Goal: Task Accomplishment & Management: Use online tool/utility

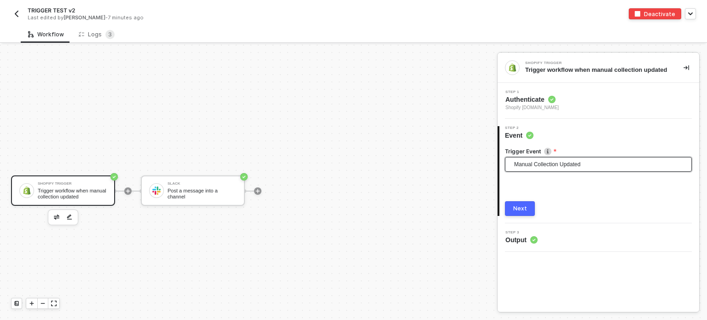
scroll to position [17, 0]
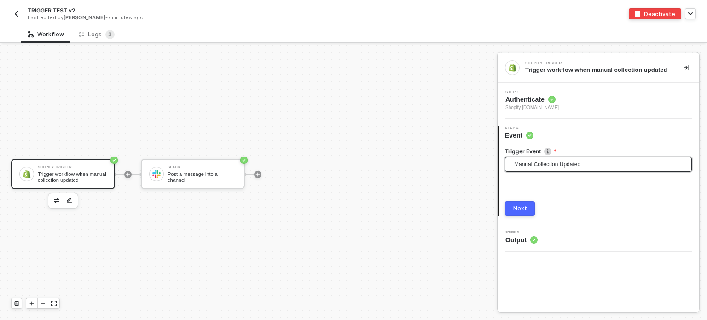
click at [519, 165] on span "Manual Collection Updated" at bounding box center [600, 164] width 172 height 14
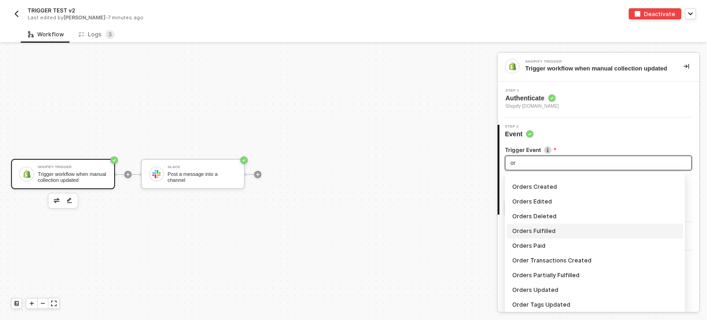
scroll to position [3, 0]
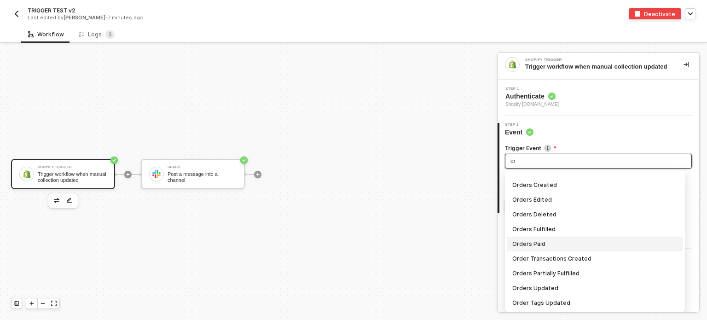
type input "or"
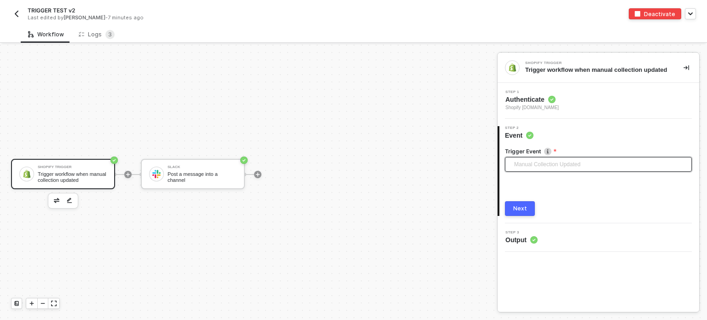
click at [532, 164] on span "Manual Collection Updated" at bounding box center [600, 164] width 172 height 14
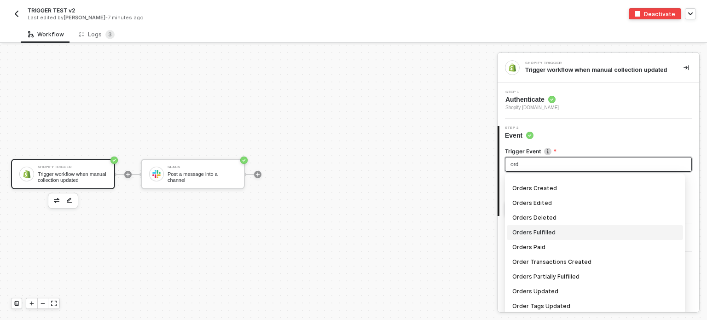
scroll to position [3, 0]
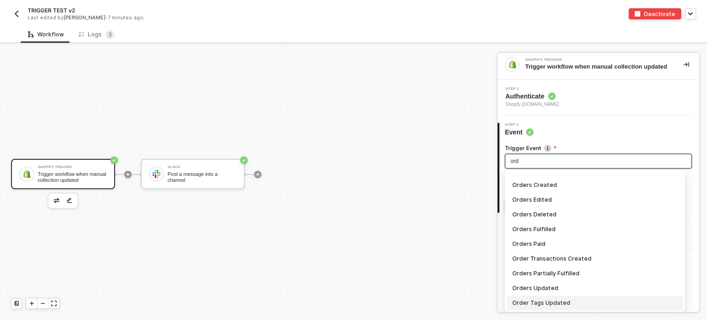
type input "ord"
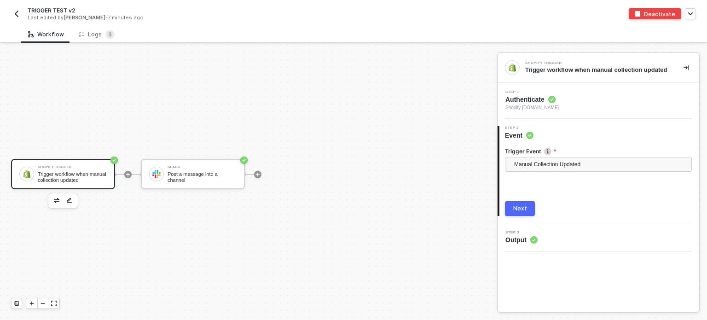
scroll to position [0, 0]
click at [579, 162] on span "Manual Collection Updated" at bounding box center [600, 164] width 172 height 14
click at [567, 163] on span "Manual Collection Updated" at bounding box center [600, 164] width 172 height 14
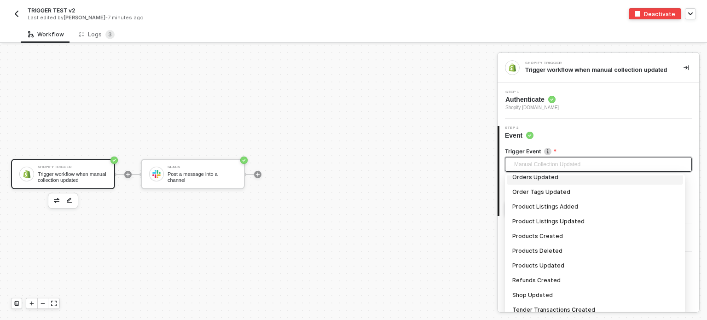
scroll to position [665, 0]
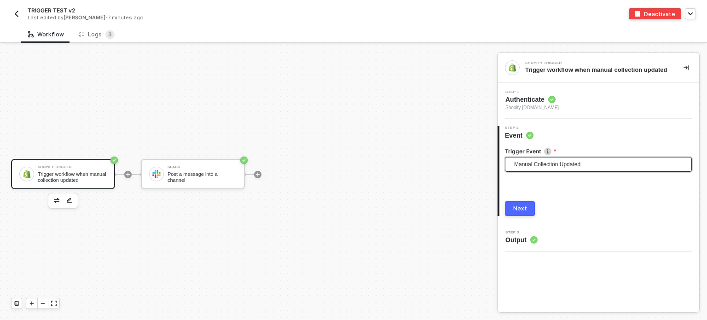
drag, startPoint x: 252, startPoint y: 122, endPoint x: 267, endPoint y: 121, distance: 15.7
click at [252, 122] on div "Shopify Trigger Trigger workflow when manual collection updated Slack Post a me…" at bounding box center [246, 174] width 493 height 292
click at [545, 161] on span "Manual Collection Updated" at bounding box center [600, 164] width 172 height 14
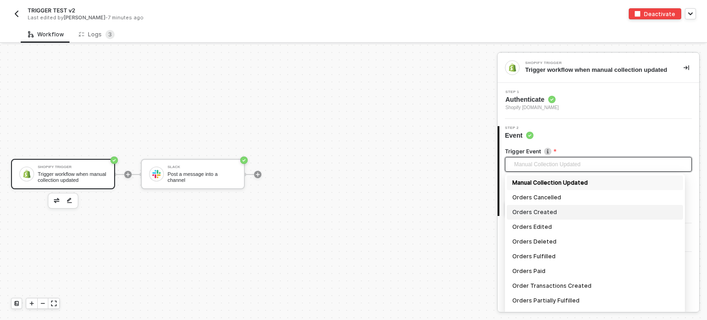
click at [538, 215] on div "Orders Created" at bounding box center [594, 212] width 165 height 10
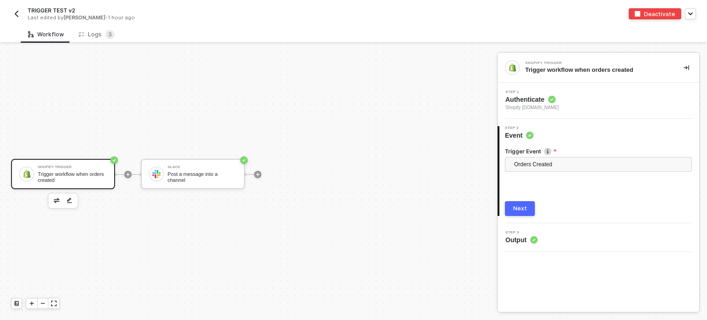
click at [525, 208] on div "Next" at bounding box center [520, 208] width 14 height 7
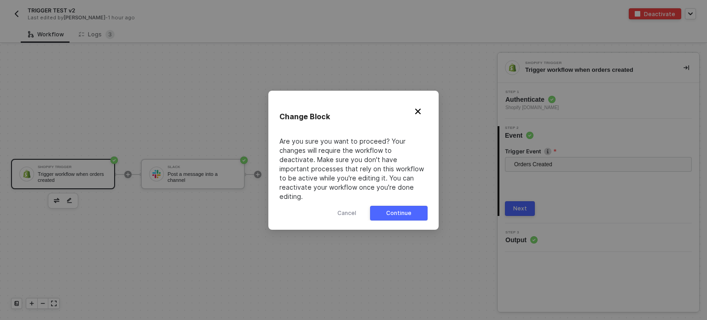
click at [421, 210] on button "Continue" at bounding box center [399, 213] width 58 height 15
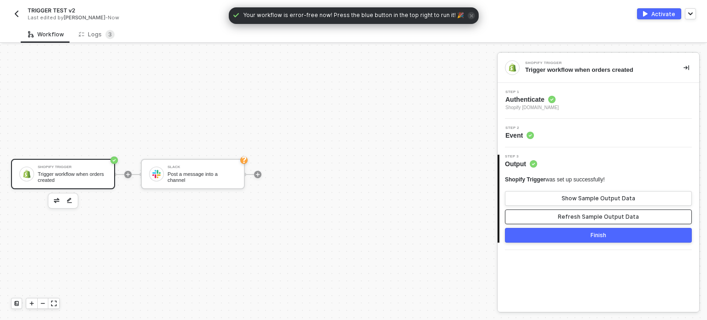
click at [569, 217] on div "Refresh Sample Output Data" at bounding box center [598, 216] width 81 height 7
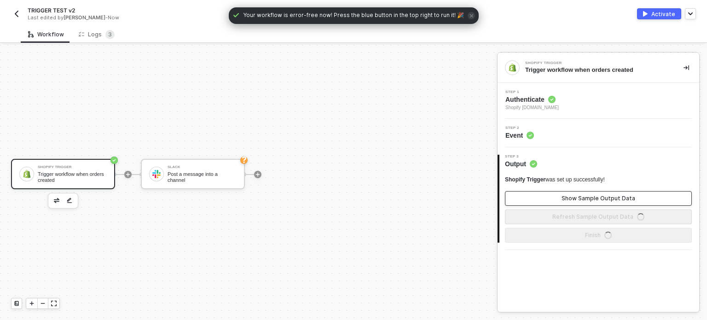
click at [580, 199] on div "Show Sample Output Data" at bounding box center [599, 198] width 74 height 7
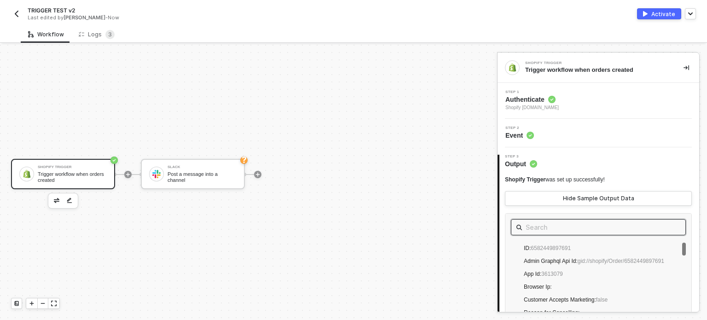
scroll to position [92, 0]
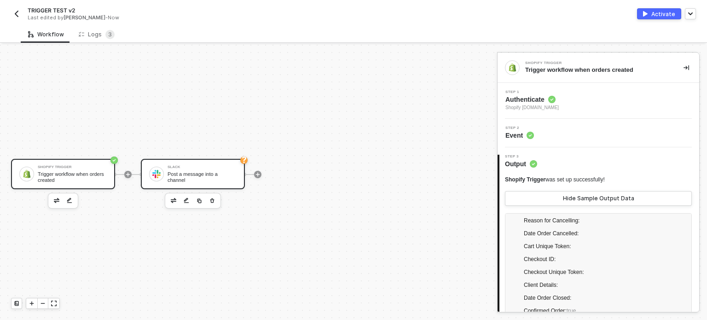
click at [213, 187] on div "Slack Post a message into a channel" at bounding box center [193, 174] width 104 height 30
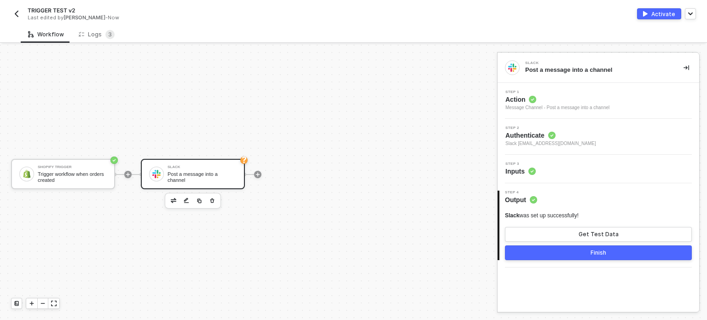
click at [527, 168] on span "Inputs" at bounding box center [520, 171] width 30 height 9
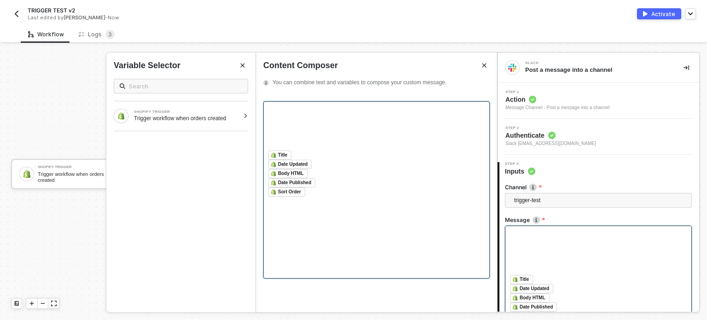
click at [289, 151] on div at bounding box center [376, 128] width 216 height 44
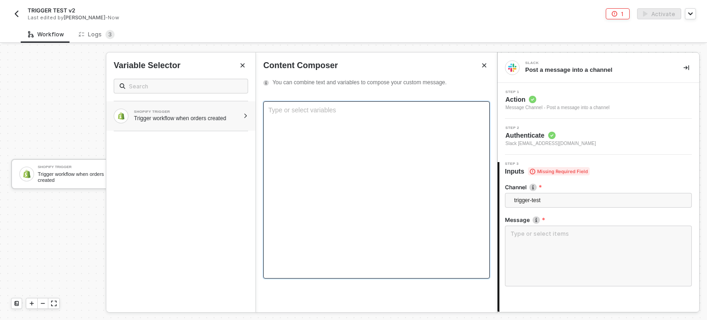
click at [227, 110] on div "SHOPIFY TRIGGER" at bounding box center [186, 112] width 105 height 4
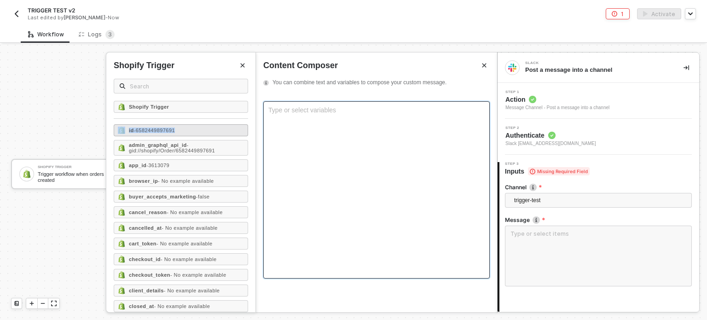
click at [226, 133] on div "Shopify Trigger id - 6582449897691 admin_graphql_api_id - gid://shopify/Order/6…" at bounding box center [180, 206] width 149 height 211
click at [218, 132] on div "id - 6582449897691" at bounding box center [181, 130] width 134 height 12
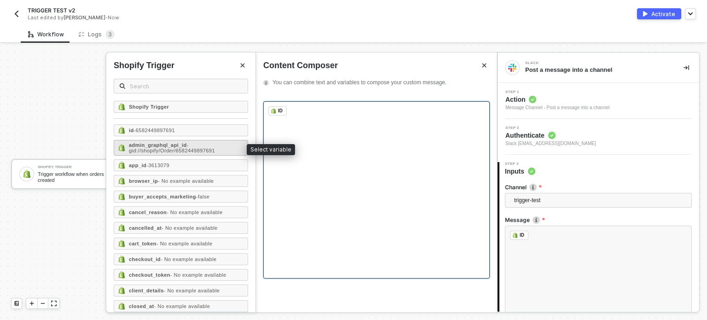
click at [206, 146] on span "- gid://shopify/Order/6582449897691" at bounding box center [172, 147] width 86 height 11
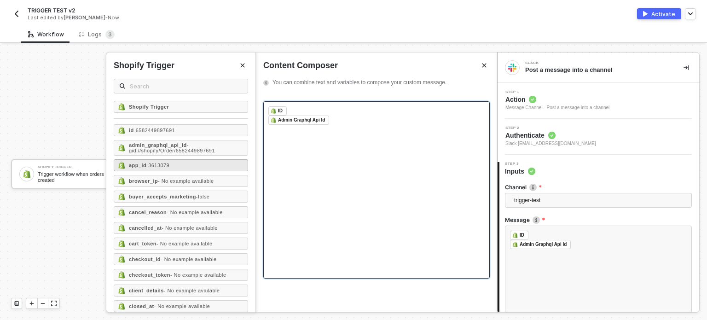
click at [180, 167] on div "app_id - 3613079" at bounding box center [181, 165] width 134 height 12
click at [185, 181] on span "- No example available" at bounding box center [186, 181] width 56 height 6
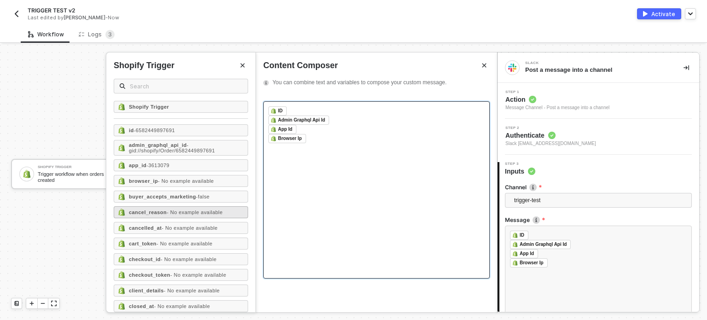
click at [180, 210] on span "- No example available" at bounding box center [195, 212] width 56 height 6
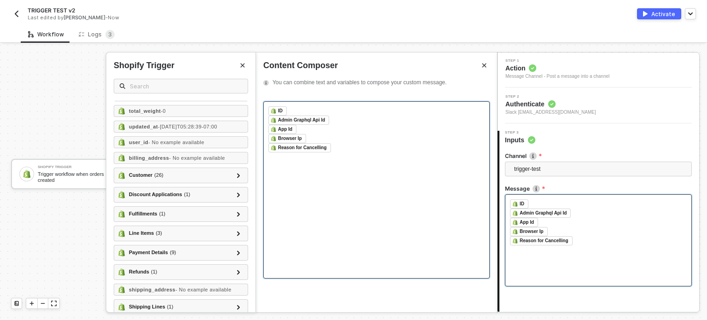
scroll to position [86, 0]
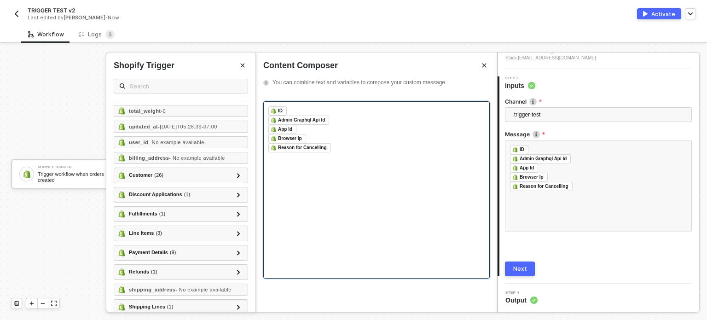
click at [522, 267] on div "Next" at bounding box center [520, 268] width 14 height 7
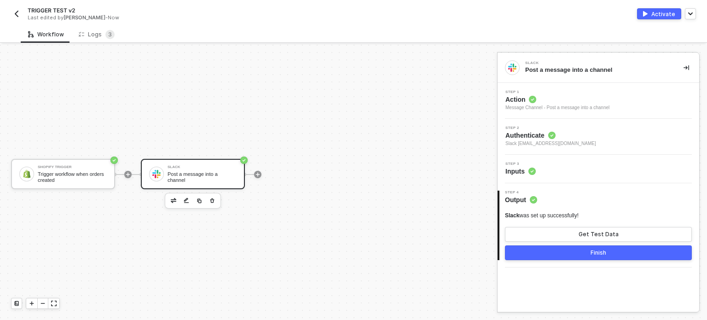
scroll to position [0, 0]
click at [582, 241] on button "Get Test Data" at bounding box center [598, 234] width 187 height 15
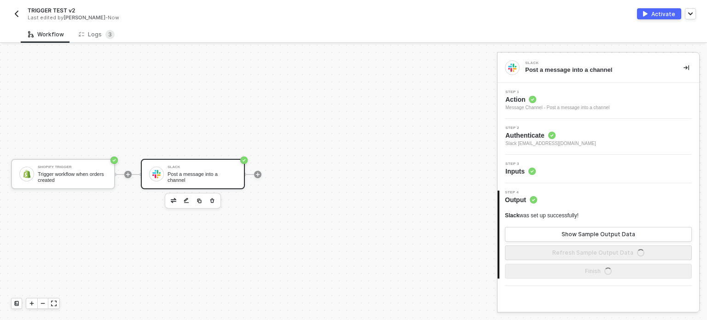
click at [659, 11] on div "Activate" at bounding box center [663, 14] width 24 height 8
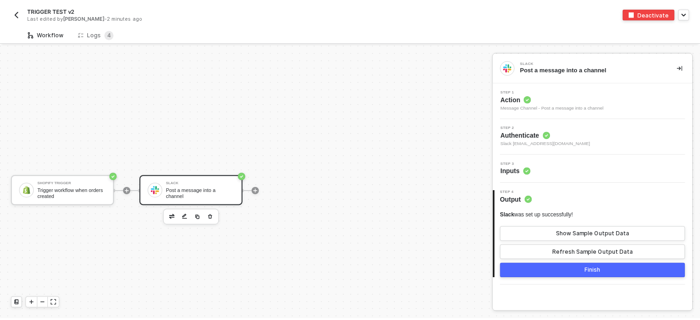
scroll to position [17, 0]
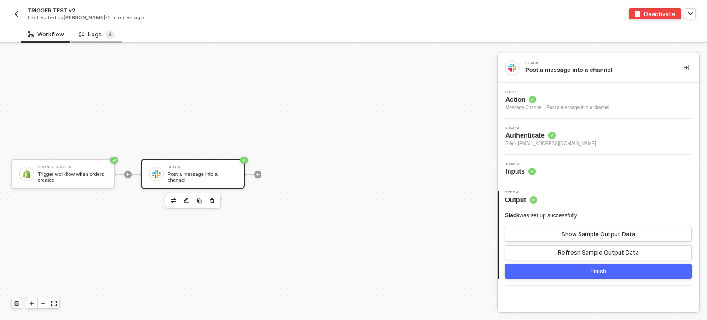
click at [88, 31] on div "Logs 4" at bounding box center [97, 34] width 36 height 9
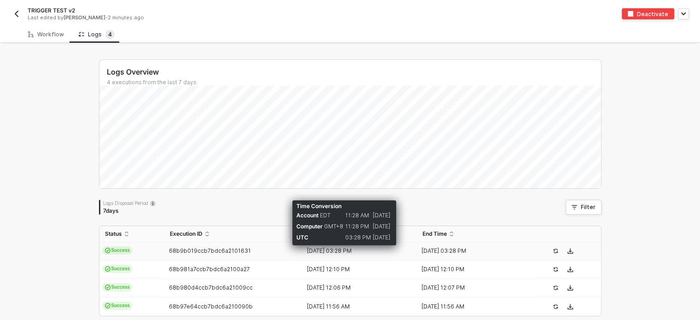
click at [349, 250] on div "04 Sep 2025 03:28 PM" at bounding box center [356, 250] width 108 height 7
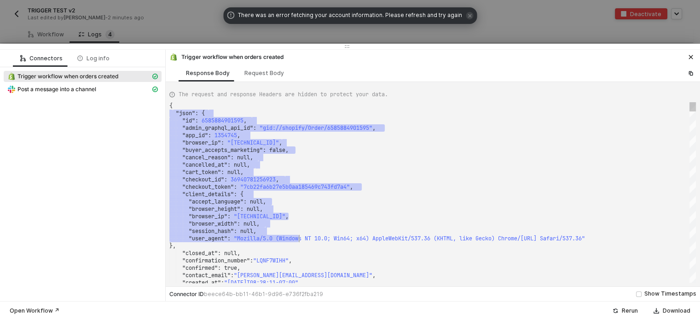
scroll to position [0, 0]
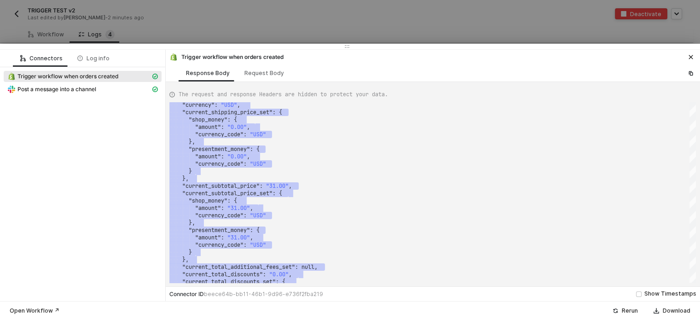
click at [66, 82] on div "Trigger workflow when orders created" at bounding box center [83, 77] width 158 height 13
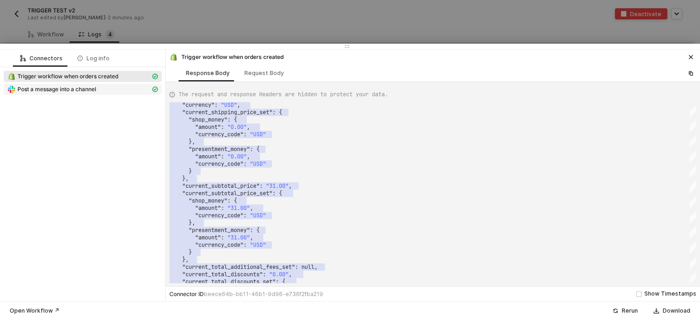
click at [65, 88] on span "Post a message into a channel" at bounding box center [56, 89] width 79 height 7
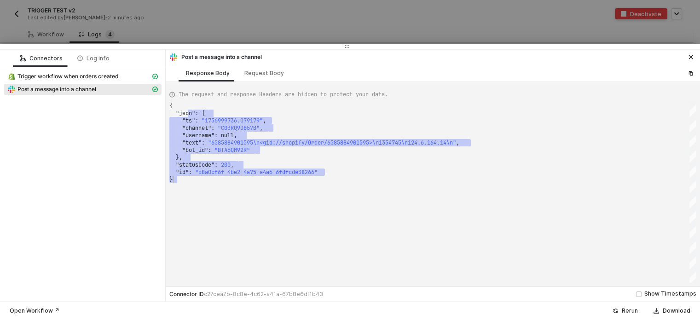
drag, startPoint x: 202, startPoint y: 117, endPoint x: 347, endPoint y: 177, distance: 156.9
type textarea "{ "json": { "ts": "1756999736.079179", "channel": "C03RQ9D857B", "username": nu…"
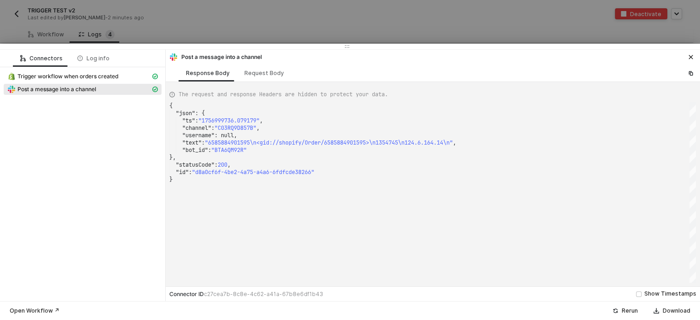
click at [383, 17] on div at bounding box center [350, 160] width 700 height 320
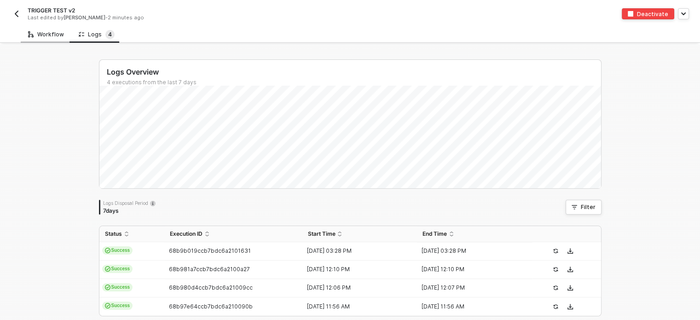
click at [54, 34] on div "Workflow" at bounding box center [46, 34] width 36 height 7
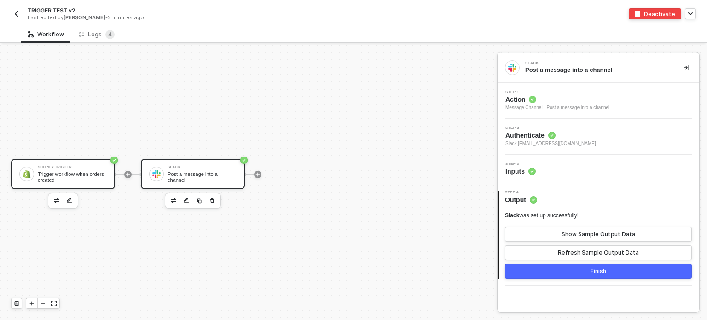
click at [103, 174] on div "Trigger workflow when orders created" at bounding box center [72, 177] width 69 height 12
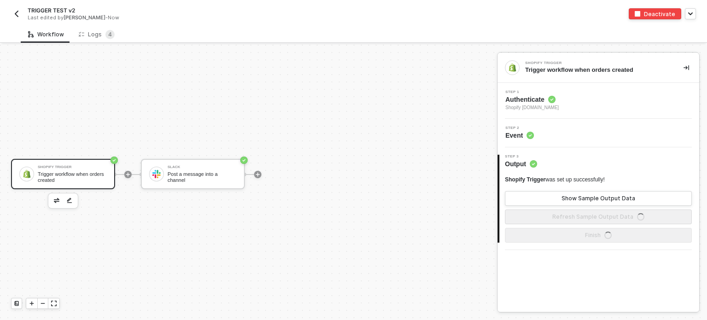
click at [539, 104] on span "Shopify [DOMAIN_NAME]" at bounding box center [531, 107] width 53 height 7
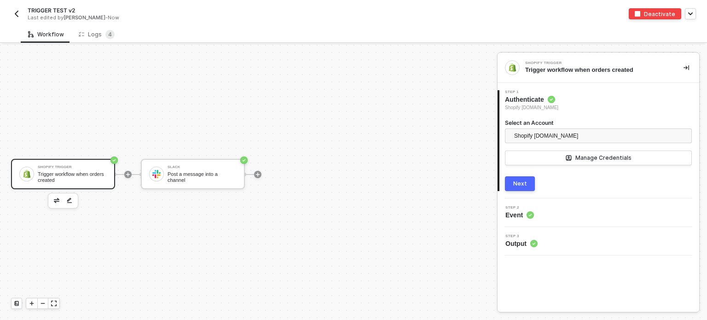
click at [526, 182] on button "Next" at bounding box center [520, 183] width 30 height 15
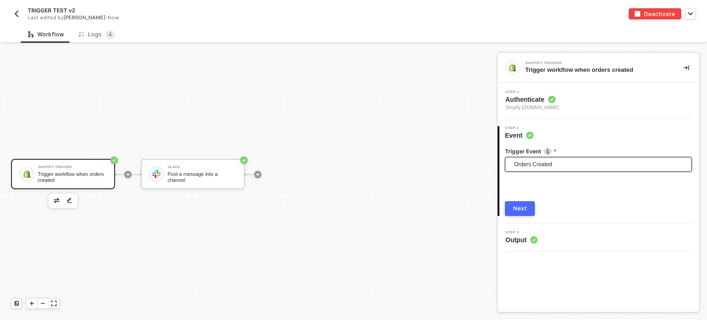
click at [536, 158] on span "Orders Created" at bounding box center [600, 164] width 172 height 14
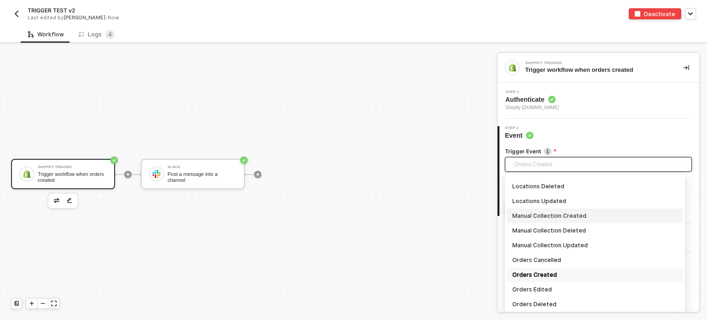
scroll to position [571, 0]
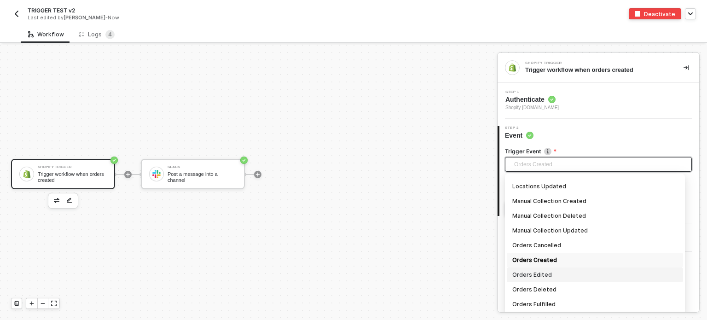
click at [540, 272] on div "Orders Edited" at bounding box center [594, 275] width 165 height 10
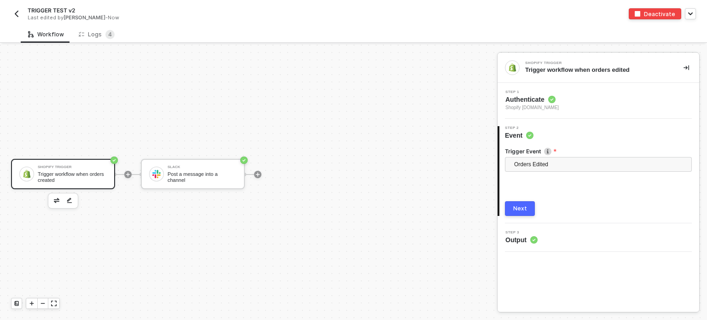
click at [521, 205] on div "Next" at bounding box center [520, 208] width 14 height 7
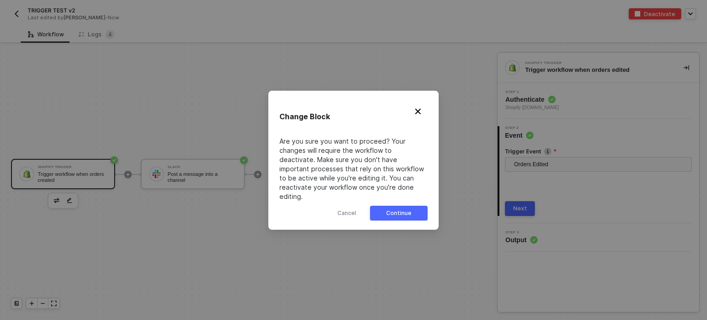
click at [416, 209] on button "Continue" at bounding box center [399, 213] width 58 height 15
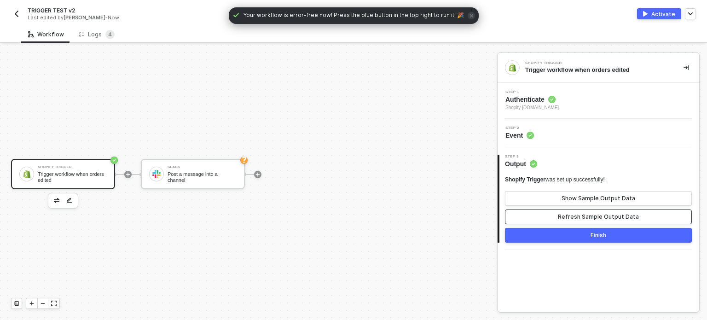
drag, startPoint x: 561, startPoint y: 216, endPoint x: 568, endPoint y: 206, distance: 12.4
click at [563, 215] on div "Refresh Sample Output Data" at bounding box center [598, 216] width 81 height 7
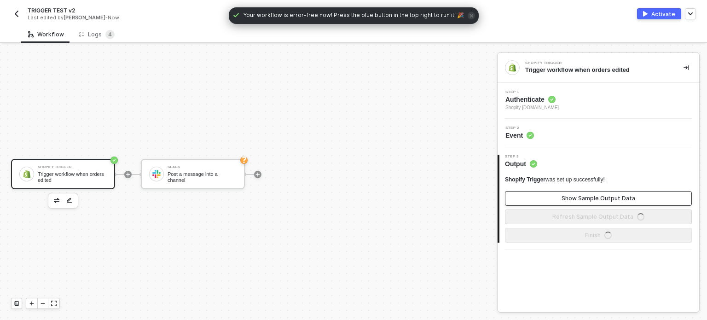
click at [569, 197] on div "Show Sample Output Data" at bounding box center [599, 198] width 74 height 7
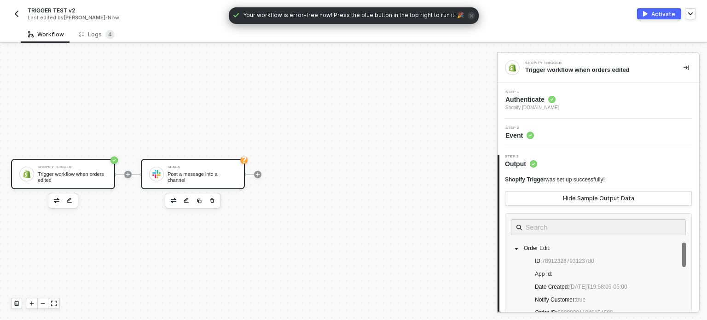
click at [149, 172] on div at bounding box center [156, 174] width 15 height 15
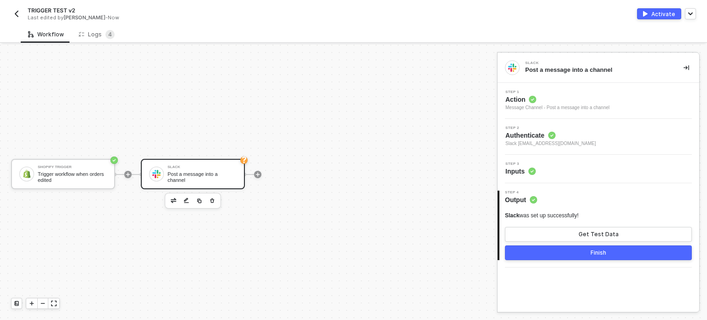
click at [516, 171] on span "Inputs" at bounding box center [520, 171] width 30 height 9
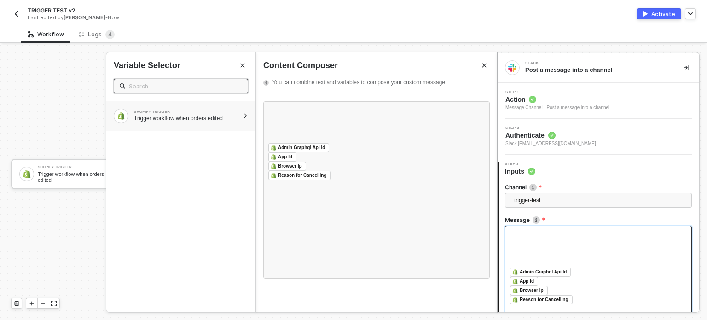
click at [228, 117] on div "Trigger workflow when orders edited" at bounding box center [186, 118] width 105 height 7
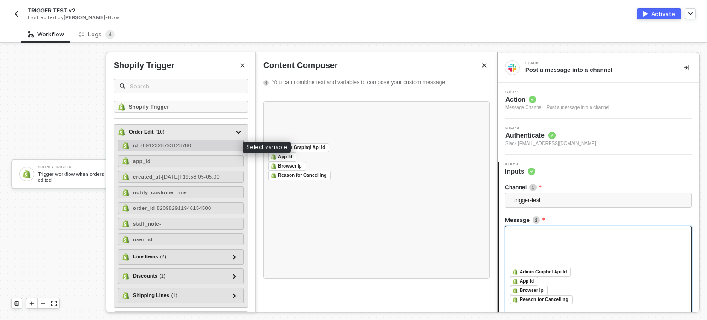
click at [179, 145] on span "- 78912328793123780" at bounding box center [164, 146] width 53 height 6
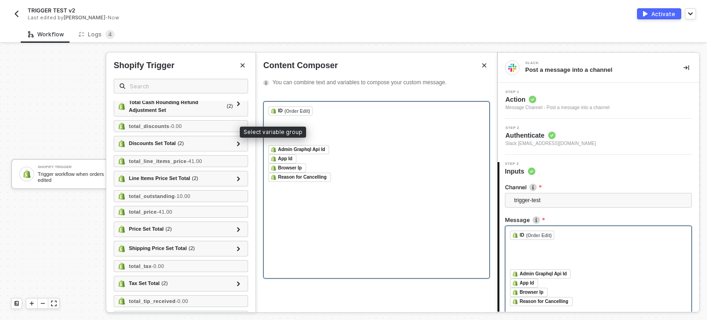
scroll to position [1544, 0]
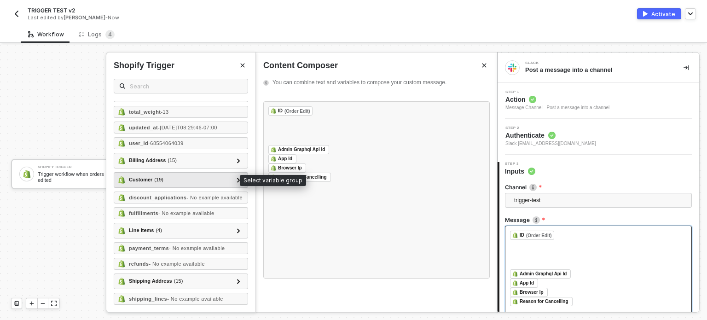
click at [157, 180] on span "( 19 )" at bounding box center [158, 180] width 9 height 8
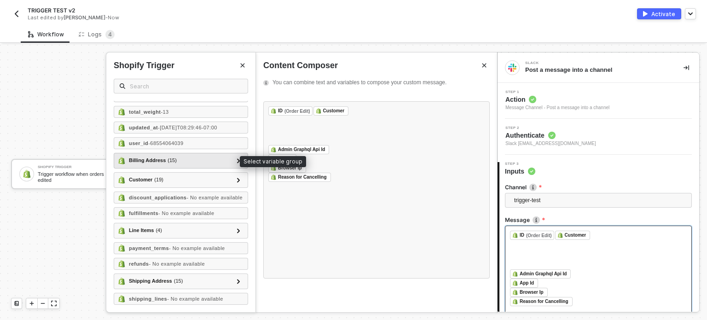
click at [157, 157] on div "Billing Address ( 15 )" at bounding box center [153, 161] width 48 height 8
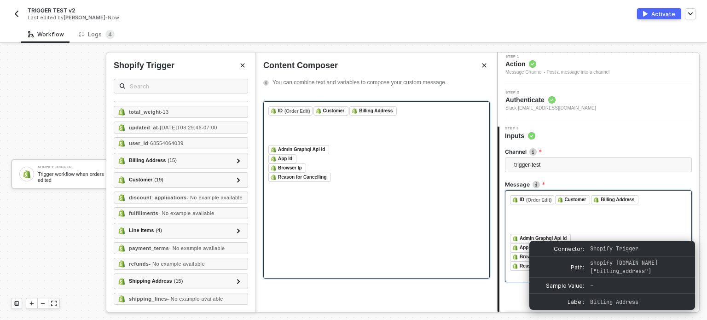
scroll to position [86, 0]
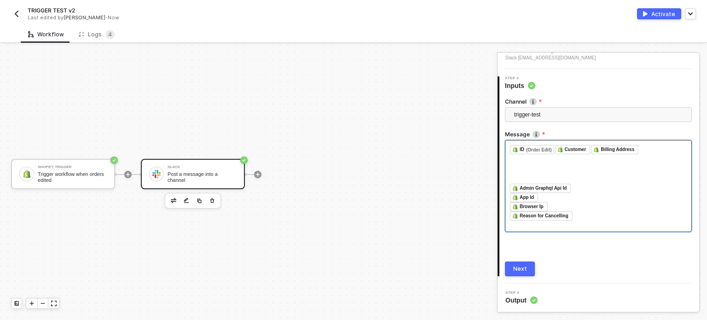
click at [516, 263] on button "Next" at bounding box center [520, 268] width 30 height 15
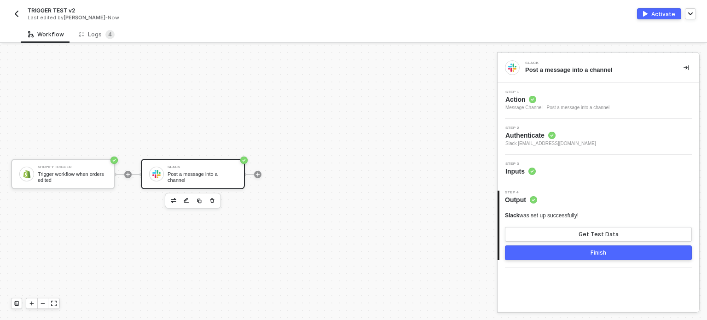
scroll to position [0, 0]
click at [666, 13] on div "Activate" at bounding box center [663, 14] width 24 height 8
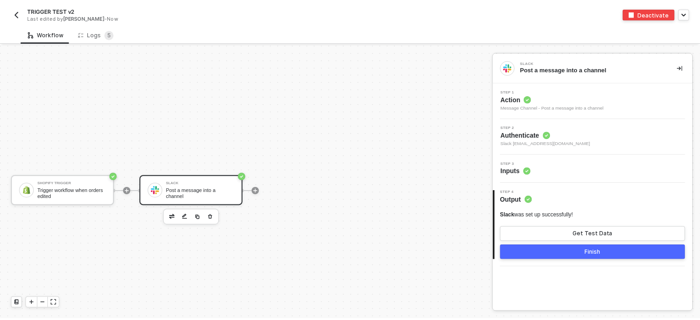
scroll to position [17, 0]
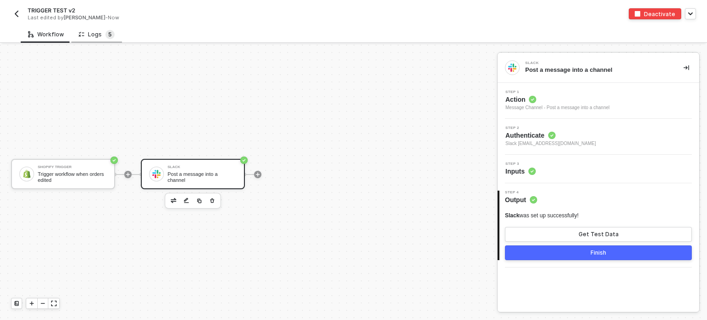
click at [105, 35] on sup "5" at bounding box center [109, 34] width 9 height 9
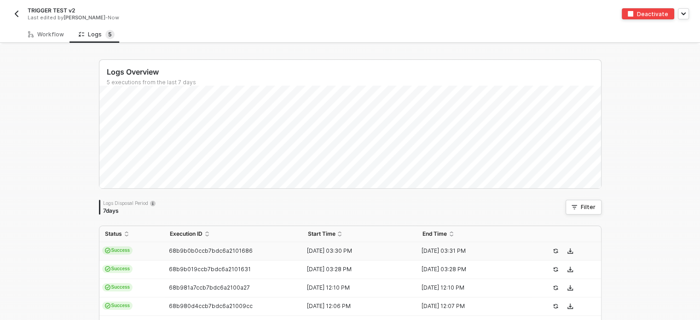
click at [129, 246] on td "Success" at bounding box center [131, 251] width 65 height 18
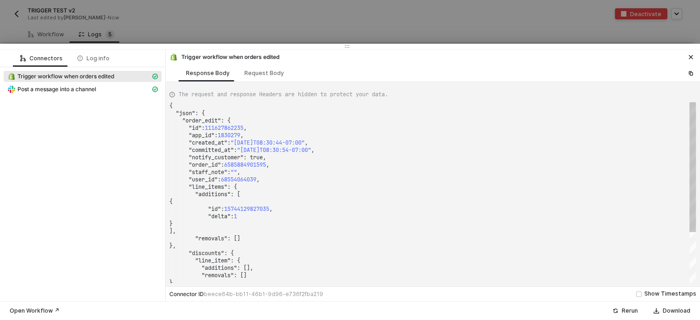
scroll to position [0, 0]
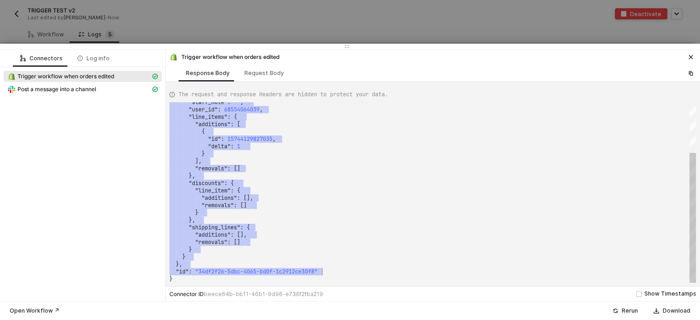
drag, startPoint x: 179, startPoint y: 109, endPoint x: 318, endPoint y: 249, distance: 197.6
click at [261, 74] on div "Request Body" at bounding box center [264, 73] width 40 height 7
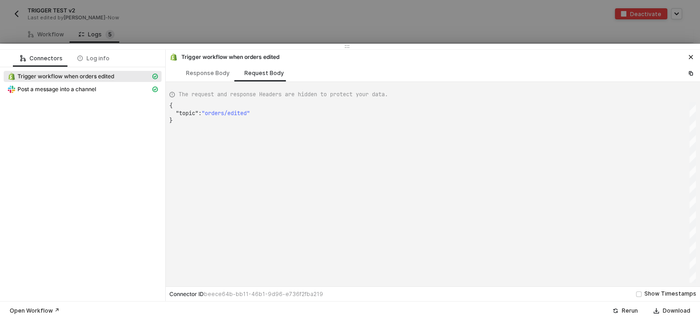
scroll to position [0, 2]
drag, startPoint x: 195, startPoint y: 110, endPoint x: 264, endPoint y: 110, distance: 69.1
click at [75, 86] on span "Post a message into a channel" at bounding box center [56, 89] width 79 height 7
type textarea "{ "json": { "ts": "1756999886.539449", "channel": "C03RQ9D857B", "username": nu…"
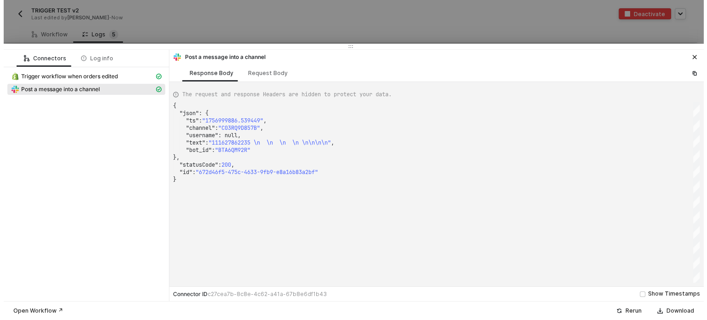
scroll to position [0, 0]
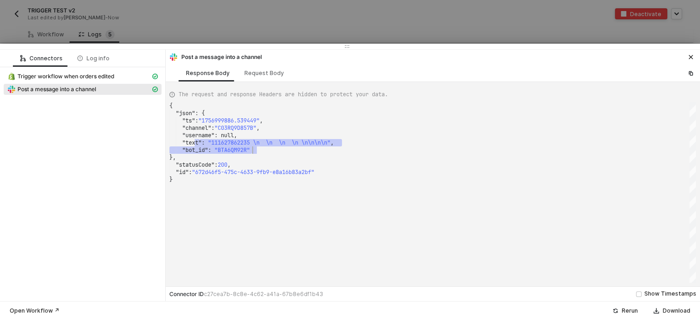
drag, startPoint x: 201, startPoint y: 144, endPoint x: 338, endPoint y: 149, distance: 137.3
click at [326, 166] on div ""statusCode" : 200 ," at bounding box center [432, 164] width 527 height 7
click at [231, 142] on span ""111627862235 \n \n \n \n \n\n\n\n"" at bounding box center [266, 142] width 122 height 7
click at [347, 21] on div at bounding box center [350, 160] width 700 height 320
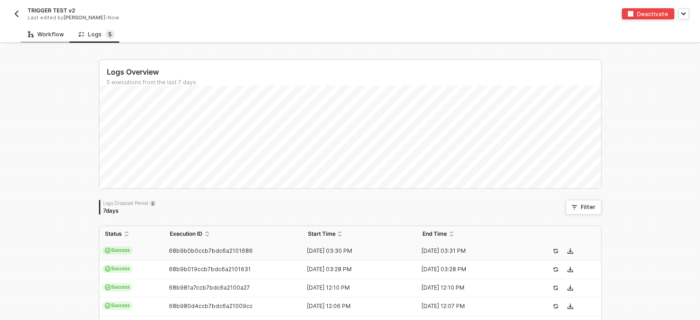
click at [54, 35] on div "Workflow" at bounding box center [46, 34] width 36 height 7
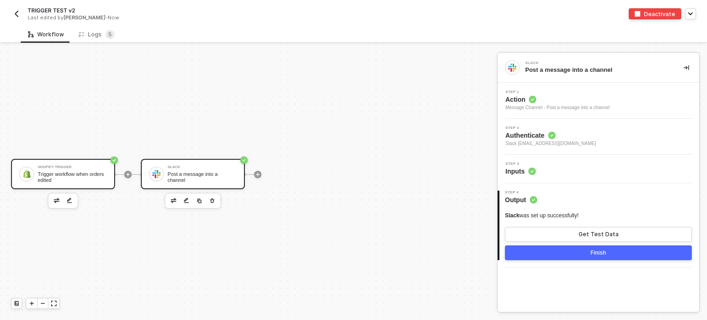
click at [83, 160] on div "Shopify Trigger Trigger workflow when orders edited" at bounding box center [63, 174] width 104 height 30
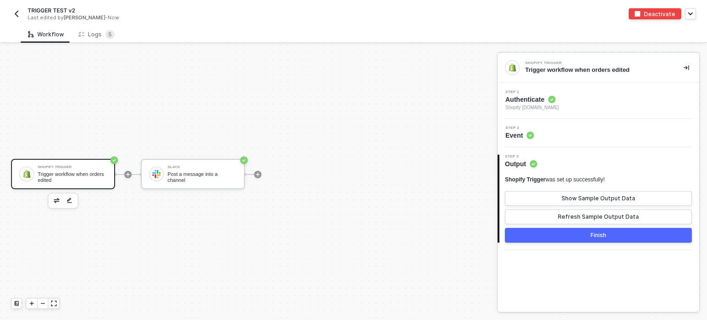
click at [530, 96] on span "Authenticate" at bounding box center [531, 99] width 53 height 9
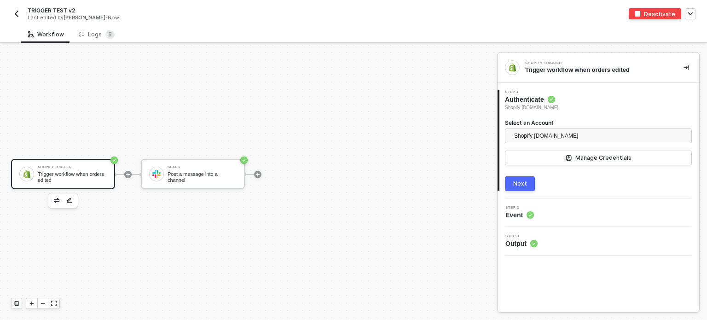
click at [523, 182] on div "Next" at bounding box center [520, 183] width 14 height 7
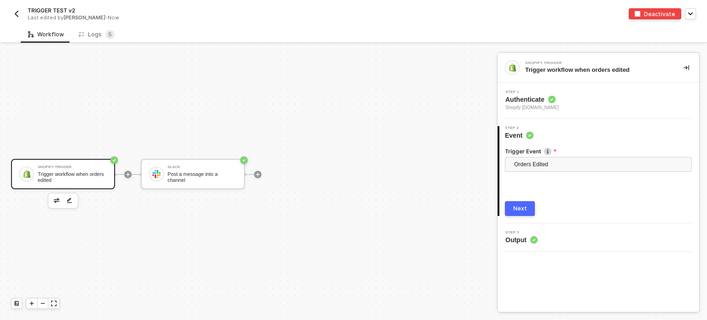
click at [529, 154] on label "Trigger Event" at bounding box center [598, 151] width 187 height 8
click at [529, 166] on span "Orders Edited" at bounding box center [600, 164] width 172 height 14
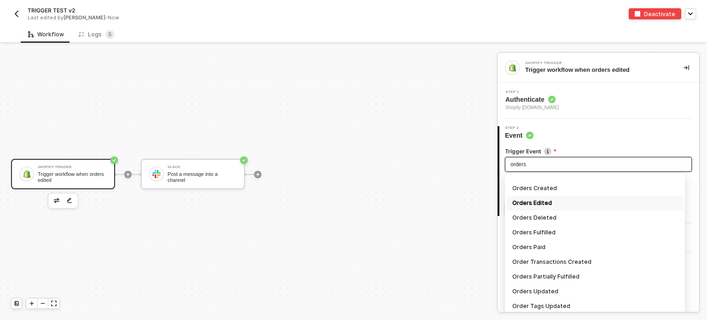
scroll to position [24, 0]
type input "orders u"
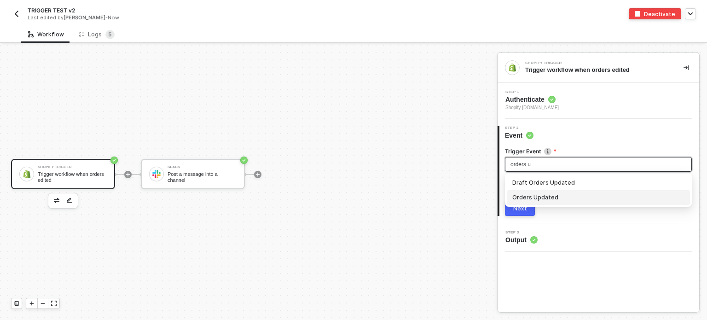
click at [538, 198] on div "Orders Updated" at bounding box center [598, 197] width 172 height 10
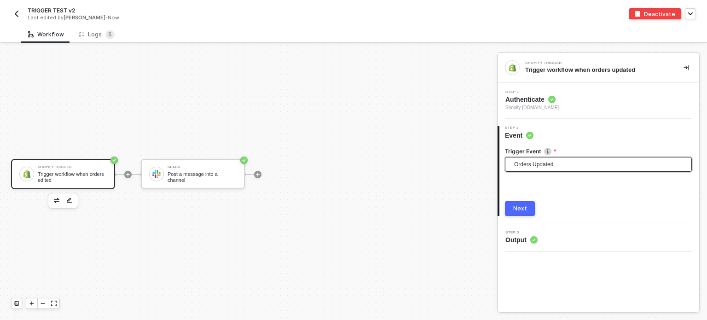
click at [521, 209] on div "Next" at bounding box center [520, 208] width 14 height 7
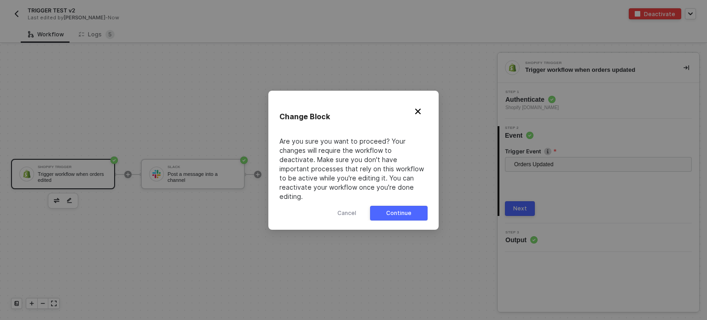
click at [406, 209] on div "Continue" at bounding box center [398, 212] width 25 height 7
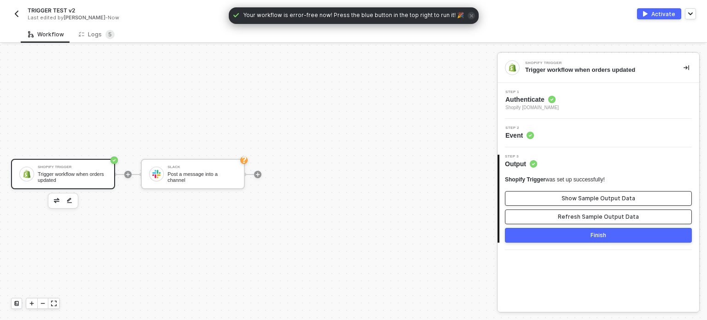
drag, startPoint x: 576, startPoint y: 217, endPoint x: 579, endPoint y: 205, distance: 12.2
click at [578, 217] on div "Refresh Sample Output Data" at bounding box center [598, 216] width 81 height 7
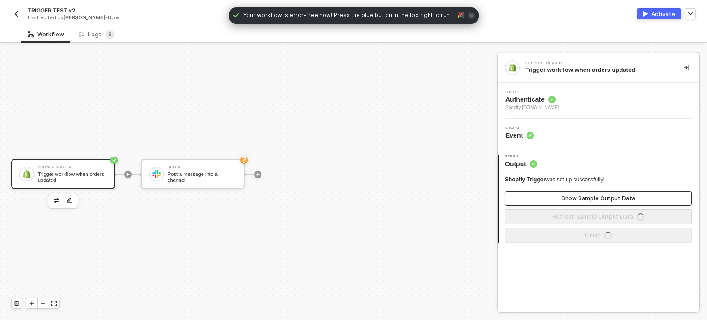
click at [579, 205] on button "Show Sample Output Data" at bounding box center [598, 198] width 187 height 15
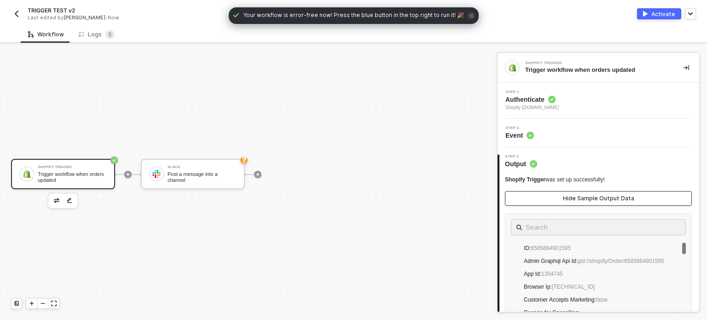
click at [579, 195] on div "Hide Sample Output Data" at bounding box center [598, 198] width 71 height 7
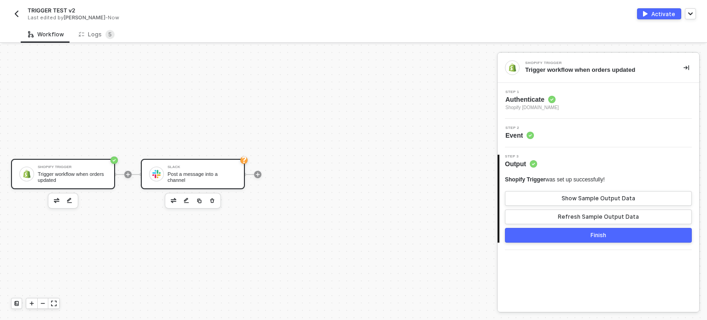
click at [198, 169] on div "Slack" at bounding box center [202, 167] width 69 height 4
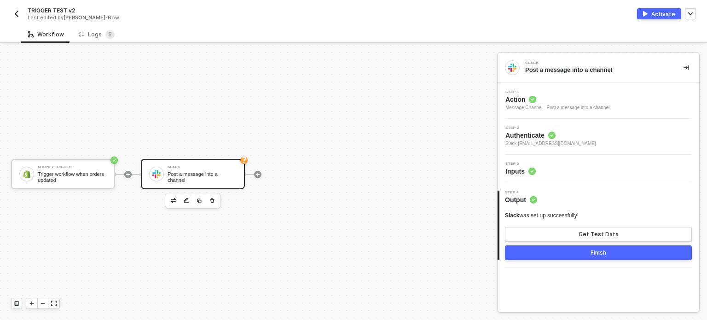
click at [523, 169] on span "Inputs" at bounding box center [520, 171] width 30 height 9
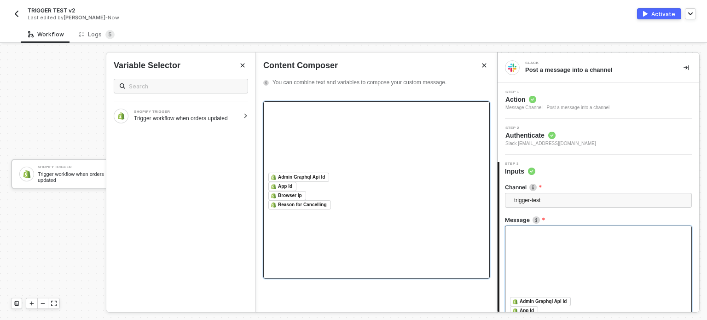
click at [369, 142] on div at bounding box center [376, 139] width 216 height 66
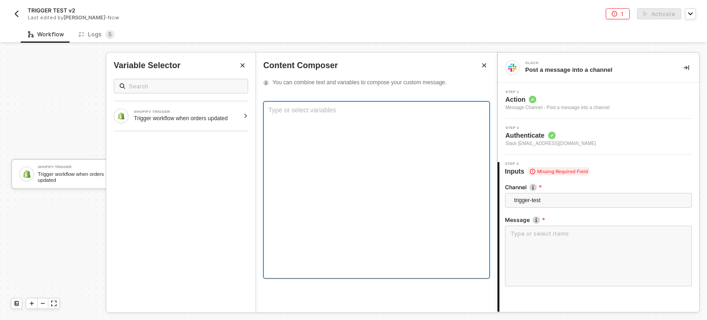
drag, startPoint x: 224, startPoint y: 114, endPoint x: 256, endPoint y: 123, distance: 33.1
click at [223, 114] on div "SHOPIFY TRIGGER Trigger workflow when orders updated" at bounding box center [186, 116] width 105 height 12
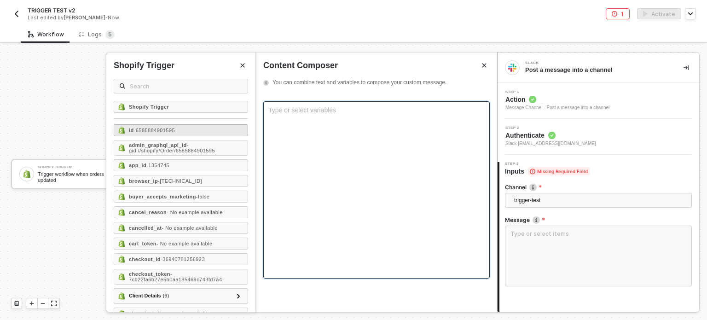
click at [168, 130] on span "- 6585884901595" at bounding box center [154, 131] width 41 height 6
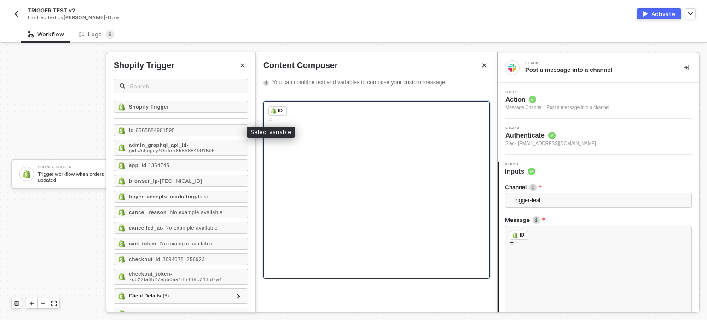
click at [166, 294] on span "( 6 )" at bounding box center [166, 296] width 6 height 8
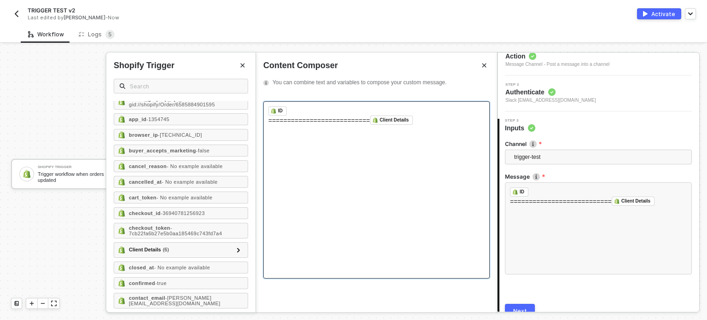
scroll to position [86, 0]
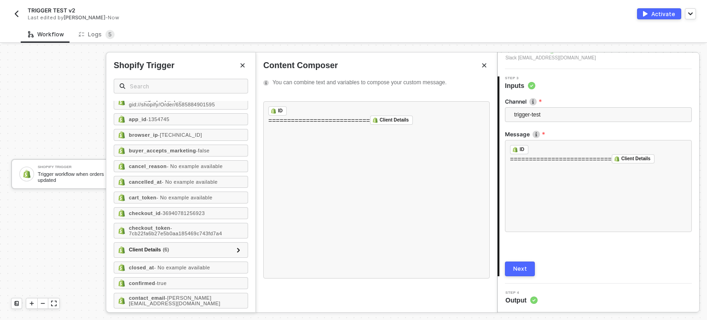
drag, startPoint x: 517, startPoint y: 266, endPoint x: 540, endPoint y: 243, distance: 32.9
click at [517, 265] on div "Next" at bounding box center [520, 268] width 14 height 7
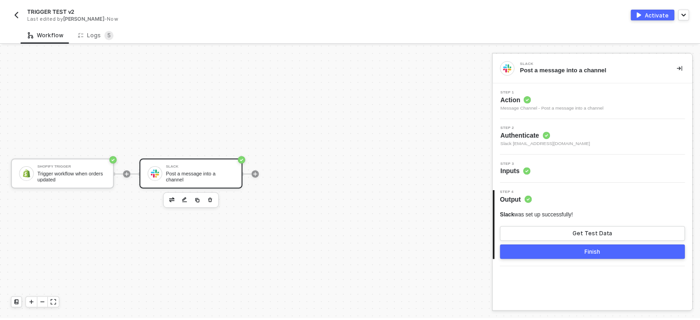
scroll to position [0, 0]
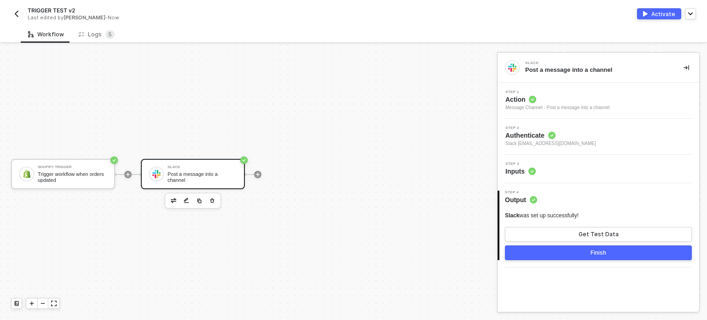
click at [662, 8] on div "Activate" at bounding box center [659, 13] width 44 height 11
click at [663, 13] on div "Activate" at bounding box center [663, 14] width 24 height 8
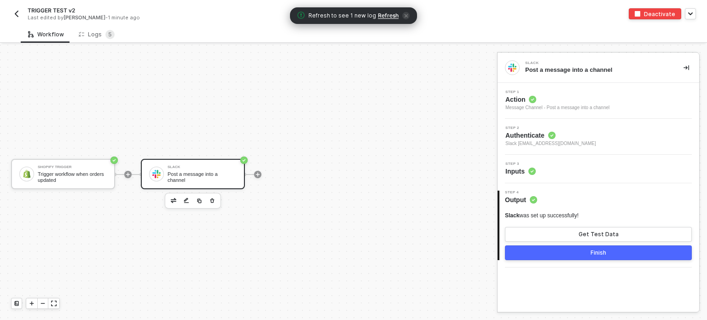
click at [387, 18] on span "Refresh" at bounding box center [388, 15] width 21 height 7
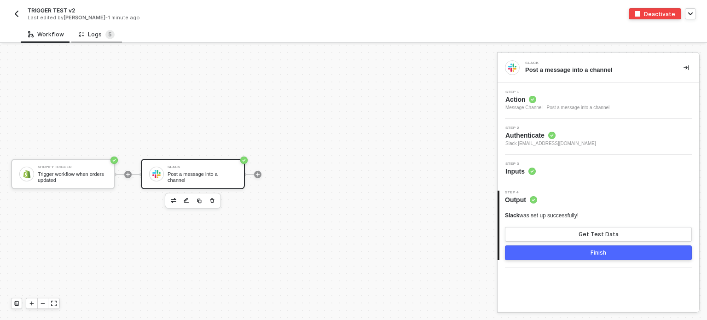
click at [92, 35] on div "Logs 5" at bounding box center [97, 34] width 36 height 9
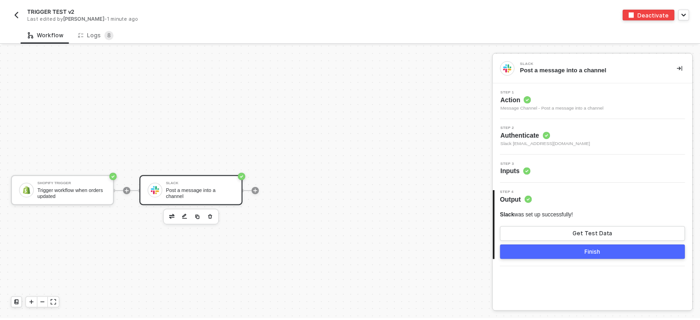
scroll to position [17, 0]
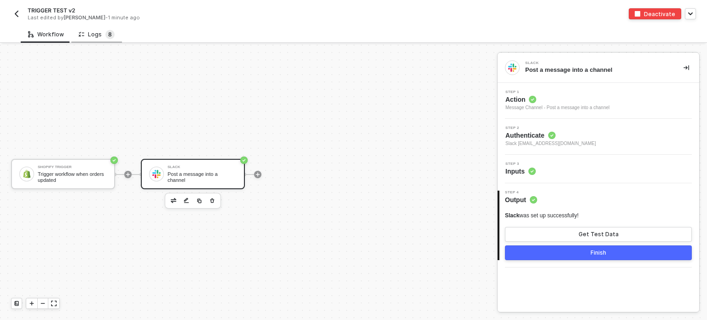
click at [105, 34] on sup "8" at bounding box center [109, 34] width 9 height 9
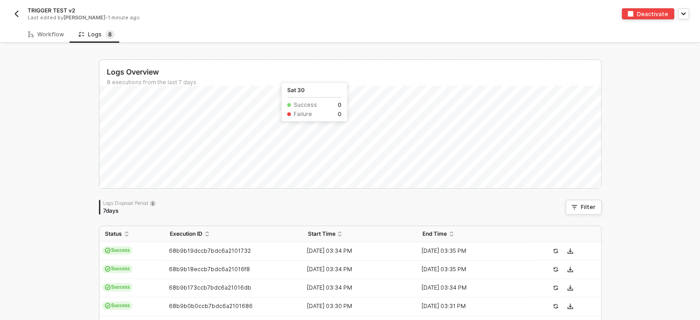
scroll to position [46, 0]
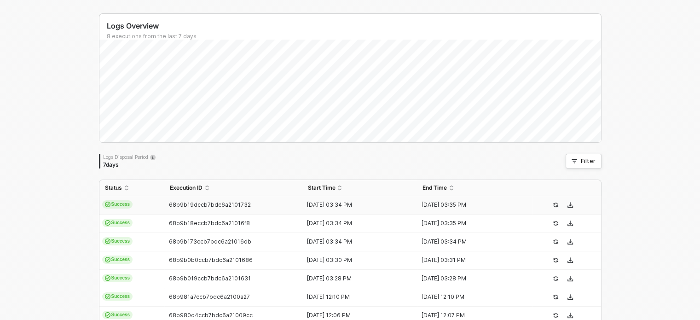
click at [322, 200] on td "[DATE] 03:34 PM" at bounding box center [359, 205] width 115 height 18
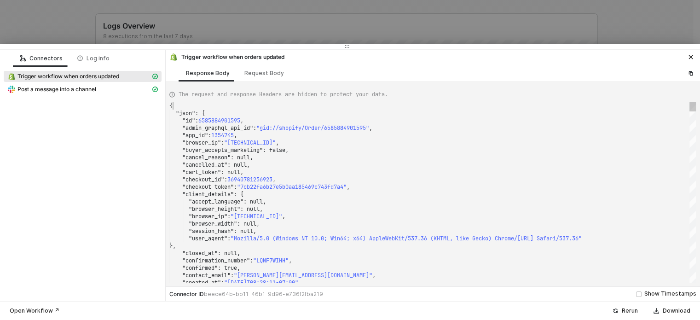
scroll to position [0, 0]
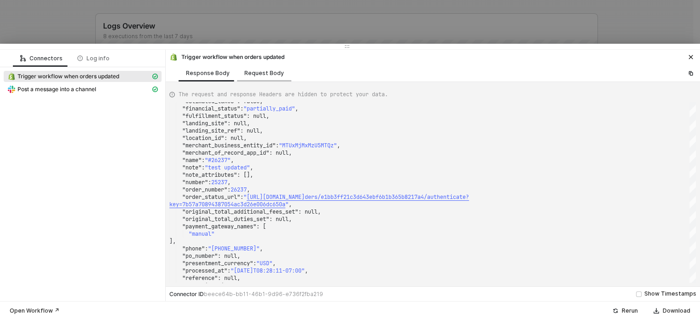
click at [261, 81] on div "Request Body" at bounding box center [264, 72] width 54 height 17
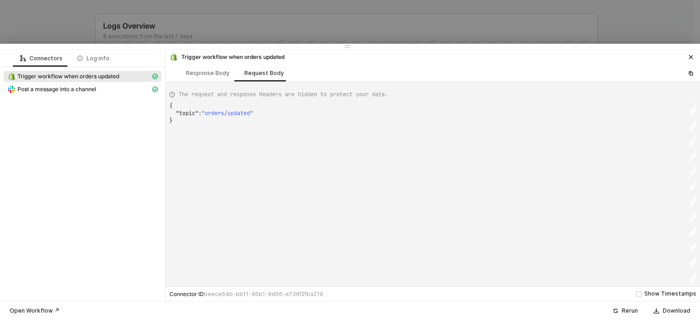
scroll to position [0, 2]
drag, startPoint x: 195, startPoint y: 107, endPoint x: 235, endPoint y: 110, distance: 40.1
click at [323, 116] on div "{ ·· "topic" : · "orders/updated" }" at bounding box center [432, 192] width 527 height 180
click at [85, 85] on div "Post a message into a channel" at bounding box center [78, 89] width 143 height 8
type textarea "{ "json": { "ts": "1757000123.323949", "channel": "C03RQ9D857B", "username": nu…"
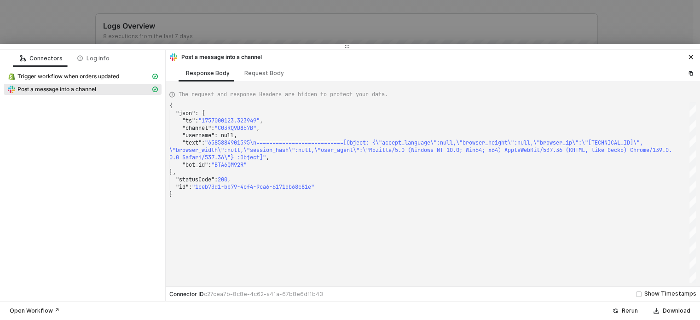
scroll to position [0, 0]
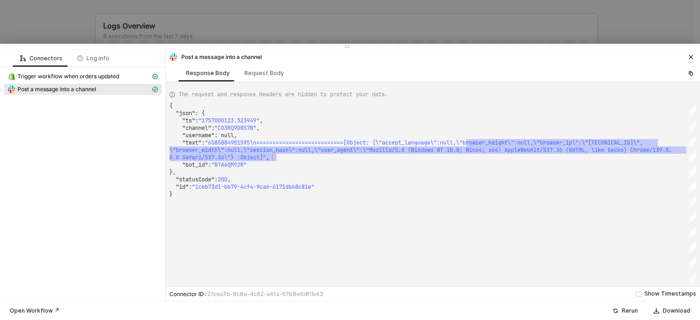
drag, startPoint x: 470, startPoint y: 141, endPoint x: 583, endPoint y: 156, distance: 114.1
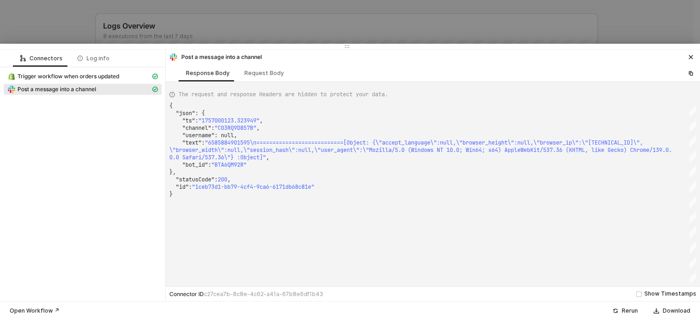
drag, startPoint x: 340, startPoint y: 39, endPoint x: 354, endPoint y: 29, distance: 17.2
click at [340, 39] on div at bounding box center [350, 160] width 700 height 320
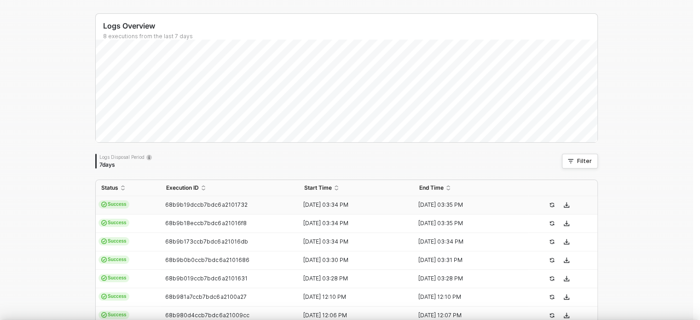
click at [356, 25] on div at bounding box center [350, 160] width 700 height 320
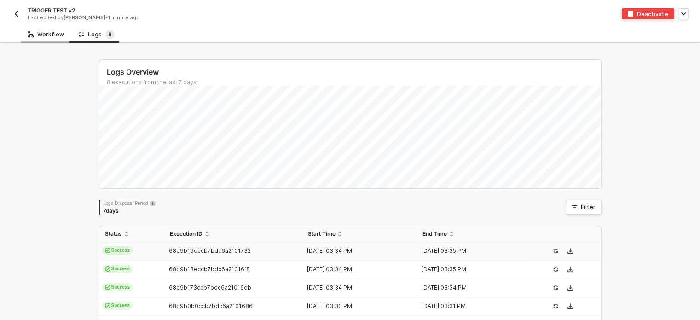
click at [53, 32] on div "Workflow" at bounding box center [46, 34] width 36 height 7
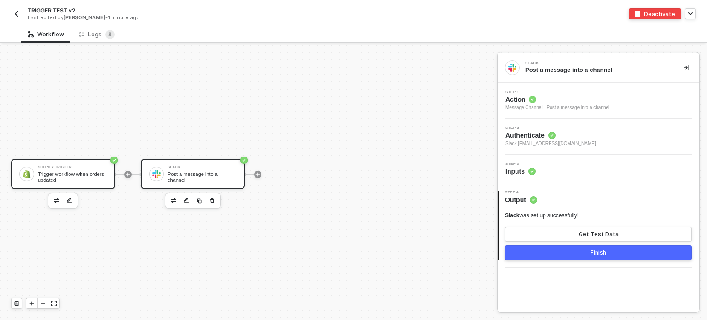
click at [87, 180] on div "Trigger workflow when orders updated" at bounding box center [72, 177] width 69 height 12
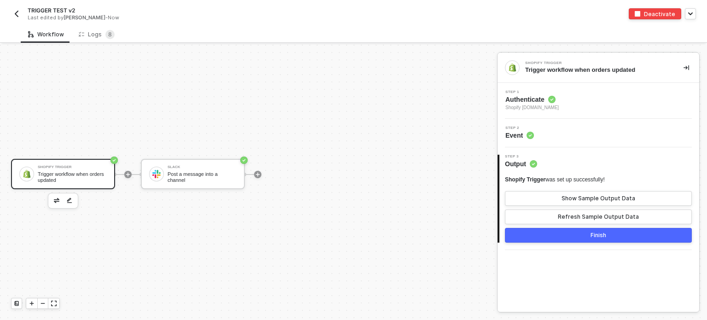
click at [522, 137] on span "Event" at bounding box center [519, 135] width 29 height 9
click at [527, 105] on span "Shopify alloy-sandbox.myshopify.com" at bounding box center [531, 107] width 53 height 7
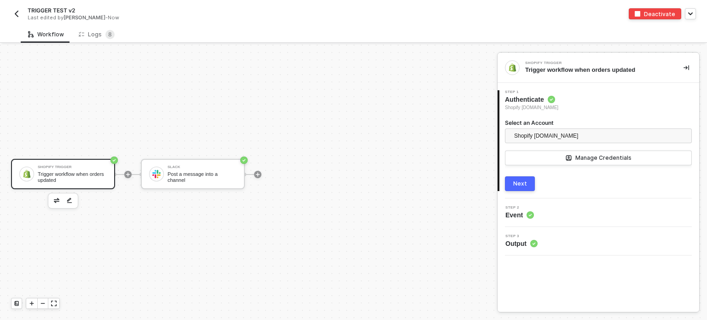
drag, startPoint x: 521, startPoint y: 182, endPoint x: 539, endPoint y: 174, distance: 19.4
click at [523, 180] on div "Next" at bounding box center [520, 183] width 14 height 7
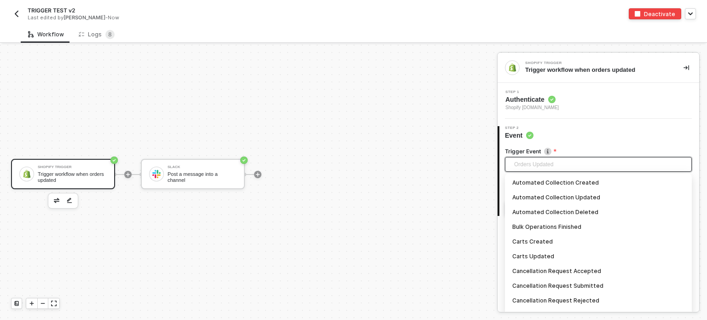
click at [552, 168] on span "Orders Updated" at bounding box center [600, 164] width 172 height 14
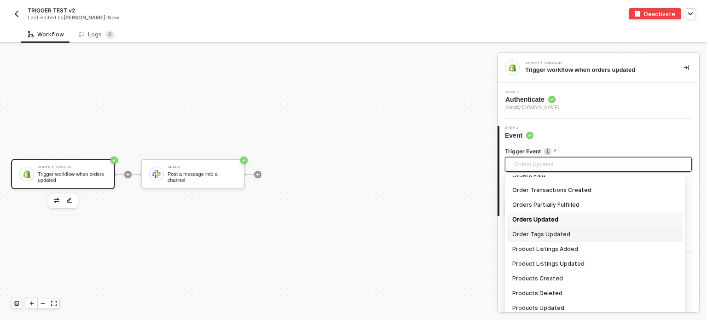
scroll to position [668, 0]
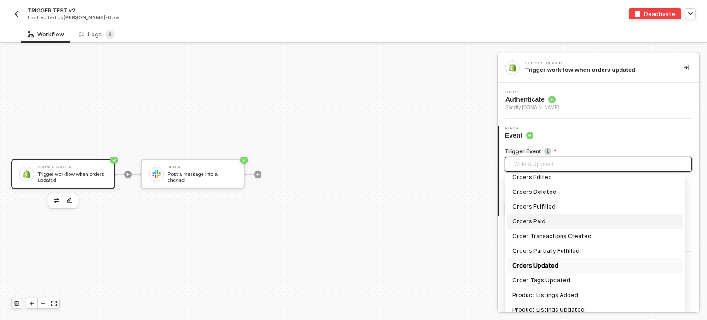
click at [541, 222] on div "Orders Paid" at bounding box center [594, 221] width 165 height 10
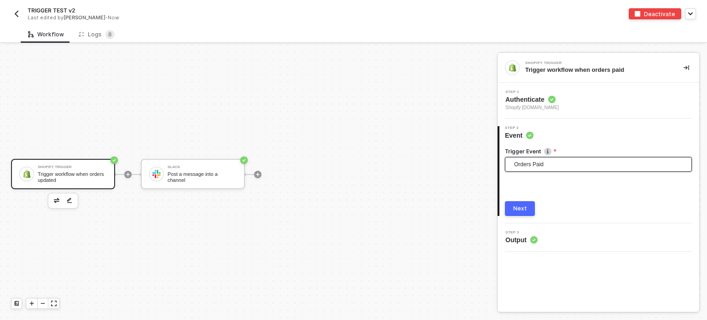
click at [521, 215] on div "2 Step 2 Event Trigger Event Orders Paid Orders Paid Automated Collection Creat…" at bounding box center [599, 171] width 202 height 105
click at [525, 208] on div "Next" at bounding box center [520, 208] width 14 height 7
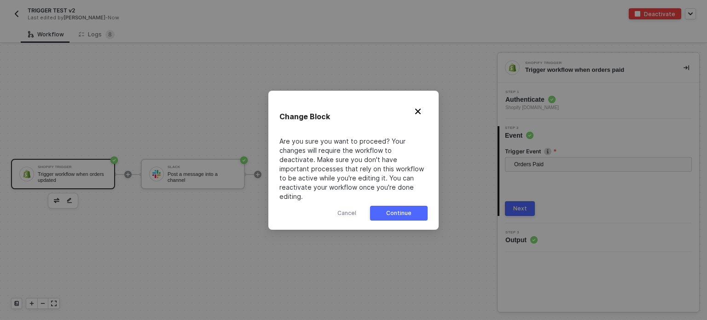
click at [416, 206] on button "Continue" at bounding box center [399, 213] width 58 height 15
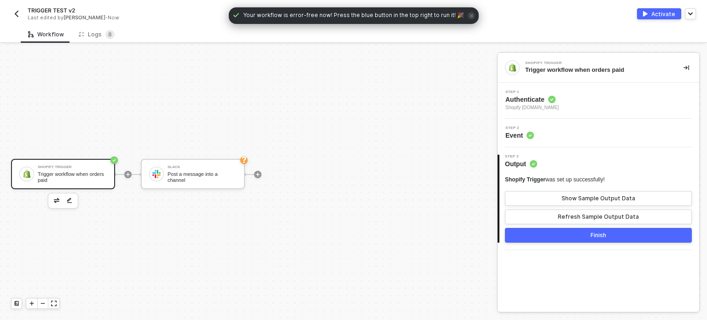
drag, startPoint x: 510, startPoint y: 142, endPoint x: 517, endPoint y: 132, distance: 12.3
click at [514, 137] on div "Step 2 Event" at bounding box center [599, 133] width 202 height 29
click at [530, 93] on span "Step 1" at bounding box center [531, 92] width 53 height 4
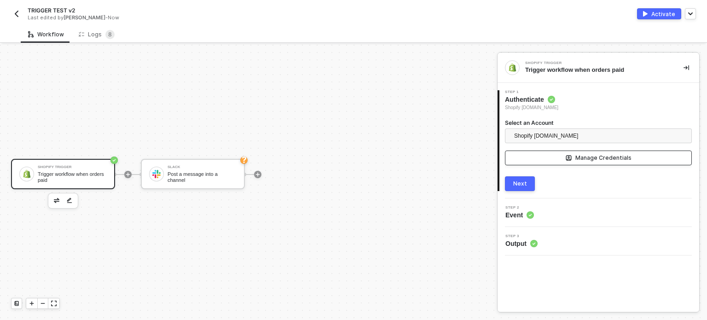
drag, startPoint x: 521, startPoint y: 180, endPoint x: 576, endPoint y: 151, distance: 62.6
click at [523, 180] on div "Next" at bounding box center [520, 183] width 14 height 7
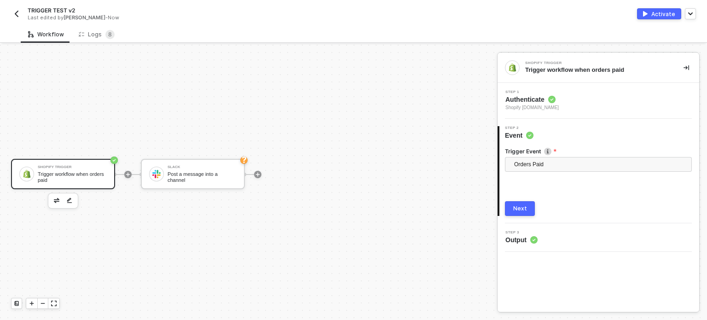
click at [513, 208] on button "Next" at bounding box center [520, 208] width 30 height 15
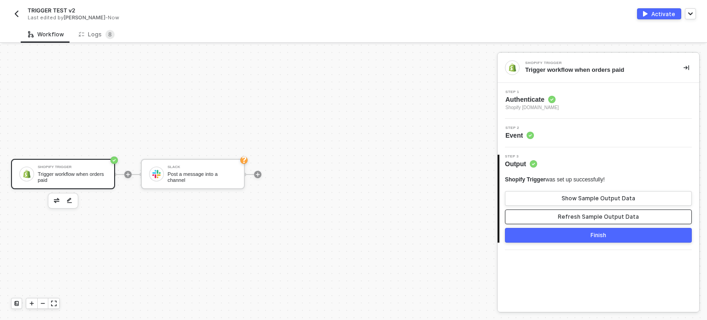
click at [598, 218] on div "Refresh Sample Output Data" at bounding box center [598, 216] width 81 height 7
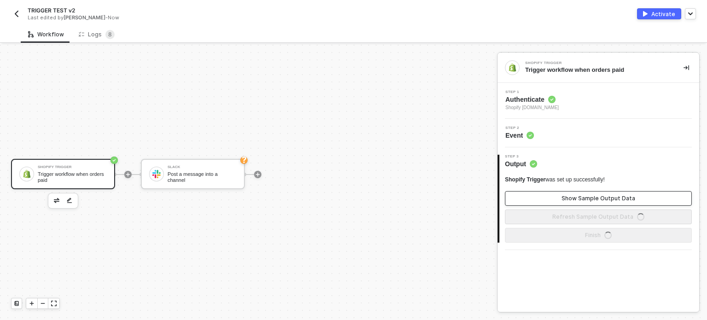
click at [581, 201] on div "Show Sample Output Data" at bounding box center [599, 198] width 74 height 7
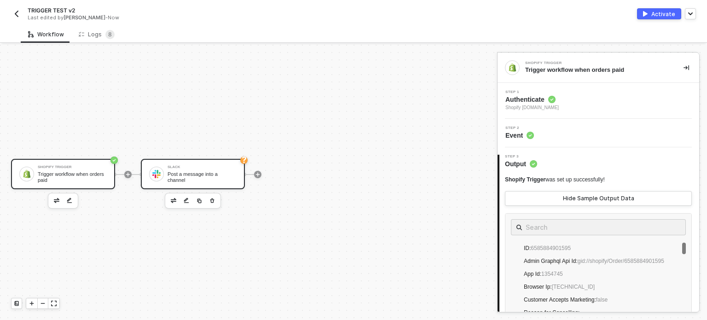
click at [242, 174] on div "Slack Post a message into a channel" at bounding box center [193, 174] width 104 height 30
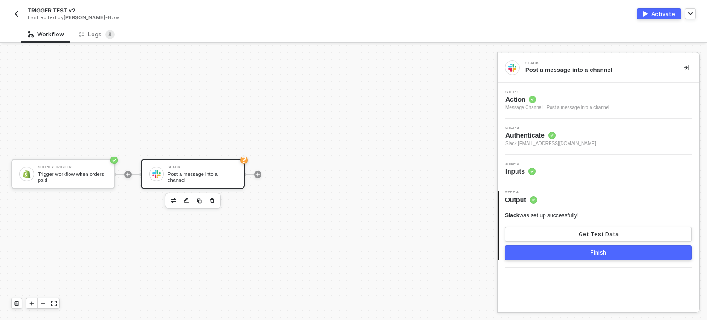
click at [537, 175] on div "Step 3 Inputs" at bounding box center [599, 169] width 199 height 14
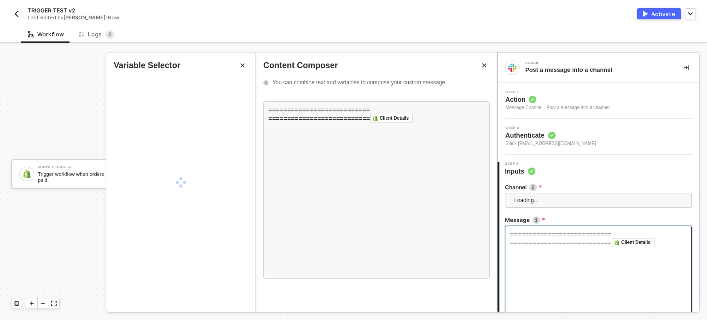
click at [540, 226] on div "=========================== =========================== Client Details ﻿ ﻿" at bounding box center [598, 272] width 187 height 92
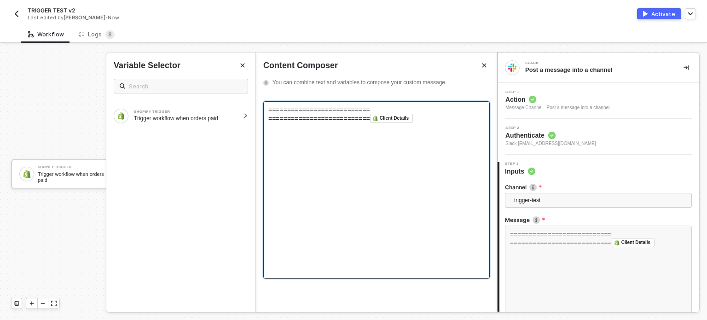
click at [293, 109] on div "===========================" at bounding box center [376, 109] width 216 height 7
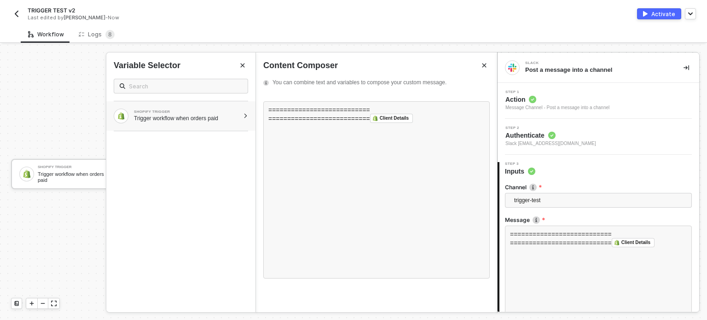
click at [227, 112] on div "SHOPIFY TRIGGER" at bounding box center [186, 112] width 105 height 4
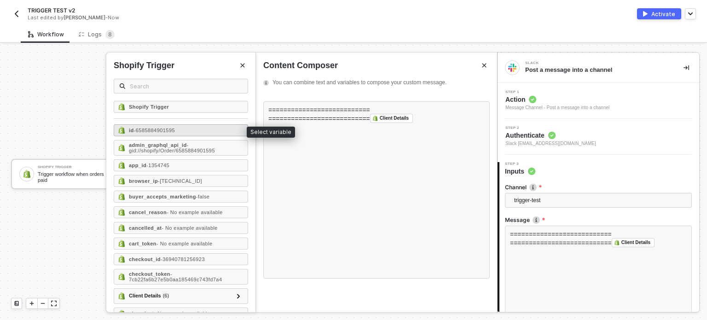
click at [186, 130] on div "id - 6585884901595" at bounding box center [181, 130] width 134 height 12
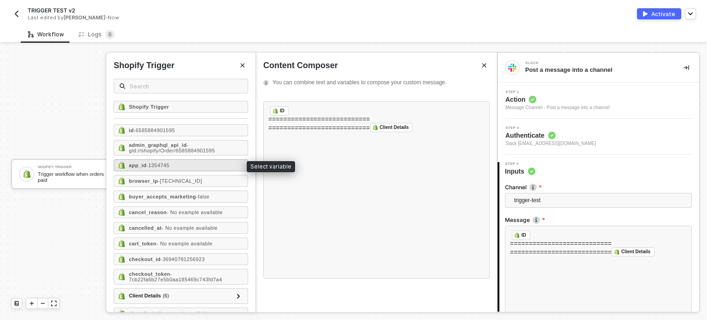
click at [169, 167] on span "- 1354745" at bounding box center [157, 166] width 23 height 6
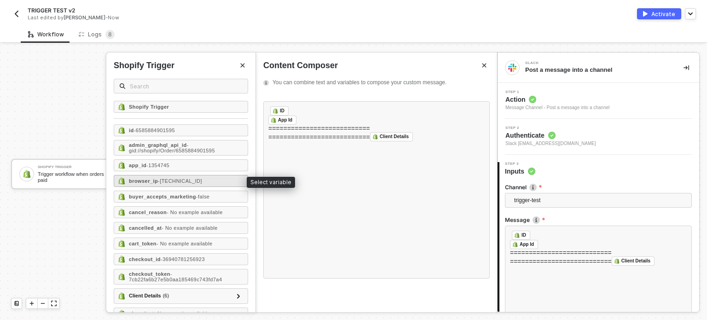
click at [168, 179] on span "- 124.6.164.14" at bounding box center [180, 181] width 44 height 6
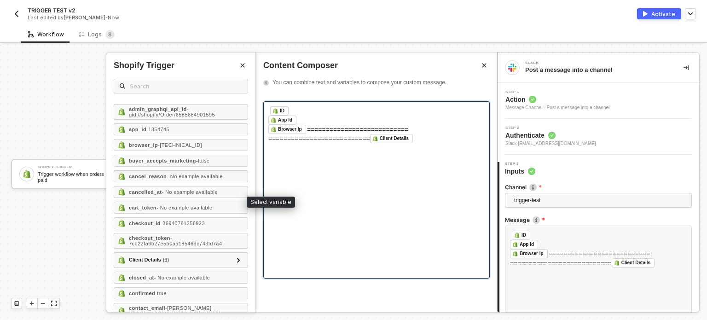
scroll to position [46, 0]
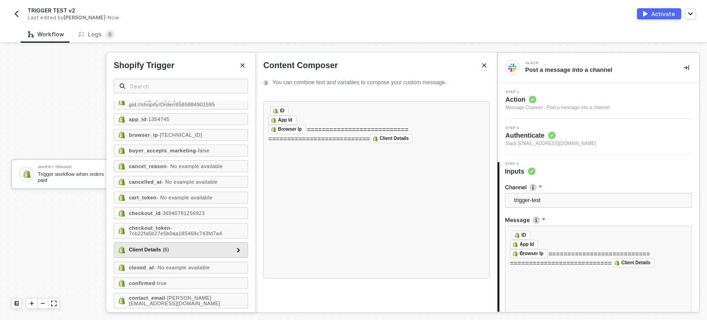
click at [151, 247] on div "Client Details ( 6 )" at bounding box center [149, 250] width 40 height 8
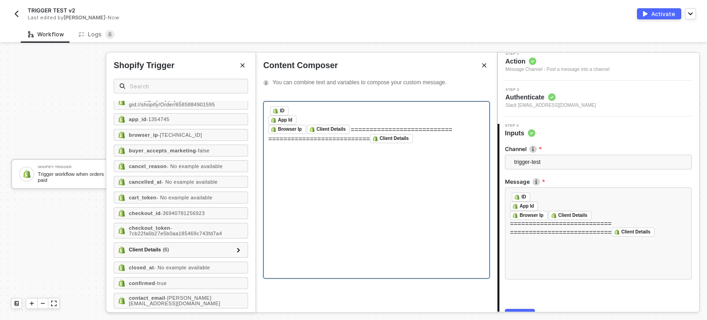
scroll to position [86, 0]
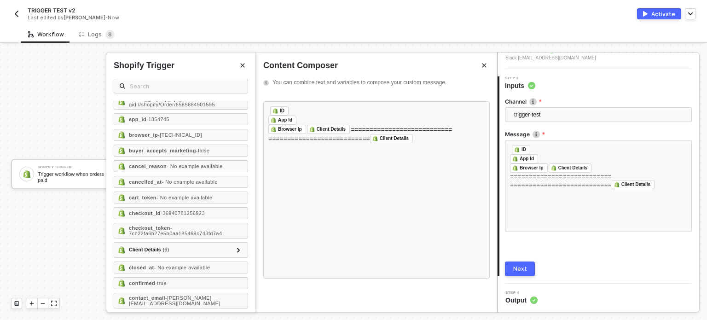
click at [520, 273] on button "Next" at bounding box center [520, 268] width 30 height 15
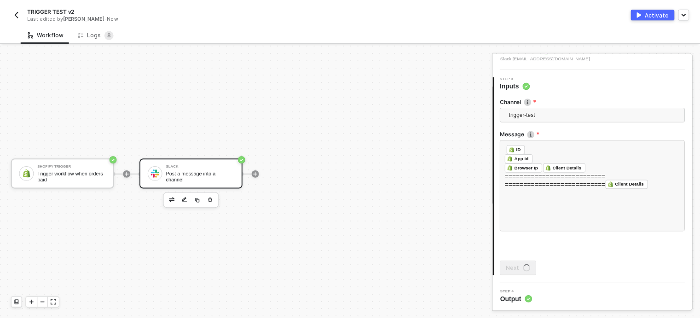
scroll to position [0, 0]
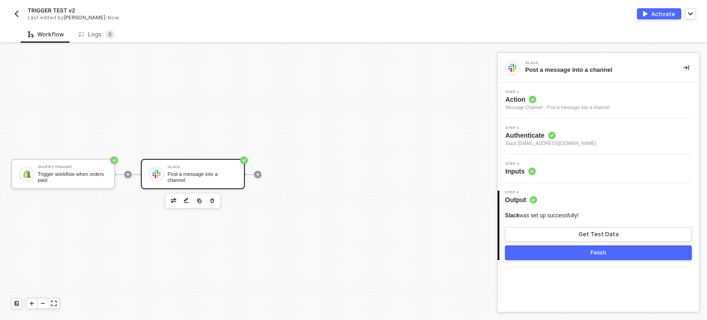
click at [652, 13] on button "Activate" at bounding box center [659, 13] width 44 height 11
click at [99, 33] on div "Logs 8" at bounding box center [97, 34] width 36 height 9
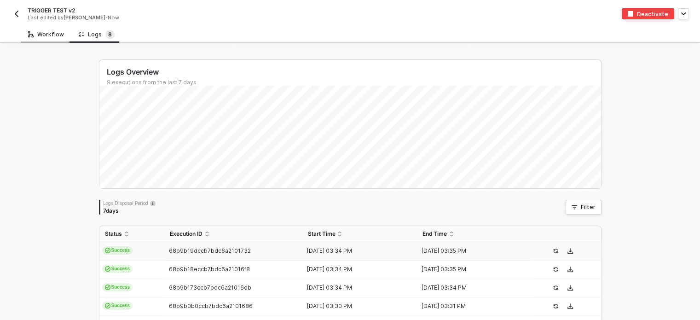
click at [46, 38] on div "Workflow" at bounding box center [46, 34] width 51 height 17
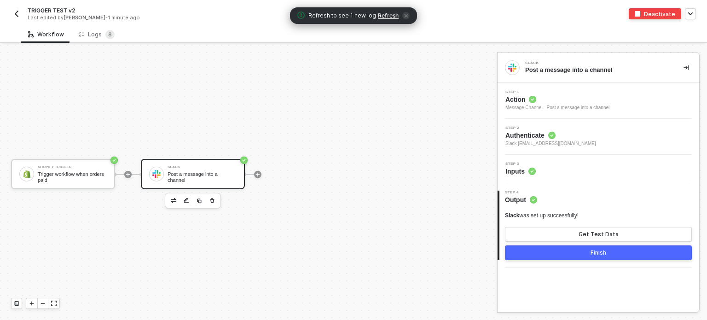
click at [387, 17] on span "Refresh" at bounding box center [388, 15] width 21 height 7
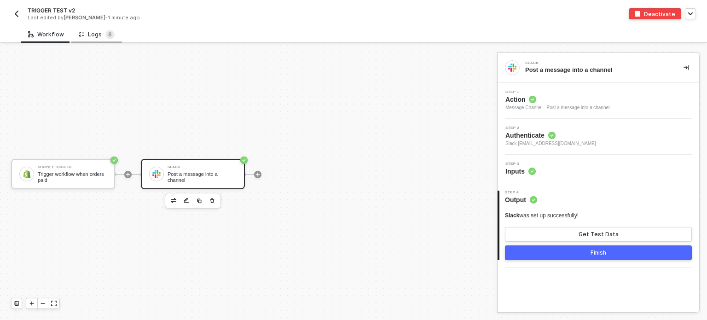
click at [90, 36] on div "Logs 8" at bounding box center [97, 34] width 36 height 9
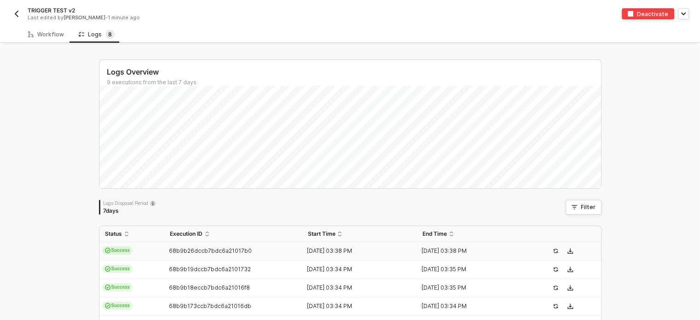
click at [116, 254] on span "Success" at bounding box center [117, 250] width 31 height 8
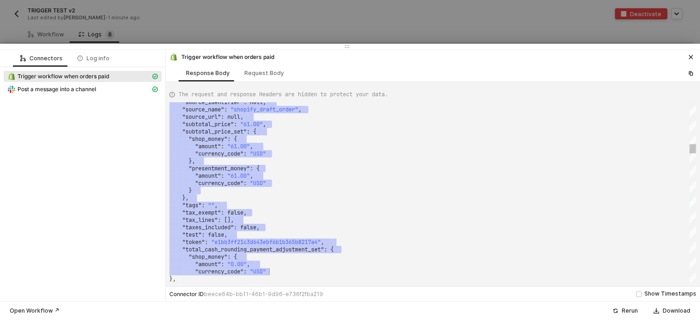
drag, startPoint x: 182, startPoint y: 110, endPoint x: 337, endPoint y: 268, distance: 222.0
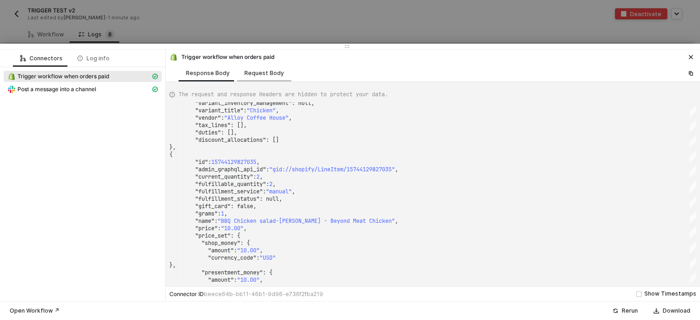
click at [274, 74] on div "Request Body" at bounding box center [264, 73] width 40 height 7
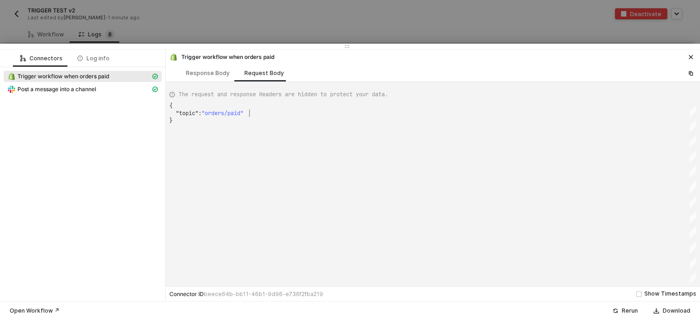
scroll to position [0, 2]
drag, startPoint x: 262, startPoint y: 112, endPoint x: 160, endPoint y: 101, distance: 102.8
click at [74, 86] on span "Post a message into a channel" at bounding box center [56, 89] width 79 height 7
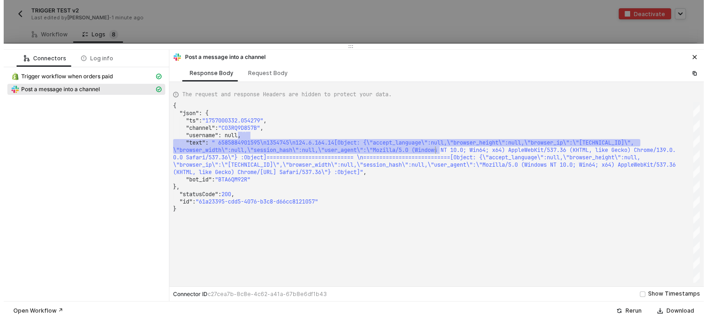
scroll to position [0, 0]
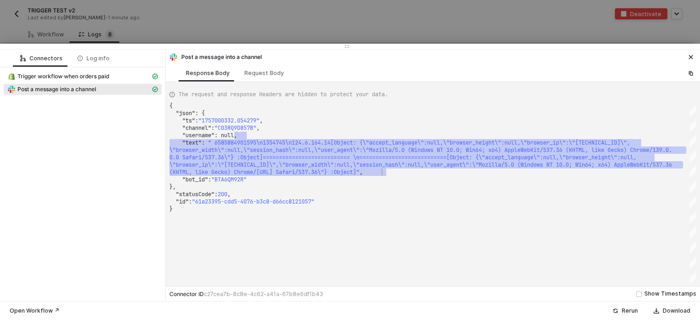
drag, startPoint x: 398, startPoint y: 149, endPoint x: 545, endPoint y: 170, distance: 148.4
type textarea ""bot_id": "BTA6QM92R" }, "statusCode": 200, "id": "61a23395-cdd5-4076-b3c8-d66c…"
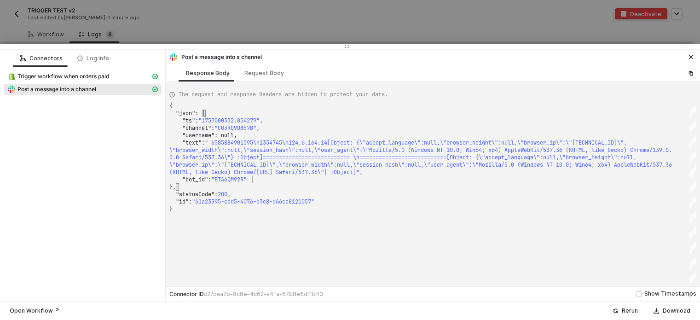
drag, startPoint x: 429, startPoint y: 179, endPoint x: 518, endPoint y: 176, distance: 88.9
click at [434, 179] on div ""bot_id" : "BTA6QM92R"" at bounding box center [432, 179] width 527 height 7
click at [690, 55] on icon "icon-close" at bounding box center [691, 57] width 6 height 6
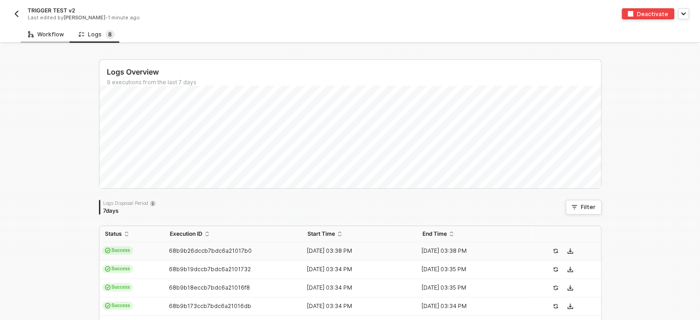
click at [37, 31] on div "Workflow" at bounding box center [46, 34] width 36 height 7
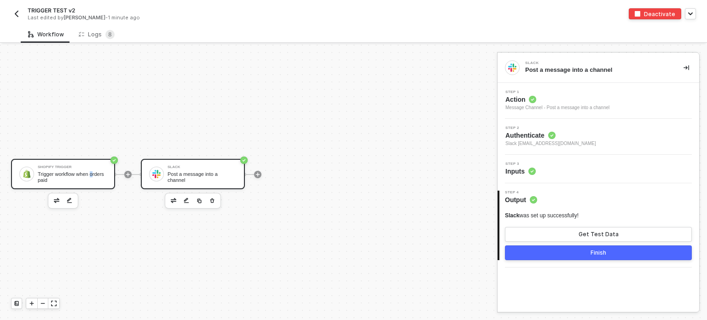
click at [93, 170] on div "Shopify Trigger Trigger workflow when orders paid" at bounding box center [72, 173] width 69 height 17
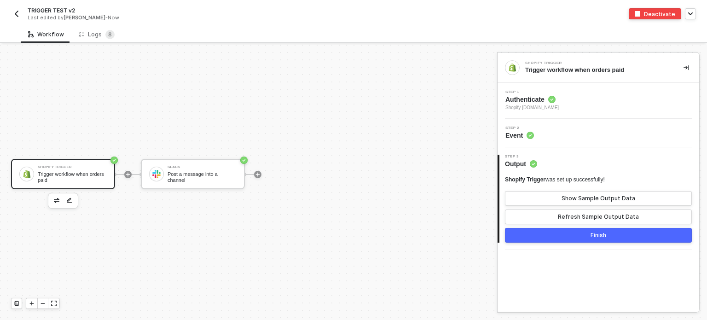
click at [450, 168] on div "Shopify Trigger Trigger workflow when orders paid Slack Post a message into a c…" at bounding box center [246, 174] width 493 height 292
click at [522, 106] on span "Shopify [DOMAIN_NAME]" at bounding box center [531, 107] width 53 height 7
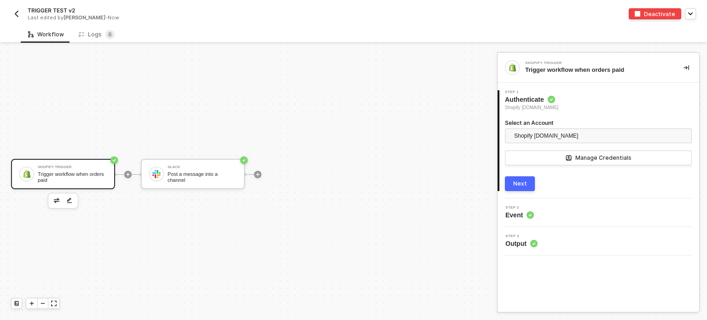
click at [521, 180] on div "Next" at bounding box center [520, 183] width 14 height 7
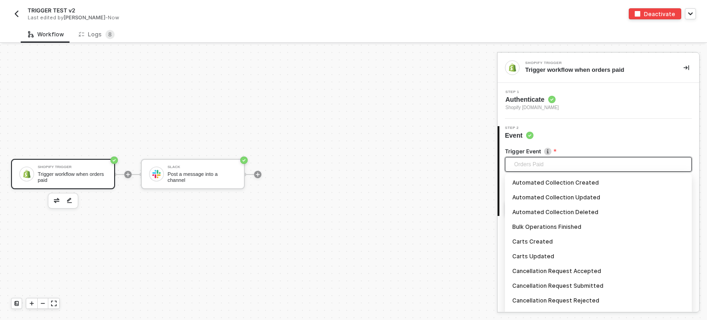
click at [527, 164] on span "Orders Paid" at bounding box center [600, 164] width 172 height 14
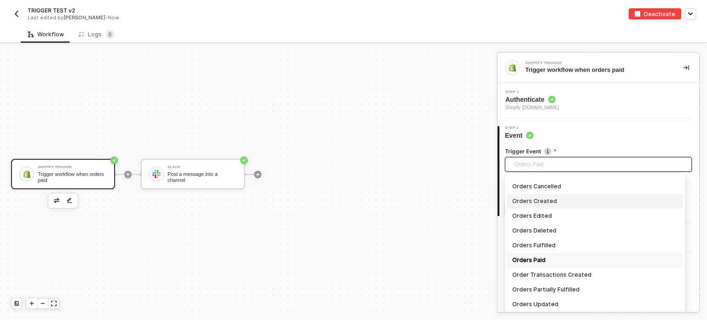
scroll to position [676, 0]
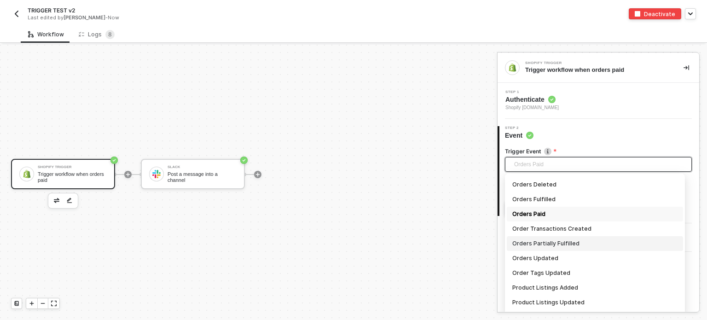
click at [558, 240] on div "Orders Partially Fulfilled" at bounding box center [594, 243] width 165 height 10
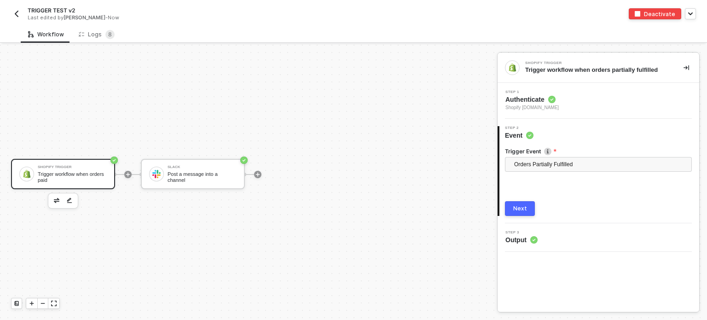
click at [519, 205] on div "Next" at bounding box center [520, 208] width 14 height 7
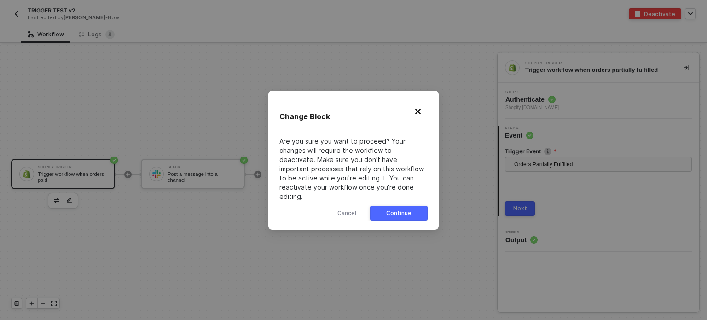
drag, startPoint x: 414, startPoint y: 204, endPoint x: 419, endPoint y: 199, distance: 6.8
click at [416, 206] on button "Continue" at bounding box center [399, 213] width 58 height 15
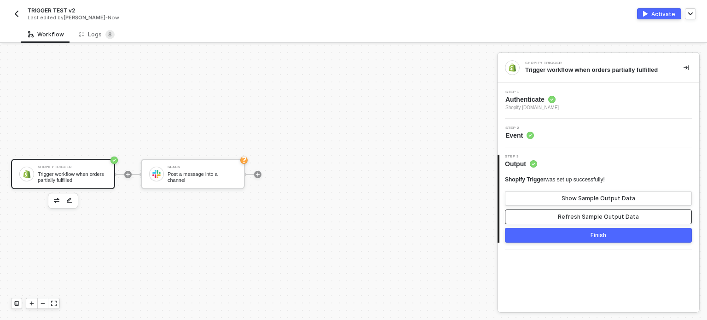
click at [550, 216] on button "Refresh Sample Output Data" at bounding box center [598, 216] width 187 height 15
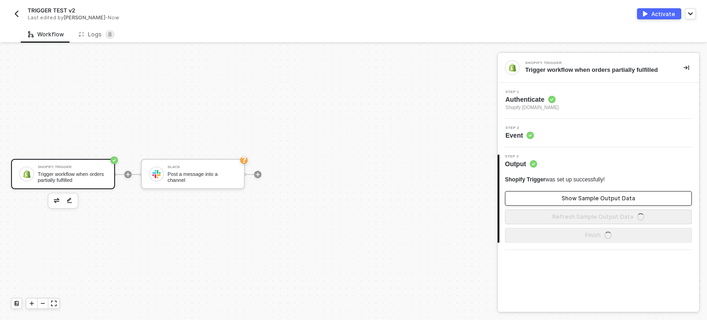
click at [560, 197] on button "Show Sample Output Data" at bounding box center [598, 198] width 187 height 15
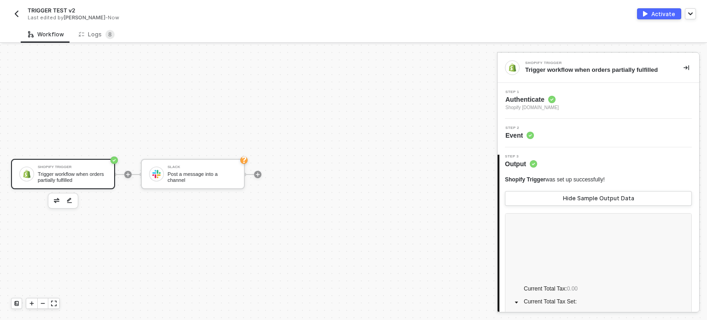
scroll to position [645, 0]
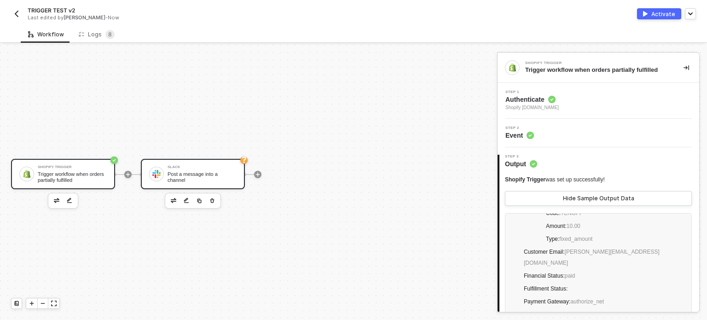
click at [199, 169] on div "Slack" at bounding box center [202, 167] width 69 height 4
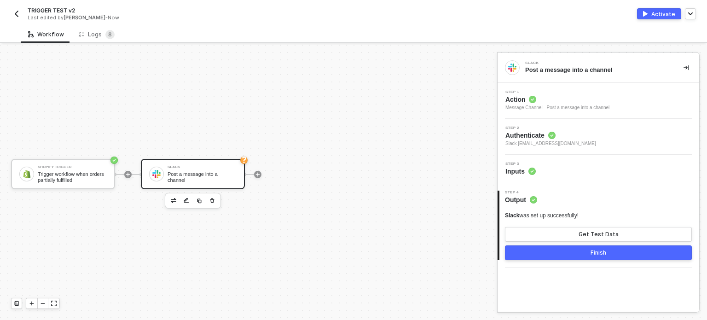
click at [511, 173] on span "Inputs" at bounding box center [520, 171] width 30 height 9
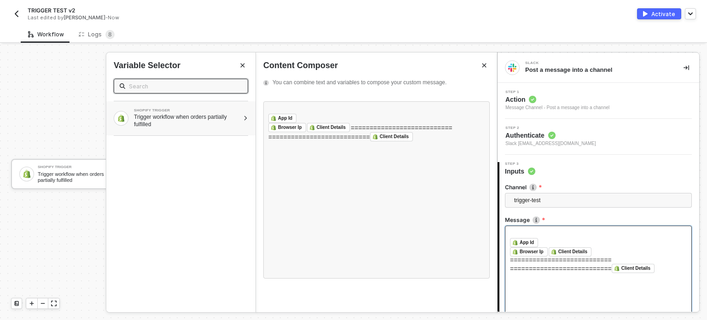
click at [214, 125] on div "Trigger workflow when orders partially fulfilled" at bounding box center [186, 120] width 105 height 15
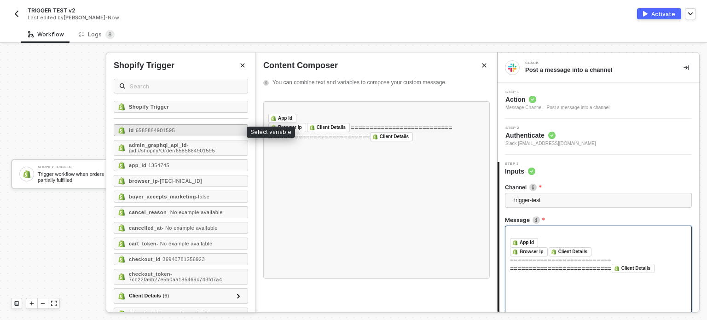
click at [185, 134] on div "id - 6585884901595" at bounding box center [181, 130] width 134 height 12
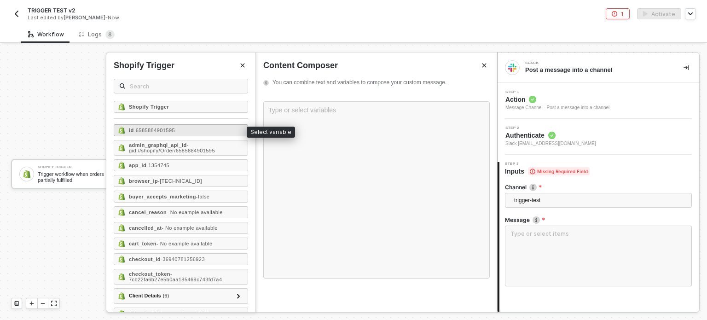
click at [159, 130] on span "- 6585884901595" at bounding box center [154, 131] width 41 height 6
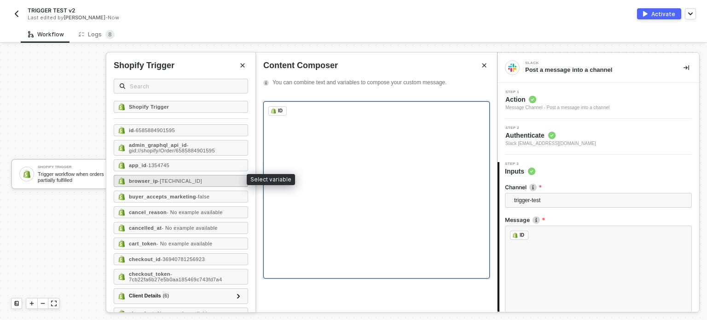
scroll to position [46, 0]
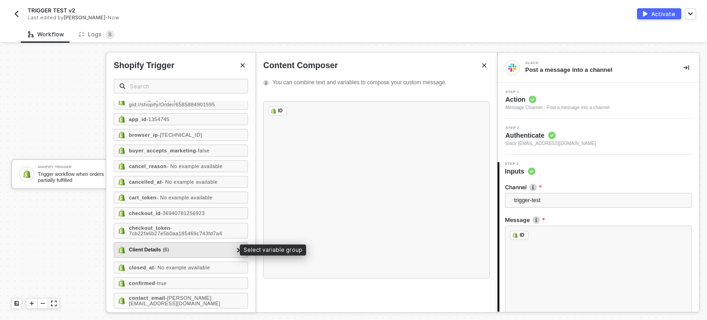
click at [190, 246] on div "Client Details ( 6 )" at bounding box center [175, 249] width 115 height 11
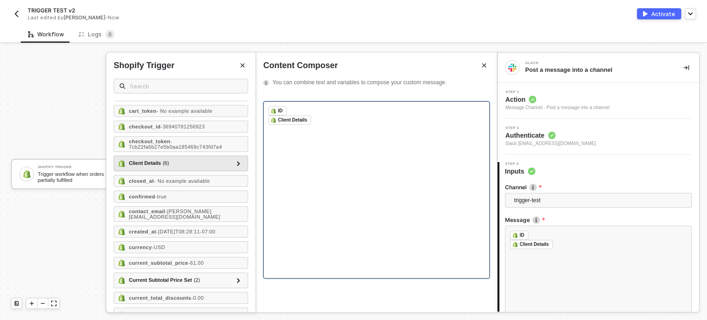
scroll to position [138, 0]
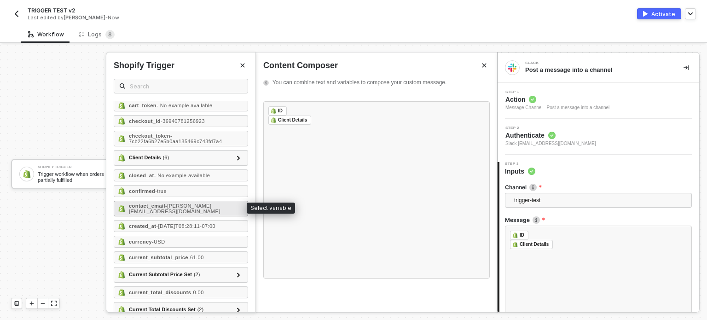
click at [175, 209] on span "- hanna+12568@runalloy.com" at bounding box center [175, 208] width 92 height 11
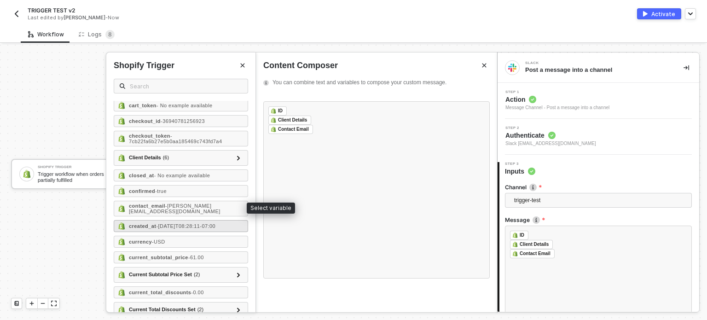
click at [172, 223] on span "- 2025-09-04T08:28:11-07:00" at bounding box center [185, 226] width 59 height 6
drag, startPoint x: 171, startPoint y: 236, endPoint x: 224, endPoint y: 216, distance: 57.0
click at [171, 236] on div "currency - USD" at bounding box center [181, 242] width 134 height 12
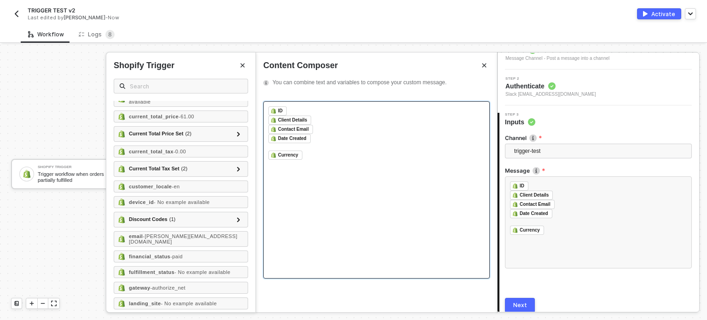
scroll to position [86, 0]
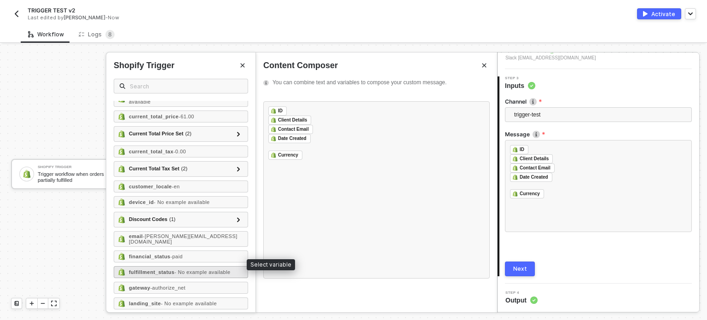
click at [171, 269] on strong "fulfillment_status" at bounding box center [152, 272] width 46 height 6
click at [186, 269] on span "- No example available" at bounding box center [202, 272] width 56 height 6
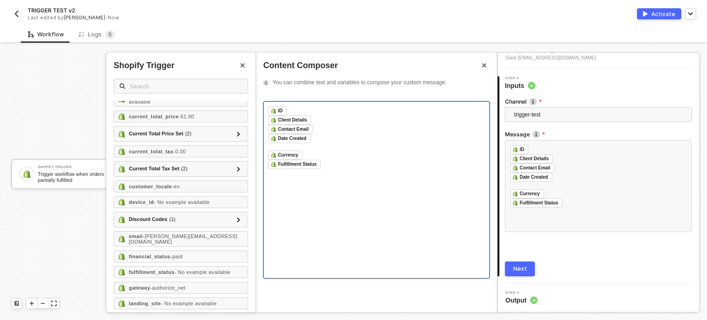
click at [362, 154] on div "﻿ Currency ﻿ ﻿" at bounding box center [376, 155] width 216 height 9
click at [522, 267] on div "Next" at bounding box center [520, 268] width 14 height 7
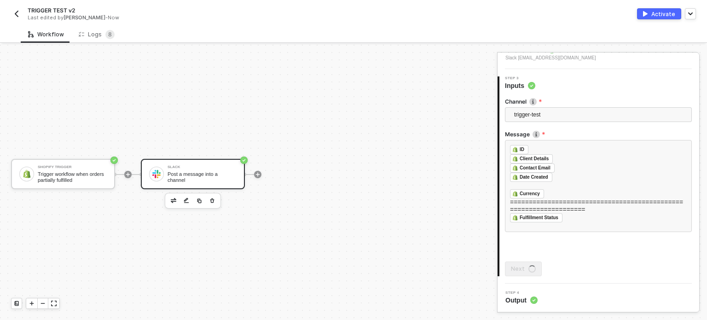
scroll to position [0, 0]
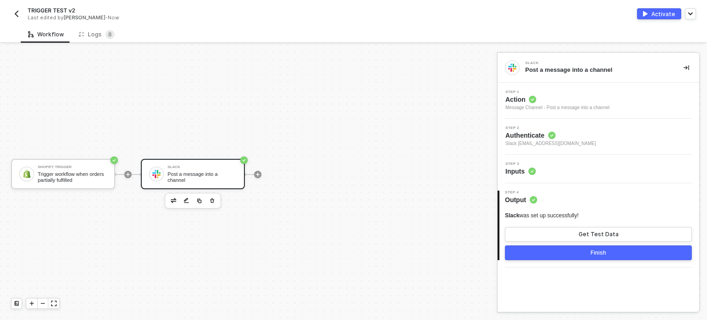
click at [658, 11] on div "Activate" at bounding box center [663, 14] width 24 height 8
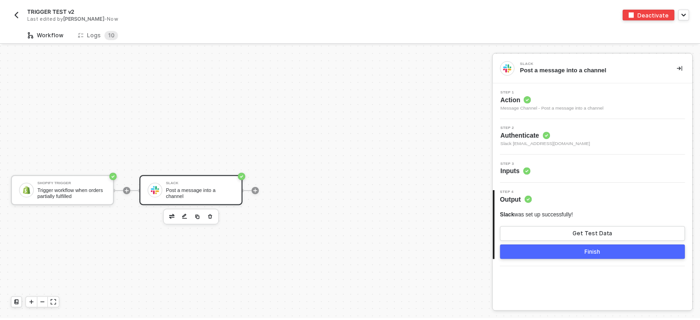
scroll to position [17, 0]
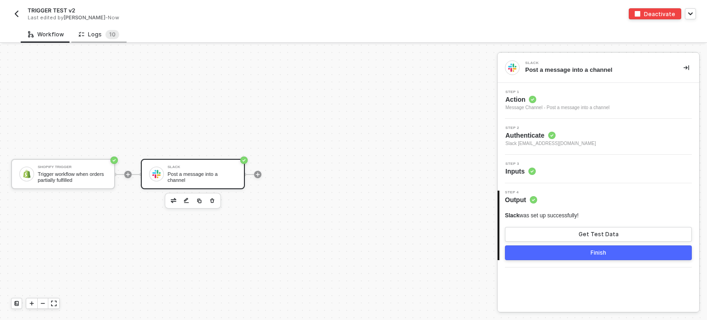
click at [92, 37] on div "Logs 1 0" at bounding box center [99, 34] width 41 height 9
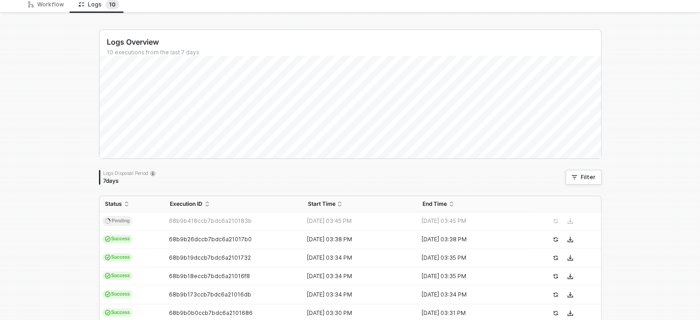
scroll to position [46, 0]
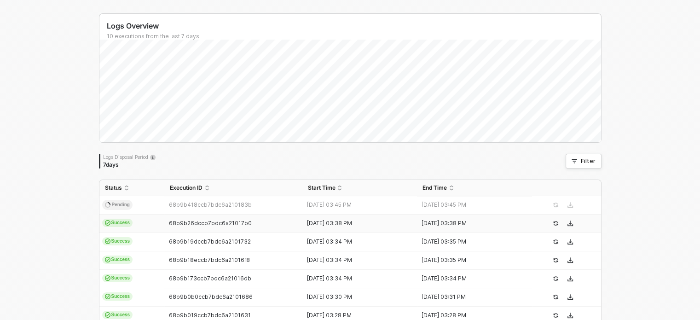
click at [136, 223] on td "Success" at bounding box center [131, 224] width 65 height 18
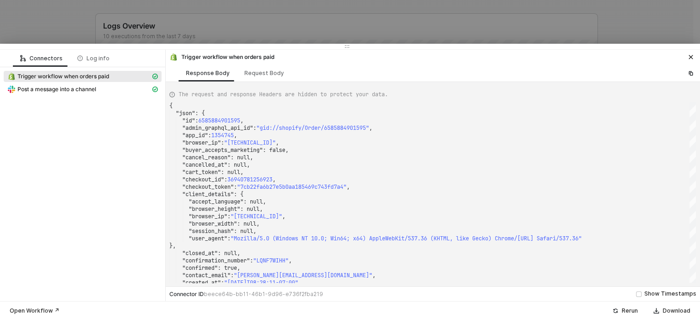
click at [83, 77] on span "Trigger workflow when orders paid" at bounding box center [63, 76] width 92 height 7
click at [64, 20] on div at bounding box center [350, 160] width 700 height 320
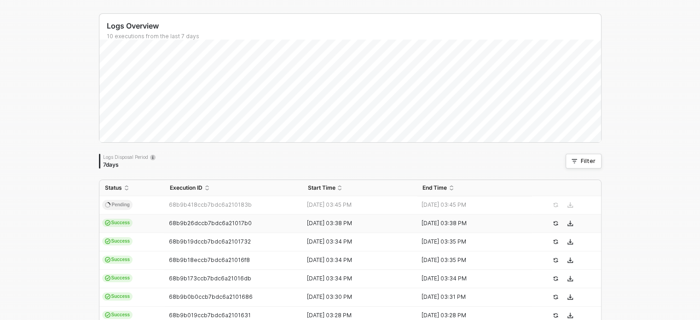
click at [169, 221] on span "68b9b26dccb7bdc6a21017b0" at bounding box center [210, 223] width 83 height 7
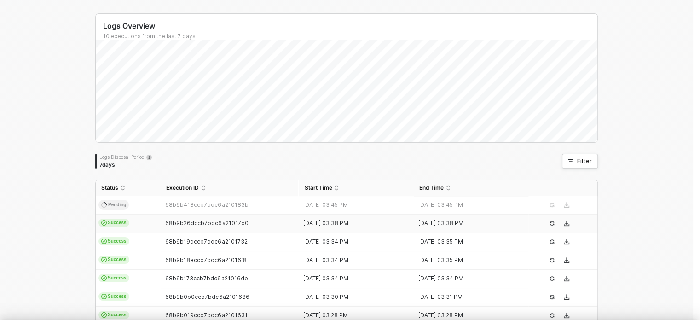
type textarea "{ "json": { "id": 6585884901595, "admin_graphql_api_id": "gid://shopify/Order/6…"
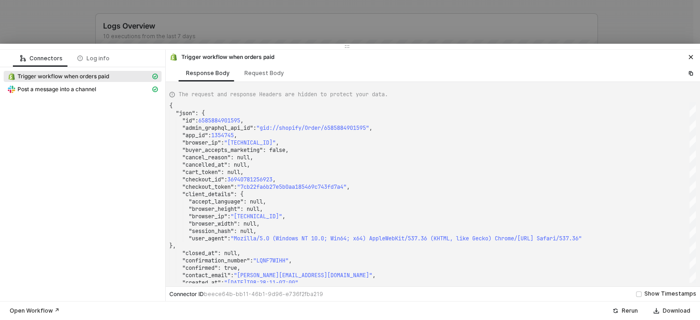
click at [80, 28] on div at bounding box center [350, 160] width 700 height 320
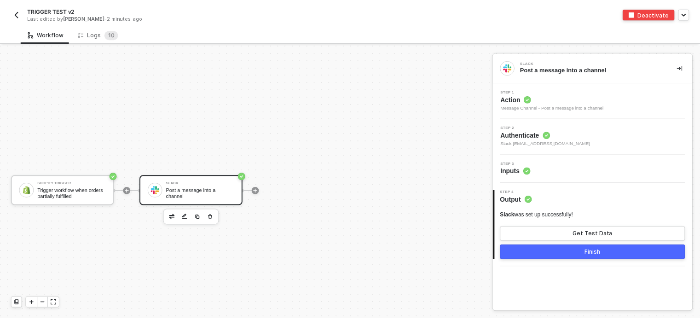
scroll to position [17, 0]
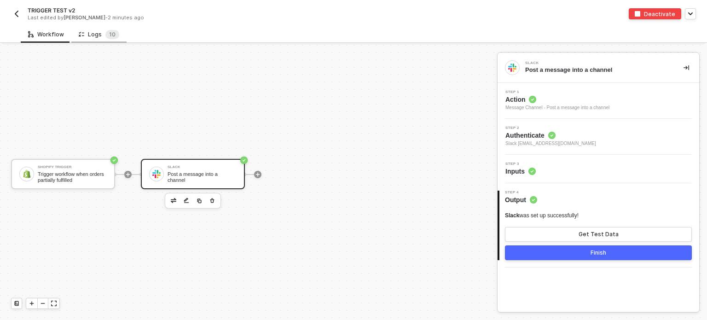
click at [93, 34] on div "Logs 1 0" at bounding box center [99, 34] width 41 height 9
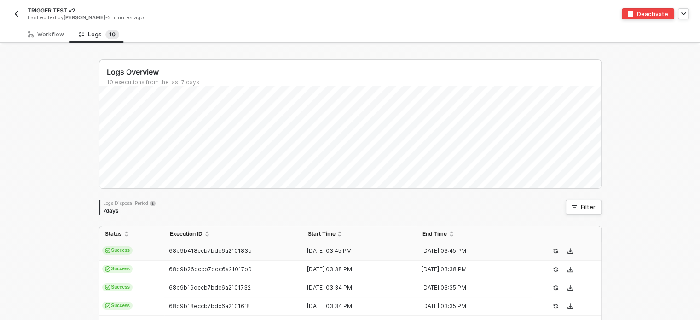
click at [164, 250] on div "68b9b418ccb7bdc6a210183b" at bounding box center [229, 250] width 131 height 7
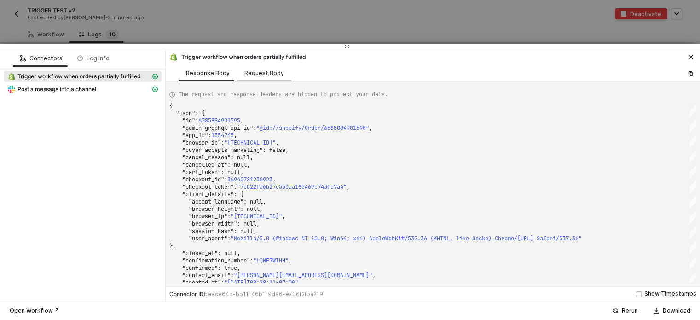
click at [265, 75] on div "Request Body" at bounding box center [264, 73] width 40 height 7
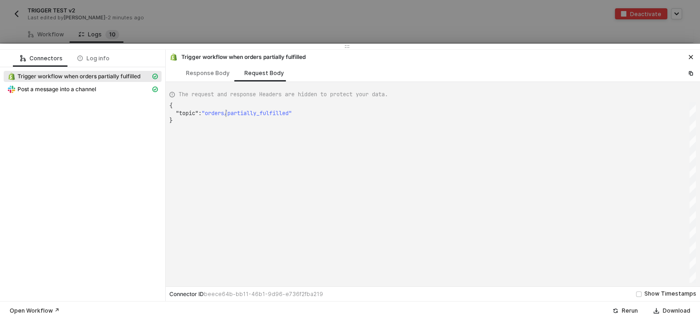
scroll to position [0, 2]
drag, startPoint x: 225, startPoint y: 113, endPoint x: 317, endPoint y: 114, distance: 91.6
click at [85, 90] on span "Post a message into a channel" at bounding box center [56, 89] width 79 height 7
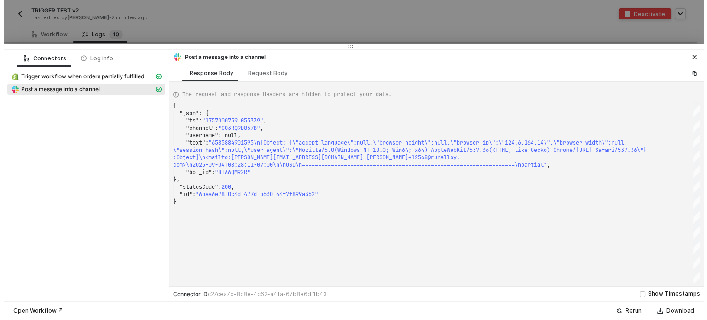
scroll to position [0, 0]
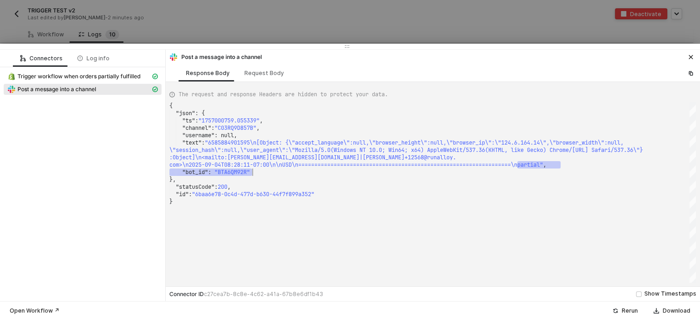
drag, startPoint x: 519, startPoint y: 166, endPoint x: 556, endPoint y: 168, distance: 37.4
click at [422, 157] on div ":Object]\n<mailto:hanna+12568@runalloy.com|hanna+1 2568@runalloy." at bounding box center [432, 157] width 527 height 7
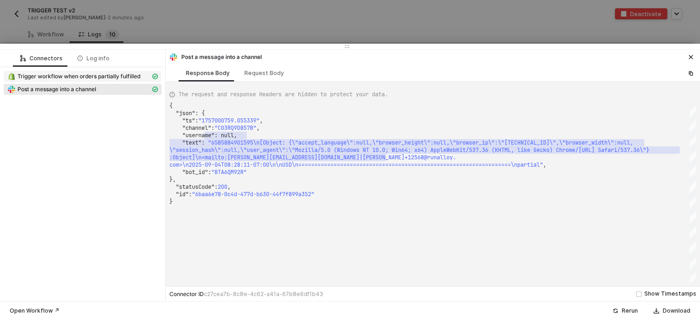
click at [128, 74] on span "Trigger workflow when orders partially fulfilled" at bounding box center [78, 76] width 123 height 7
type textarea "{ "json": { "id": 6585884901595, "admin_graphql_api_id": "gid://shopify/Order/6…"
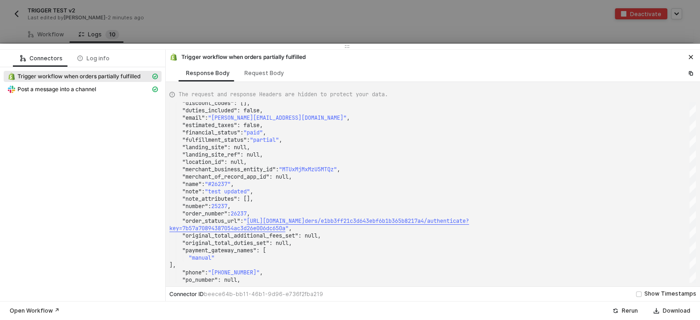
drag, startPoint x: 406, startPoint y: 21, endPoint x: 433, endPoint y: 32, distance: 29.5
click at [406, 21] on div at bounding box center [350, 160] width 700 height 320
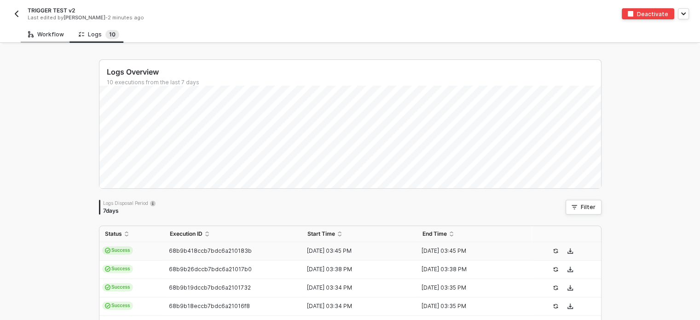
click at [47, 35] on div "Workflow" at bounding box center [46, 34] width 36 height 7
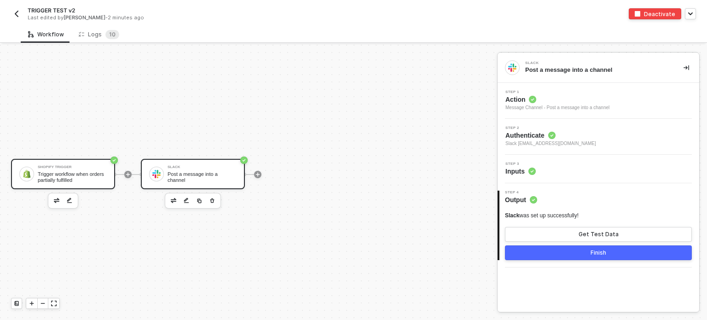
click at [85, 180] on div "Trigger workflow when orders partially fulfilled" at bounding box center [72, 177] width 69 height 12
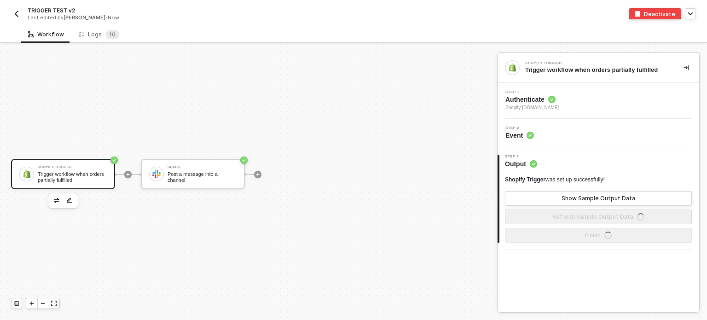
click at [528, 100] on span "Authenticate" at bounding box center [531, 99] width 53 height 9
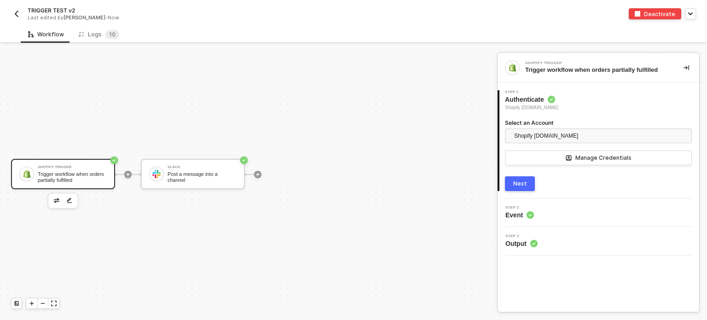
click at [527, 186] on button "Next" at bounding box center [520, 183] width 30 height 15
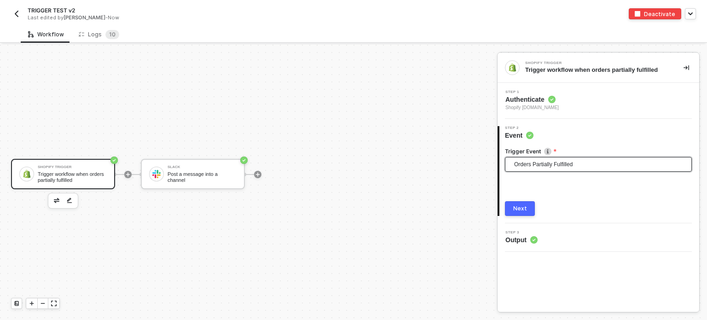
click at [534, 165] on span "Orders Partially Fulfilled" at bounding box center [600, 164] width 172 height 14
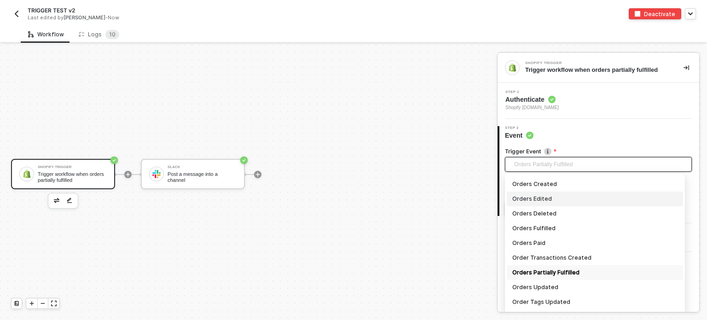
scroll to position [659, 0]
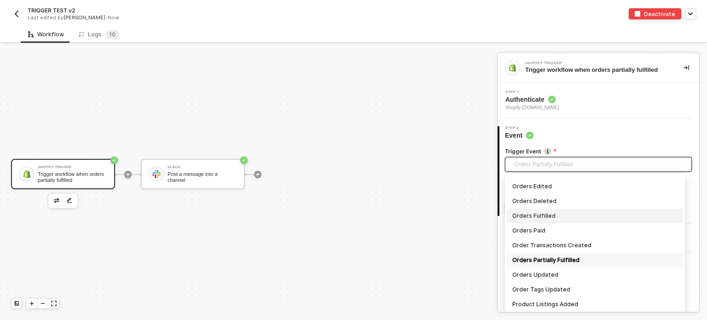
click at [549, 220] on div "Orders Fulfilled" at bounding box center [594, 216] width 165 height 10
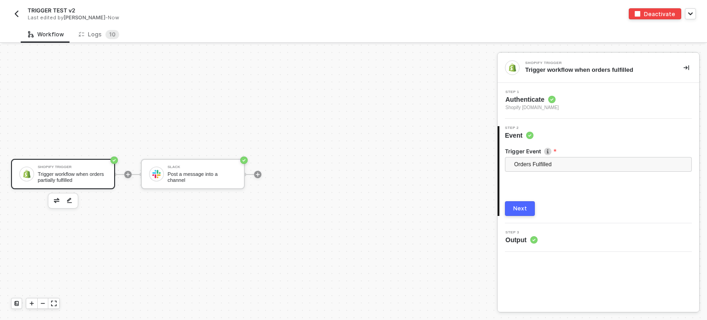
click at [517, 206] on div "Next" at bounding box center [520, 208] width 14 height 7
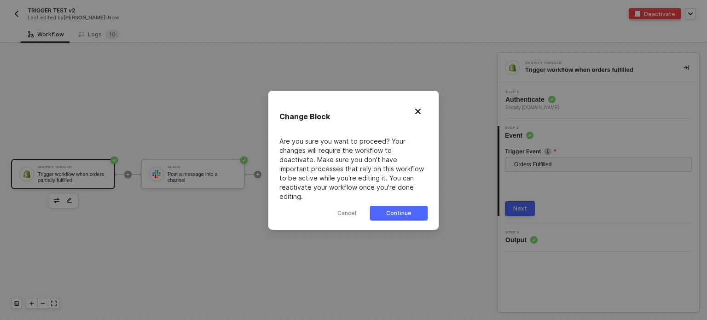
click at [410, 209] on div "Continue" at bounding box center [398, 212] width 25 height 7
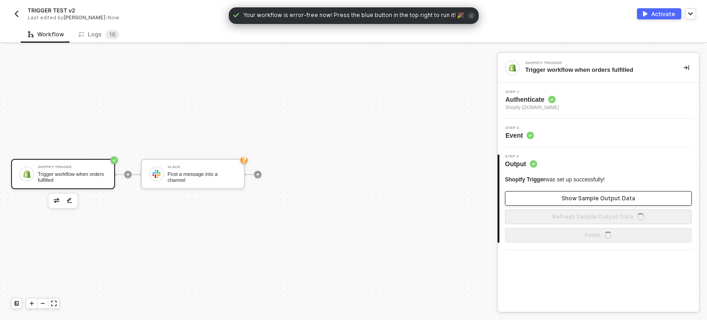
click at [537, 192] on button "Show Sample Output Data" at bounding box center [598, 198] width 187 height 15
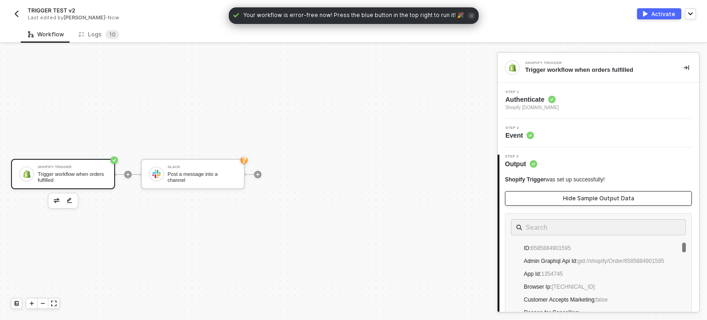
click at [552, 195] on button "Hide Sample Output Data" at bounding box center [598, 198] width 187 height 15
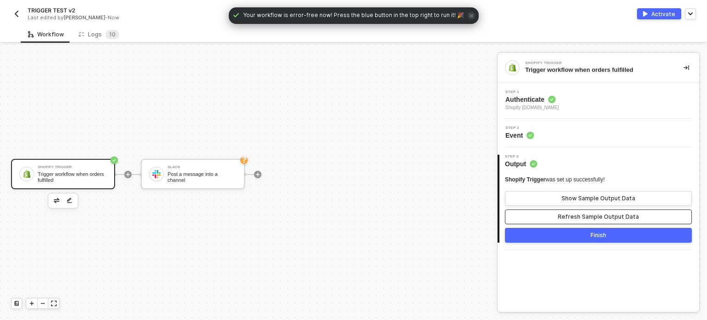
click at [565, 215] on div "Refresh Sample Output Data" at bounding box center [598, 216] width 81 height 7
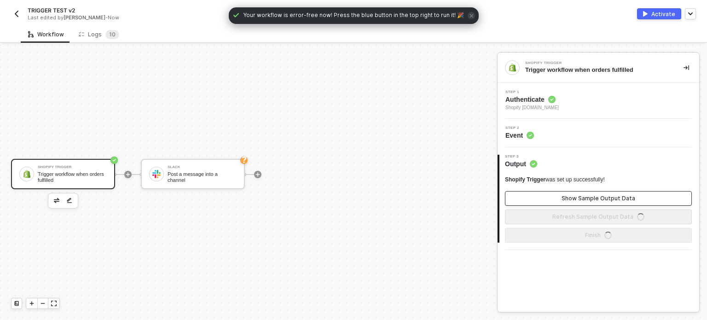
click at [568, 195] on div "Show Sample Output Data" at bounding box center [599, 198] width 74 height 7
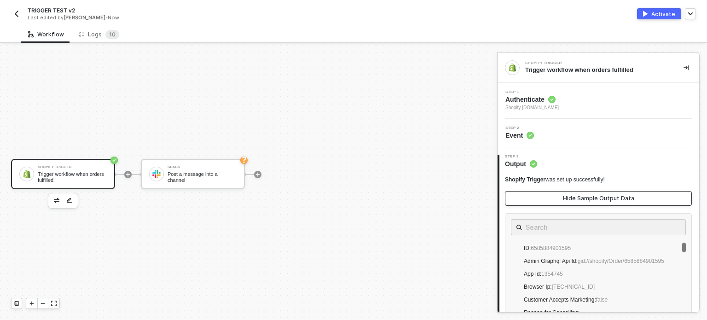
click at [568, 195] on div "Hide Sample Output Data" at bounding box center [598, 198] width 71 height 7
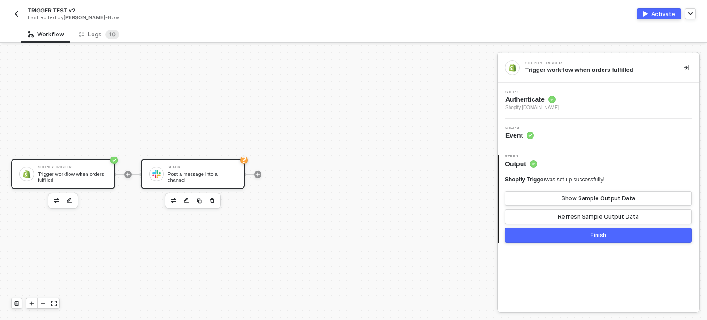
click at [200, 174] on div "Post a message into a channel" at bounding box center [202, 177] width 69 height 12
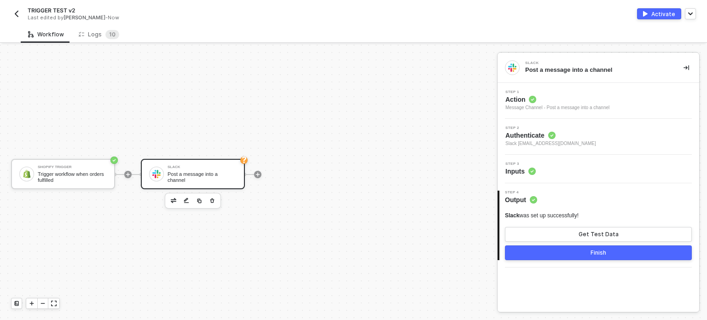
click at [532, 162] on span "Step 3" at bounding box center [520, 164] width 30 height 4
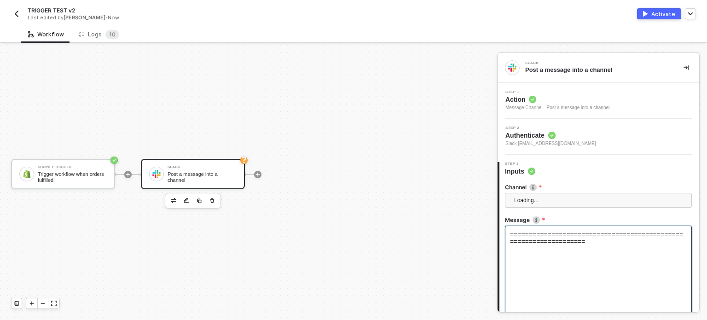
click at [546, 229] on div "==================================================================" at bounding box center [598, 272] width 187 height 92
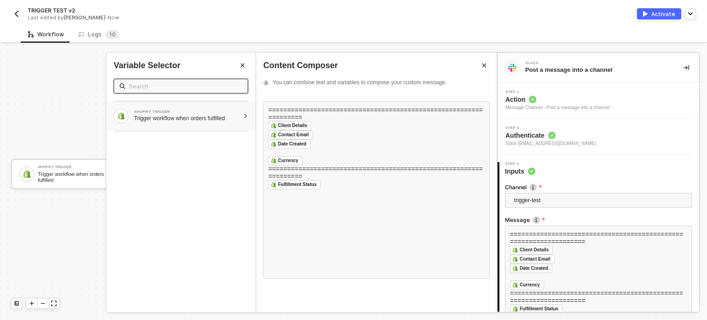
click at [239, 112] on div "SHOPIFY TRIGGER" at bounding box center [186, 112] width 105 height 4
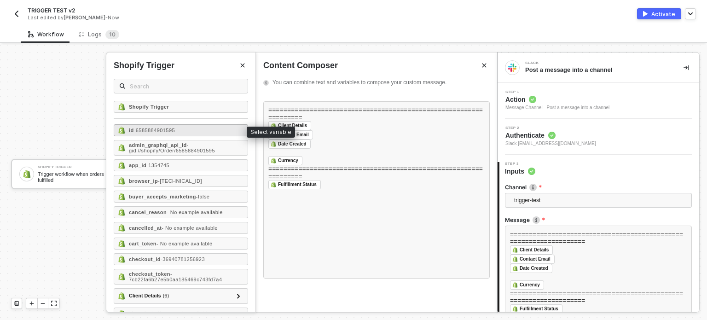
click at [175, 131] on span "- 6585884901595" at bounding box center [154, 131] width 41 height 6
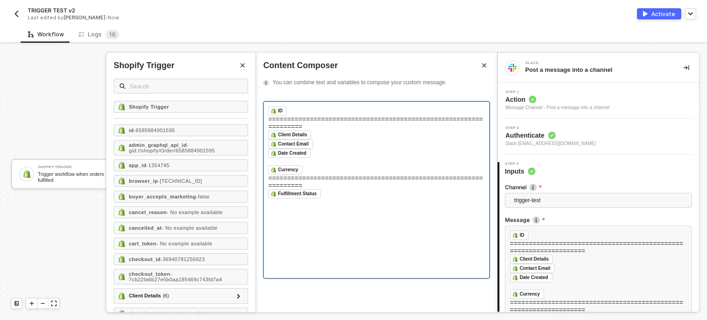
click at [354, 104] on div "﻿ ID ﻿ ================================================================== ﻿ Cli…" at bounding box center [376, 189] width 227 height 177
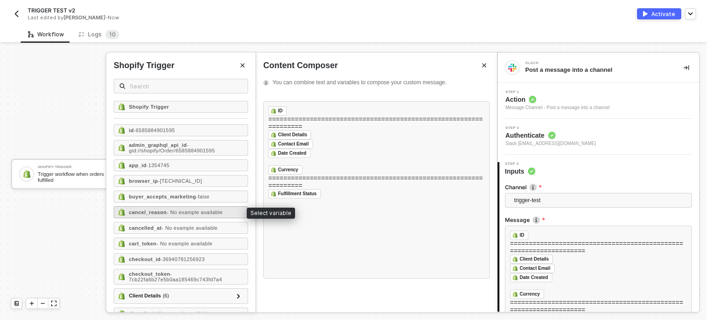
click at [160, 209] on strong "cancel_reason" at bounding box center [148, 212] width 38 height 6
click at [169, 226] on span "- No example available" at bounding box center [190, 228] width 56 height 6
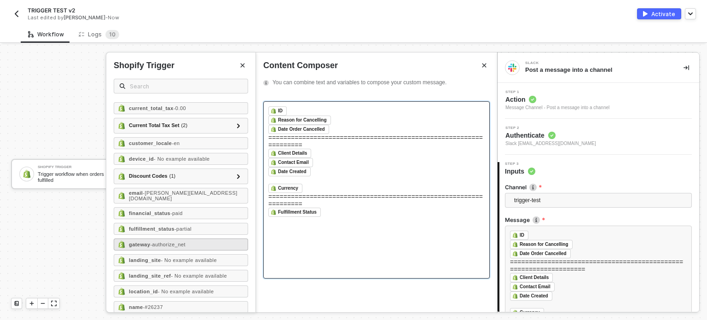
scroll to position [414, 0]
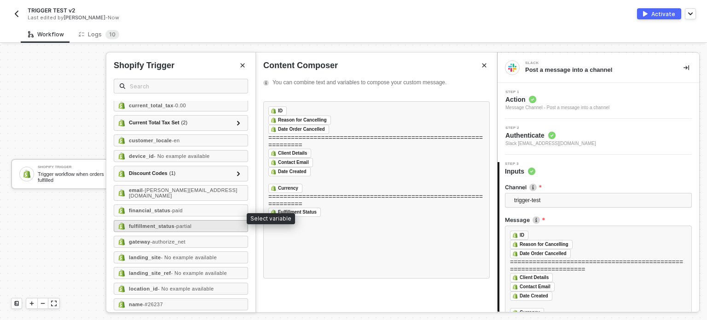
click at [174, 223] on span "- partial" at bounding box center [182, 226] width 17 height 6
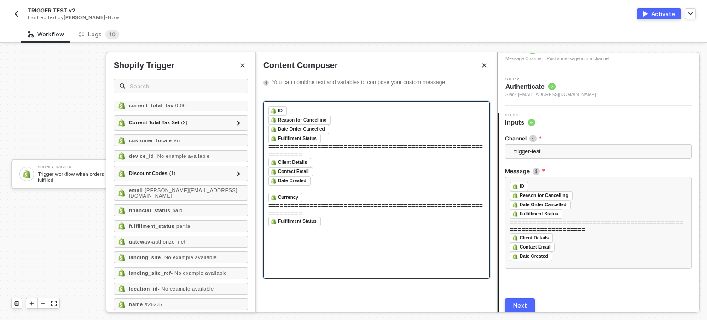
scroll to position [86, 0]
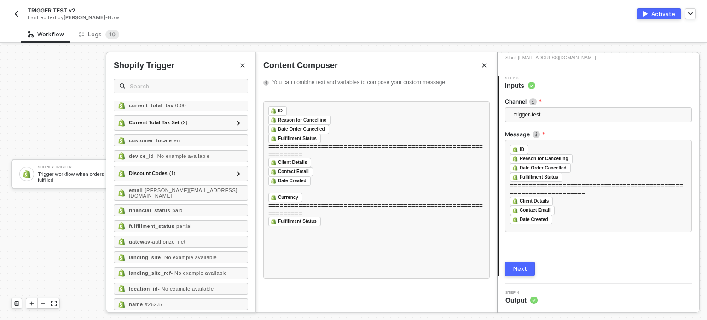
click at [516, 265] on div "Next" at bounding box center [520, 268] width 14 height 7
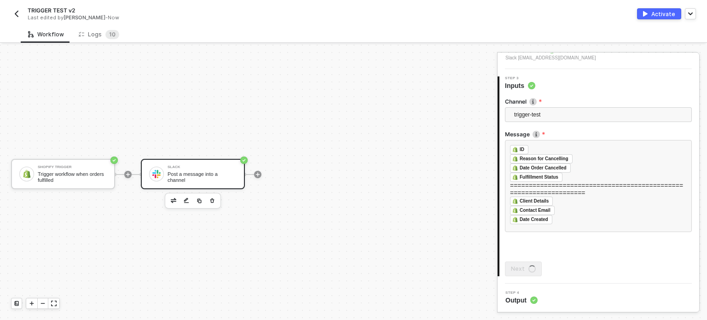
scroll to position [0, 0]
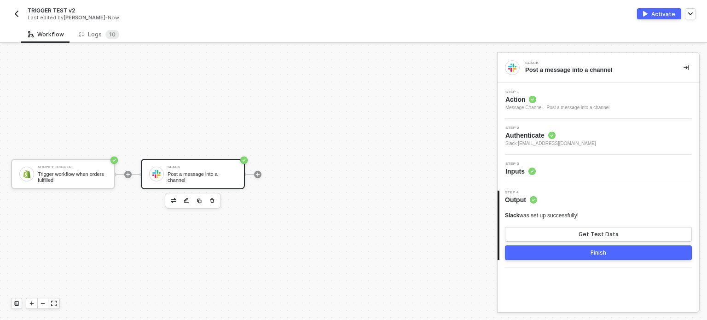
click at [665, 11] on div "Activate" at bounding box center [663, 14] width 24 height 8
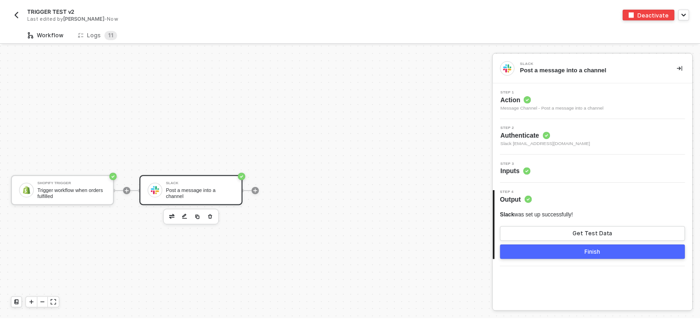
scroll to position [17, 0]
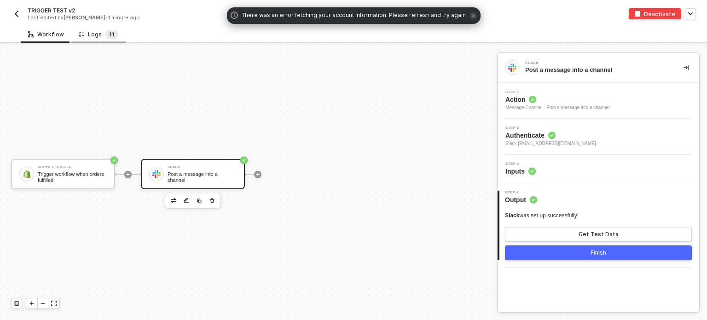
click at [115, 30] on span "1 1" at bounding box center [111, 34] width 13 height 9
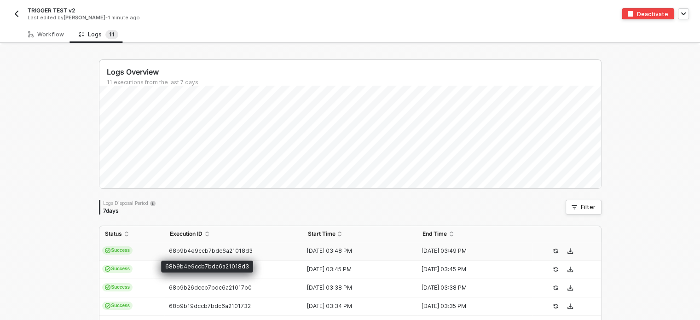
click at [185, 252] on span "68b9b4e9ccb7bdc6a21018d3" at bounding box center [211, 250] width 84 height 7
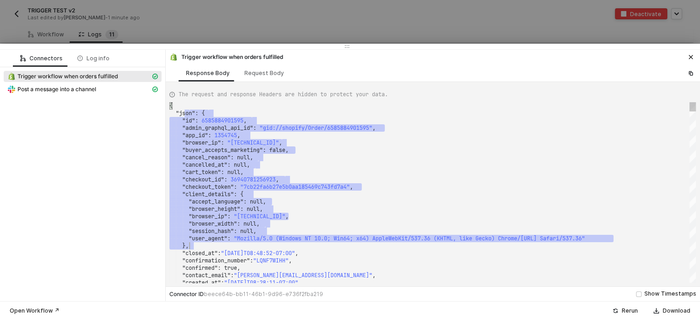
scroll to position [0, 0]
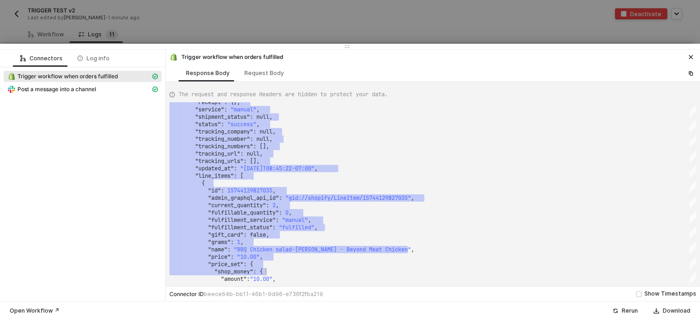
drag, startPoint x: 190, startPoint y: 111, endPoint x: 435, endPoint y: 307, distance: 313.5
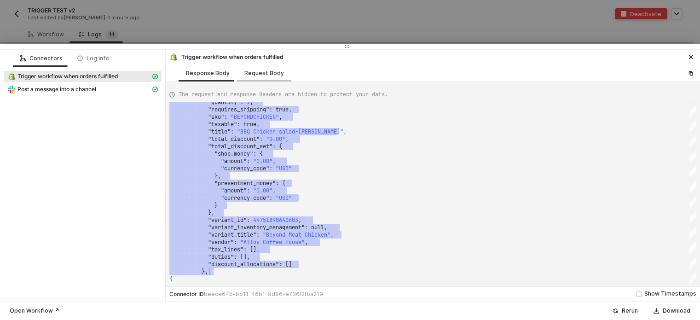
click at [267, 70] on div "Request Body" at bounding box center [264, 73] width 40 height 7
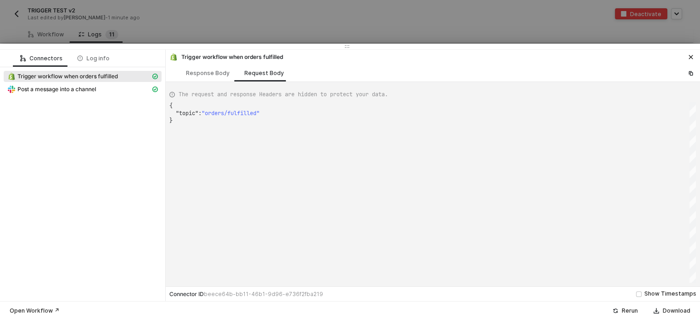
scroll to position [0, 2]
drag, startPoint x: 199, startPoint y: 114, endPoint x: 172, endPoint y: 105, distance: 28.5
click at [64, 89] on span "Post a message into a channel" at bounding box center [56, 89] width 79 height 7
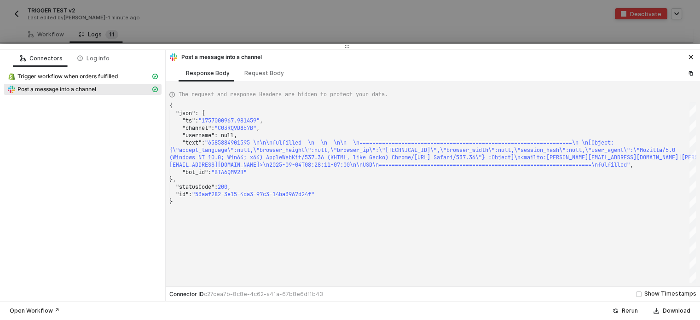
type textarea "{ "json": { "ts": "1757000967.981459", "channel": "C03RQ9D857B", "username": nu…"
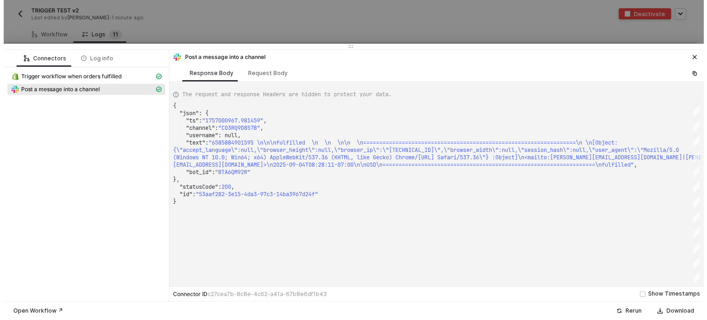
scroll to position [0, 0]
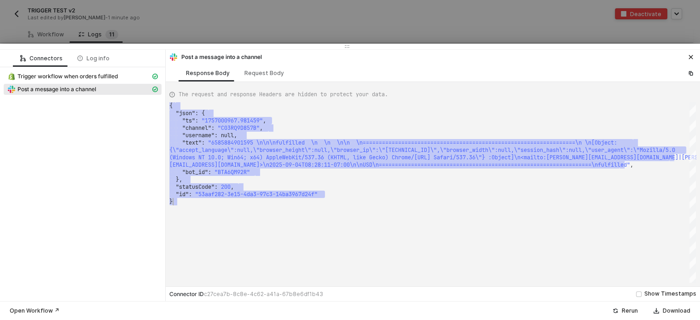
drag, startPoint x: 335, startPoint y: 209, endPoint x: 459, endPoint y: 174, distance: 128.6
click at [344, 209] on div "{ ·· "json" : · { ···· "ts" : · "1757000967.981459" , ···· "channel" : · "C03RQ…" at bounding box center [432, 192] width 527 height 180
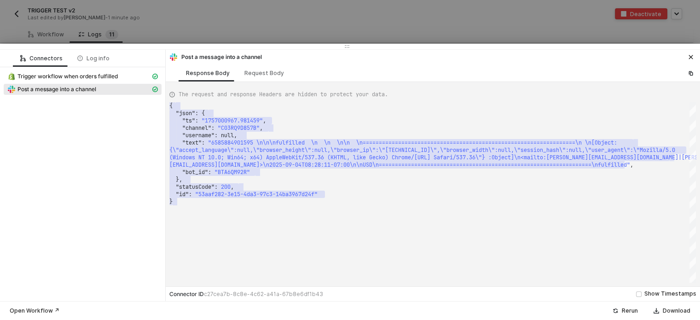
click at [412, 24] on div at bounding box center [350, 160] width 700 height 320
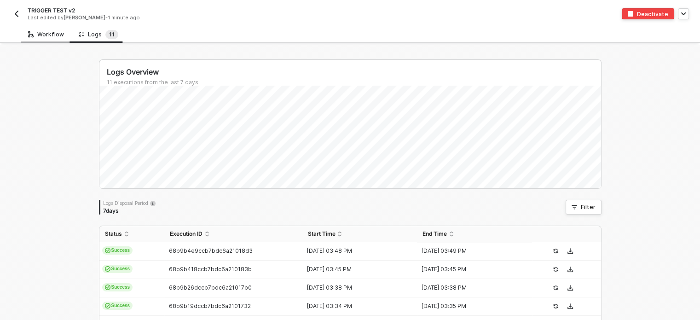
click at [47, 34] on div "Workflow" at bounding box center [46, 34] width 36 height 7
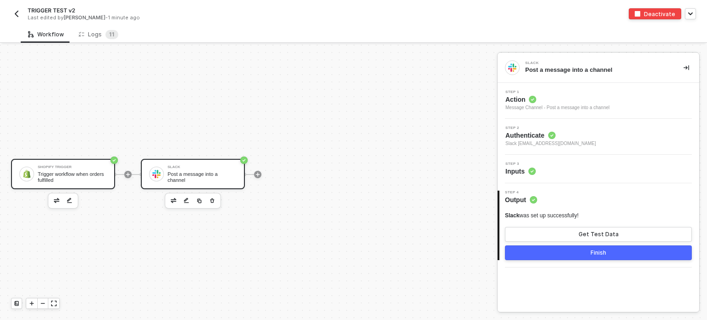
click at [76, 160] on div "Shopify Trigger Trigger workflow when orders fulfilled" at bounding box center [63, 174] width 104 height 30
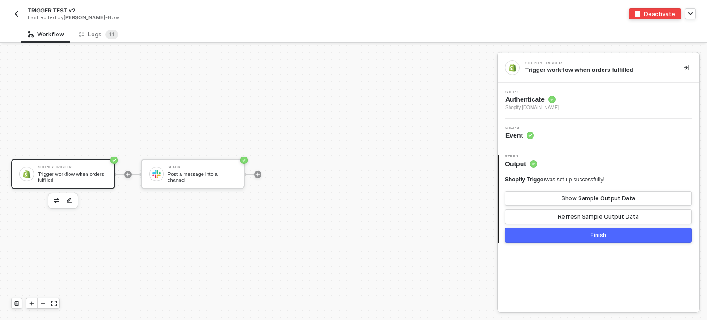
click at [529, 91] on span "Step 1" at bounding box center [531, 92] width 53 height 4
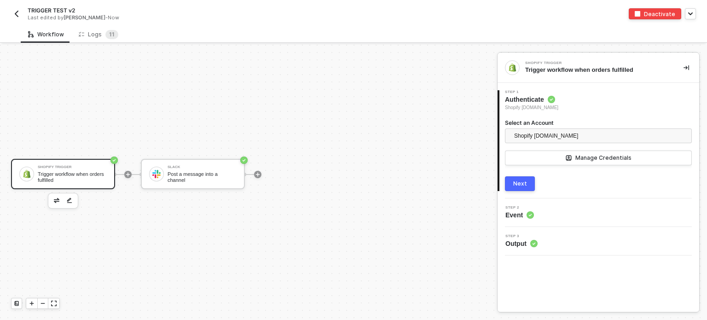
click at [522, 180] on div "Next" at bounding box center [520, 183] width 14 height 7
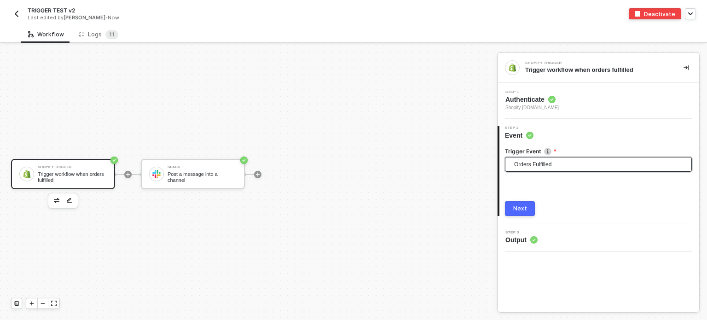
click at [537, 166] on span "Orders Fulfilled" at bounding box center [600, 164] width 172 height 14
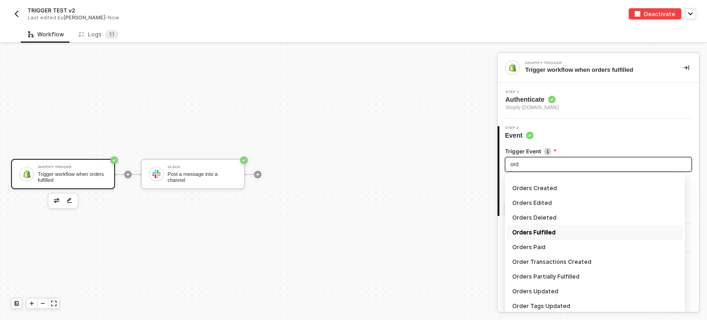
scroll to position [53, 0]
type input "order"
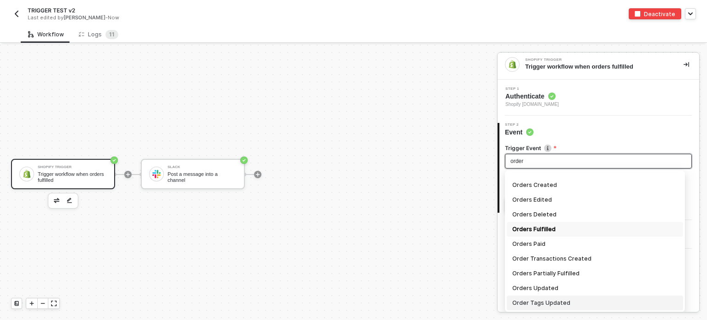
click at [561, 303] on div "Order Tags Updated" at bounding box center [594, 303] width 165 height 10
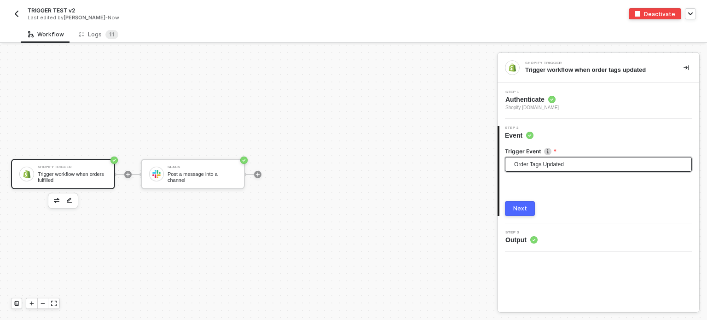
scroll to position [0, 0]
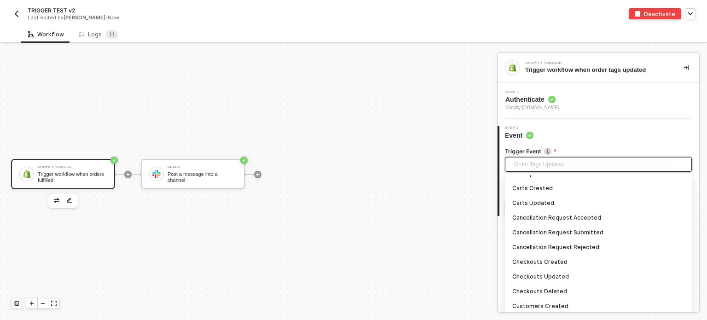
click at [574, 161] on span "Order Tags Updated" at bounding box center [600, 164] width 172 height 14
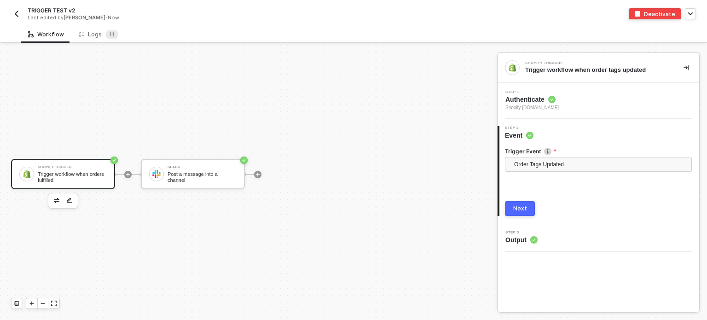
click at [421, 230] on div "Shopify Trigger Trigger workflow when orders fulfilled Slack Post a message int…" at bounding box center [246, 174] width 493 height 292
click at [522, 209] on div "Next" at bounding box center [520, 208] width 14 height 7
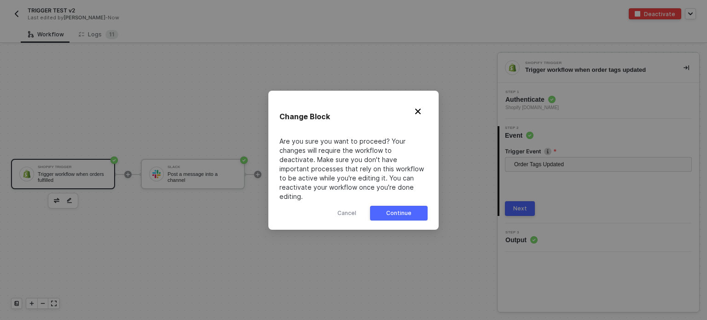
click at [394, 215] on button "Continue" at bounding box center [399, 213] width 58 height 15
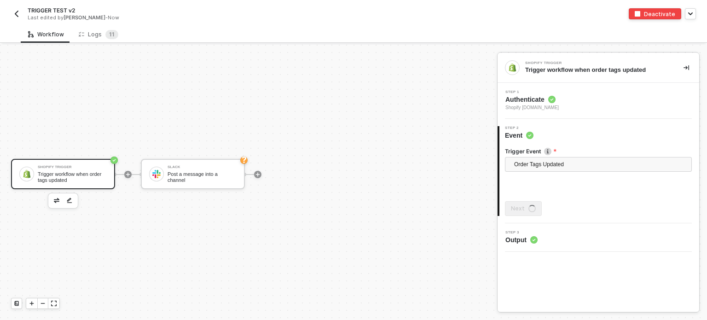
click at [399, 209] on body "Alloy TRIGGER TEST v2 Last edited by Hanna Grace Ercilla - Now Deactivate Workf…" at bounding box center [353, 160] width 707 height 320
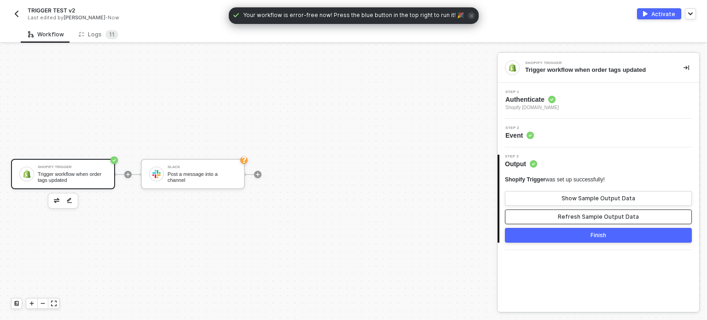
drag, startPoint x: 590, startPoint y: 219, endPoint x: 595, endPoint y: 208, distance: 11.7
click at [591, 219] on div "Refresh Sample Output Data" at bounding box center [598, 216] width 81 height 7
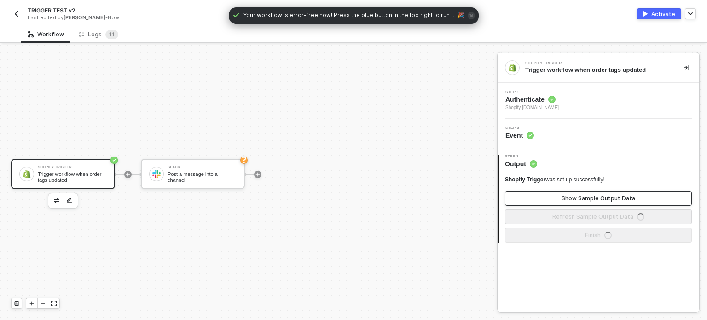
click at [597, 194] on button "Show Sample Output Data" at bounding box center [598, 198] width 187 height 15
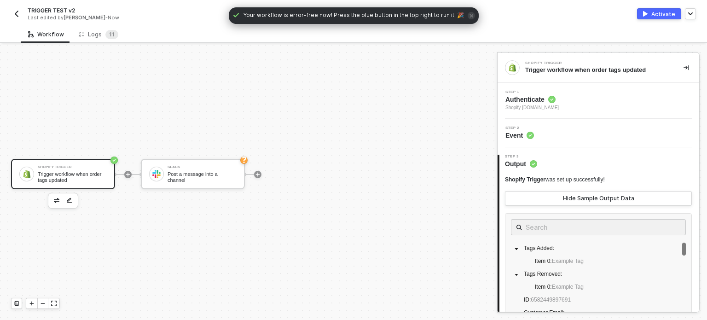
scroll to position [138, 0]
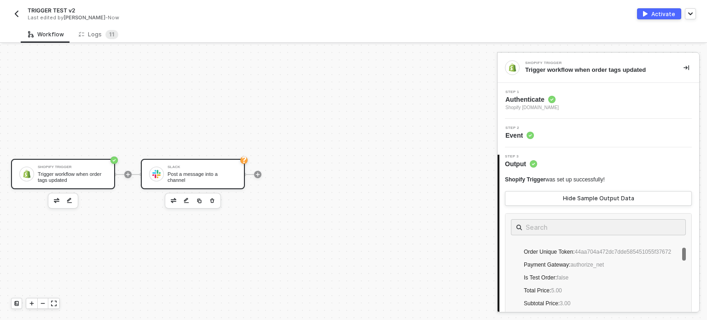
click at [210, 174] on div "Post a message into a channel" at bounding box center [202, 177] width 69 height 12
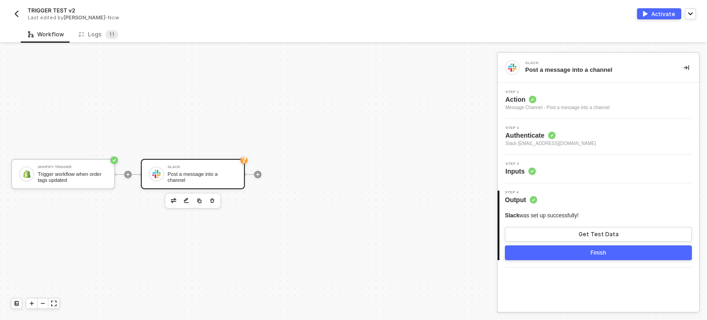
click at [526, 168] on span "Inputs" at bounding box center [520, 171] width 30 height 9
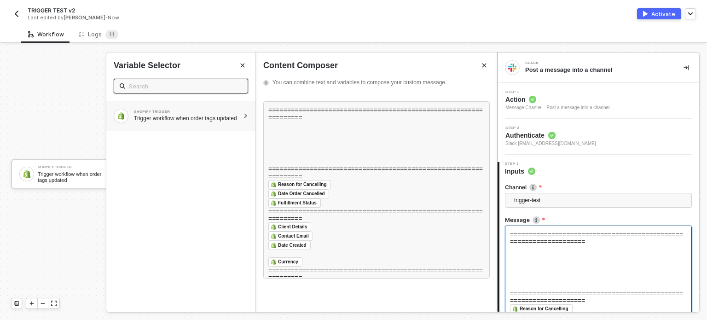
click at [205, 122] on div "Trigger workflow when order tags updated" at bounding box center [186, 118] width 105 height 7
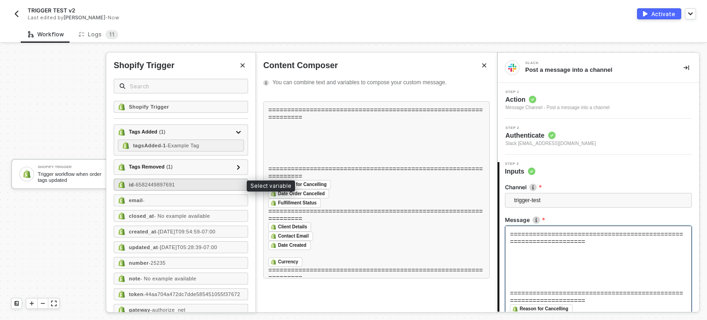
click at [150, 180] on div "id - 6582449897691" at bounding box center [181, 185] width 134 height 12
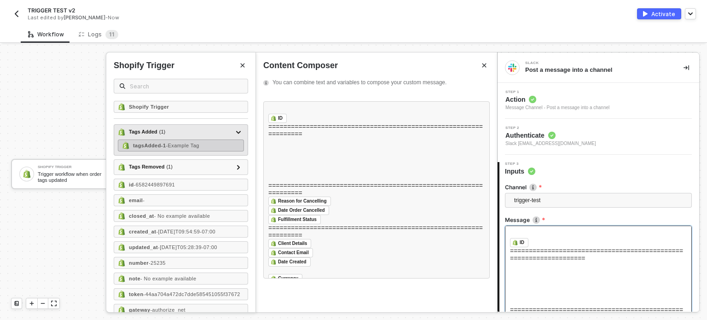
click at [181, 144] on span "- Example Tag" at bounding box center [182, 146] width 33 height 6
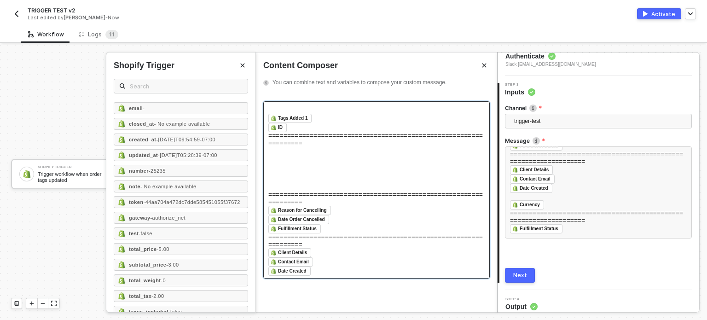
scroll to position [86, 0]
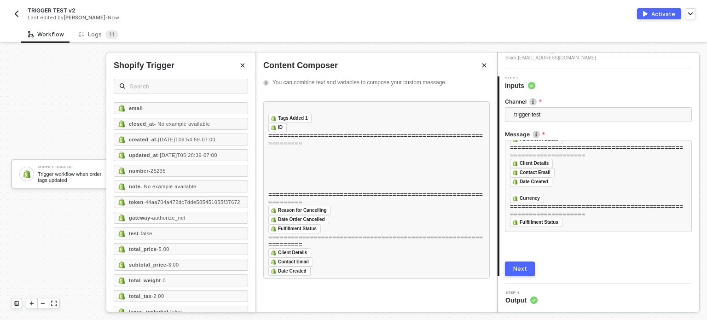
click at [516, 270] on div "Next" at bounding box center [520, 268] width 14 height 7
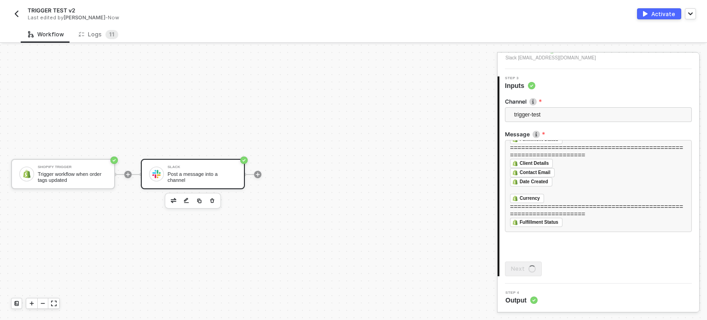
click at [663, 17] on div "Activate" at bounding box center [663, 14] width 24 height 8
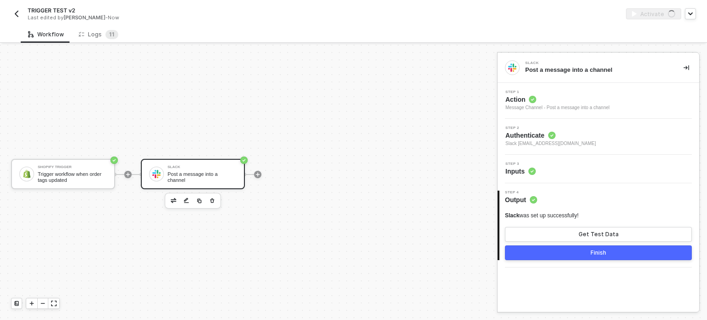
scroll to position [0, 0]
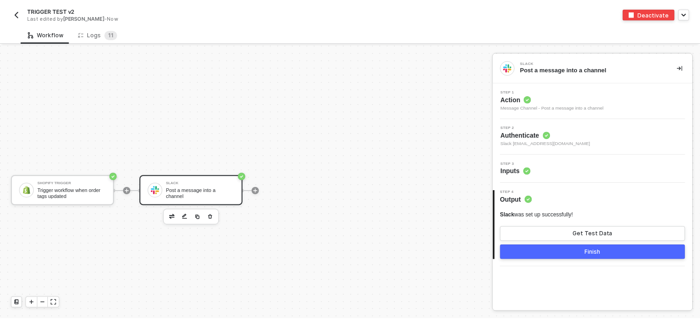
scroll to position [17, 0]
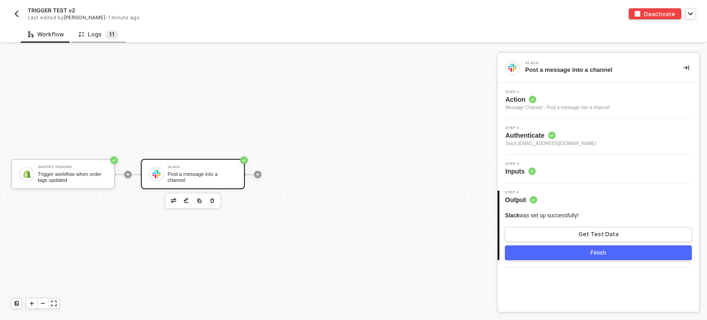
click at [105, 36] on sup "1 1" at bounding box center [111, 34] width 13 height 9
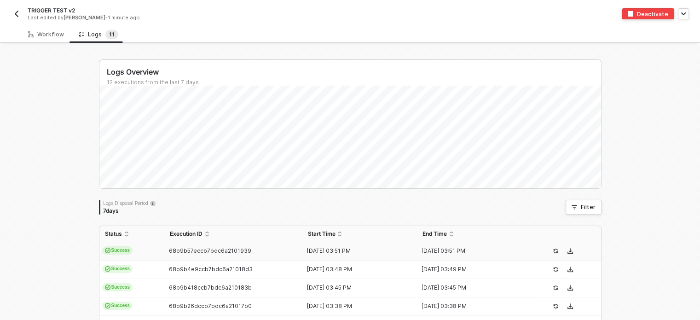
click at [121, 246] on span "Success" at bounding box center [117, 250] width 31 height 8
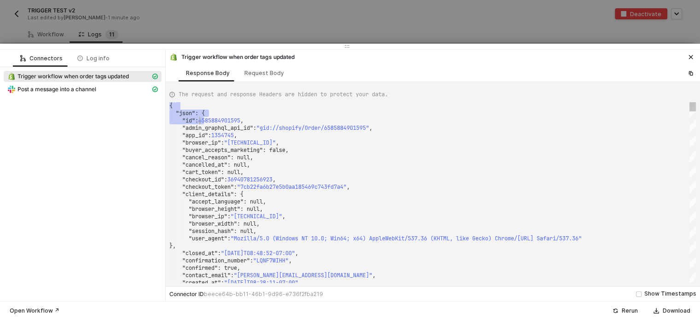
scroll to position [0, 0]
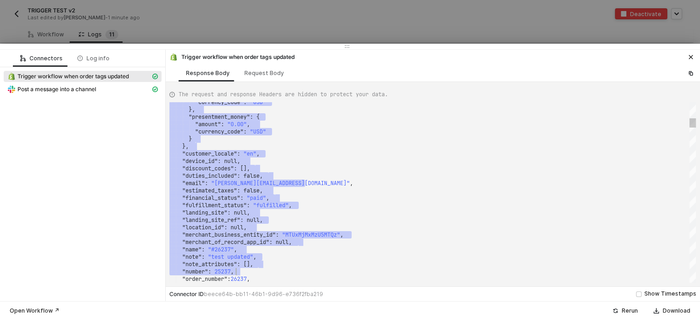
drag, startPoint x: 178, startPoint y: 109, endPoint x: 274, endPoint y: 271, distance: 189.1
click at [258, 70] on div "Request Body" at bounding box center [264, 73] width 40 height 7
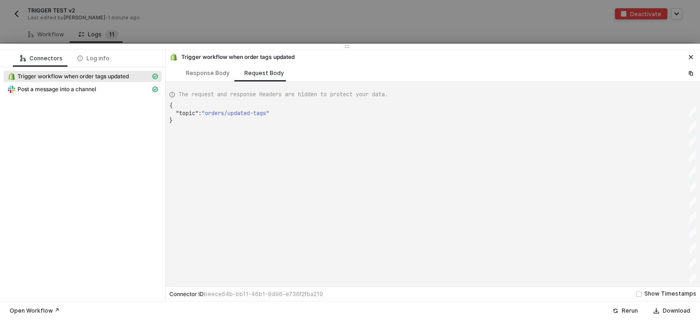
scroll to position [0, 2]
drag, startPoint x: 212, startPoint y: 114, endPoint x: 297, endPoint y: 112, distance: 84.7
click at [75, 88] on span "Post a message into a channel" at bounding box center [56, 89] width 79 height 7
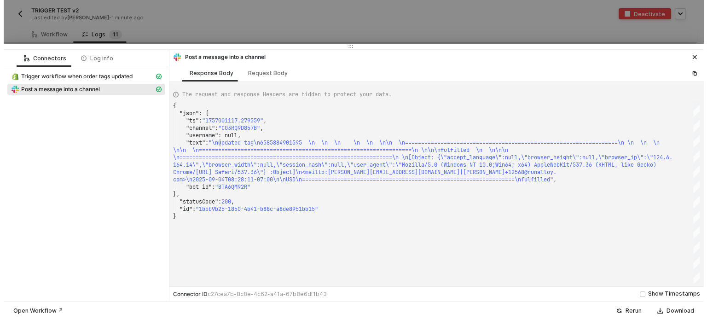
scroll to position [0, 0]
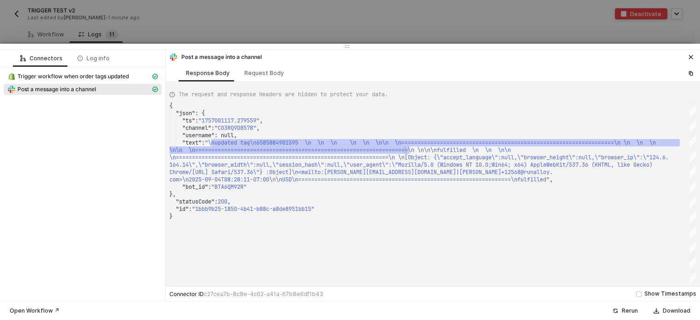
drag, startPoint x: 216, startPoint y: 139, endPoint x: 404, endPoint y: 149, distance: 187.6
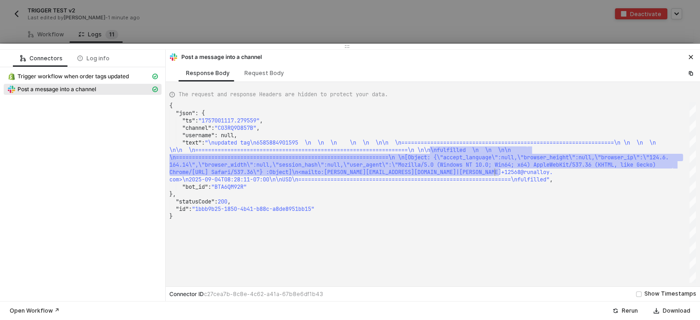
type textarea "{ "json": { "ts": "1757001117.279559", "channel": "C03RQ9D857B", "username": nu…"
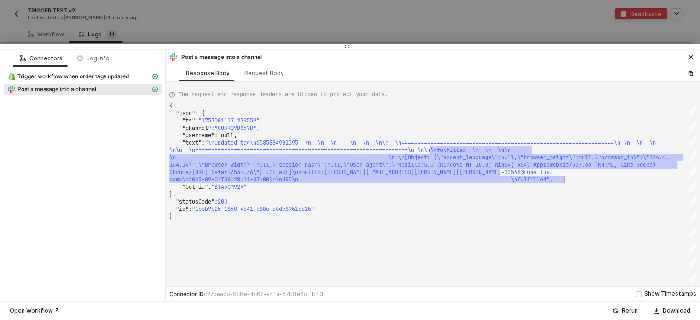
drag, startPoint x: 436, startPoint y: 148, endPoint x: 582, endPoint y: 181, distance: 149.6
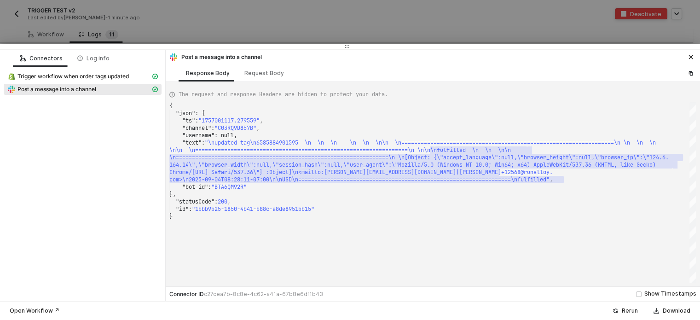
click at [151, 29] on div at bounding box center [350, 160] width 700 height 320
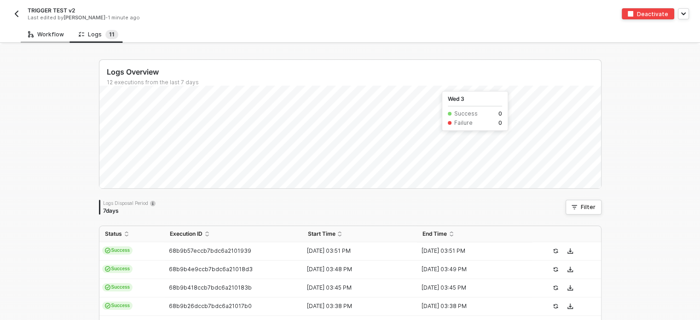
click at [52, 29] on div "Workflow" at bounding box center [46, 34] width 51 height 17
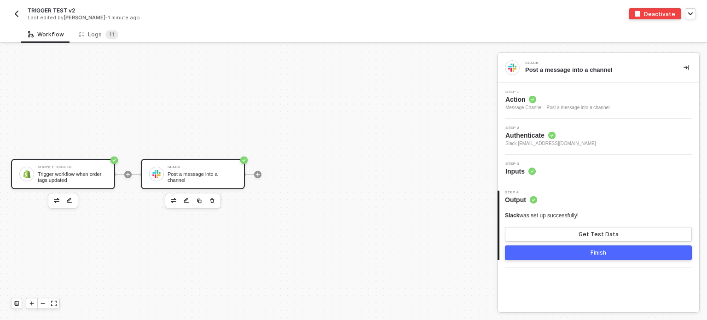
click at [70, 176] on div "Trigger workflow when order tags updated" at bounding box center [72, 177] width 69 height 12
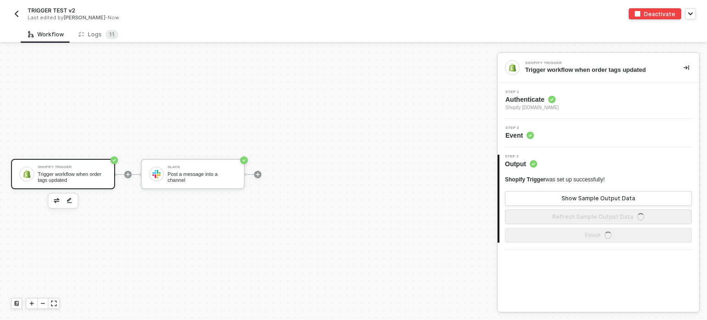
click at [533, 96] on span "Authenticate" at bounding box center [531, 99] width 53 height 9
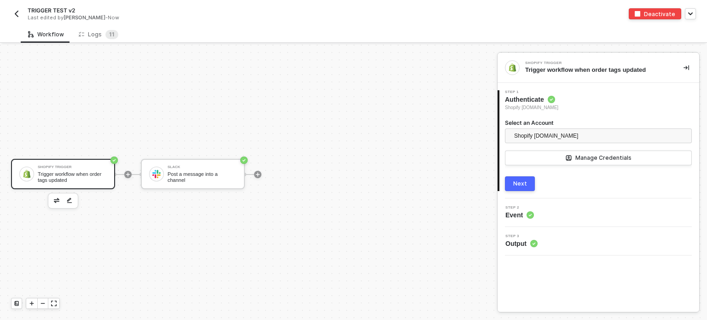
click at [525, 186] on div "Next" at bounding box center [520, 183] width 14 height 7
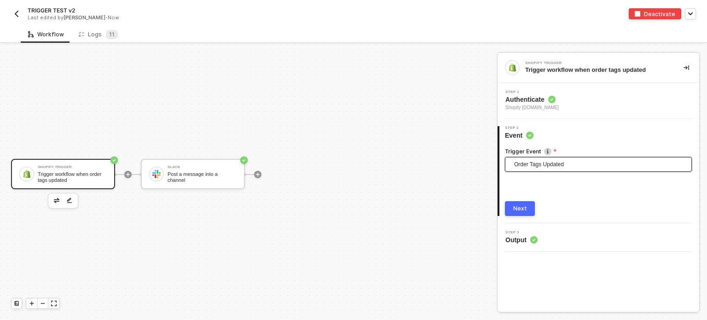
click at [535, 169] on span "Order Tags Updated" at bounding box center [600, 164] width 172 height 14
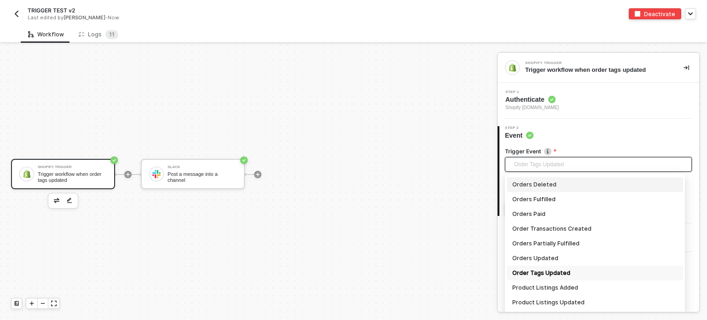
scroll to position [689, 0]
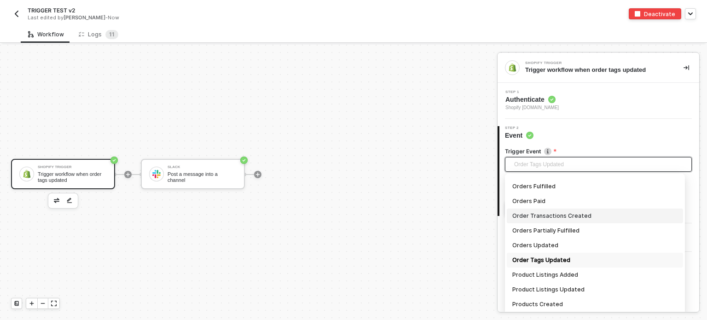
click at [556, 217] on div "Order Transactions Created" at bounding box center [594, 216] width 165 height 10
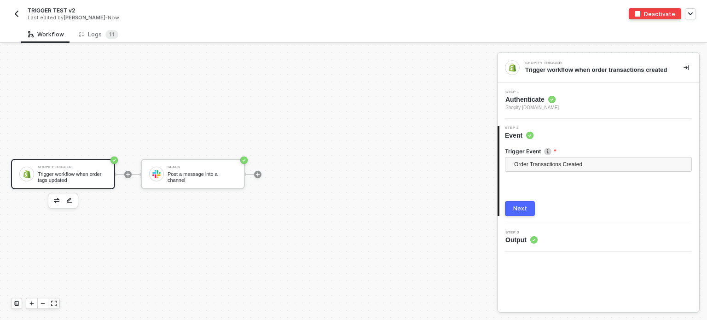
click at [521, 211] on div "Next" at bounding box center [520, 208] width 14 height 7
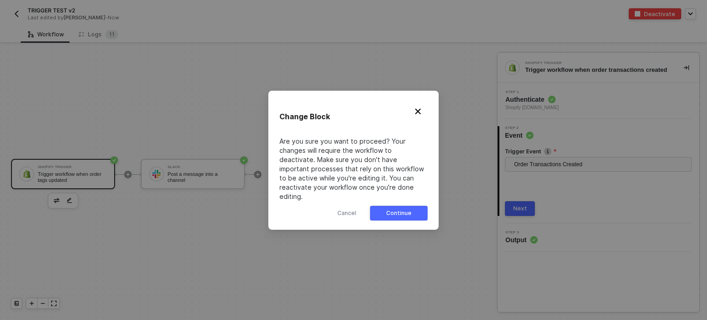
click at [413, 206] on button "Continue" at bounding box center [399, 213] width 58 height 15
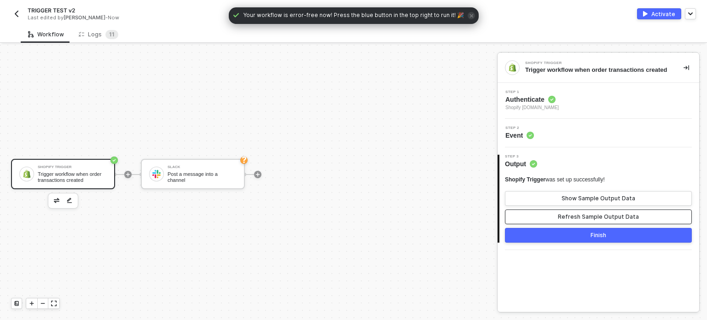
drag, startPoint x: 588, startPoint y: 217, endPoint x: 595, endPoint y: 211, distance: 8.5
click at [589, 216] on div "Refresh Sample Output Data" at bounding box center [598, 216] width 81 height 7
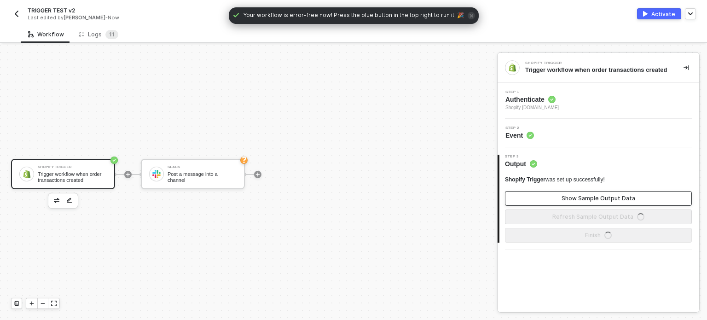
click at [587, 194] on button "Show Sample Output Data" at bounding box center [598, 198] width 187 height 15
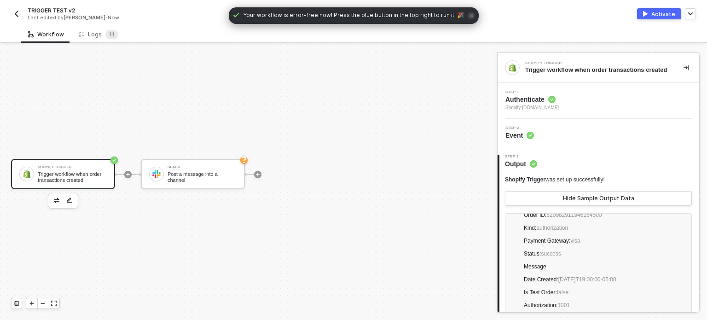
scroll to position [92, 0]
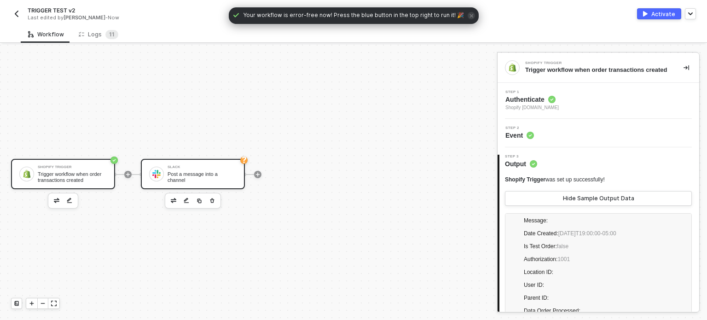
click at [225, 164] on div "Slack Post a message into a channel" at bounding box center [193, 174] width 104 height 30
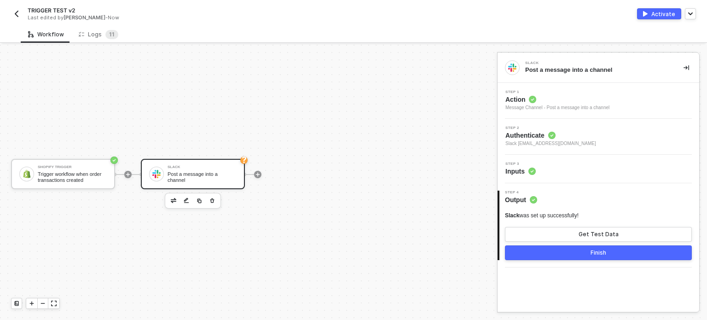
click at [532, 171] on icon at bounding box center [532, 171] width 7 height 7
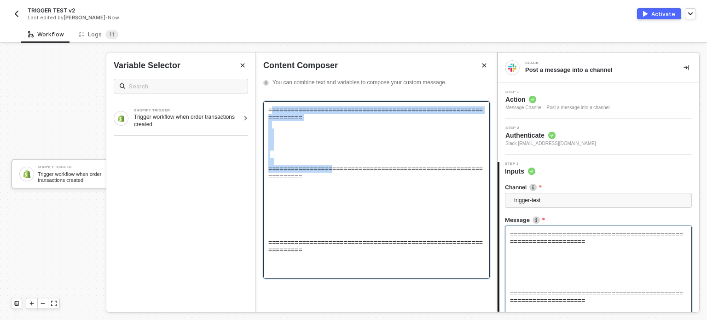
scroll to position [77, 0]
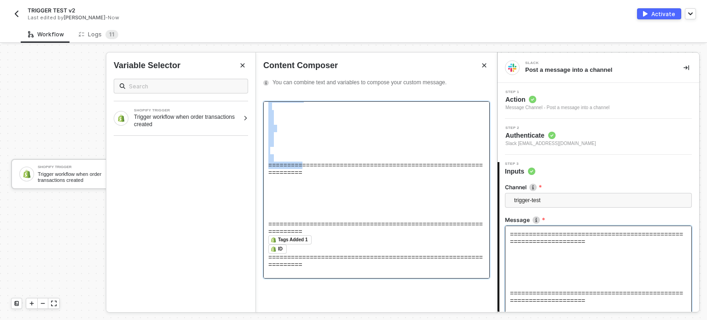
drag, startPoint x: 340, startPoint y: 268, endPoint x: 311, endPoint y: 204, distance: 70.3
click at [311, 204] on div "================================================================== ============…" at bounding box center [376, 189] width 227 height 177
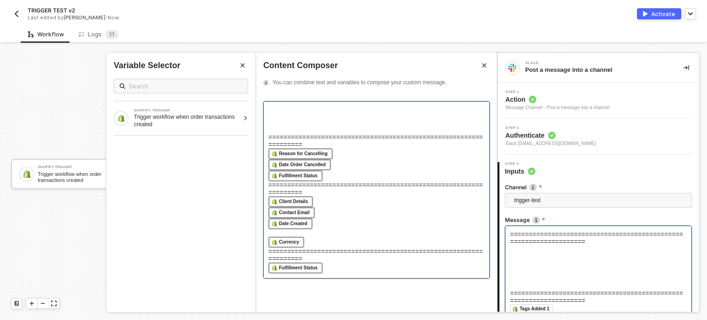
scroll to position [327, 0]
drag, startPoint x: 269, startPoint y: 166, endPoint x: 468, endPoint y: 307, distance: 244.0
click at [497, 314] on div "Slack Post a message into a channel Step 1 Action Message Channel - Post a mess…" at bounding box center [602, 182] width 210 height 275
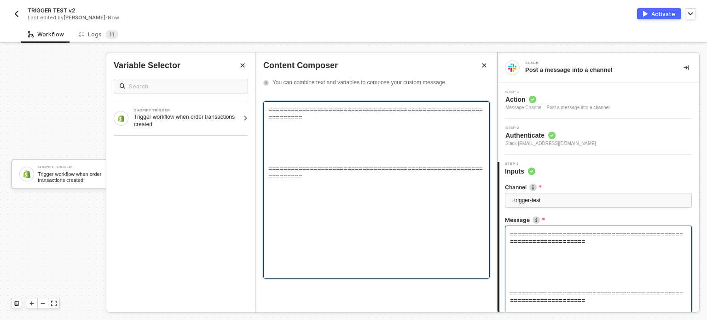
click at [281, 124] on div "================================================================== ============…" at bounding box center [376, 143] width 216 height 74
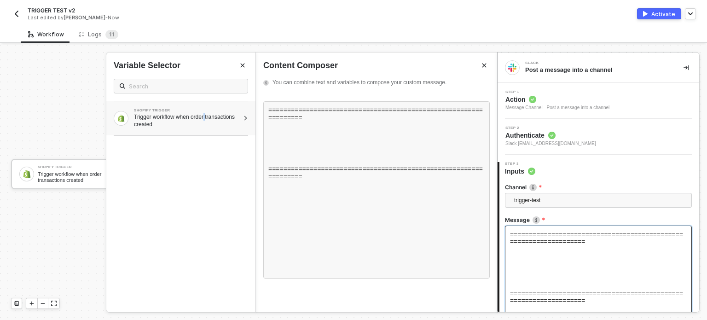
click at [207, 114] on div "Trigger workflow when order transactions created" at bounding box center [186, 120] width 105 height 15
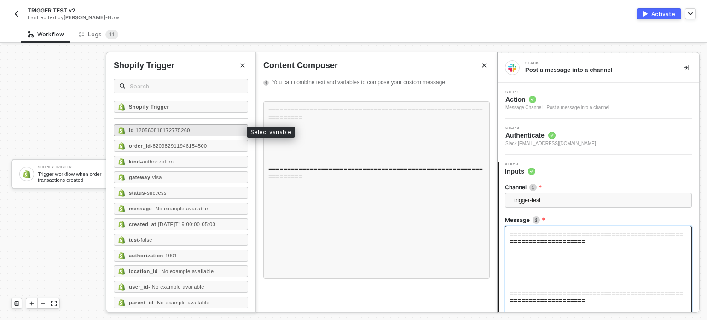
click at [189, 128] on span "- 120560818172775260" at bounding box center [162, 131] width 56 height 6
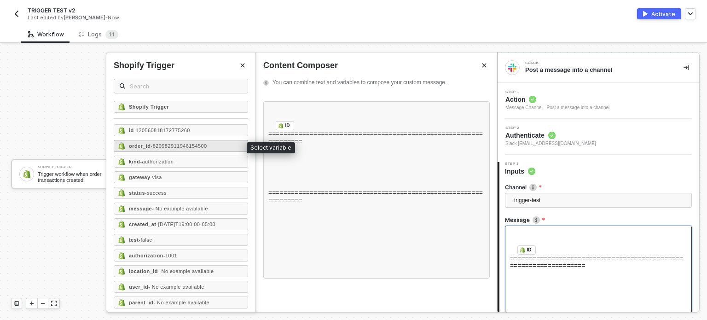
click at [209, 145] on div "order_id - 820982911946154500" at bounding box center [181, 146] width 134 height 12
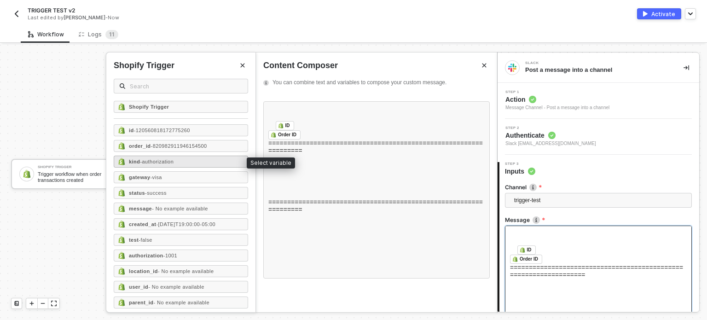
click at [182, 161] on div "kind - authorization" at bounding box center [181, 162] width 134 height 12
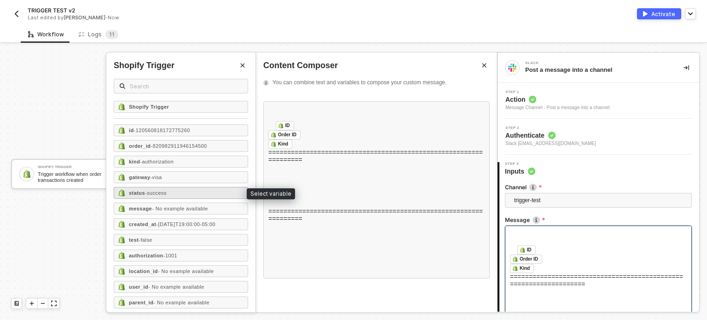
click at [186, 195] on div "status - success" at bounding box center [181, 193] width 134 height 12
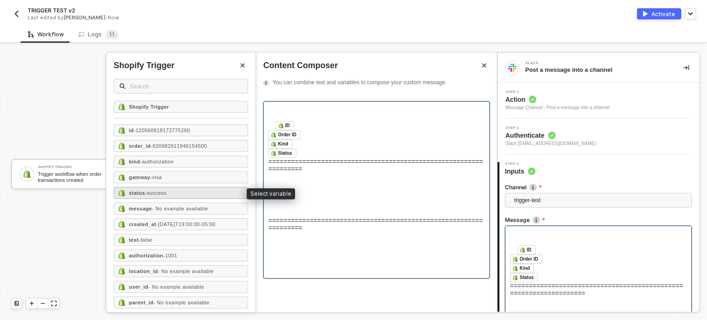
scroll to position [21, 0]
drag, startPoint x: 326, startPoint y: 216, endPoint x: 317, endPoint y: 215, distance: 9.2
click at [325, 216] on div "================================================================== ============…" at bounding box center [376, 195] width 216 height 74
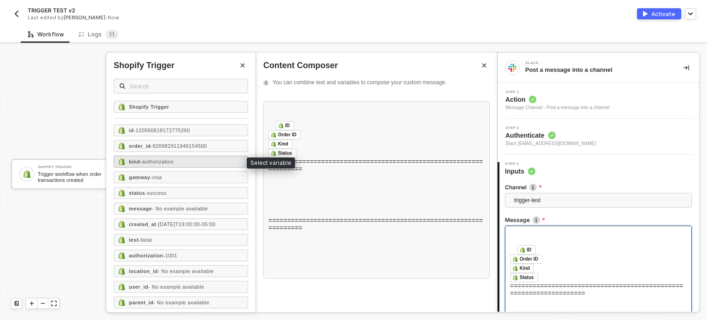
click at [164, 163] on span "- authorization" at bounding box center [157, 162] width 34 height 6
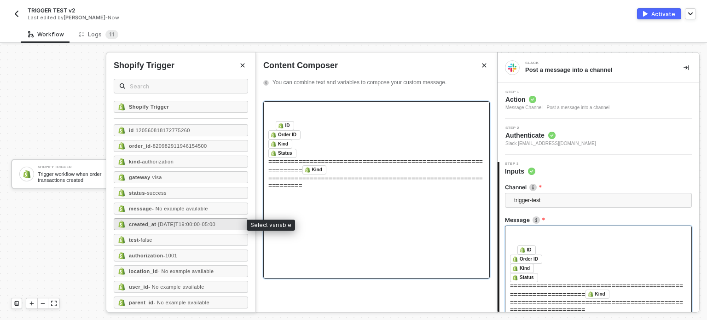
scroll to position [46, 0]
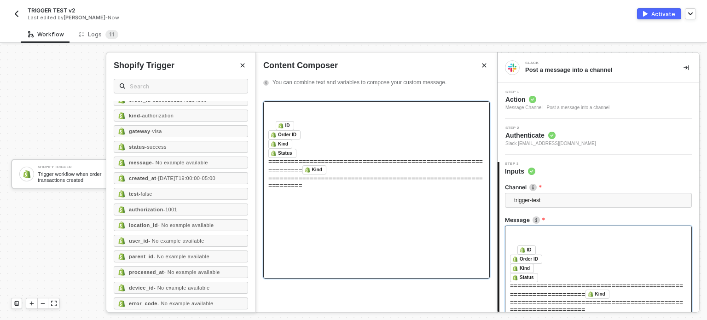
click at [299, 189] on div "================================================================== Kind ﻿ =====…" at bounding box center [376, 173] width 216 height 31
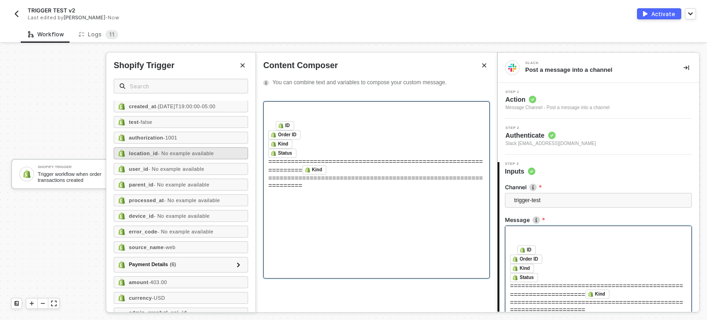
scroll to position [137, 0]
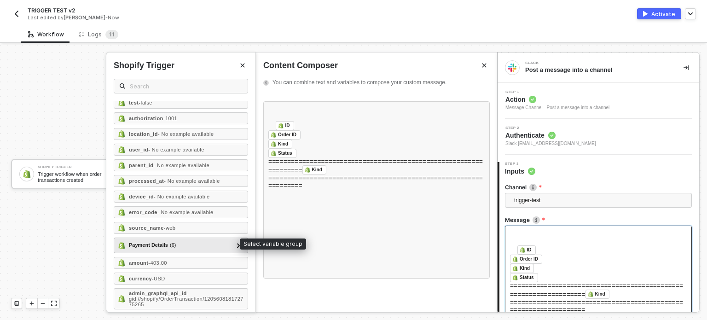
drag, startPoint x: 190, startPoint y: 241, endPoint x: 220, endPoint y: 241, distance: 30.4
click at [191, 241] on div "Payment Details ( 6 )" at bounding box center [175, 245] width 115 height 11
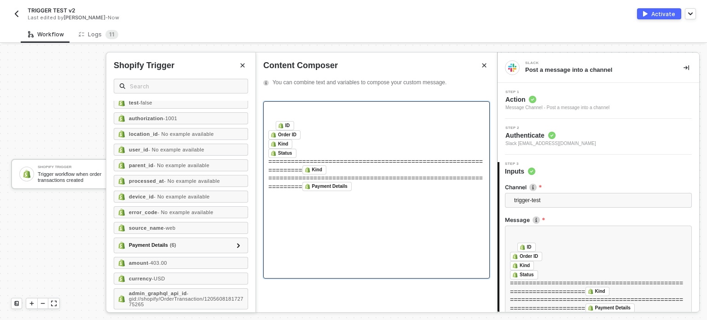
scroll to position [86, 0]
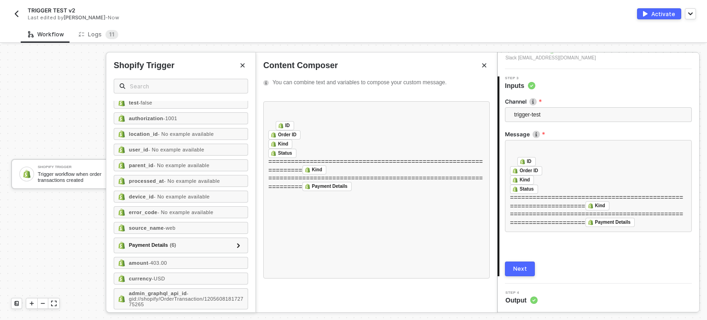
click at [525, 272] on div "Next" at bounding box center [520, 268] width 14 height 7
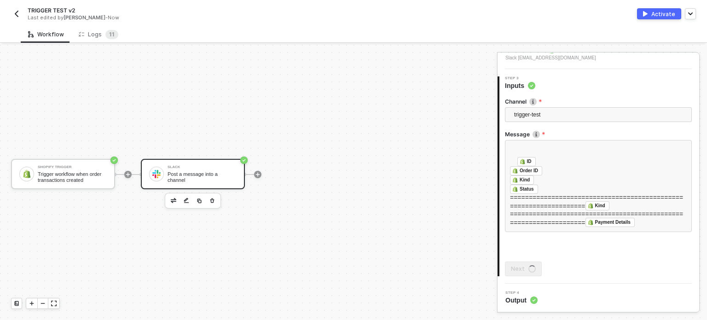
scroll to position [0, 0]
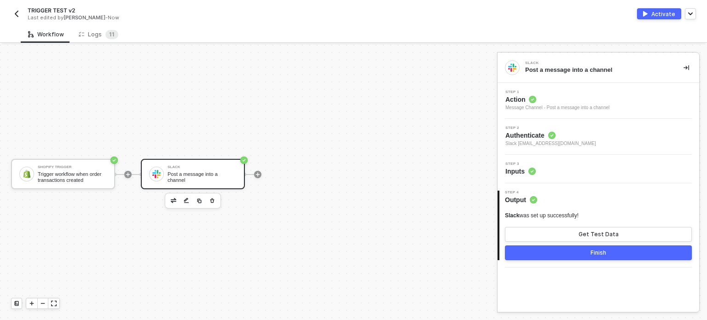
click at [663, 12] on div "Activate" at bounding box center [663, 14] width 24 height 8
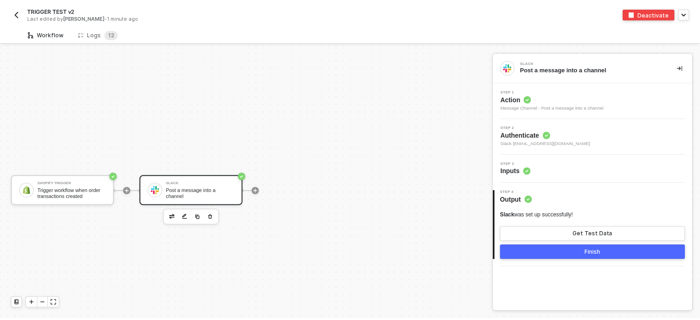
scroll to position [17, 0]
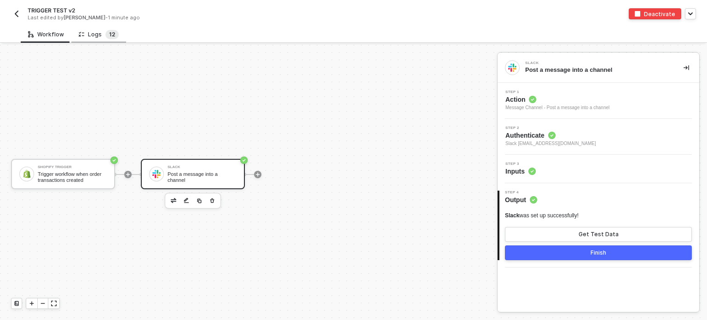
click at [105, 34] on sup "1 2" at bounding box center [111, 34] width 13 height 9
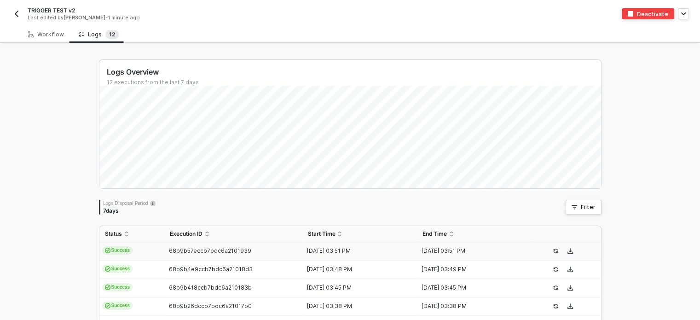
click at [120, 248] on span "Success" at bounding box center [117, 250] width 31 height 8
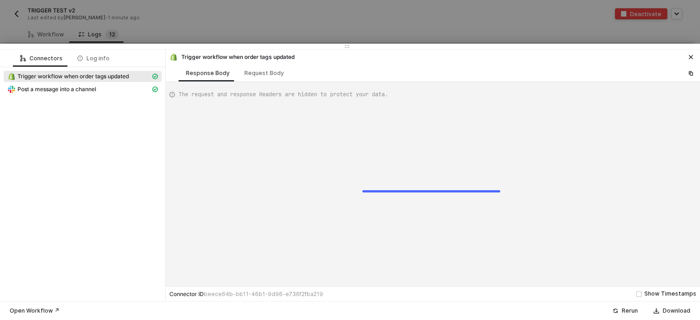
type textarea "{ "json": { "id": 6585884901595, "admin_graphql_api_id": "gid://shopify/Order/6…"
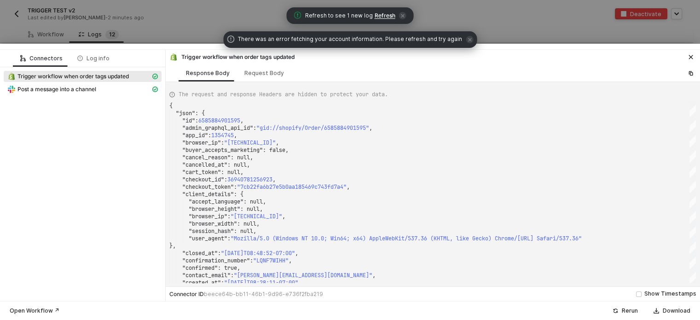
click at [384, 17] on div "Refresh to see 1 new log Refresh There was an error fetching your account infor…" at bounding box center [350, 28] width 700 height 48
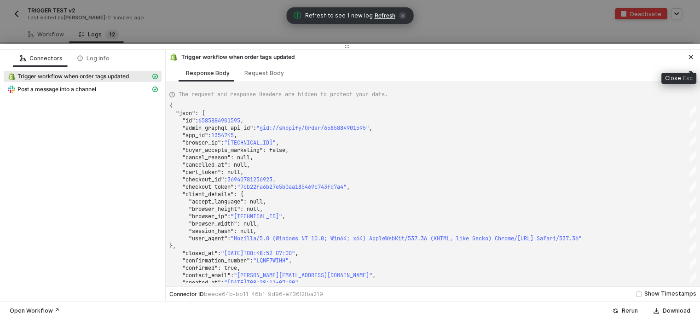
click at [691, 57] on icon "icon-close" at bounding box center [691, 57] width 4 height 4
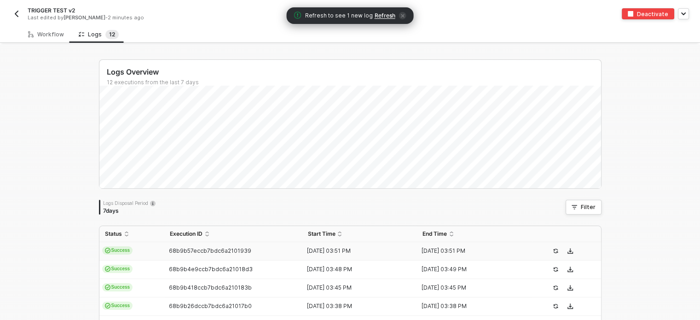
click at [380, 15] on span "Refresh" at bounding box center [385, 15] width 21 height 7
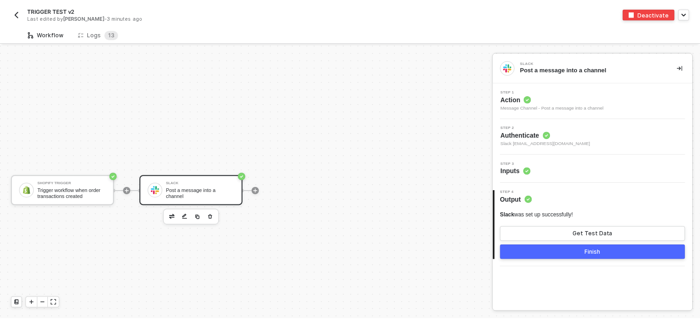
scroll to position [17, 0]
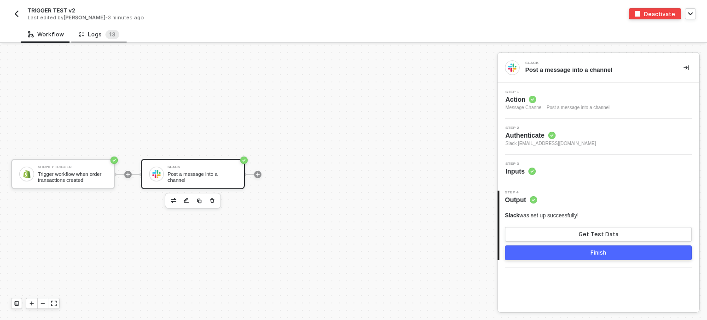
click at [109, 27] on div "Logs 1 3" at bounding box center [98, 34] width 55 height 17
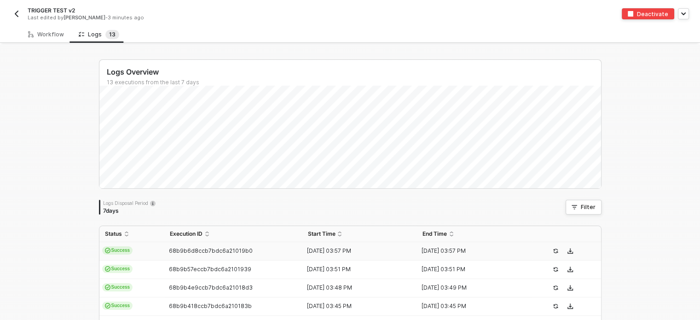
click at [245, 255] on td "68b9b6d8ccb7bdc6a21019b0" at bounding box center [233, 251] width 138 height 18
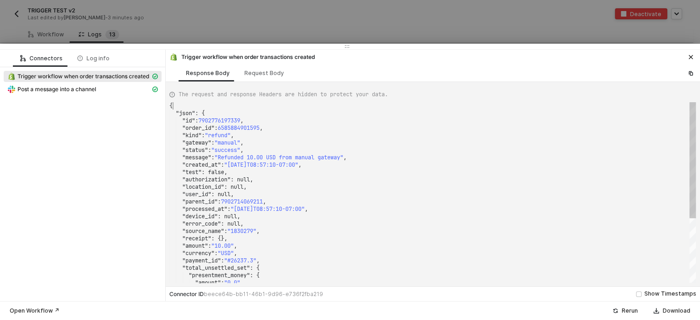
scroll to position [0, 0]
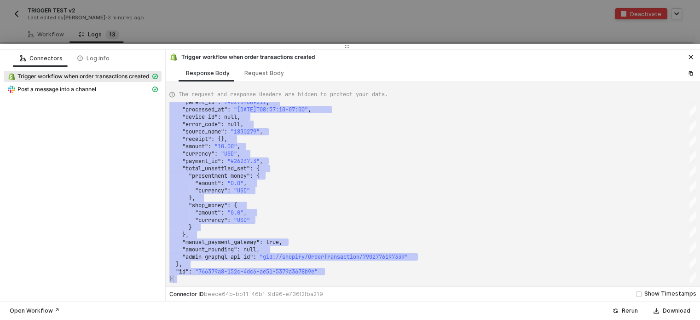
drag, startPoint x: 181, startPoint y: 107, endPoint x: 433, endPoint y: 287, distance: 309.3
click at [270, 78] on div "Request Body" at bounding box center [264, 72] width 54 height 17
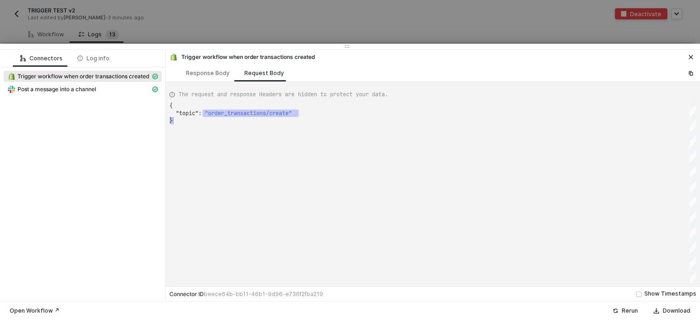
scroll to position [0, 2]
drag, startPoint x: 203, startPoint y: 110, endPoint x: 316, endPoint y: 123, distance: 114.0
click at [124, 90] on div "Post a message into a channel" at bounding box center [78, 89] width 143 height 8
type textarea "{ "json": { "ts": "1757001463.007359", "channel": "C03RQ9D857B", "username": nu…"
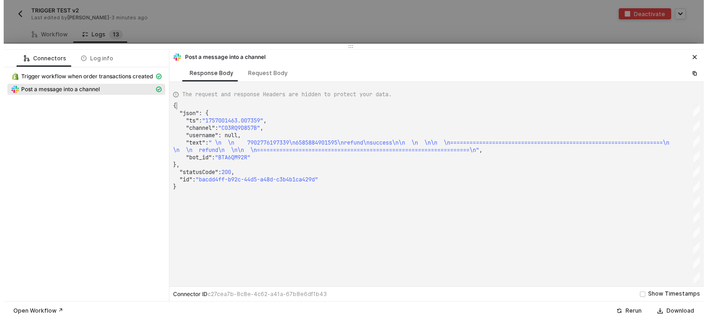
scroll to position [0, 0]
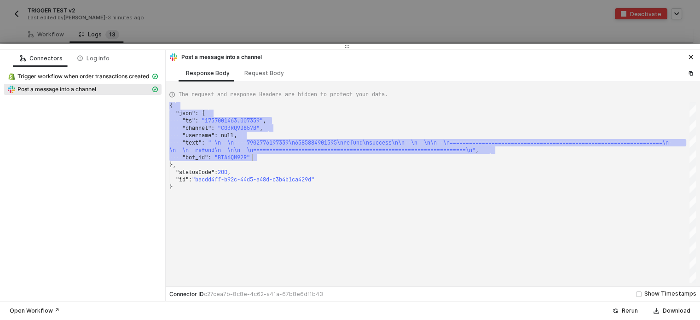
drag, startPoint x: 186, startPoint y: 106, endPoint x: 437, endPoint y: 159, distance: 257.2
click at [437, 159] on div "{ ·· "json" : · { ···· "ts" : · "1757001463.007359" , ···· "channel" : · "C03RQ…" at bounding box center [432, 192] width 527 height 180
drag, startPoint x: 367, startPoint y: 169, endPoint x: 372, endPoint y: 169, distance: 5.1
click at [368, 169] on div ""statusCode" : 200 ," at bounding box center [432, 171] width 527 height 7
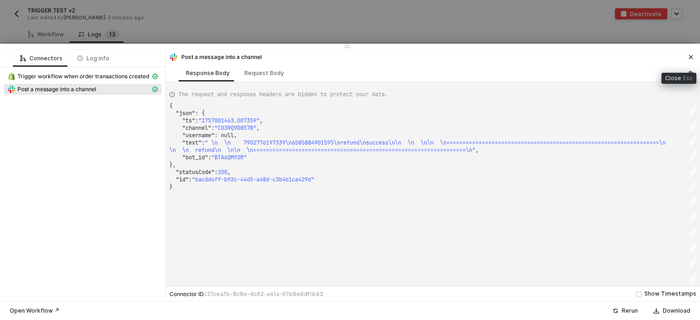
click at [692, 58] on icon "icon-close" at bounding box center [691, 57] width 4 height 4
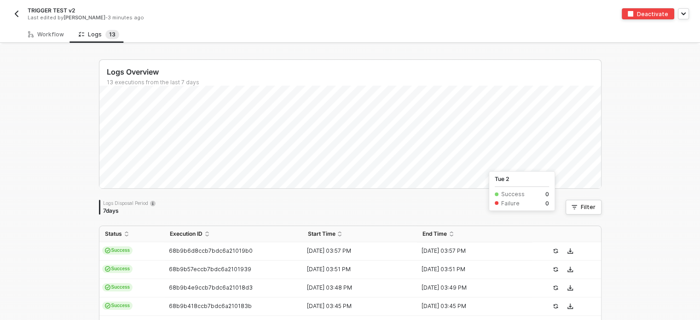
click at [276, 45] on div "Logs Overview 13 executions from the last 7 days Tue 2 Success 0 Failure 0 Logs…" at bounding box center [350, 284] width 525 height 478
click at [58, 33] on div "Workflow" at bounding box center [46, 34] width 36 height 7
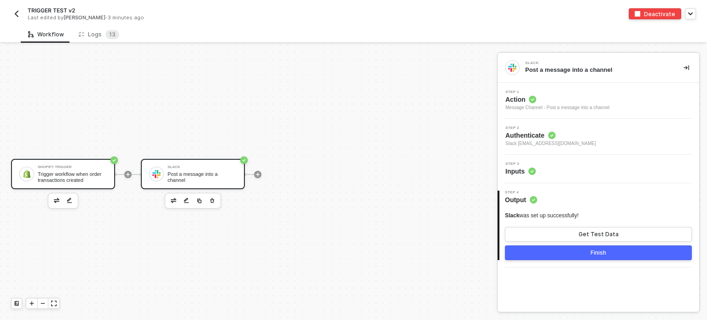
click at [102, 171] on div "Trigger workflow when order transactions created" at bounding box center [72, 177] width 69 height 12
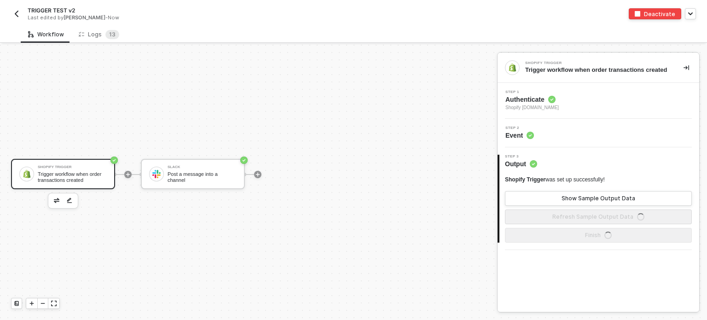
click at [535, 106] on span "Shopify [DOMAIN_NAME]" at bounding box center [531, 107] width 53 height 7
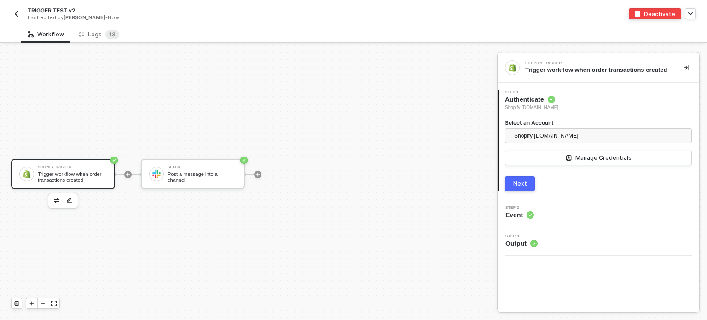
click at [520, 213] on span "Event" at bounding box center [519, 214] width 29 height 9
drag, startPoint x: 521, startPoint y: 183, endPoint x: 546, endPoint y: 187, distance: 25.3
click at [522, 183] on div "Next" at bounding box center [520, 183] width 14 height 7
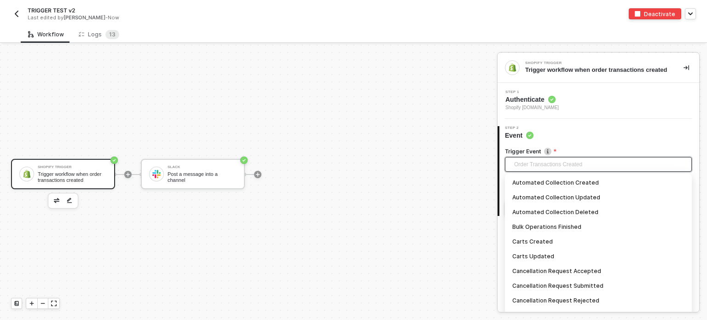
click at [523, 165] on span "Order Transactions Created" at bounding box center [600, 164] width 172 height 14
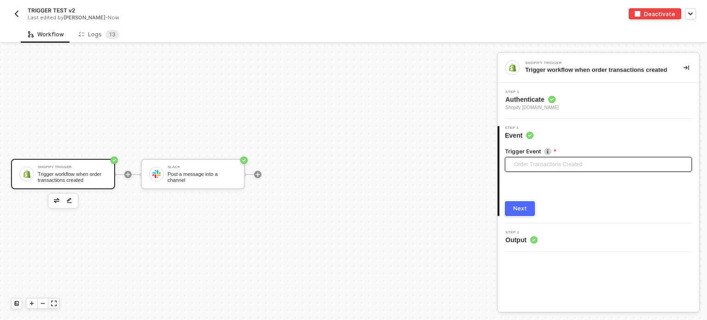
click at [529, 163] on span "Order Transactions Created" at bounding box center [600, 164] width 172 height 14
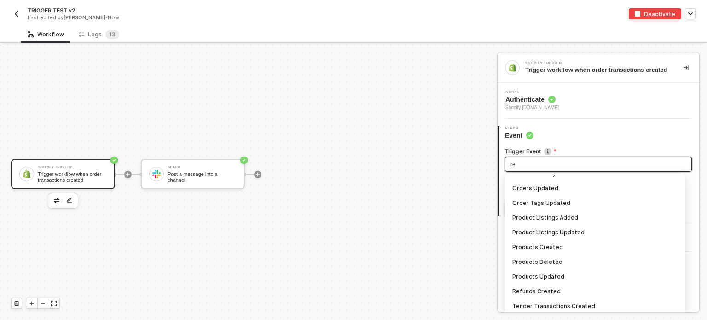
scroll to position [157, 0]
type input "r"
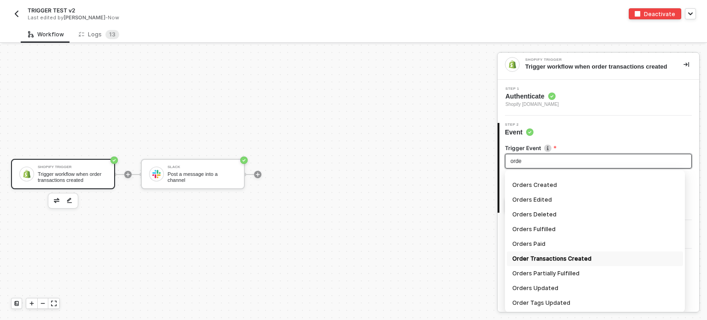
scroll to position [53, 0]
type input "order"
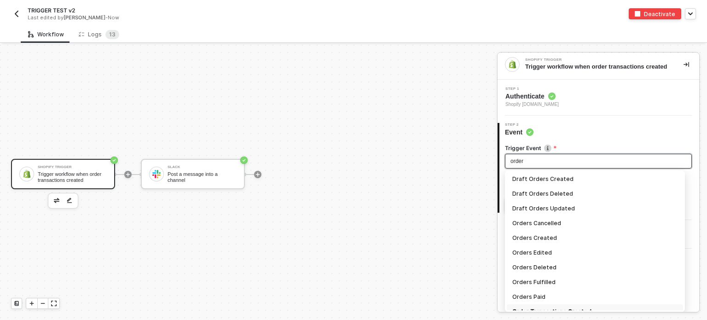
scroll to position [0, 0]
click at [529, 268] on div "Orders Deleted" at bounding box center [594, 268] width 165 height 10
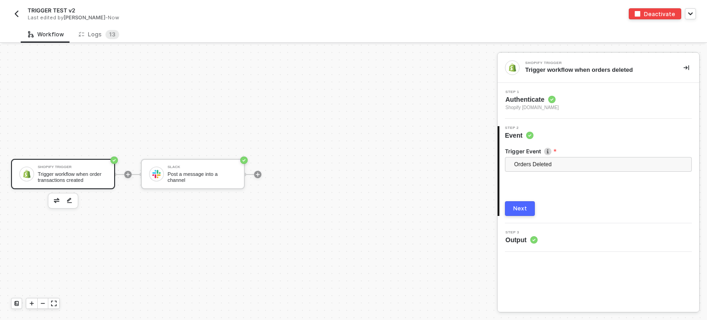
click at [521, 209] on div "Next" at bounding box center [520, 208] width 14 height 7
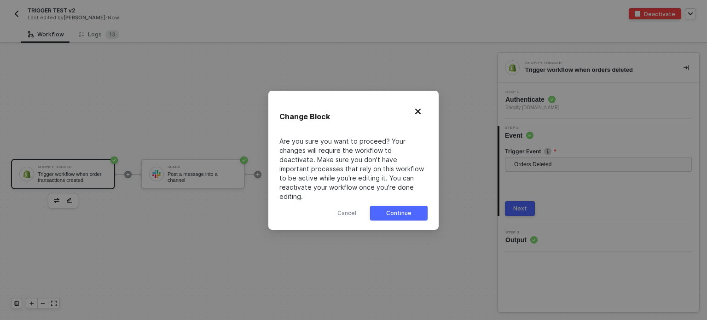
click at [410, 209] on div "Continue" at bounding box center [398, 212] width 25 height 7
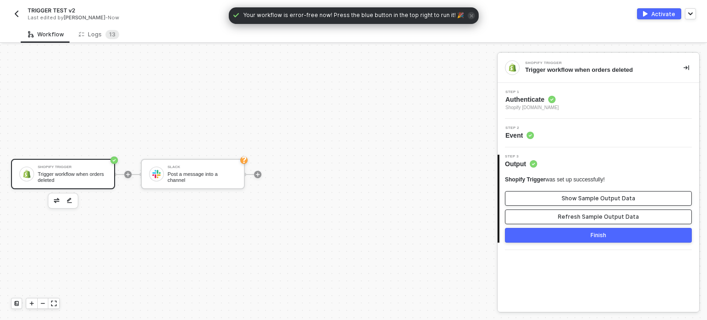
drag, startPoint x: 565, startPoint y: 218, endPoint x: 570, endPoint y: 197, distance: 22.2
click at [567, 216] on div "Refresh Sample Output Data" at bounding box center [598, 216] width 81 height 7
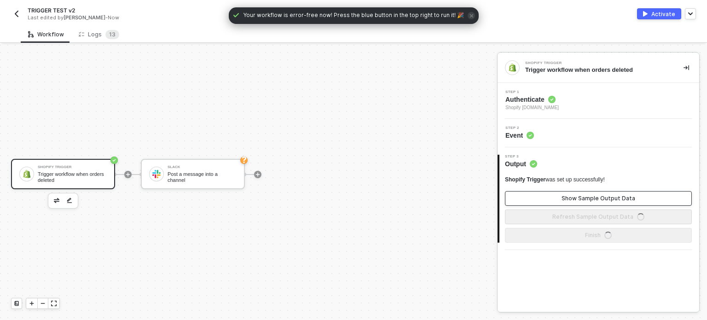
click at [570, 195] on div "Show Sample Output Data" at bounding box center [599, 198] width 74 height 7
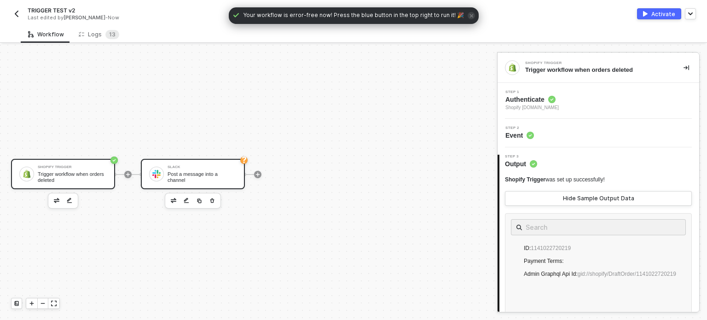
click at [227, 168] on div "Slack" at bounding box center [202, 167] width 69 height 4
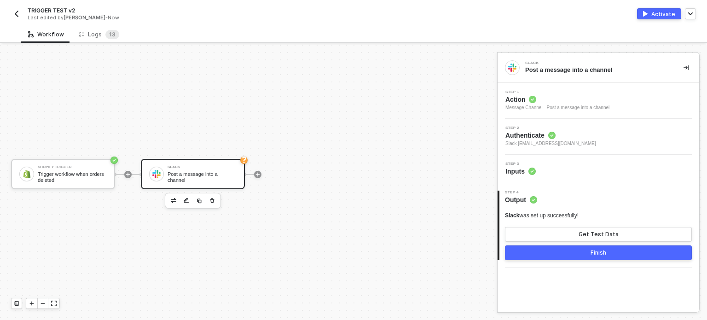
drag, startPoint x: 523, startPoint y: 167, endPoint x: 553, endPoint y: 171, distance: 30.7
click at [523, 168] on span "Inputs" at bounding box center [520, 171] width 30 height 9
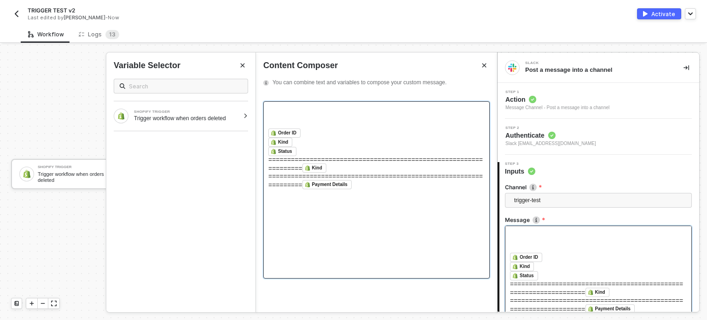
click at [327, 109] on div "﻿" at bounding box center [376, 117] width 216 height 22
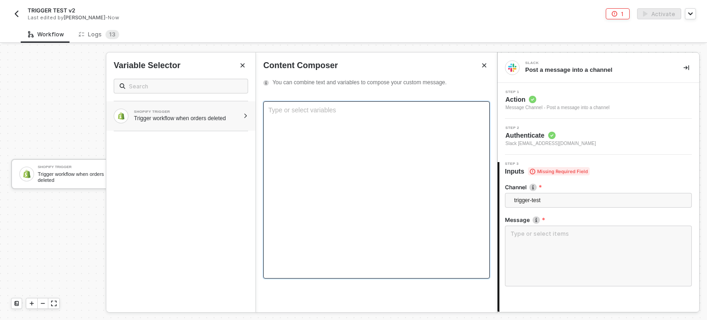
click at [201, 112] on div "SHOPIFY TRIGGER" at bounding box center [186, 112] width 105 height 4
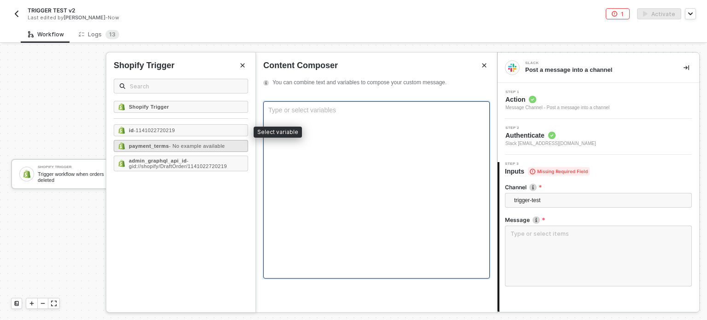
drag, startPoint x: 161, startPoint y: 130, endPoint x: 163, endPoint y: 148, distance: 18.1
click at [162, 131] on span "- 1141022720219" at bounding box center [154, 131] width 41 height 6
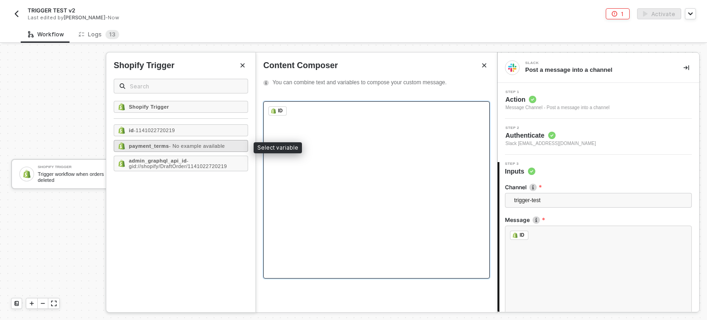
click at [163, 148] on strong "payment_terms" at bounding box center [149, 146] width 40 height 6
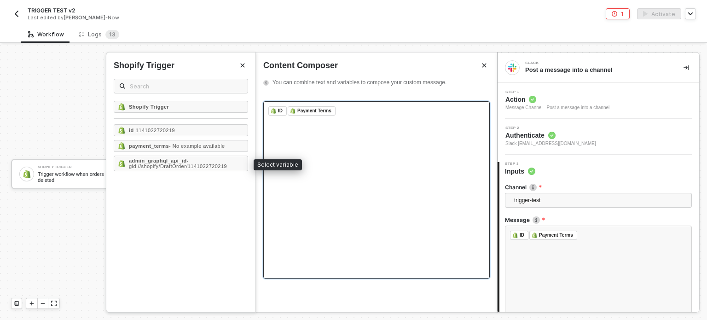
drag, startPoint x: 164, startPoint y: 162, endPoint x: 296, endPoint y: 173, distance: 132.1
click at [166, 162] on span "- gid://shopify/DraftOrder/1141022720219" at bounding box center [178, 163] width 98 height 11
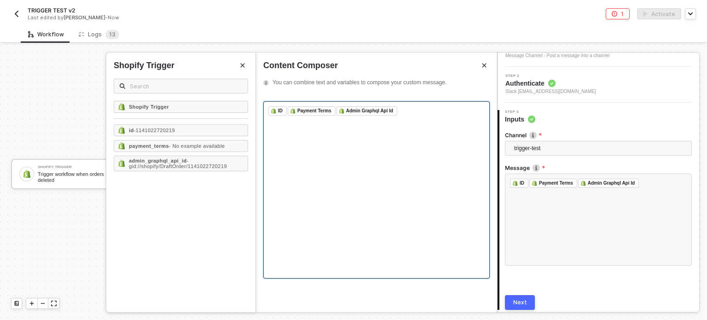
scroll to position [86, 0]
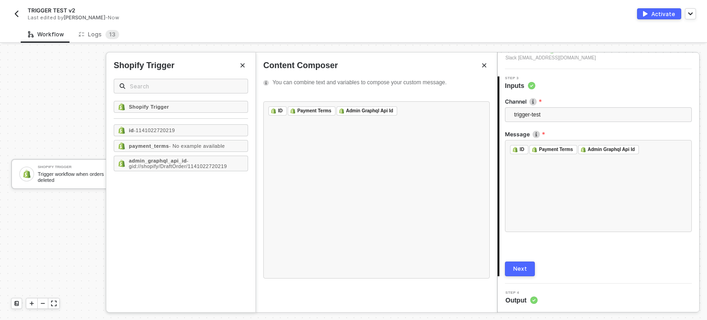
click at [528, 271] on button "Next" at bounding box center [520, 268] width 30 height 15
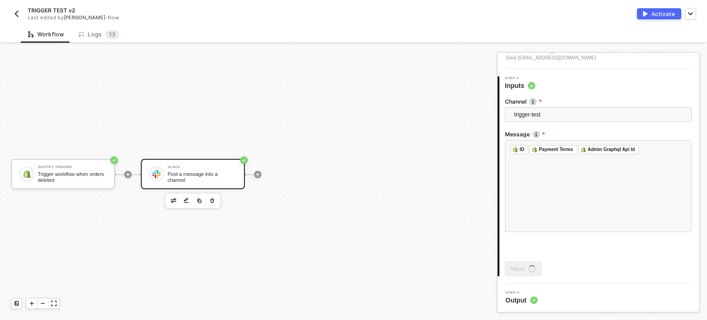
click at [663, 14] on div "Activate" at bounding box center [663, 14] width 24 height 8
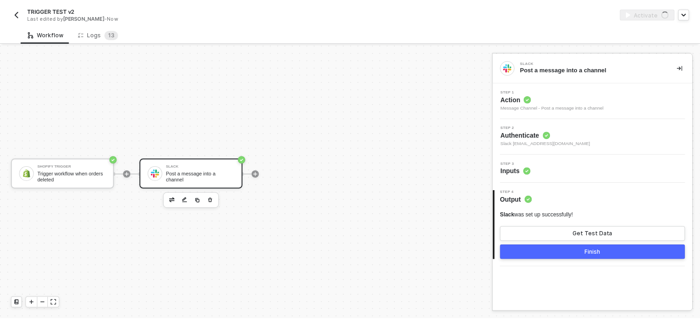
scroll to position [0, 0]
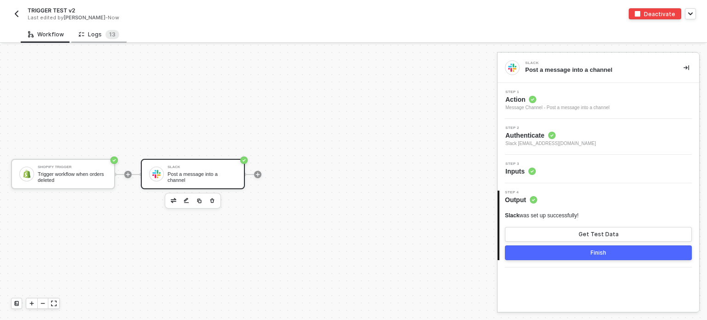
click at [97, 32] on div "Logs 1 3" at bounding box center [99, 34] width 41 height 9
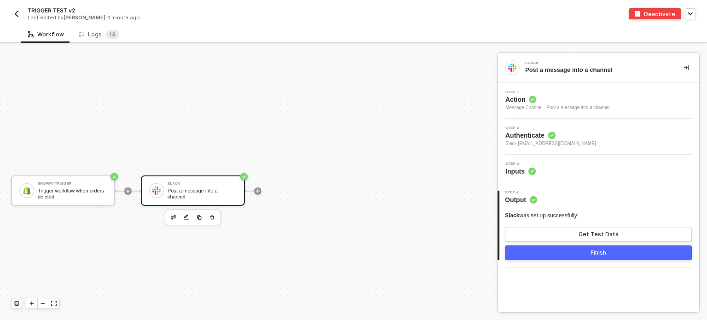
scroll to position [17, 0]
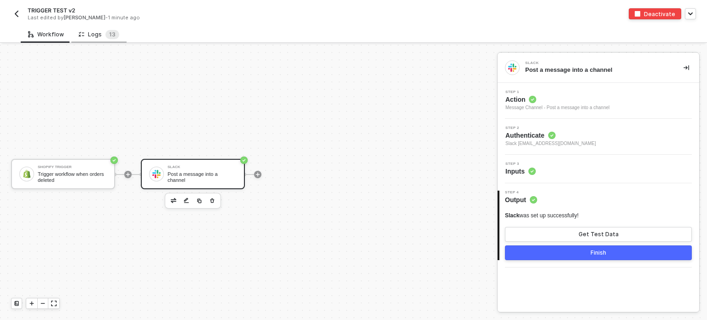
click at [101, 33] on div "Logs 1 3" at bounding box center [99, 34] width 41 height 9
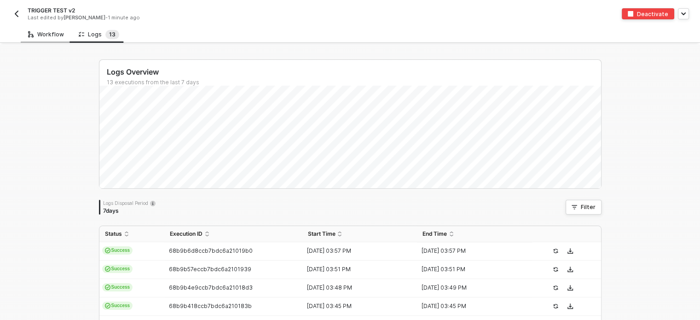
click at [56, 36] on div "Workflow" at bounding box center [46, 34] width 36 height 7
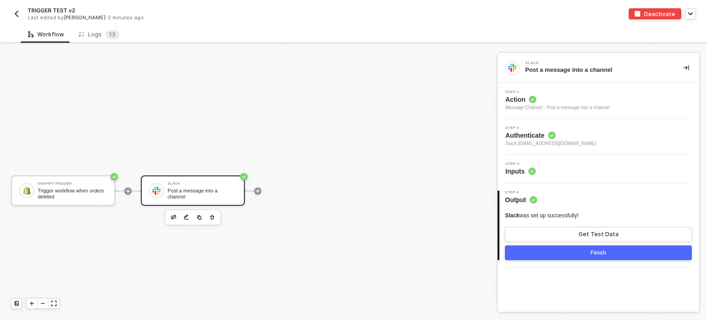
scroll to position [17, 0]
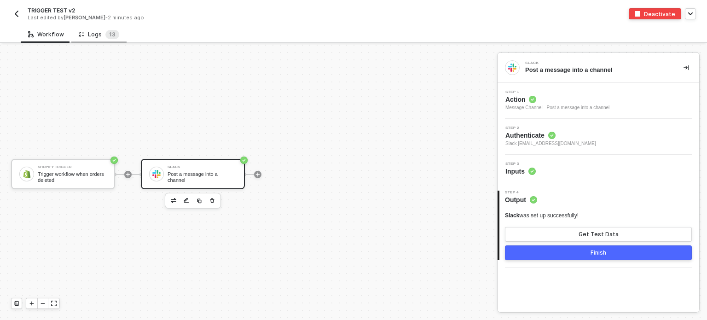
click at [93, 33] on div "Logs 1 3" at bounding box center [99, 34] width 41 height 9
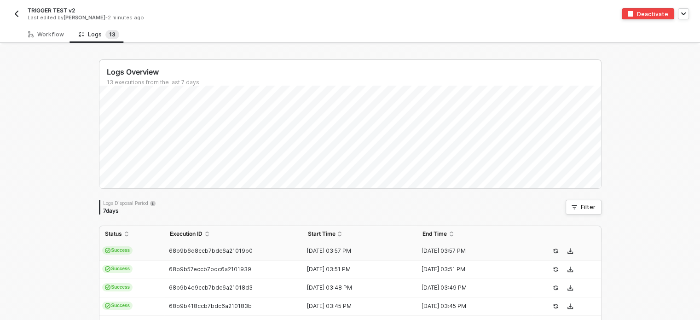
click at [157, 254] on td "Success" at bounding box center [131, 251] width 65 height 18
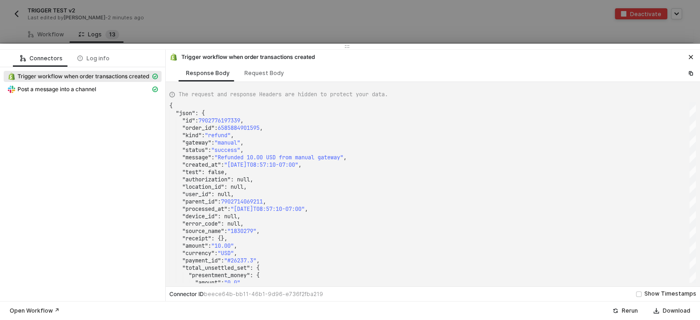
drag, startPoint x: 180, startPoint y: 34, endPoint x: 497, endPoint y: 42, distance: 316.8
click at [182, 34] on div at bounding box center [350, 160] width 700 height 320
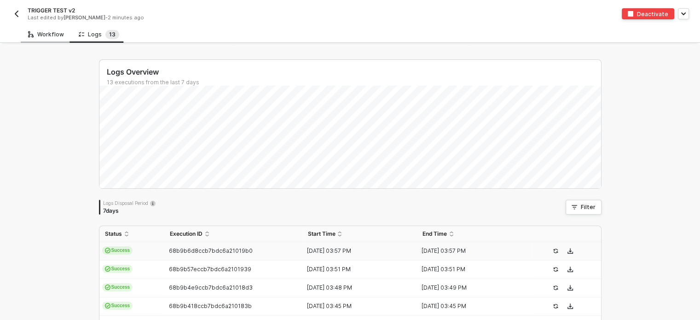
click at [50, 29] on div "Workflow" at bounding box center [46, 34] width 51 height 17
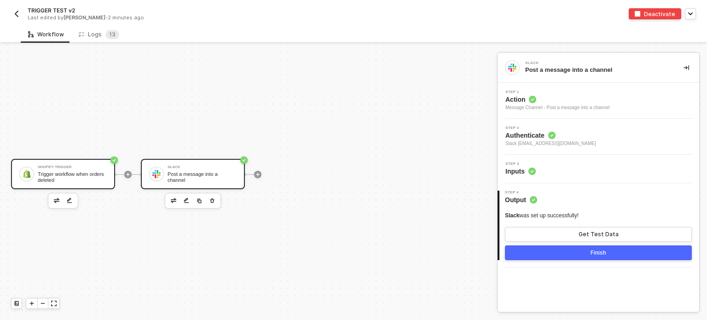
click at [66, 175] on div "Trigger workflow when orders deleted" at bounding box center [72, 177] width 69 height 12
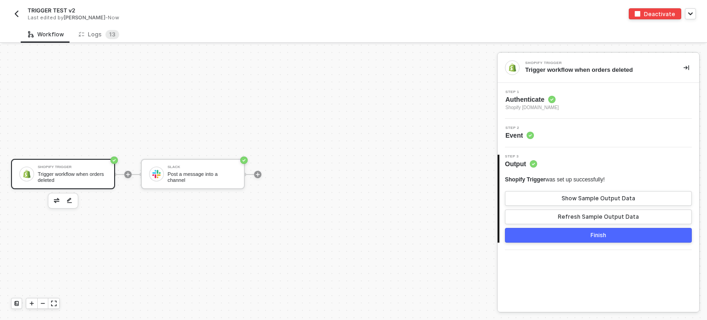
click at [529, 93] on span "Step 1" at bounding box center [531, 92] width 53 height 4
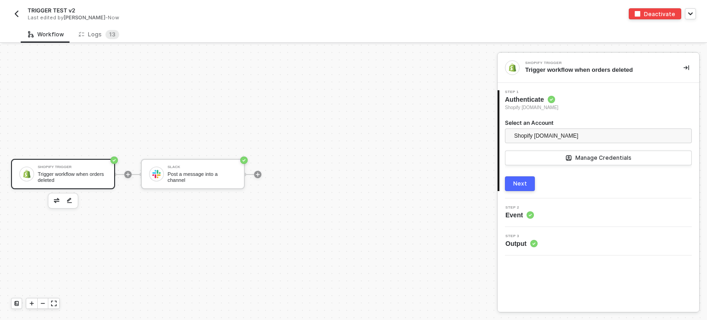
drag, startPoint x: 517, startPoint y: 181, endPoint x: 542, endPoint y: 174, distance: 26.2
click at [518, 180] on div "Next" at bounding box center [520, 183] width 14 height 7
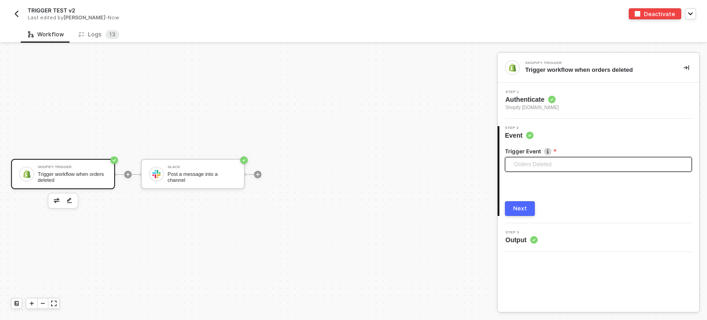
click at [534, 162] on span "Orders Deleted" at bounding box center [600, 164] width 172 height 14
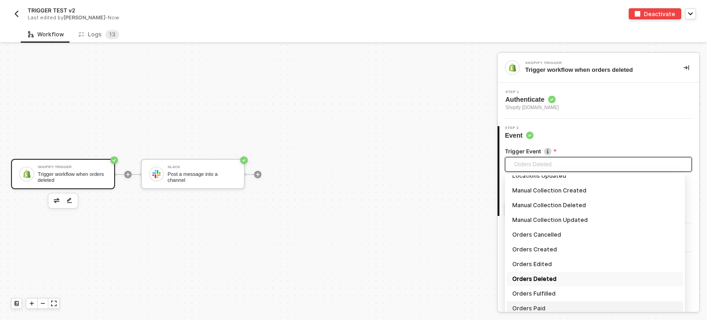
scroll to position [576, 0]
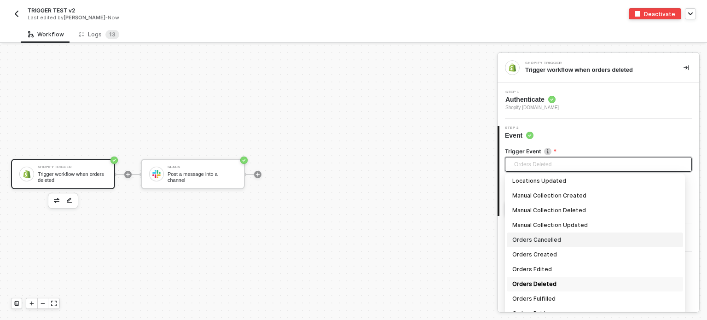
click at [550, 240] on div "Orders Cancelled" at bounding box center [594, 240] width 165 height 10
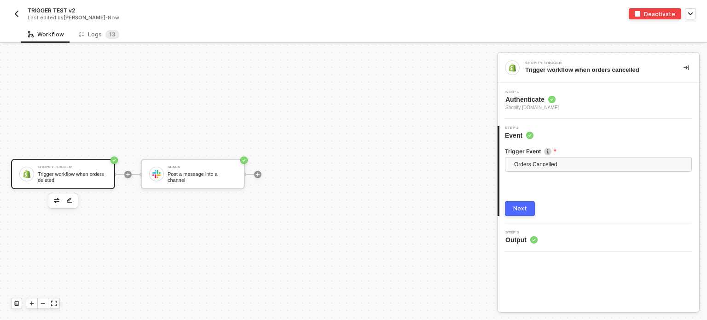
click at [523, 209] on div "Next" at bounding box center [520, 208] width 14 height 7
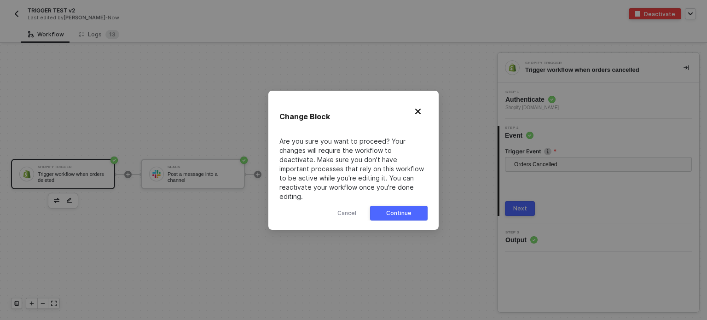
click at [406, 209] on div "Continue" at bounding box center [398, 212] width 25 height 7
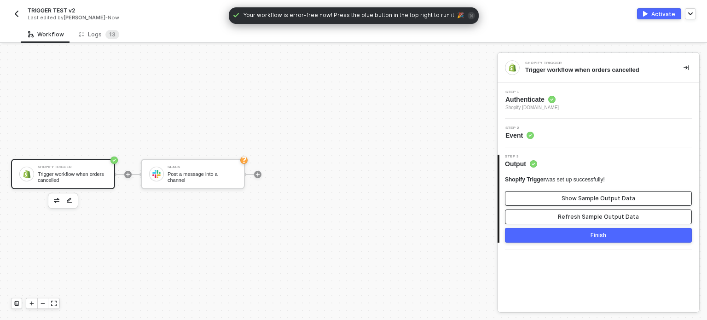
drag, startPoint x: 587, startPoint y: 219, endPoint x: 593, endPoint y: 202, distance: 17.9
click at [591, 217] on div "Refresh Sample Output Data" at bounding box center [598, 216] width 81 height 7
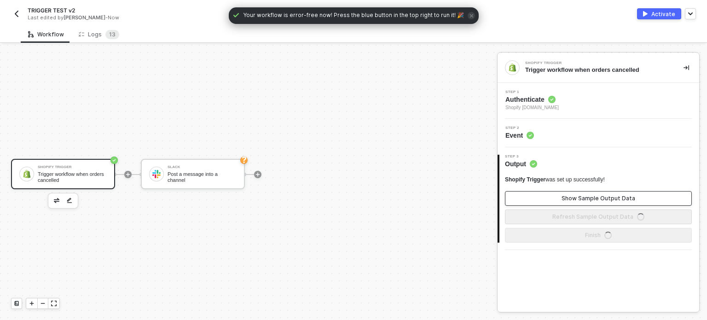
click at [593, 199] on div "Show Sample Output Data" at bounding box center [599, 198] width 74 height 7
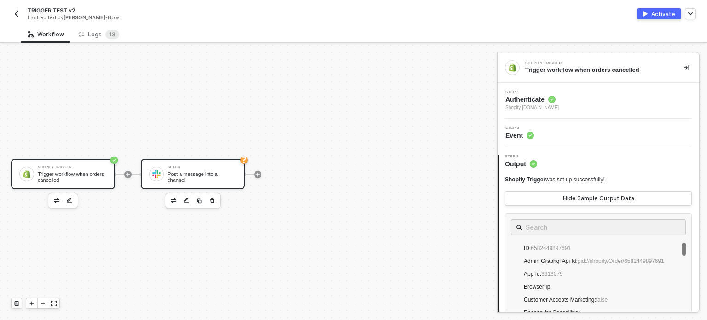
click at [221, 166] on div "Slack Post a message into a channel" at bounding box center [202, 173] width 69 height 17
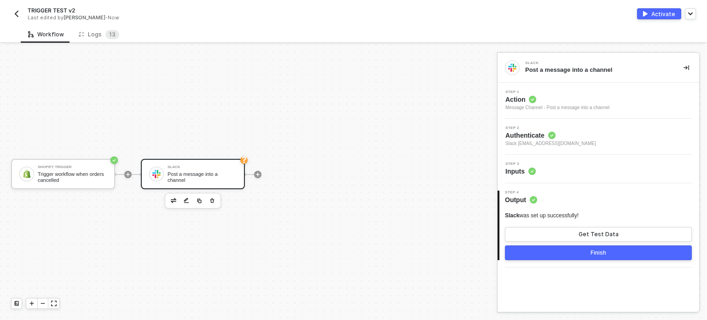
click at [534, 163] on span "Step 3" at bounding box center [520, 164] width 30 height 4
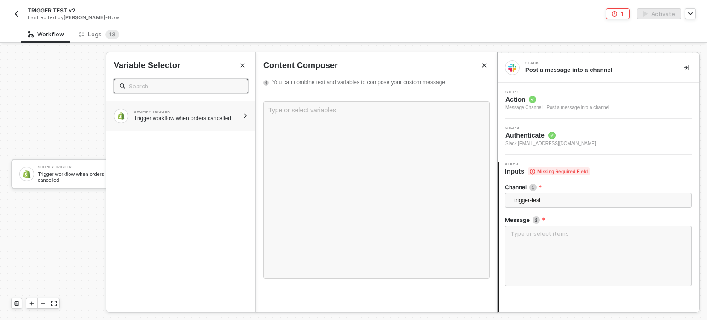
click at [234, 128] on div "SHOPIFY TRIGGER Trigger workflow when orders cancelled" at bounding box center [180, 115] width 149 height 29
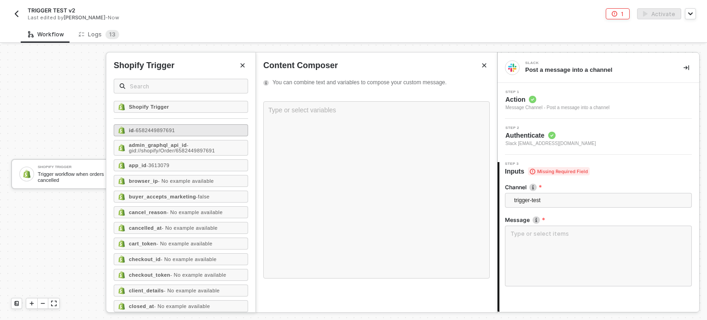
click at [180, 127] on div "id - 6582449897691" at bounding box center [181, 130] width 134 height 12
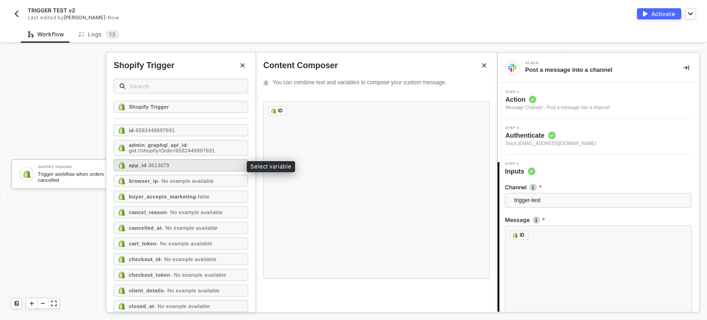
click at [189, 160] on div "app_id - 3613079" at bounding box center [181, 165] width 134 height 12
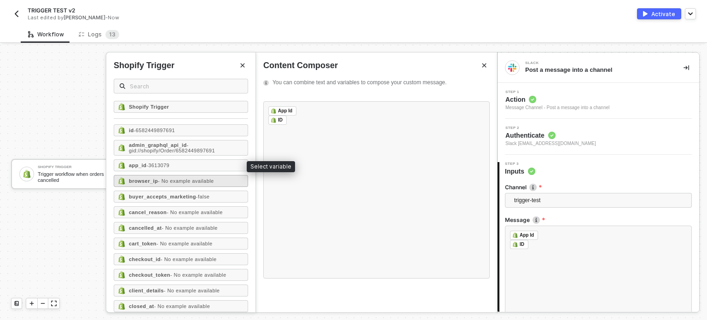
click at [181, 179] on span "- No example available" at bounding box center [186, 181] width 56 height 6
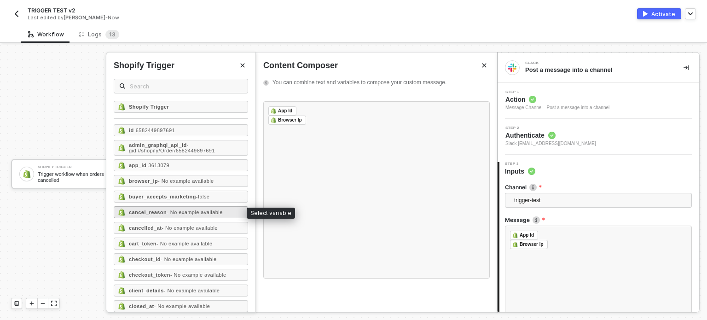
click at [167, 210] on span "- No example available" at bounding box center [195, 212] width 56 height 6
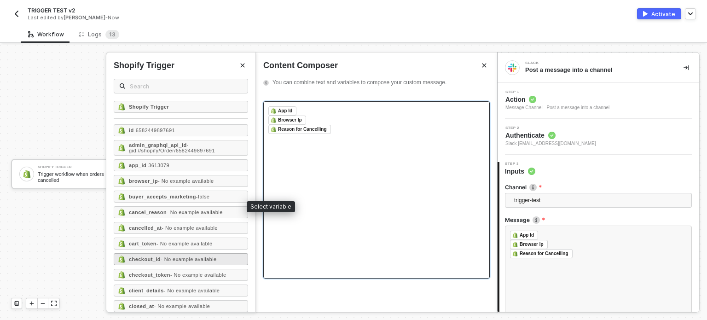
scroll to position [46, 0]
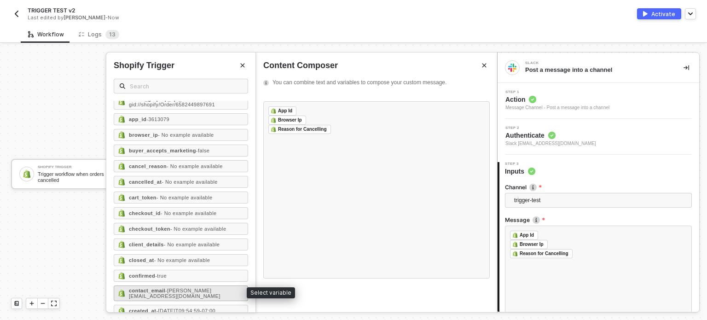
drag, startPoint x: 212, startPoint y: 289, endPoint x: 560, endPoint y: 282, distance: 348.1
click at [213, 289] on div "contact_email - hanna+encryption@runalloy.com" at bounding box center [186, 293] width 115 height 11
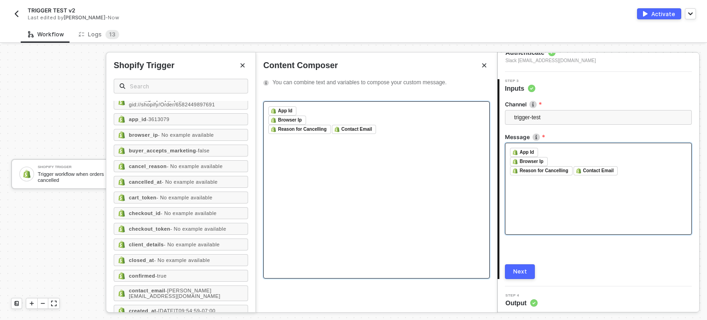
scroll to position [86, 0]
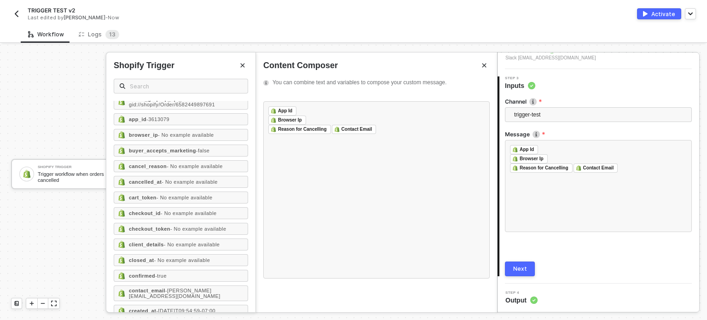
click at [527, 273] on button "Next" at bounding box center [520, 268] width 30 height 15
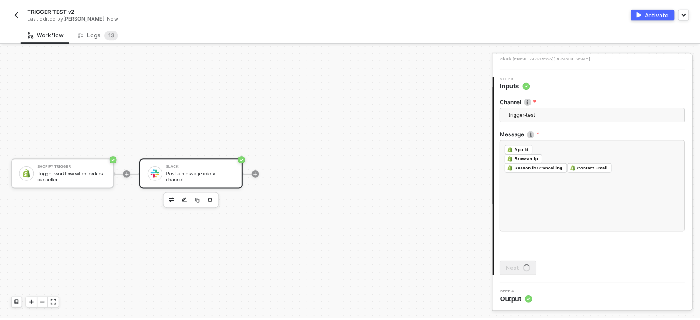
scroll to position [0, 0]
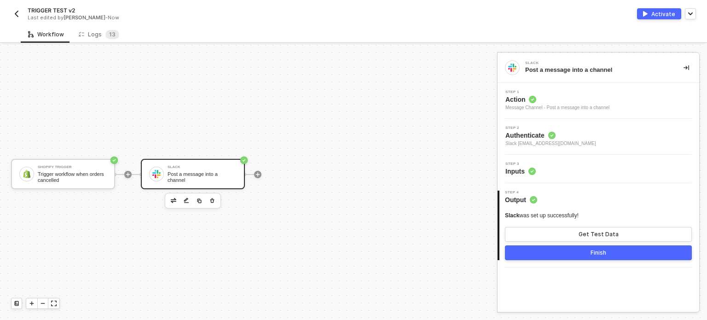
click at [667, 17] on div "Activate" at bounding box center [663, 14] width 24 height 8
click at [85, 33] on div "Logs 1 3" at bounding box center [99, 34] width 41 height 9
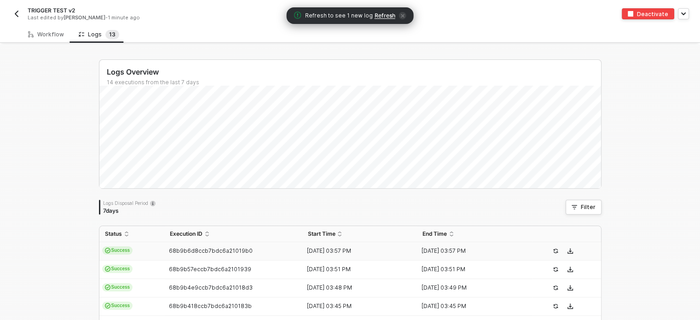
click at [378, 13] on span "Refresh" at bounding box center [385, 15] width 21 height 7
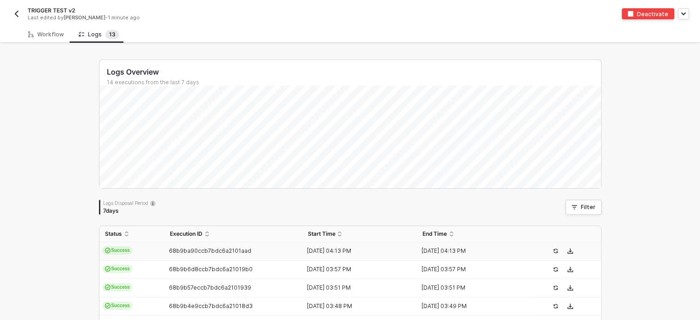
click at [281, 249] on div "68b9ba90ccb7bdc6a2101aad" at bounding box center [229, 250] width 131 height 7
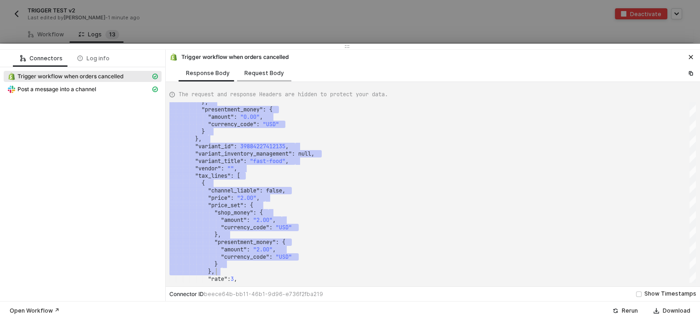
click at [254, 74] on div "Request Body" at bounding box center [264, 73] width 40 height 7
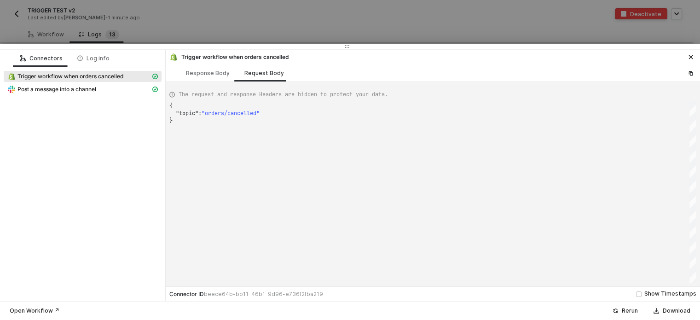
scroll to position [0, 2]
drag, startPoint x: 170, startPoint y: 103, endPoint x: 192, endPoint y: 134, distance: 38.2
click at [79, 93] on span "Post a message into a channel" at bounding box center [83, 89] width 158 height 11
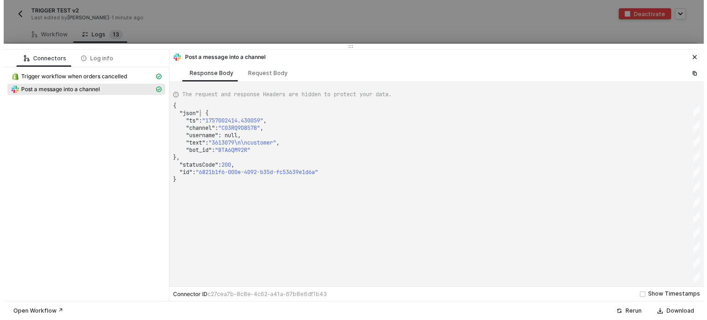
scroll to position [0, 0]
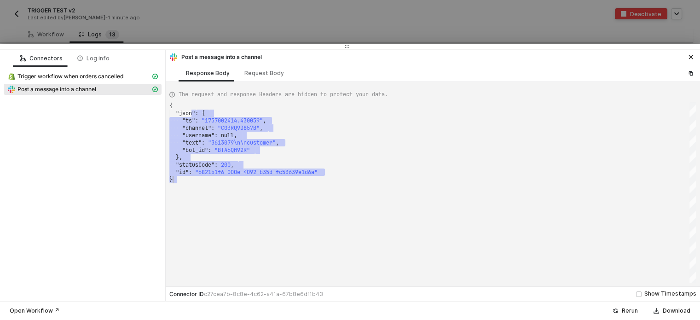
drag, startPoint x: 195, startPoint y: 113, endPoint x: 263, endPoint y: 186, distance: 99.4
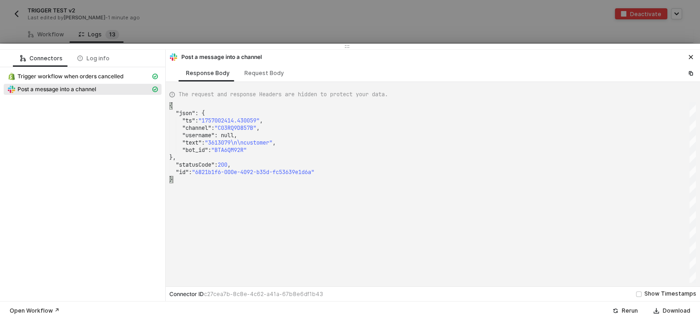
click at [253, 216] on div "{ "json" : { "ts" : "1757002414.430059" , "channel" : "C03RQ9D857B" , "username…" at bounding box center [432, 192] width 527 height 180
click at [68, 78] on span "Trigger workflow when orders cancelled" at bounding box center [70, 76] width 106 height 7
type textarea "{ "json": { "id": 6582438396123, "admin_graphql_api_id": "gid://shopify/Order/6…"
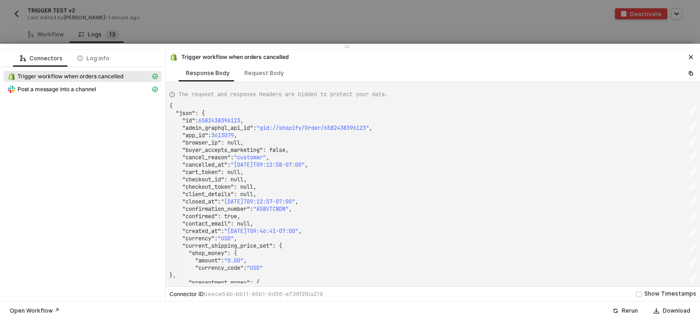
click at [165, 39] on div at bounding box center [350, 160] width 700 height 320
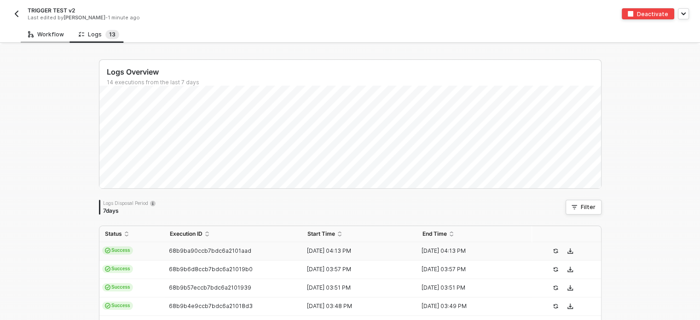
click at [42, 31] on div "Workflow" at bounding box center [46, 34] width 36 height 7
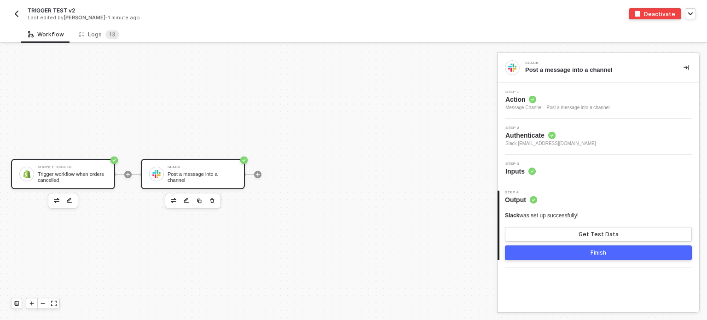
click at [58, 174] on div "Trigger workflow when orders cancelled" at bounding box center [72, 177] width 69 height 12
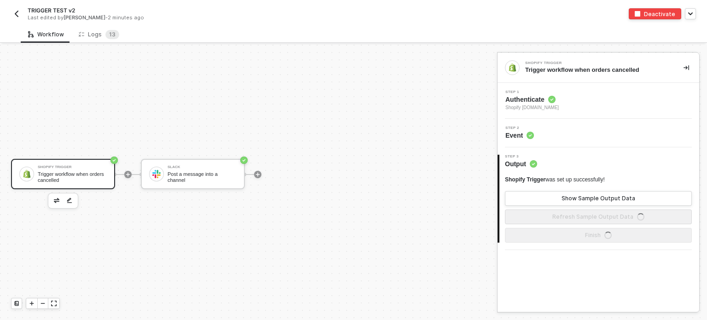
click at [523, 103] on span "Authenticate" at bounding box center [531, 99] width 53 height 9
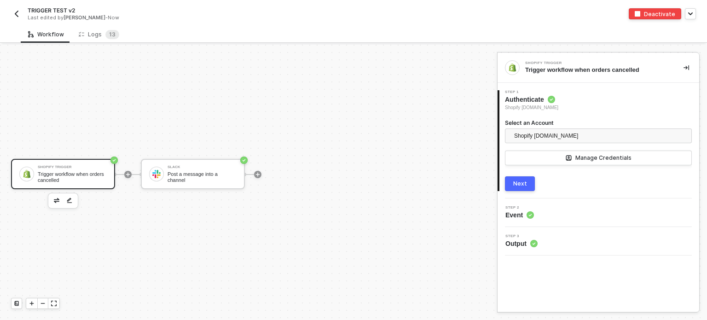
click at [515, 178] on button "Next" at bounding box center [520, 183] width 30 height 15
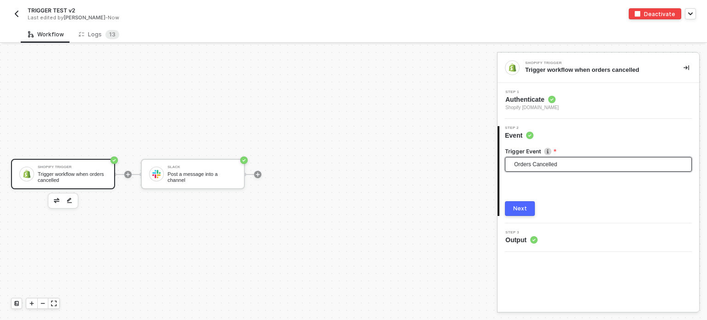
click at [538, 161] on span "Orders Cancelled" at bounding box center [600, 164] width 172 height 14
type input "subs"
click at [537, 163] on span "Orders Cancelled" at bounding box center [600, 164] width 172 height 14
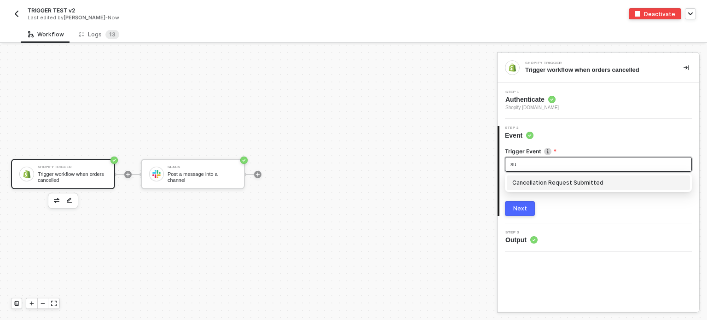
scroll to position [0, 0]
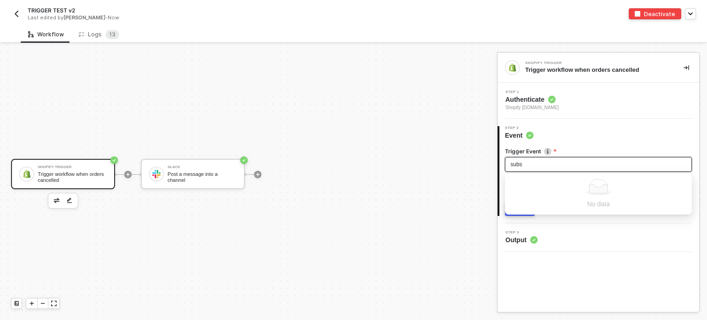
type input "subs"
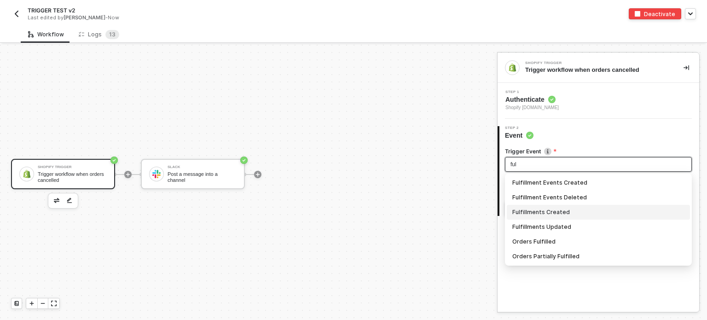
type input "ful"
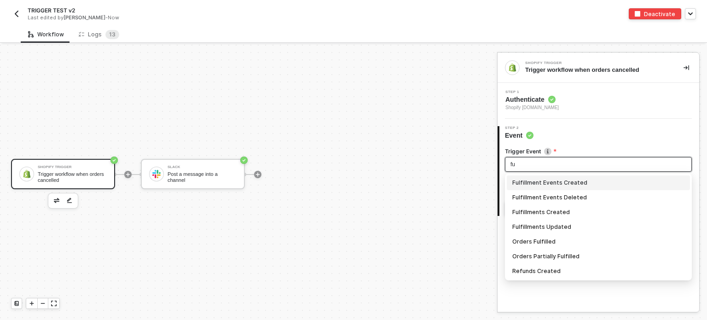
type input "fu"
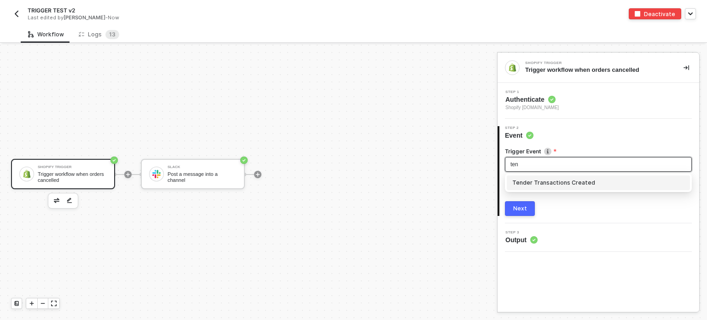
type input "ten"
type input "shop"
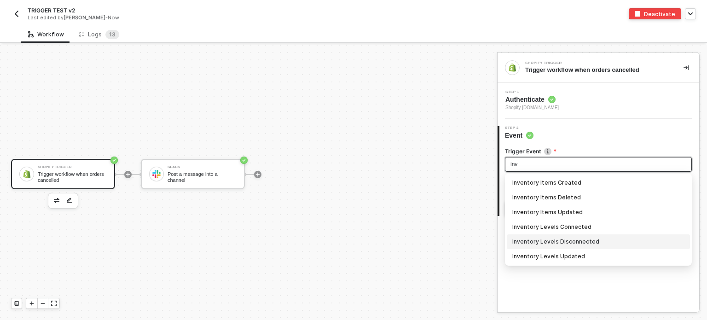
type input "inv"
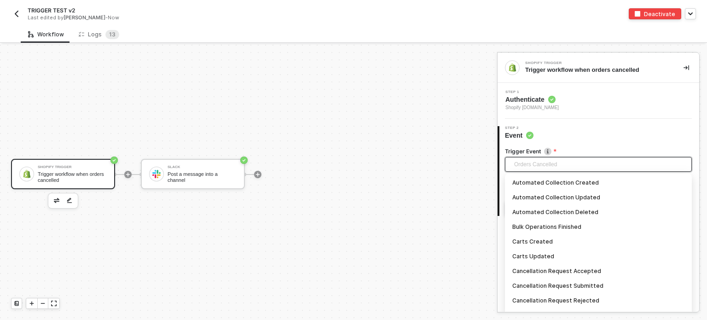
click at [540, 163] on span "Orders Cancelled" at bounding box center [600, 164] width 172 height 14
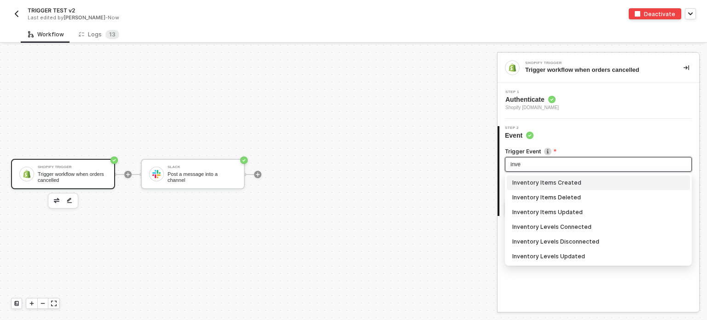
type input "inve"
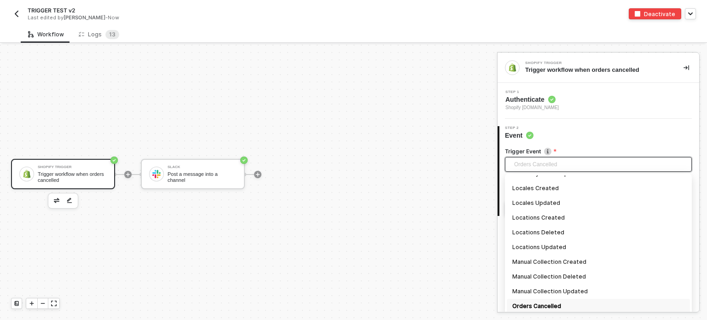
click at [558, 168] on span "Orders Cancelled" at bounding box center [600, 164] width 172 height 14
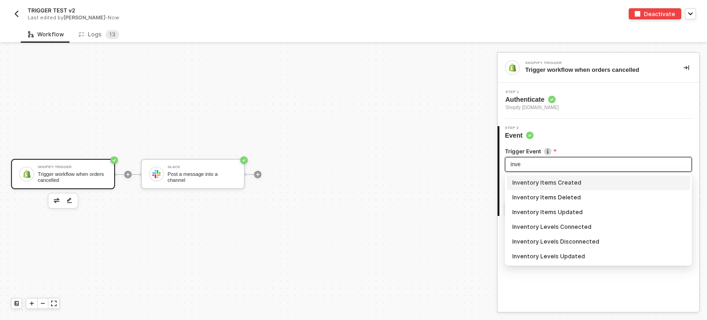
type input "inve"
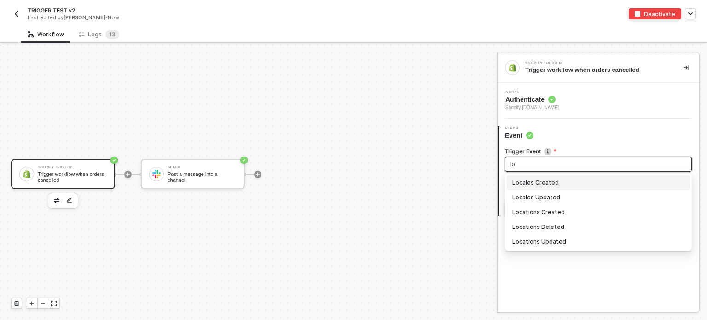
type input "lo"
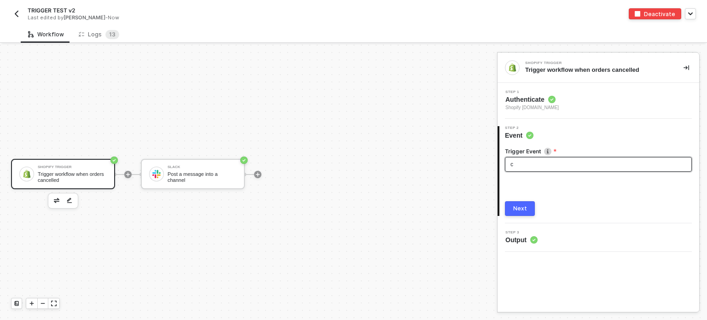
scroll to position [9, 0]
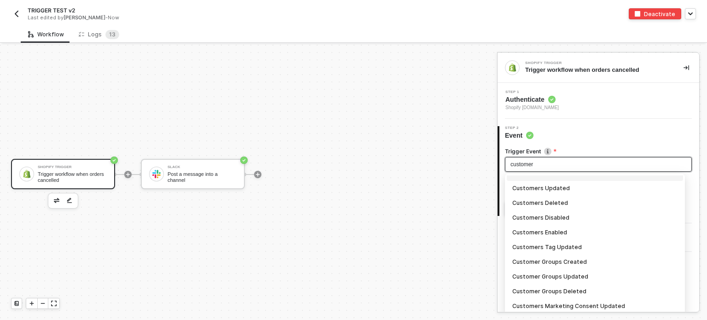
type input "customer"
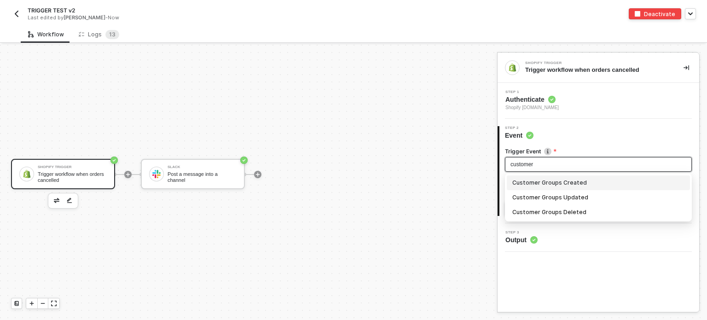
scroll to position [0, 0]
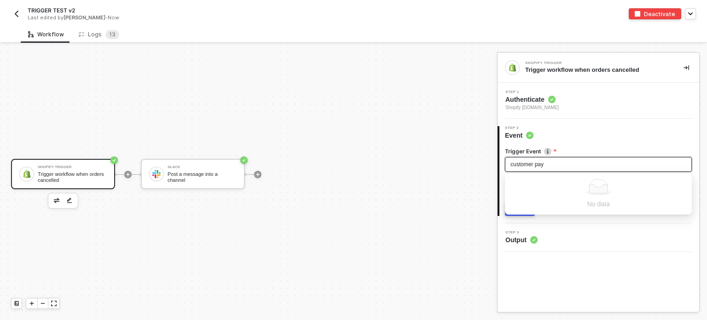
type input "customer pay"
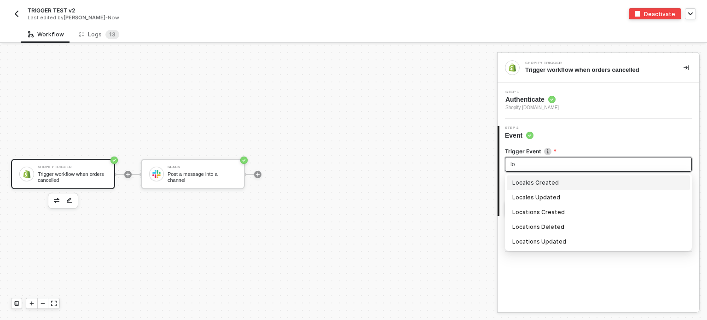
type input "lo"
type input "pro"
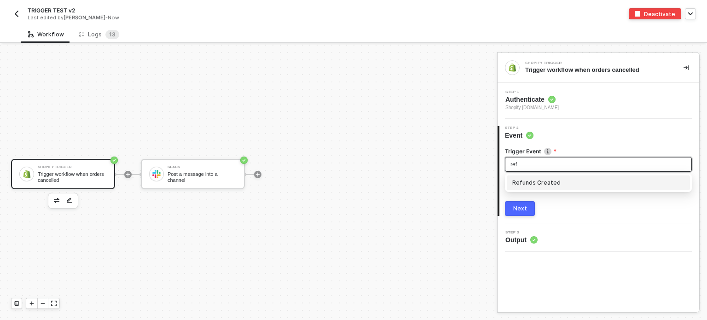
type input "ref"
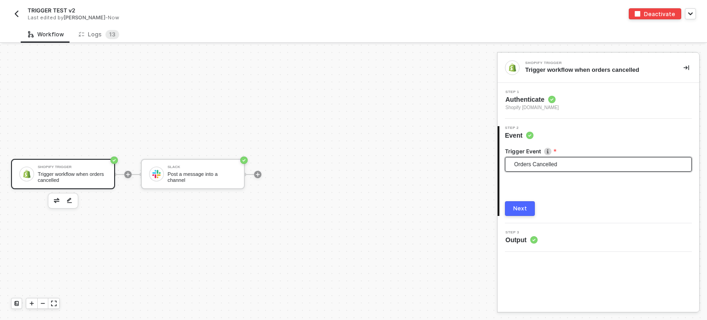
click at [140, 117] on div "Shopify Trigger Trigger workflow when orders cancelled Slack Post a message int…" at bounding box center [246, 174] width 493 height 292
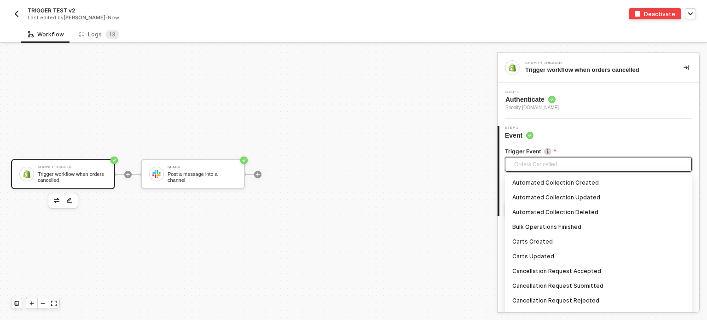
click at [543, 160] on span "Orders Cancelled" at bounding box center [600, 164] width 172 height 14
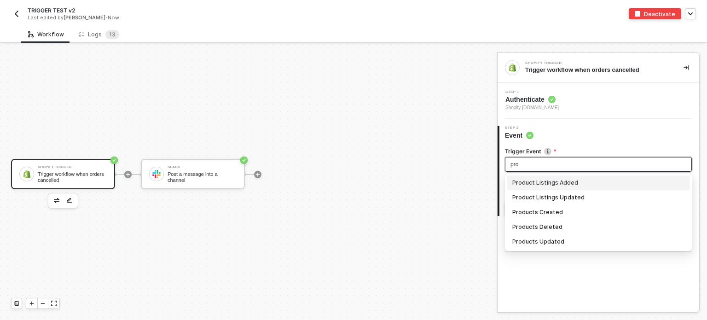
type input "prod"
click at [530, 213] on div "Products Created" at bounding box center [598, 212] width 172 height 10
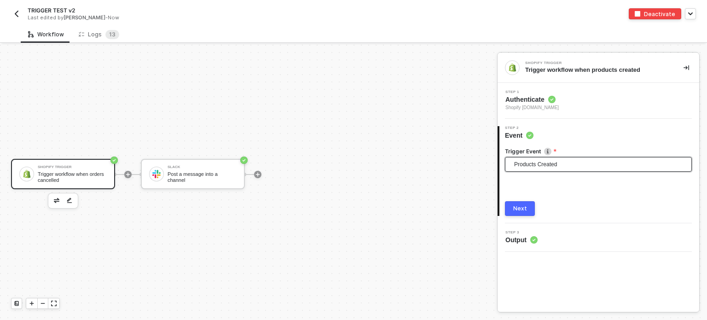
click at [524, 214] on button "Next" at bounding box center [520, 208] width 30 height 15
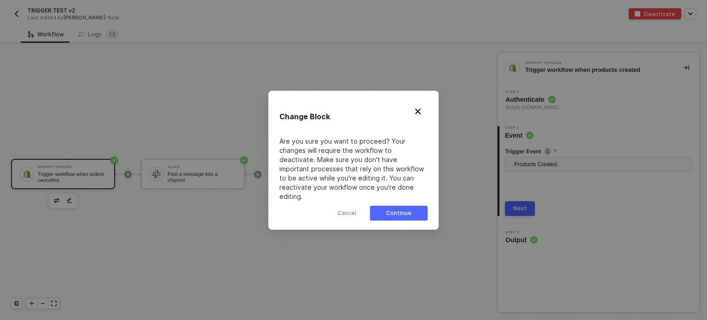
click at [421, 211] on button "Continue" at bounding box center [399, 213] width 58 height 15
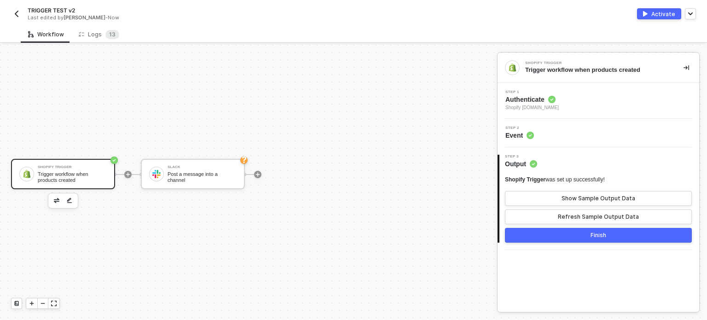
drag, startPoint x: 93, startPoint y: 165, endPoint x: 100, endPoint y: 162, distance: 8.0
click at [93, 165] on div "Shopify Trigger" at bounding box center [72, 167] width 69 height 4
click at [511, 139] on span "Event" at bounding box center [519, 135] width 29 height 9
click at [516, 138] on span "Event" at bounding box center [519, 135] width 29 height 9
click at [517, 108] on span "Shopify [DOMAIN_NAME]" at bounding box center [531, 107] width 53 height 7
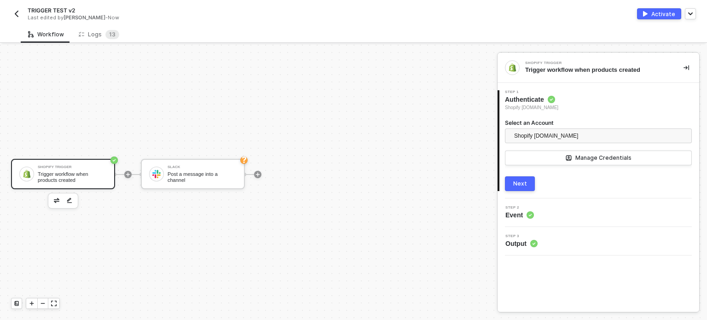
click at [519, 182] on div "Next" at bounding box center [520, 183] width 14 height 7
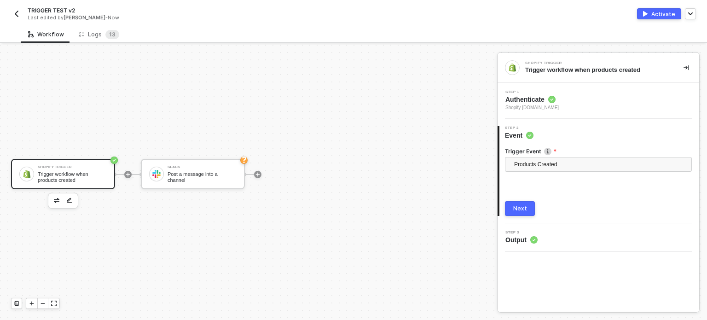
click at [529, 205] on button "Next" at bounding box center [520, 208] width 30 height 15
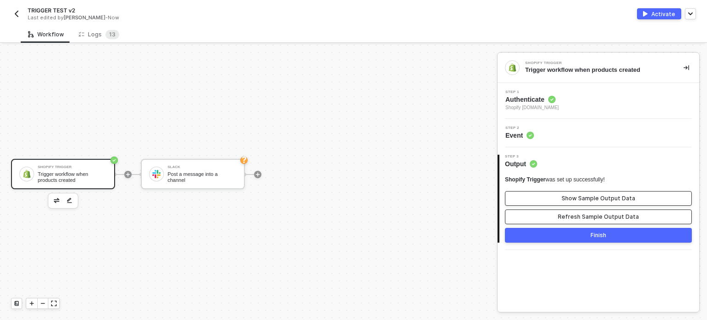
drag, startPoint x: 595, startPoint y: 217, endPoint x: 586, endPoint y: 194, distance: 24.8
click at [595, 217] on div "Refresh Sample Output Data" at bounding box center [598, 216] width 81 height 7
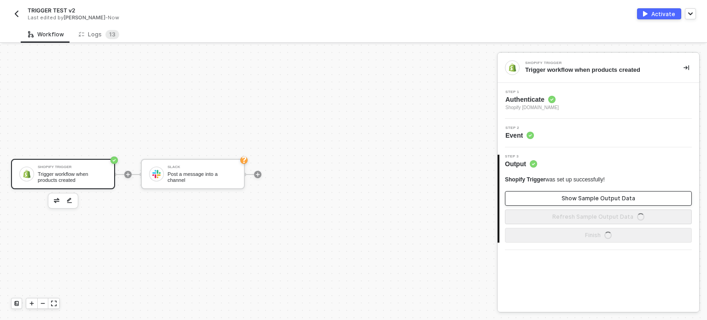
click at [586, 195] on div "Show Sample Output Data" at bounding box center [599, 198] width 74 height 7
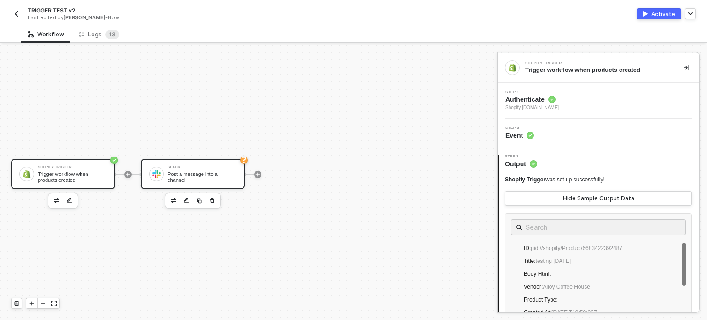
click at [221, 169] on div "Slack" at bounding box center [202, 167] width 69 height 4
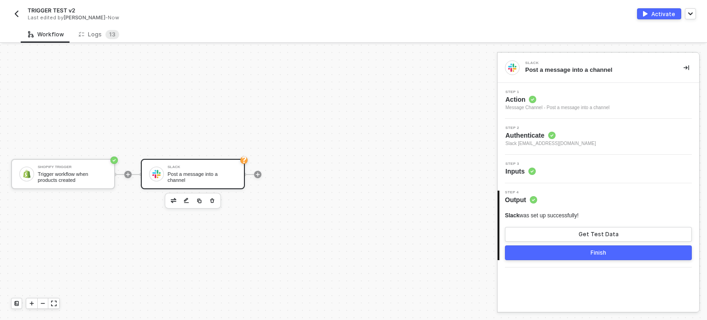
click at [511, 172] on span "Inputs" at bounding box center [520, 171] width 30 height 9
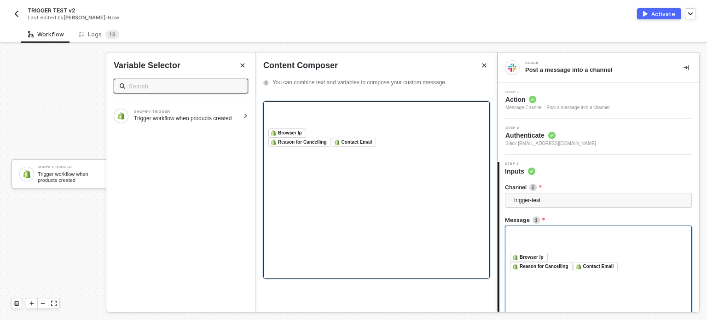
click at [403, 147] on div "﻿ Reason for Cancelling ﻿ ﻿ Contact Email ﻿ ﻿" at bounding box center [376, 142] width 216 height 9
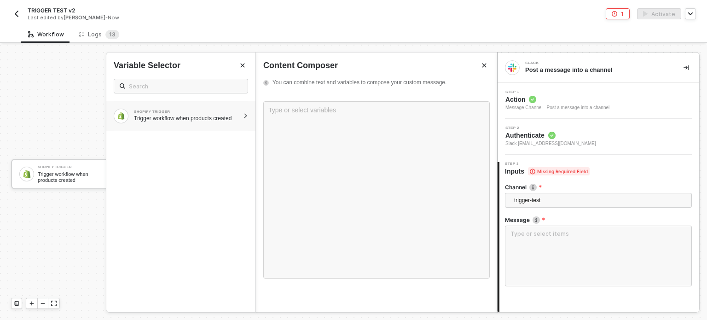
click at [219, 116] on div "Trigger workflow when products created" at bounding box center [186, 118] width 105 height 7
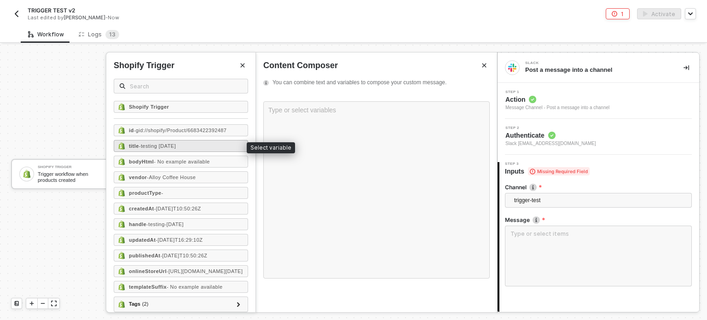
click at [150, 147] on span "- testing May4" at bounding box center [157, 146] width 37 height 6
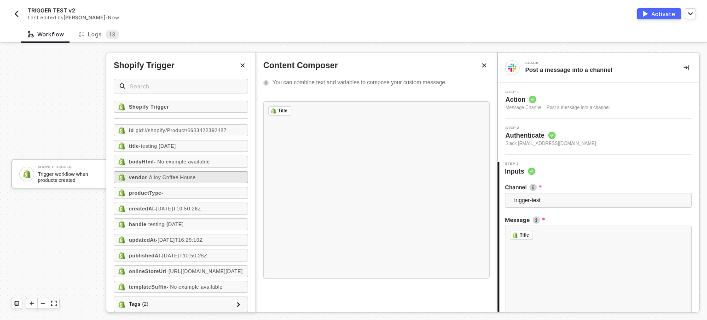
click at [157, 174] on span "- Alloy Coffee House" at bounding box center [171, 177] width 49 height 6
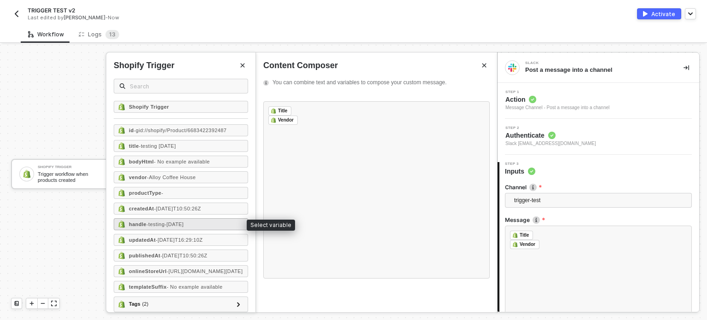
click at [157, 221] on span "- testing-may4" at bounding box center [164, 224] width 37 height 6
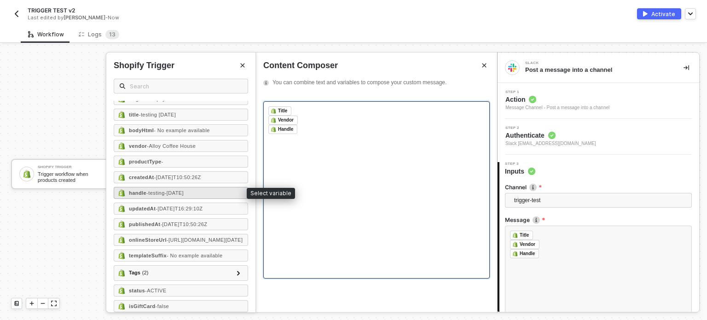
scroll to position [46, 0]
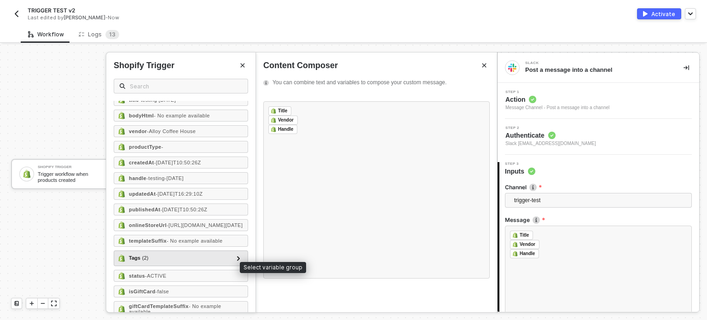
click at [146, 262] on span "( 2 )" at bounding box center [145, 258] width 6 height 8
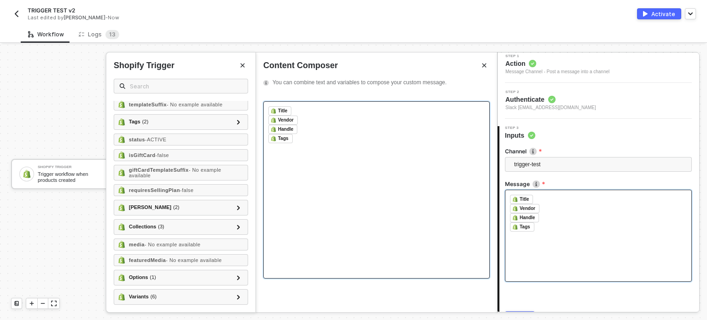
scroll to position [86, 0]
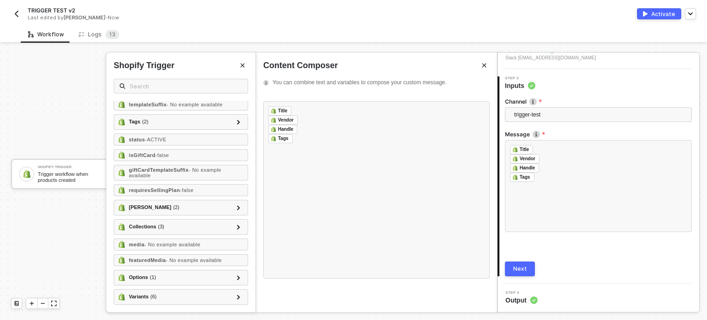
click at [534, 270] on button "Next" at bounding box center [520, 268] width 30 height 15
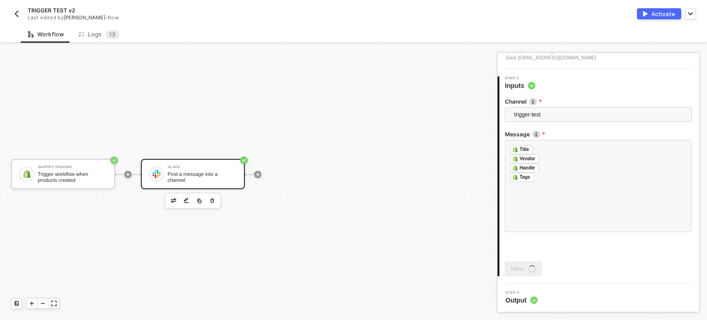
scroll to position [0, 0]
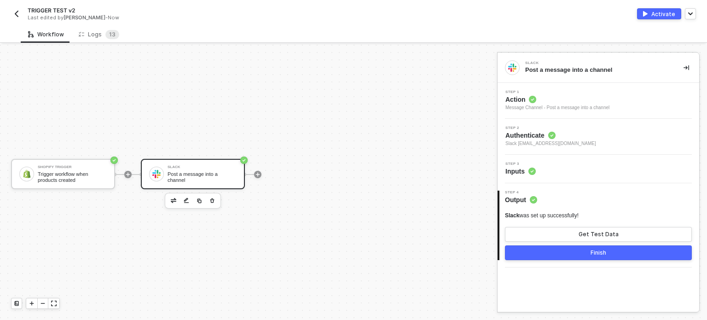
click at [672, 18] on button "Activate" at bounding box center [659, 13] width 44 height 11
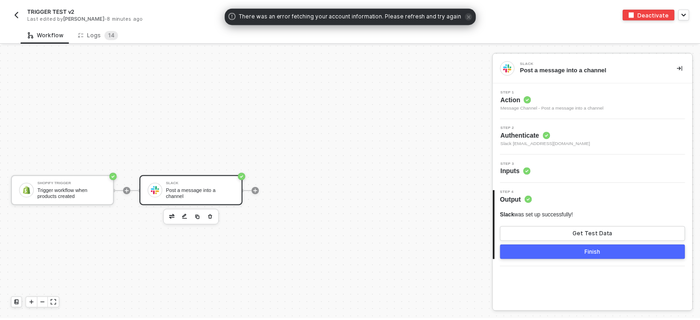
scroll to position [17, 0]
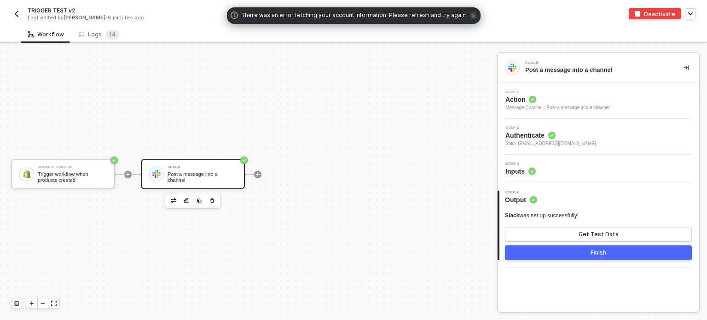
drag, startPoint x: 407, startPoint y: 63, endPoint x: 409, endPoint y: 55, distance: 7.6
click at [408, 63] on div "Shopify Trigger Trigger workflow when products created Slack Post a message int…" at bounding box center [246, 174] width 493 height 292
click at [470, 18] on span "icon-close" at bounding box center [473, 15] width 7 height 7
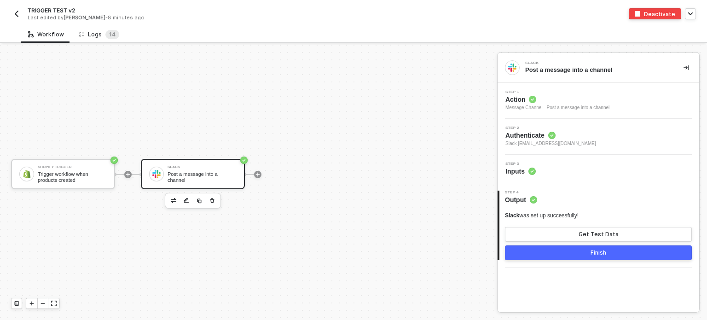
drag, startPoint x: 106, startPoint y: 35, endPoint x: 178, endPoint y: 40, distance: 71.9
click at [109, 35] on span "1" at bounding box center [110, 34] width 3 height 7
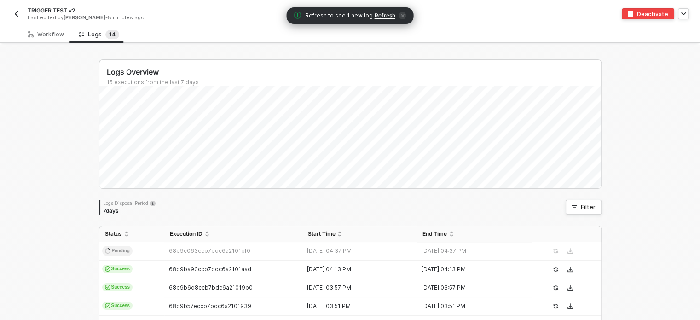
click at [385, 20] on span "Refresh to see 1 new log Refresh" at bounding box center [350, 15] width 112 height 9
click at [390, 15] on span "Refresh" at bounding box center [385, 15] width 21 height 7
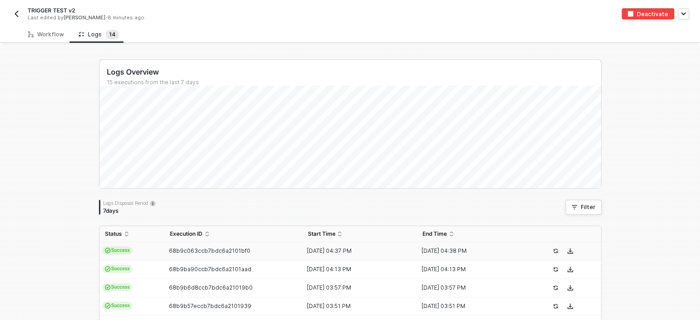
click at [312, 250] on div "[DATE] 04:37 PM" at bounding box center [356, 250] width 108 height 7
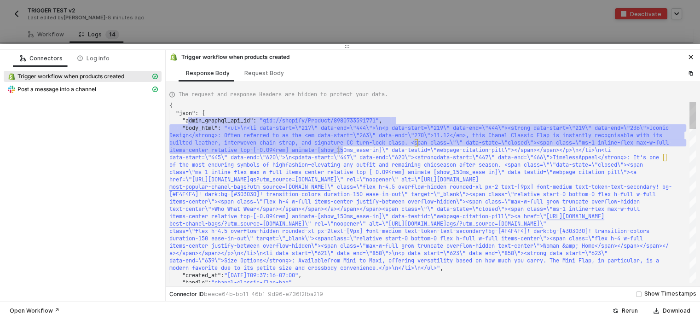
scroll to position [0, 1388]
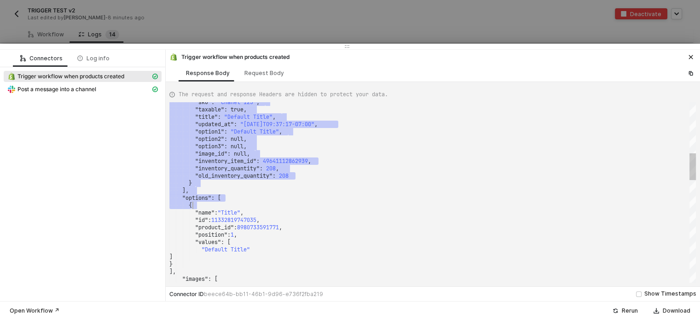
drag, startPoint x: 193, startPoint y: 117, endPoint x: 377, endPoint y: 208, distance: 204.4
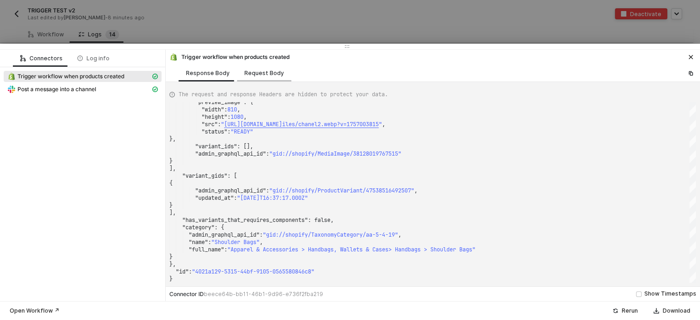
click at [250, 81] on div "Request Body" at bounding box center [264, 72] width 54 height 17
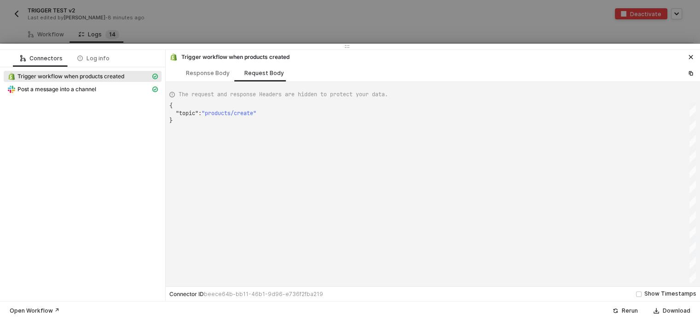
scroll to position [0, 2]
click at [109, 92] on div "Post a message into a channel" at bounding box center [78, 89] width 143 height 8
type textarea "{ "json": { "ts": "1757003905.263089", "channel": "C03RQ9D857B", "username": nu…"
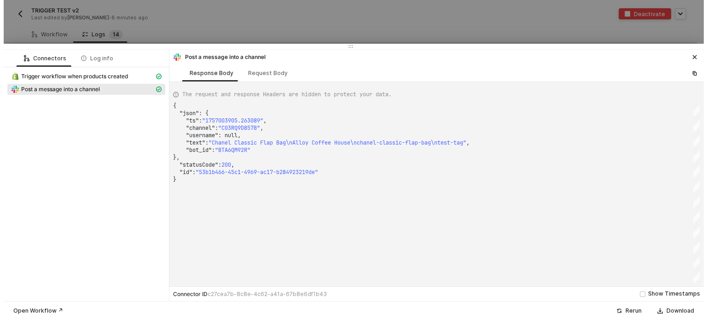
scroll to position [0, 0]
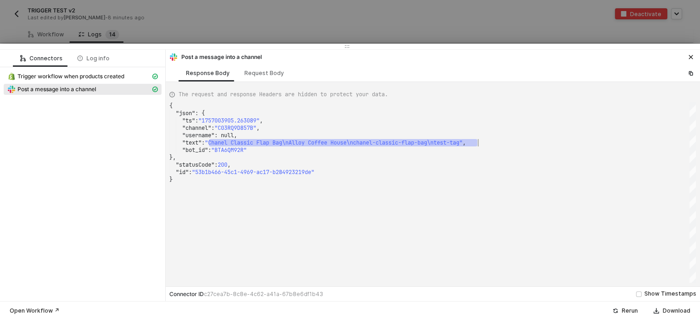
drag, startPoint x: 210, startPoint y: 143, endPoint x: 587, endPoint y: 128, distance: 377.8
drag, startPoint x: 340, startPoint y: 25, endPoint x: 47, endPoint y: 46, distance: 293.0
click at [340, 25] on div at bounding box center [350, 160] width 700 height 320
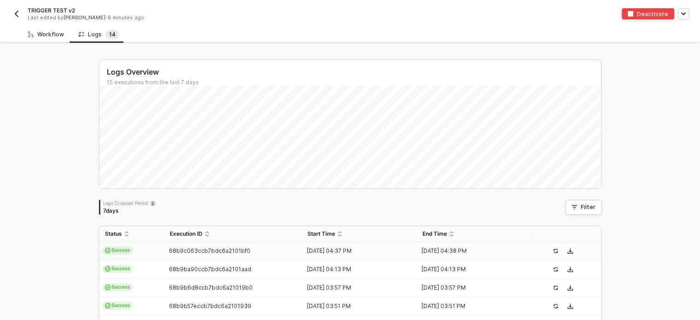
click at [51, 33] on div "Workflow" at bounding box center [46, 34] width 36 height 7
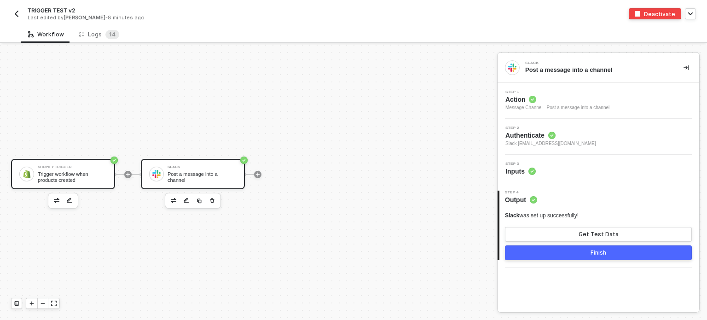
click at [98, 163] on div "Shopify Trigger Trigger workflow when products created" at bounding box center [63, 174] width 104 height 30
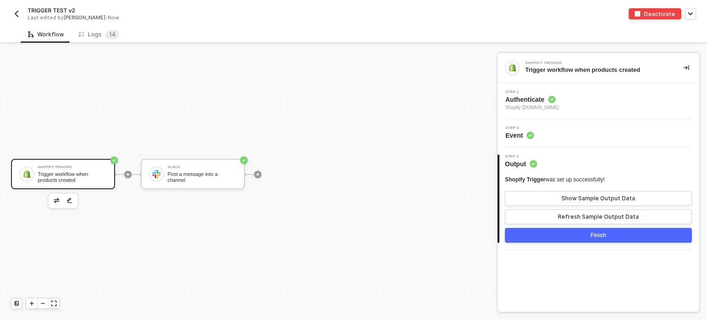
click at [531, 106] on span "Shopify [DOMAIN_NAME]" at bounding box center [531, 107] width 53 height 7
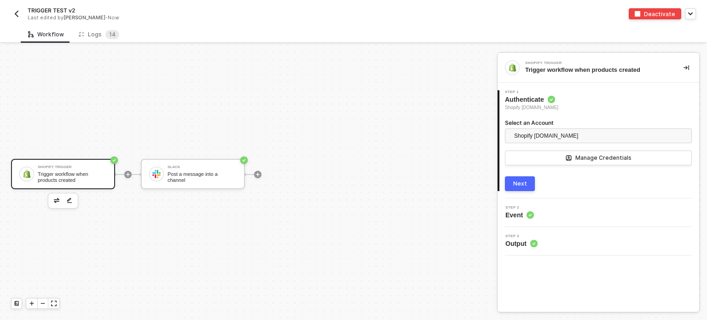
click at [525, 186] on button "Next" at bounding box center [520, 183] width 30 height 15
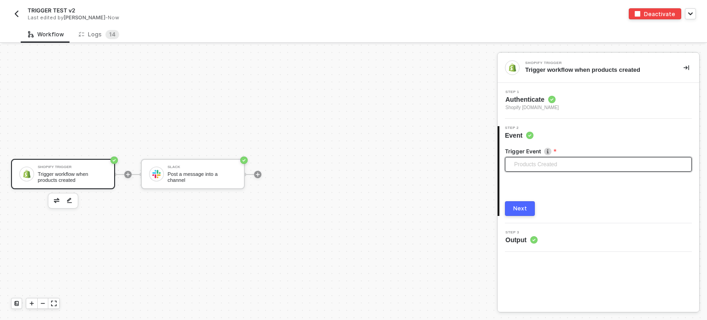
click at [536, 164] on span "Products Created" at bounding box center [600, 164] width 172 height 14
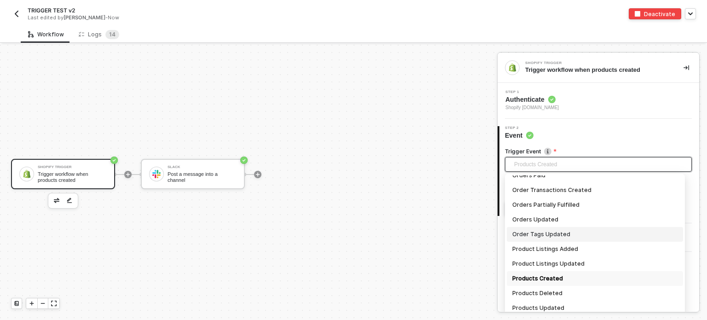
scroll to position [761, 0]
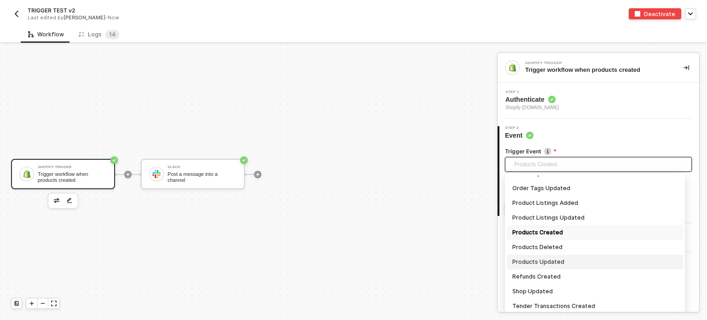
click at [545, 261] on div "Products Updated" at bounding box center [594, 262] width 165 height 10
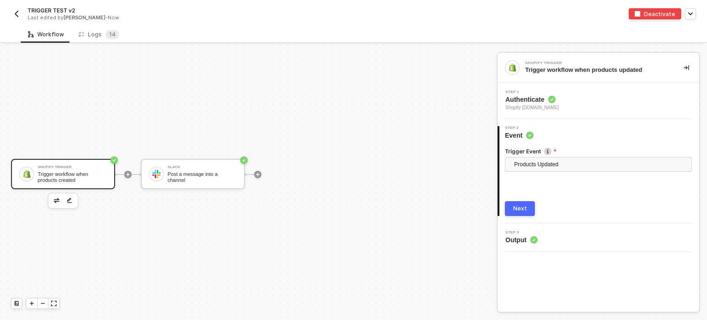
click at [529, 208] on button "Next" at bounding box center [520, 208] width 30 height 15
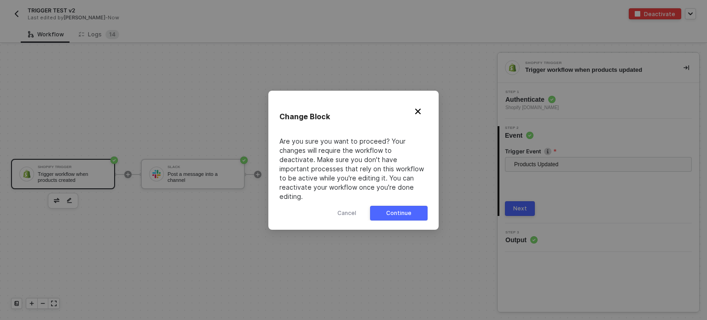
click at [414, 211] on button "Continue" at bounding box center [399, 213] width 58 height 15
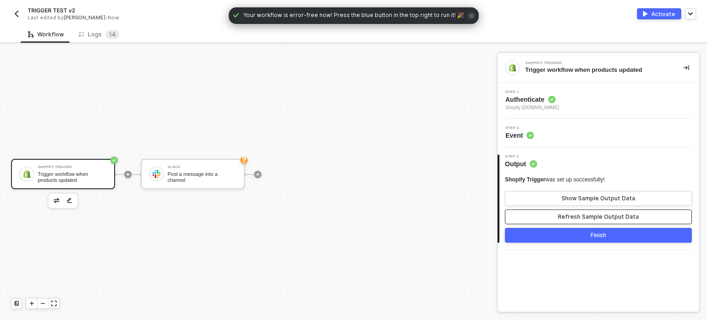
click at [573, 215] on div "Refresh Sample Output Data" at bounding box center [598, 216] width 81 height 7
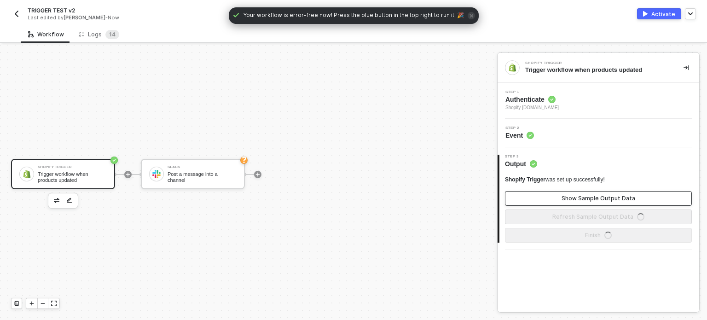
click at [581, 197] on div "Show Sample Output Data" at bounding box center [599, 198] width 74 height 7
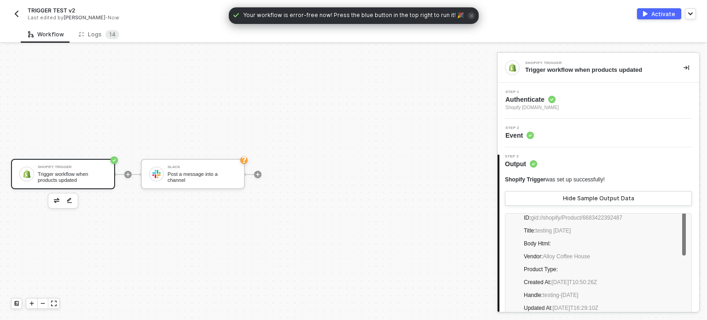
scroll to position [46, 0]
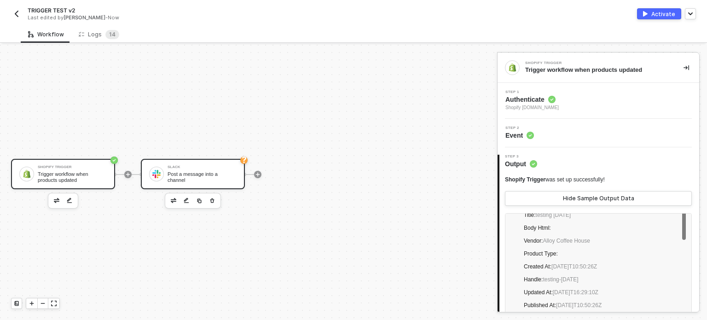
click at [193, 177] on div "Post a message into a channel" at bounding box center [202, 177] width 69 height 12
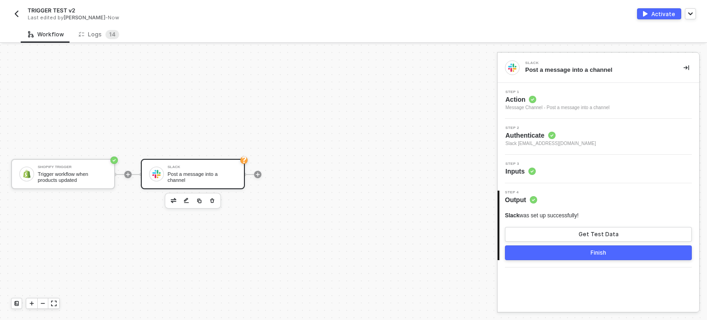
click at [538, 172] on div "Step 3 Inputs" at bounding box center [599, 169] width 199 height 14
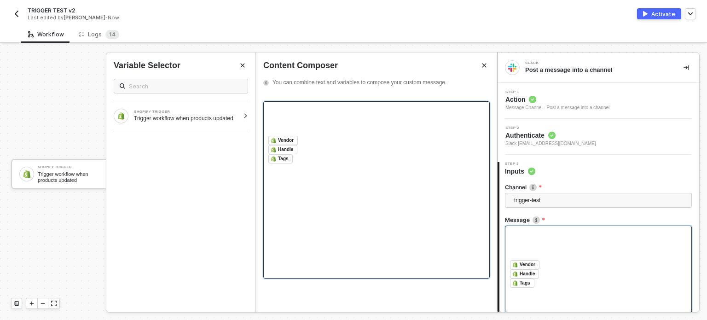
click at [278, 122] on div at bounding box center [376, 120] width 216 height 29
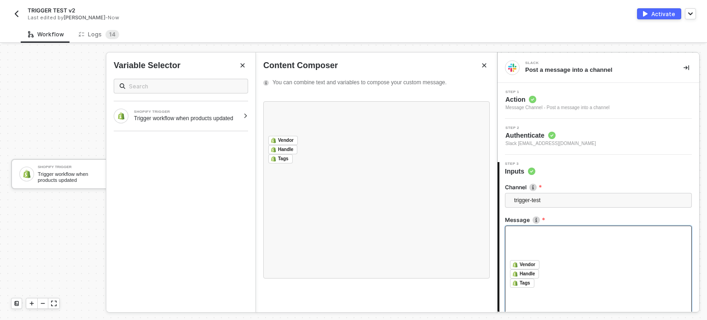
click at [204, 131] on div "SHOPIFY TRIGGER Trigger workflow when products updated" at bounding box center [180, 187] width 149 height 233
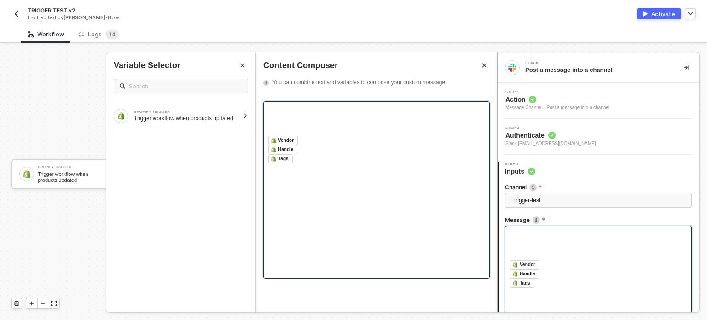
drag, startPoint x: 206, startPoint y: 116, endPoint x: 270, endPoint y: 119, distance: 64.6
click at [206, 116] on div "Trigger workflow when products updated" at bounding box center [186, 118] width 105 height 7
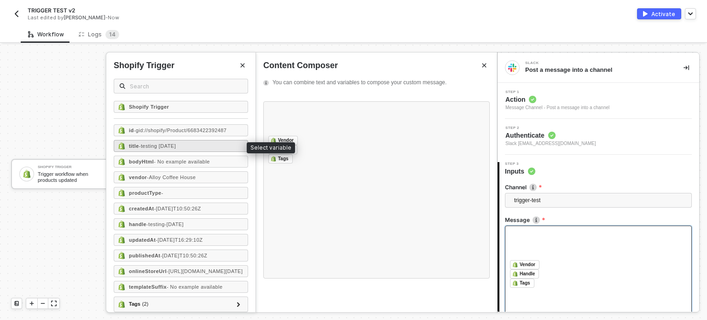
click at [185, 150] on div "title - testing [DATE]" at bounding box center [181, 146] width 134 height 12
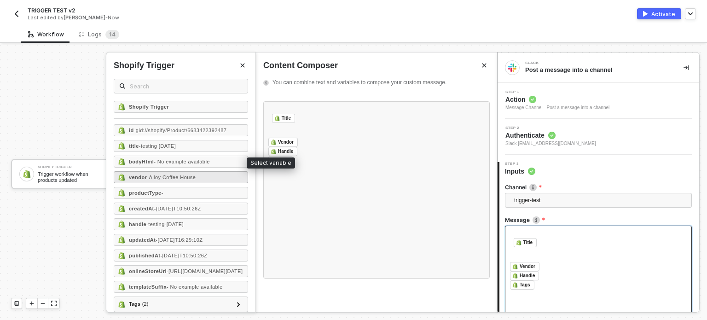
drag, startPoint x: 188, startPoint y: 162, endPoint x: 194, endPoint y: 178, distance: 17.2
click at [188, 162] on span "- No example available" at bounding box center [182, 162] width 56 height 6
click at [194, 178] on span "- Alloy Coffee House" at bounding box center [171, 177] width 49 height 6
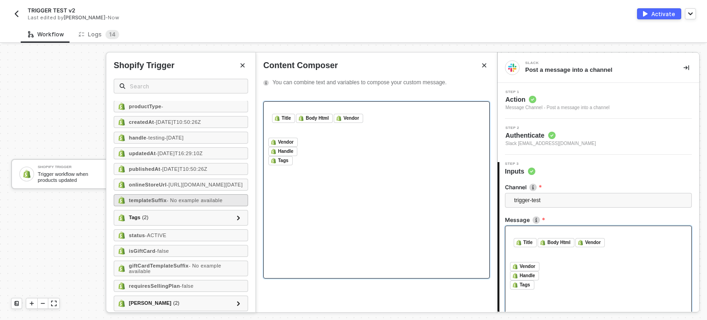
scroll to position [92, 0]
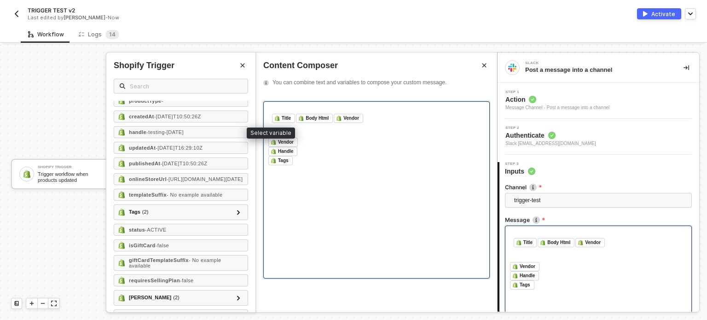
drag, startPoint x: 184, startPoint y: 128, endPoint x: 396, endPoint y: 199, distance: 223.8
click at [184, 128] on div "handle - testing-[DATE]" at bounding box center [181, 132] width 134 height 12
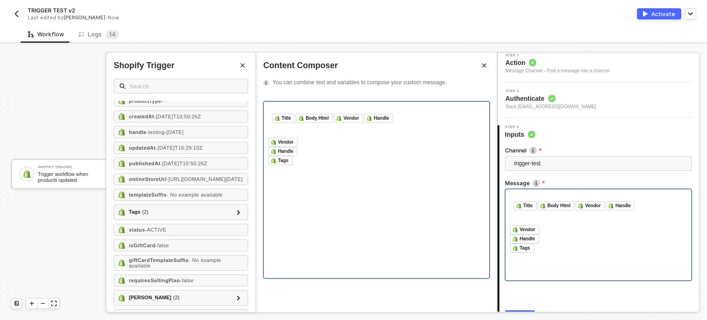
scroll to position [86, 0]
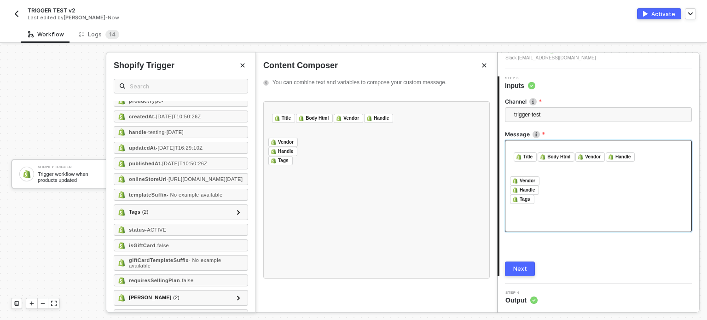
drag, startPoint x: 527, startPoint y: 266, endPoint x: 641, endPoint y: 58, distance: 237.2
click at [527, 265] on button "Next" at bounding box center [520, 268] width 30 height 15
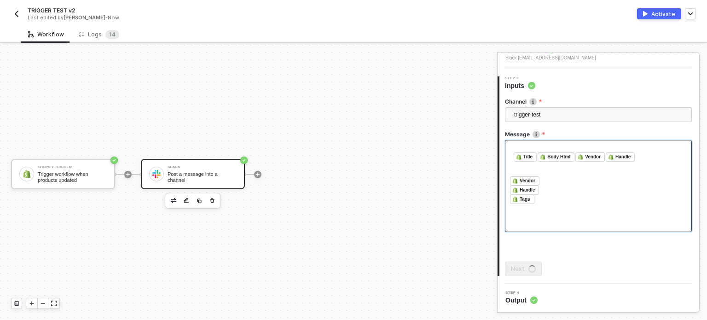
click at [654, 15] on div "Activate" at bounding box center [663, 14] width 24 height 8
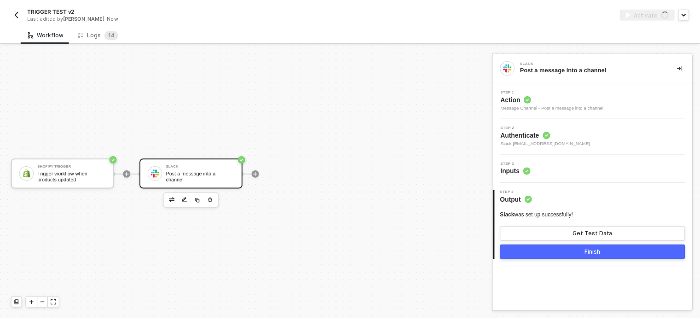
scroll to position [0, 0]
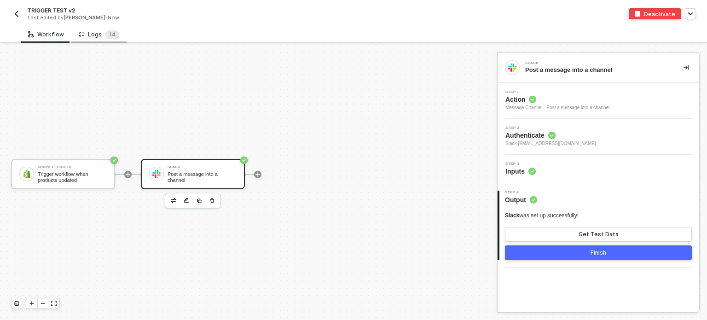
click at [109, 29] on div "Logs 1 4" at bounding box center [98, 34] width 55 height 17
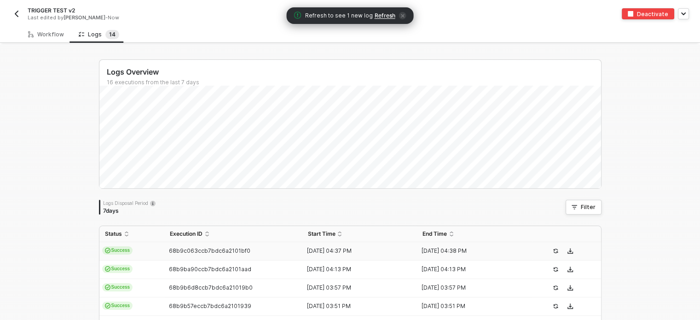
click at [392, 14] on span "Refresh" at bounding box center [385, 15] width 21 height 7
click at [388, 14] on span "Refresh" at bounding box center [385, 15] width 21 height 7
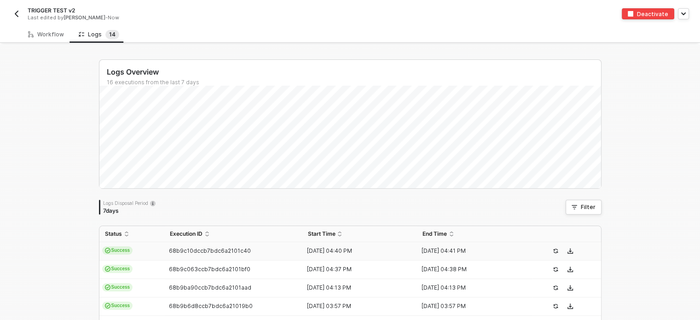
click at [285, 250] on div "68b9c10dccb7bdc6a2101c40" at bounding box center [229, 250] width 131 height 7
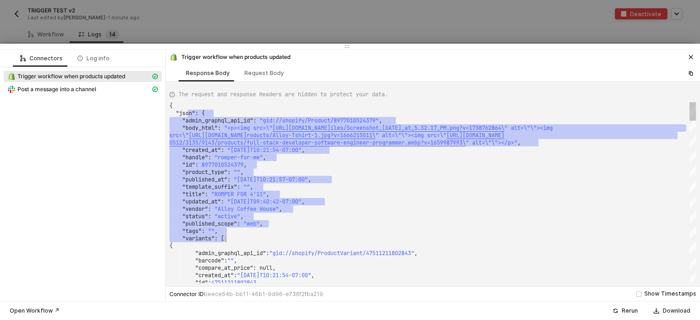
scroll to position [0, 2]
drag, startPoint x: 192, startPoint y: 112, endPoint x: 337, endPoint y: 243, distance: 195.3
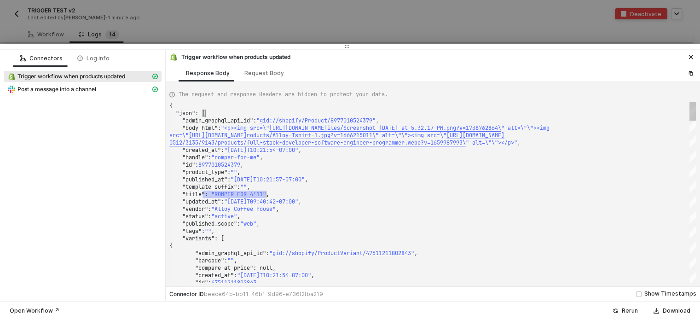
drag, startPoint x: 204, startPoint y: 192, endPoint x: 269, endPoint y: 178, distance: 66.5
drag, startPoint x: 254, startPoint y: 75, endPoint x: 238, endPoint y: 87, distance: 20.1
click at [255, 75] on div "Request Body" at bounding box center [264, 73] width 40 height 7
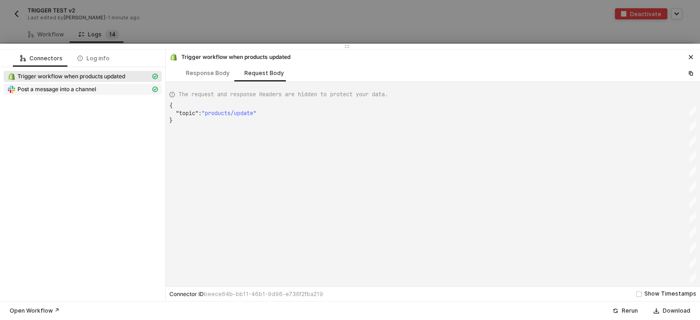
click at [69, 87] on span "Post a message into a channel" at bounding box center [56, 89] width 79 height 7
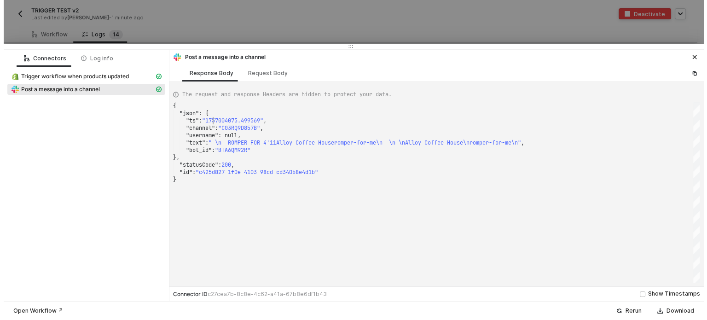
scroll to position [0, 0]
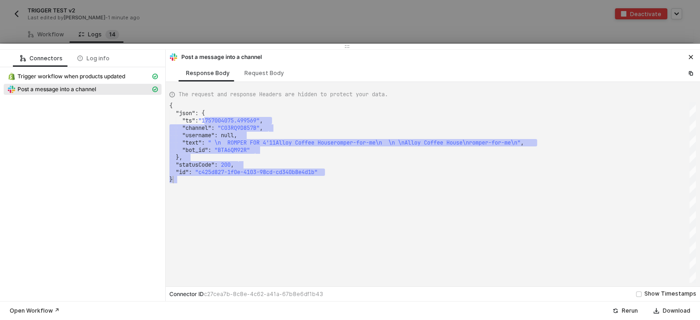
drag, startPoint x: 210, startPoint y: 121, endPoint x: 293, endPoint y: 142, distance: 85.1
type textarea "{ "json": { "ts": "1757004075.499569", "channel": "C03RQ9D857B", "username": nu…"
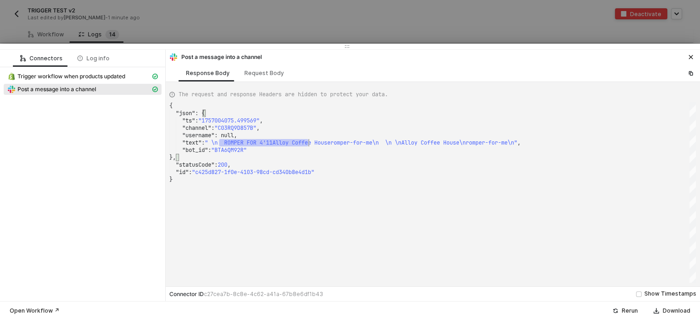
drag, startPoint x: 220, startPoint y: 139, endPoint x: 338, endPoint y: 134, distance: 118.9
click at [395, 23] on div at bounding box center [350, 160] width 700 height 320
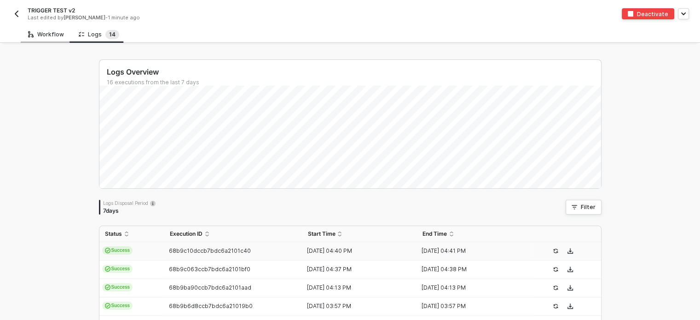
click at [35, 34] on div "Workflow" at bounding box center [46, 34] width 36 height 7
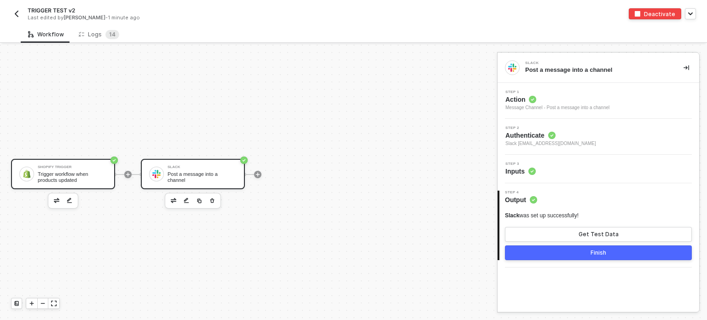
click at [94, 167] on div "Shopify Trigger" at bounding box center [72, 167] width 69 height 4
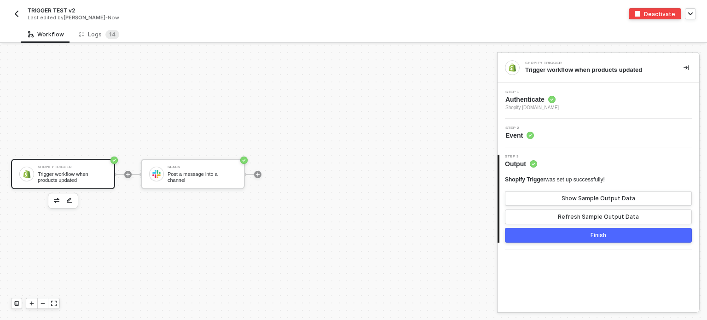
click at [381, 207] on div "Shopify Trigger Trigger workflow when products updated Slack Post a message int…" at bounding box center [246, 174] width 493 height 292
click at [516, 98] on span "Authenticate" at bounding box center [531, 99] width 53 height 9
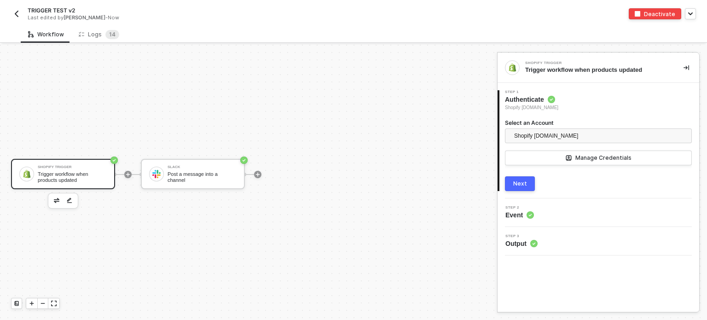
click at [523, 182] on div "Next" at bounding box center [520, 183] width 14 height 7
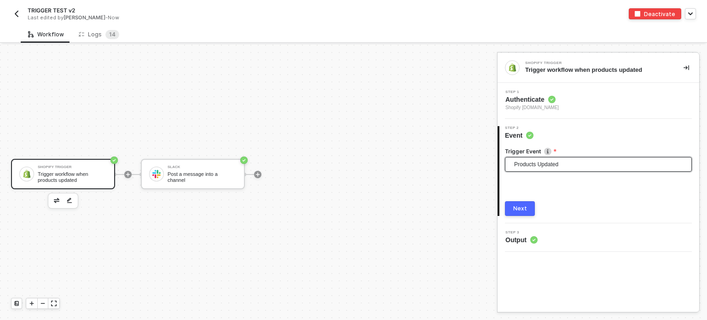
click at [551, 168] on span "Products Updated" at bounding box center [600, 164] width 172 height 14
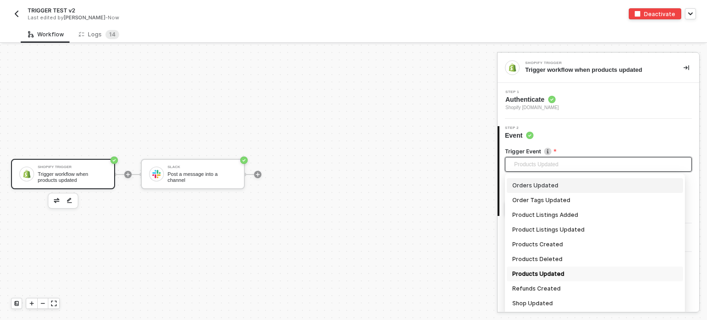
scroll to position [761, 0]
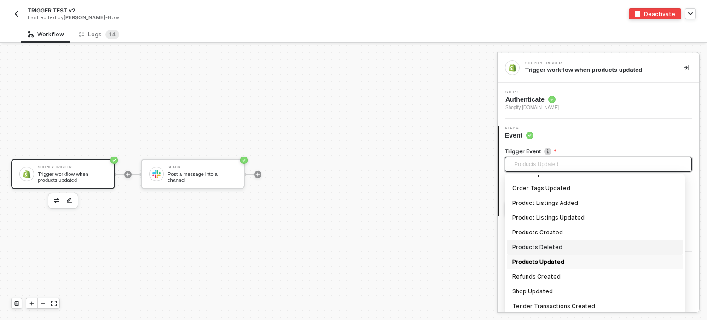
drag, startPoint x: 543, startPoint y: 245, endPoint x: 551, endPoint y: 246, distance: 7.9
click at [543, 246] on div "Products Deleted" at bounding box center [594, 247] width 165 height 10
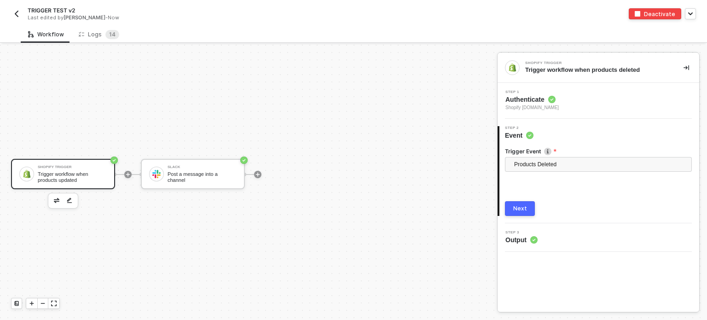
click at [516, 205] on div "Next" at bounding box center [520, 208] width 14 height 7
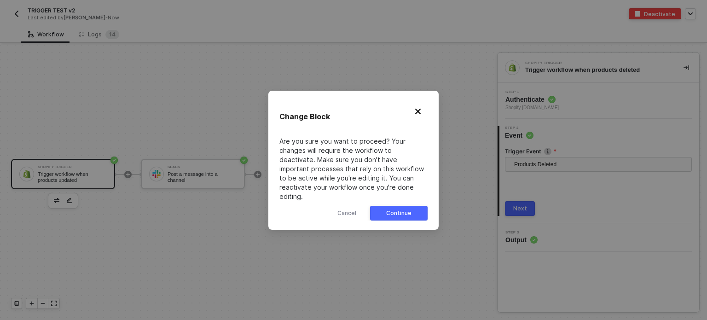
click at [417, 206] on button "Continue" at bounding box center [399, 213] width 58 height 15
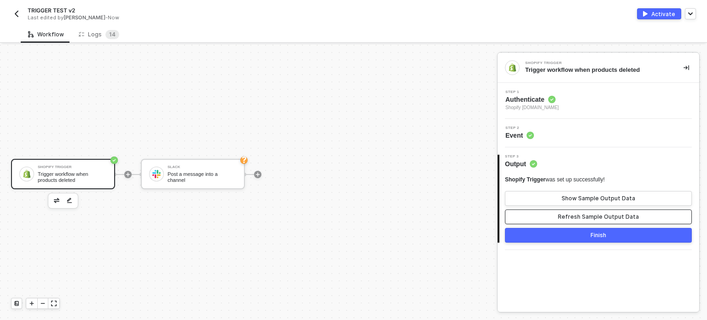
click at [583, 218] on div "Refresh Sample Output Data" at bounding box center [598, 216] width 81 height 7
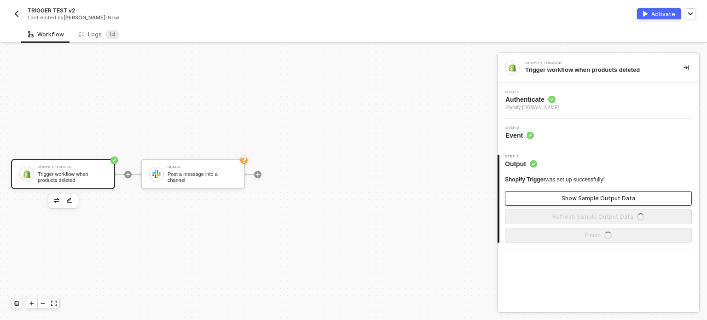
click at [586, 199] on div "Show Sample Output Data" at bounding box center [599, 198] width 74 height 7
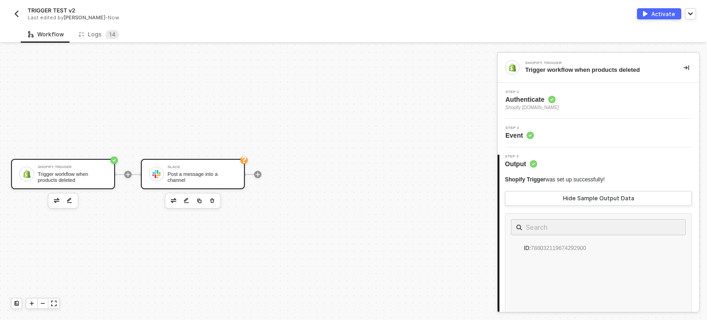
click at [242, 171] on div "Slack Post a message into a channel" at bounding box center [193, 174] width 104 height 30
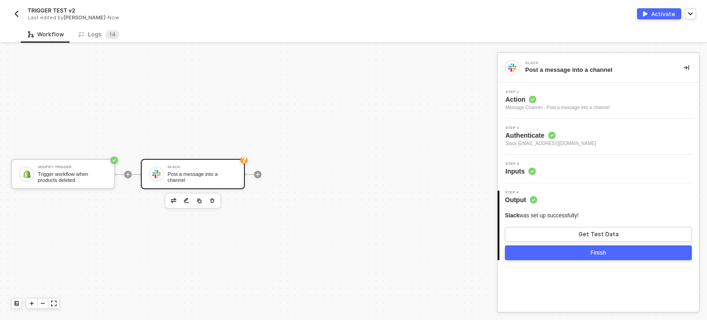
click at [529, 171] on circle at bounding box center [532, 171] width 7 height 7
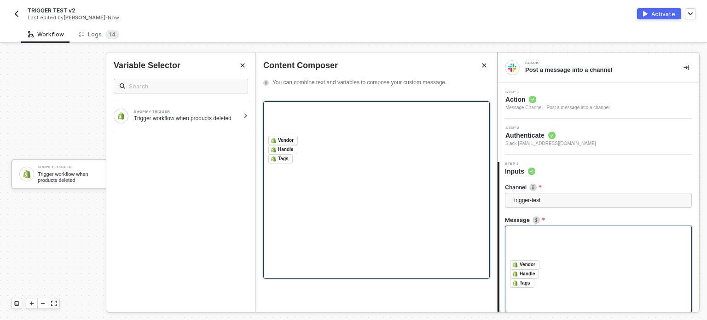
click at [332, 171] on div "﻿ ﻿ ﻿ ﻿ Vendor ﻿ ﻿ ﻿ Handle ﻿ ﻿ ﻿ Tags ﻿ ﻿" at bounding box center [376, 189] width 227 height 177
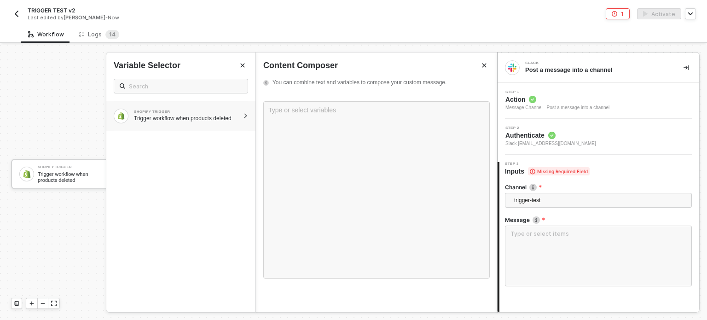
click at [198, 118] on div "Trigger workflow when products deleted" at bounding box center [186, 118] width 105 height 7
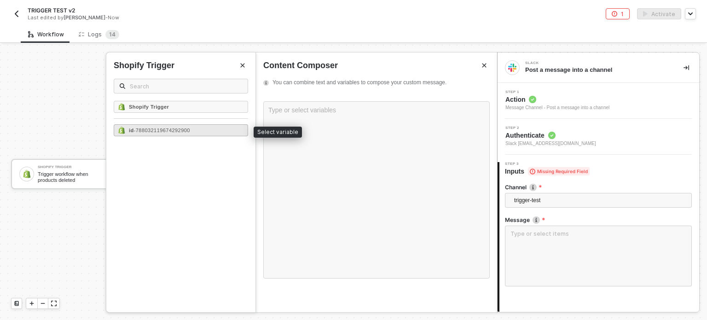
click at [185, 130] on span "- 788032119674292900" at bounding box center [162, 131] width 56 height 6
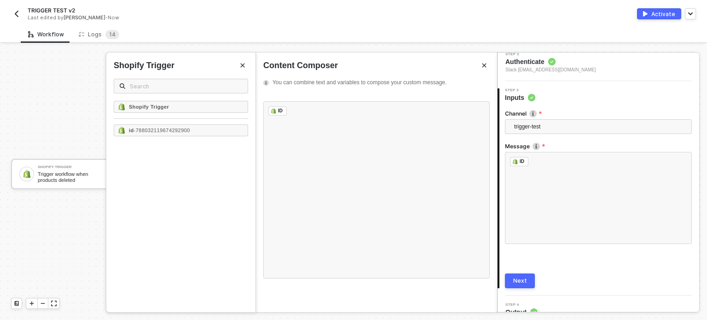
scroll to position [86, 0]
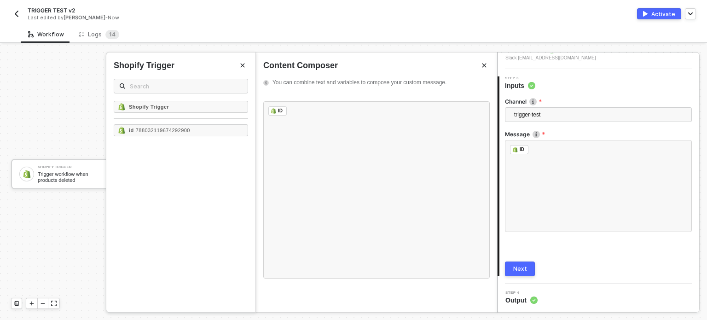
click at [525, 266] on div "Next" at bounding box center [520, 268] width 14 height 7
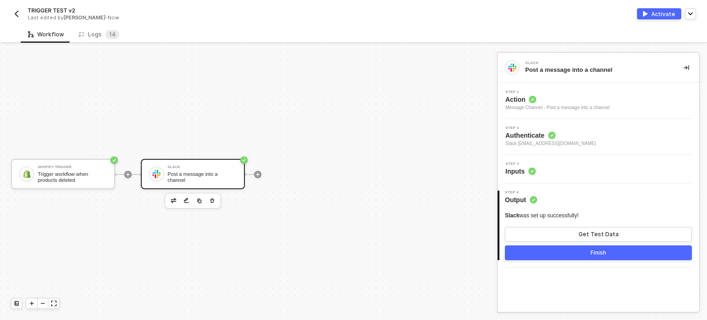
scroll to position [0, 0]
click at [539, 235] on button "Get Test Data" at bounding box center [598, 234] width 187 height 15
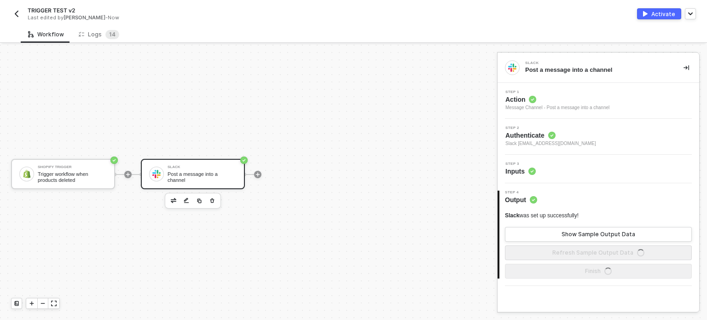
click at [659, 14] on div "Activate" at bounding box center [663, 14] width 24 height 8
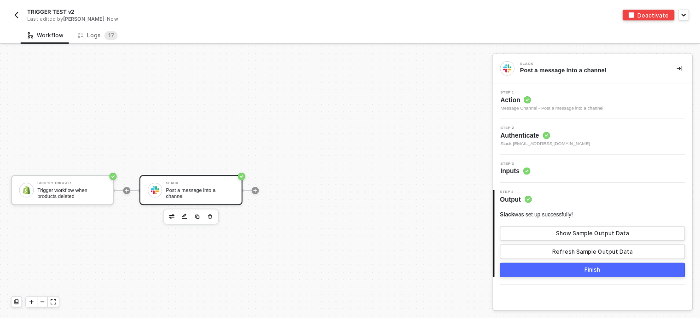
scroll to position [17, 0]
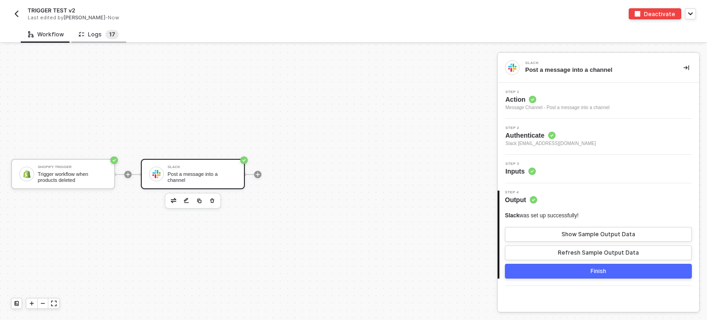
click at [109, 33] on span "1" at bounding box center [110, 34] width 3 height 7
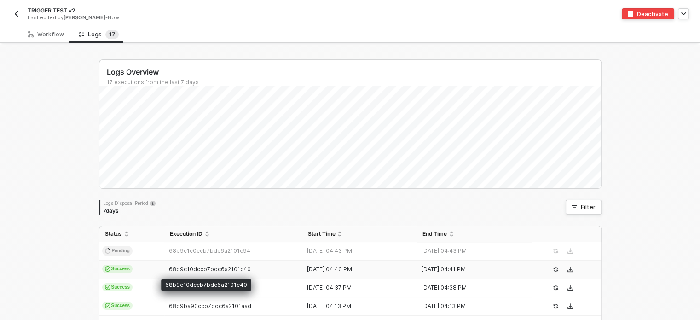
click at [179, 268] on span "68b9c10dccb7bdc6a2101c40" at bounding box center [210, 269] width 82 height 7
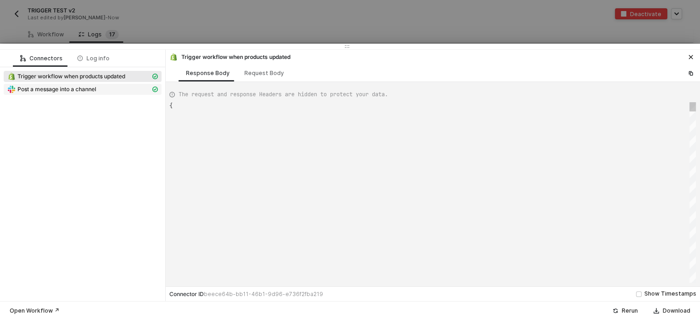
type textarea "{ "json": { "admin_graphql_api_id": "gid://shopify/Product/8977010524379", "bod…"
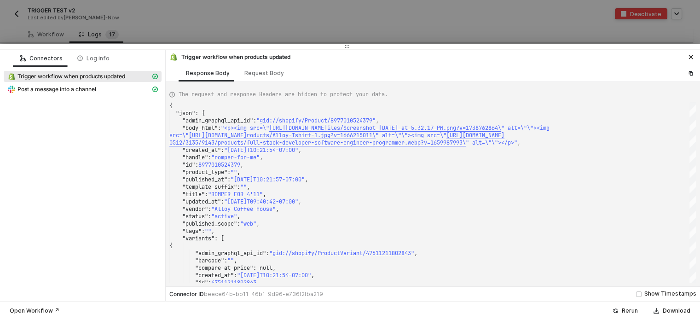
click at [61, 79] on span "Trigger workflow when products updated" at bounding box center [71, 76] width 108 height 7
click at [275, 22] on div at bounding box center [350, 160] width 700 height 320
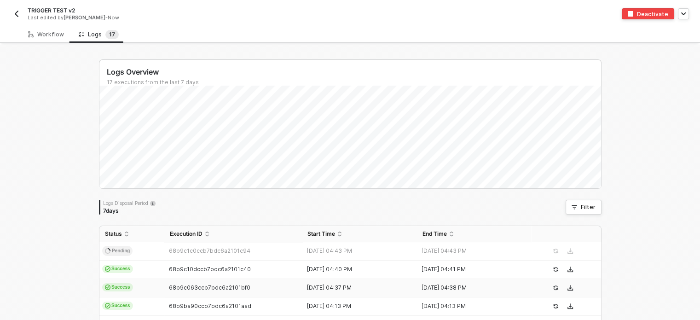
click at [118, 289] on span "Success" at bounding box center [117, 287] width 31 height 8
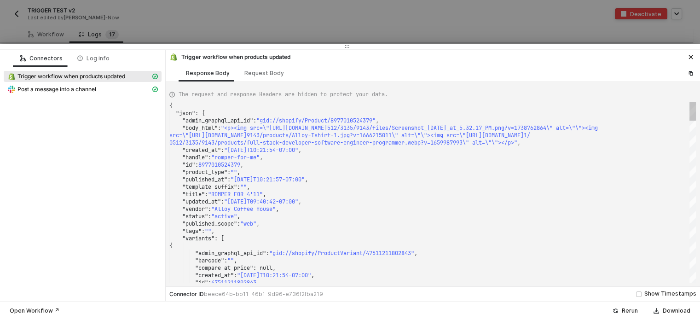
type textarea "{ "json": { "admin_graphql_api_id": "gid://shopify/Product/8980733591771", "bod…"
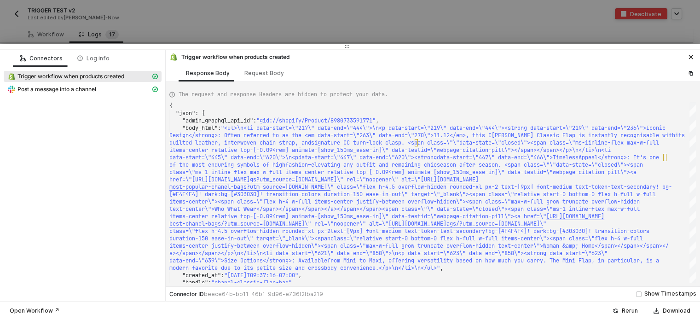
click at [320, 46] on div at bounding box center [350, 47] width 700 height 6
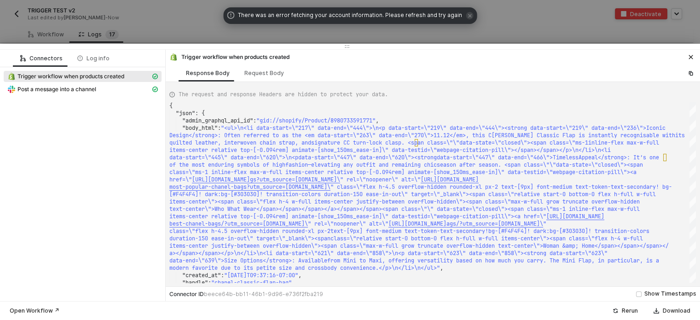
click at [263, 25] on div at bounding box center [350, 160] width 700 height 320
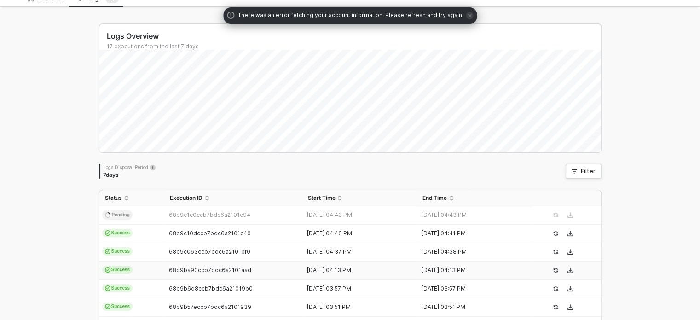
scroll to position [46, 0]
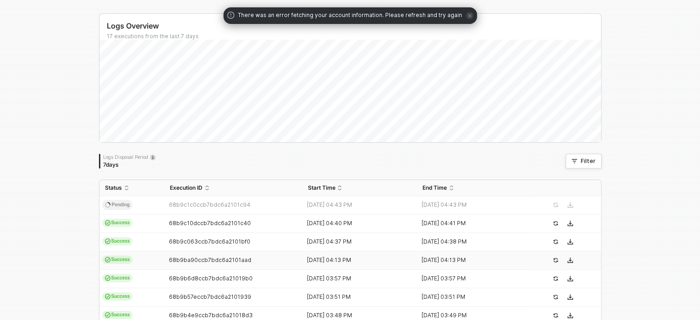
click at [139, 256] on td "Success" at bounding box center [131, 260] width 65 height 18
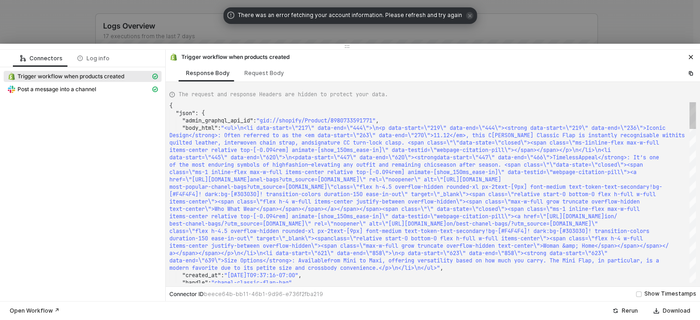
type textarea "{ "json": { "id": 6582438396123, "admin_graphql_api_id": "gid://shopify/Order/6…"
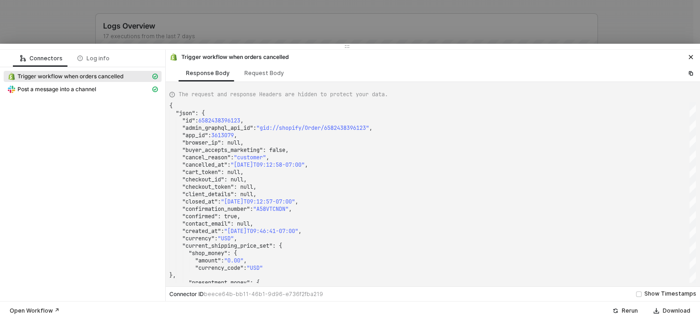
click at [344, 40] on div at bounding box center [350, 160] width 700 height 320
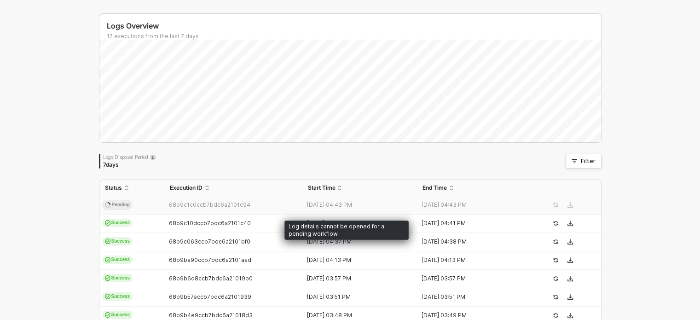
click at [118, 203] on span "Pending" at bounding box center [117, 205] width 30 height 10
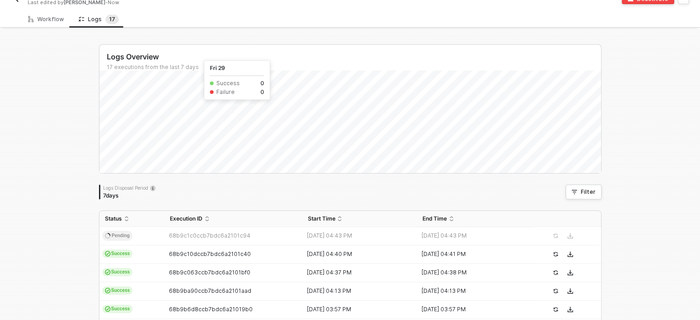
scroll to position [0, 0]
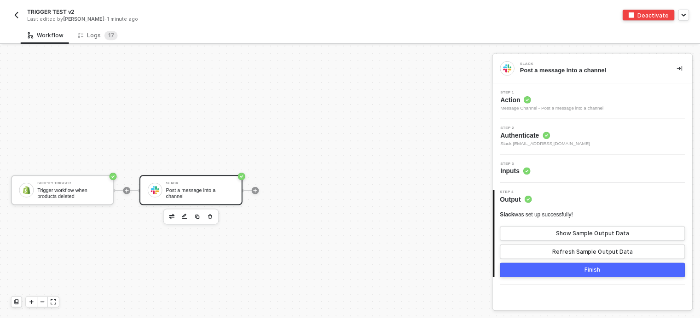
scroll to position [17, 0]
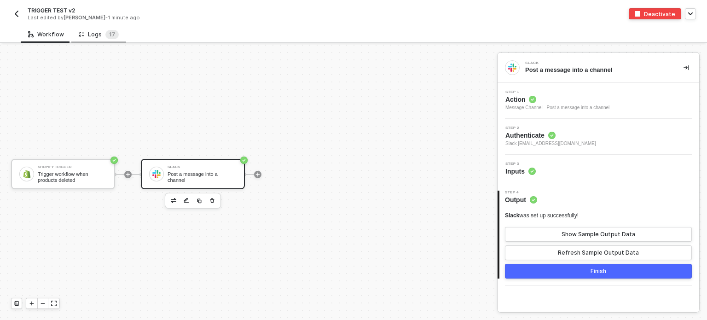
click at [90, 31] on div "Logs 1 7" at bounding box center [99, 34] width 40 height 9
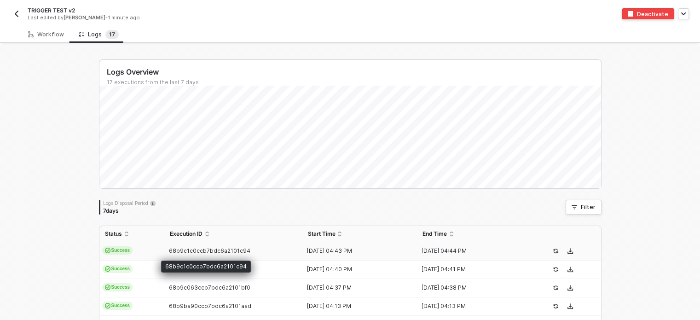
click at [169, 250] on span "68b9c1c0ccb7bdc6a2101c94" at bounding box center [209, 250] width 81 height 7
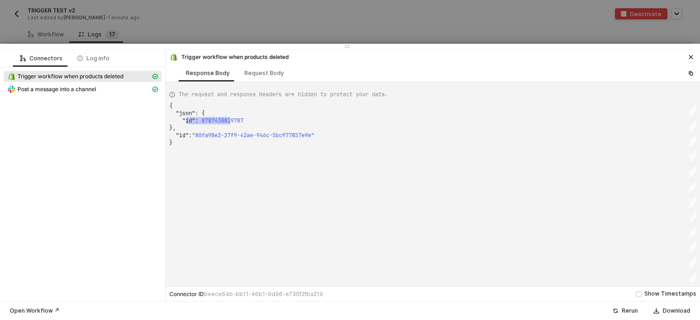
scroll to position [0, 2]
drag, startPoint x: 186, startPoint y: 117, endPoint x: 309, endPoint y: 129, distance: 124.4
click at [268, 68] on div "Request Body" at bounding box center [264, 72] width 54 height 17
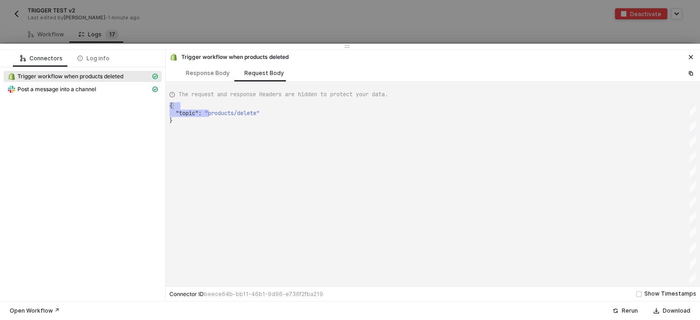
drag, startPoint x: 213, startPoint y: 110, endPoint x: 291, endPoint y: 109, distance: 78.3
click at [132, 85] on div "Post a message into a channel" at bounding box center [78, 89] width 143 height 8
type textarea "{ "json": { "ts": "1757004254.496129", "channel": "C03RQ9D857B", "username": nu…"
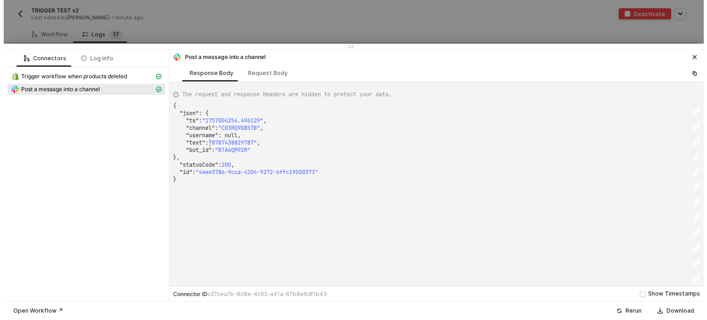
scroll to position [0, 0]
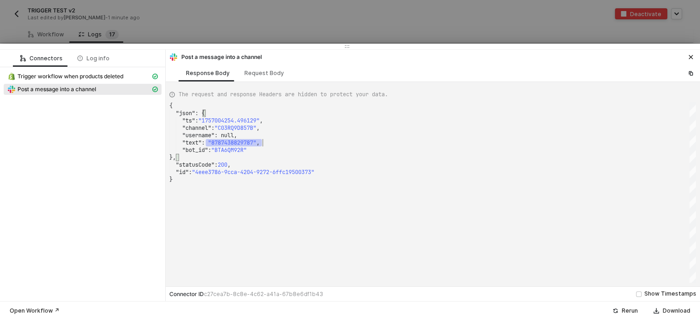
drag, startPoint x: 206, startPoint y: 145, endPoint x: 274, endPoint y: 144, distance: 68.6
drag, startPoint x: 184, startPoint y: 39, endPoint x: 707, endPoint y: 56, distance: 523.3
click at [184, 39] on div at bounding box center [350, 160] width 700 height 320
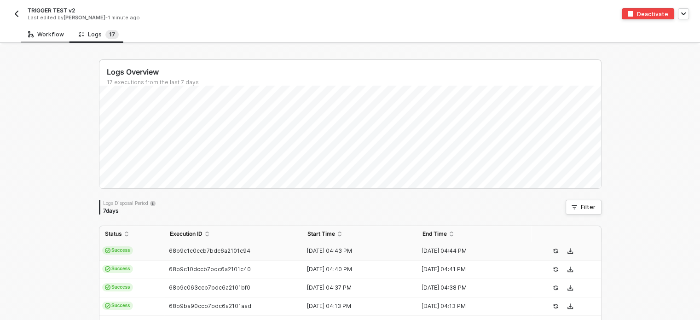
click at [41, 35] on div "Workflow" at bounding box center [46, 34] width 36 height 7
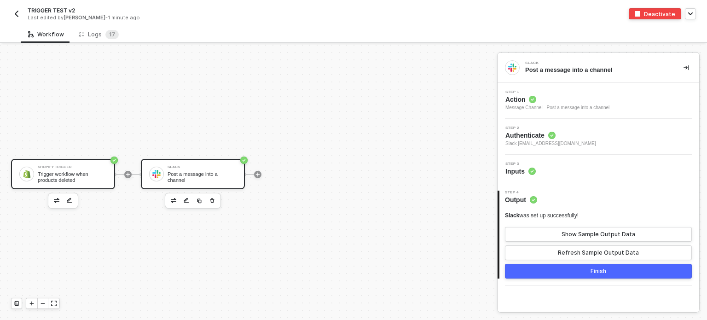
drag, startPoint x: 52, startPoint y: 176, endPoint x: 78, endPoint y: 175, distance: 26.7
click at [52, 176] on div "Trigger workflow when products deleted" at bounding box center [72, 177] width 69 height 12
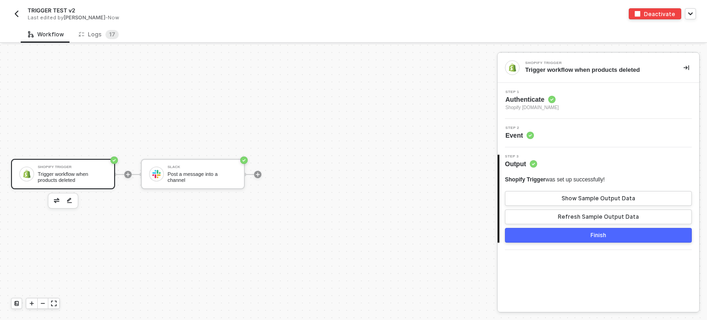
click at [524, 138] on span "Event" at bounding box center [519, 135] width 29 height 9
click at [511, 104] on span "Shopify [DOMAIN_NAME]" at bounding box center [531, 107] width 53 height 7
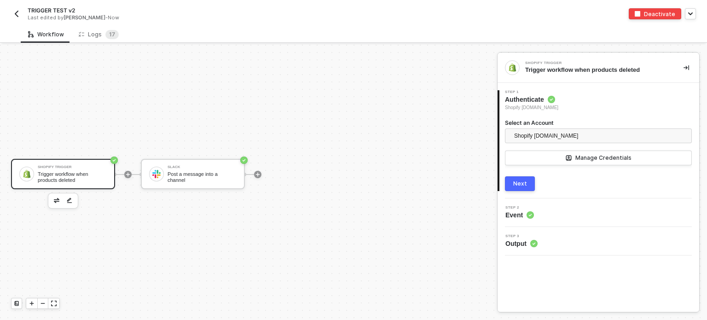
click at [517, 192] on div "1 Step 1 Authenticate Shopify alloy-sandbox.myshopify.com Select an Account Sho…" at bounding box center [599, 141] width 202 height 116
click at [526, 182] on div "Next" at bounding box center [520, 183] width 14 height 7
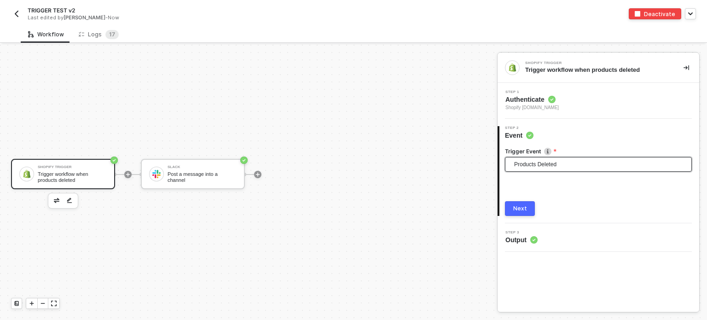
click at [538, 166] on span "Products Deleted" at bounding box center [600, 164] width 172 height 14
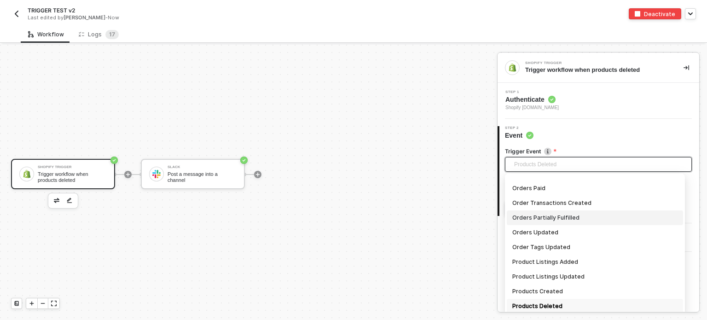
scroll to position [761, 0]
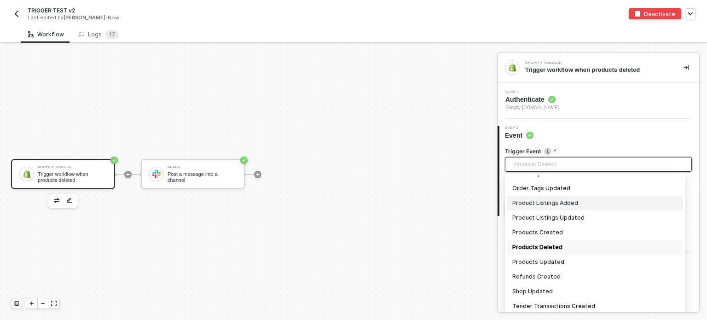
click at [569, 204] on div "Product Listings Added" at bounding box center [594, 203] width 165 height 10
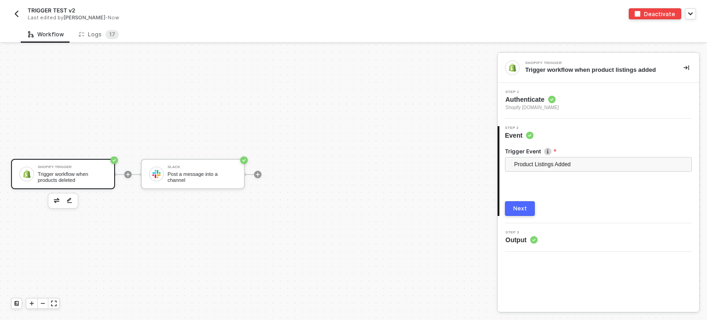
click at [522, 209] on div "Next" at bounding box center [520, 208] width 14 height 7
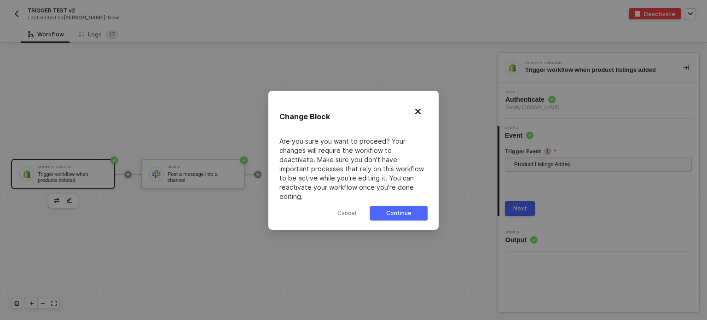
click at [423, 206] on button "Continue" at bounding box center [399, 213] width 58 height 15
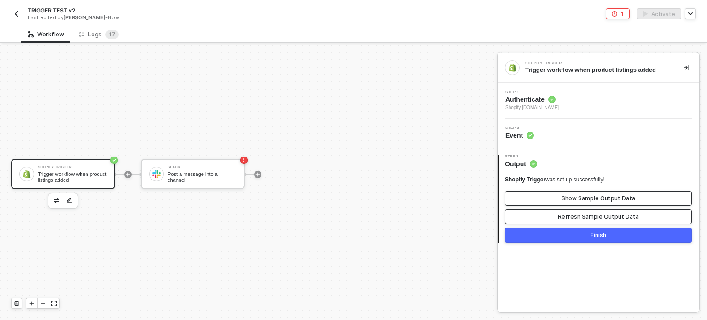
drag, startPoint x: 573, startPoint y: 213, endPoint x: 578, endPoint y: 200, distance: 13.6
click at [576, 210] on button "Refresh Sample Output Data" at bounding box center [598, 216] width 187 height 15
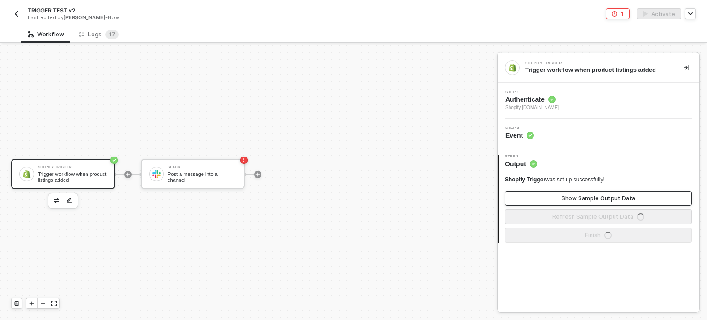
click at [576, 198] on div "Show Sample Output Data" at bounding box center [599, 198] width 74 height 7
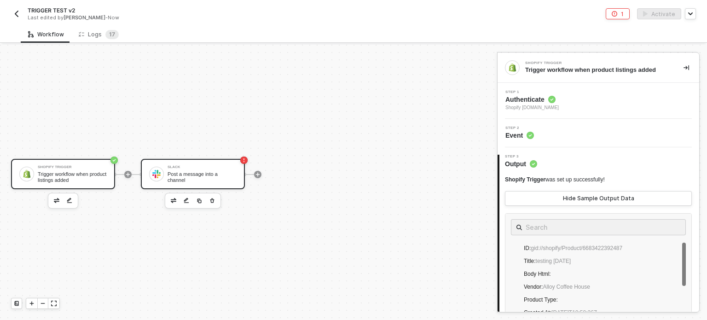
drag, startPoint x: 217, startPoint y: 174, endPoint x: 238, endPoint y: 174, distance: 20.7
click at [217, 174] on div "Post a message into a channel" at bounding box center [202, 177] width 69 height 12
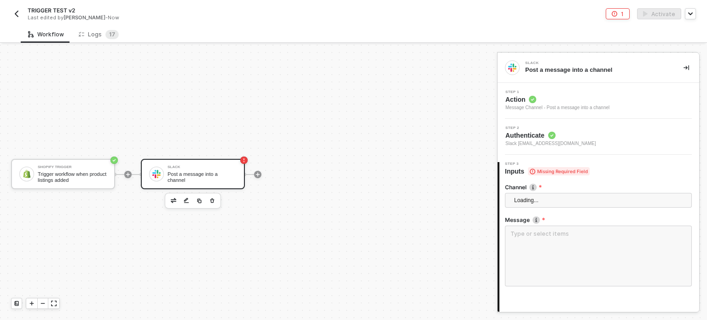
click at [541, 170] on span "Missing Required Field" at bounding box center [559, 171] width 62 height 8
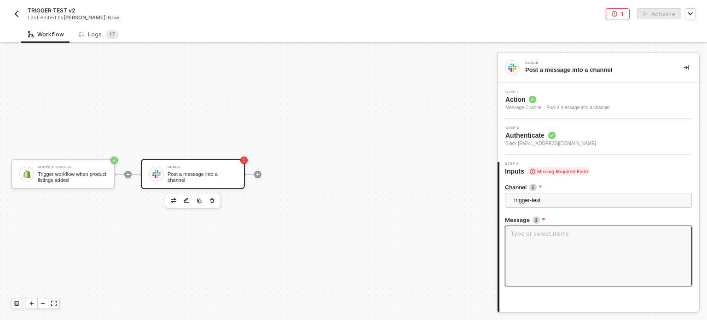
click at [536, 237] on textarea at bounding box center [598, 256] width 187 height 61
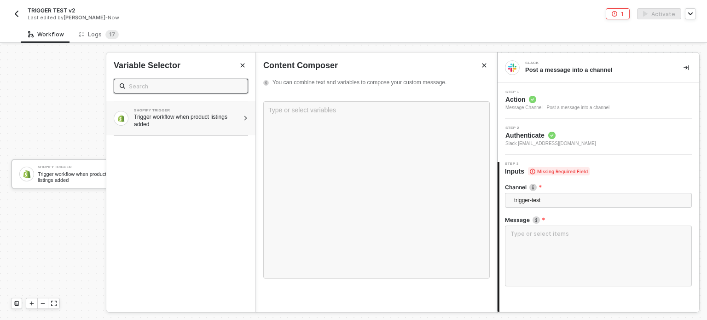
click at [232, 119] on div "Trigger workflow when product listings added" at bounding box center [186, 120] width 105 height 15
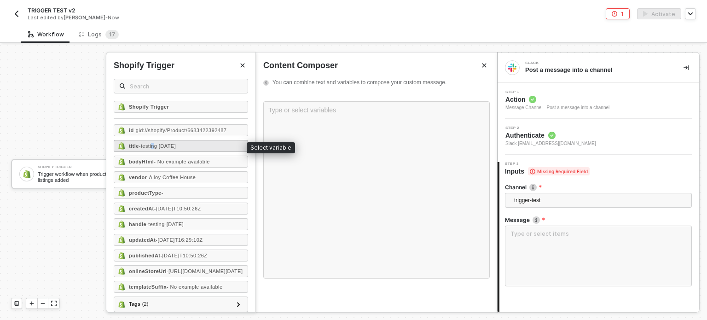
click at [158, 148] on span "- testing [DATE]" at bounding box center [157, 146] width 37 height 6
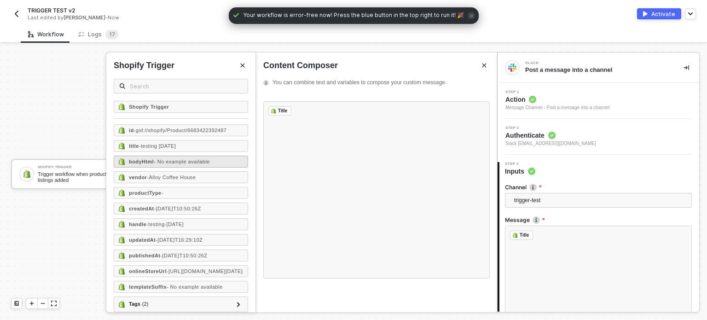
click at [162, 161] on span "- No example available" at bounding box center [182, 162] width 56 height 6
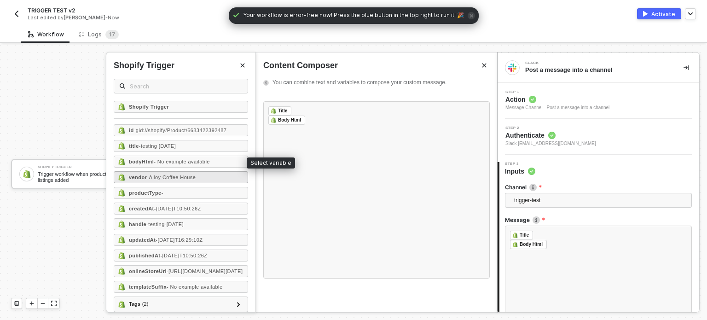
click at [161, 176] on span "- Alloy Coffee House" at bounding box center [171, 177] width 49 height 6
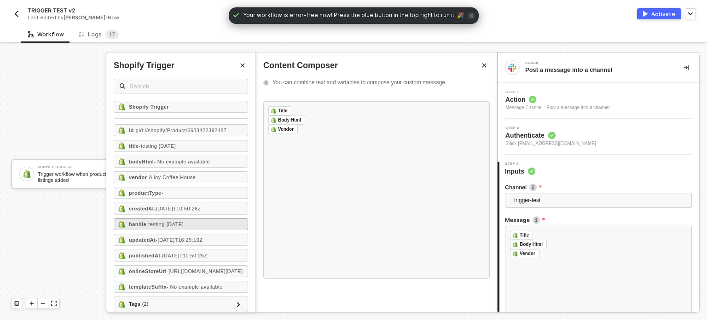
click at [151, 224] on span "- testing-may4" at bounding box center [164, 224] width 37 height 6
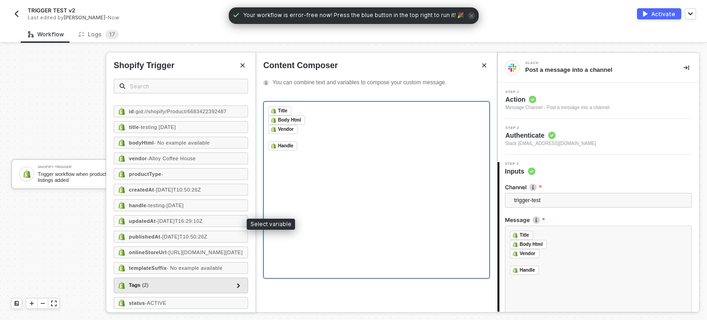
scroll to position [46, 0]
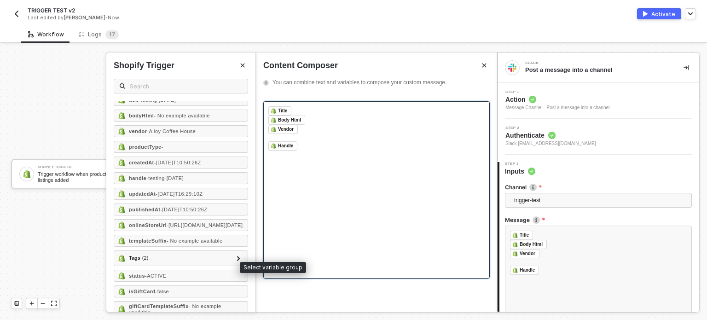
drag, startPoint x: 166, startPoint y: 262, endPoint x: 343, endPoint y: 258, distance: 176.8
click at [171, 262] on div "Tags ( 2 )" at bounding box center [175, 258] width 115 height 11
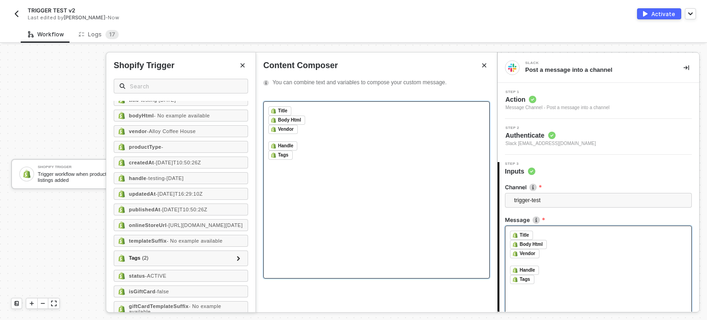
scroll to position [86, 0]
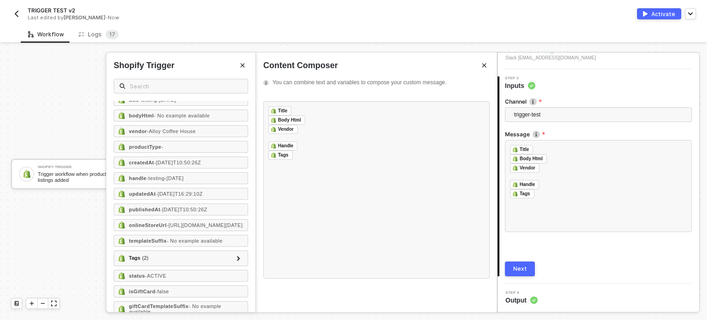
click at [521, 266] on div "Next" at bounding box center [520, 268] width 14 height 7
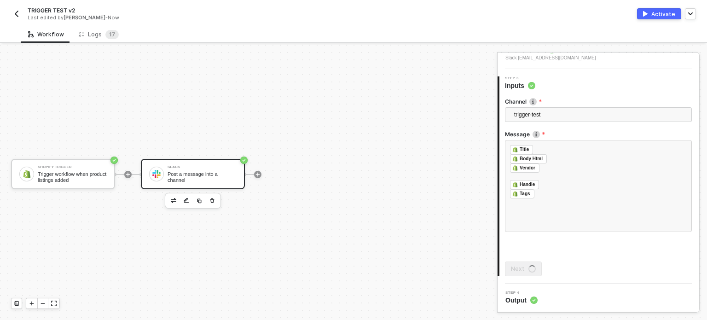
click at [661, 18] on button "Activate" at bounding box center [659, 13] width 44 height 11
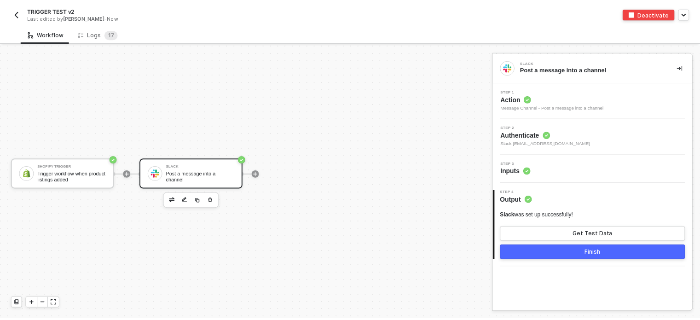
scroll to position [0, 0]
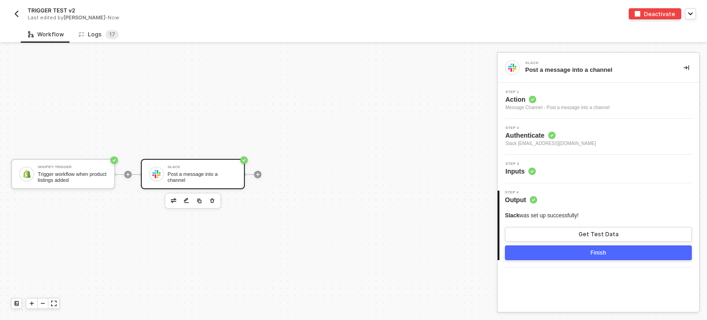
drag, startPoint x: 102, startPoint y: 34, endPoint x: 196, endPoint y: 0, distance: 100.2
click at [102, 34] on div "Logs 1 7" at bounding box center [99, 34] width 40 height 9
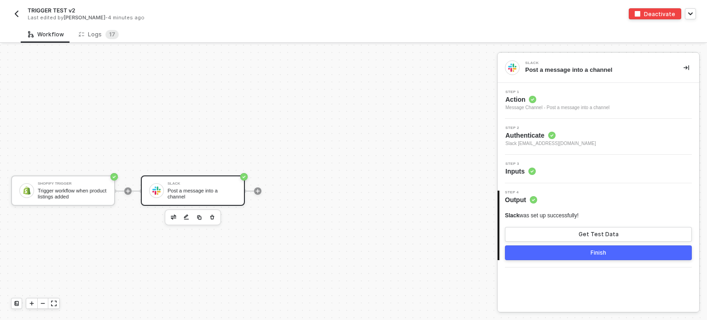
scroll to position [17, 0]
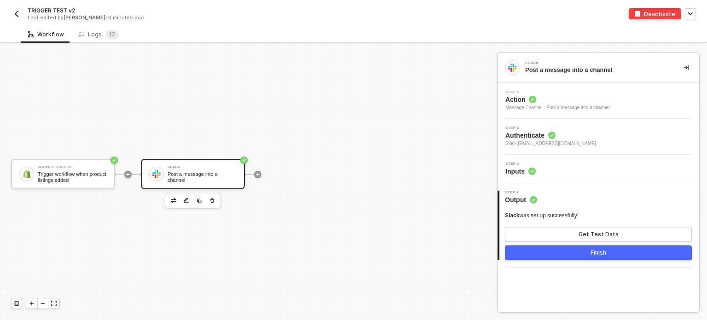
click at [378, 131] on div "Shopify Trigger Trigger workflow when product listings added Slack Post a messa…" at bounding box center [246, 174] width 493 height 292
click at [68, 159] on div "Shopify Trigger Trigger workflow when product listings added" at bounding box center [63, 174] width 104 height 30
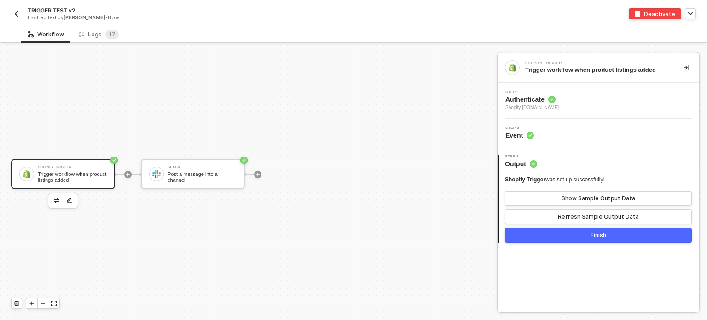
click at [511, 139] on span "Event" at bounding box center [519, 135] width 29 height 9
click at [526, 112] on div "Step 1 Authenticate Shopify [DOMAIN_NAME]" at bounding box center [599, 101] width 202 height 36
click at [527, 101] on span "Authenticate" at bounding box center [531, 99] width 53 height 9
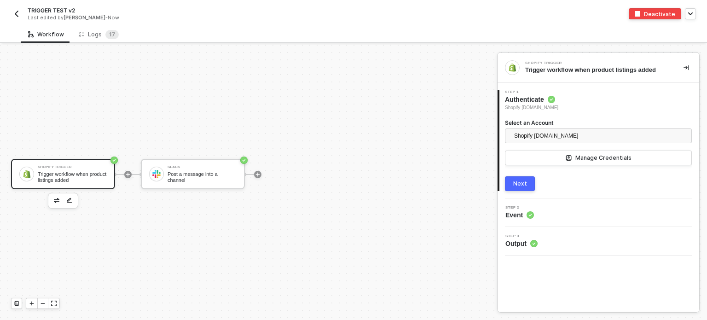
click at [520, 185] on div "Next" at bounding box center [520, 183] width 14 height 7
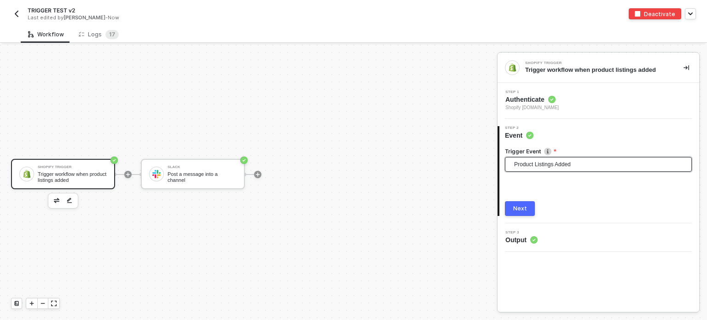
click at [531, 163] on span "Product Listings Added" at bounding box center [600, 164] width 172 height 14
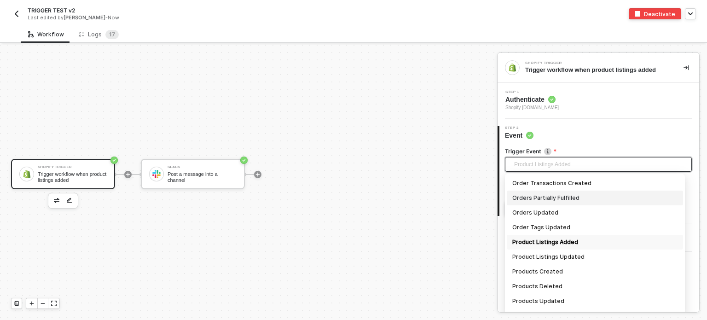
scroll to position [749, 0]
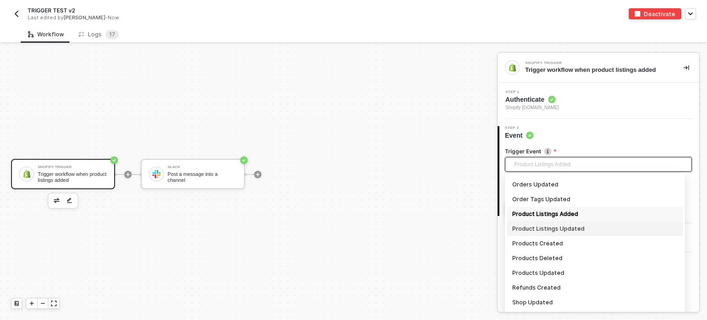
click at [546, 229] on div "Product Listings Updated" at bounding box center [594, 229] width 165 height 10
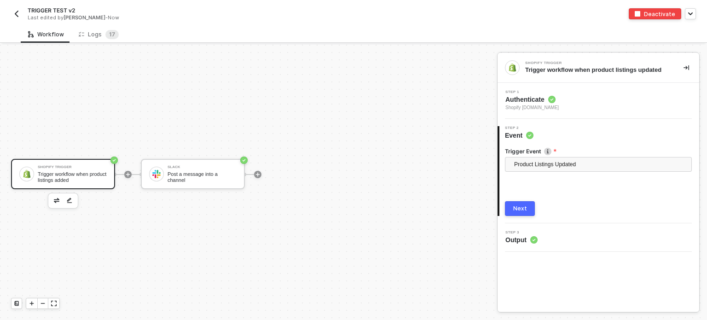
click at [522, 209] on div "Next" at bounding box center [520, 208] width 14 height 7
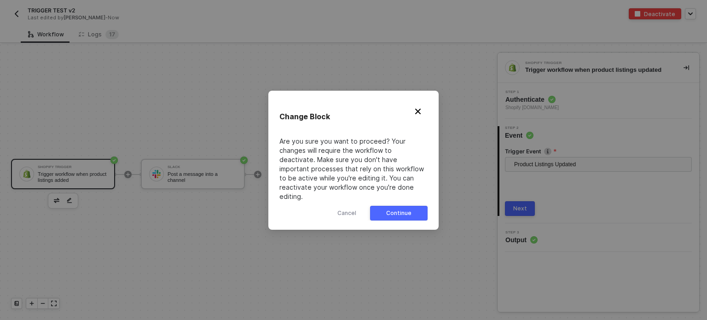
click at [411, 206] on button "Continue" at bounding box center [399, 213] width 58 height 15
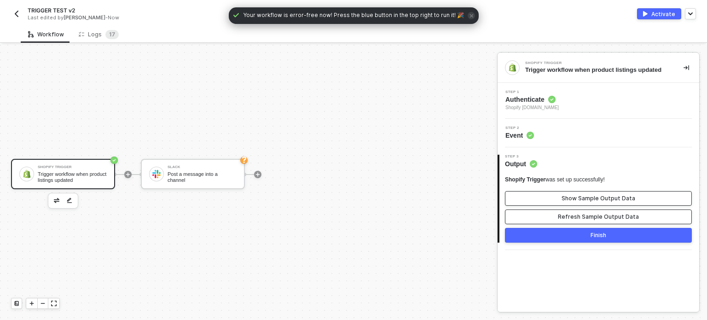
drag, startPoint x: 580, startPoint y: 218, endPoint x: 597, endPoint y: 192, distance: 30.5
click at [587, 213] on div "Refresh Sample Output Data" at bounding box center [598, 216] width 81 height 7
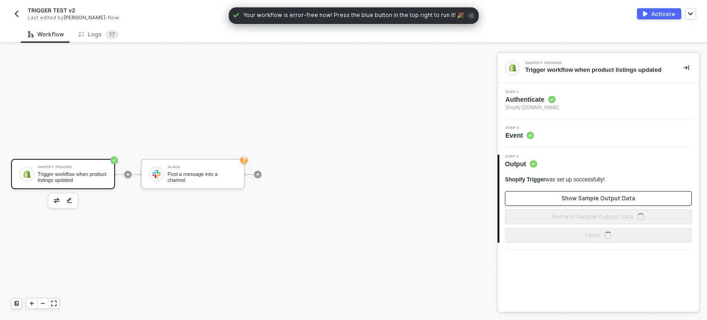
click at [597, 192] on button "Show Sample Output Data" at bounding box center [598, 198] width 187 height 15
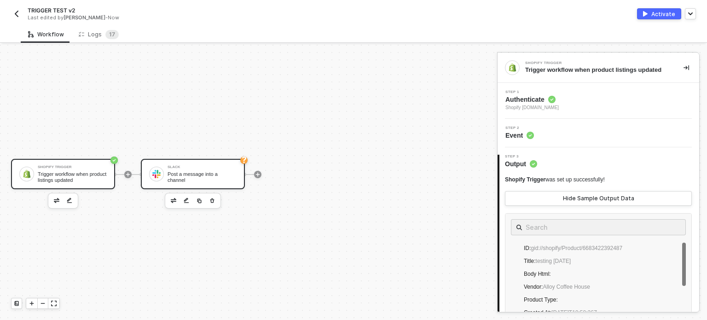
click at [214, 180] on div "Slack Post a message into a channel" at bounding box center [202, 173] width 69 height 17
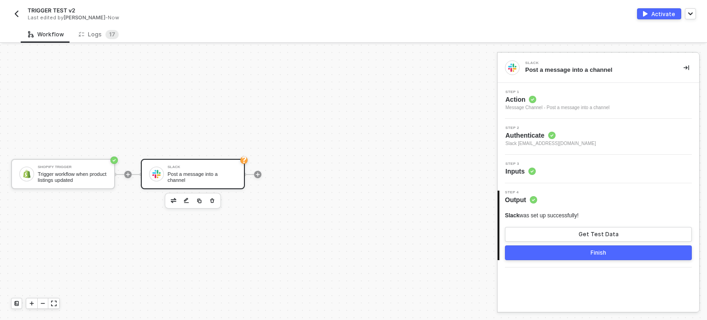
click at [520, 171] on span "Inputs" at bounding box center [520, 171] width 30 height 9
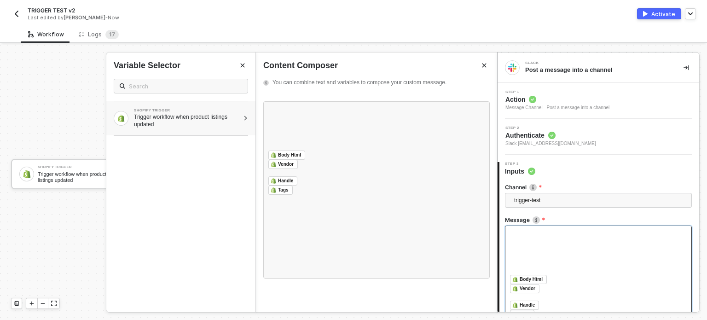
click at [167, 121] on div "Trigger workflow when product listings updated" at bounding box center [186, 120] width 105 height 15
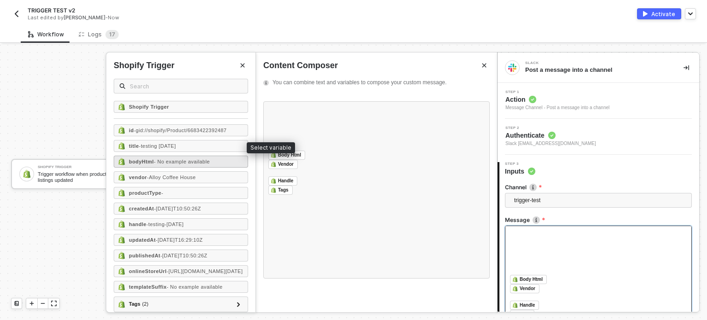
drag, startPoint x: 164, startPoint y: 145, endPoint x: 184, endPoint y: 161, distance: 25.2
click at [165, 145] on span "- testing [DATE]" at bounding box center [157, 146] width 37 height 6
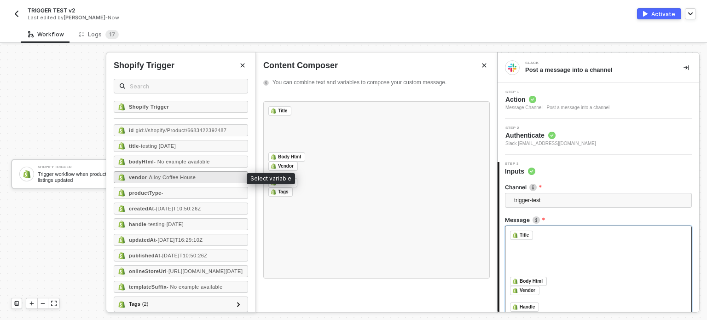
click at [181, 174] on span "- Alloy Coffee House" at bounding box center [171, 177] width 49 height 6
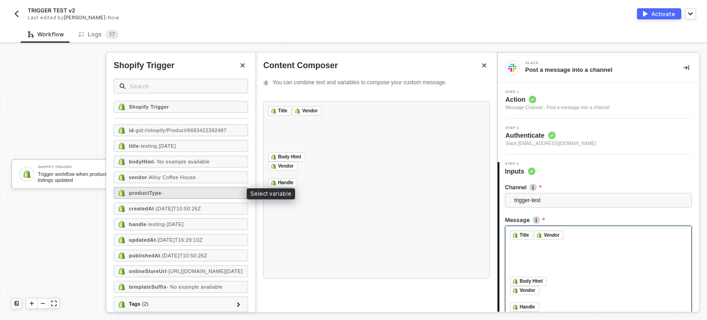
click at [180, 196] on div "productType -" at bounding box center [181, 193] width 134 height 12
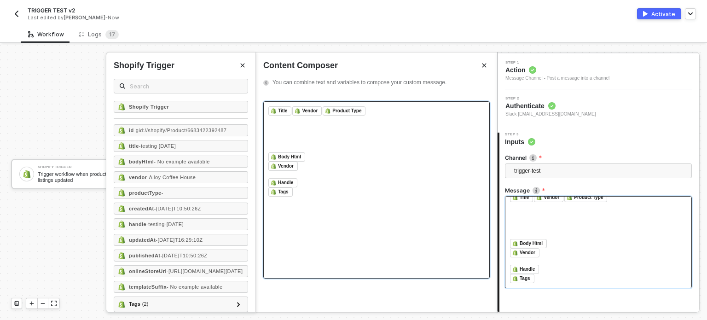
scroll to position [86, 0]
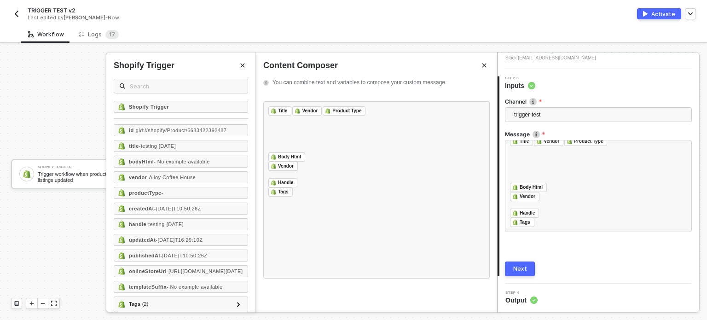
click at [523, 270] on div "Next" at bounding box center [520, 268] width 14 height 7
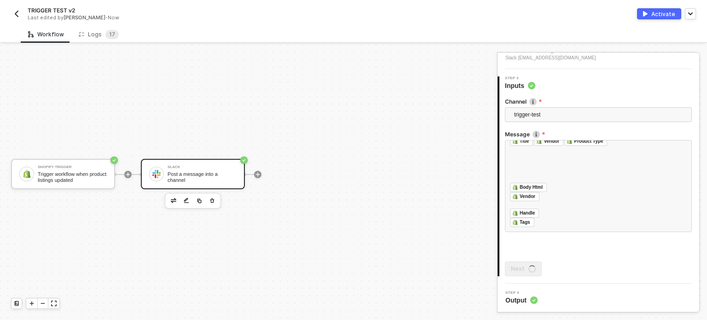
click at [664, 14] on div "Activate" at bounding box center [663, 14] width 24 height 8
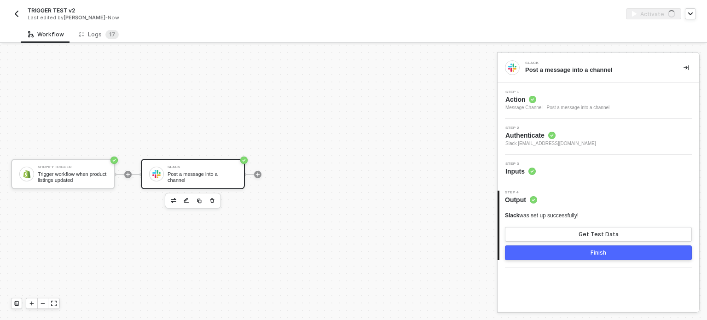
scroll to position [0, 0]
click at [110, 28] on div "Logs 1 7" at bounding box center [98, 34] width 55 height 17
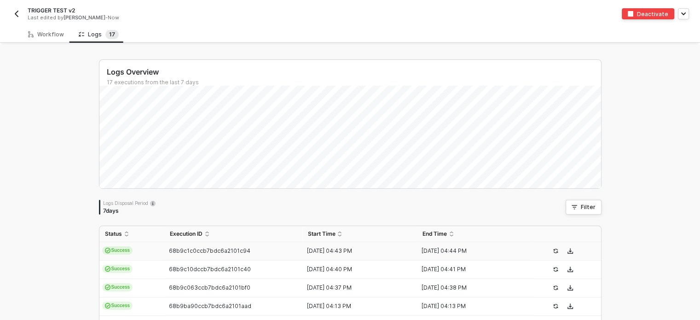
click at [154, 252] on td "Success" at bounding box center [131, 251] width 65 height 18
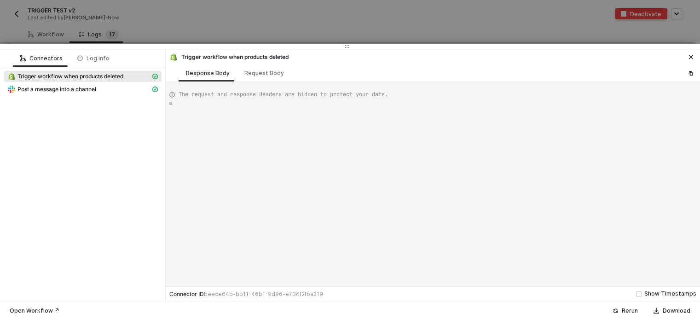
type textarea "{ "json": { "id": 8787438829787 }, "id": "80fa98e2-27f9-42ae-946c-5bc977857e9e"…"
click at [197, 49] on div at bounding box center [350, 47] width 700 height 6
click at [47, 33] on div at bounding box center [350, 160] width 700 height 320
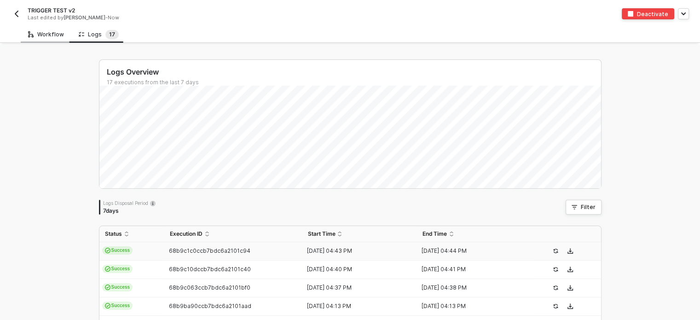
click at [41, 35] on div "Workflow" at bounding box center [46, 34] width 36 height 7
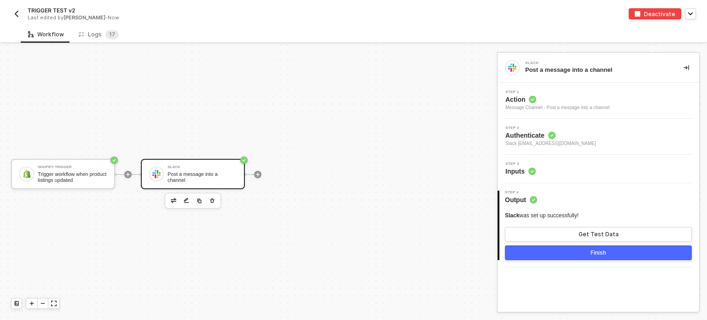
drag, startPoint x: 73, startPoint y: 165, endPoint x: 88, endPoint y: 150, distance: 21.8
click at [75, 165] on div "Shopify Trigger" at bounding box center [72, 167] width 69 height 4
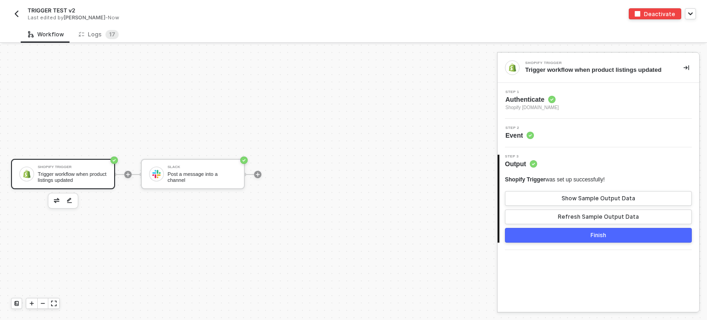
click at [521, 100] on span "Authenticate" at bounding box center [531, 99] width 53 height 9
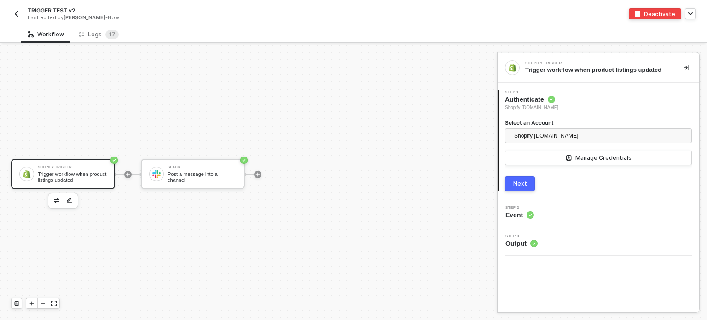
drag, startPoint x: 523, startPoint y: 181, endPoint x: 543, endPoint y: 174, distance: 21.0
click at [525, 180] on div "Next" at bounding box center [520, 183] width 14 height 7
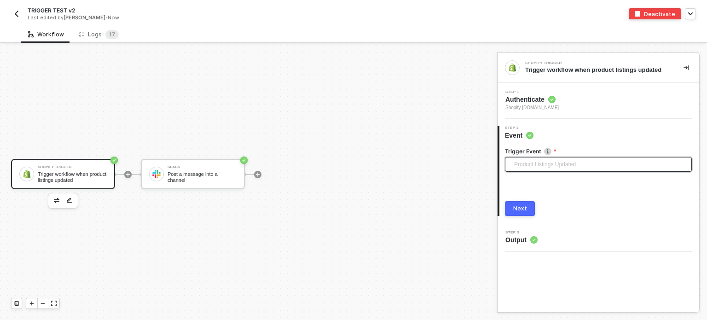
click at [530, 161] on span "Product Listings Updated" at bounding box center [600, 164] width 172 height 14
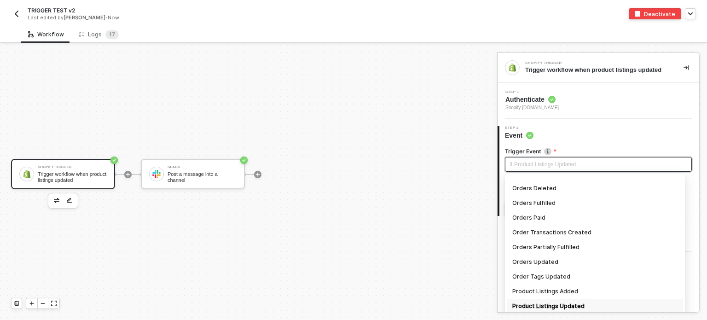
scroll to position [392, 0]
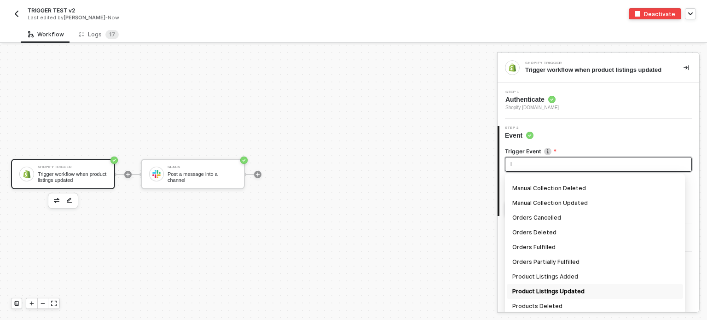
type input "lo"
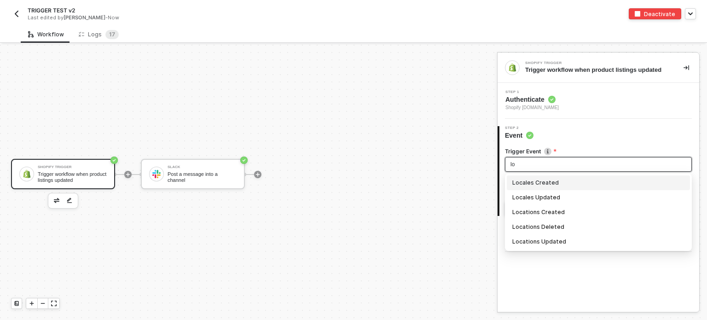
click at [535, 179] on div "Locales Created" at bounding box center [598, 183] width 172 height 10
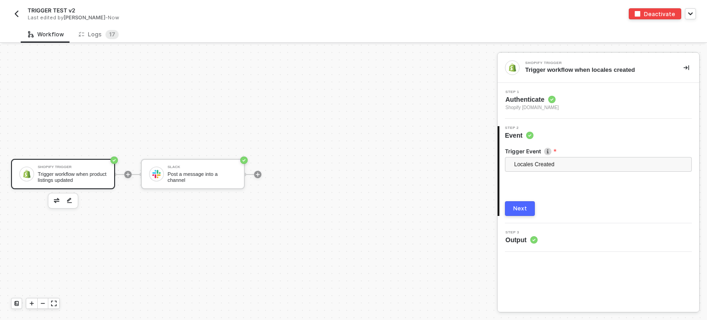
drag, startPoint x: 519, startPoint y: 210, endPoint x: 598, endPoint y: 214, distance: 79.7
click at [519, 210] on div "Next" at bounding box center [520, 208] width 14 height 7
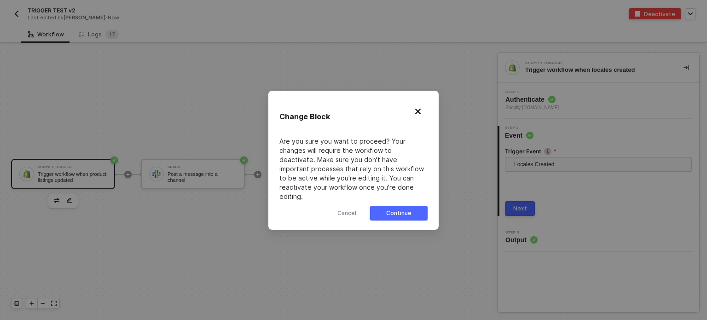
click at [409, 209] on div "Continue" at bounding box center [398, 212] width 25 height 7
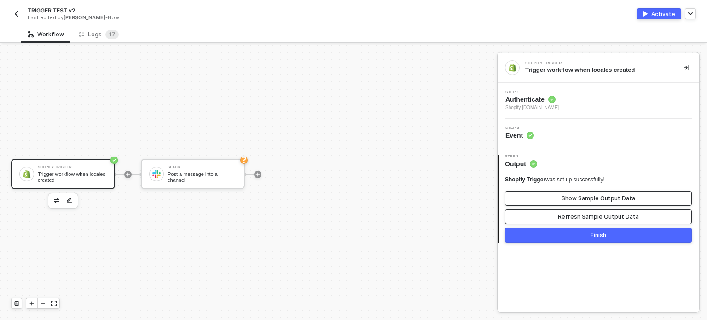
drag, startPoint x: 574, startPoint y: 217, endPoint x: 582, endPoint y: 195, distance: 23.8
click at [576, 214] on div "Refresh Sample Output Data" at bounding box center [598, 216] width 81 height 7
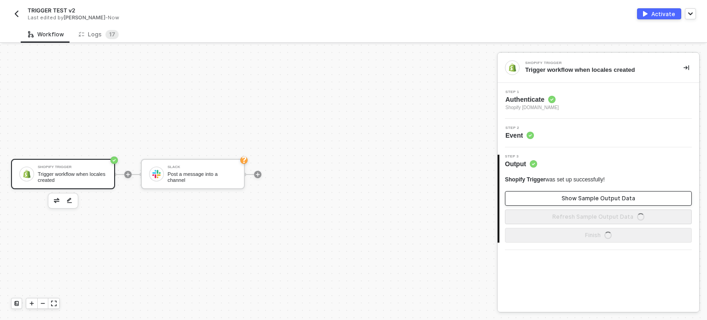
click at [582, 194] on button "Show Sample Output Data" at bounding box center [598, 198] width 187 height 15
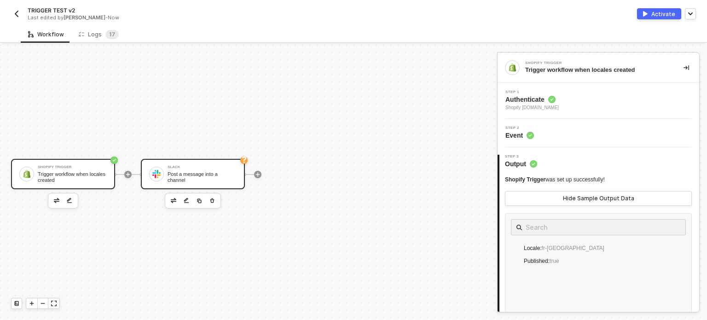
click at [215, 172] on div "Slack Post a message into a channel" at bounding box center [202, 173] width 69 height 17
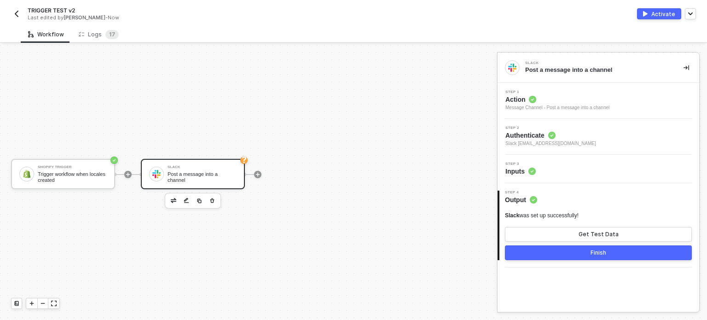
click at [529, 172] on circle at bounding box center [532, 171] width 7 height 7
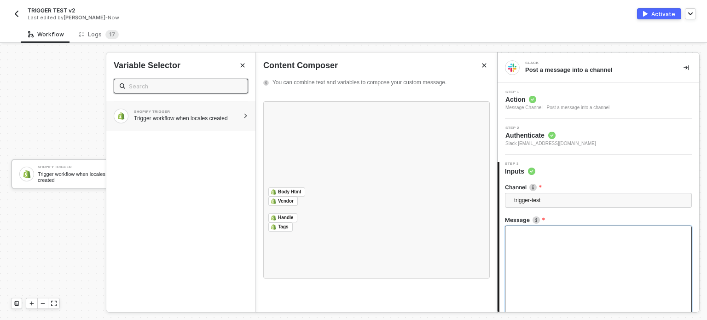
click at [211, 118] on div "Trigger workflow when locales created" at bounding box center [186, 118] width 105 height 7
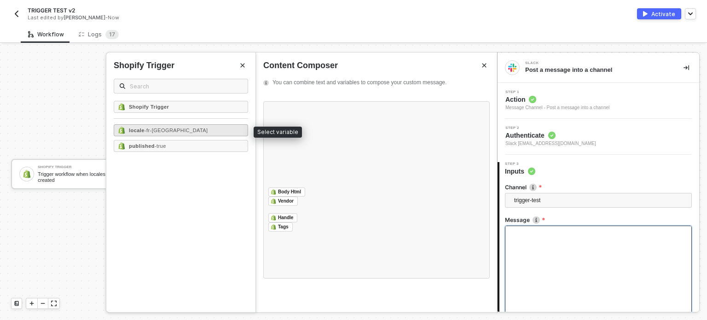
click at [195, 130] on div "locale - fr-[GEOGRAPHIC_DATA]" at bounding box center [181, 130] width 134 height 12
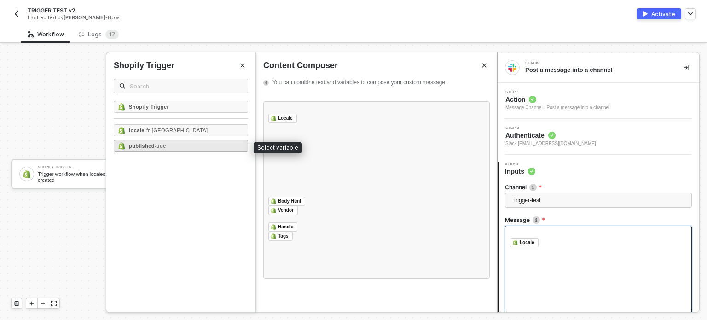
click at [239, 148] on div "published - true" at bounding box center [181, 146] width 134 height 12
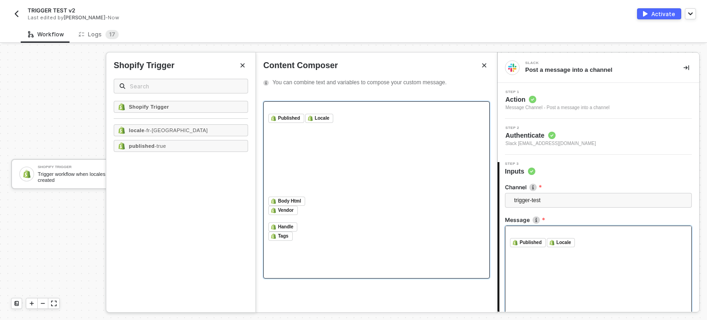
scroll to position [86, 0]
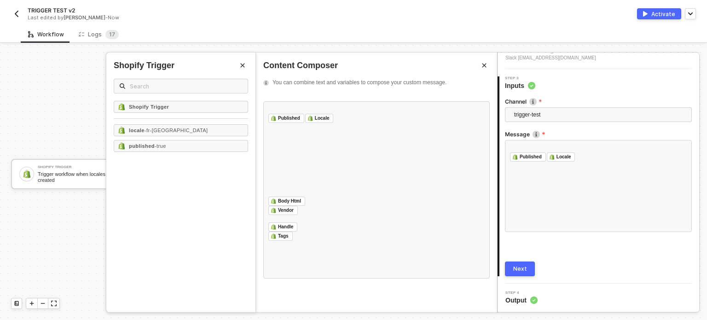
drag, startPoint x: 519, startPoint y: 266, endPoint x: 562, endPoint y: 236, distance: 51.6
click at [519, 266] on div "Next" at bounding box center [520, 268] width 14 height 7
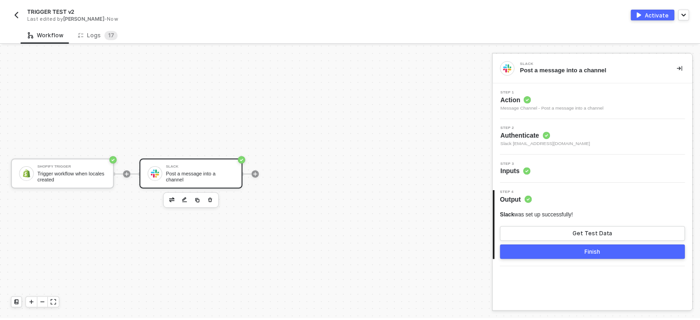
scroll to position [0, 0]
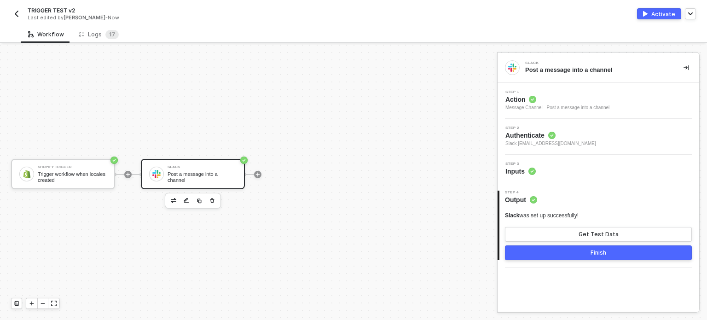
click at [657, 14] on div "Activate" at bounding box center [663, 14] width 24 height 8
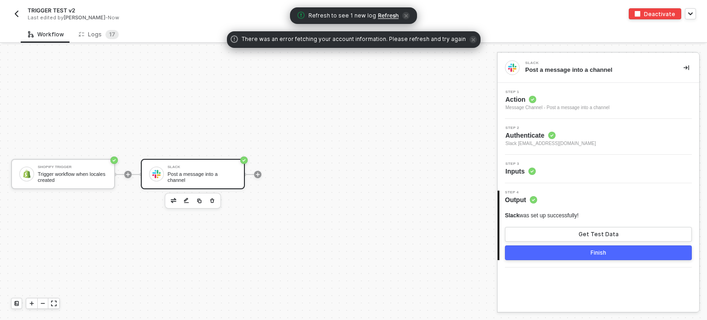
click at [384, 16] on span "Refresh" at bounding box center [388, 15] width 21 height 7
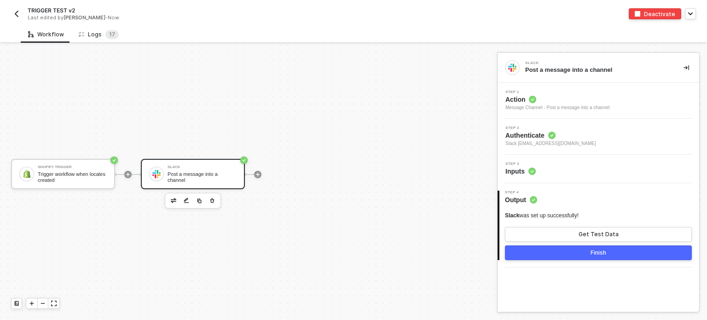
drag, startPoint x: 110, startPoint y: 37, endPoint x: 128, endPoint y: 29, distance: 19.6
click at [112, 37] on span "7" at bounding box center [113, 34] width 3 height 7
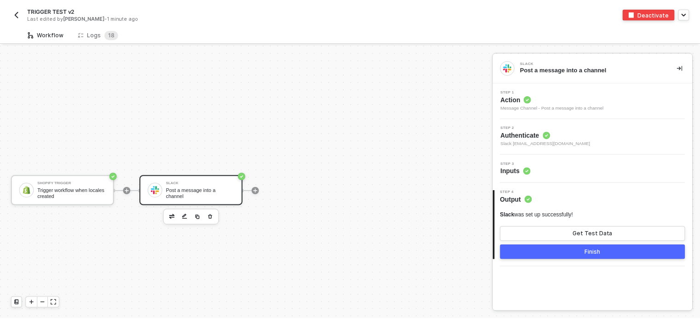
scroll to position [17, 0]
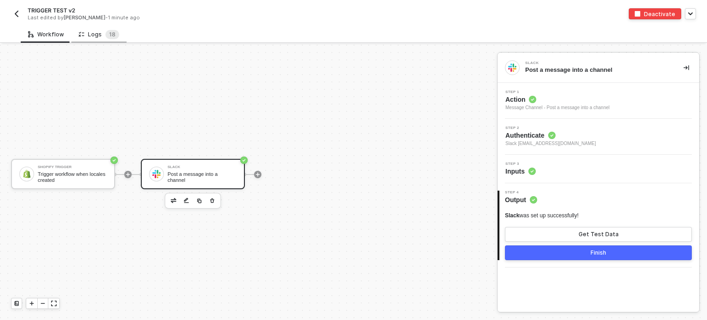
click at [95, 37] on div "Logs 1 8" at bounding box center [99, 34] width 41 height 9
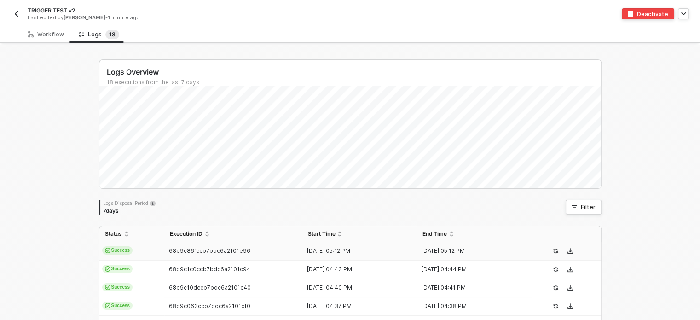
click at [129, 246] on td "Success" at bounding box center [131, 251] width 65 height 18
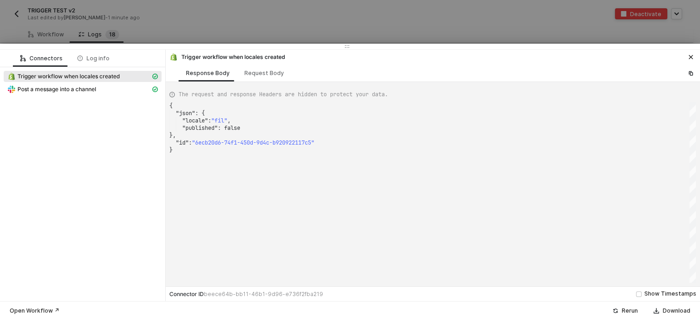
scroll to position [0, 2]
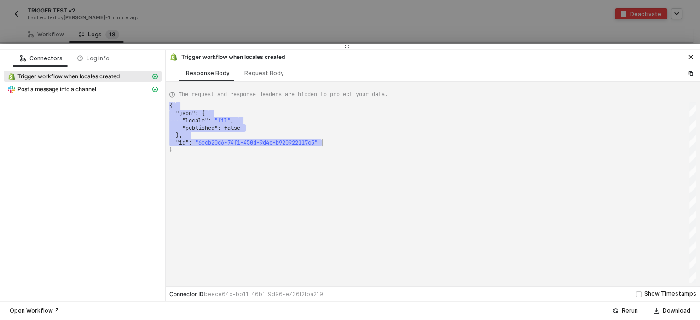
drag, startPoint x: 264, startPoint y: 131, endPoint x: 321, endPoint y: 145, distance: 58.3
click at [99, 88] on div "Post a message into a channel" at bounding box center [78, 89] width 143 height 8
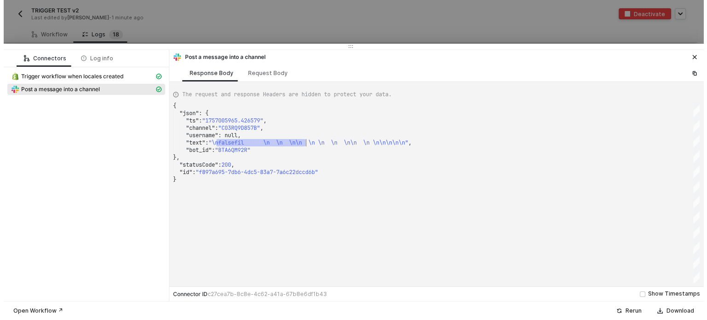
scroll to position [0, 0]
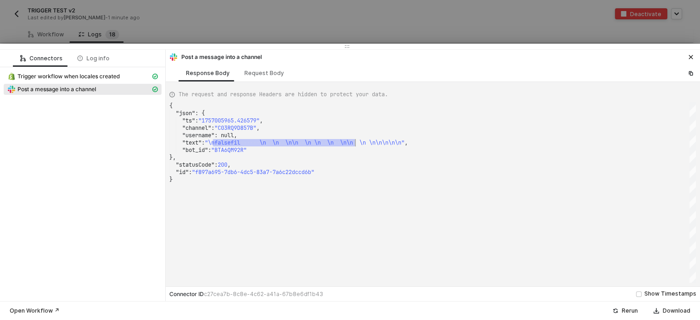
drag, startPoint x: 214, startPoint y: 146, endPoint x: 355, endPoint y: 143, distance: 141.8
click at [355, 143] on div "{ "json" : { "ts" : "1757005965.426579" , "channel" : "C03RQ9D857B" , "username…" at bounding box center [432, 192] width 527 height 180
click at [260, 76] on div "Request Body" at bounding box center [264, 73] width 40 height 7
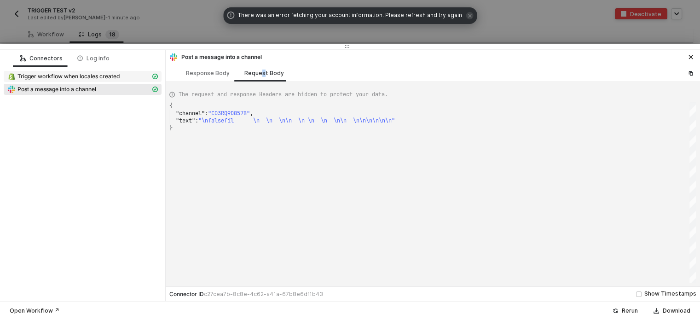
click at [114, 75] on span "Trigger workflow when locales created" at bounding box center [68, 76] width 102 height 7
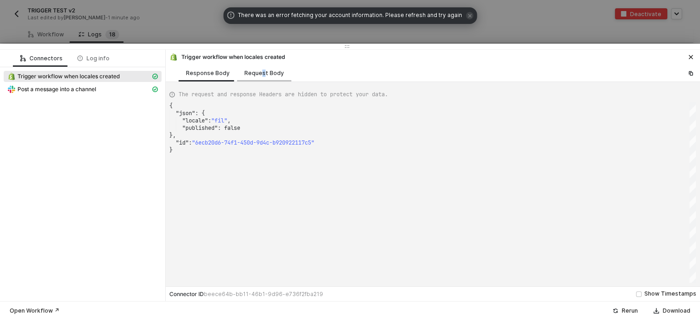
click at [261, 74] on div "Request Body" at bounding box center [264, 73] width 40 height 7
type textarea "{ "topic": "locales/create" }"
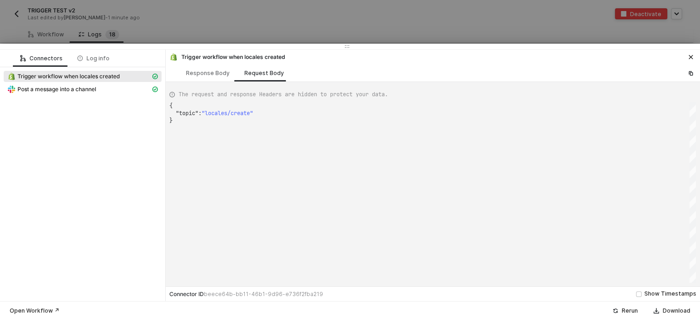
click at [174, 18] on div at bounding box center [350, 160] width 700 height 320
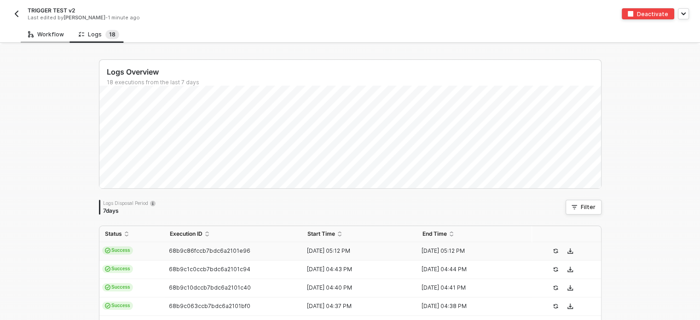
click at [53, 41] on div "Workflow" at bounding box center [46, 34] width 51 height 17
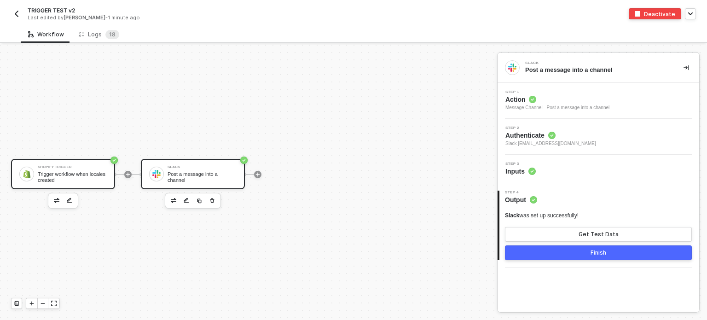
click at [59, 178] on div "Trigger workflow when locales created" at bounding box center [72, 177] width 69 height 12
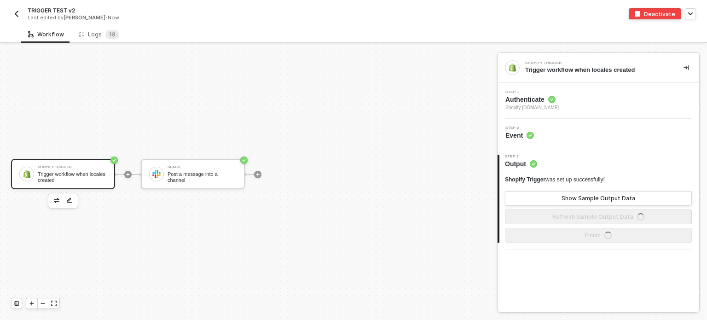
click at [508, 134] on span "Event" at bounding box center [519, 135] width 29 height 9
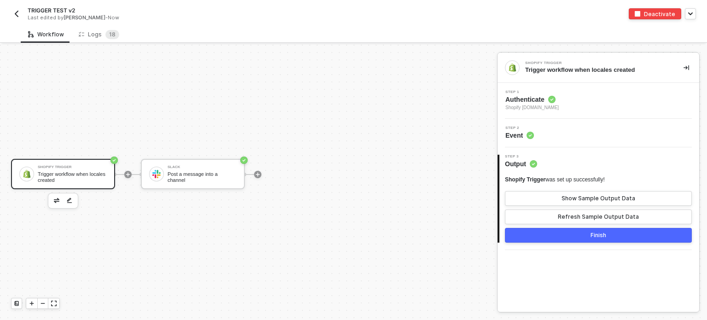
click at [532, 98] on span "Authenticate" at bounding box center [531, 99] width 53 height 9
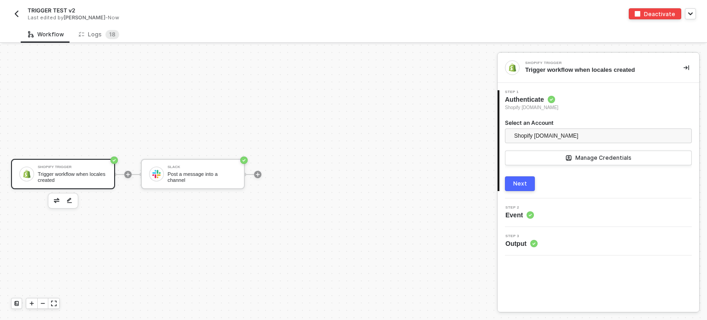
click at [520, 180] on div "Next" at bounding box center [520, 183] width 14 height 7
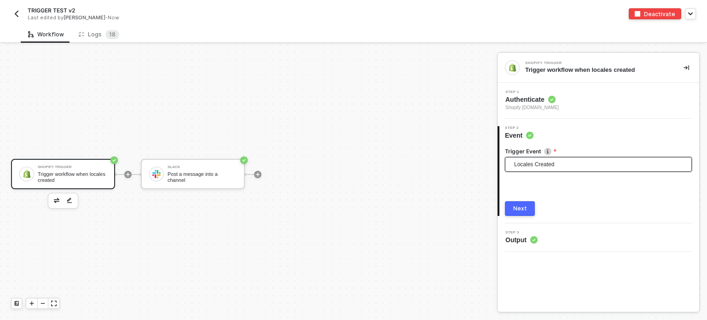
click at [540, 164] on span "Locales Created" at bounding box center [600, 164] width 172 height 14
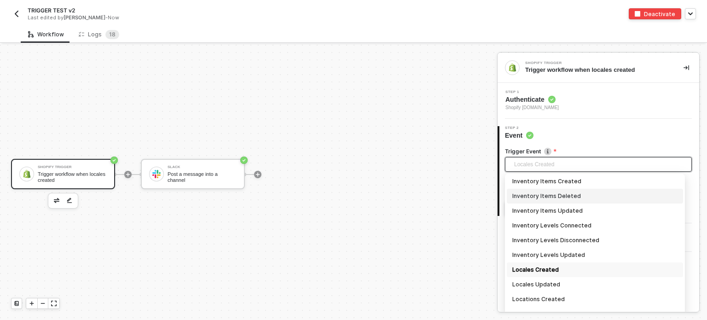
scroll to position [438, 0]
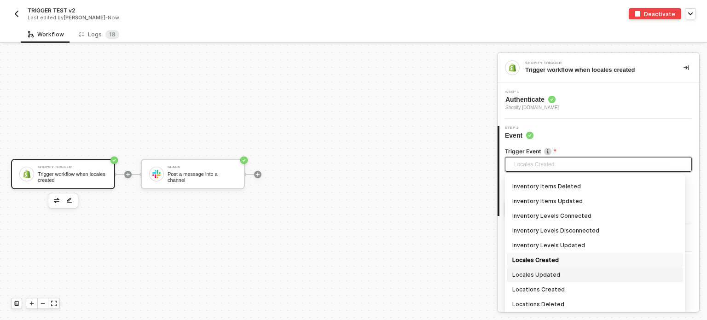
click at [540, 272] on div "Locales Updated" at bounding box center [594, 275] width 165 height 10
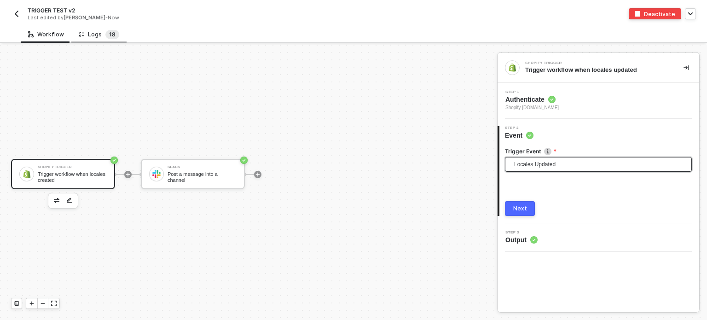
click at [112, 35] on span "8" at bounding box center [114, 34] width 4 height 7
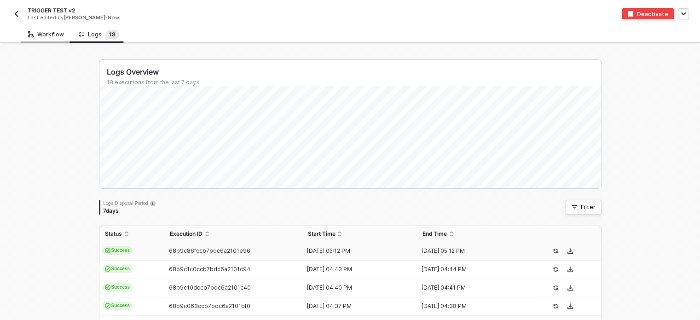
click at [38, 30] on div "Workflow" at bounding box center [46, 34] width 51 height 17
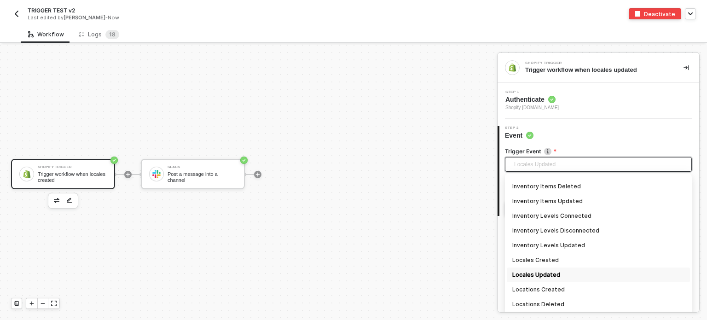
click at [544, 163] on span "Locales Updated" at bounding box center [600, 164] width 172 height 14
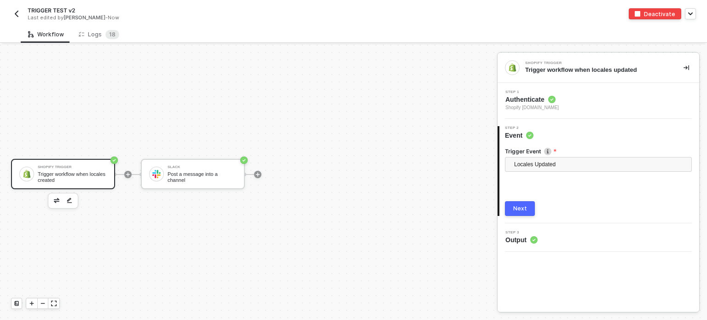
click at [525, 205] on div "Next" at bounding box center [520, 208] width 14 height 7
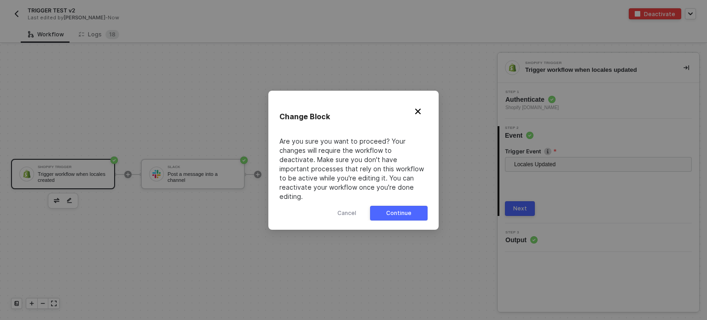
click at [390, 212] on button "Continue" at bounding box center [399, 213] width 58 height 15
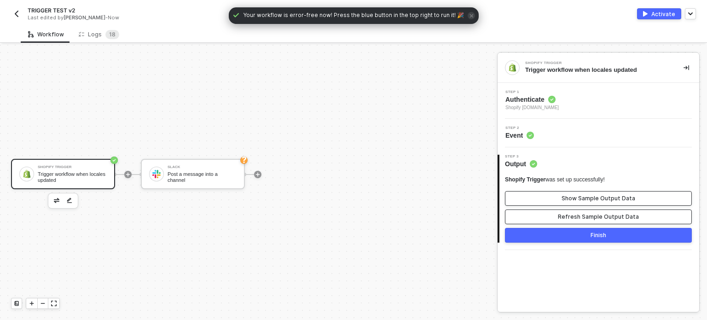
drag, startPoint x: 558, startPoint y: 217, endPoint x: 563, endPoint y: 200, distance: 17.2
click at [558, 216] on button "Refresh Sample Output Data" at bounding box center [598, 216] width 187 height 15
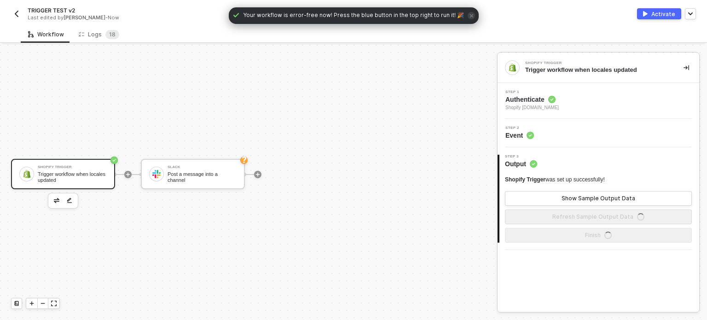
click at [564, 190] on div "Shopify Trigger was set up successfully! Show Sample Output Data Refresh Sample…" at bounding box center [598, 200] width 187 height 48
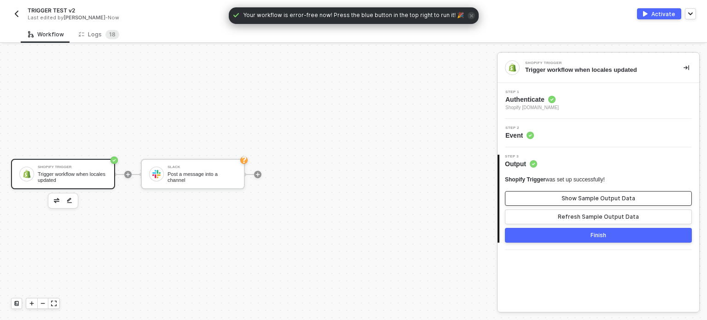
click at [552, 198] on button "Show Sample Output Data" at bounding box center [598, 198] width 187 height 15
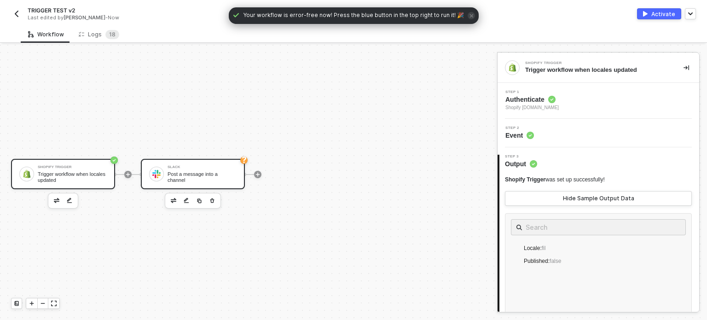
click at [219, 173] on div "Slack Post a message into a channel" at bounding box center [202, 173] width 69 height 17
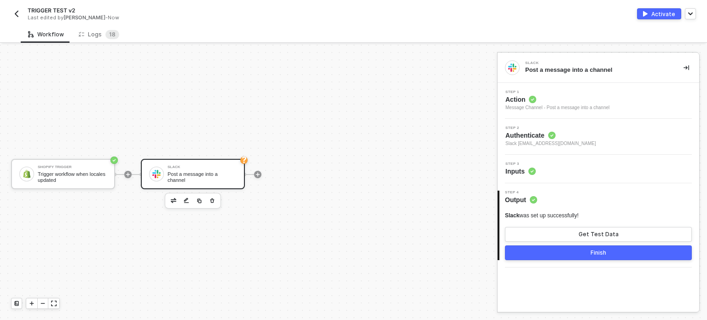
click at [518, 169] on span "Inputs" at bounding box center [520, 171] width 30 height 9
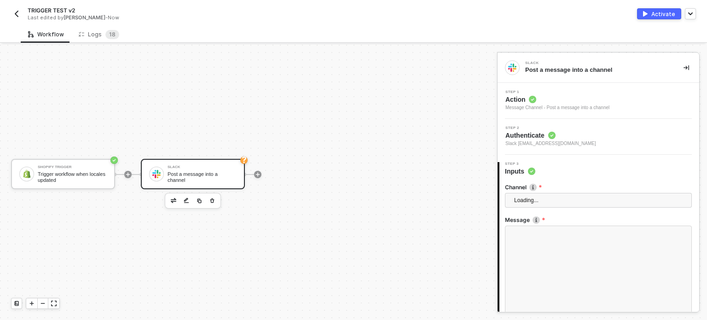
click at [534, 208] on div "Loading..." at bounding box center [598, 202] width 187 height 19
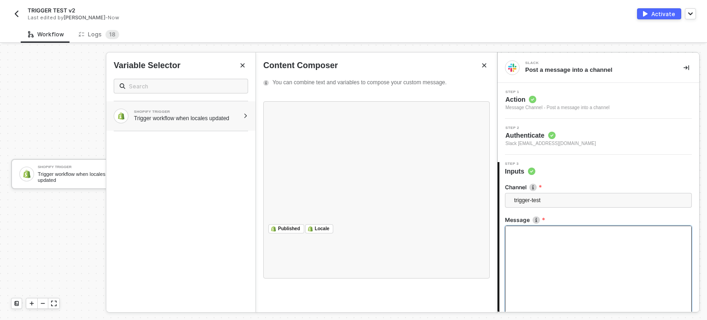
click at [166, 118] on div "Trigger workflow when locales updated" at bounding box center [186, 118] width 105 height 7
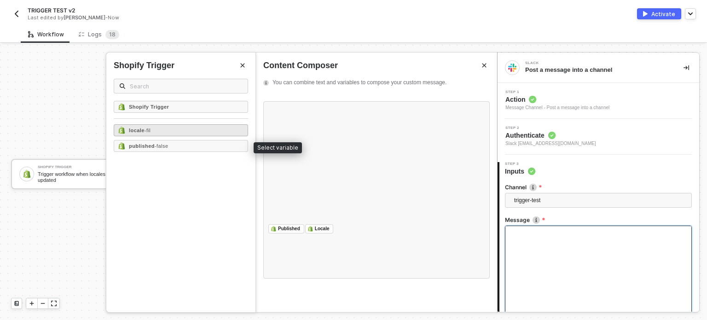
click at [155, 131] on div "locale - fil" at bounding box center [181, 130] width 134 height 12
drag, startPoint x: 155, startPoint y: 144, endPoint x: 193, endPoint y: 148, distance: 38.4
click at [157, 144] on span "- false" at bounding box center [162, 146] width 14 height 6
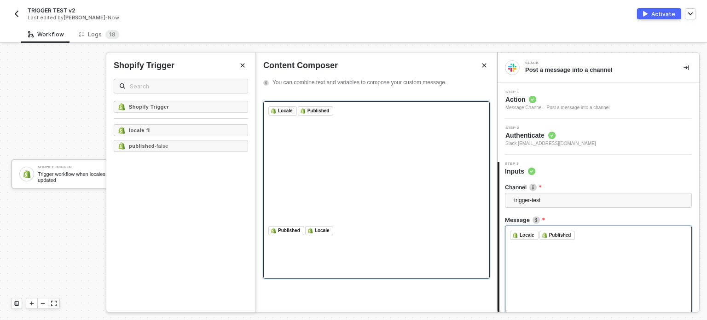
scroll to position [86, 0]
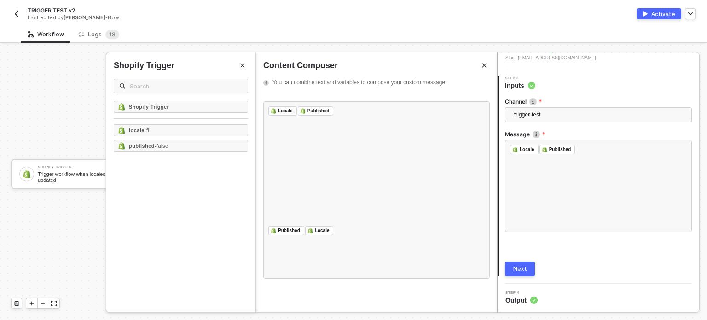
click at [523, 268] on div "Next" at bounding box center [520, 268] width 14 height 7
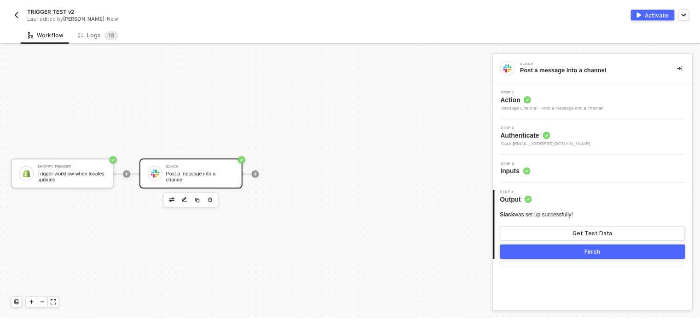
scroll to position [0, 0]
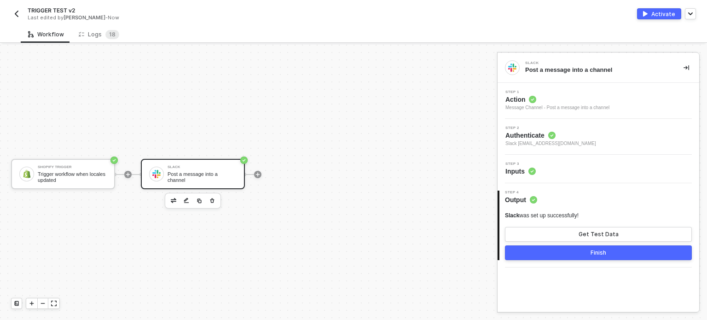
click at [655, 12] on div "Activate" at bounding box center [663, 14] width 24 height 8
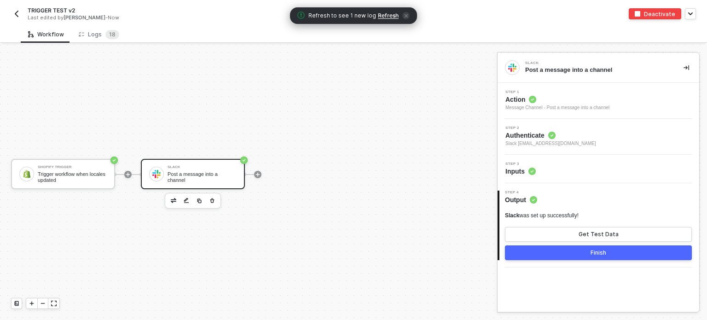
click at [383, 15] on span "Refresh" at bounding box center [388, 15] width 21 height 7
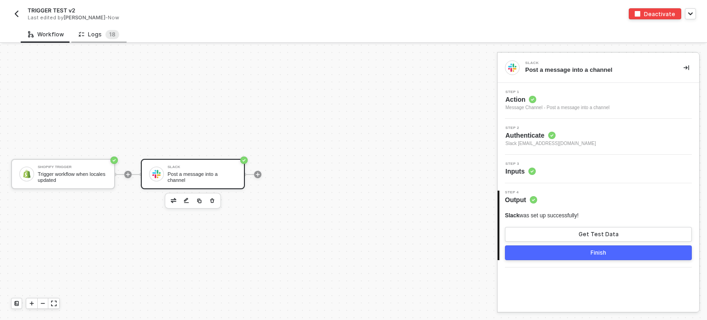
drag, startPoint x: 93, startPoint y: 29, endPoint x: 106, endPoint y: 29, distance: 12.4
click at [94, 29] on div "Logs 1 8" at bounding box center [98, 34] width 55 height 17
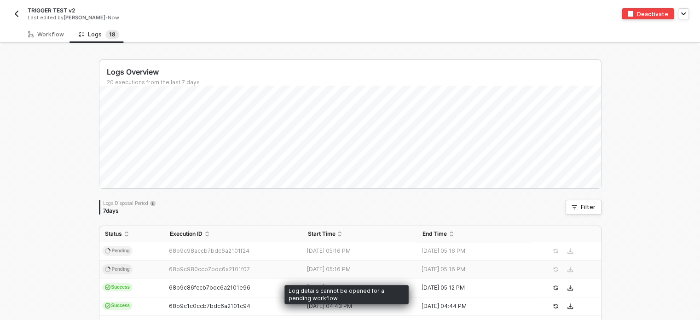
click at [179, 270] on span "68b9c980ccb7bdc6a2101f07" at bounding box center [209, 269] width 81 height 7
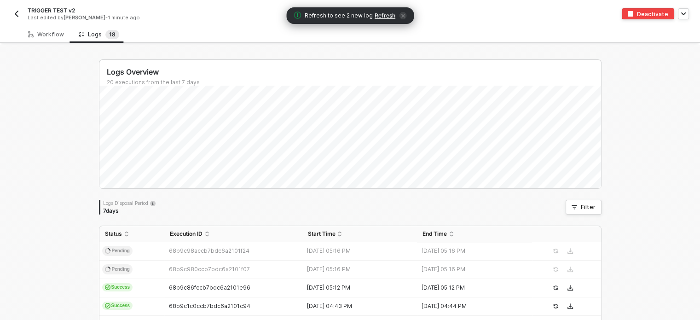
click at [381, 19] on span "Refresh to see 2 new log Refresh" at bounding box center [350, 15] width 113 height 9
click at [383, 16] on span "Refresh" at bounding box center [385, 15] width 21 height 7
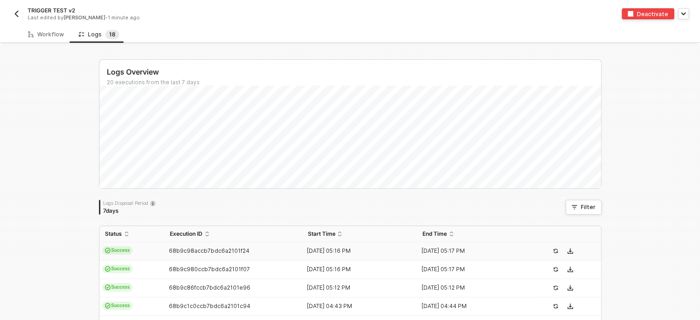
click at [221, 246] on td "68b9c98accb7bdc6a2101f24" at bounding box center [233, 251] width 138 height 18
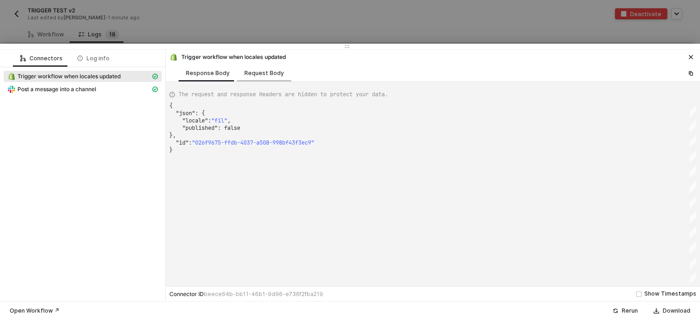
click at [272, 73] on div "Request Body" at bounding box center [264, 73] width 40 height 7
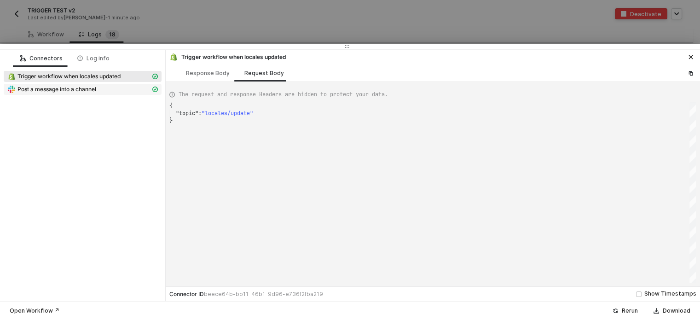
click at [99, 93] on span "Post a message into a channel" at bounding box center [83, 89] width 158 height 11
type textarea "{ "json": { "ts": "1757006249.005139", "channel": "C03RQ9D857B", "username": nu…"
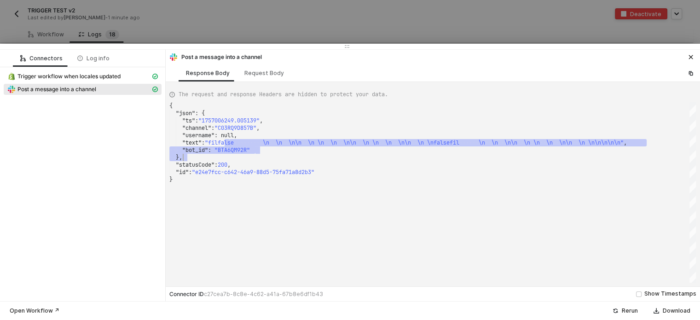
drag, startPoint x: 151, startPoint y: 16, endPoint x: 157, endPoint y: 16, distance: 6.5
click at [157, 16] on div at bounding box center [350, 160] width 700 height 320
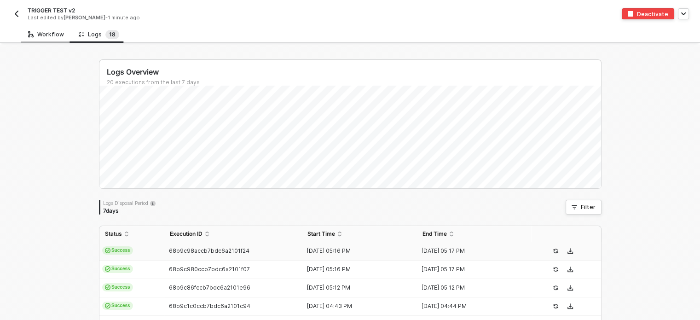
click at [45, 36] on div "Workflow" at bounding box center [46, 34] width 36 height 7
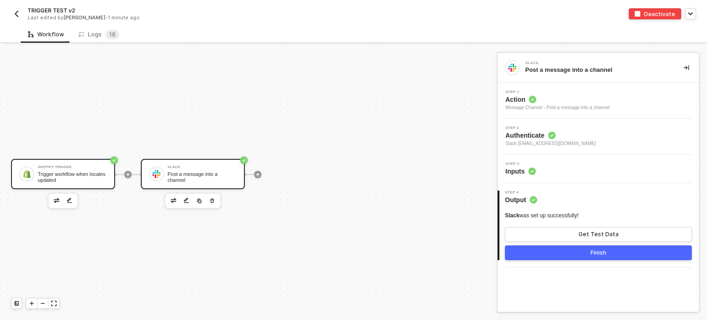
click at [59, 166] on div "Shopify Trigger" at bounding box center [72, 167] width 69 height 4
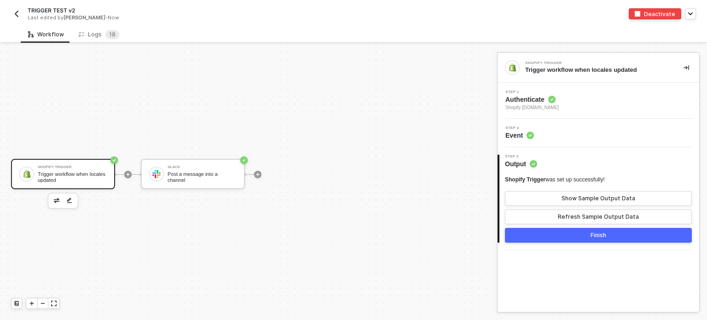
click at [527, 106] on span "Shopify [DOMAIN_NAME]" at bounding box center [531, 107] width 53 height 7
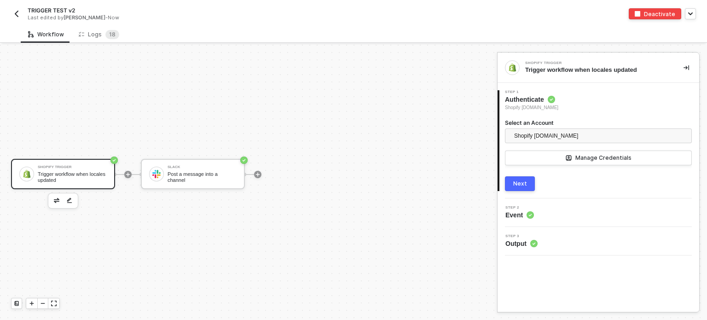
click at [520, 181] on div "Next" at bounding box center [520, 183] width 14 height 7
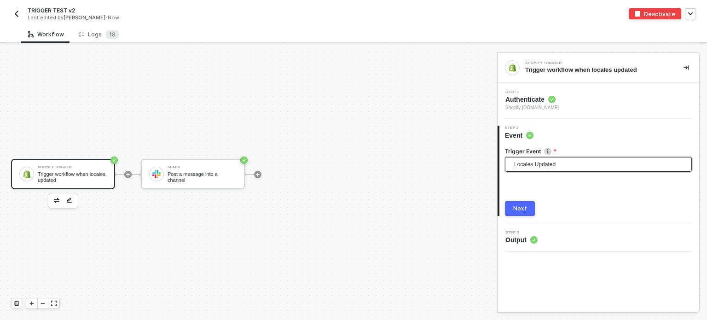
click at [543, 167] on span "Locales Updated" at bounding box center [600, 164] width 172 height 14
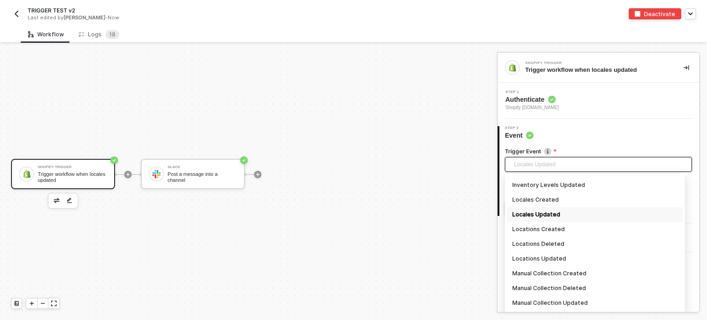
scroll to position [499, 0]
click at [540, 226] on div "Locations Created" at bounding box center [594, 229] width 165 height 10
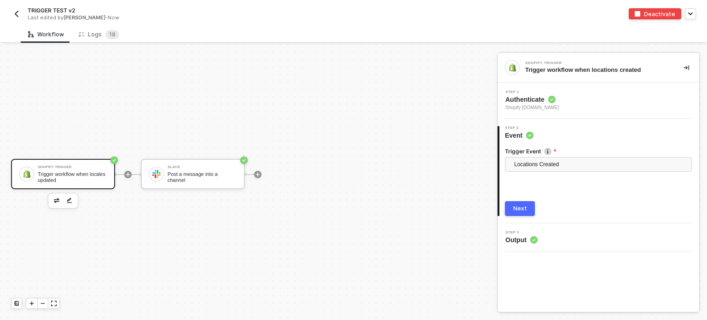
click at [525, 200] on div "Trigger Event Locations Created Automated Collection Created Automated Collecti…" at bounding box center [598, 178] width 187 height 76
click at [519, 215] on button "Next" at bounding box center [520, 208] width 30 height 15
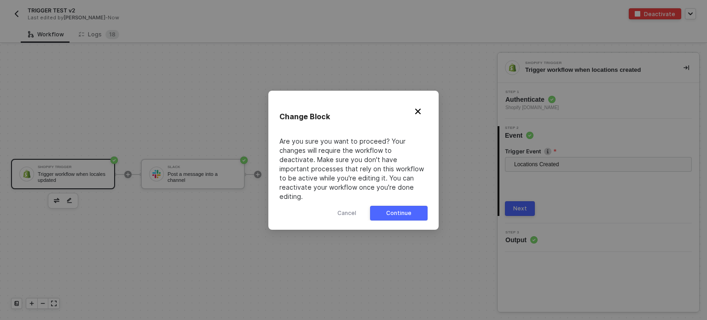
click at [401, 211] on div "Continue" at bounding box center [398, 212] width 25 height 7
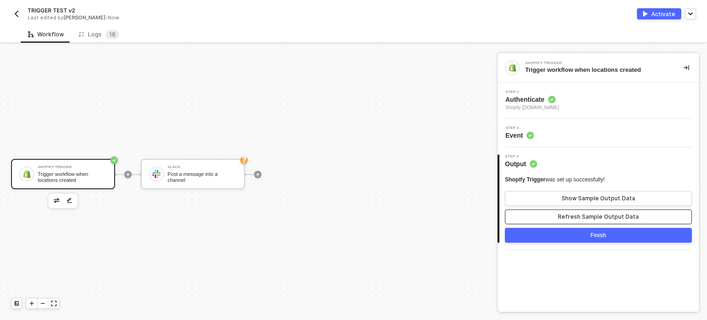
click at [588, 215] on div "Refresh Sample Output Data" at bounding box center [598, 216] width 81 height 7
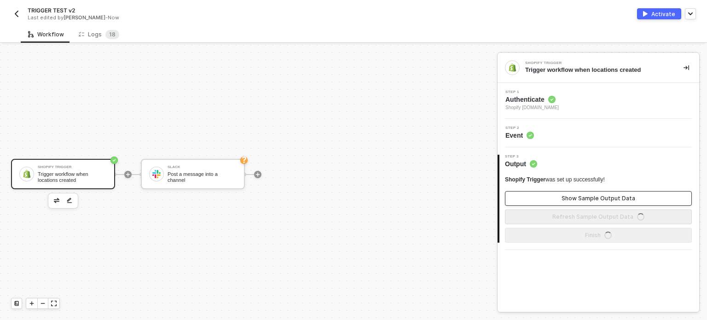
click at [587, 192] on button "Show Sample Output Data" at bounding box center [598, 198] width 187 height 15
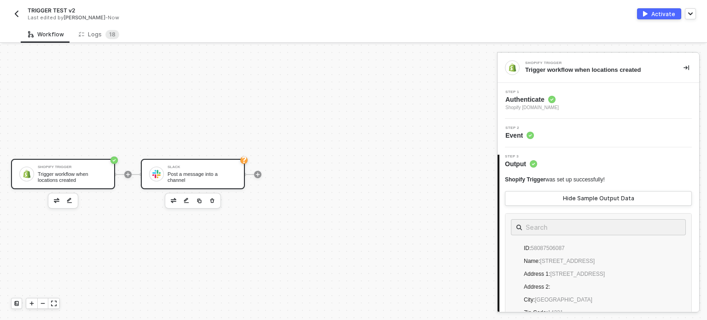
click at [195, 176] on div "Post a message into a channel" at bounding box center [202, 177] width 69 height 12
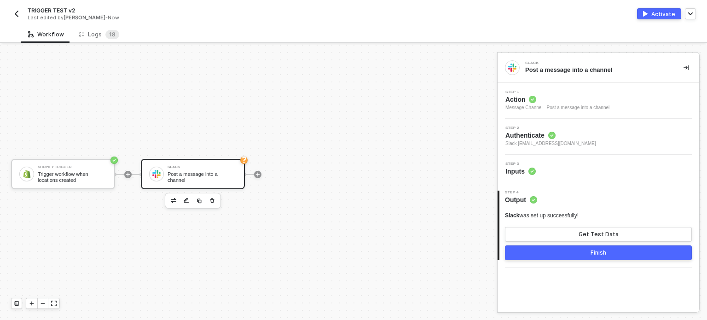
click at [526, 173] on span "Inputs" at bounding box center [520, 171] width 30 height 9
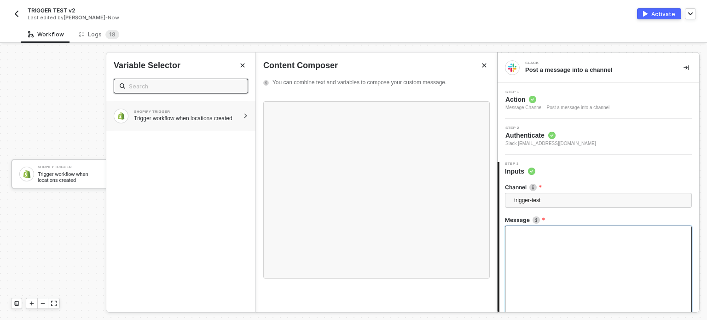
click at [203, 119] on div "Trigger workflow when locations created" at bounding box center [186, 118] width 105 height 7
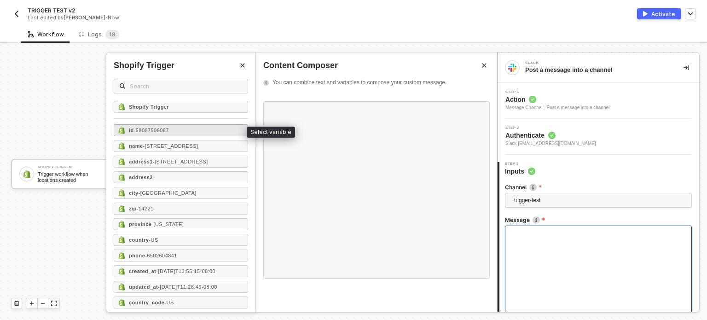
click at [186, 130] on div "id - 58087506087" at bounding box center [181, 130] width 134 height 12
click at [186, 143] on span "- 123 Main Street" at bounding box center [170, 146] width 55 height 6
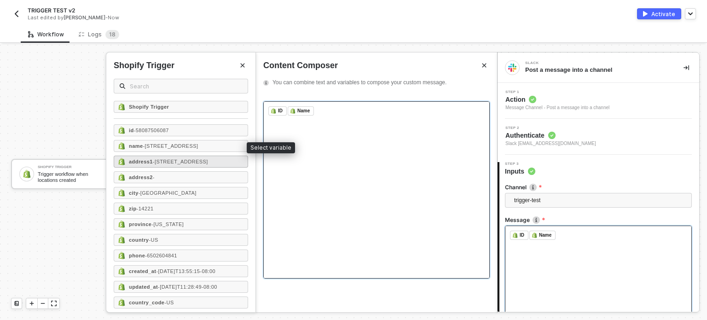
scroll to position [52, 0]
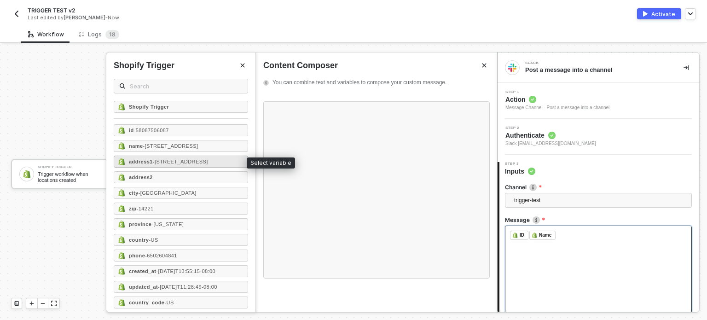
click at [177, 163] on span "- 123 Main Street" at bounding box center [180, 162] width 55 height 6
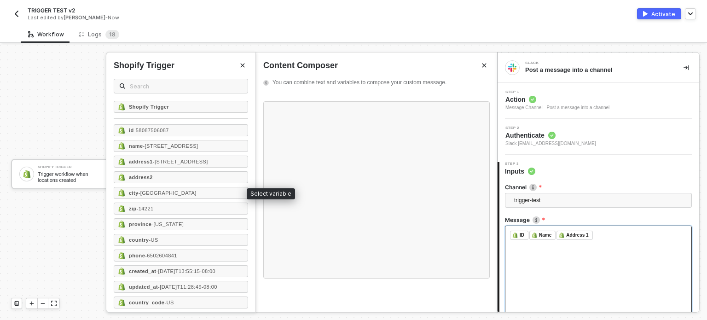
drag, startPoint x: 166, startPoint y: 194, endPoint x: 166, endPoint y: 216, distance: 21.6
click at [166, 195] on span "- San Francisco" at bounding box center [168, 193] width 58 height 6
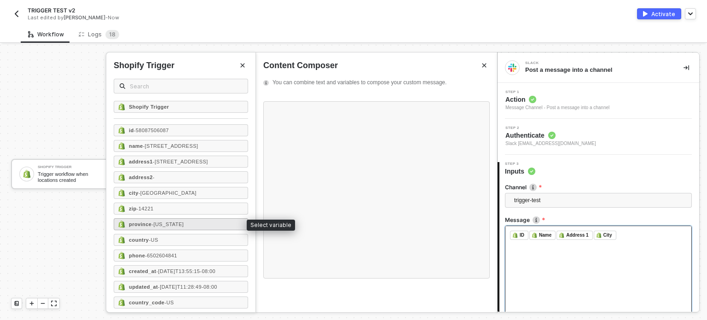
click at [165, 227] on div "province - New York" at bounding box center [181, 224] width 134 height 12
click at [164, 242] on div "country - US" at bounding box center [181, 240] width 134 height 12
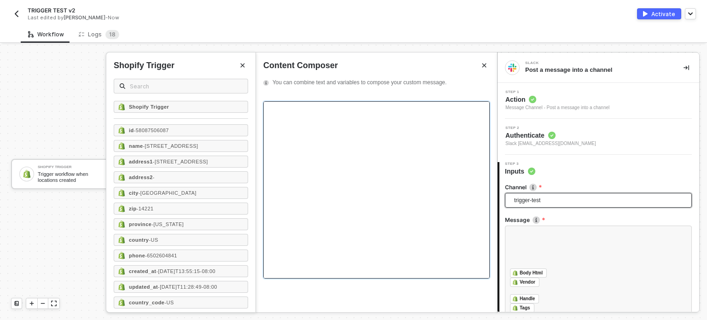
scroll to position [86, 0]
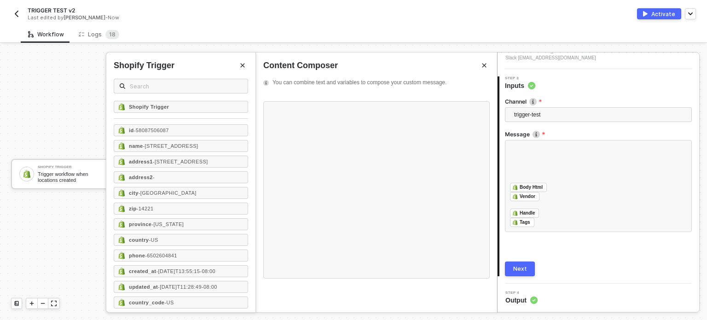
click at [517, 268] on div "Next" at bounding box center [520, 268] width 14 height 7
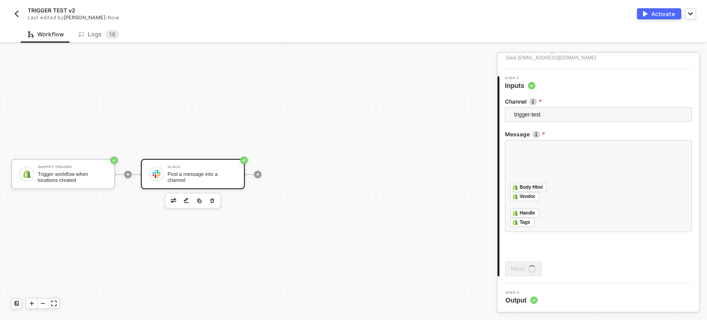
click at [652, 8] on div "Activate" at bounding box center [659, 13] width 44 height 11
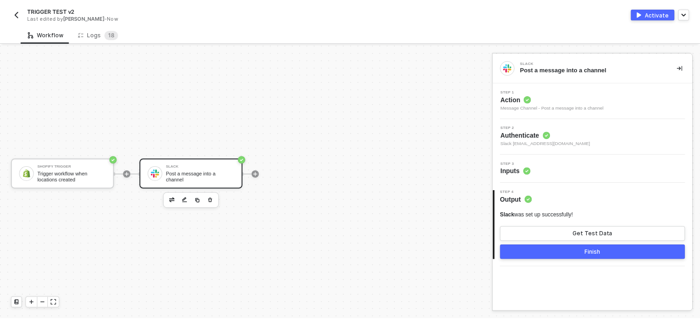
scroll to position [0, 0]
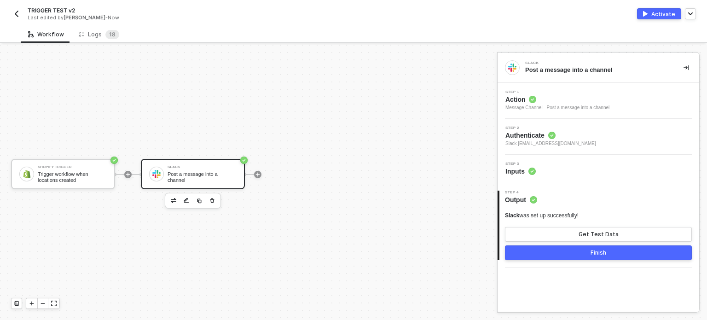
click at [658, 14] on div "Activate" at bounding box center [663, 14] width 24 height 8
click at [112, 37] on span "8" at bounding box center [114, 34] width 4 height 7
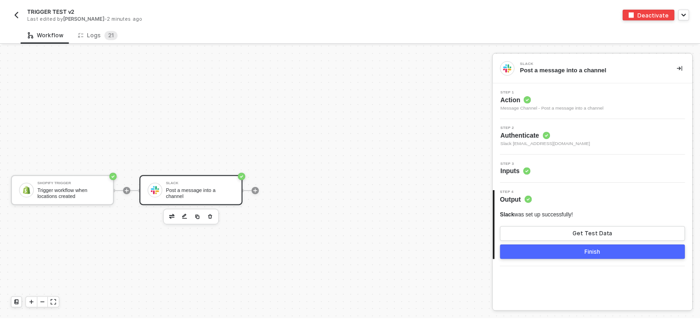
scroll to position [17, 0]
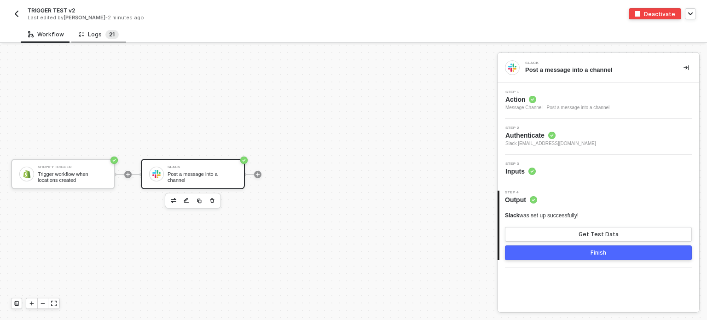
click at [109, 35] on span "2" at bounding box center [110, 34] width 3 height 7
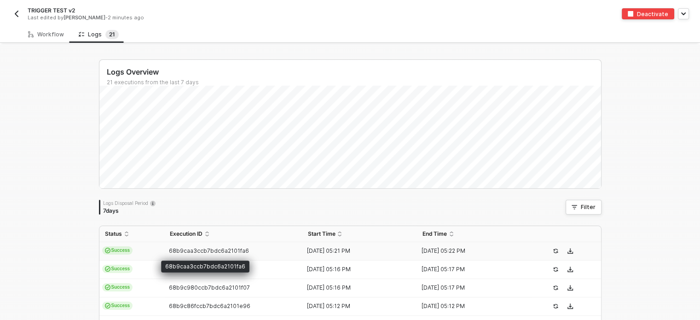
click at [189, 249] on span "68b9caa3ccb7bdc6a2101fa6" at bounding box center [209, 250] width 80 height 7
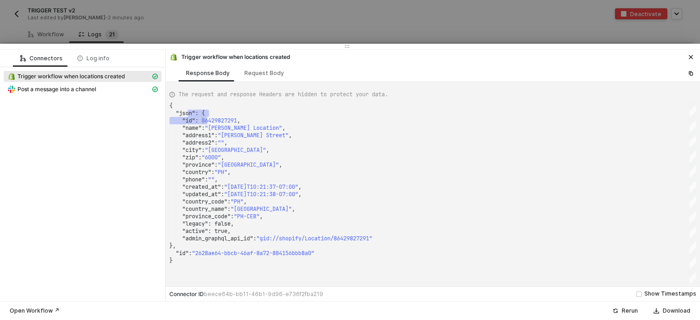
scroll to position [0, 0]
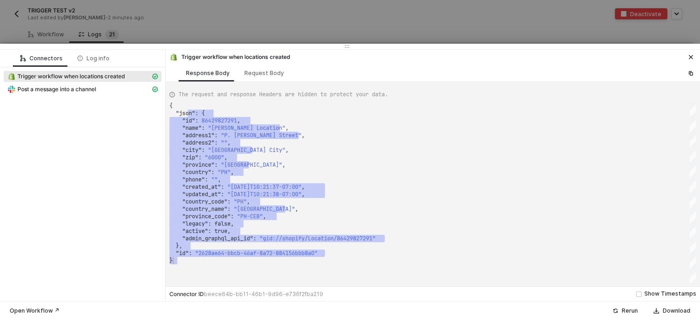
drag, startPoint x: 191, startPoint y: 115, endPoint x: 386, endPoint y: 258, distance: 242.4
click at [76, 91] on span "Post a message into a channel" at bounding box center [56, 89] width 79 height 7
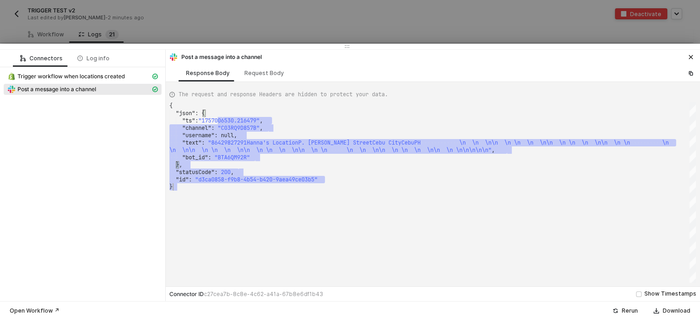
type textarea "{ "json": { "ts": "1757006530.216479", "channel": "C03RQ9D857B", "username": nu…"
drag, startPoint x: 221, startPoint y: 122, endPoint x: 414, endPoint y: 188, distance: 204.0
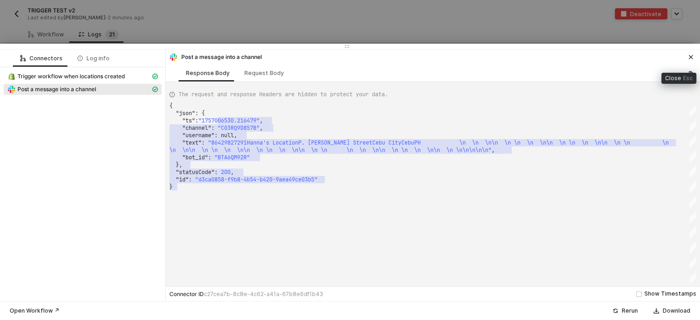
click at [696, 56] on button "button" at bounding box center [691, 57] width 11 height 11
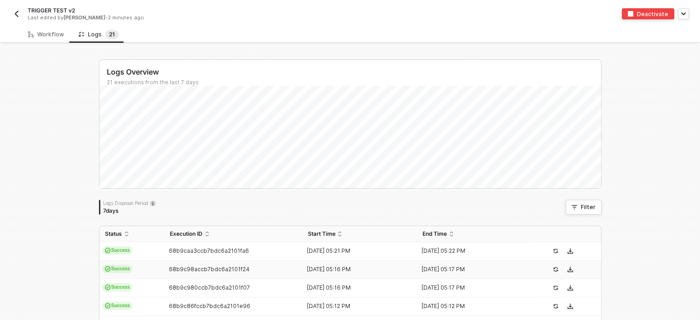
click at [128, 269] on td "Success" at bounding box center [131, 270] width 65 height 18
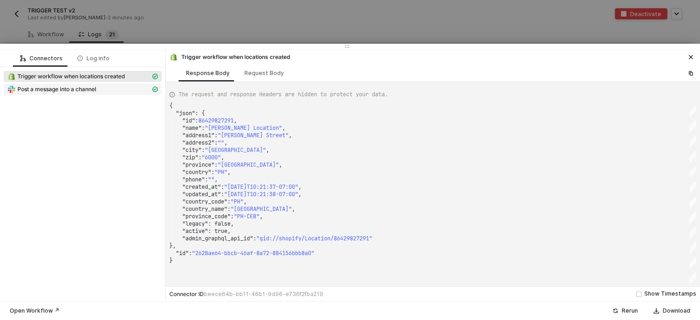
type textarea "{ "json": { "locale": "fil", "published": false }, "id": "026f9675-ffdb-4037-a5…"
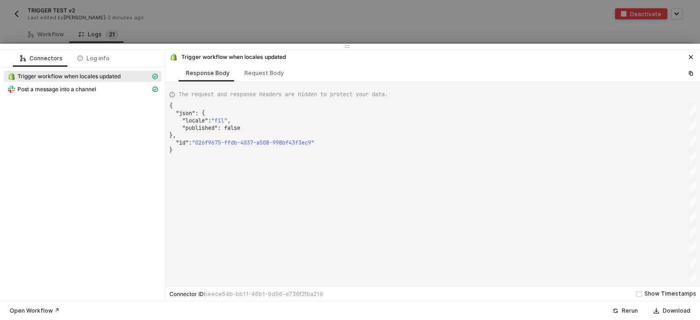
click at [250, 31] on div at bounding box center [350, 160] width 700 height 320
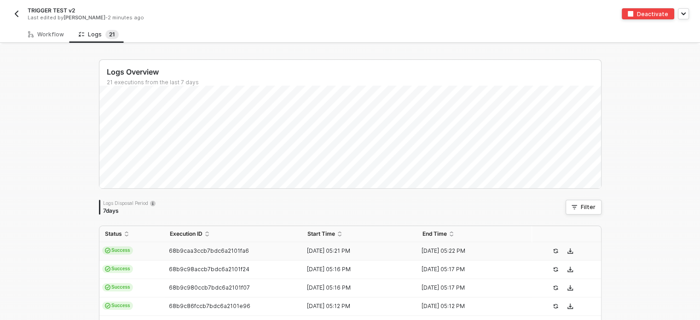
click at [150, 250] on td "Success" at bounding box center [131, 251] width 65 height 18
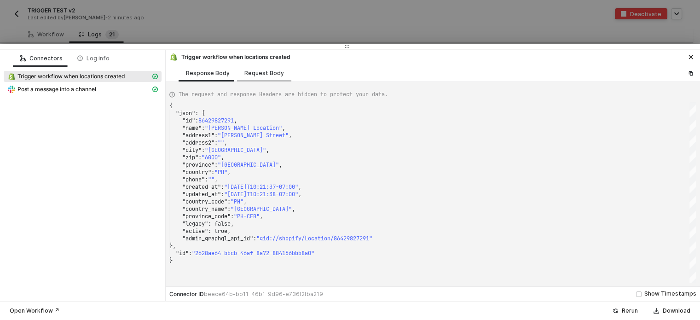
click at [261, 77] on div "Request Body" at bounding box center [264, 72] width 54 height 17
type textarea "{ "topic": "locations/create" }"
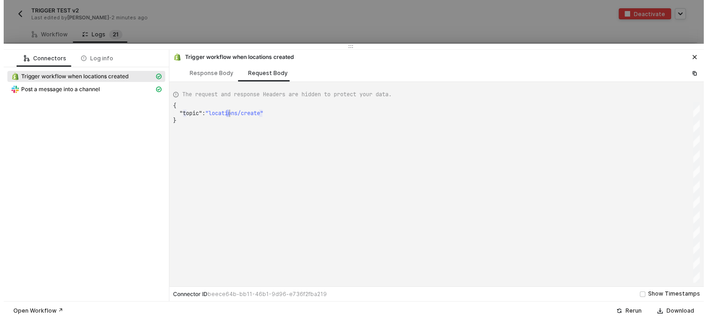
scroll to position [0, 2]
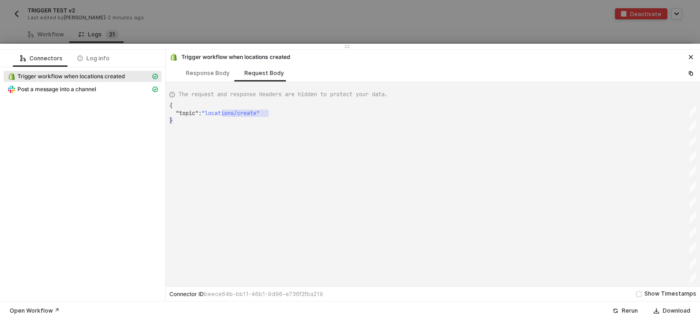
click at [29, 31] on div at bounding box center [350, 160] width 700 height 320
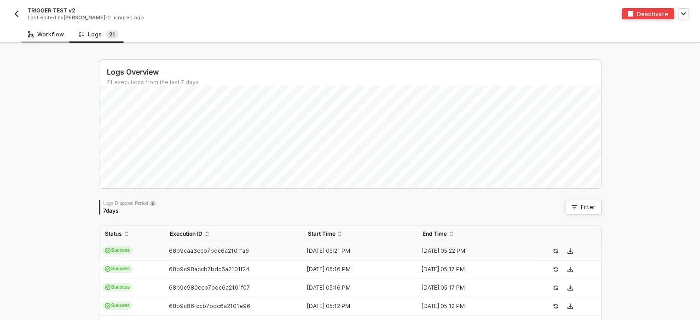
click at [39, 32] on div "Workflow" at bounding box center [46, 34] width 36 height 7
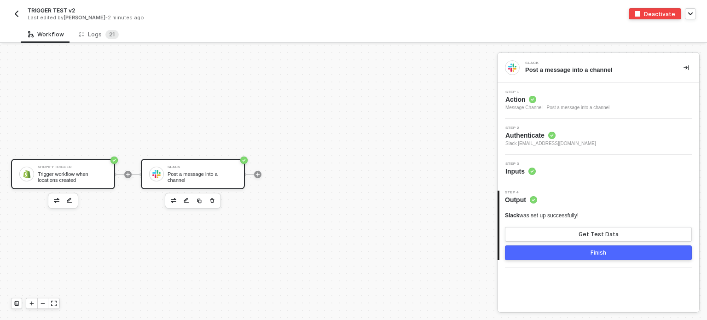
click at [90, 182] on div "Shopify Trigger Trigger workflow when locations created" at bounding box center [63, 174] width 104 height 30
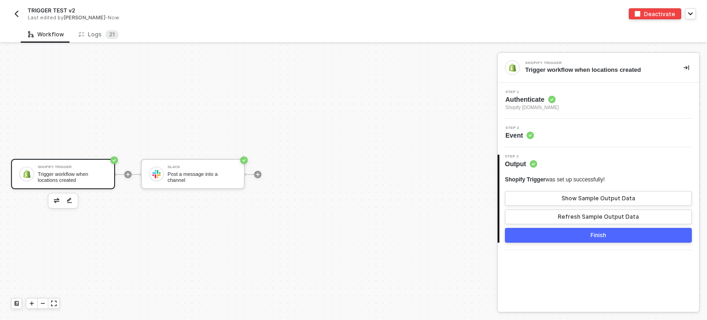
click at [530, 105] on span "Shopify [DOMAIN_NAME]" at bounding box center [531, 107] width 53 height 7
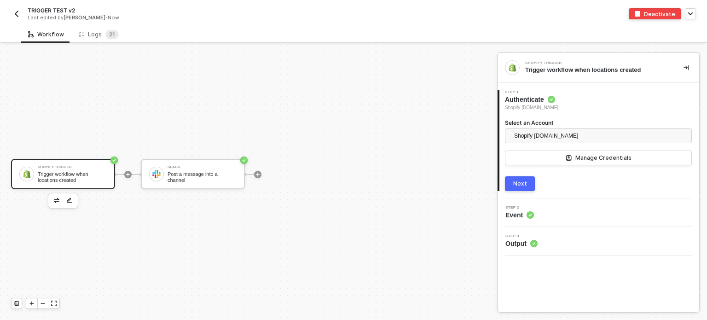
click at [521, 182] on div "Next" at bounding box center [520, 183] width 14 height 7
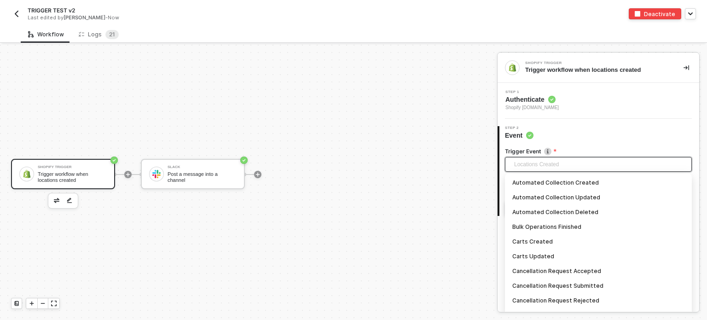
click at [532, 171] on div "Locations Created" at bounding box center [598, 164] width 187 height 15
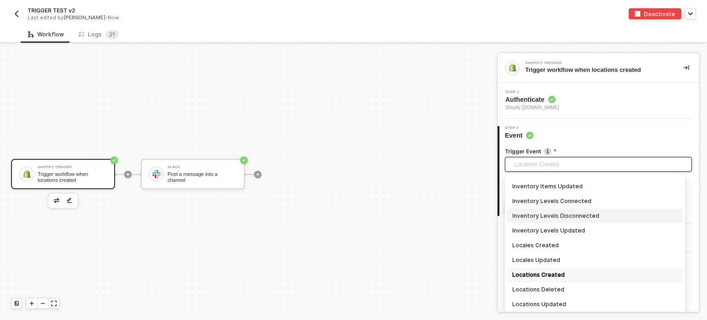
scroll to position [468, 0]
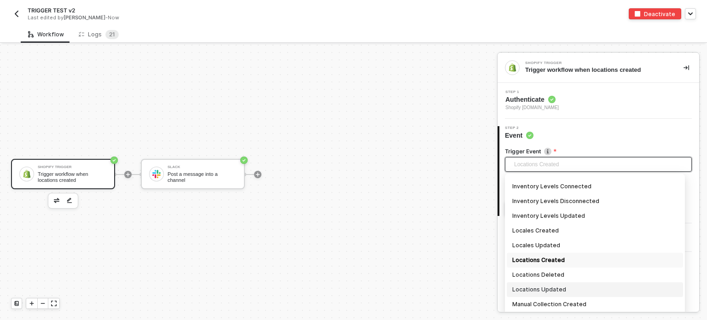
click at [541, 290] on div "Locations Updated" at bounding box center [594, 290] width 165 height 10
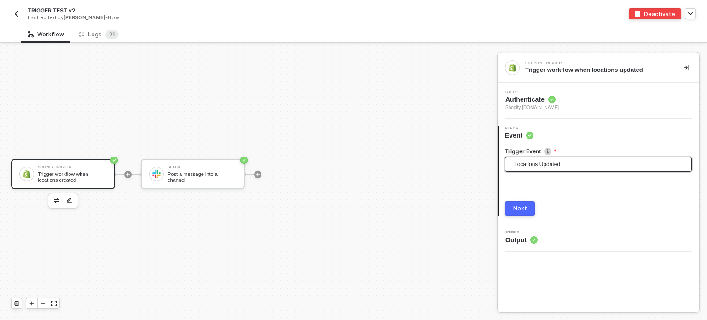
drag, startPoint x: 521, startPoint y: 209, endPoint x: 577, endPoint y: 208, distance: 55.7
click at [522, 209] on div "Next" at bounding box center [520, 208] width 14 height 7
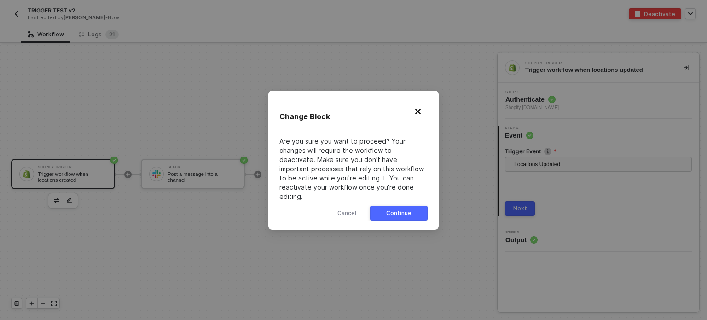
click at [413, 210] on button "Continue" at bounding box center [399, 213] width 58 height 15
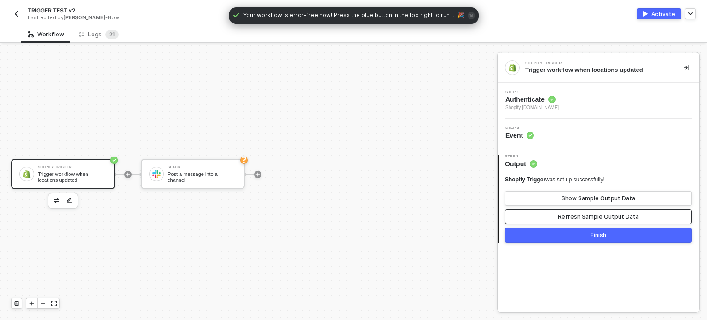
drag, startPoint x: 576, startPoint y: 219, endPoint x: 580, endPoint y: 211, distance: 8.6
click at [577, 217] on div "Refresh Sample Output Data" at bounding box center [598, 216] width 81 height 7
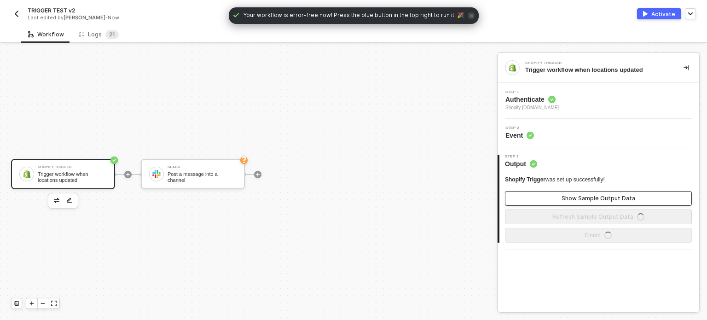
click at [584, 198] on div "Show Sample Output Data" at bounding box center [599, 198] width 74 height 7
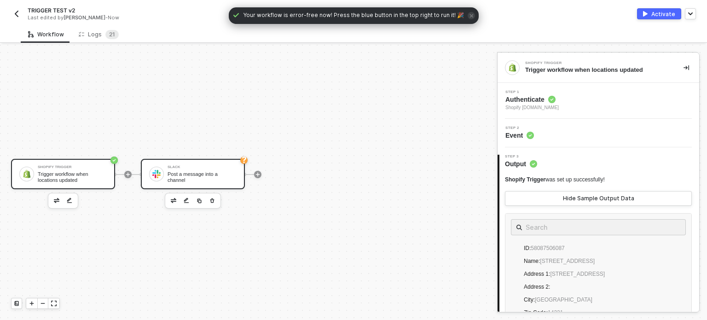
click at [196, 175] on div "Post a message into a channel" at bounding box center [202, 177] width 69 height 12
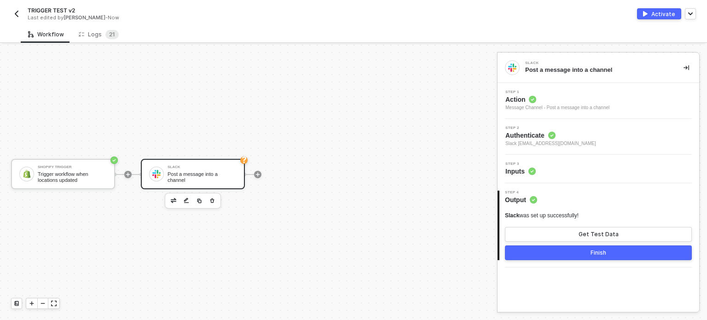
drag, startPoint x: 522, startPoint y: 173, endPoint x: 534, endPoint y: 173, distance: 12.4
click at [523, 173] on span "Inputs" at bounding box center [520, 171] width 30 height 9
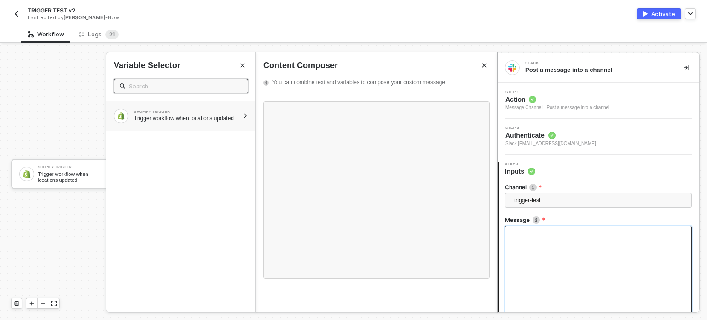
click at [184, 116] on div "Trigger workflow when locations updated" at bounding box center [186, 118] width 105 height 7
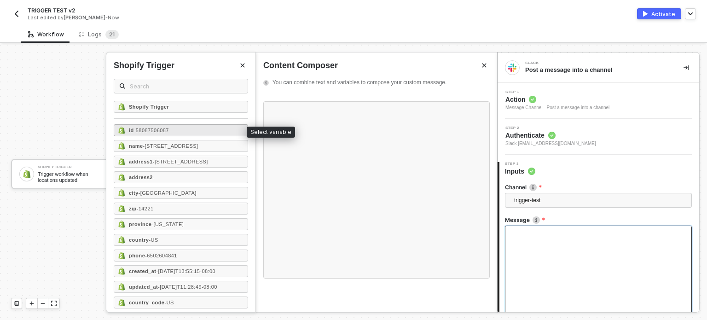
click at [181, 131] on div "id - 58087506087" at bounding box center [181, 130] width 134 height 12
click at [182, 144] on span "- [STREET_ADDRESS]" at bounding box center [170, 146] width 55 height 6
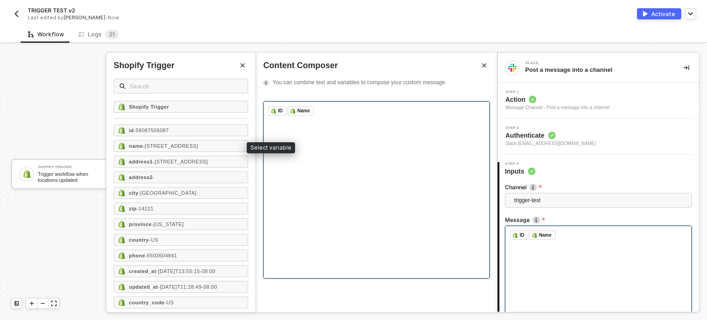
scroll to position [120, 0]
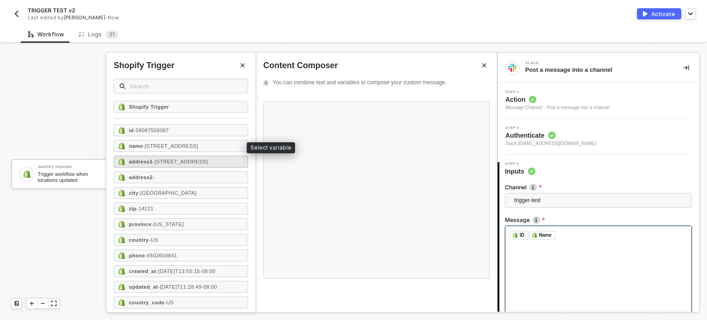
click at [182, 159] on span "- [STREET_ADDRESS]" at bounding box center [180, 162] width 55 height 6
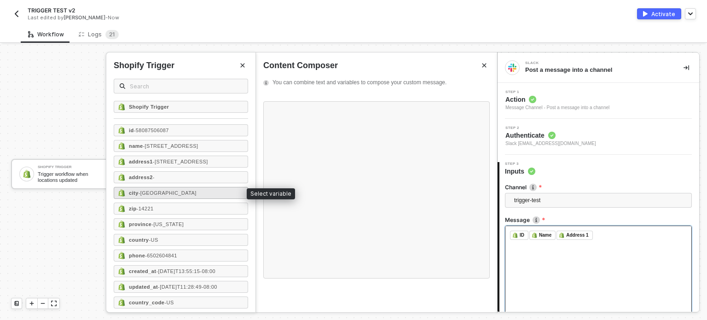
click at [168, 190] on span "- [GEOGRAPHIC_DATA]" at bounding box center [168, 193] width 58 height 6
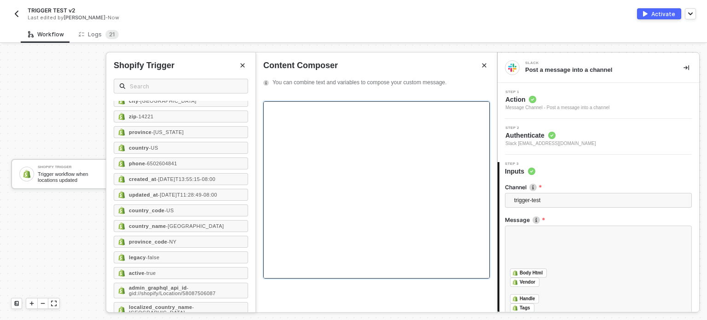
scroll to position [86, 0]
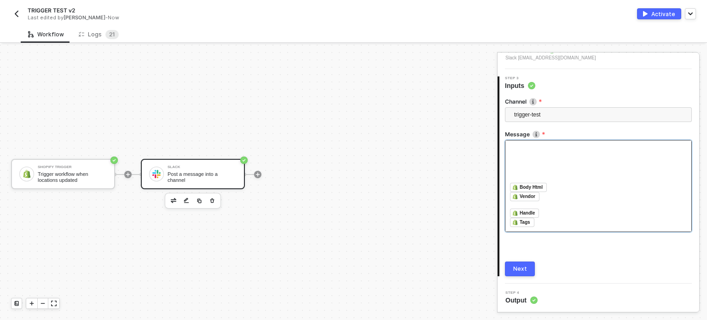
drag, startPoint x: 543, startPoint y: 224, endPoint x: 540, endPoint y: 247, distance: 22.9
click at [523, 268] on div "Next" at bounding box center [520, 268] width 14 height 7
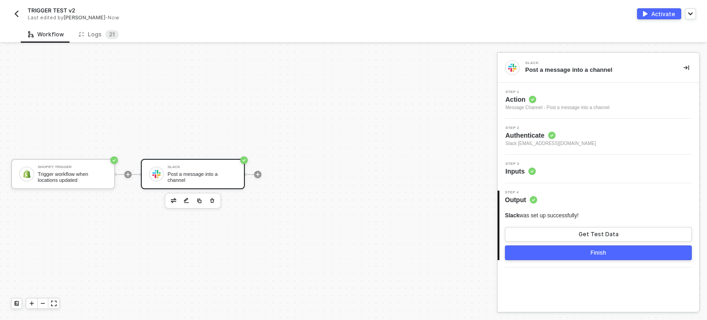
scroll to position [0, 0]
click at [665, 14] on div "Activate" at bounding box center [663, 14] width 24 height 8
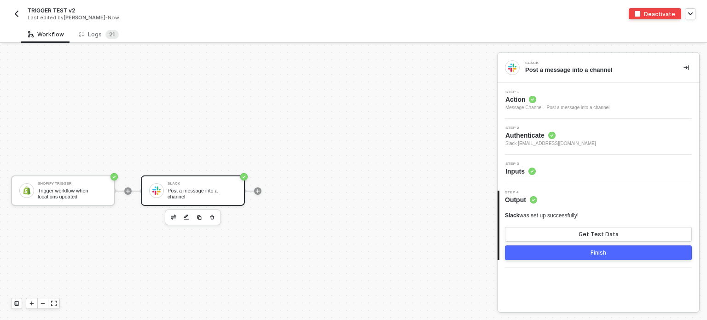
scroll to position [17, 0]
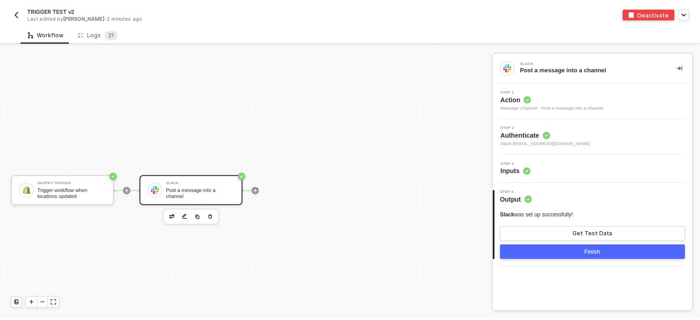
scroll to position [17, 0]
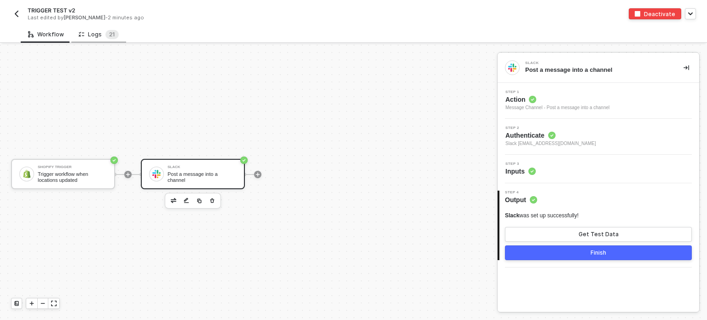
click at [96, 36] on div "Logs 2 1" at bounding box center [99, 34] width 40 height 9
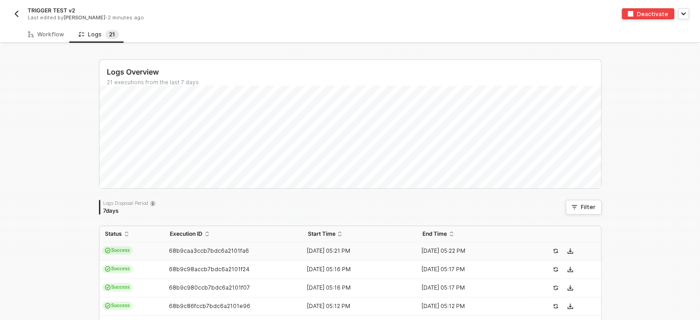
click at [199, 249] on span "68b9caa3ccb7bdc6a2101fa6" at bounding box center [209, 250] width 80 height 7
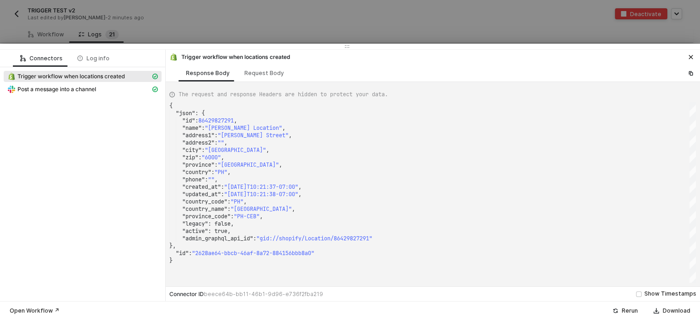
click at [195, 24] on div at bounding box center [350, 160] width 700 height 320
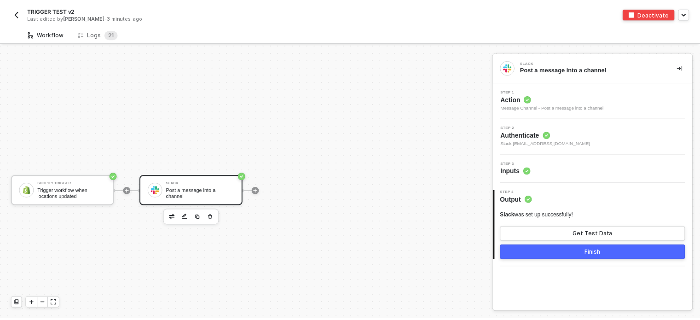
scroll to position [17, 0]
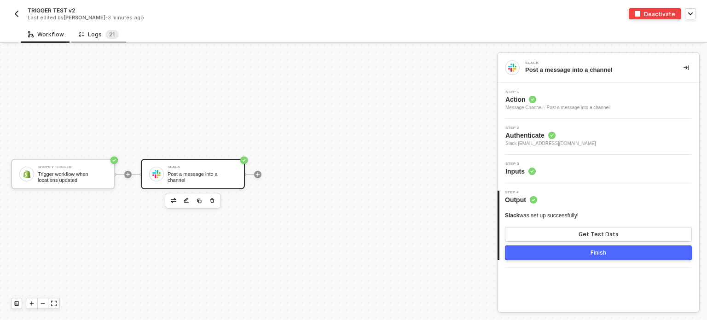
click at [101, 38] on div "Logs 2 1" at bounding box center [99, 34] width 40 height 9
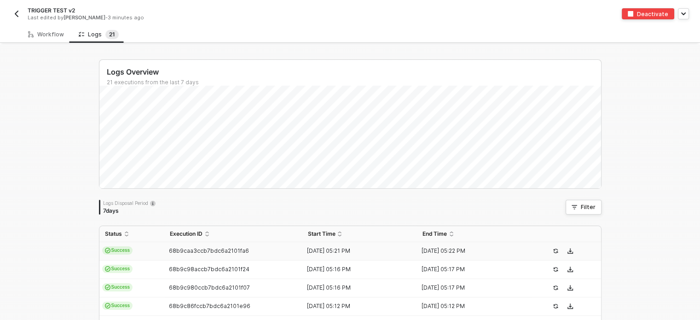
click at [109, 250] on span "Success" at bounding box center [117, 250] width 31 height 8
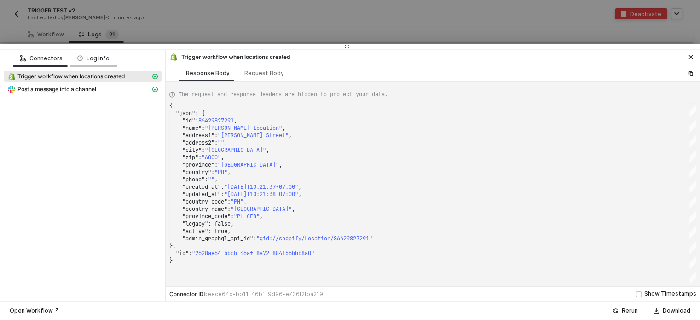
click at [99, 56] on div "Log info" at bounding box center [93, 58] width 32 height 7
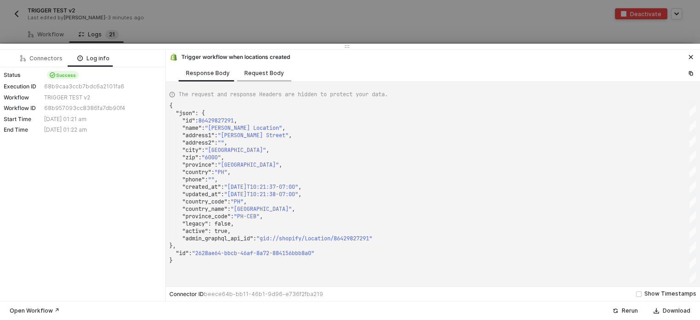
click at [263, 72] on div "Request Body" at bounding box center [264, 73] width 40 height 7
type textarea "{ "topic": "locations/create" }"
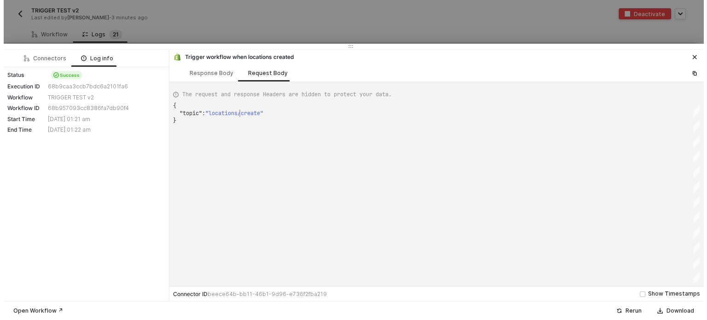
scroll to position [0, 2]
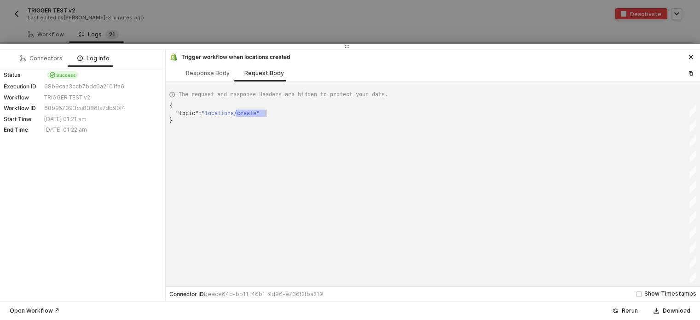
drag, startPoint x: 235, startPoint y: 112, endPoint x: 240, endPoint y: 112, distance: 5.1
drag, startPoint x: 465, startPoint y: 125, endPoint x: 609, endPoint y: 121, distance: 143.7
click at [471, 123] on div "{ "topic" : "locations/create" }" at bounding box center [432, 192] width 527 height 180
click at [141, 30] on div at bounding box center [350, 160] width 700 height 320
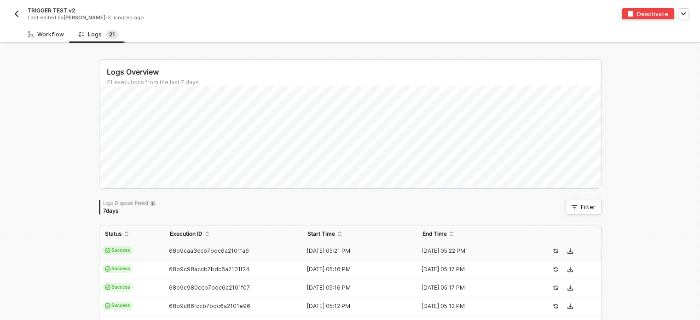
drag, startPoint x: 48, startPoint y: 33, endPoint x: 111, endPoint y: 33, distance: 62.6
click at [49, 33] on div "Workflow" at bounding box center [46, 34] width 36 height 7
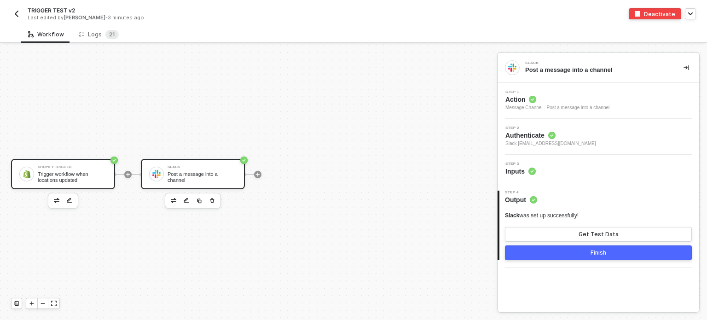
click at [70, 168] on div "Shopify Trigger" at bounding box center [72, 167] width 69 height 4
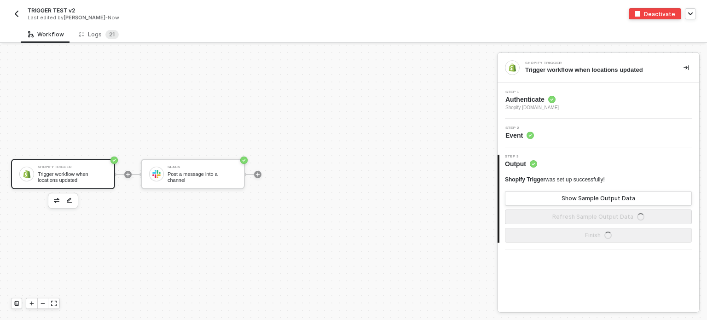
click at [516, 105] on span "Shopify [DOMAIN_NAME]" at bounding box center [531, 107] width 53 height 7
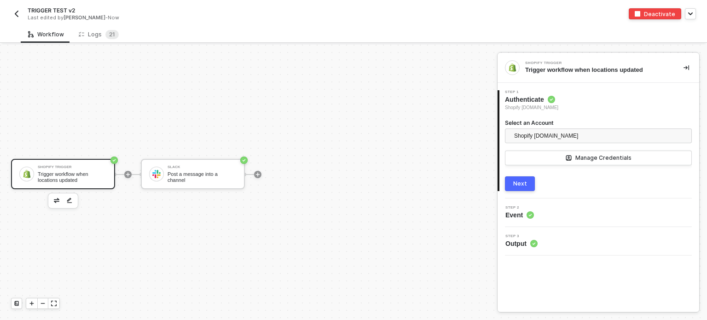
click at [520, 185] on div "Next" at bounding box center [520, 183] width 14 height 7
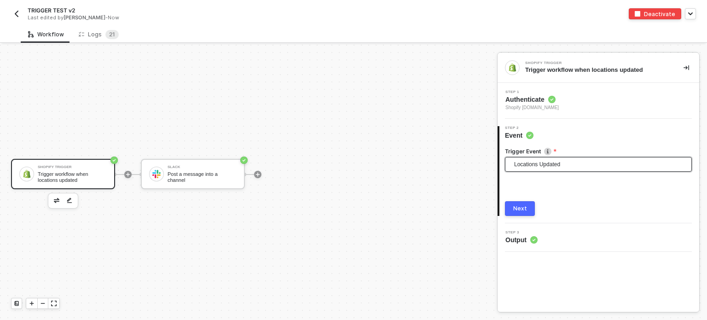
click at [528, 167] on span "Locations Updated" at bounding box center [600, 164] width 172 height 14
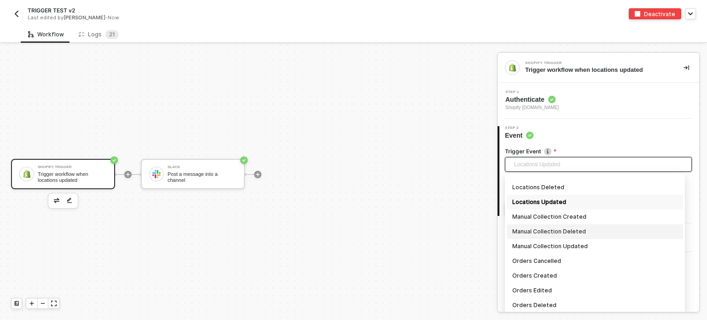
scroll to position [543, 0]
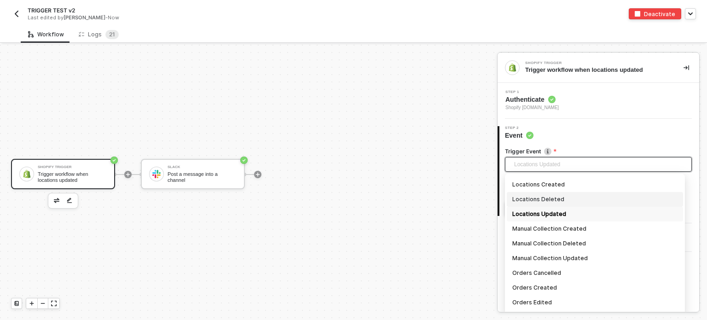
click at [546, 198] on div "Locations Deleted" at bounding box center [594, 199] width 165 height 10
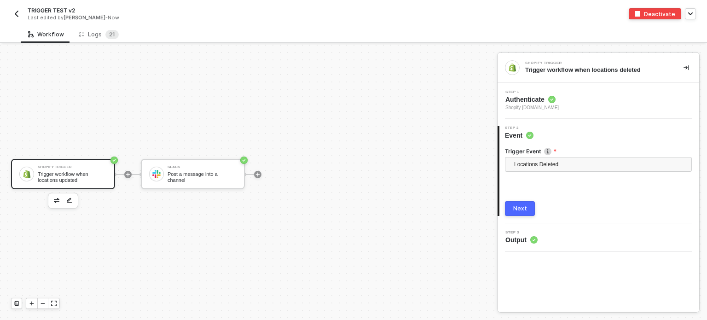
click at [517, 204] on button "Next" at bounding box center [520, 208] width 30 height 15
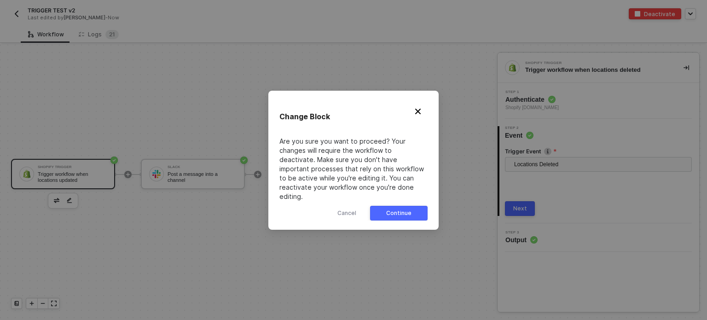
click at [405, 210] on div "Continue" at bounding box center [398, 212] width 25 height 7
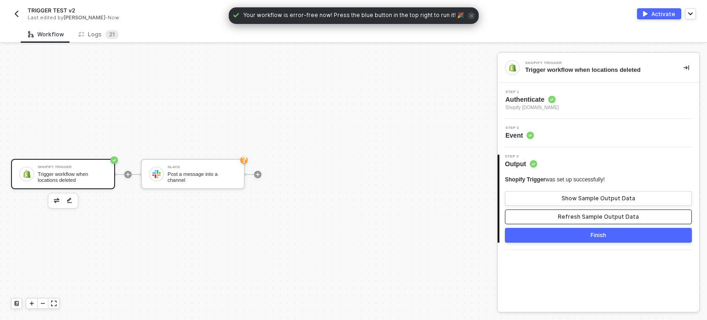
click at [577, 216] on div "Refresh Sample Output Data" at bounding box center [598, 216] width 81 height 7
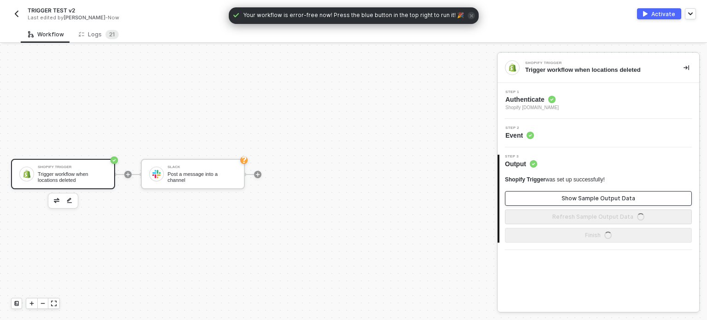
click at [579, 200] on div "Show Sample Output Data" at bounding box center [599, 198] width 74 height 7
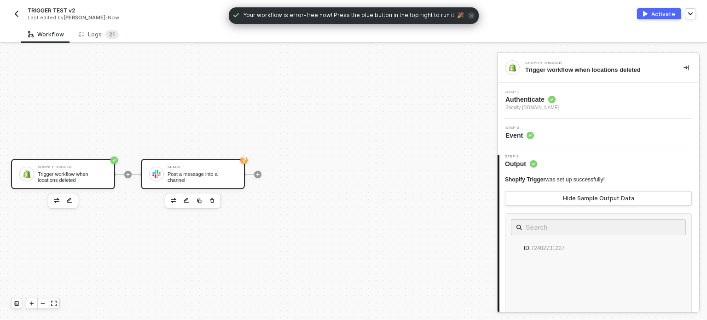
click at [192, 180] on div "Slack Post a message into a channel" at bounding box center [202, 173] width 69 height 17
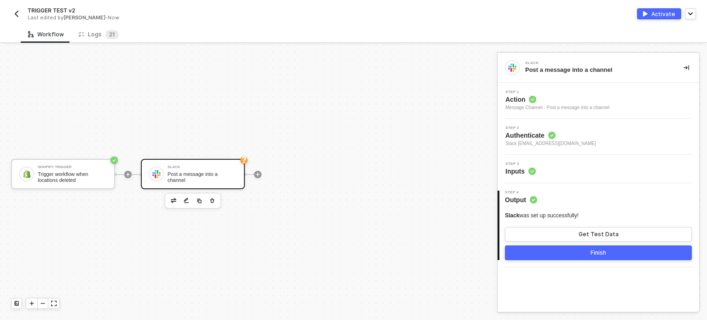
click at [526, 174] on span "Inputs" at bounding box center [520, 171] width 30 height 9
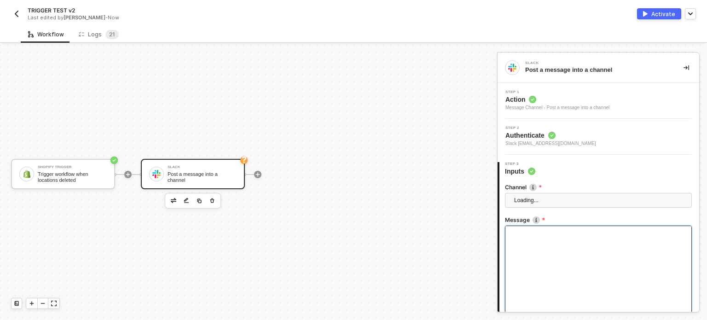
click at [564, 227] on div at bounding box center [598, 272] width 187 height 92
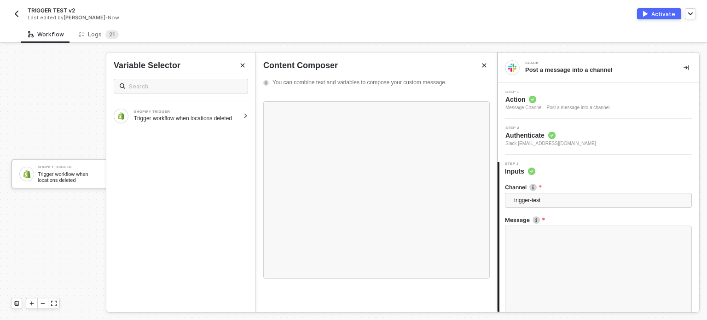
click at [231, 131] on div "SHOPIFY TRIGGER Trigger workflow when locations deleted" at bounding box center [180, 187] width 149 height 233
click at [206, 119] on div "Trigger workflow when locations deleted" at bounding box center [186, 118] width 105 height 7
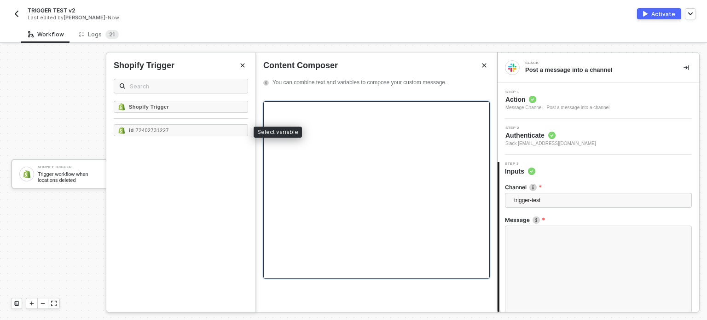
drag, startPoint x: 194, startPoint y: 132, endPoint x: 383, endPoint y: 154, distance: 190.4
click at [195, 132] on div "id - 72402731227" at bounding box center [181, 130] width 134 height 12
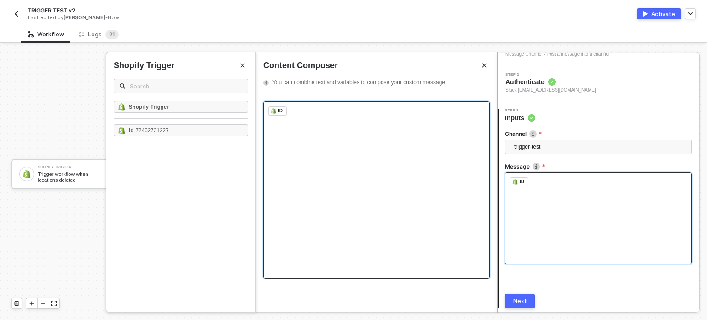
scroll to position [86, 0]
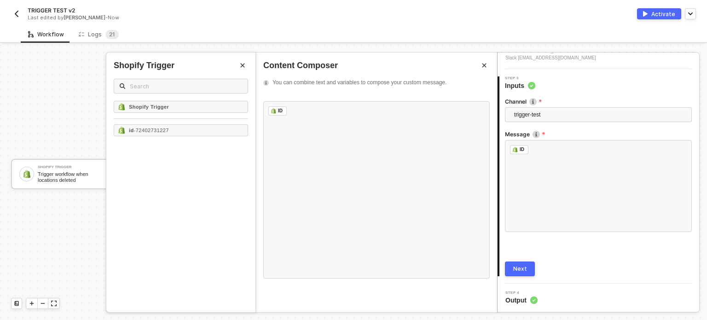
click at [521, 268] on div "Next" at bounding box center [520, 268] width 14 height 7
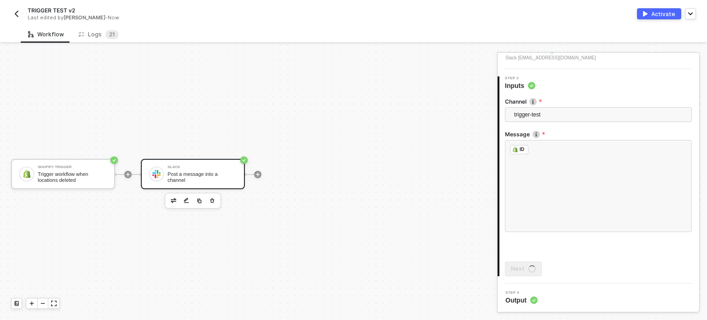
scroll to position [0, 0]
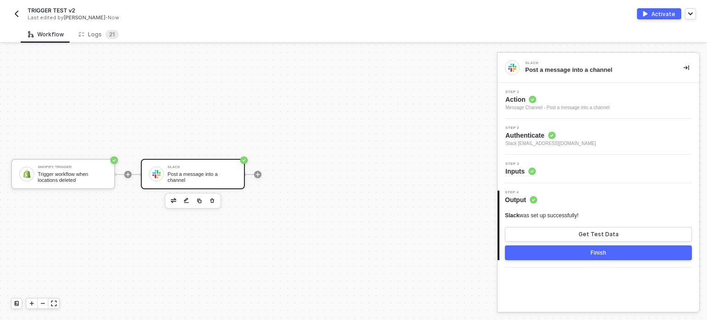
click at [648, 12] on img "button" at bounding box center [645, 14] width 5 height 6
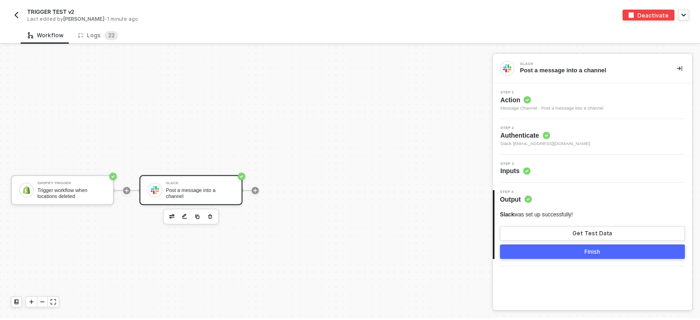
scroll to position [17, 0]
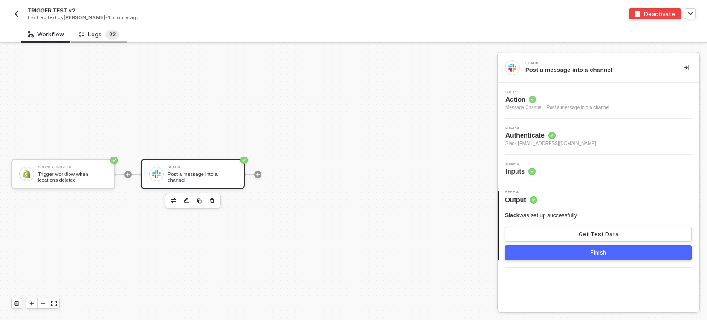
click at [105, 37] on sup "2 2" at bounding box center [112, 34] width 14 height 9
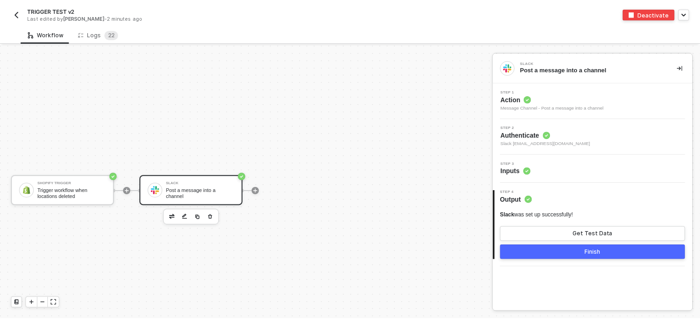
scroll to position [17, 0]
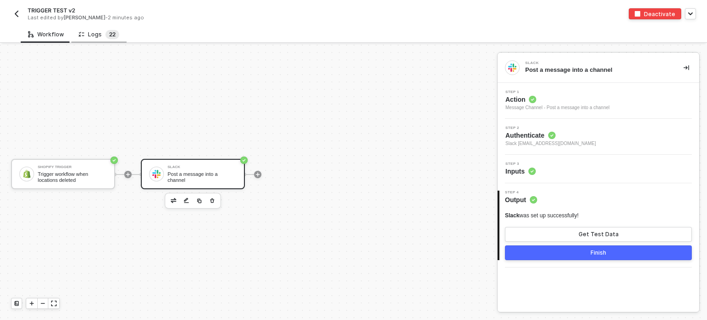
click at [109, 35] on span "2" at bounding box center [110, 34] width 3 height 7
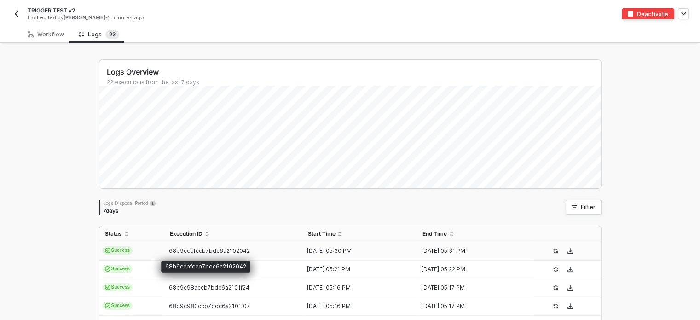
click at [169, 254] on span "68b9ccbfccb7bdc6a2102042" at bounding box center [209, 250] width 81 height 7
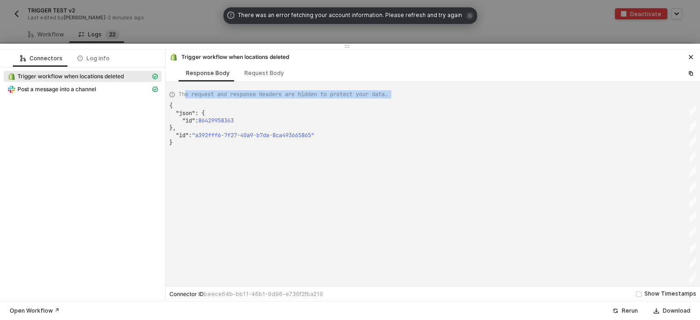
drag, startPoint x: 184, startPoint y: 90, endPoint x: 258, endPoint y: 134, distance: 85.9
click at [259, 143] on div "The request and response Headers are hidden to protect your data. { "json" : { …" at bounding box center [432, 184] width 527 height 197
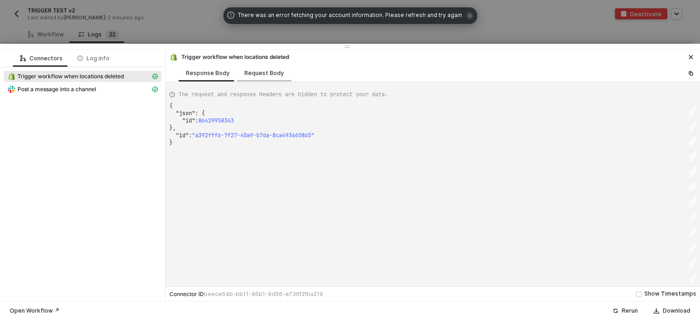
click at [258, 74] on div "Request Body" at bounding box center [264, 73] width 40 height 7
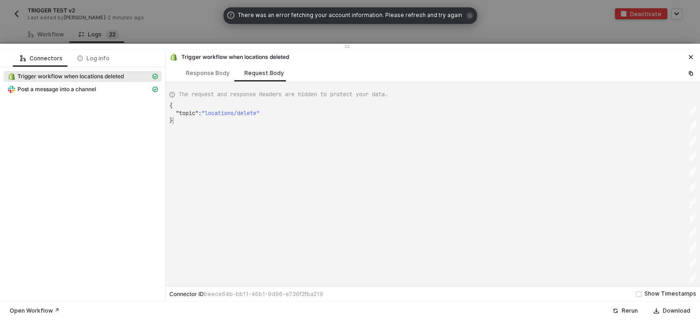
scroll to position [0, 2]
drag, startPoint x: 201, startPoint y: 117, endPoint x: 158, endPoint y: 117, distance: 42.8
click at [227, 120] on div "}" at bounding box center [432, 120] width 527 height 7
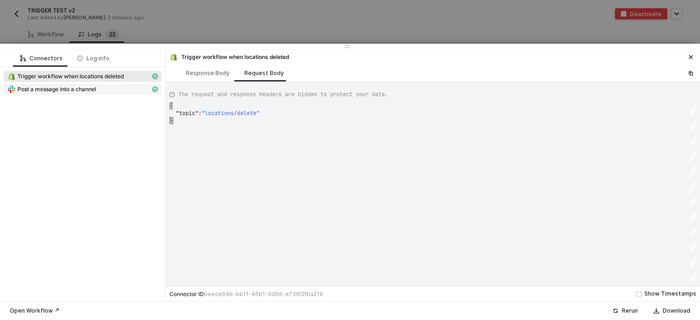
click at [95, 87] on span "Post a message into a channel" at bounding box center [56, 89] width 79 height 7
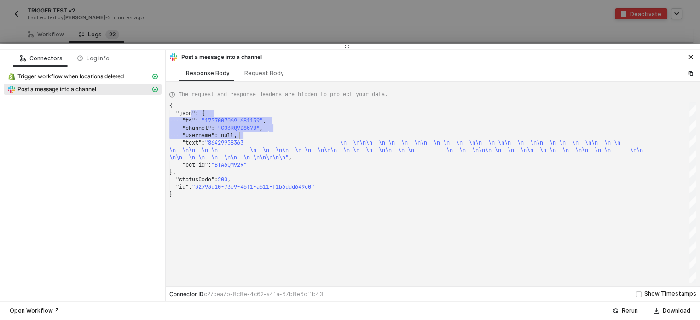
scroll to position [0, 0]
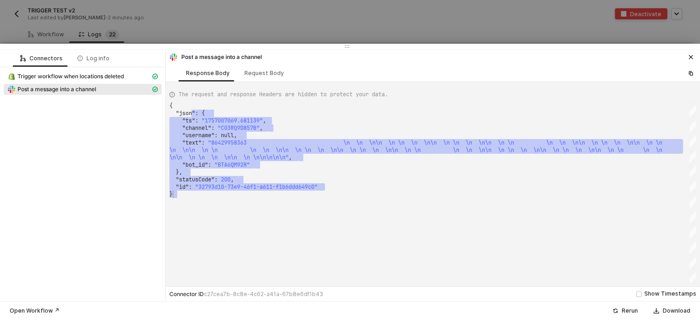
drag, startPoint x: 196, startPoint y: 116, endPoint x: 381, endPoint y: 198, distance: 202.4
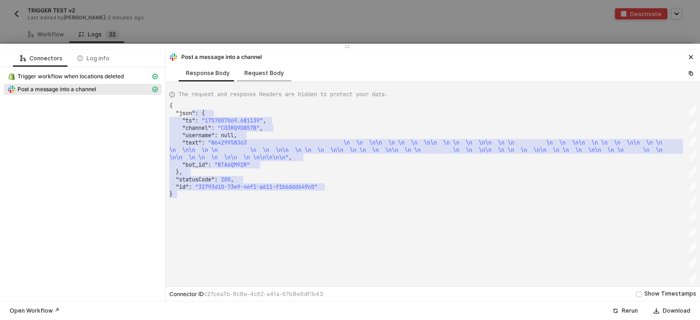
click at [272, 73] on div "Request Body" at bounding box center [264, 73] width 40 height 7
type textarea "{ "channel": "C03RQ9D857B", "text": "86429958363 \n \n \n\n \n \n \n \n\n \n \n…"
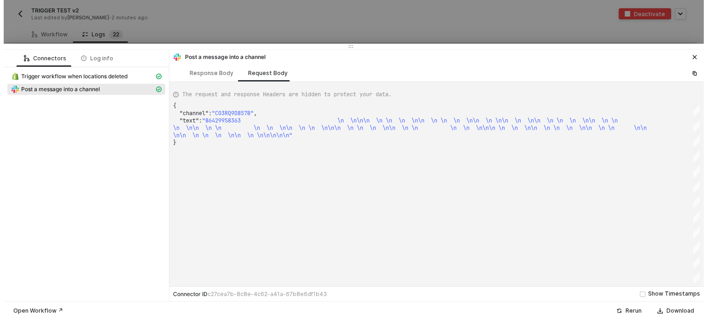
scroll to position [0, 2]
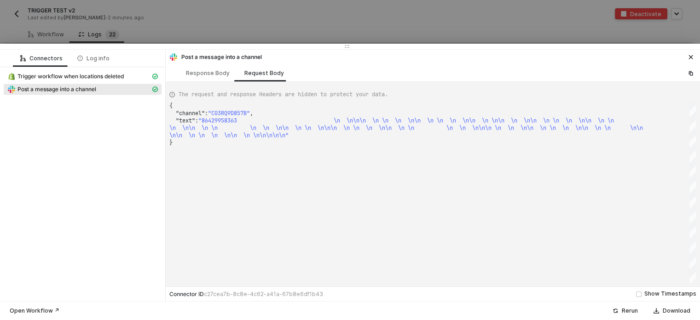
click at [295, 168] on div "{ "channel" : "C03RQ9D857B" , "text" : "86429958363 \n \n \n\n \n \n \n \n\n \n…" at bounding box center [432, 192] width 527 height 180
click at [340, 30] on div at bounding box center [350, 160] width 700 height 320
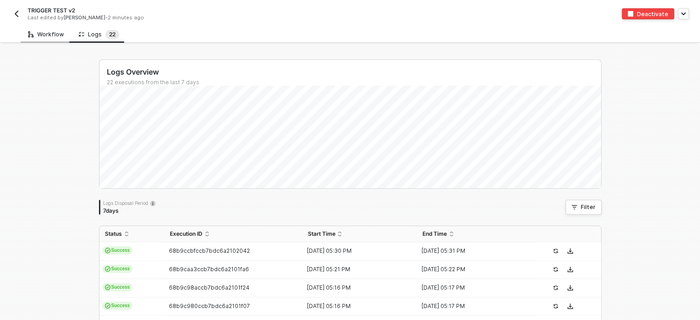
click at [49, 28] on div "Workflow" at bounding box center [46, 34] width 51 height 17
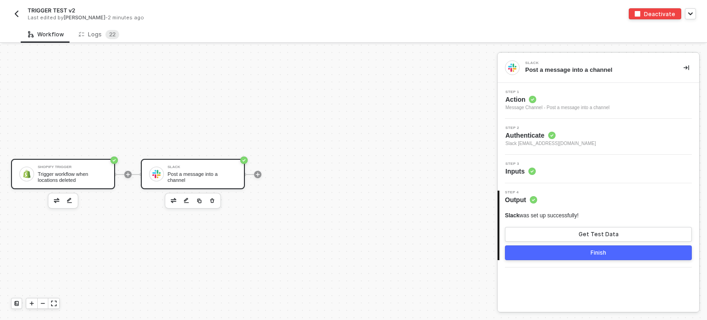
click at [57, 177] on div "Trigger workflow when locations deleted" at bounding box center [72, 177] width 69 height 12
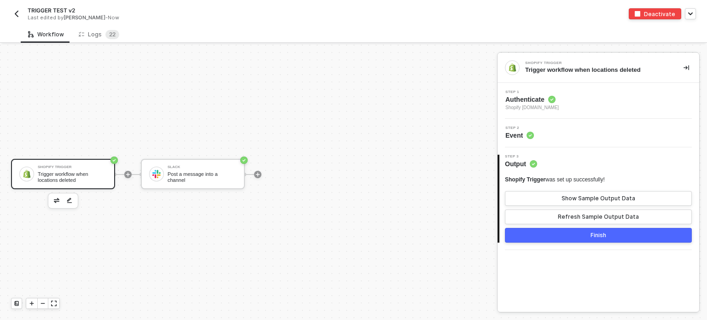
click at [523, 105] on span "Shopify alloy-sandbox.myshopify.com" at bounding box center [531, 107] width 53 height 7
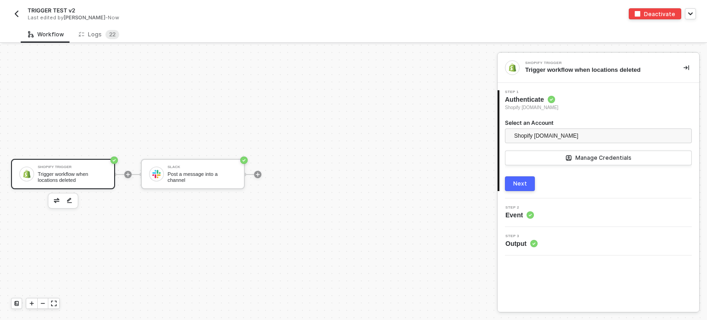
click at [523, 179] on button "Next" at bounding box center [520, 183] width 30 height 15
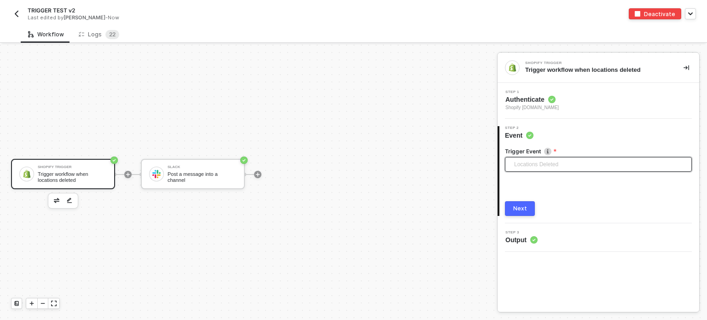
click at [538, 161] on span "Locations Deleted" at bounding box center [600, 164] width 172 height 14
drag, startPoint x: 354, startPoint y: 130, endPoint x: 362, endPoint y: 131, distance: 7.4
click at [356, 130] on div "Shopify Trigger Trigger workflow when locations deleted Slack Post a message in…" at bounding box center [246, 174] width 493 height 292
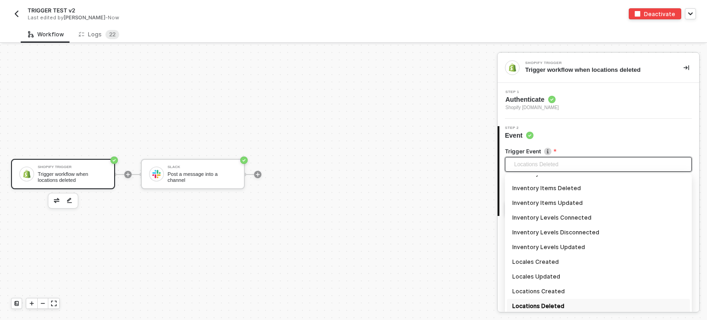
click at [554, 169] on span "Locations Deleted" at bounding box center [600, 164] width 172 height 14
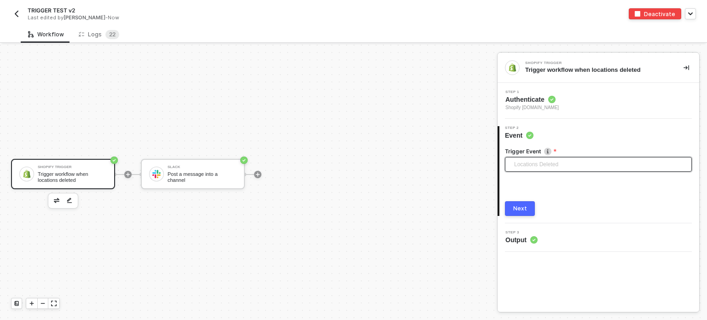
click at [528, 165] on span "Locations Deleted" at bounding box center [600, 164] width 172 height 14
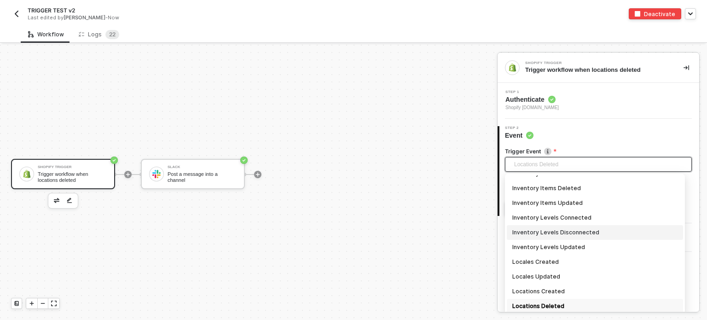
scroll to position [390, 0]
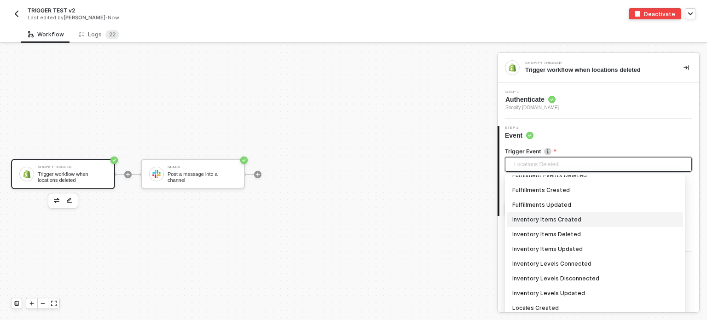
click at [553, 222] on div "Inventory Items Created" at bounding box center [594, 220] width 165 height 10
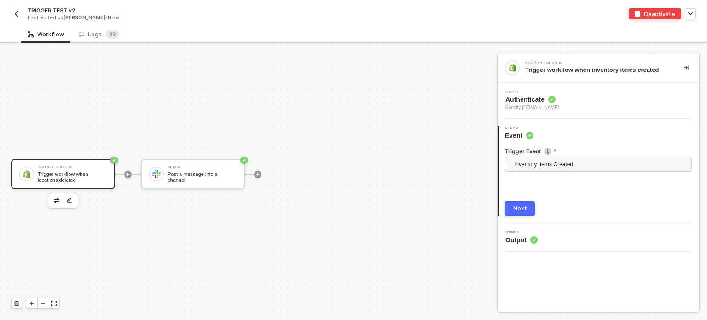
click at [520, 209] on div "Next" at bounding box center [520, 208] width 14 height 7
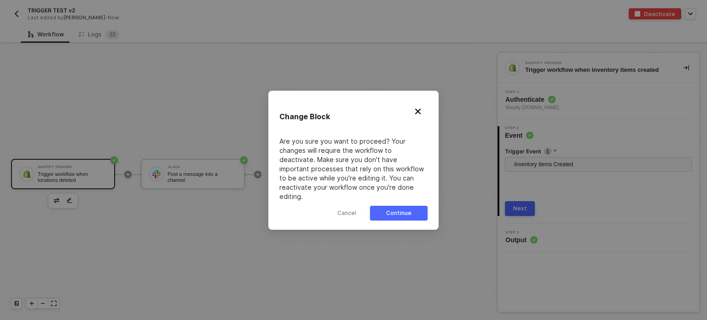
click at [409, 209] on div "Continue" at bounding box center [398, 212] width 25 height 7
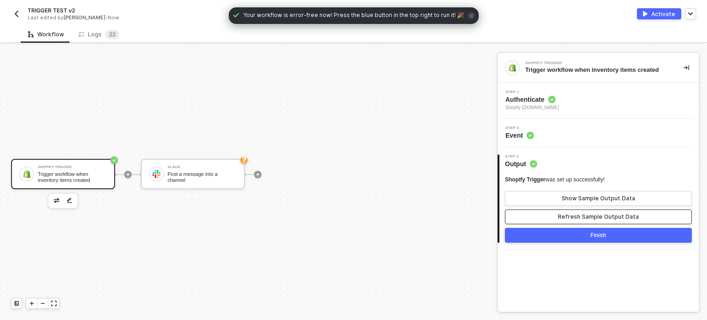
drag, startPoint x: 580, startPoint y: 218, endPoint x: 584, endPoint y: 203, distance: 15.2
click at [580, 218] on div "Refresh Sample Output Data" at bounding box center [598, 216] width 81 height 7
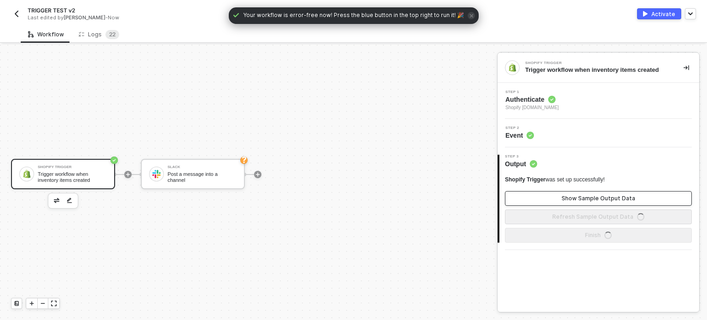
click at [587, 192] on button "Show Sample Output Data" at bounding box center [598, 198] width 187 height 15
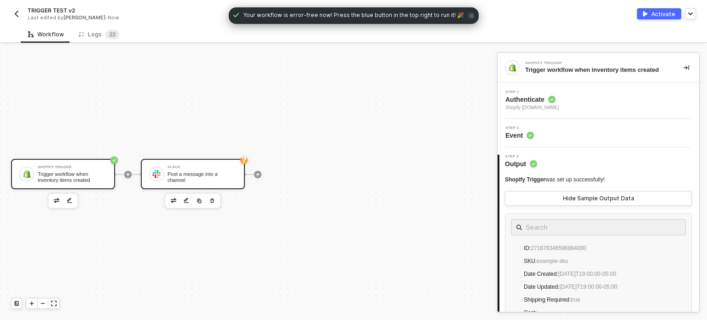
click at [223, 171] on div "Slack Post a message into a channel" at bounding box center [202, 173] width 69 height 17
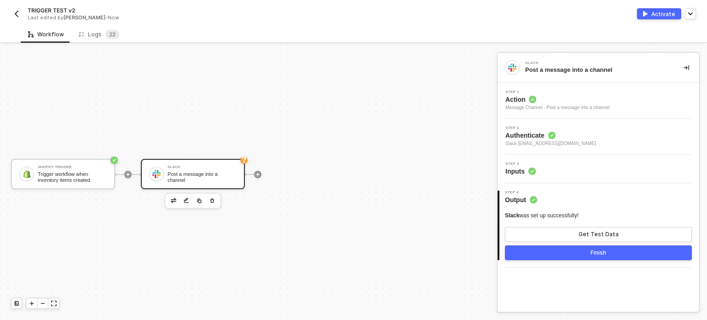
click at [519, 173] on span "Inputs" at bounding box center [520, 171] width 30 height 9
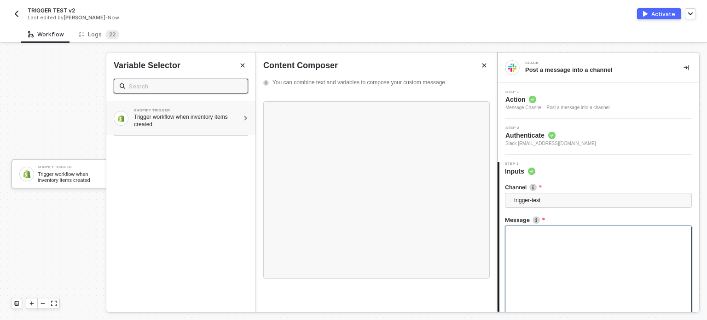
click at [209, 117] on div "Trigger workflow when inventory items created" at bounding box center [186, 120] width 105 height 15
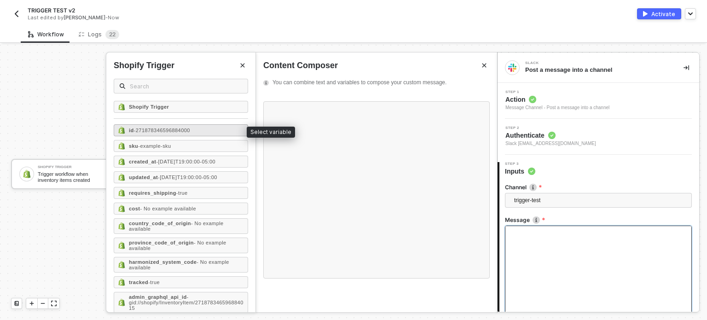
click at [163, 129] on span "- 271878346596884000" at bounding box center [162, 131] width 56 height 6
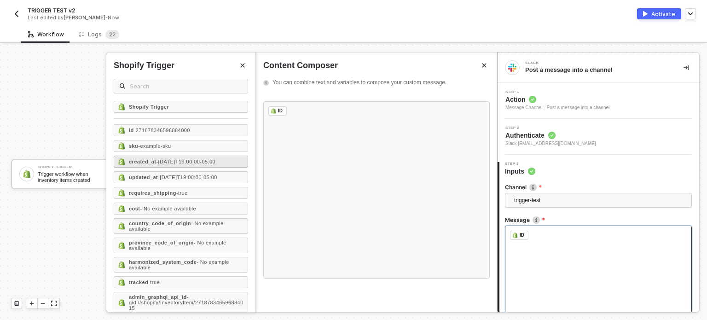
click at [163, 156] on div "created_at - 2021-12-31T19:00:00-05:00" at bounding box center [181, 162] width 134 height 12
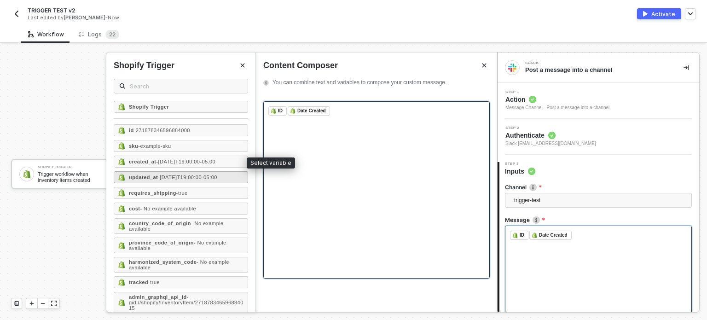
scroll to position [256, 0]
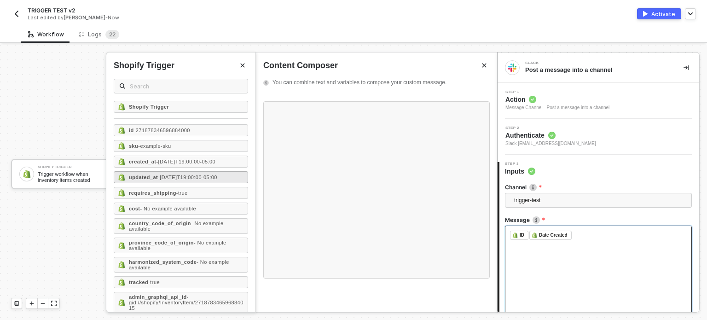
click at [163, 176] on span "- 2021-12-31T19:00:00-05:00" at bounding box center [187, 177] width 59 height 6
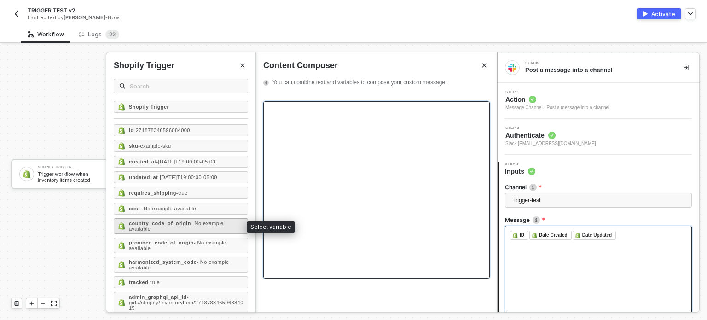
scroll to position [6, 0]
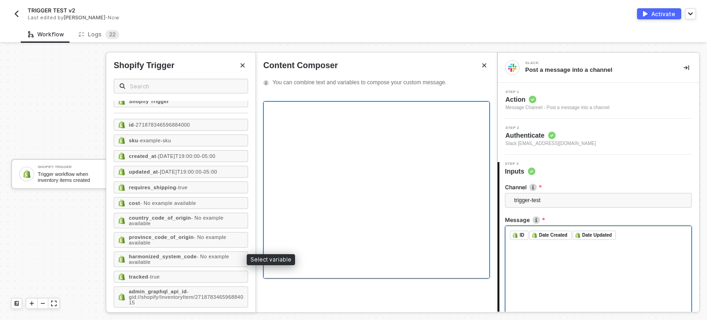
drag, startPoint x: 153, startPoint y: 257, endPoint x: 460, endPoint y: 256, distance: 307.5
click at [153, 257] on div "harmonized_system_code - No example available" at bounding box center [186, 259] width 115 height 11
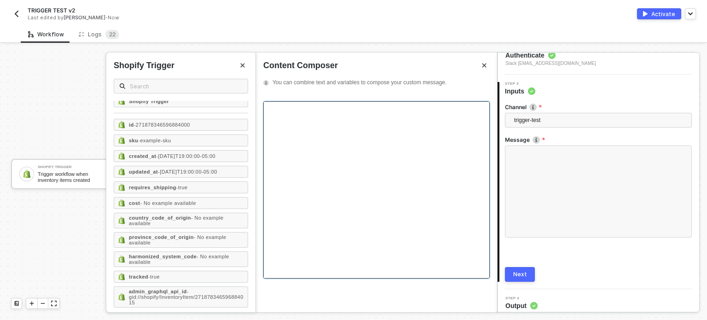
scroll to position [86, 0]
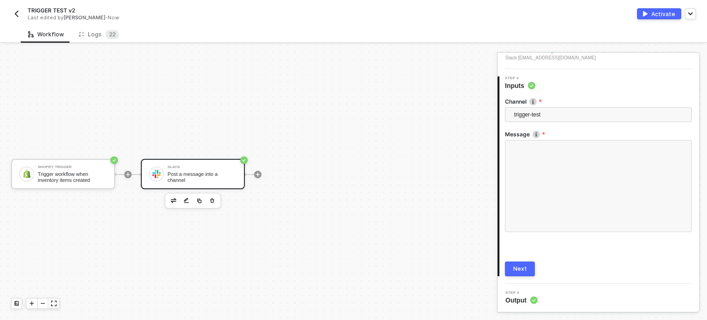
drag, startPoint x: 519, startPoint y: 267, endPoint x: 532, endPoint y: 253, distance: 18.9
click at [521, 267] on div "Next" at bounding box center [520, 268] width 14 height 7
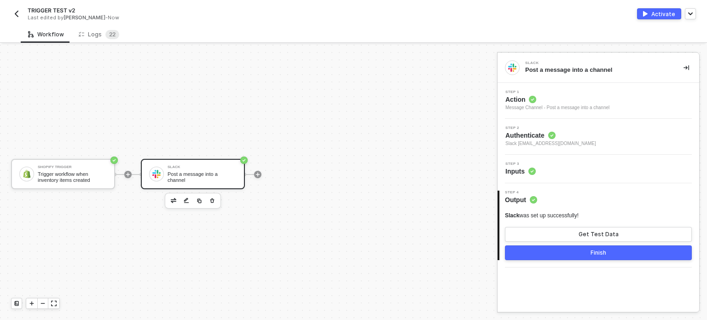
scroll to position [0, 0]
click at [660, 11] on div "Activate" at bounding box center [663, 14] width 24 height 8
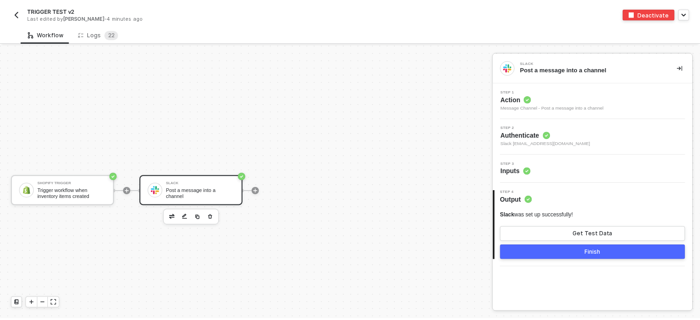
scroll to position [17, 0]
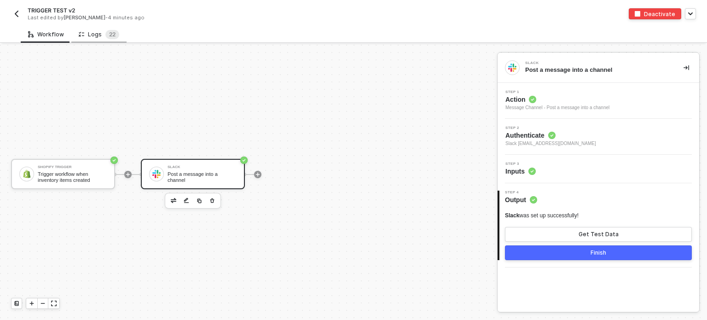
click at [101, 30] on div "Logs 2 2" at bounding box center [99, 34] width 41 height 9
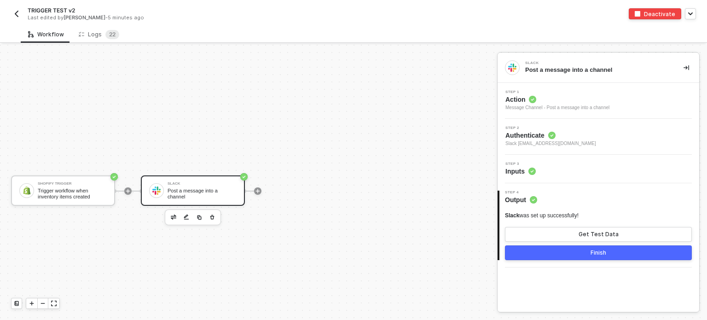
scroll to position [17, 0]
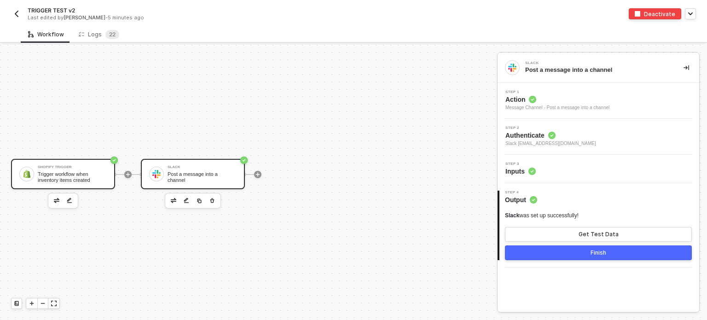
click at [67, 182] on div "Shopify Trigger Trigger workflow when inventory items created" at bounding box center [63, 174] width 104 height 30
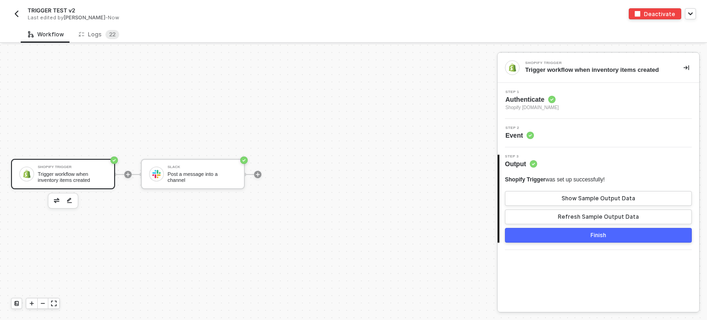
click at [521, 133] on span "Event" at bounding box center [519, 135] width 29 height 9
click at [527, 104] on span "Shopify [DOMAIN_NAME]" at bounding box center [531, 107] width 53 height 7
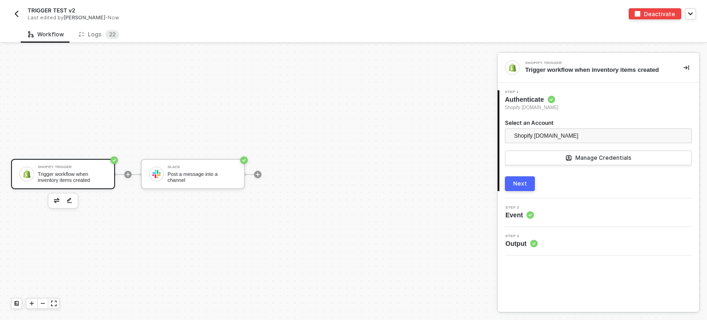
click at [525, 185] on div "Next" at bounding box center [520, 183] width 14 height 7
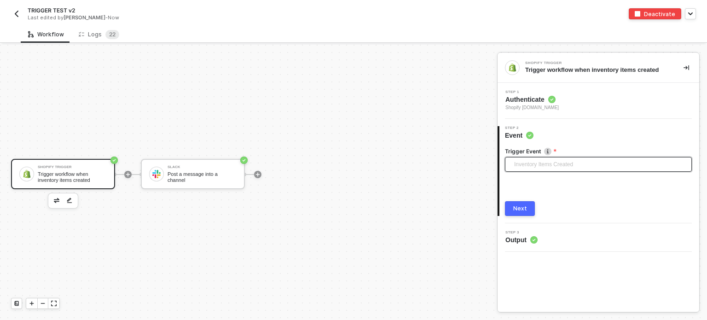
click at [536, 164] on span "Inventory Items Created" at bounding box center [600, 164] width 172 height 14
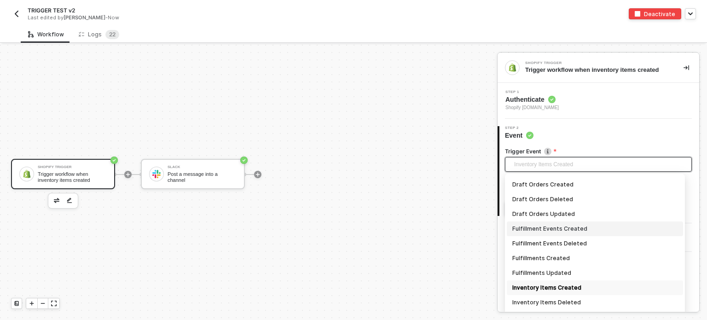
scroll to position [350, 0]
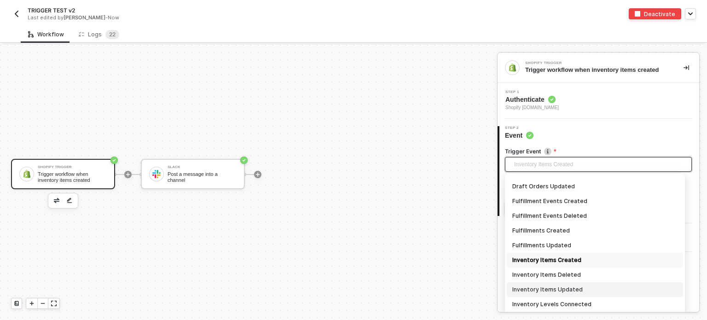
click at [552, 292] on div "Inventory Items Updated" at bounding box center [594, 290] width 165 height 10
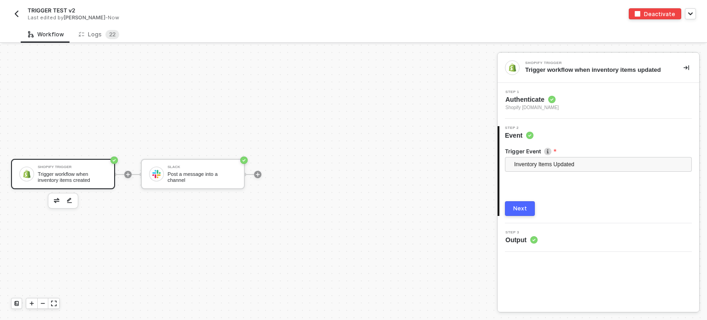
click at [525, 203] on button "Next" at bounding box center [520, 208] width 30 height 15
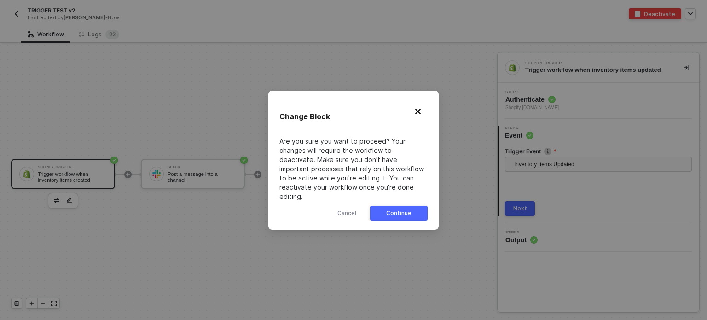
click at [408, 206] on button "Continue" at bounding box center [399, 213] width 58 height 15
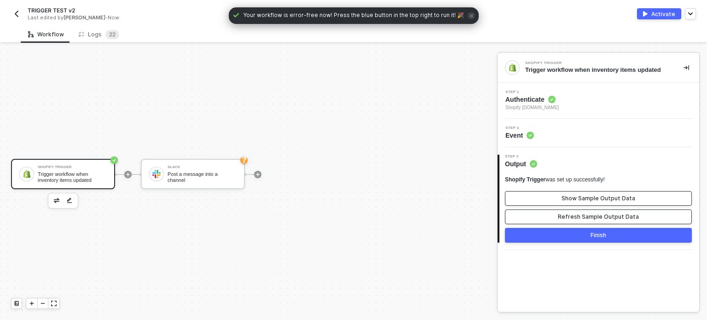
drag, startPoint x: 554, startPoint y: 220, endPoint x: 568, endPoint y: 202, distance: 23.0
click at [556, 219] on button "Refresh Sample Output Data" at bounding box center [598, 216] width 187 height 15
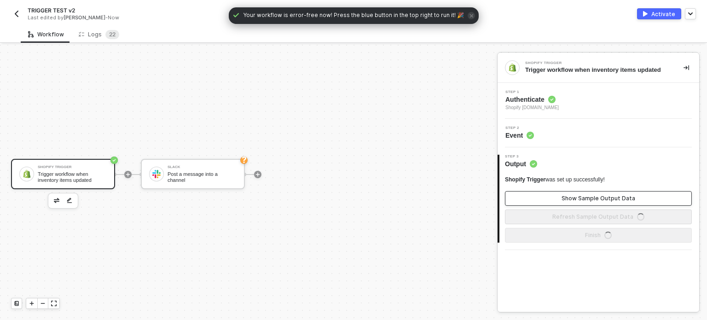
click at [571, 193] on button "Show Sample Output Data" at bounding box center [598, 198] width 187 height 15
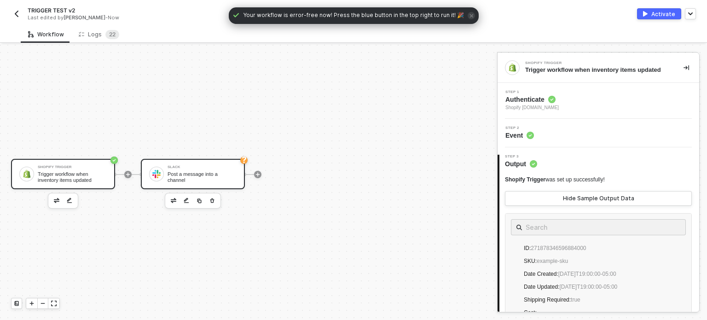
click at [177, 174] on div "Post a message into a channel" at bounding box center [202, 177] width 69 height 12
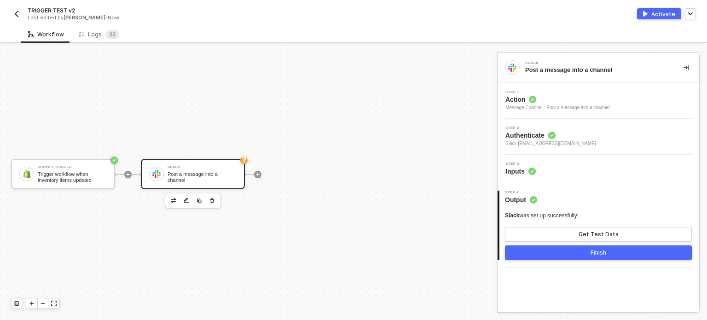
click at [523, 168] on span "Inputs" at bounding box center [520, 171] width 30 height 9
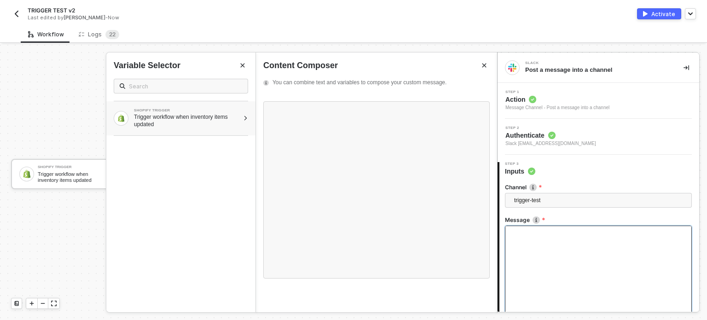
click at [199, 122] on div "Trigger workflow when inventory items updated" at bounding box center [186, 120] width 105 height 15
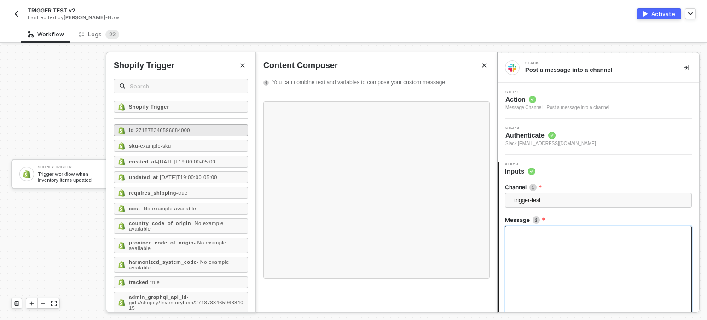
click at [167, 128] on span "- 271878346596884000" at bounding box center [162, 131] width 56 height 6
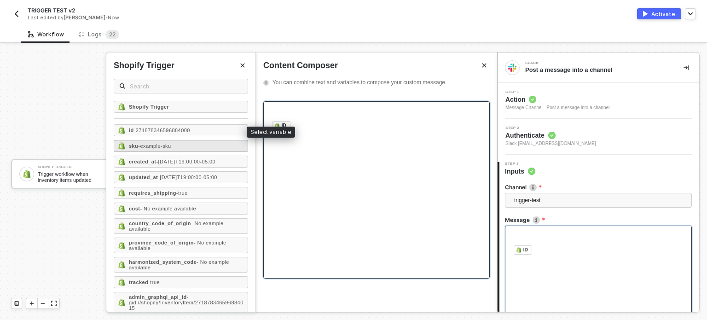
scroll to position [341, 0]
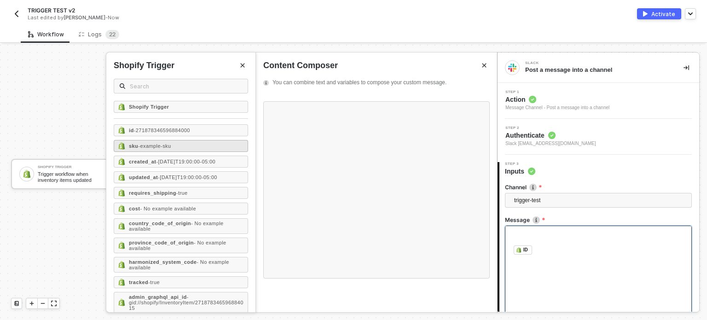
click at [161, 143] on span "- example-sku" at bounding box center [154, 146] width 33 height 6
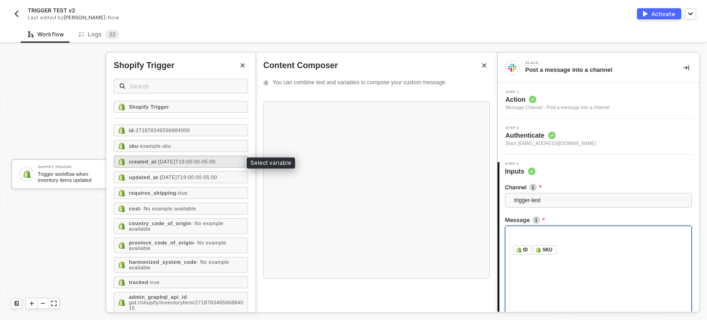
click at [161, 161] on span "- [DATE]T19:00:00-05:00" at bounding box center [185, 162] width 59 height 6
click at [165, 184] on div "id - 271878346596884000 sku - example-sku created_at - [DATE]T19:00:00-05:00 up…" at bounding box center [181, 218] width 134 height 189
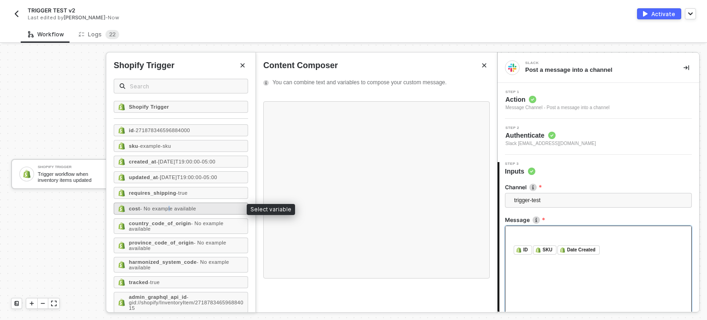
drag, startPoint x: 168, startPoint y: 202, endPoint x: 227, endPoint y: 209, distance: 60.2
click at [168, 203] on div "cost - No example available" at bounding box center [181, 209] width 134 height 12
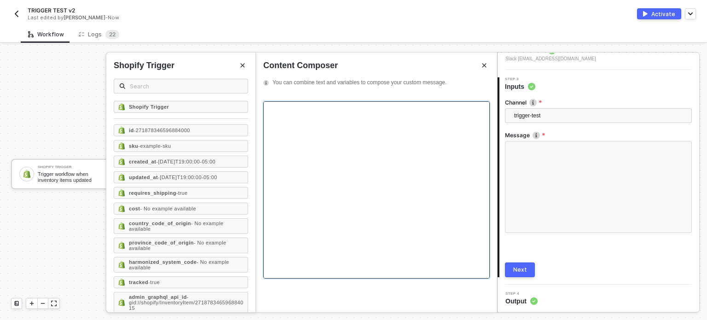
scroll to position [86, 0]
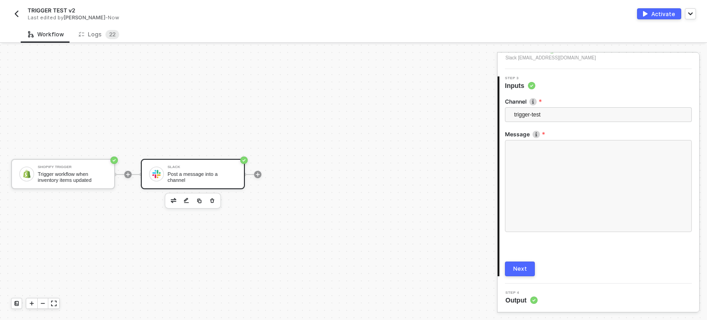
click at [525, 272] on button "Next" at bounding box center [520, 268] width 30 height 15
click at [663, 12] on div "Activate" at bounding box center [663, 14] width 24 height 8
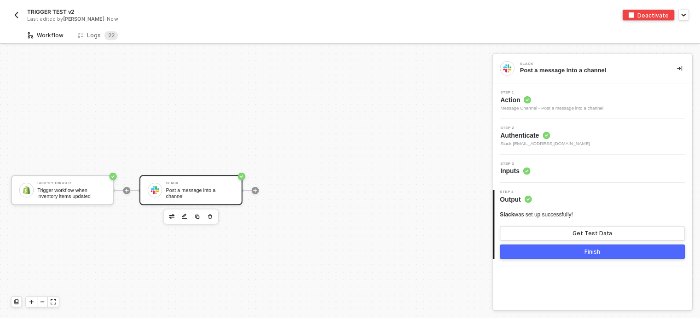
scroll to position [17, 0]
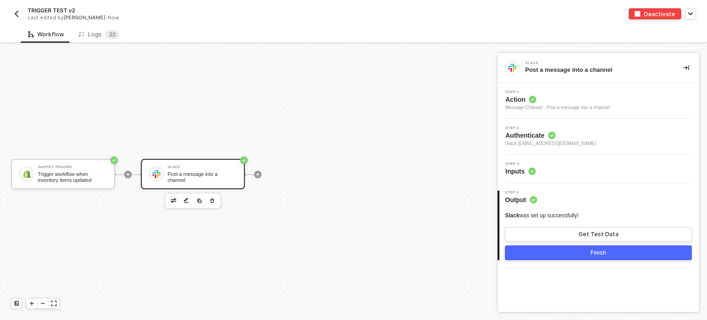
click at [135, 78] on div "Shopify Trigger Trigger workflow when inventory items updated Slack Post a mess…" at bounding box center [246, 174] width 493 height 292
click at [99, 35] on div "Logs 2 2" at bounding box center [99, 34] width 41 height 9
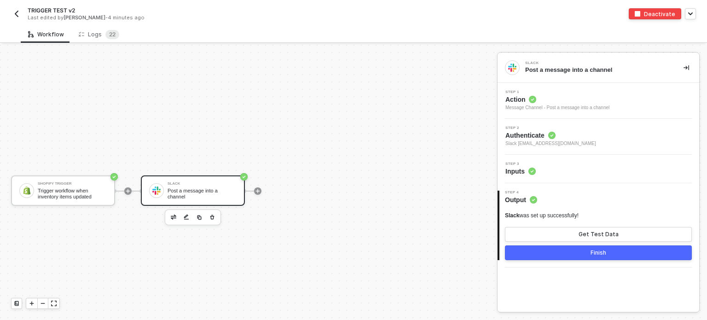
scroll to position [17, 0]
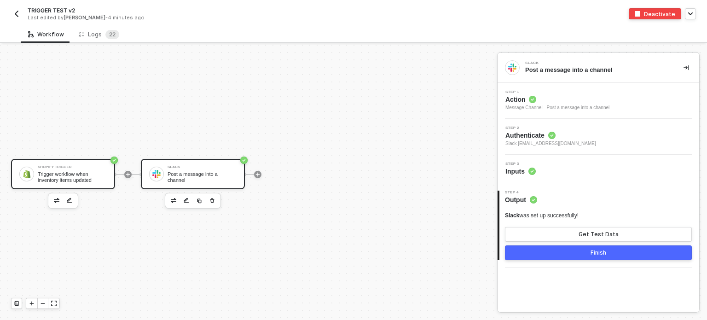
click at [94, 172] on div "Trigger workflow when inventory items updated" at bounding box center [72, 177] width 69 height 12
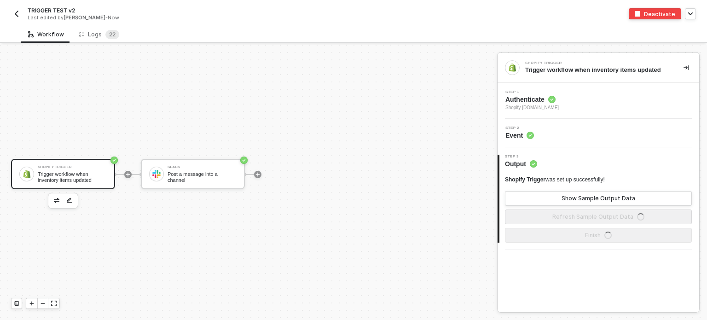
drag, startPoint x: 516, startPoint y: 138, endPoint x: 520, endPoint y: 101, distance: 37.5
click at [517, 138] on span "Event" at bounding box center [519, 135] width 29 height 9
click at [520, 99] on span "Authenticate" at bounding box center [531, 99] width 53 height 9
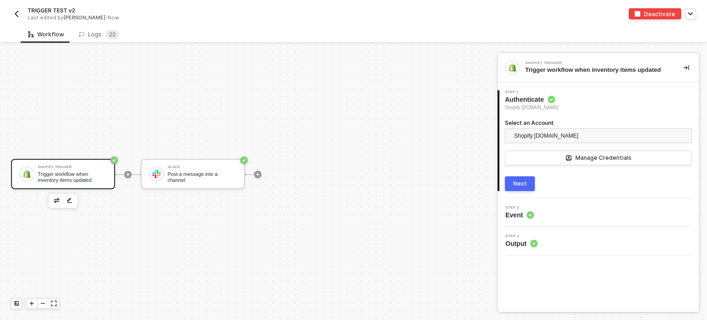
click at [516, 182] on div "Next" at bounding box center [520, 183] width 14 height 7
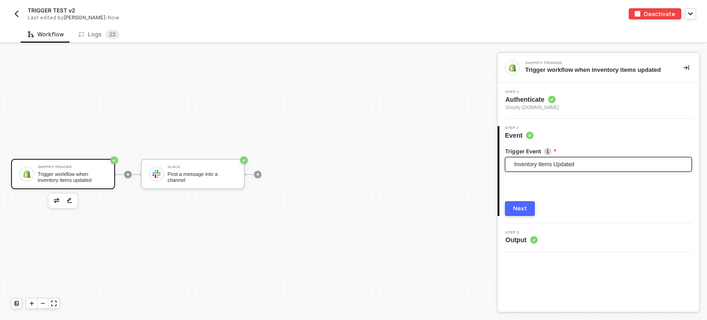
click at [536, 168] on span "Inventory Items Updated" at bounding box center [600, 164] width 172 height 14
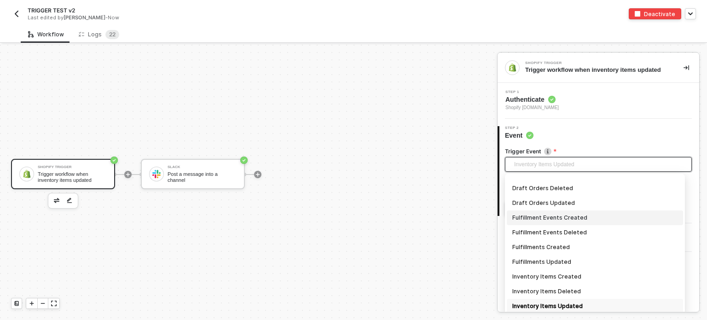
scroll to position [425, 0]
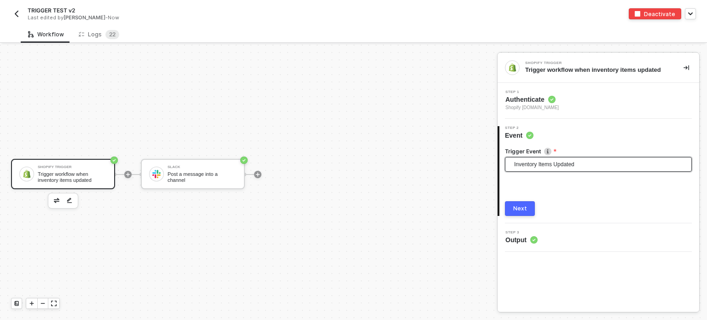
click at [56, 178] on div "Trigger workflow when inventory items updated" at bounding box center [72, 177] width 69 height 12
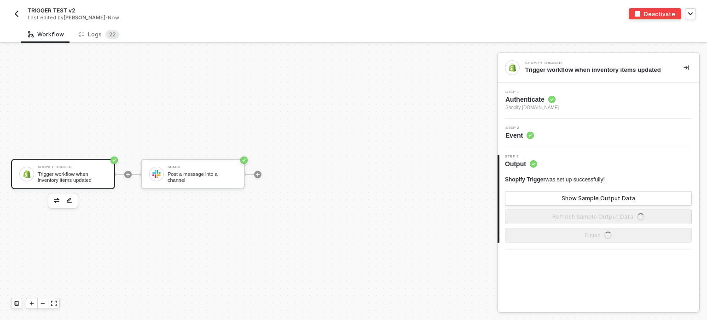
click at [521, 95] on span "Authenticate" at bounding box center [531, 99] width 53 height 9
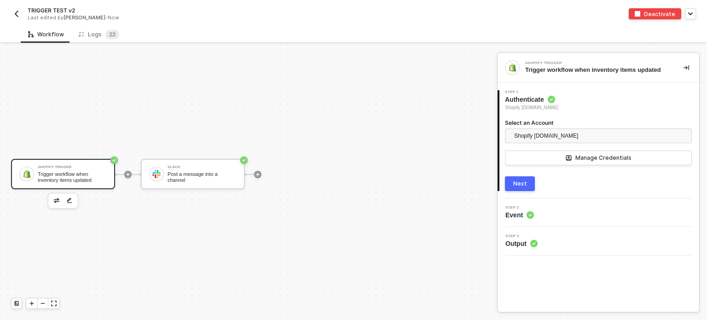
click at [517, 182] on div "Next" at bounding box center [520, 183] width 14 height 7
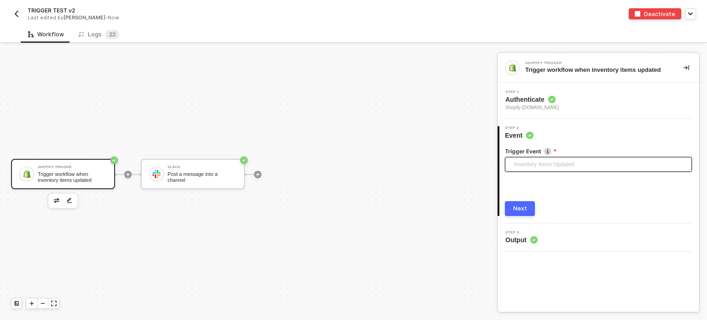
click at [543, 160] on span "Inventory Items Updated" at bounding box center [600, 164] width 172 height 14
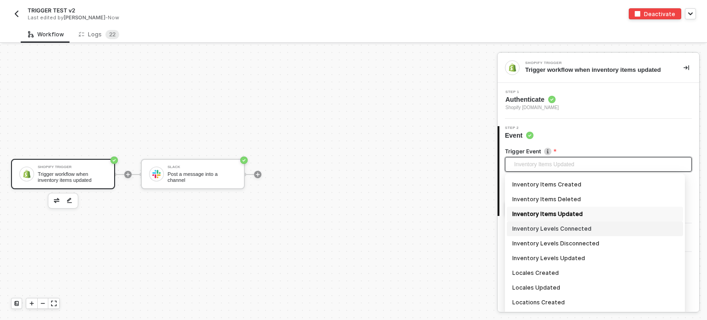
click at [550, 224] on div "Inventory Levels Connected" at bounding box center [594, 229] width 165 height 10
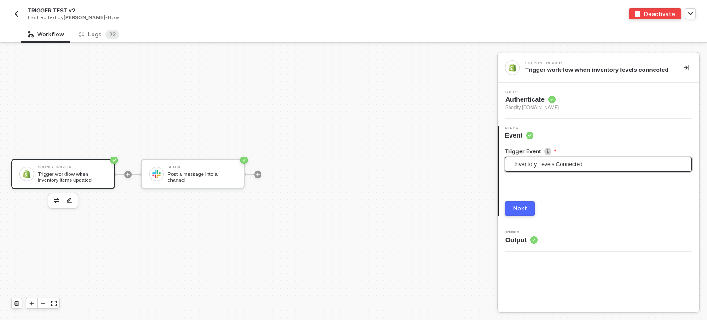
drag, startPoint x: 520, startPoint y: 209, endPoint x: 538, endPoint y: 209, distance: 17.5
click at [520, 209] on div "Next" at bounding box center [520, 208] width 14 height 7
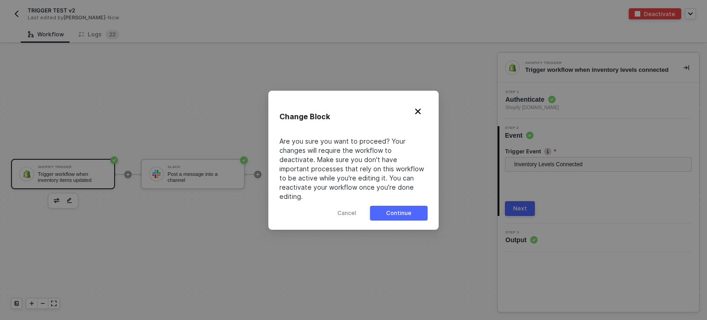
click at [427, 211] on button "Continue" at bounding box center [399, 213] width 58 height 15
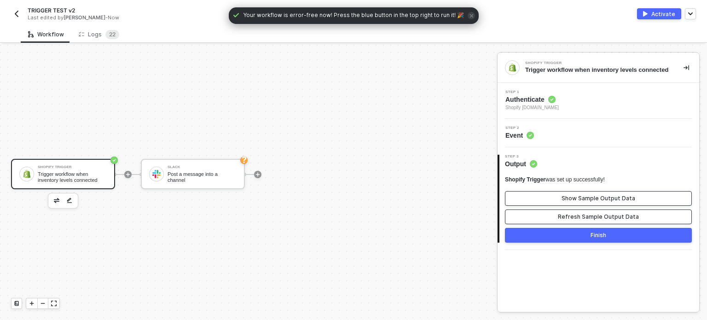
drag, startPoint x: 556, startPoint y: 211, endPoint x: 558, endPoint y: 193, distance: 18.0
click at [556, 207] on div "Shopify Trigger was set up successfully! Show Sample Output Data Refresh Sample…" at bounding box center [598, 200] width 187 height 48
click at [558, 192] on button "Show Sample Output Data" at bounding box center [598, 198] width 187 height 15
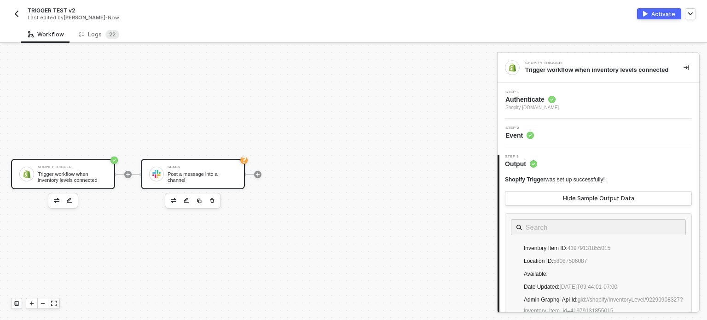
click at [228, 172] on div "Slack Post a message into a channel" at bounding box center [202, 173] width 69 height 17
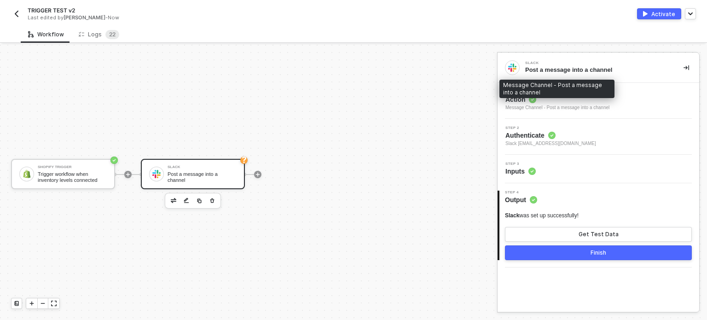
click at [520, 106] on div "Message Channel - Post a message into a channel" at bounding box center [557, 107] width 104 height 7
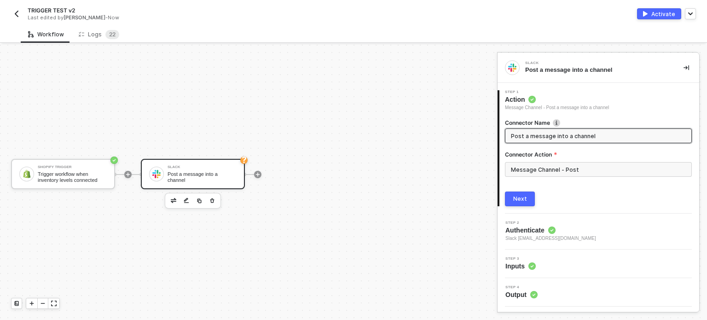
click at [523, 200] on div "Next" at bounding box center [520, 198] width 14 height 7
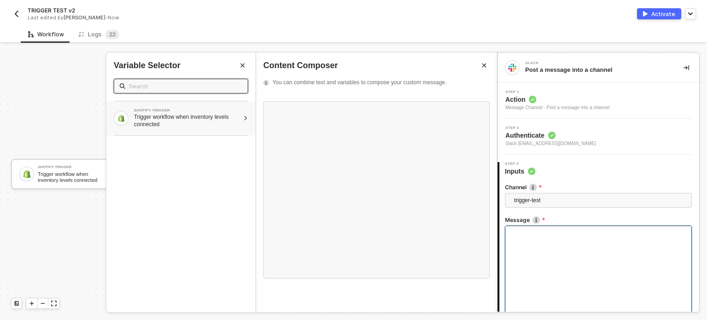
click at [221, 122] on div "Trigger workflow when inventory levels connected" at bounding box center [186, 120] width 105 height 15
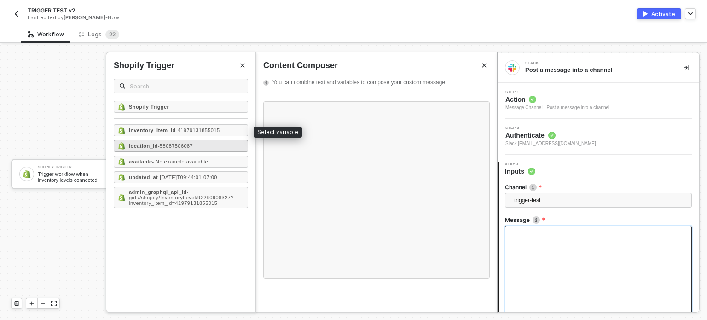
drag, startPoint x: 184, startPoint y: 129, endPoint x: 184, endPoint y: 139, distance: 10.6
click at [185, 129] on span "- 41979131855015" at bounding box center [198, 131] width 44 height 6
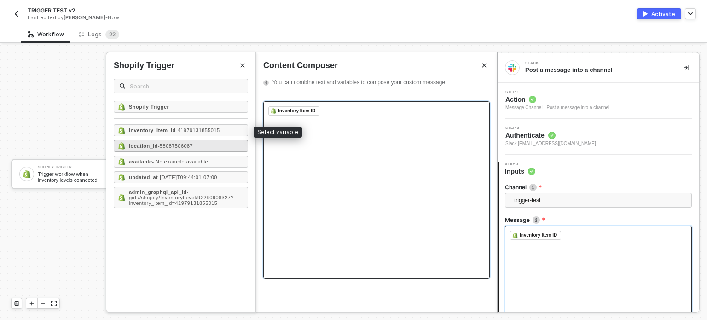
scroll to position [324, 0]
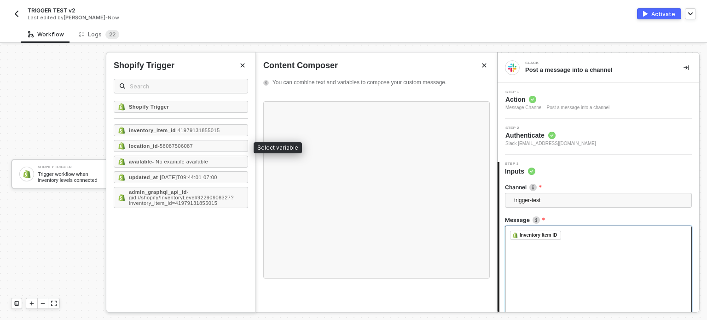
click at [179, 145] on span "- 58087506087" at bounding box center [175, 146] width 35 height 6
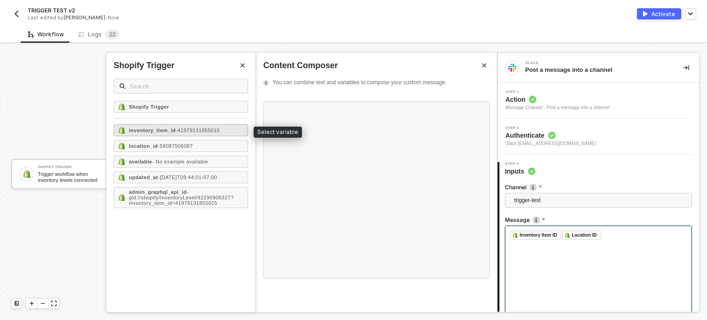
click at [179, 125] on div "inventory_item_id - 41979131855015" at bounding box center [181, 130] width 134 height 12
click at [180, 136] on div "inventory_item_id - 41979131855015 location_id - 58087506087 available - No exa…" at bounding box center [181, 166] width 134 height 84
click at [181, 133] on span "- 41979131855015" at bounding box center [198, 131] width 44 height 6
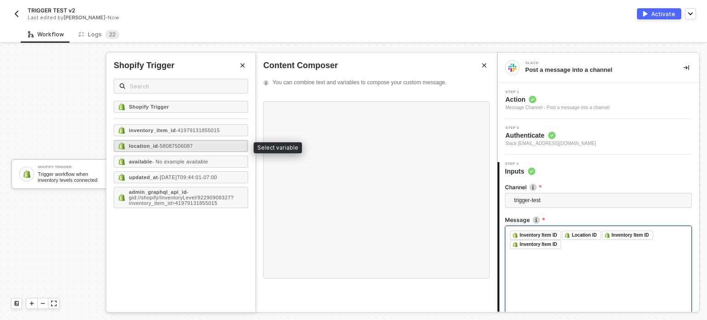
click at [186, 150] on div "location_id - 58087506087" at bounding box center [181, 146] width 134 height 12
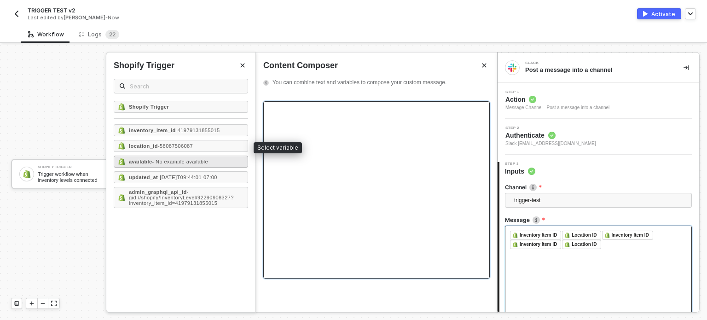
scroll to position [332, 0]
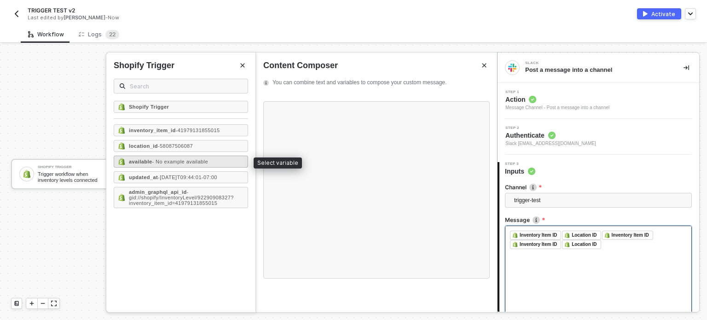
click at [182, 159] on span "- No example available" at bounding box center [180, 162] width 56 height 6
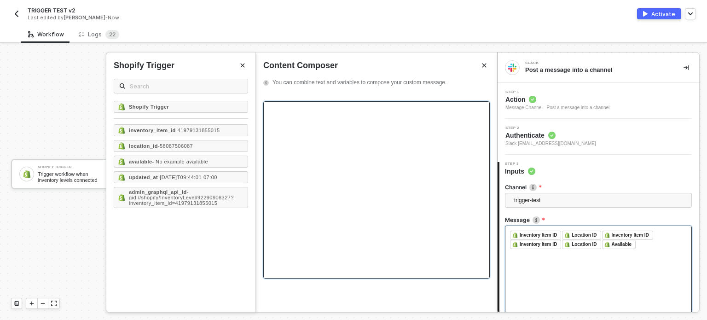
click at [375, 143] on div "﻿ Inventory Item ID ﻿ ﻿ Location ID ﻿ ﻿ Inventory Item ID ﻿ ﻿ Inventory Item ID…" at bounding box center [376, 133] width 216 height 718
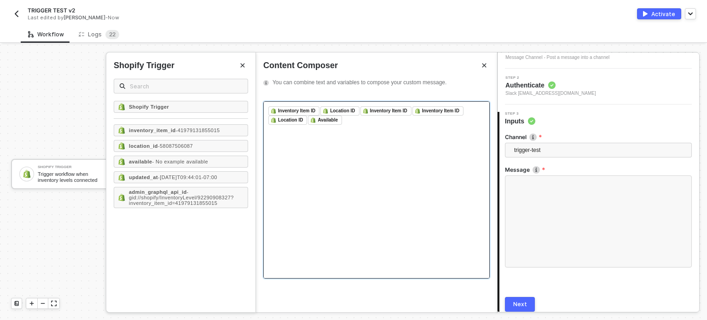
scroll to position [86, 0]
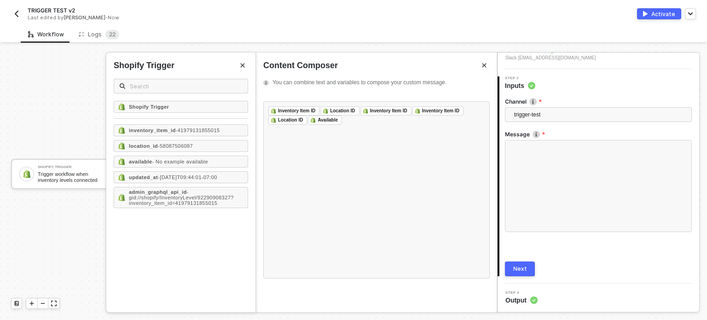
click at [505, 265] on button "Next" at bounding box center [520, 268] width 30 height 15
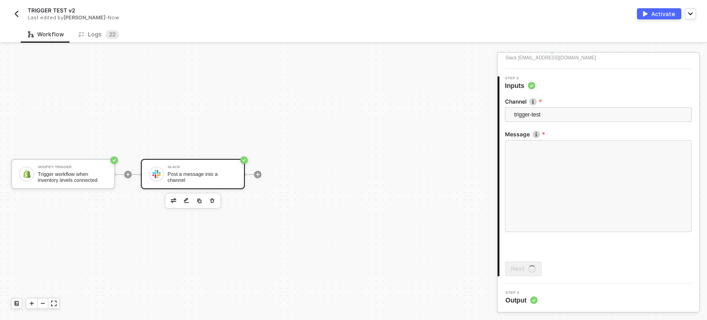
click at [670, 17] on div "Activate" at bounding box center [663, 14] width 24 height 8
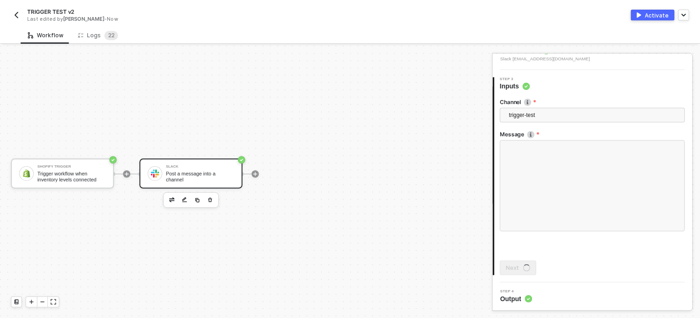
scroll to position [0, 0]
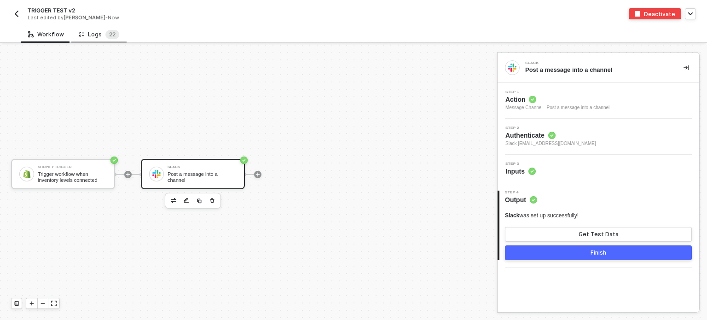
click at [99, 36] on div "Logs 2 2" at bounding box center [99, 34] width 41 height 9
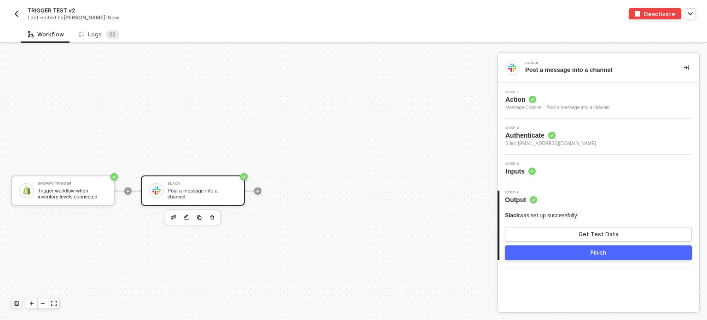
scroll to position [17, 0]
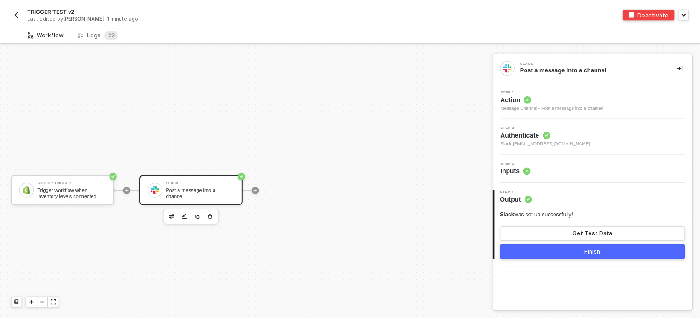
scroll to position [17, 0]
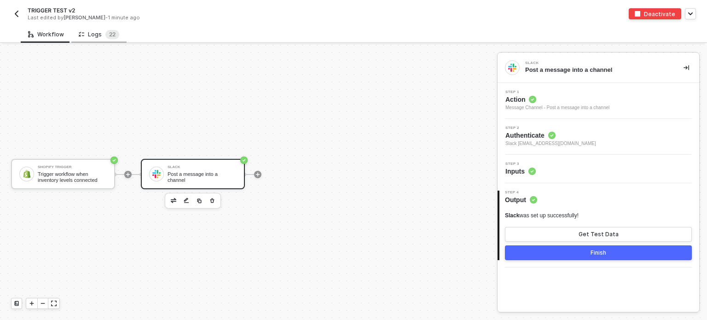
click at [88, 35] on div "Logs 2 2" at bounding box center [99, 34] width 41 height 9
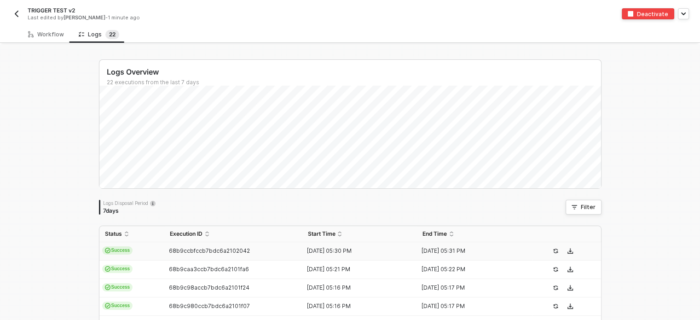
click at [164, 247] on div "68b9ccbfccb7bdc6a2102042" at bounding box center [229, 250] width 131 height 7
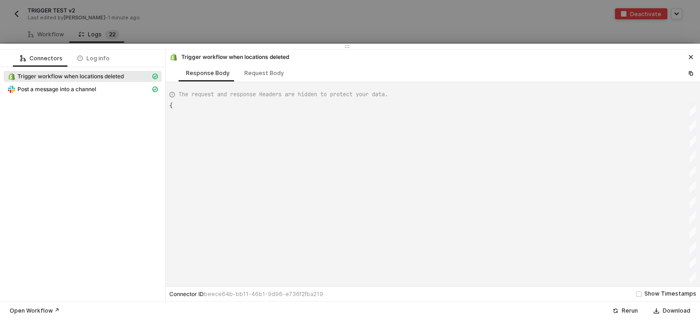
type textarea "{ "json": { "id": 86429958363 }, "id": "a392fff6-7f27-40a9-b7da-8ca493665865" }"
click at [11, 18] on div at bounding box center [350, 160] width 700 height 320
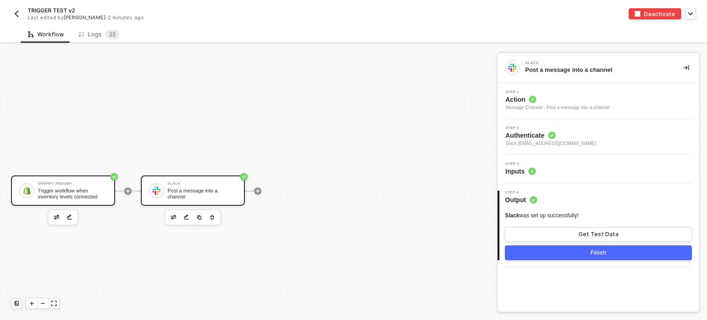
click at [75, 198] on div "Trigger workflow when inventory levels connected" at bounding box center [72, 194] width 69 height 12
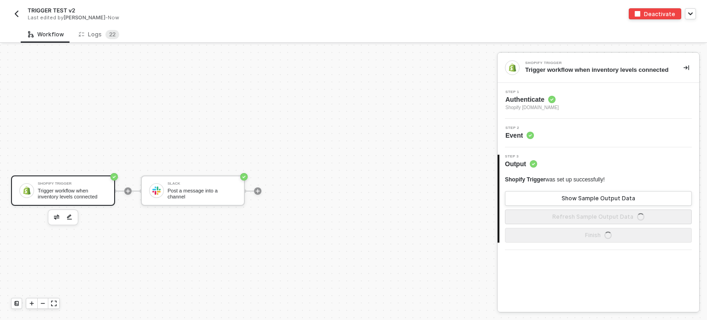
click at [527, 103] on span "Authenticate" at bounding box center [531, 99] width 53 height 9
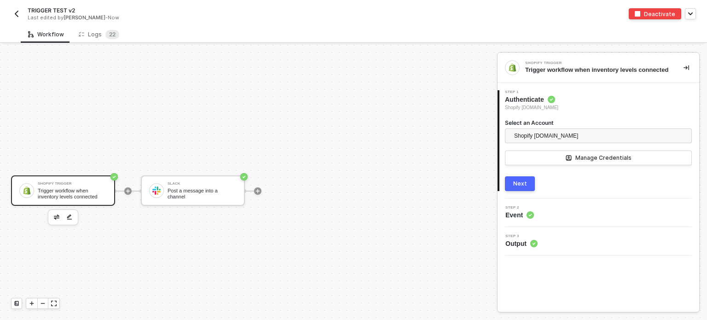
click at [523, 183] on div "Next" at bounding box center [520, 183] width 14 height 7
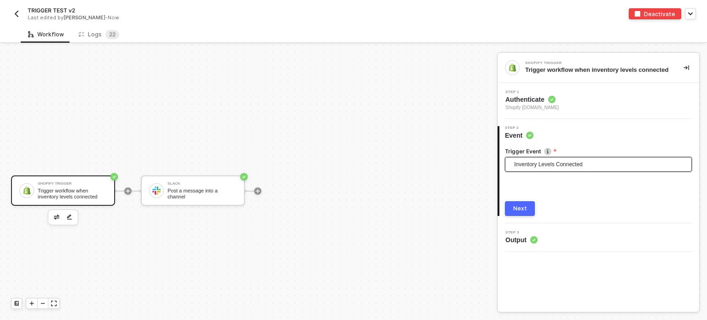
click at [541, 162] on span "Inventory Levels Connected" at bounding box center [600, 164] width 172 height 14
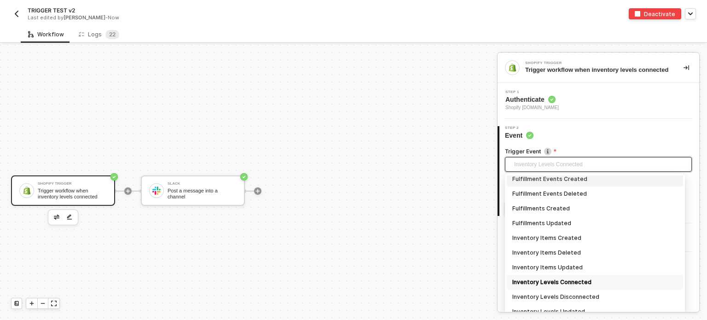
scroll to position [394, 0]
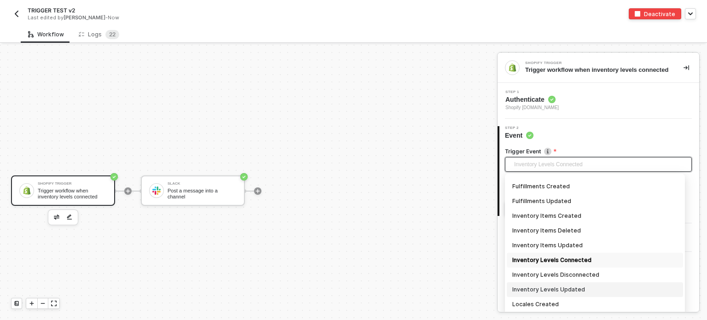
click at [567, 293] on div "Inventory Levels Updated" at bounding box center [594, 290] width 165 height 10
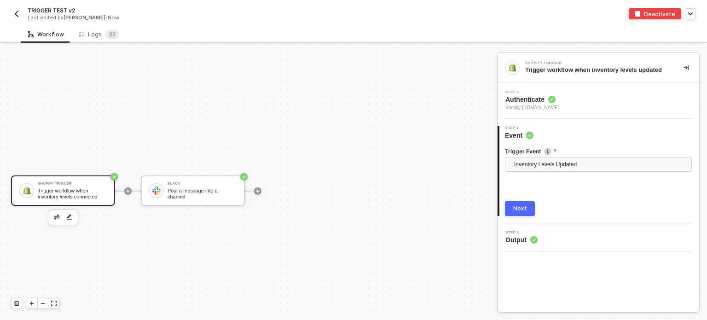
click at [347, 153] on div "Shopify Trigger Trigger workflow when inventory levels connected Slack Post a m…" at bounding box center [246, 191] width 493 height 292
click at [621, 169] on span "Inventory Levels Updated" at bounding box center [600, 164] width 172 height 14
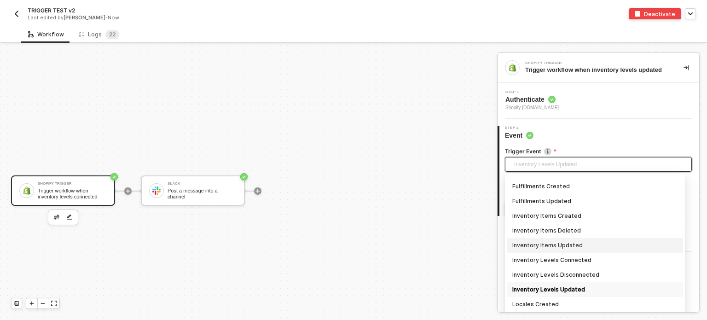
scroll to position [440, 0]
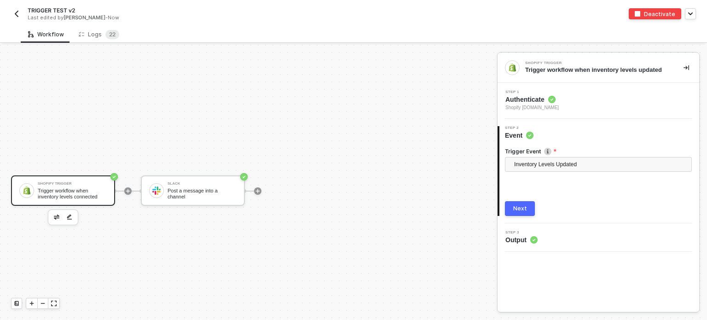
click at [525, 208] on div "Next" at bounding box center [520, 208] width 14 height 7
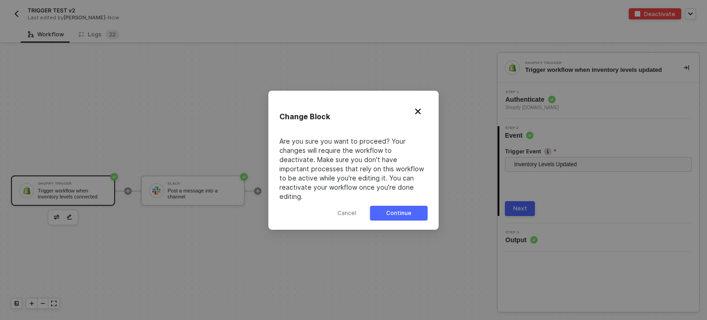
click at [423, 208] on button "Continue" at bounding box center [399, 213] width 58 height 15
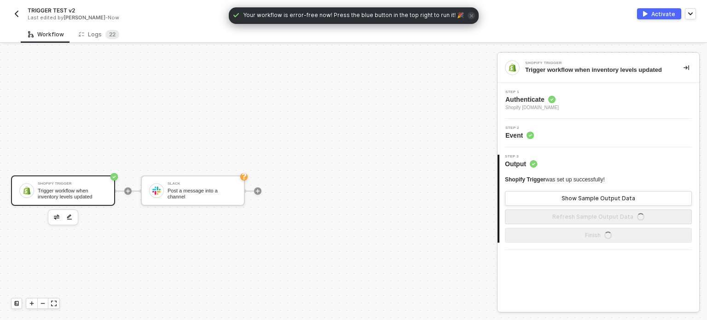
click at [575, 220] on button "Refresh Sample Output Data" at bounding box center [598, 216] width 187 height 15
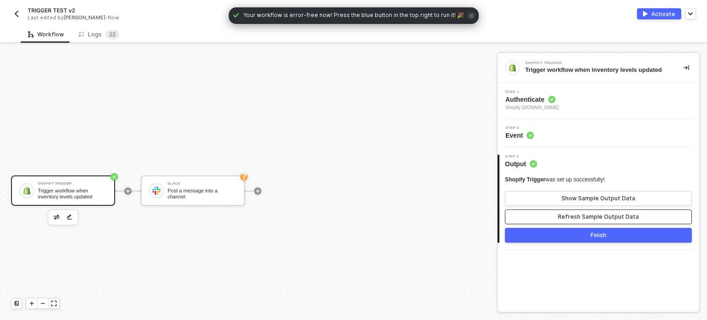
click at [589, 217] on div "Refresh Sample Output Data" at bounding box center [598, 216] width 81 height 7
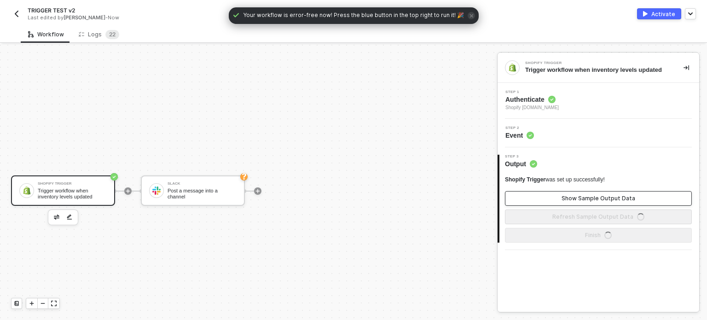
click at [589, 197] on div "Show Sample Output Data" at bounding box center [599, 198] width 74 height 7
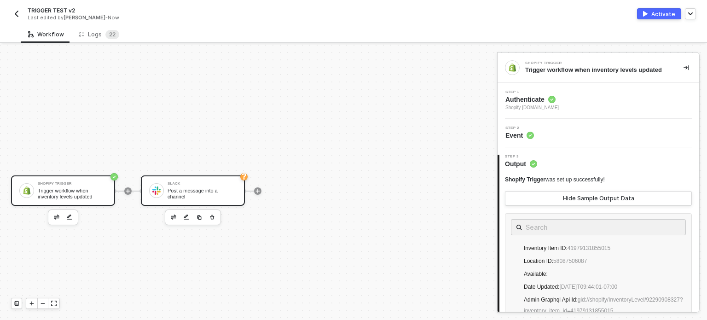
click at [221, 183] on div "Slack Post a message into a channel" at bounding box center [202, 190] width 69 height 17
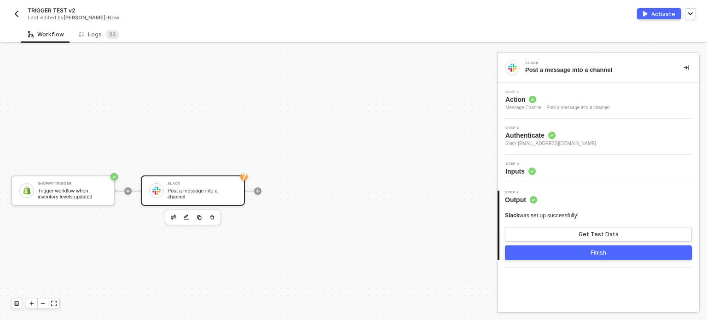
click at [529, 165] on span "Step 3" at bounding box center [520, 164] width 30 height 4
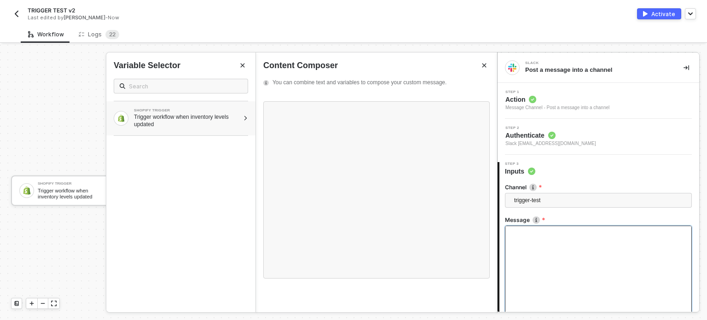
click at [188, 123] on div "Trigger workflow when inventory levels updated" at bounding box center [186, 120] width 105 height 15
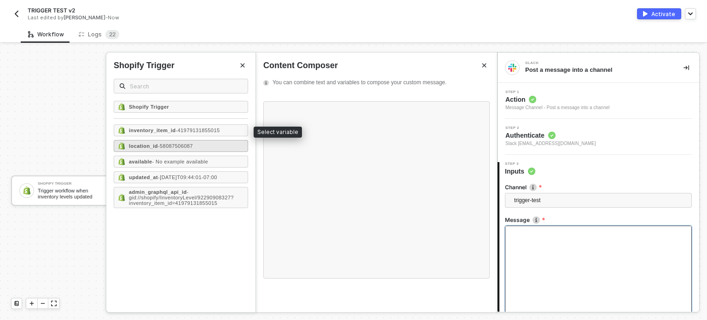
drag, startPoint x: 157, startPoint y: 130, endPoint x: 170, endPoint y: 147, distance: 21.3
click at [157, 130] on strong "inventory_item_id" at bounding box center [152, 131] width 47 height 6
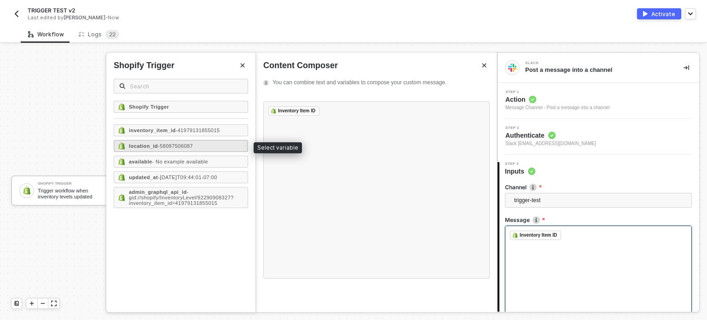
click at [170, 144] on span "- 58087506087" at bounding box center [175, 146] width 35 height 6
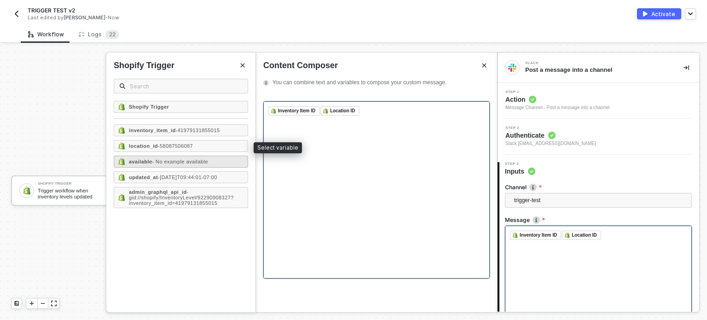
scroll to position [391, 0]
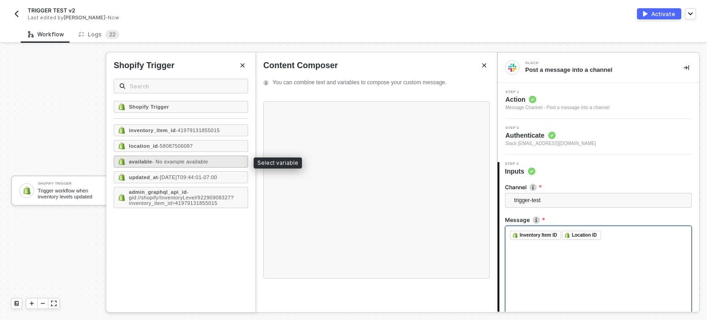
click at [169, 160] on span "- No example available" at bounding box center [180, 162] width 56 height 6
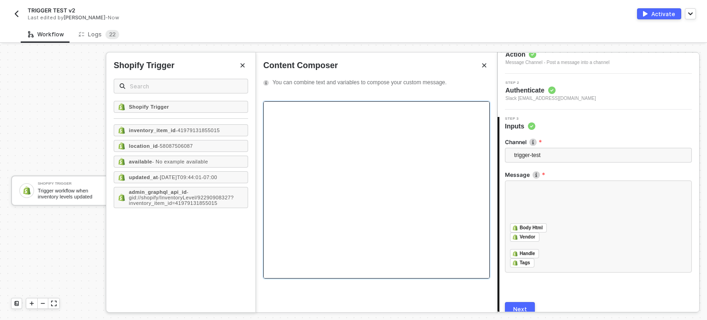
scroll to position [86, 0]
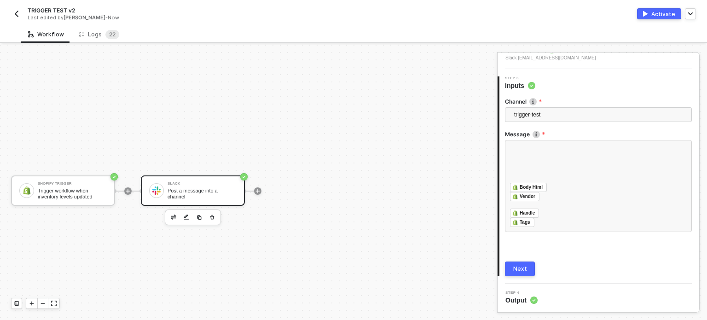
click at [511, 270] on button "Next" at bounding box center [520, 268] width 30 height 15
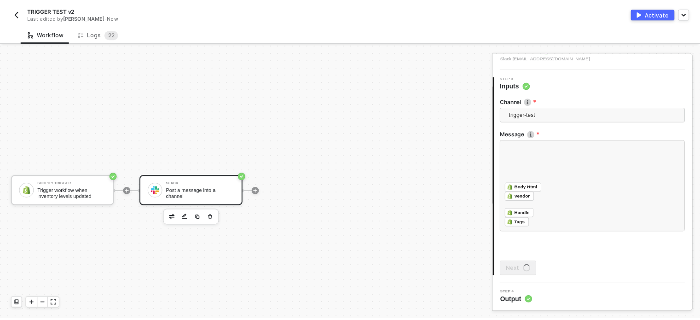
scroll to position [0, 0]
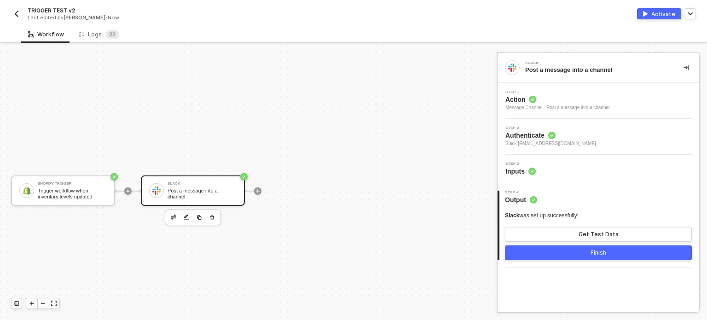
click at [663, 12] on div "Activate" at bounding box center [663, 14] width 24 height 8
click at [109, 32] on span "2" at bounding box center [110, 34] width 3 height 7
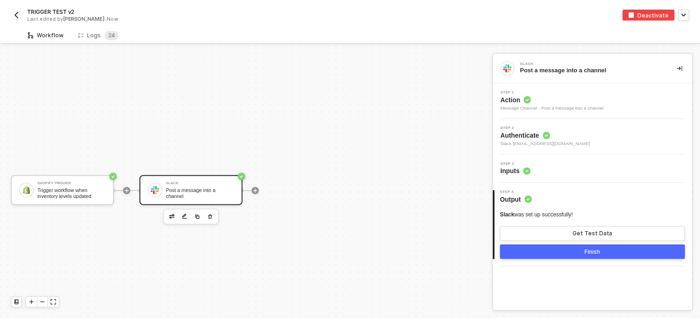
scroll to position [17, 0]
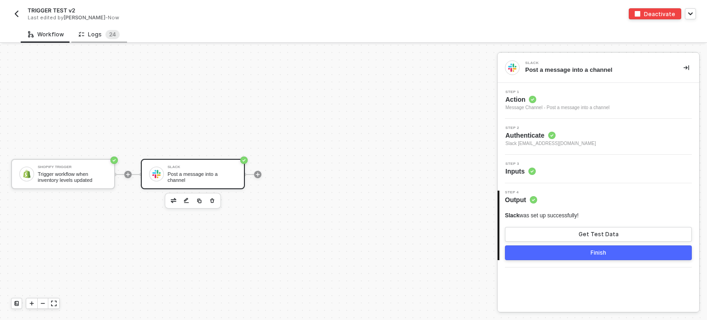
click at [94, 35] on div "Logs 2 4" at bounding box center [99, 34] width 41 height 9
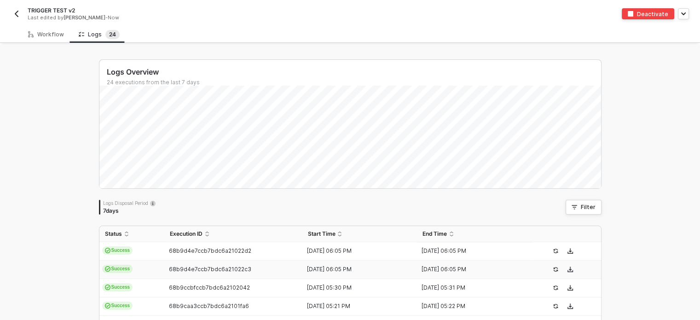
click at [114, 261] on td "Success" at bounding box center [131, 270] width 65 height 18
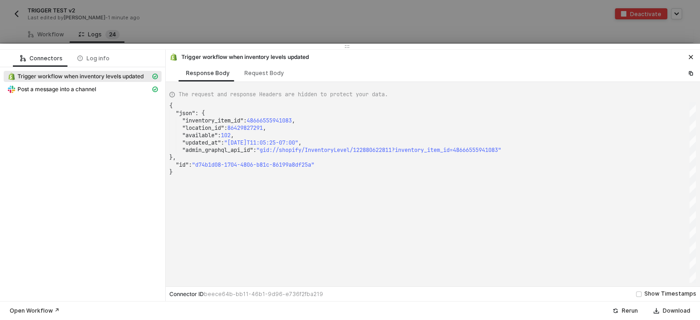
click at [243, 11] on div at bounding box center [350, 160] width 700 height 320
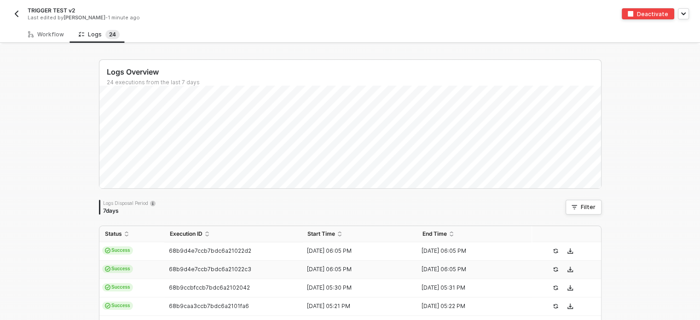
click at [151, 266] on td "Success" at bounding box center [131, 270] width 65 height 18
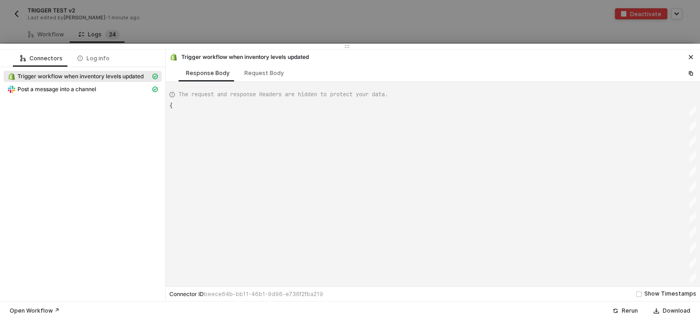
type textarea "{ "json": { "inventory_item_id": 48666555941083, "location_id": 86429827291, "a…"
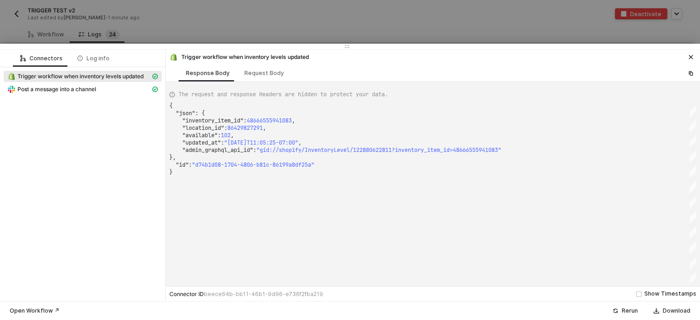
click at [215, 30] on div at bounding box center [350, 160] width 700 height 320
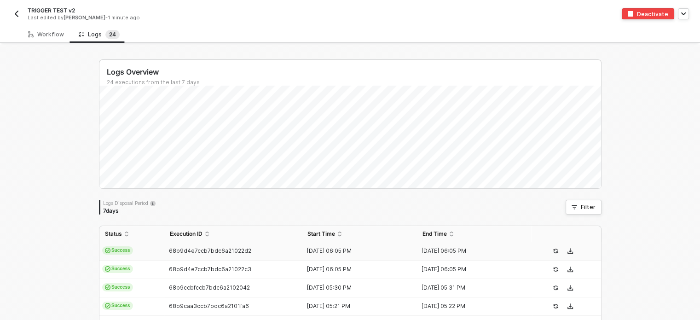
click at [203, 254] on span "68b9d4e7ccb7bdc6a21022d2" at bounding box center [210, 250] width 82 height 7
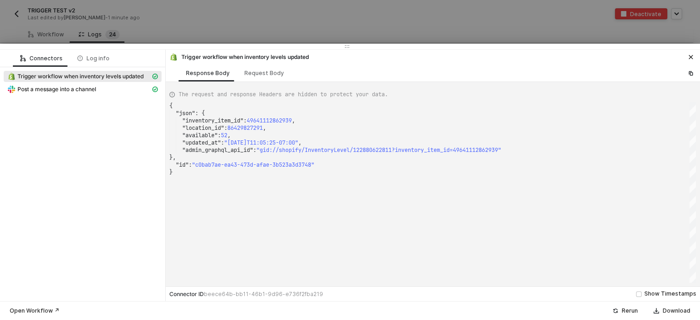
scroll to position [0, 2]
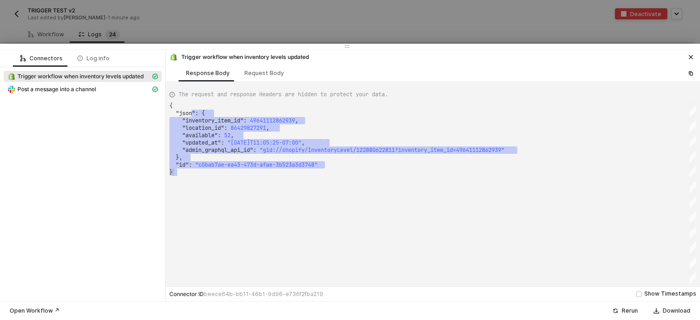
drag, startPoint x: 196, startPoint y: 114, endPoint x: 389, endPoint y: 176, distance: 202.7
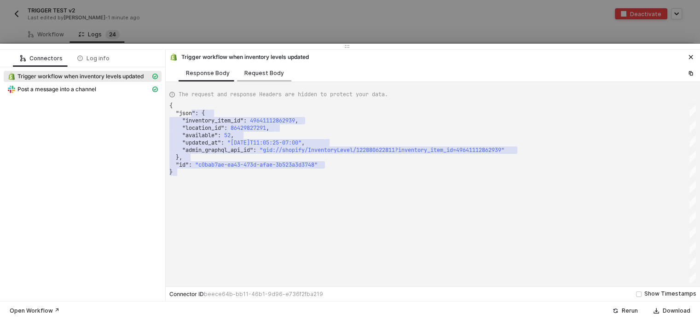
click at [274, 73] on div "Request Body" at bounding box center [264, 73] width 40 height 7
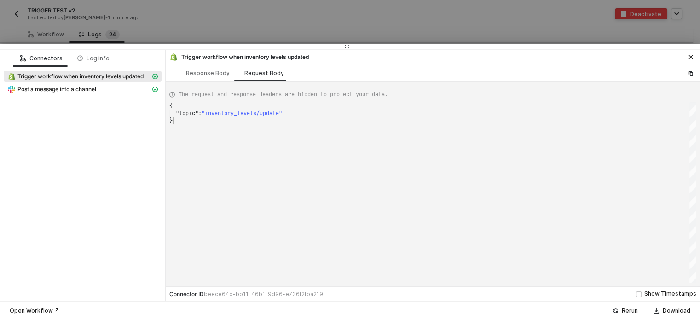
drag, startPoint x: 215, startPoint y: 117, endPoint x: 231, endPoint y: 116, distance: 15.8
click at [255, 118] on div "}" at bounding box center [432, 120] width 527 height 7
click at [101, 90] on div "Post a message into a channel" at bounding box center [78, 89] width 143 height 8
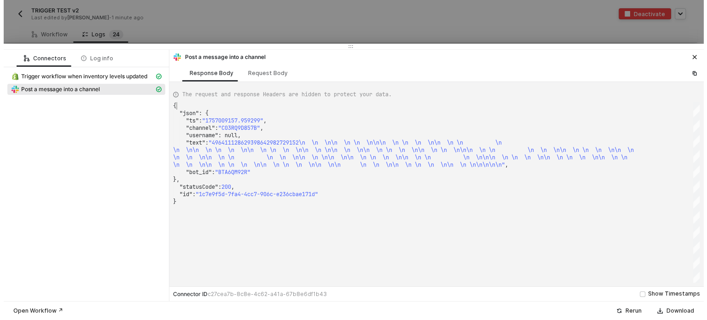
scroll to position [0, 0]
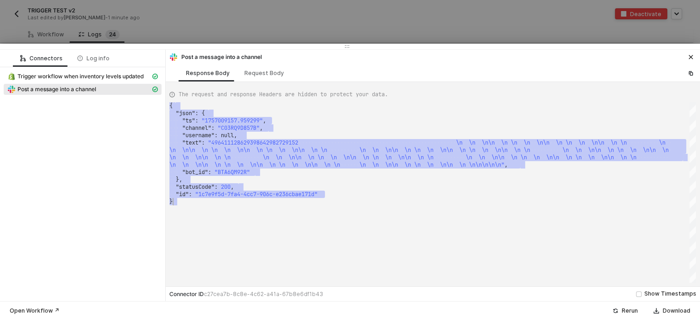
drag, startPoint x: 188, startPoint y: 109, endPoint x: 439, endPoint y: 224, distance: 276.3
click at [439, 224] on div "{ ·· "json" : · { ···· "ts" : · "1757009157.959299" , ···· "channel" : · "C03RQ…" at bounding box center [432, 192] width 527 height 180
type textarea "{ "json": { "ts": "1757009157.959299", "channel": "C03RQ9D857B", "username": nu…"
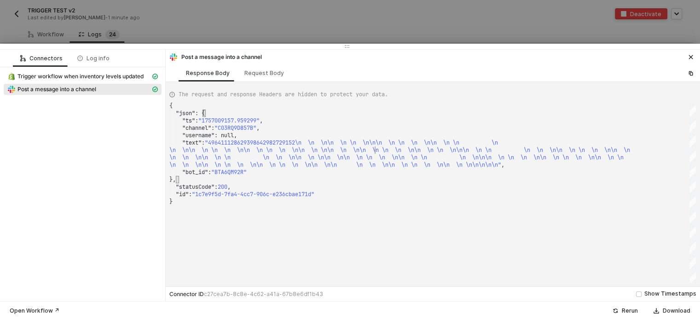
click at [222, 32] on div at bounding box center [350, 160] width 700 height 320
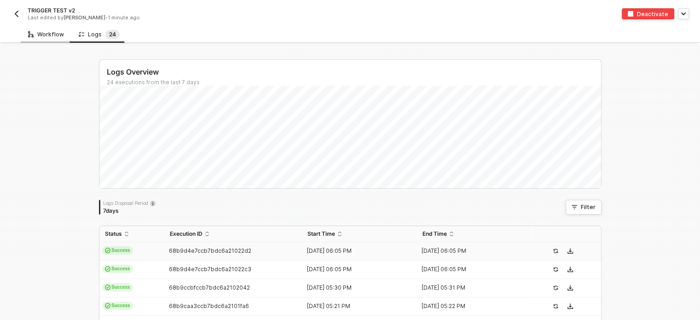
click at [35, 29] on div "Workflow" at bounding box center [46, 34] width 51 height 17
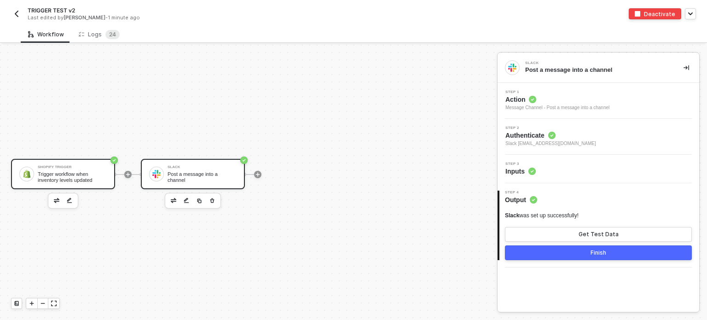
click at [59, 166] on div "Shopify Trigger" at bounding box center [72, 167] width 69 height 4
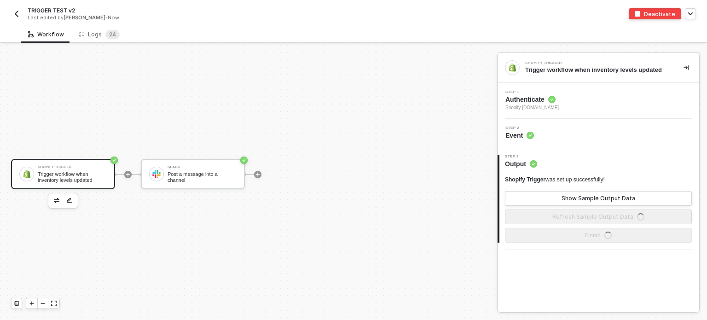
click at [94, 167] on div "Shopify Trigger" at bounding box center [72, 167] width 69 height 4
click at [529, 98] on span "Authenticate" at bounding box center [531, 99] width 53 height 9
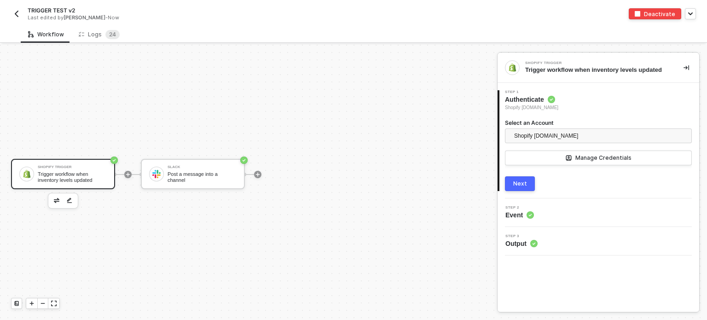
click at [520, 184] on div "Next" at bounding box center [520, 183] width 14 height 7
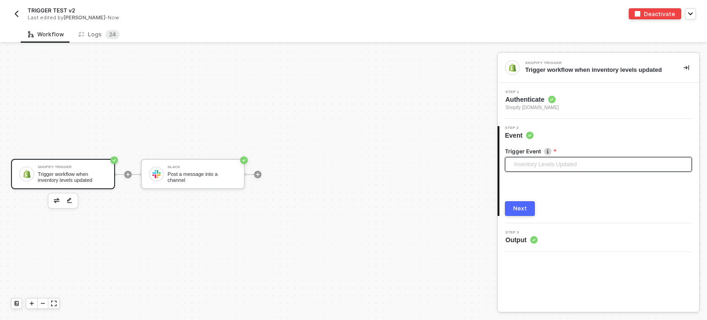
click at [540, 163] on span "Inventory Levels Updated" at bounding box center [600, 164] width 172 height 14
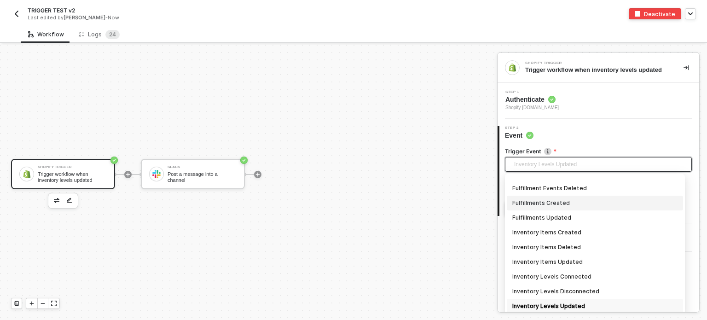
click at [539, 201] on div "Fulfillments Created" at bounding box center [594, 203] width 165 height 10
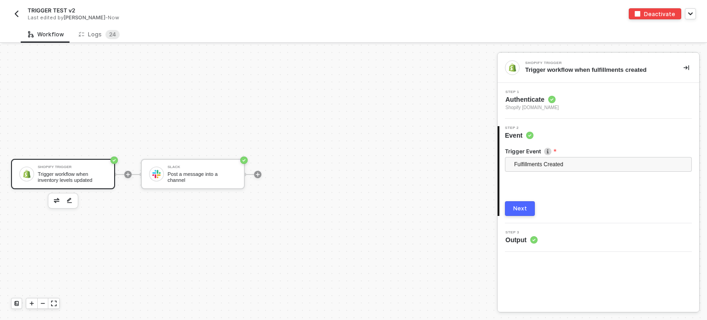
drag, startPoint x: 525, startPoint y: 211, endPoint x: 556, endPoint y: 207, distance: 31.1
click at [525, 211] on div "Next" at bounding box center [520, 208] width 14 height 7
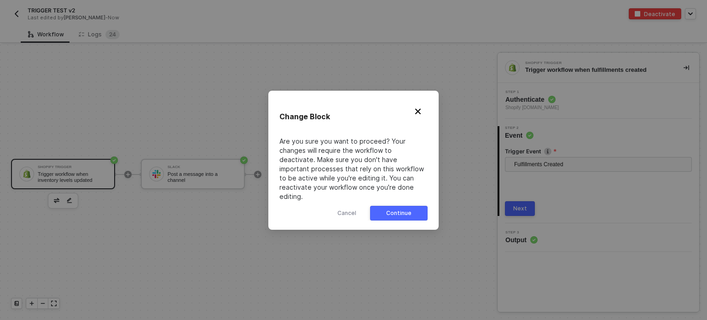
click at [429, 211] on div "Change Block Are you sure you want to proceed? Your changes will require the wo…" at bounding box center [353, 160] width 170 height 139
drag, startPoint x: 399, startPoint y: 206, endPoint x: 464, endPoint y: 205, distance: 64.9
click at [400, 209] on div "Continue" at bounding box center [398, 212] width 25 height 7
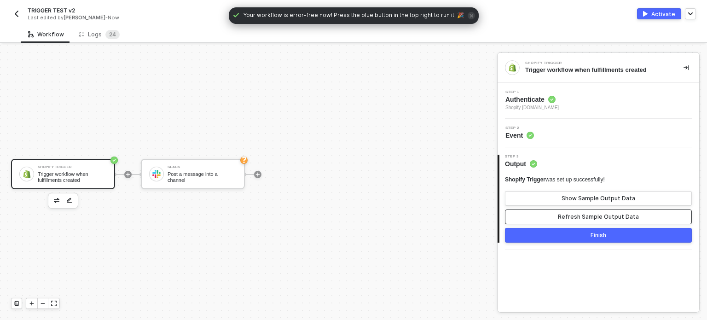
click at [570, 220] on div "Refresh Sample Output Data" at bounding box center [598, 216] width 81 height 7
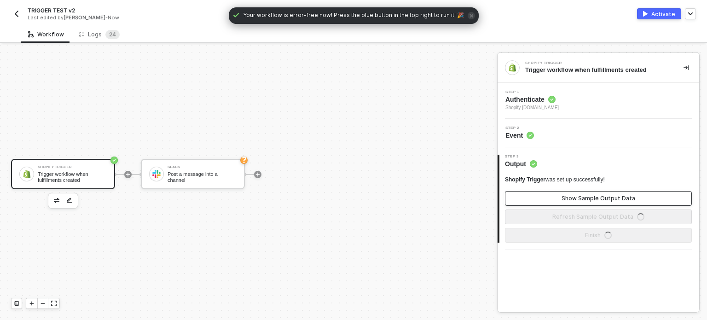
click at [578, 198] on div "Show Sample Output Data" at bounding box center [599, 198] width 74 height 7
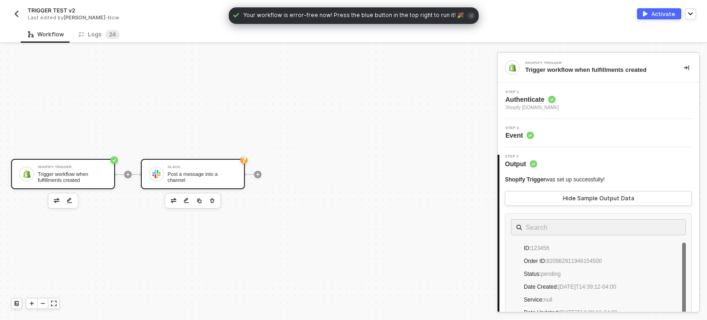
click at [197, 177] on div "Post a message into a channel" at bounding box center [202, 177] width 69 height 12
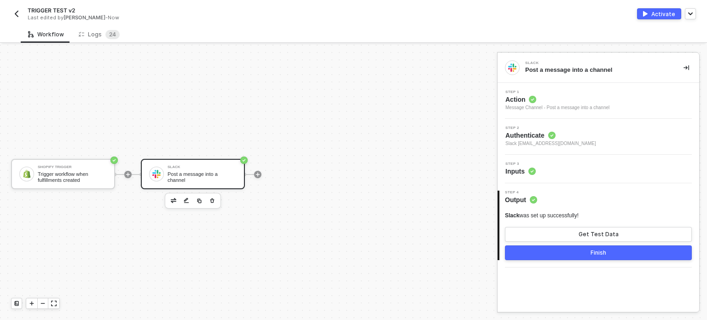
click at [534, 169] on icon at bounding box center [532, 171] width 7 height 7
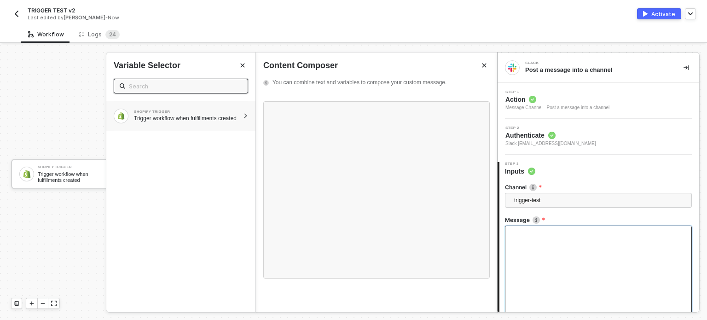
click at [213, 110] on div "SHOPIFY TRIGGER" at bounding box center [186, 112] width 105 height 4
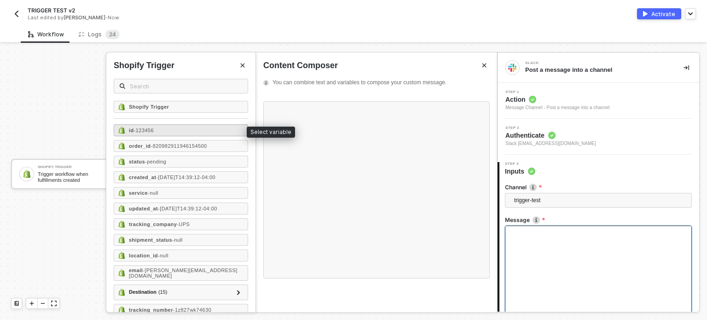
click at [171, 135] on div "id - 123456" at bounding box center [181, 130] width 134 height 12
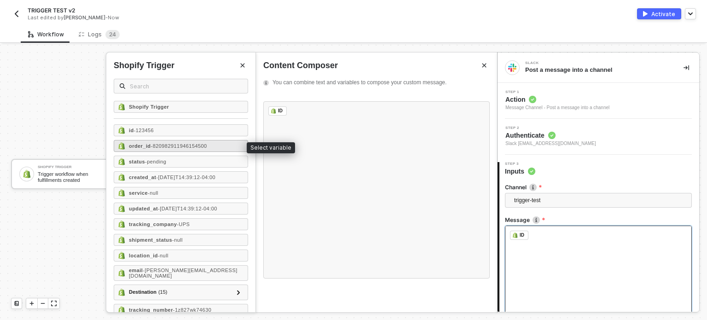
click at [160, 150] on div "order_id - 820982911946154500" at bounding box center [181, 146] width 134 height 12
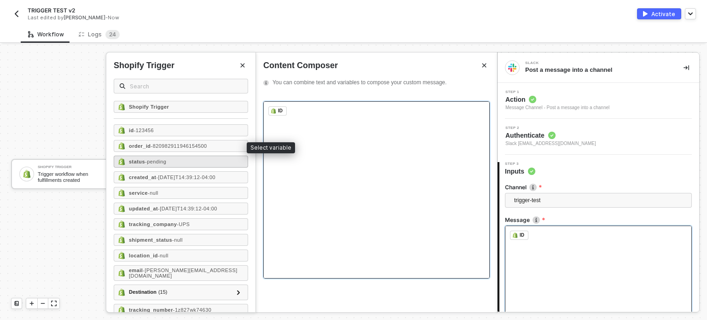
scroll to position [459, 0]
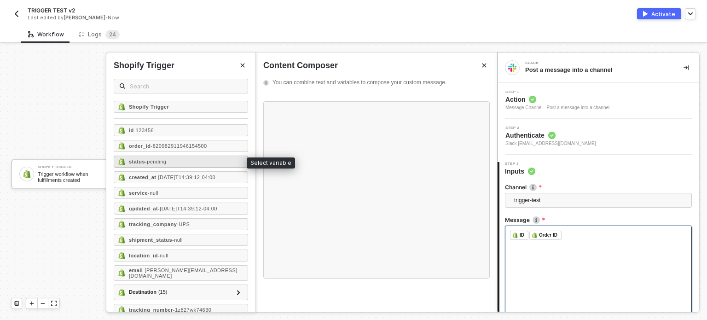
click at [160, 166] on div "status - pending" at bounding box center [181, 162] width 134 height 12
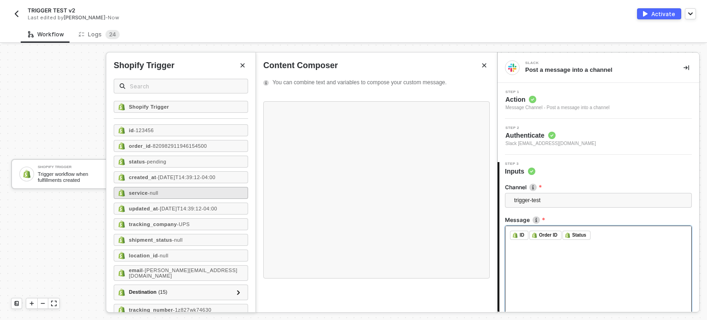
drag, startPoint x: 157, startPoint y: 180, endPoint x: 157, endPoint y: 191, distance: 10.1
click at [157, 181] on div "created_at - 2020-07-09T14:39:12-04:00" at bounding box center [181, 177] width 134 height 12
drag, startPoint x: 155, startPoint y: 194, endPoint x: 155, endPoint y: 208, distance: 13.8
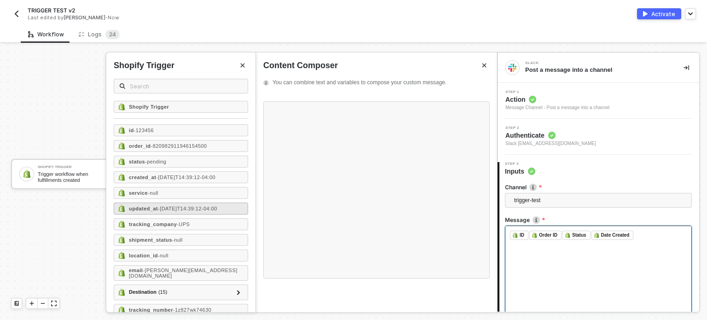
click at [155, 194] on span "- null" at bounding box center [153, 193] width 11 height 6
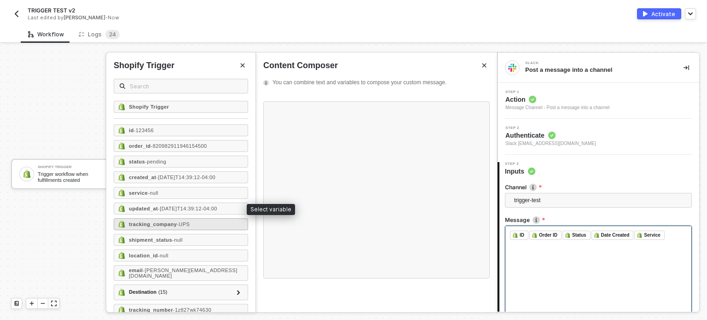
drag, startPoint x: 155, startPoint y: 209, endPoint x: 212, endPoint y: 221, distance: 58.6
click at [157, 211] on div "updated_at - 2020-07-09T14:39:12-04:00" at bounding box center [181, 209] width 134 height 12
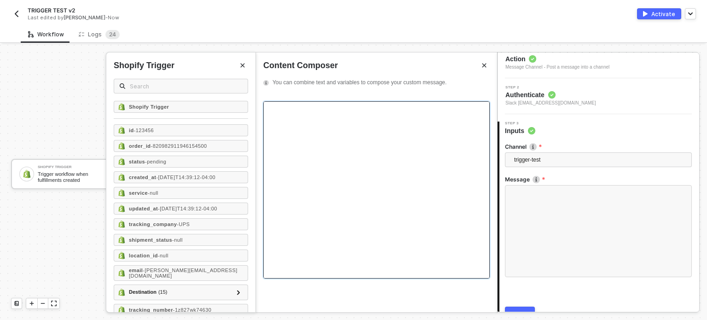
scroll to position [86, 0]
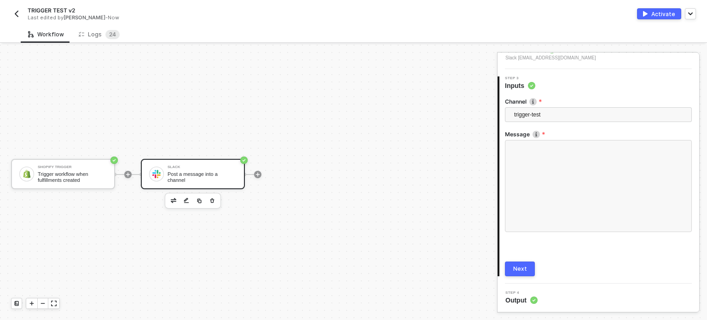
click at [511, 268] on button "Next" at bounding box center [520, 268] width 30 height 15
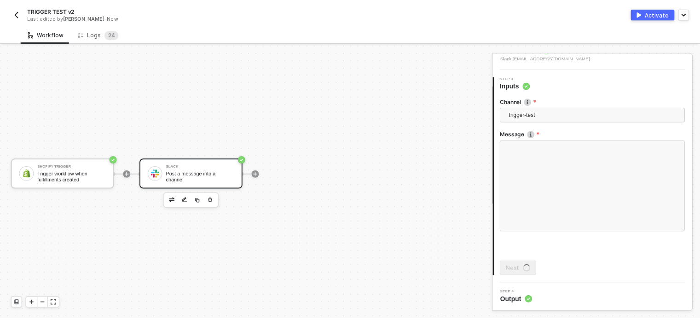
scroll to position [0, 0]
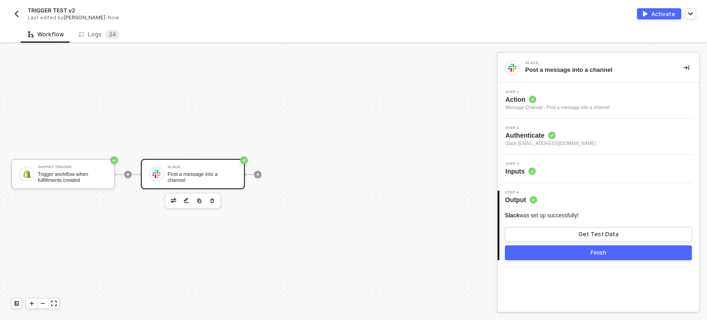
click at [650, 11] on button "Activate" at bounding box center [659, 13] width 44 height 11
click at [104, 39] on div "Logs 2 4" at bounding box center [99, 34] width 56 height 17
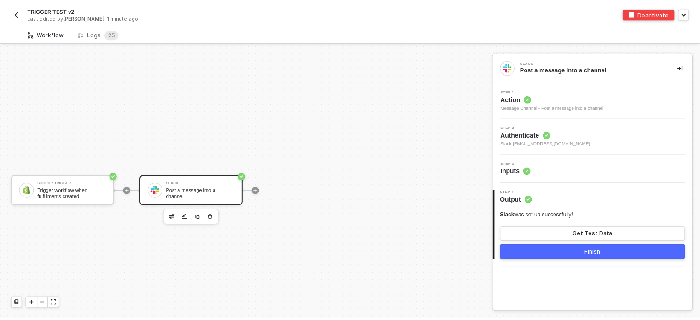
scroll to position [17, 0]
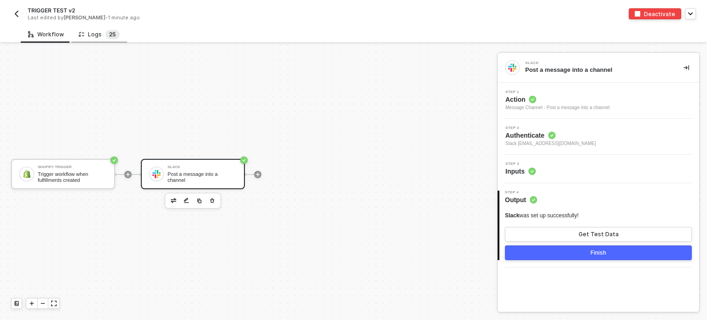
click at [109, 35] on span "2" at bounding box center [110, 34] width 3 height 7
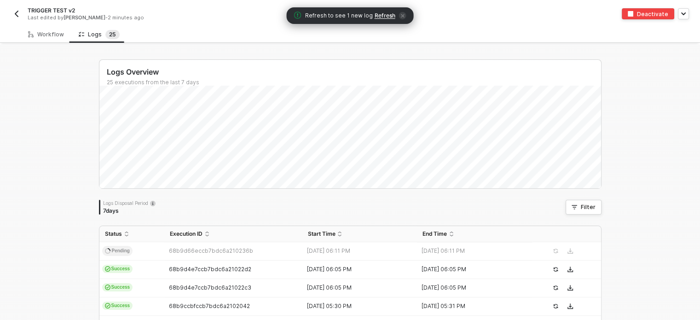
click at [376, 11] on div "Refresh to see 1 new log Refresh" at bounding box center [350, 15] width 127 height 17
click at [378, 14] on span "Refresh" at bounding box center [385, 15] width 21 height 7
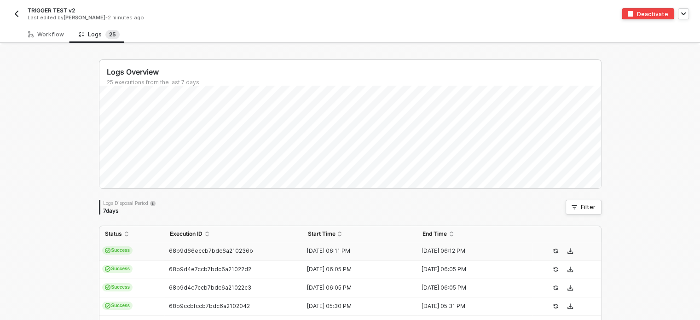
click at [219, 252] on span "68b9d66eccb7bdc6a210236b" at bounding box center [211, 250] width 84 height 7
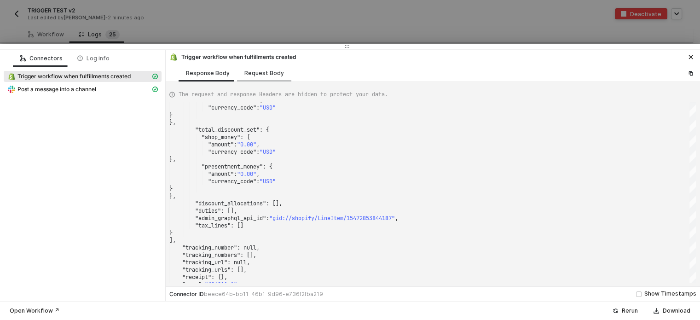
click at [258, 75] on div "Request Body" at bounding box center [264, 73] width 40 height 7
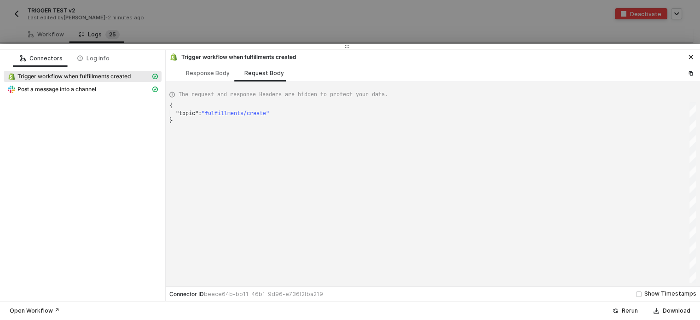
scroll to position [0, 2]
drag, startPoint x: 205, startPoint y: 113, endPoint x: 285, endPoint y: 109, distance: 80.2
click at [111, 95] on div "Post a message into a channel" at bounding box center [83, 90] width 158 height 13
click at [109, 90] on div "Post a message into a channel" at bounding box center [78, 89] width 143 height 8
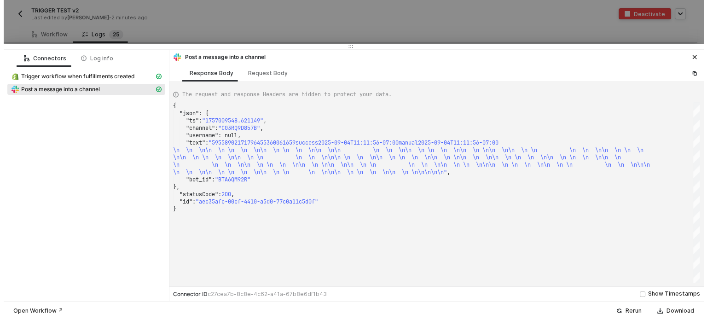
scroll to position [0, 1335]
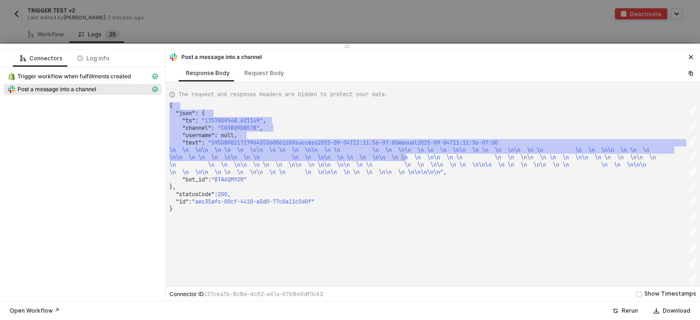
type textarea "{ "json": { "ts": "1757009548.621149", "channel": "C03RQ9D857B", "username": nu…"
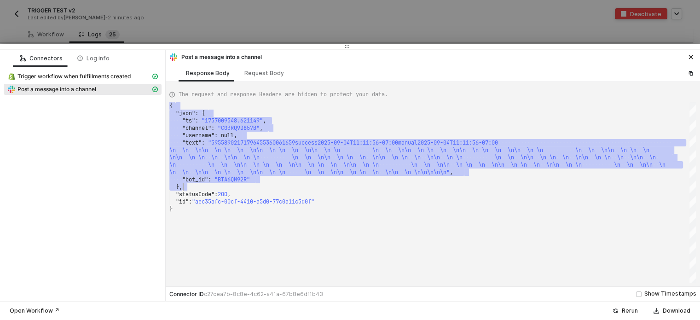
drag, startPoint x: 188, startPoint y: 109, endPoint x: 490, endPoint y: 187, distance: 312.5
click at [486, 190] on div "{ ·· "json" : · { ···· "ts" : · "1757009548.621149" , ···· "channel" : · "C03RQ…" at bounding box center [432, 192] width 527 height 180
click at [143, 29] on div at bounding box center [350, 160] width 700 height 320
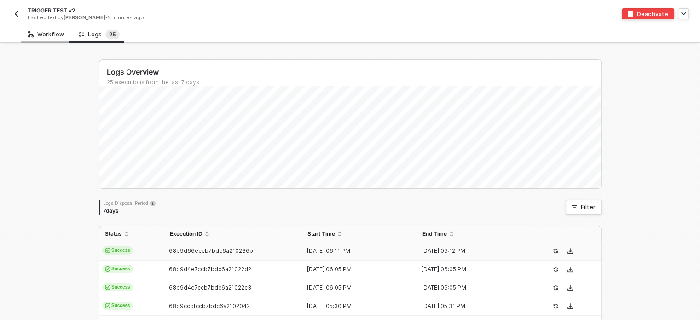
click at [47, 35] on div "Workflow" at bounding box center [46, 34] width 36 height 7
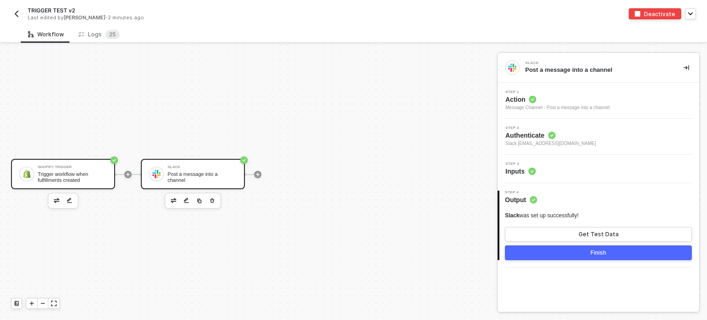
click at [82, 184] on div "Shopify Trigger Trigger workflow when fulfillments created" at bounding box center [63, 174] width 104 height 30
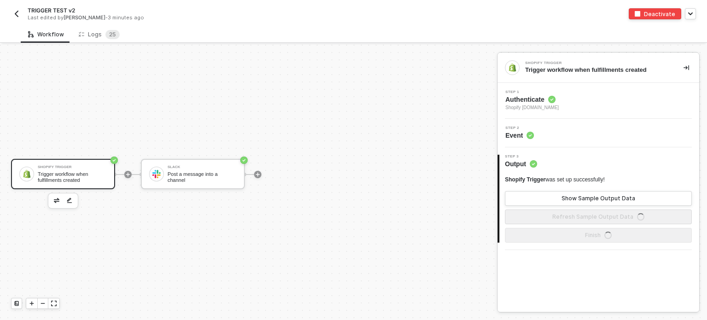
click at [530, 105] on span "Shopify [DOMAIN_NAME]" at bounding box center [531, 107] width 53 height 7
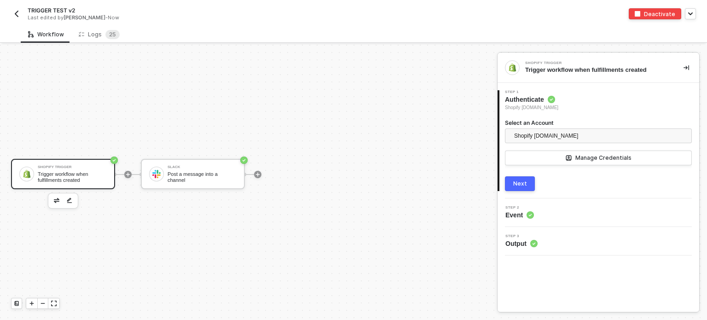
click at [524, 180] on div "Next" at bounding box center [520, 183] width 14 height 7
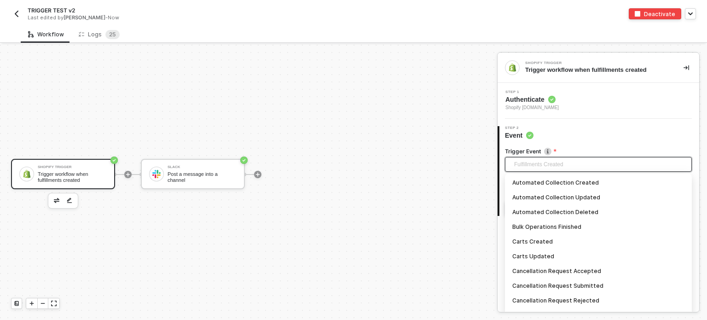
click at [542, 169] on span "Fulfillments Created" at bounding box center [600, 164] width 172 height 14
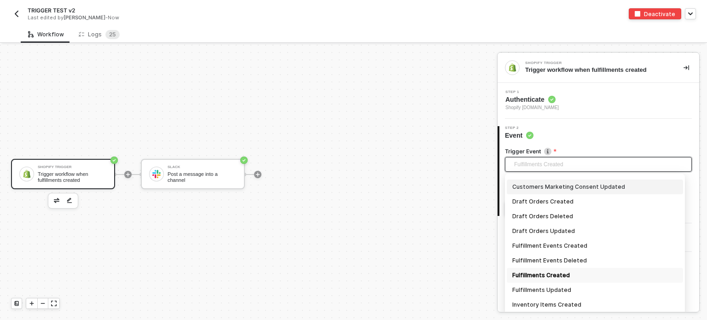
scroll to position [320, 0]
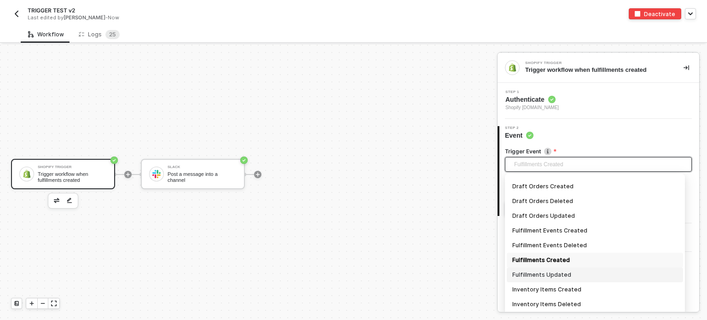
click at [547, 272] on div "Fulfillments Updated" at bounding box center [594, 275] width 165 height 10
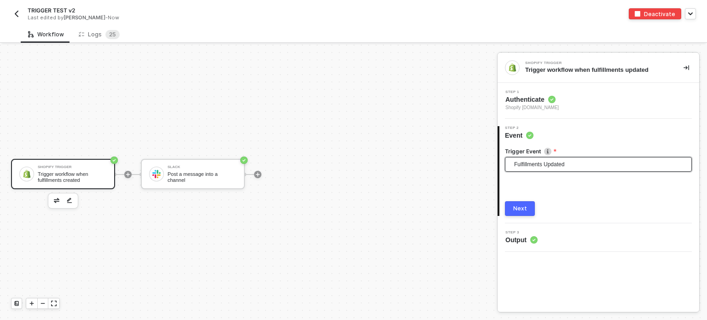
click at [526, 209] on div "Next" at bounding box center [520, 208] width 14 height 7
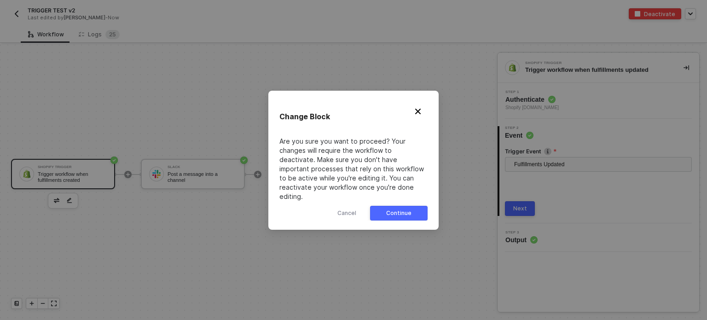
drag, startPoint x: 408, startPoint y: 207, endPoint x: 476, endPoint y: 202, distance: 68.4
click at [409, 209] on div "Continue" at bounding box center [398, 212] width 25 height 7
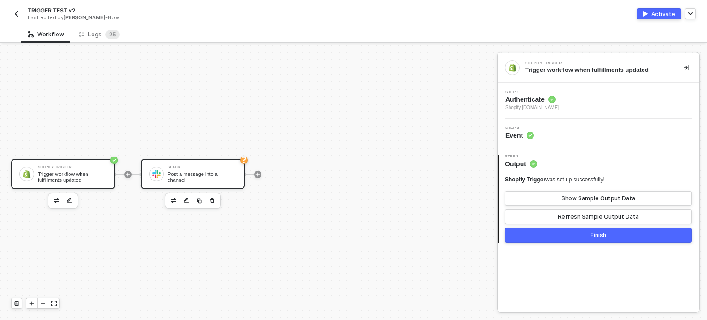
click at [154, 178] on div at bounding box center [156, 174] width 15 height 15
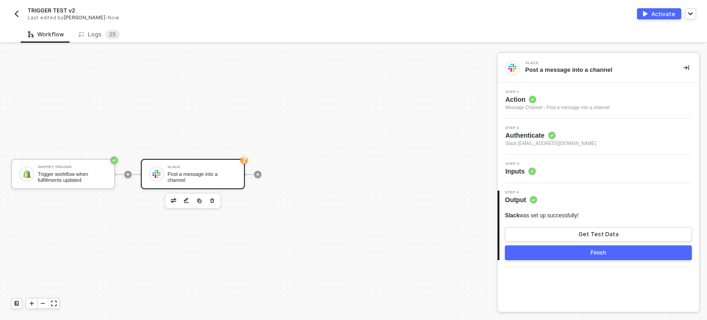
click at [519, 170] on span "Inputs" at bounding box center [520, 171] width 30 height 9
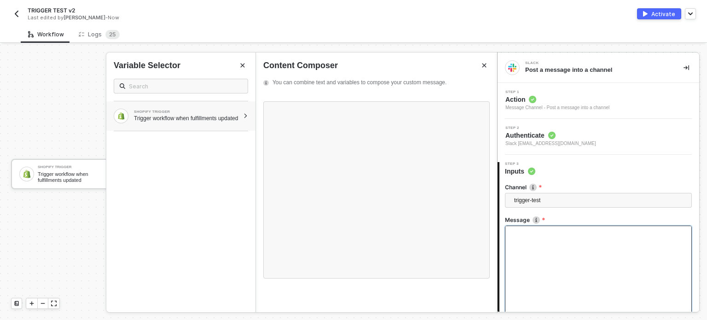
click at [215, 115] on div "Trigger workflow when fulfillments updated" at bounding box center [186, 118] width 105 height 7
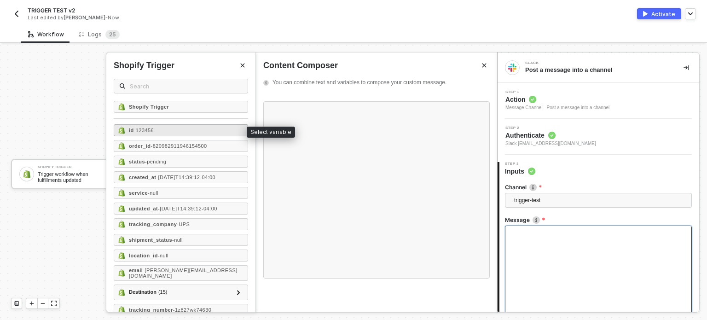
drag, startPoint x: 139, startPoint y: 129, endPoint x: 150, endPoint y: 139, distance: 14.3
click at [139, 129] on span "- 123456" at bounding box center [144, 131] width 20 height 6
drag, startPoint x: 150, startPoint y: 139, endPoint x: 150, endPoint y: 148, distance: 9.2
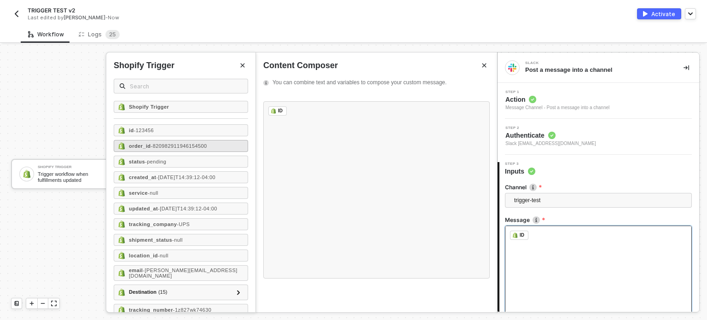
click at [150, 139] on div "id - 123456 order_id - 820982911946154500 status - pending created_at - [DATE]T…" at bounding box center [181, 274] width 134 height 300
click at [149, 143] on strong "order_id" at bounding box center [140, 146] width 22 height 6
click at [146, 159] on span "- pending" at bounding box center [155, 162] width 21 height 6
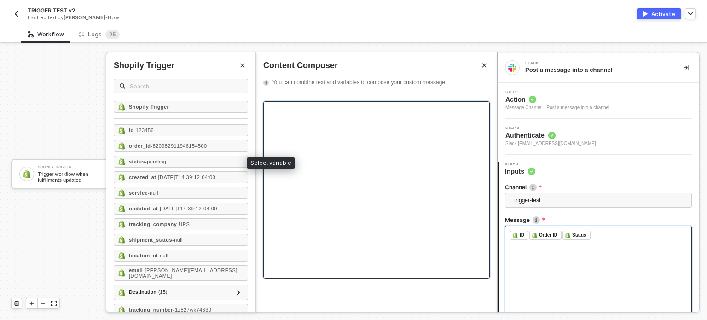
scroll to position [527, 0]
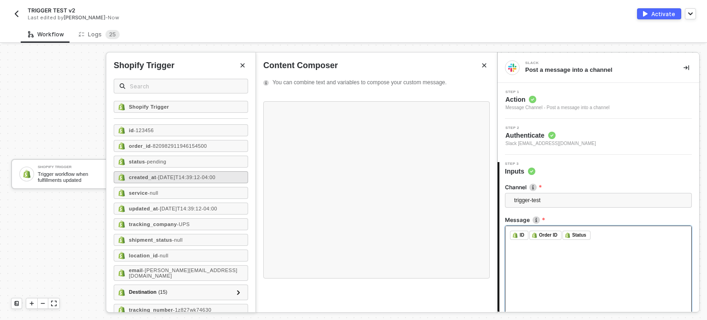
drag, startPoint x: 145, startPoint y: 176, endPoint x: 160, endPoint y: 195, distance: 24.2
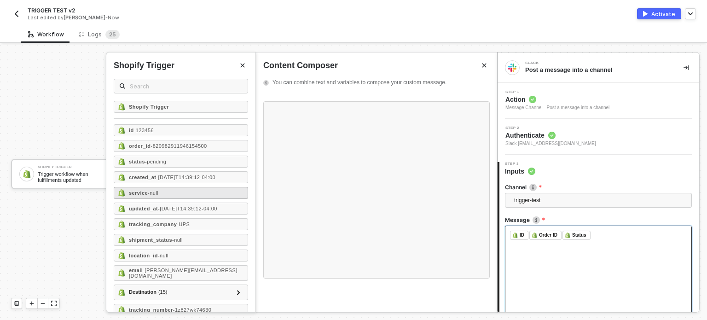
click at [145, 176] on strong "created_at" at bounding box center [142, 177] width 27 height 6
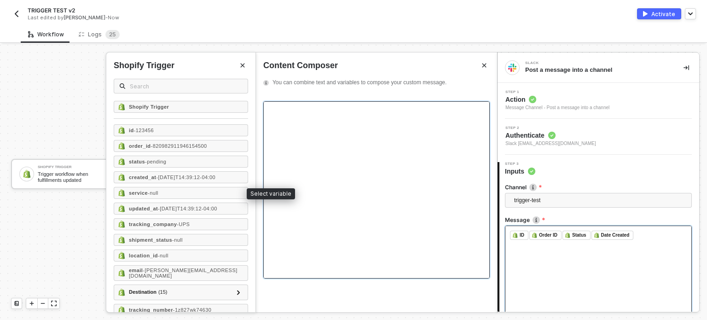
drag, startPoint x: 163, startPoint y: 189, endPoint x: 411, endPoint y: 204, distance: 247.7
click at [179, 189] on div "service - null" at bounding box center [181, 193] width 134 height 12
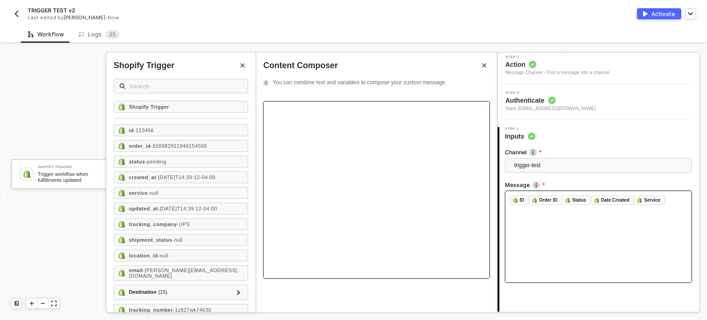
scroll to position [86, 0]
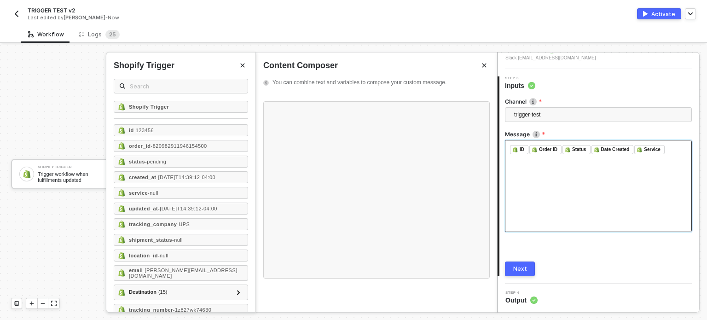
drag, startPoint x: 521, startPoint y: 265, endPoint x: 622, endPoint y: 60, distance: 228.5
click at [525, 264] on button "Next" at bounding box center [520, 268] width 30 height 15
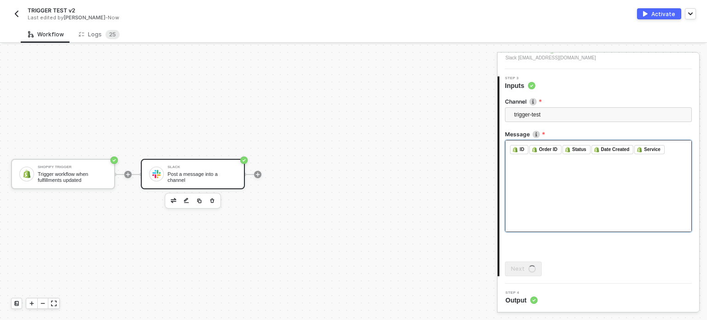
click at [655, 16] on div "Activate" at bounding box center [663, 14] width 24 height 8
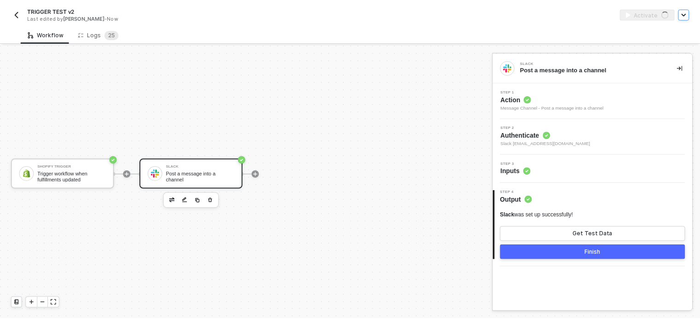
scroll to position [0, 0]
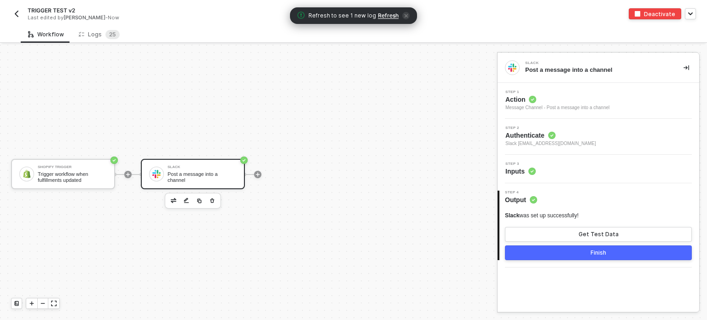
click at [381, 16] on span "Refresh" at bounding box center [388, 15] width 21 height 7
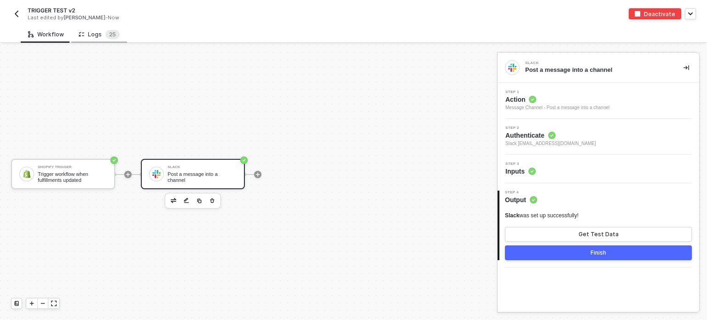
drag, startPoint x: 107, startPoint y: 35, endPoint x: 123, endPoint y: 35, distance: 16.1
click at [109, 35] on span "2" at bounding box center [110, 34] width 3 height 7
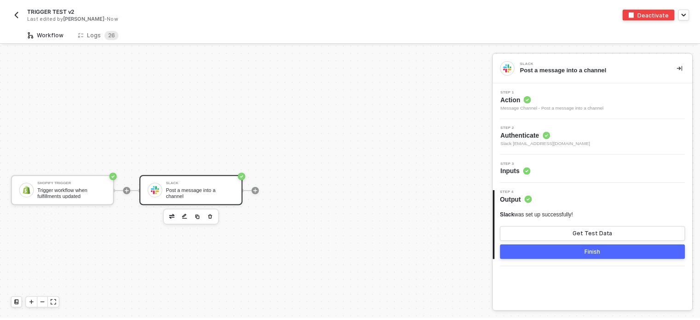
scroll to position [17, 0]
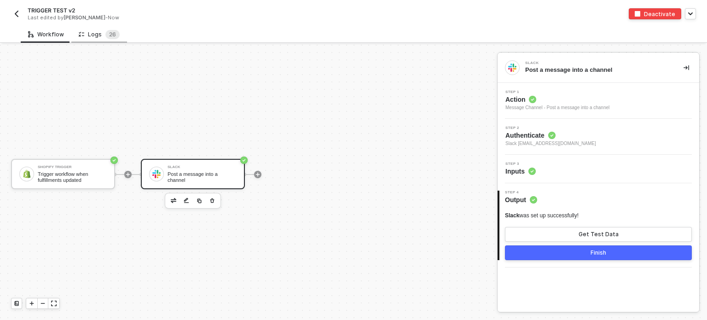
click at [98, 35] on div "Logs 2 6" at bounding box center [99, 34] width 41 height 9
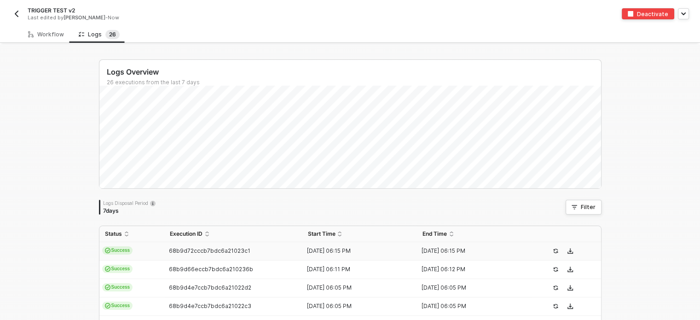
click at [116, 252] on span "Success" at bounding box center [117, 250] width 31 height 8
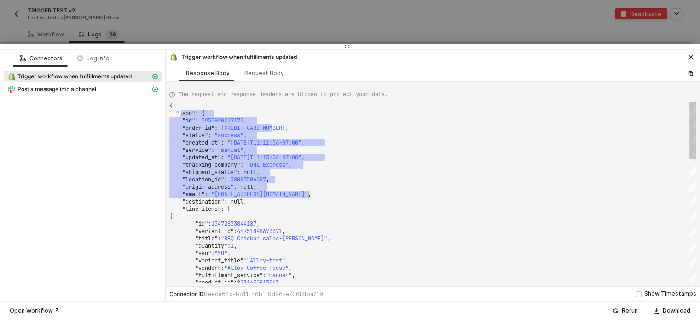
scroll to position [0, 0]
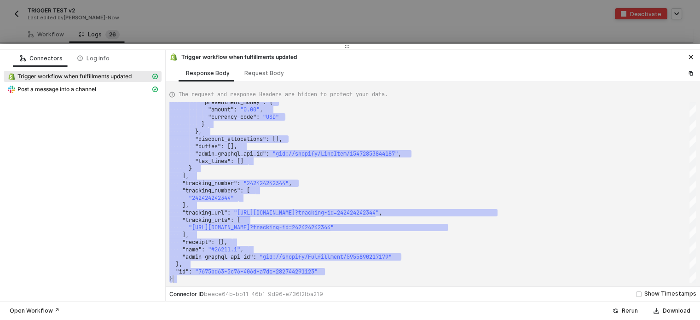
drag, startPoint x: 187, startPoint y: 116, endPoint x: 343, endPoint y: 192, distance: 173.4
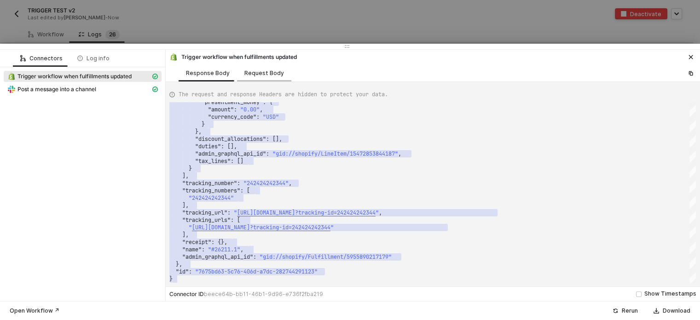
click at [275, 76] on div "Request Body" at bounding box center [264, 73] width 40 height 7
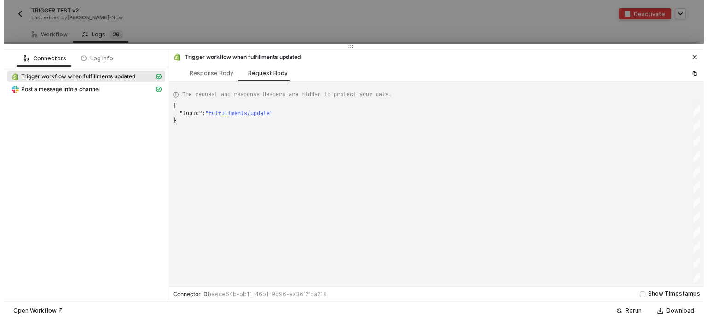
scroll to position [0, 2]
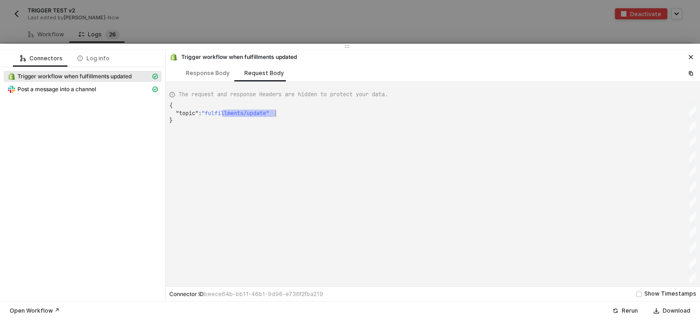
drag, startPoint x: 223, startPoint y: 112, endPoint x: 160, endPoint y: 110, distance: 62.6
click at [104, 90] on div "Post a message into a channel" at bounding box center [78, 89] width 143 height 8
type textarea "{ "json": { "ts": "1757009738.379789", "channel": "C03RQ9D857B", "username": nu…"
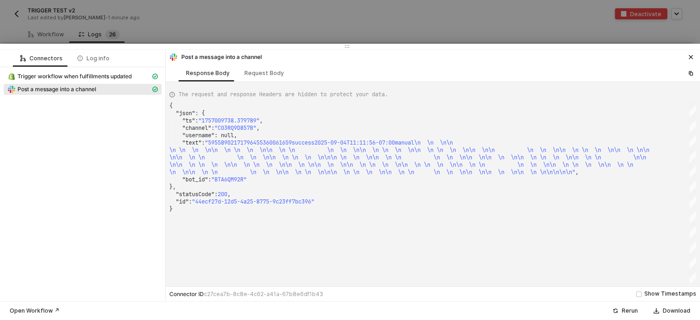
click at [696, 57] on div "Post a message into a channel" at bounding box center [433, 56] width 534 height 13
click at [690, 57] on icon "icon-close" at bounding box center [691, 57] width 6 height 6
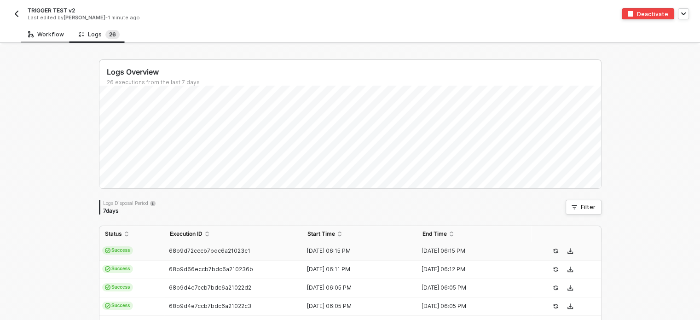
click at [52, 35] on div "Workflow" at bounding box center [46, 34] width 36 height 7
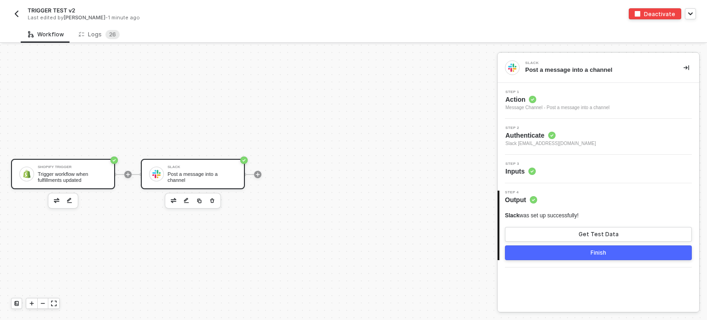
click at [75, 171] on div "Trigger workflow when fulfillments updated" at bounding box center [72, 177] width 69 height 12
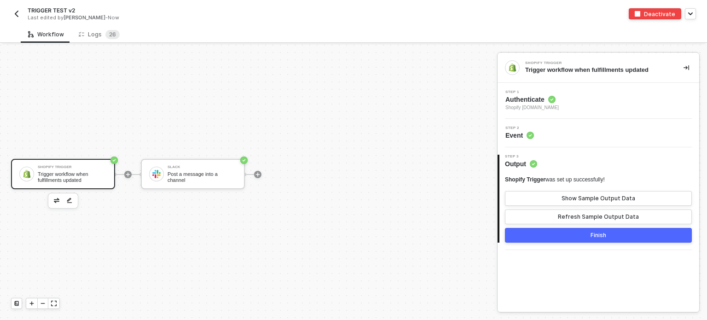
click at [81, 170] on div "Shopify Trigger Trigger workflow when fulfillments updated" at bounding box center [72, 173] width 69 height 17
click at [534, 104] on span "Shopify [DOMAIN_NAME]" at bounding box center [531, 107] width 53 height 7
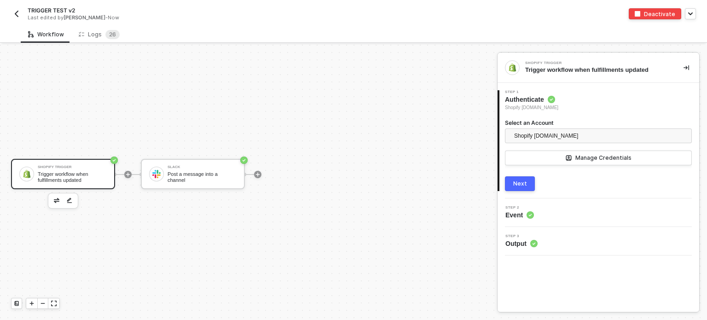
click at [519, 193] on div "1 Step 1 Authenticate Shopify alloy-sandbox.myshopify.com Select an Account Sho…" at bounding box center [599, 141] width 202 height 116
click at [519, 187] on button "Next" at bounding box center [520, 183] width 30 height 15
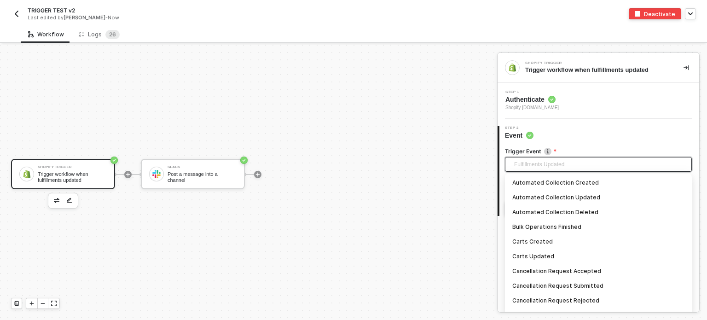
click at [545, 163] on span "Fulfillments Updated" at bounding box center [600, 164] width 172 height 14
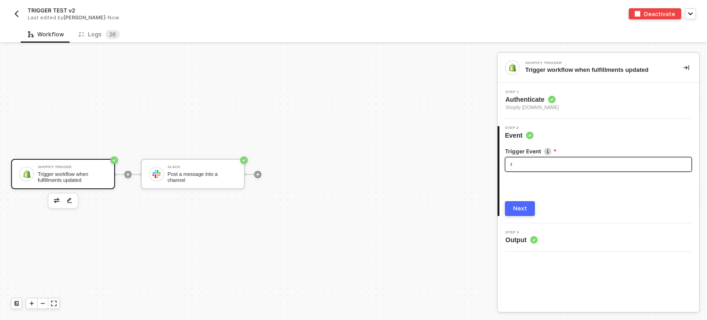
scroll to position [157, 0]
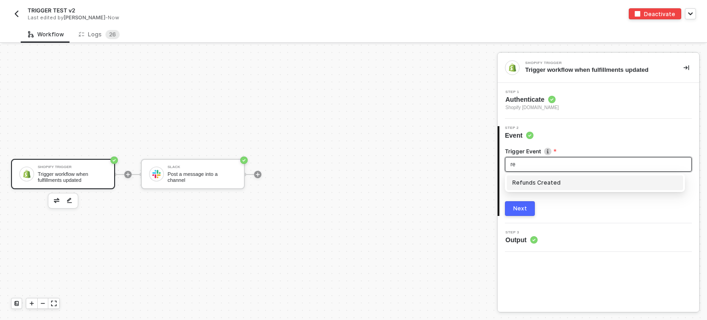
type input "ref"
click at [530, 183] on div "Refunds Created" at bounding box center [598, 183] width 172 height 10
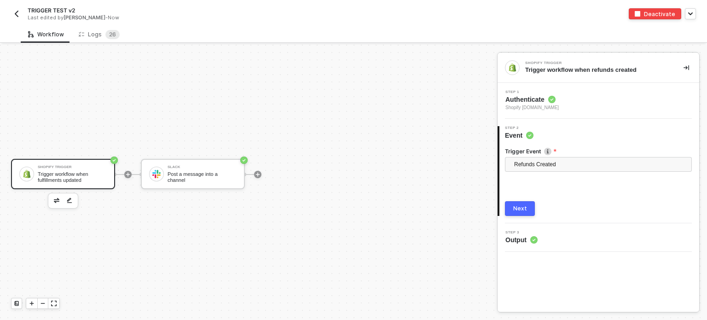
drag, startPoint x: 521, startPoint y: 208, endPoint x: 567, endPoint y: 209, distance: 45.6
click at [521, 208] on div "Next" at bounding box center [520, 208] width 14 height 7
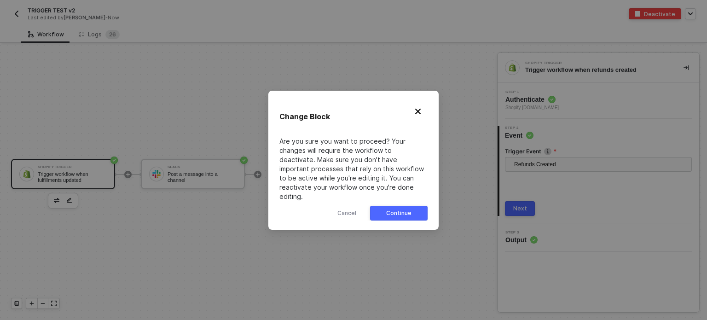
click at [417, 215] on button "Continue" at bounding box center [399, 213] width 58 height 15
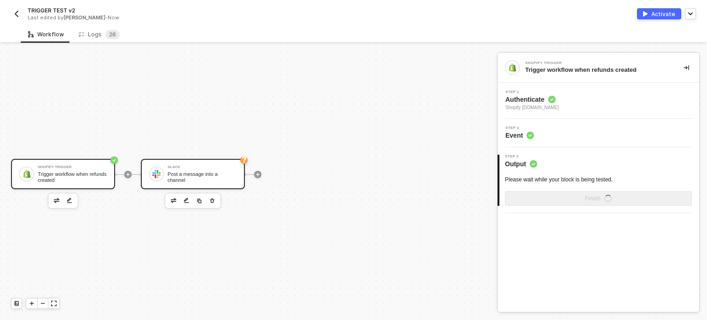
click at [192, 172] on div "Slack Post a message into a channel" at bounding box center [202, 173] width 69 height 17
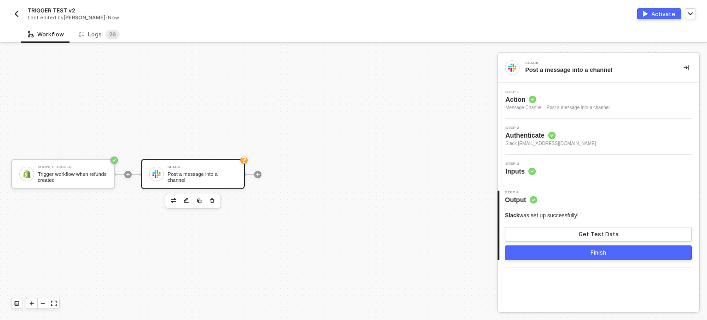
click at [530, 173] on circle at bounding box center [532, 171] width 7 height 7
click at [516, 170] on span "Inputs" at bounding box center [520, 171] width 30 height 9
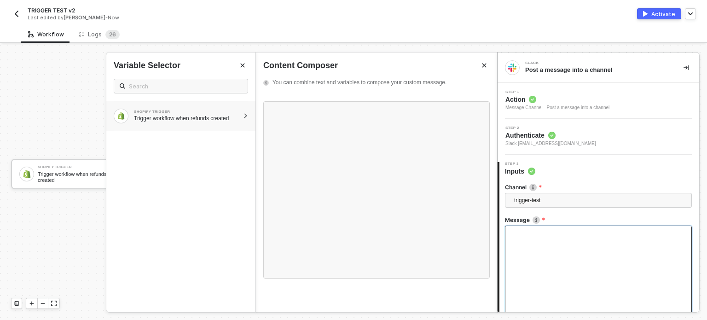
click at [221, 119] on div "Trigger workflow when refunds created" at bounding box center [186, 118] width 105 height 7
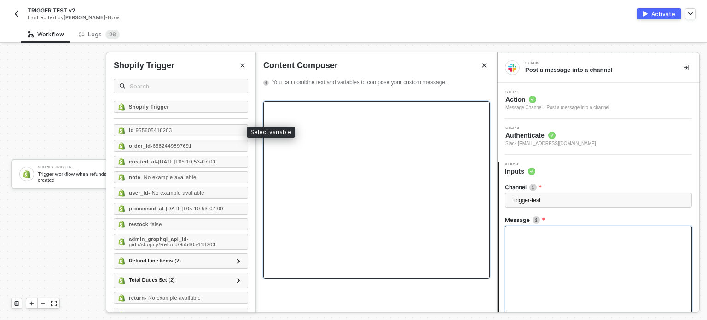
click at [168, 134] on div "id - 955605418203" at bounding box center [181, 130] width 134 height 12
click at [168, 148] on span "- 6582449897691" at bounding box center [171, 146] width 41 height 6
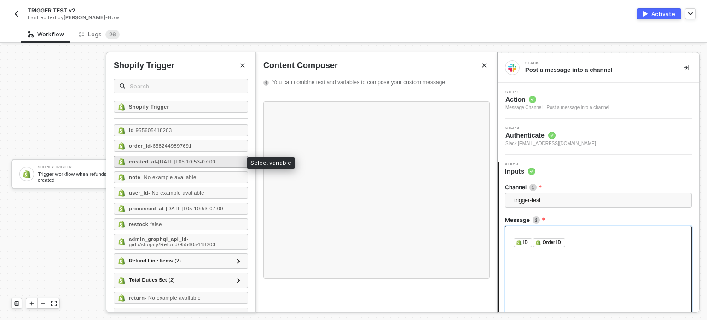
click at [143, 159] on strong "created_at" at bounding box center [142, 162] width 27 height 6
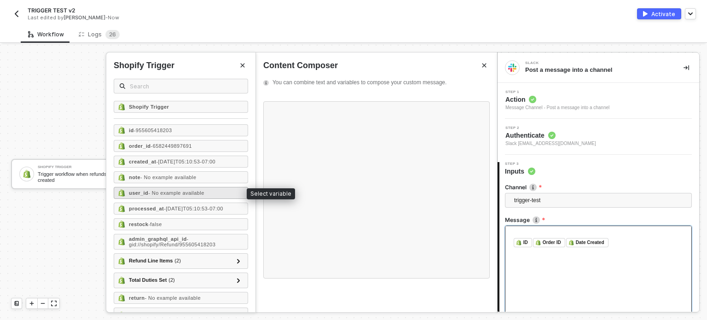
click at [139, 191] on strong "user_id" at bounding box center [138, 193] width 19 height 6
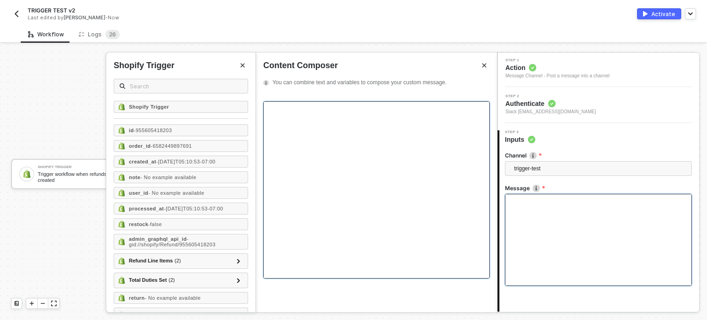
scroll to position [86, 0]
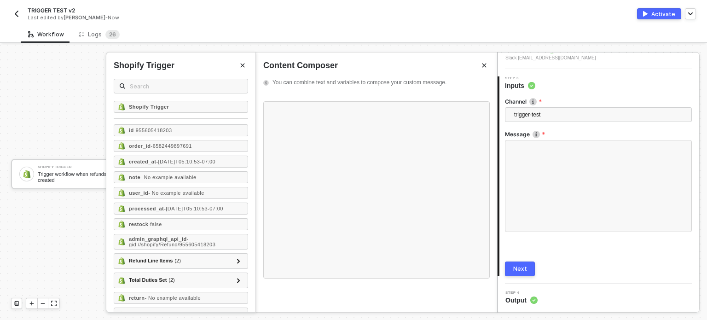
click at [522, 268] on div "Next" at bounding box center [520, 268] width 14 height 7
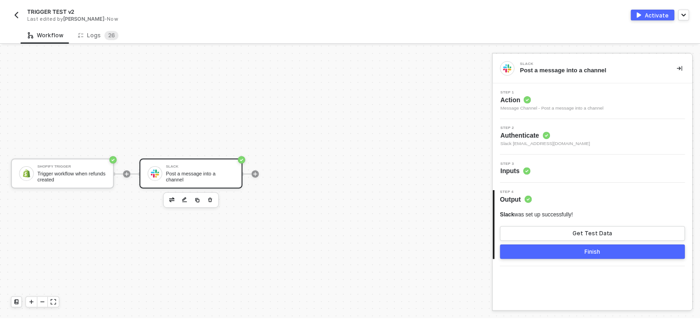
scroll to position [0, 0]
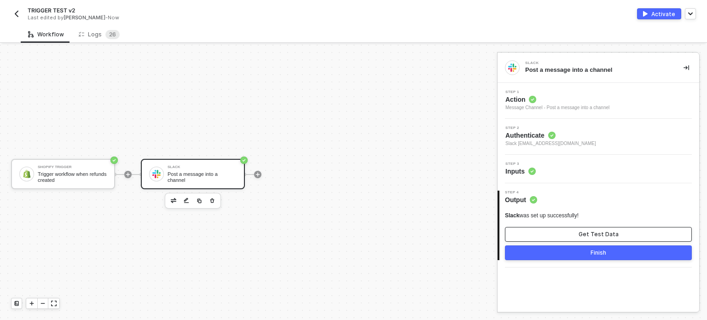
click at [611, 231] on div "Get Test Data" at bounding box center [599, 234] width 40 height 7
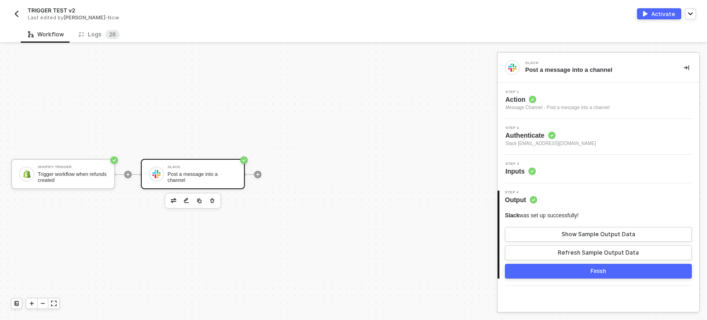
click at [661, 11] on div "Activate" at bounding box center [663, 14] width 24 height 8
click at [112, 31] on span "6" at bounding box center [114, 34] width 4 height 7
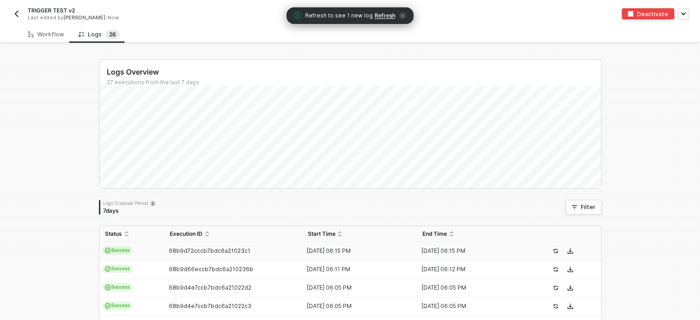
click at [381, 11] on span "Refresh to see 1 new log Refresh" at bounding box center [350, 15] width 112 height 9
click at [383, 16] on span "Refresh" at bounding box center [385, 15] width 21 height 7
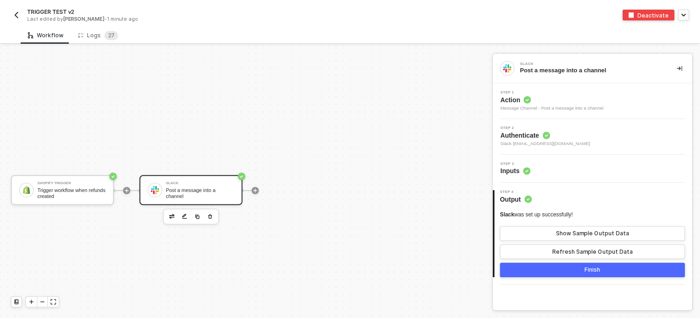
scroll to position [17, 0]
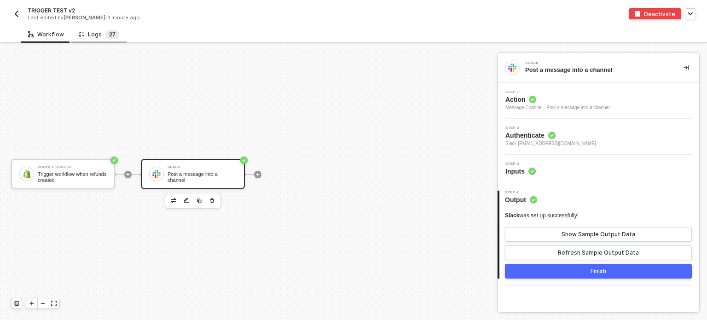
click at [105, 32] on sup "2 7" at bounding box center [112, 34] width 14 height 9
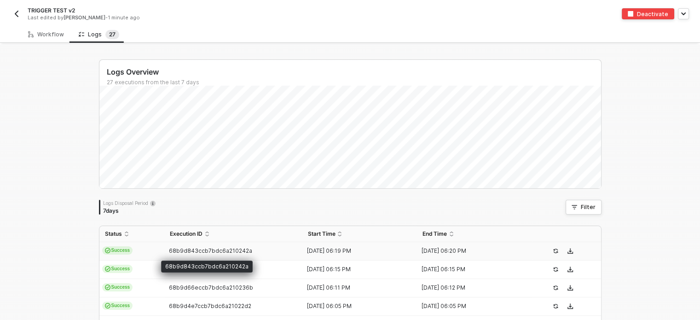
click at [205, 249] on span "68b9d843ccb7bdc6a210242a" at bounding box center [210, 250] width 83 height 7
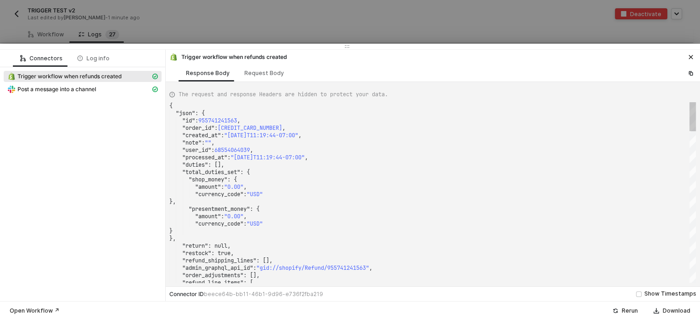
scroll to position [0, 0]
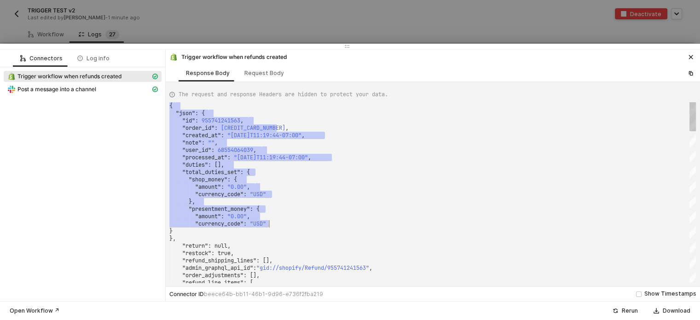
drag, startPoint x: 180, startPoint y: 105, endPoint x: 333, endPoint y: 225, distance: 195.4
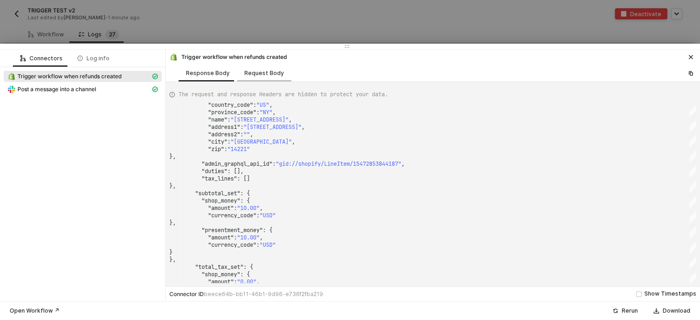
click at [263, 70] on div "Request Body" at bounding box center [264, 73] width 40 height 7
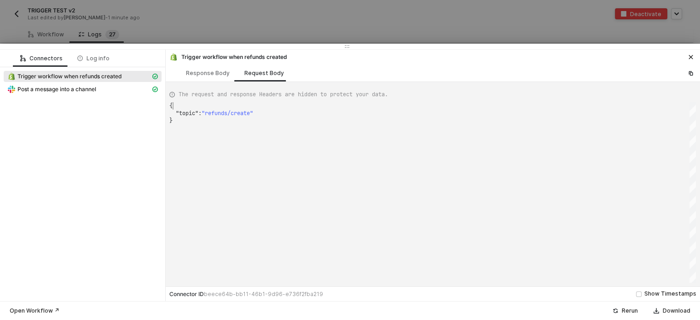
scroll to position [0, 2]
drag, startPoint x: 190, startPoint y: 105, endPoint x: 237, endPoint y: 117, distance: 48.5
click at [247, 122] on div "{ ·· "topic" : · "refunds/create" }" at bounding box center [432, 192] width 527 height 180
click at [95, 92] on span "Post a message into a channel" at bounding box center [56, 89] width 79 height 7
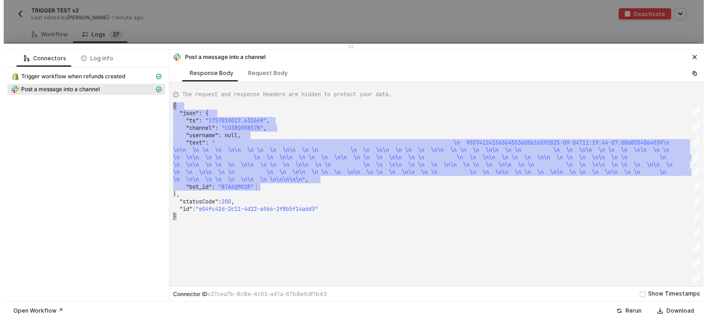
scroll to position [0, 0]
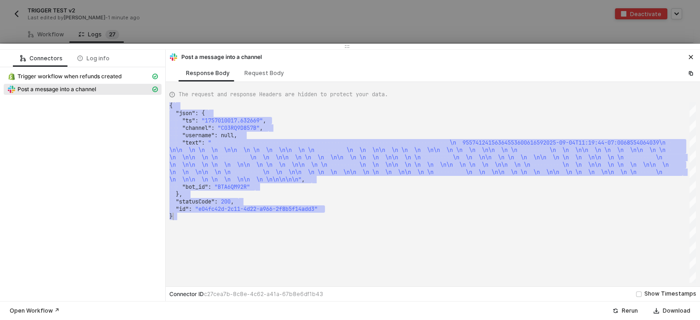
drag, startPoint x: 265, startPoint y: 187, endPoint x: 507, endPoint y: 292, distance: 263.5
click at [507, 292] on div "Post a message into a channel Response Body Request Body The request and respon…" at bounding box center [433, 175] width 534 height 251
type textarea "\n \n\n \n \n \n \n\n \n \n\n\n\n\n", "bot_id": "BTA6QM92R" }, "statusCode": 20…"
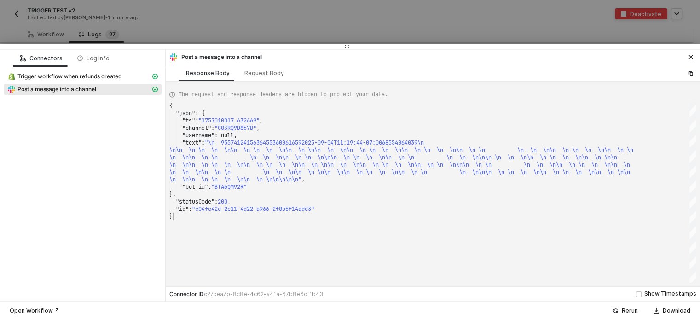
click at [318, 253] on div "{ "json" : { "ts" : "1757010017.632669" , "channel" : "C03RQ9D857B" , "username…" at bounding box center [432, 192] width 527 height 180
click at [692, 58] on icon "icon-close" at bounding box center [691, 57] width 4 height 4
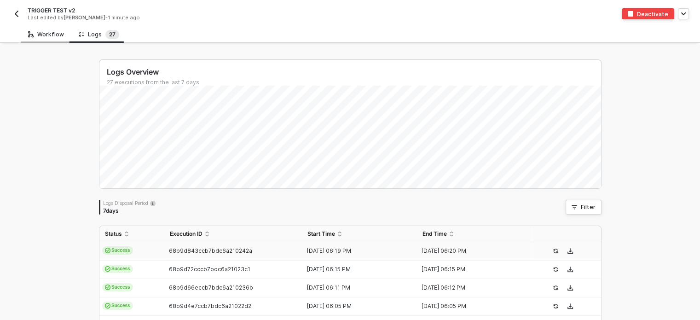
click at [46, 31] on div "Workflow" at bounding box center [46, 34] width 36 height 7
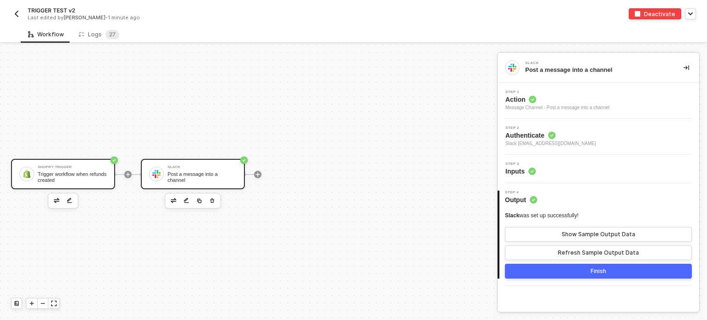
click at [97, 166] on div "Shopify Trigger" at bounding box center [72, 167] width 69 height 4
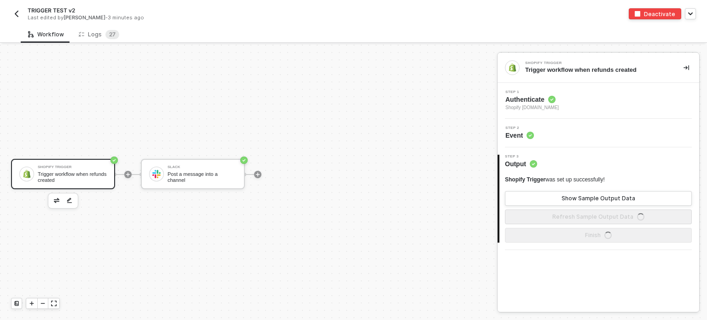
click at [551, 103] on span "Authenticate" at bounding box center [531, 99] width 53 height 9
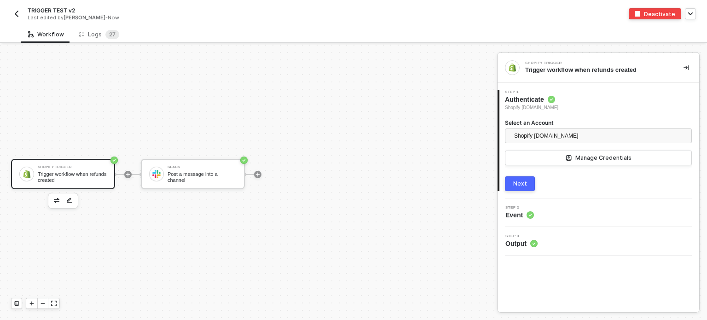
click at [519, 181] on div "Next" at bounding box center [520, 183] width 14 height 7
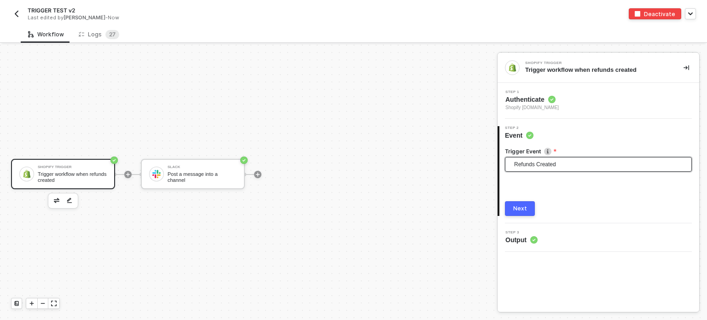
click at [542, 160] on span "Refunds Created" at bounding box center [600, 164] width 172 height 14
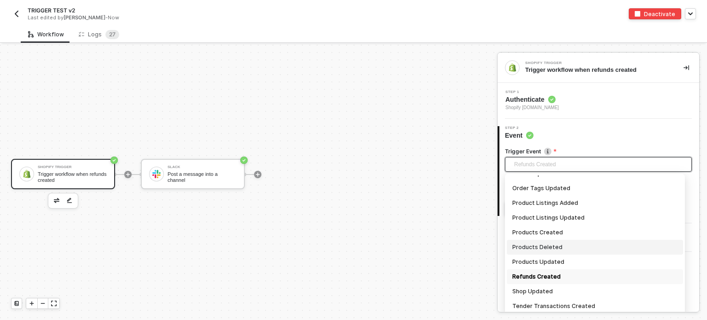
scroll to position [3, 0]
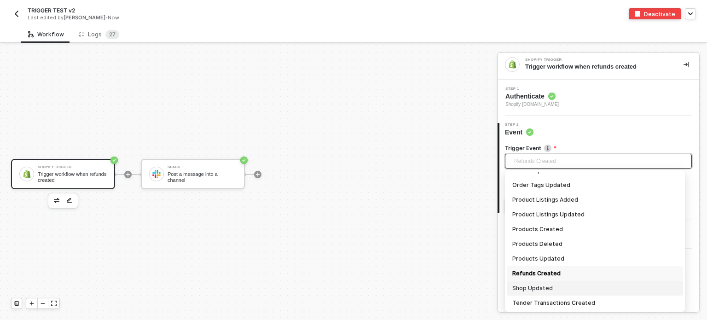
click at [562, 289] on div "Shop Updated" at bounding box center [594, 288] width 165 height 10
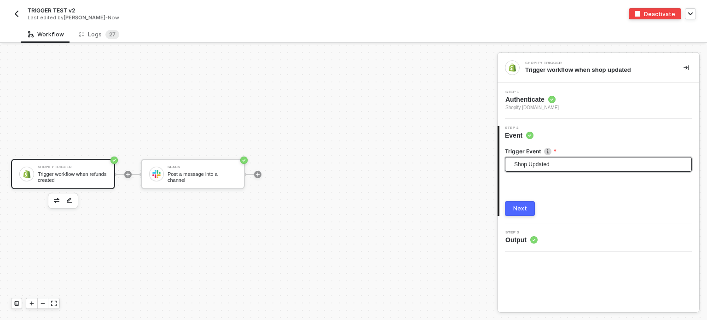
scroll to position [0, 0]
click at [517, 205] on div "Next" at bounding box center [520, 208] width 14 height 7
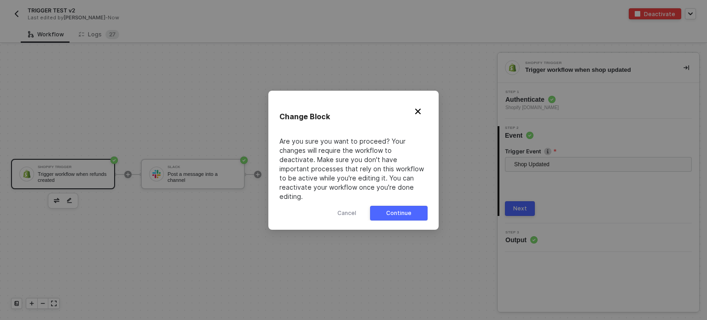
click at [415, 207] on button "Continue" at bounding box center [399, 213] width 58 height 15
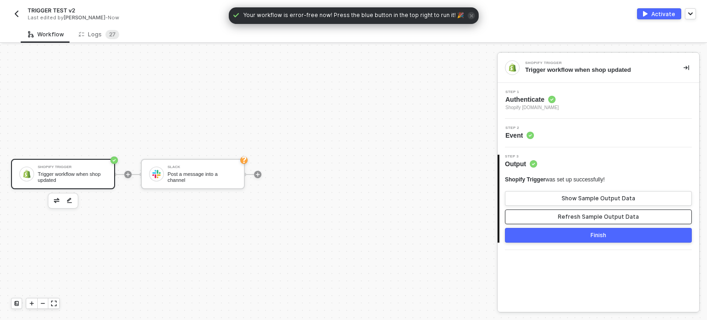
click at [598, 216] on div "Refresh Sample Output Data" at bounding box center [598, 216] width 81 height 7
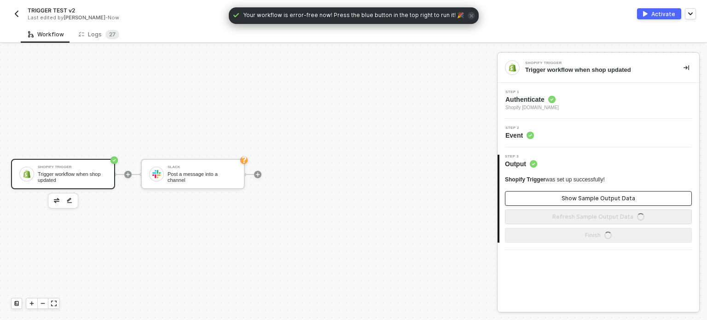
click at [599, 197] on div "Show Sample Output Data" at bounding box center [599, 198] width 74 height 7
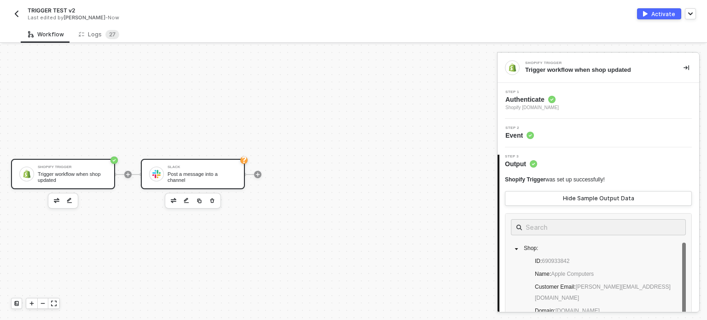
click at [206, 168] on div "Slack" at bounding box center [202, 167] width 69 height 4
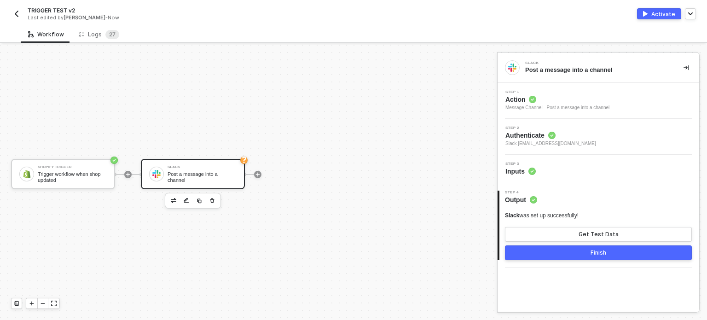
click at [517, 168] on span "Inputs" at bounding box center [520, 171] width 30 height 9
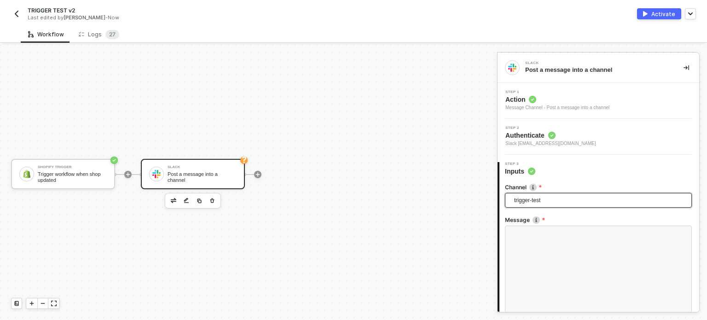
click at [541, 204] on span "trigger-test" at bounding box center [600, 200] width 172 height 14
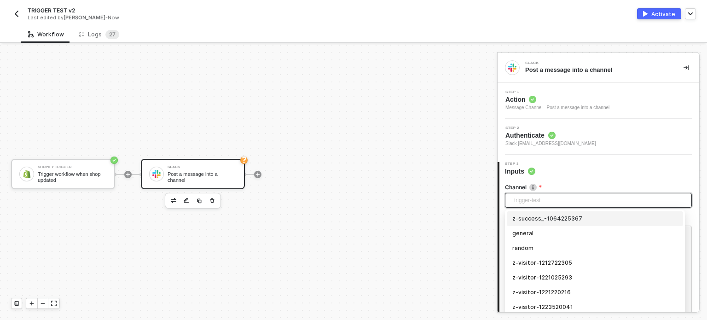
scroll to position [2705, 0]
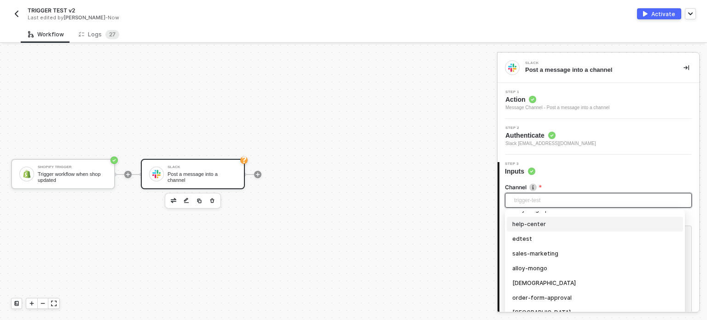
drag, startPoint x: 543, startPoint y: 298, endPoint x: 545, endPoint y: 210, distance: 87.5
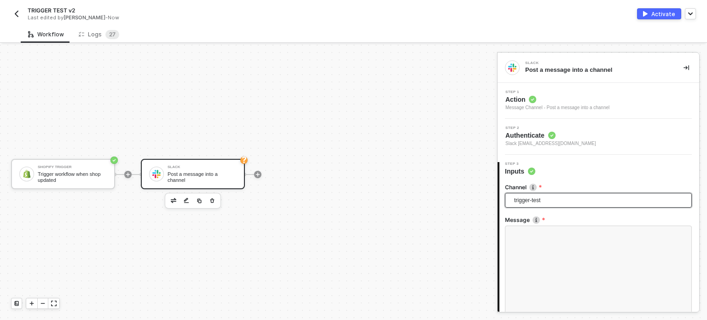
click at [545, 204] on span "trigger-test" at bounding box center [600, 200] width 172 height 14
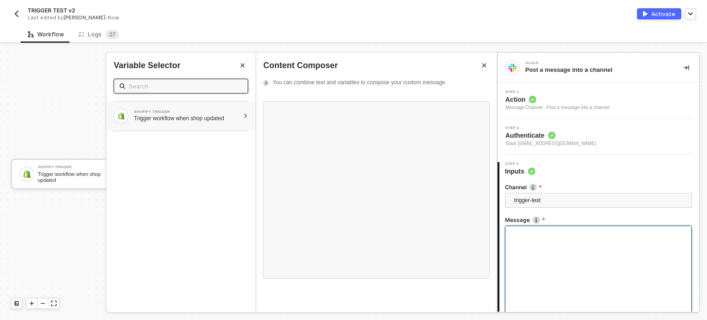
click at [192, 116] on div "Trigger workflow when shop updated" at bounding box center [186, 118] width 105 height 7
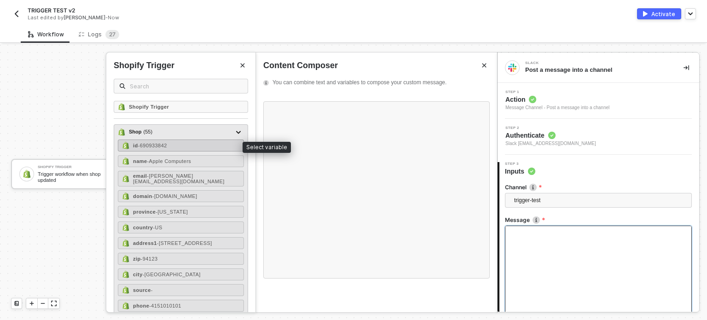
click at [185, 148] on div "id - 690933842" at bounding box center [181, 145] width 126 height 12
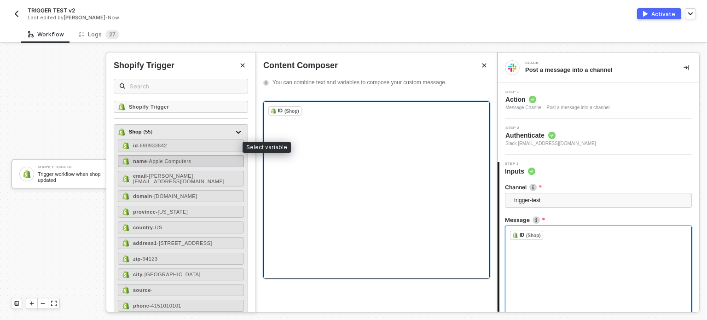
scroll to position [595, 0]
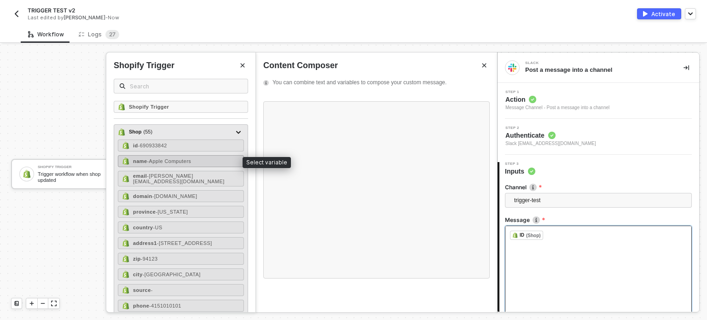
click at [182, 163] on span "- Apple Computers" at bounding box center [169, 161] width 44 height 6
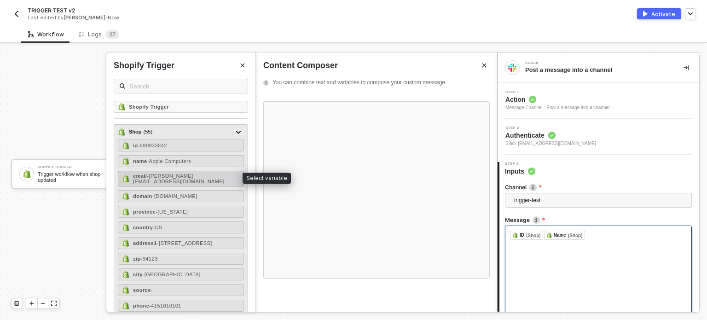
click at [179, 174] on span "- erlich@aviato.com" at bounding box center [179, 178] width 92 height 11
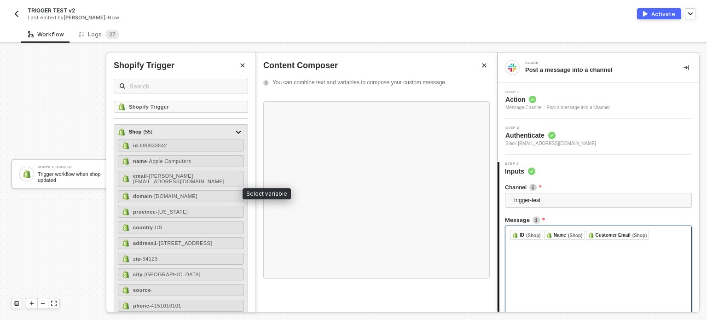
drag, startPoint x: 176, startPoint y: 191, endPoint x: 173, endPoint y: 198, distance: 8.2
click at [175, 193] on span "- shop.apple.com" at bounding box center [174, 196] width 45 height 6
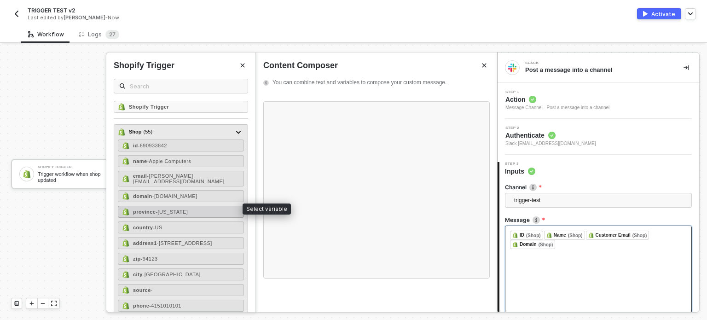
click at [172, 209] on span "- California" at bounding box center [172, 212] width 32 height 6
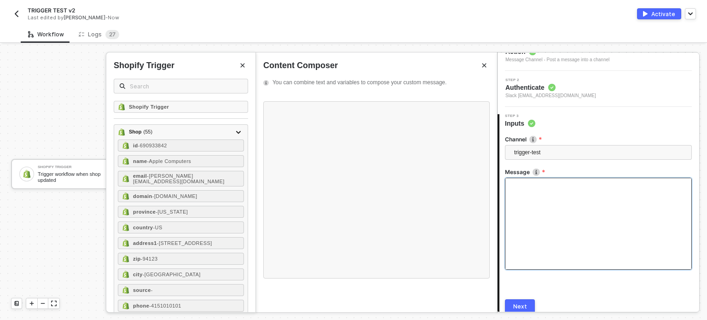
scroll to position [86, 0]
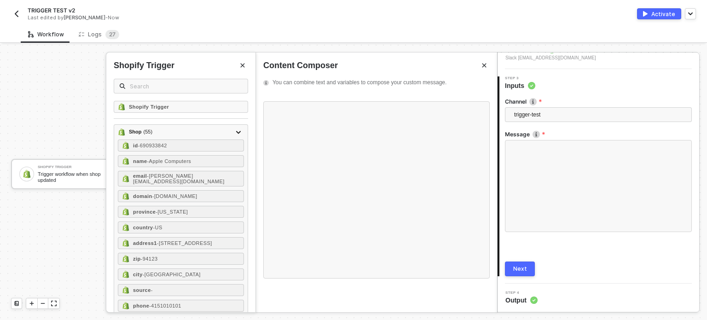
click at [512, 265] on button "Next" at bounding box center [520, 268] width 30 height 15
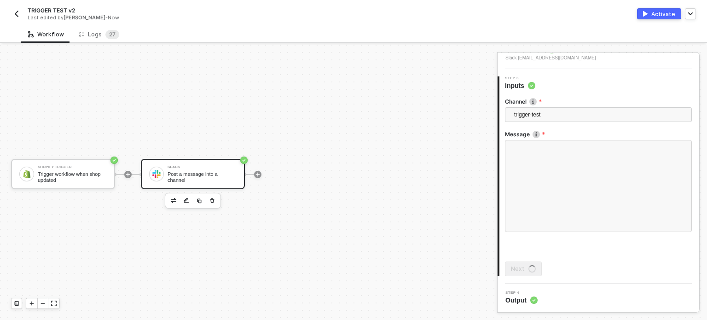
scroll to position [0, 0]
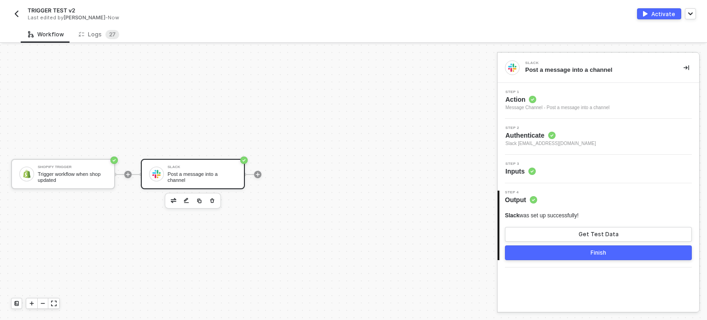
click at [338, 217] on div "Shopify Trigger Trigger workflow when shop updated Slack Post a message into a …" at bounding box center [246, 174] width 493 height 292
click at [517, 169] on span "Inputs" at bounding box center [520, 171] width 30 height 9
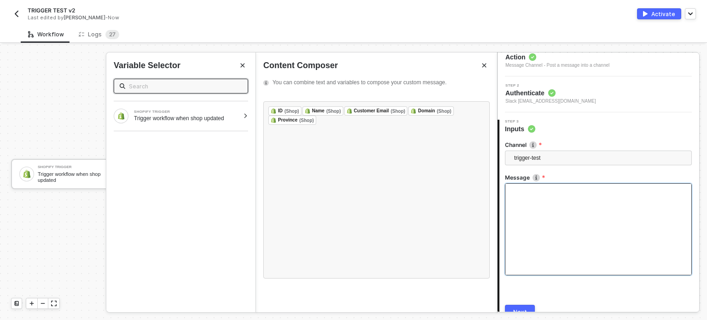
scroll to position [86, 0]
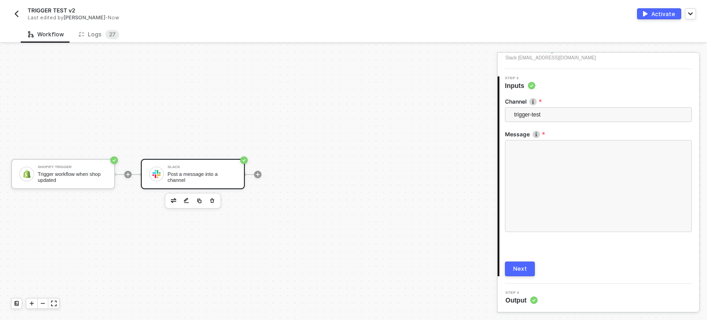
click at [518, 270] on div "Next" at bounding box center [520, 268] width 14 height 7
click at [659, 11] on div "Activate" at bounding box center [663, 14] width 24 height 8
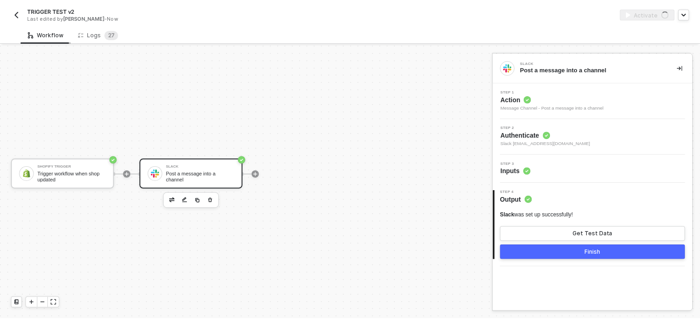
scroll to position [0, 0]
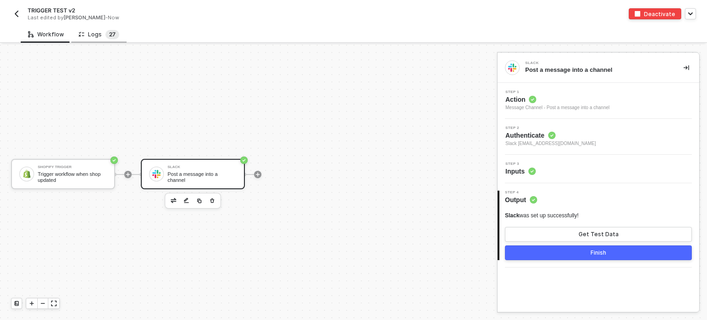
click at [112, 35] on span "7" at bounding box center [113, 34] width 3 height 7
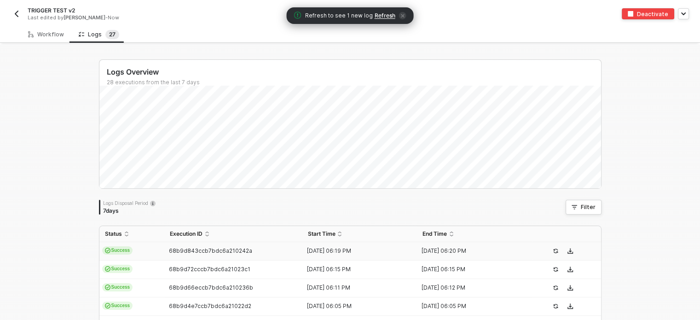
click at [379, 15] on span "Refresh" at bounding box center [385, 15] width 21 height 7
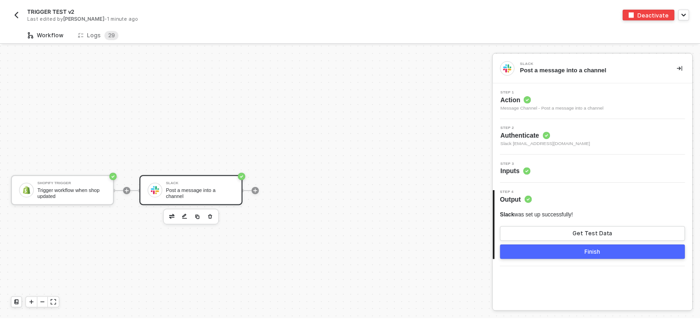
scroll to position [17, 0]
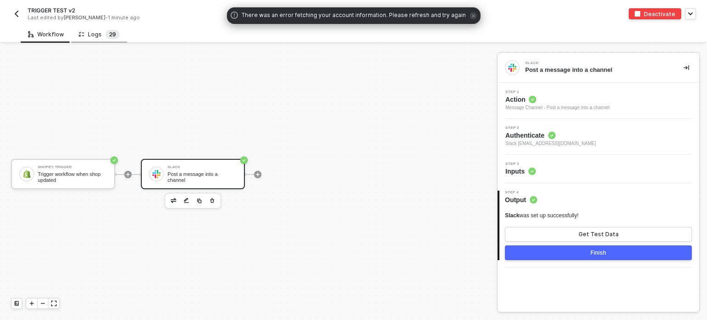
click at [105, 31] on sup "2 9" at bounding box center [112, 34] width 14 height 9
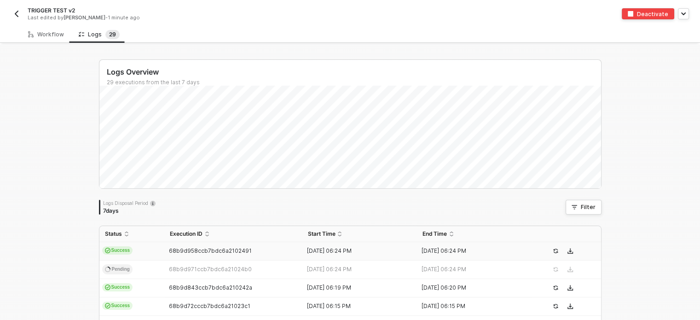
click at [126, 244] on td "Success" at bounding box center [131, 251] width 65 height 18
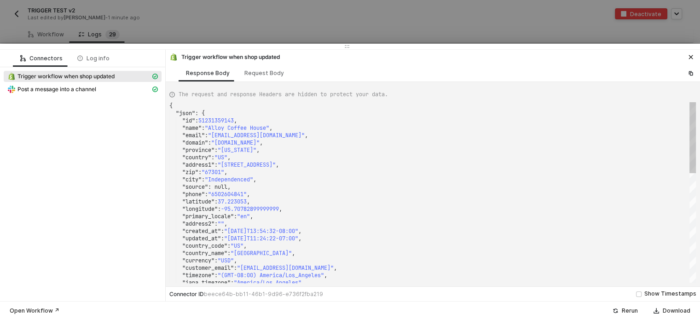
scroll to position [0, 0]
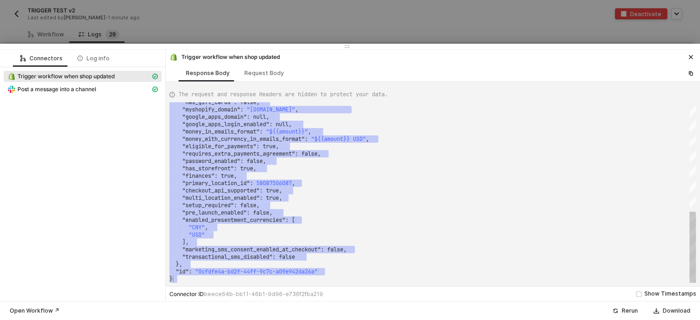
drag, startPoint x: 203, startPoint y: 122, endPoint x: 365, endPoint y: 267, distance: 216.8
click at [270, 77] on div "Request Body" at bounding box center [264, 72] width 54 height 17
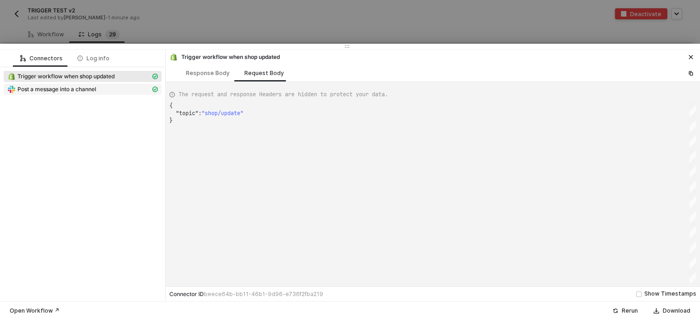
click at [62, 87] on span "Post a message into a channel" at bounding box center [56, 89] width 79 height 7
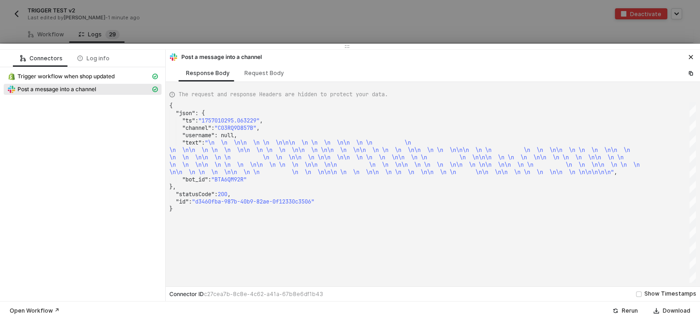
scroll to position [0, 1335]
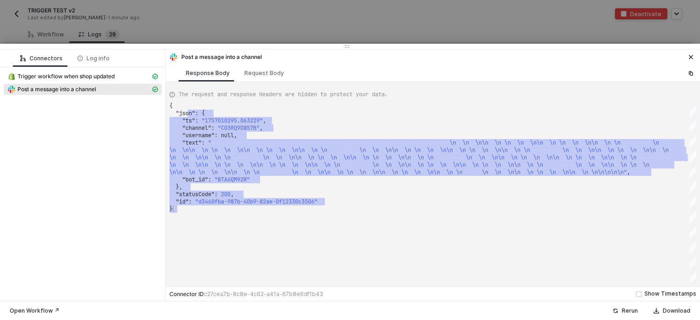
drag, startPoint x: 192, startPoint y: 114, endPoint x: 564, endPoint y: 240, distance: 391.9
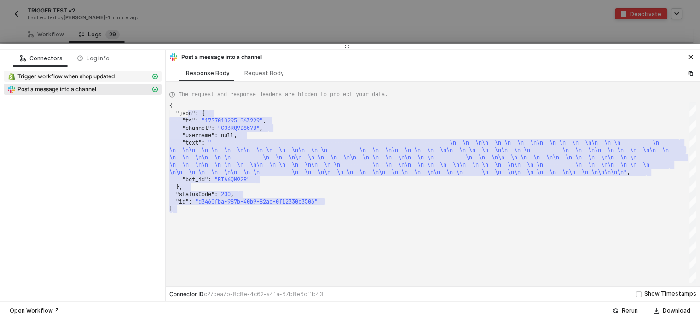
click at [81, 80] on div "Trigger workflow when shop updated" at bounding box center [78, 76] width 143 height 8
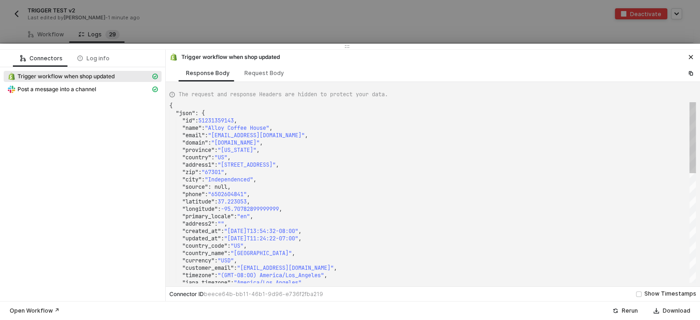
scroll to position [0, 145]
type textarea ""city": "Independenced", "source": null, "phone": "6502604841", "latitude": 37.…"
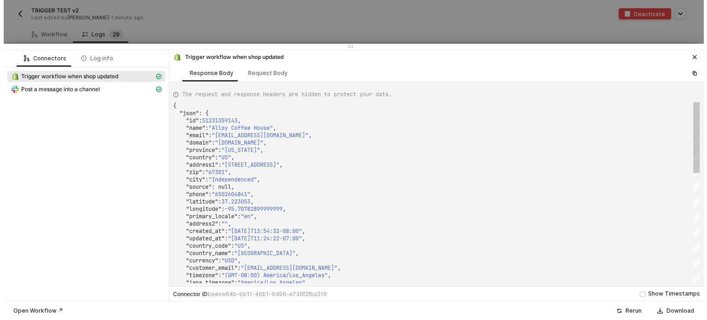
scroll to position [0, 0]
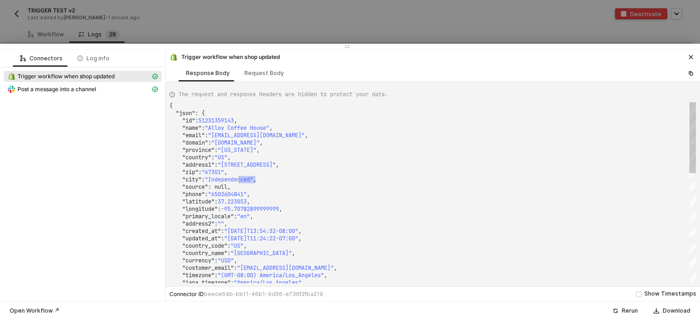
drag, startPoint x: 256, startPoint y: 181, endPoint x: 239, endPoint y: 180, distance: 16.2
click at [690, 54] on icon "icon-close" at bounding box center [691, 57] width 6 height 6
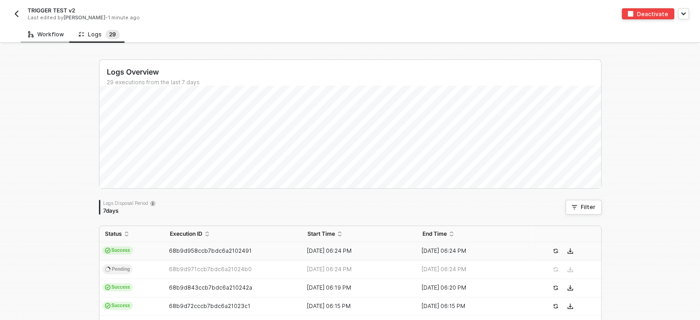
click at [51, 34] on div "Workflow" at bounding box center [46, 34] width 36 height 7
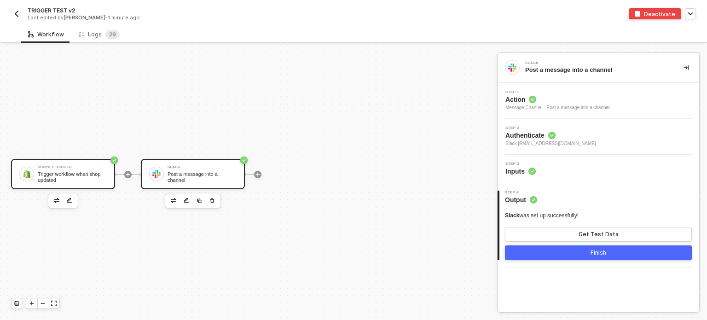
click at [87, 165] on div "Shopify Trigger" at bounding box center [72, 167] width 69 height 4
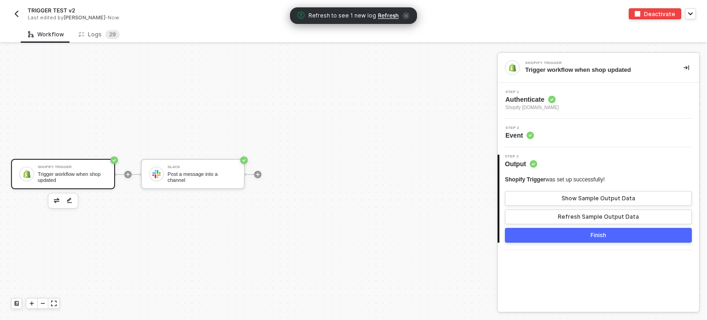
drag, startPoint x: 385, startPoint y: 17, endPoint x: 355, endPoint y: 23, distance: 30.6
click at [385, 17] on span "Refresh" at bounding box center [388, 15] width 21 height 7
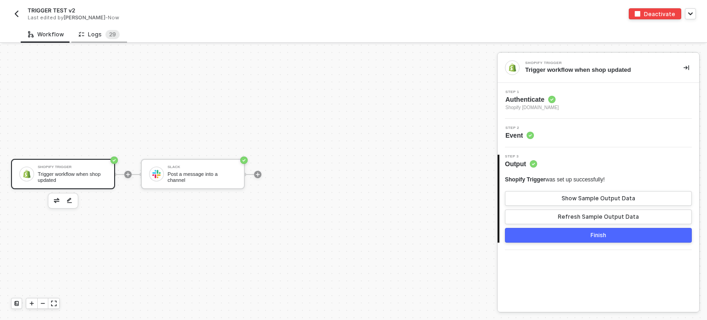
click at [100, 33] on div "Logs 2 9" at bounding box center [99, 34] width 41 height 9
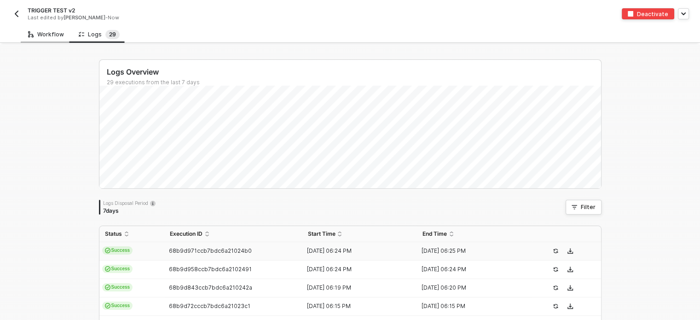
click at [50, 32] on div "Workflow" at bounding box center [46, 34] width 36 height 7
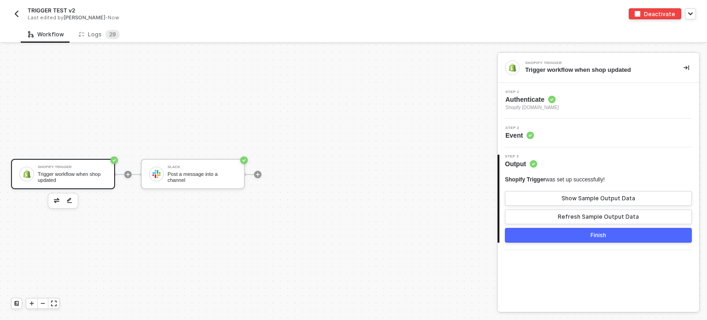
click at [527, 136] on circle at bounding box center [530, 135] width 7 height 7
click at [534, 100] on span "Authenticate" at bounding box center [531, 99] width 53 height 9
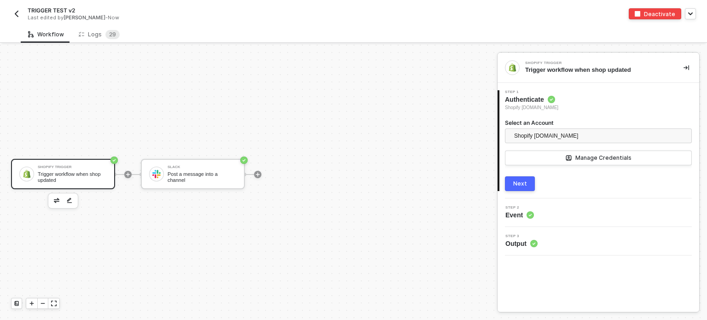
click at [520, 188] on button "Next" at bounding box center [520, 183] width 30 height 15
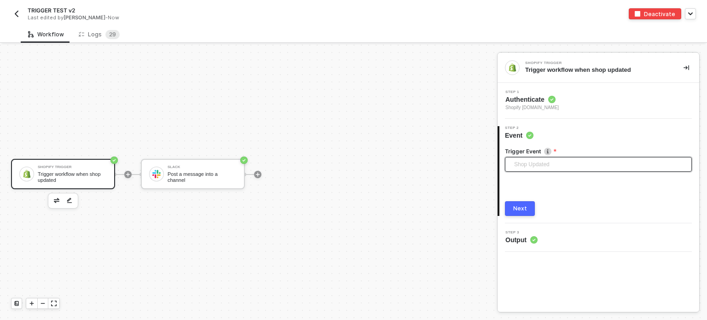
click at [540, 162] on span "Shop Updated" at bounding box center [600, 164] width 172 height 14
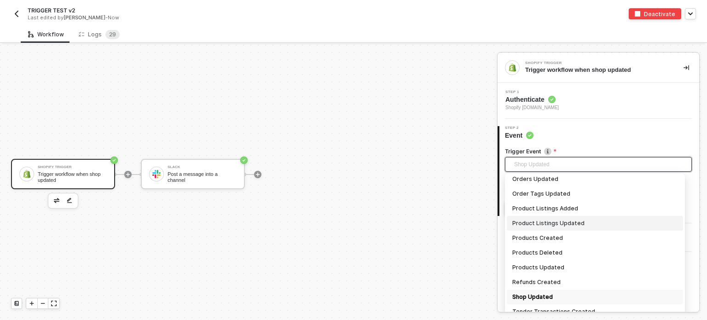
scroll to position [761, 0]
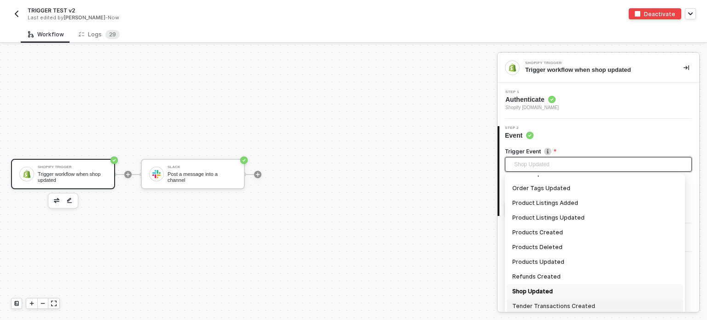
click at [557, 302] on div "Tender Transactions Created" at bounding box center [594, 306] width 165 height 10
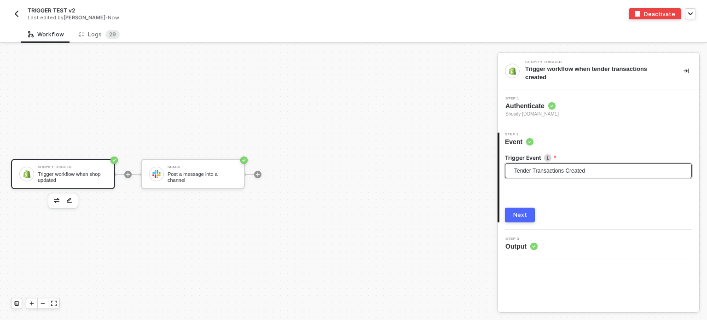
click at [527, 208] on button "Next" at bounding box center [520, 215] width 30 height 15
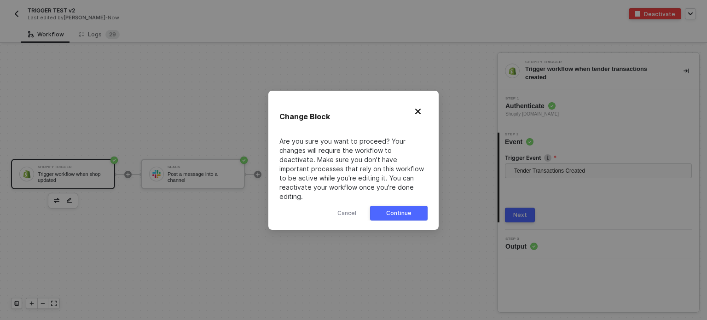
click at [415, 206] on button "Continue" at bounding box center [399, 213] width 58 height 15
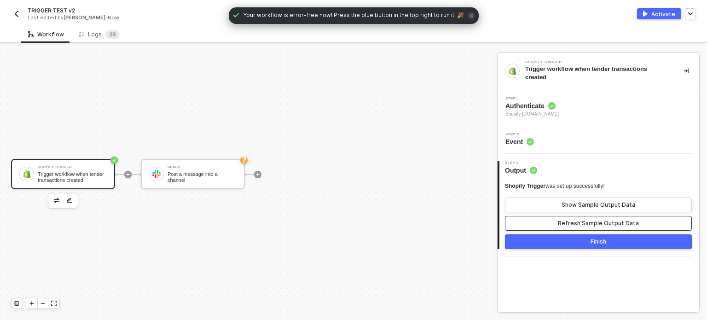
click at [590, 220] on div "Refresh Sample Output Data" at bounding box center [598, 223] width 81 height 7
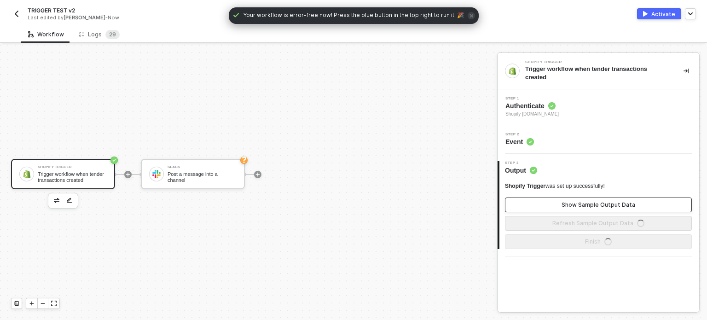
click at [586, 201] on div "Show Sample Output Data" at bounding box center [599, 204] width 74 height 7
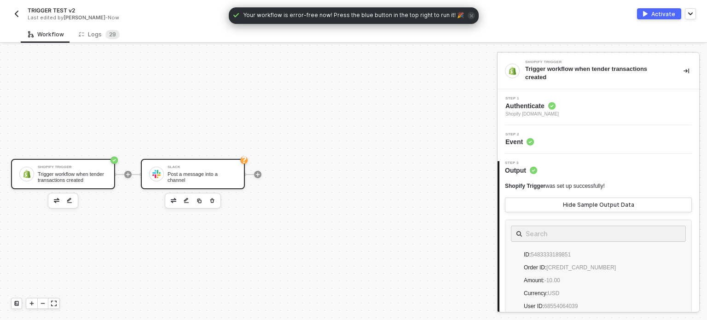
click at [227, 174] on div "Post a message into a channel" at bounding box center [202, 177] width 69 height 12
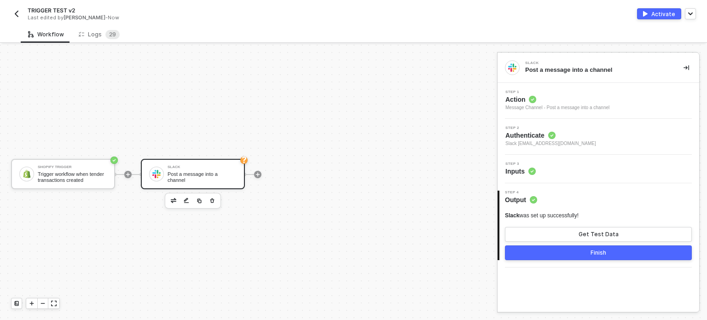
click at [523, 176] on div "Step 3 Inputs" at bounding box center [599, 169] width 202 height 29
click at [523, 167] on span "Inputs" at bounding box center [520, 171] width 30 height 9
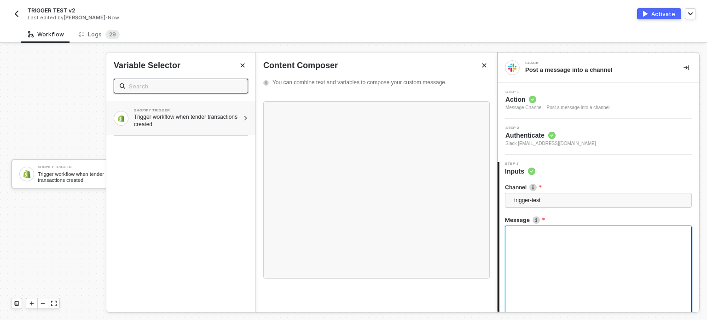
click at [217, 114] on div "Trigger workflow when tender transactions created" at bounding box center [186, 120] width 105 height 15
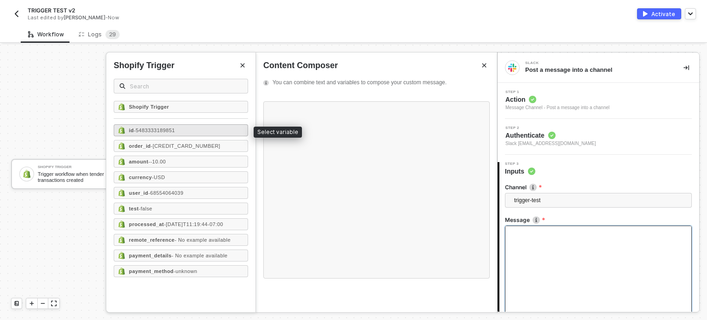
click at [179, 129] on div "id - 5483333189851" at bounding box center [181, 130] width 134 height 12
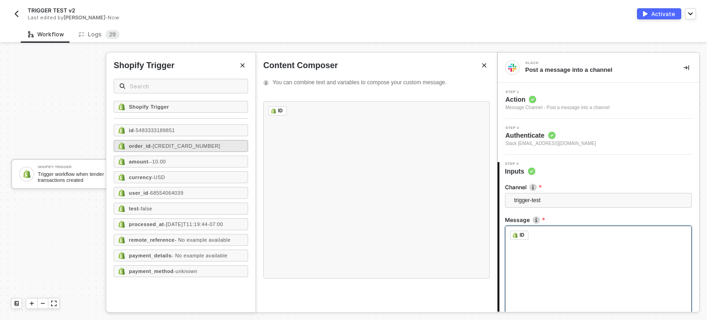
click at [180, 143] on div "order_id - 6455360061659" at bounding box center [181, 146] width 134 height 12
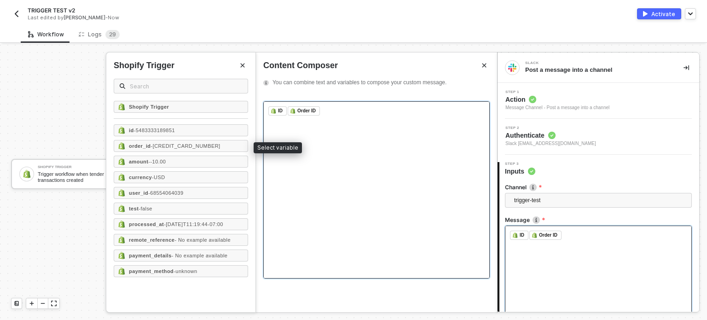
scroll to position [662, 0]
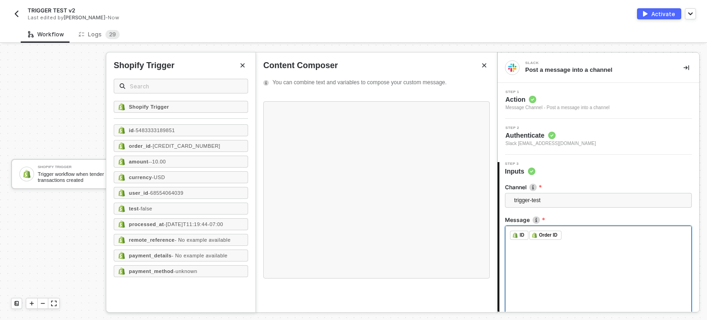
click at [178, 154] on div "id - 5483333189851 order_id - 6455360061659 amount - -10.00 currency - USD user…" at bounding box center [181, 200] width 134 height 153
drag, startPoint x: 179, startPoint y: 174, endPoint x: 179, endPoint y: 182, distance: 8.3
click at [179, 174] on div "currency - USD" at bounding box center [181, 177] width 134 height 12
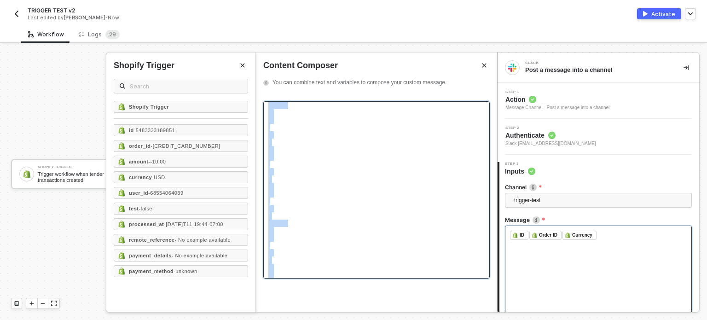
scroll to position [0, 0]
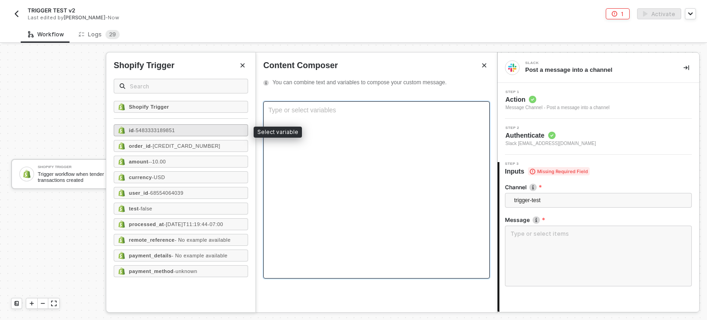
click at [204, 130] on div "id - 5483333189851" at bounding box center [181, 130] width 134 height 12
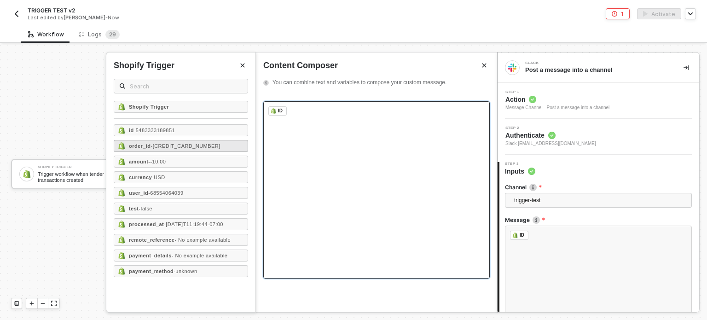
click at [190, 144] on span "- 6455360061659" at bounding box center [186, 146] width 70 height 6
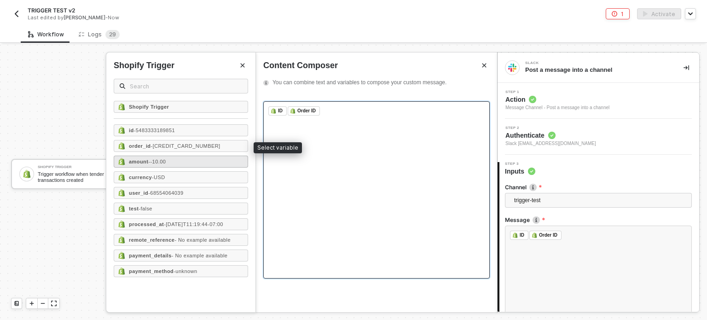
click at [178, 161] on div "amount - -10.00" at bounding box center [181, 162] width 134 height 12
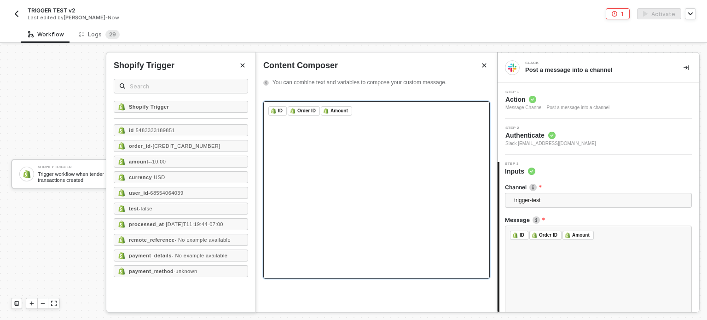
click at [169, 178] on div "currency - USD" at bounding box center [181, 177] width 134 height 12
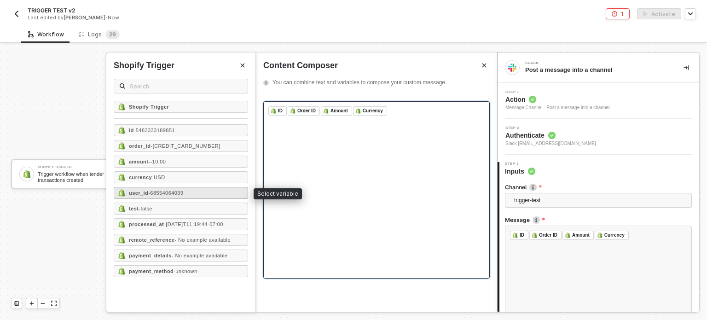
click at [169, 191] on span "- 68554064039" at bounding box center [165, 193] width 35 height 6
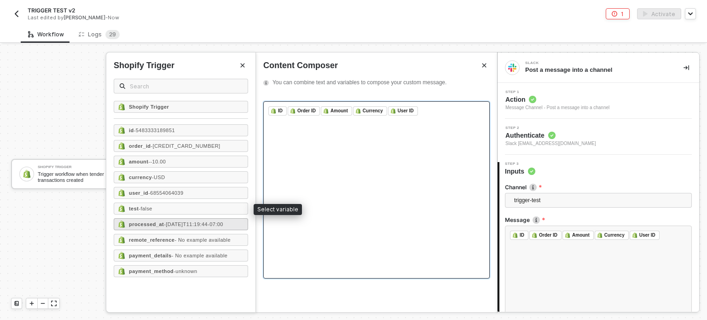
drag, startPoint x: 154, startPoint y: 211, endPoint x: 154, endPoint y: 221, distance: 9.2
click at [154, 211] on div "test - false" at bounding box center [181, 209] width 134 height 12
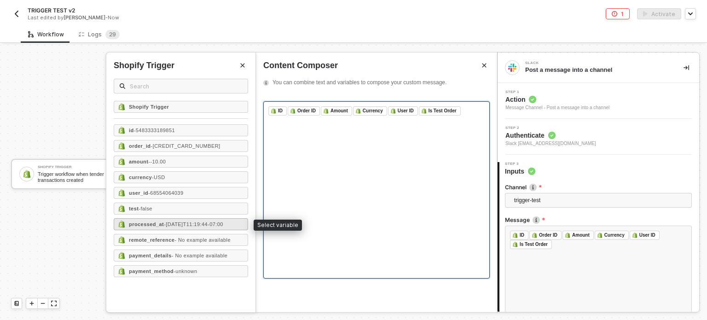
click at [155, 222] on strong "processed_at" at bounding box center [146, 224] width 35 height 6
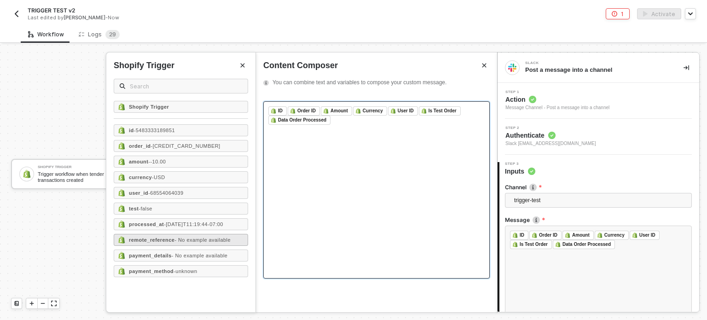
drag, startPoint x: 151, startPoint y: 237, endPoint x: 151, endPoint y: 250, distance: 12.9
click at [151, 238] on strong "remote_reference" at bounding box center [152, 240] width 46 height 6
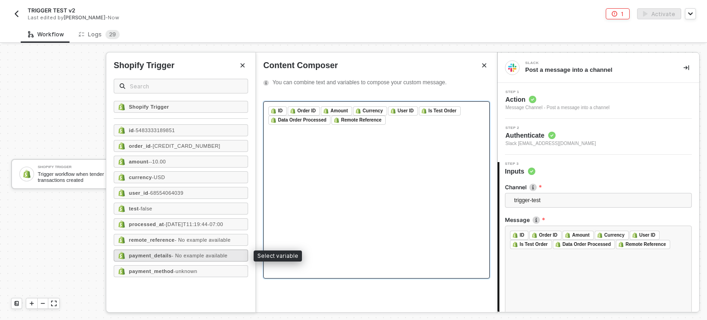
click at [149, 258] on div "payment_details - No example available" at bounding box center [181, 256] width 134 height 12
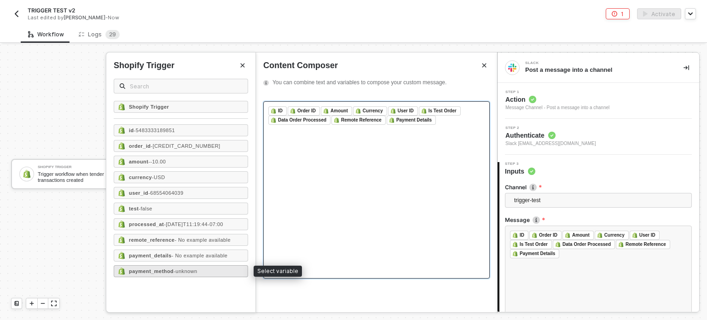
drag, startPoint x: 149, startPoint y: 266, endPoint x: 238, endPoint y: 262, distance: 88.5
click at [149, 268] on strong "payment_method" at bounding box center [151, 271] width 45 height 6
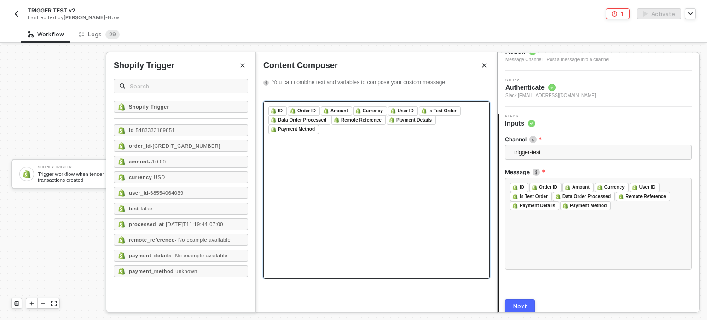
scroll to position [86, 0]
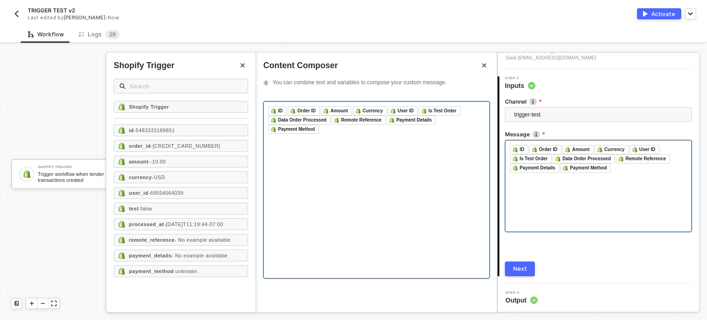
drag, startPoint x: 519, startPoint y: 265, endPoint x: 585, endPoint y: 217, distance: 81.4
click at [519, 265] on div "Next" at bounding box center [520, 268] width 14 height 7
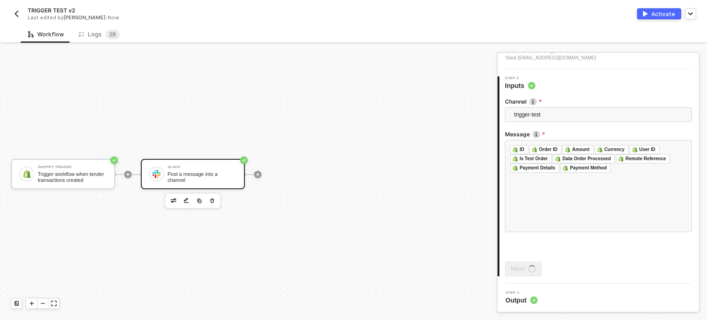
click at [650, 15] on button "Activate" at bounding box center [659, 13] width 44 height 11
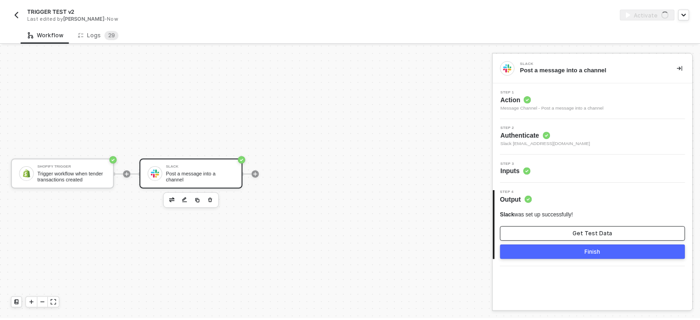
scroll to position [0, 0]
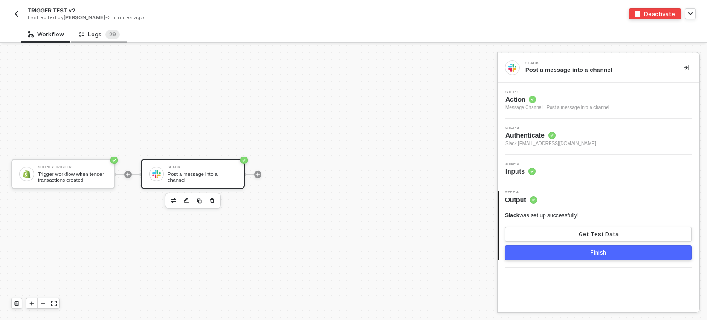
click at [97, 38] on div "Logs 2 9" at bounding box center [99, 34] width 41 height 9
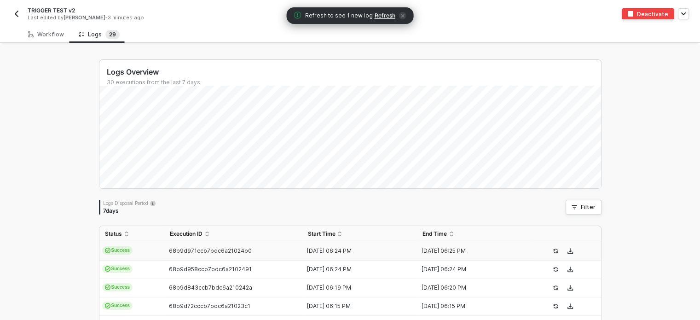
click at [384, 14] on span "Refresh" at bounding box center [385, 15] width 21 height 7
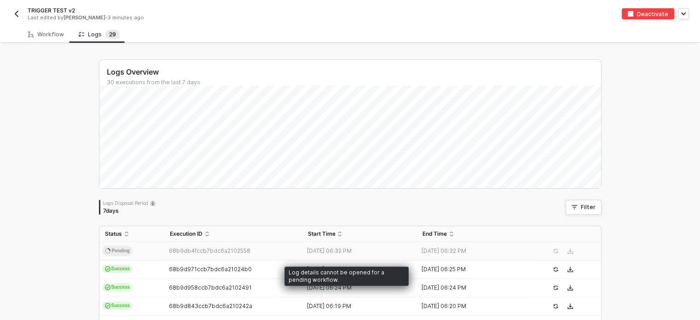
click at [186, 250] on span "68b9db4fccb7bdc6a2102558" at bounding box center [209, 250] width 81 height 7
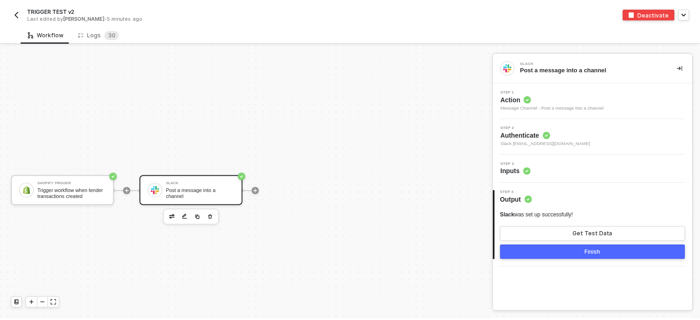
scroll to position [17, 0]
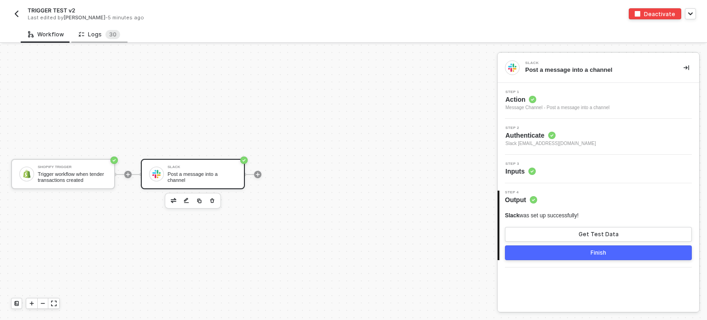
click at [98, 30] on div "Logs 3 0" at bounding box center [99, 34] width 41 height 9
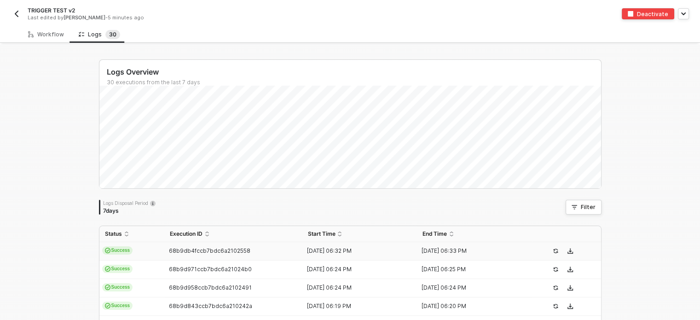
click at [137, 248] on td "Success" at bounding box center [131, 251] width 65 height 18
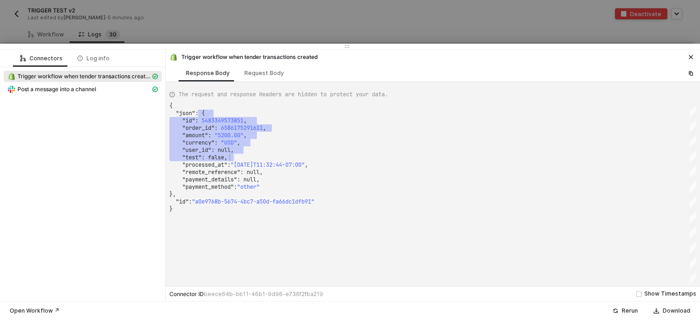
scroll to position [0, 0]
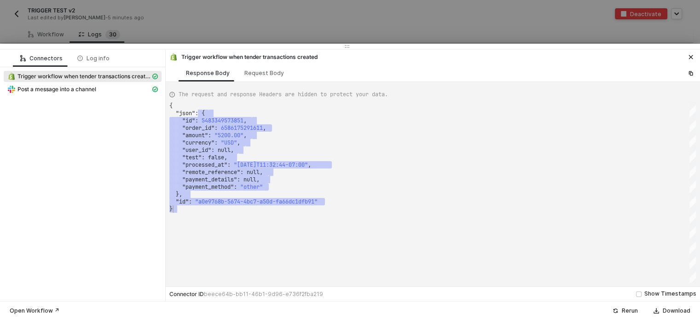
drag, startPoint x: 202, startPoint y: 116, endPoint x: 365, endPoint y: 220, distance: 193.5
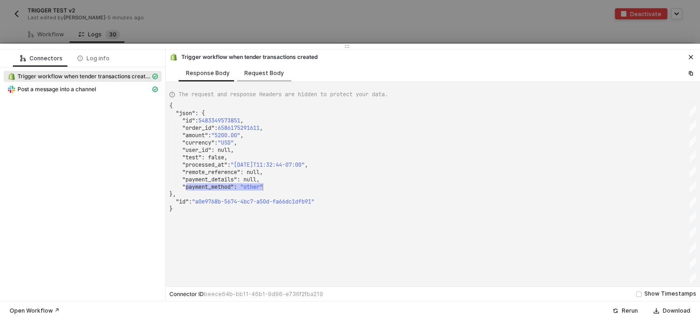
click at [255, 77] on div "Request Body" at bounding box center [264, 72] width 54 height 17
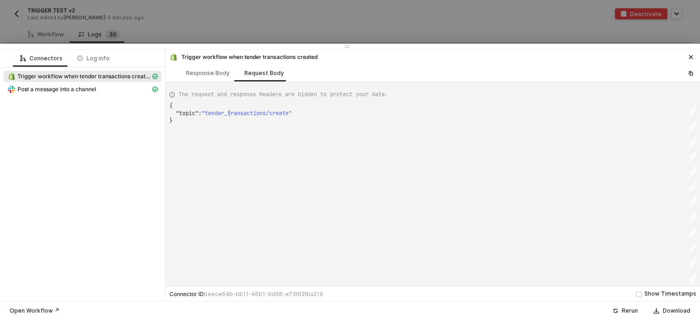
scroll to position [0, 2]
drag, startPoint x: 230, startPoint y: 116, endPoint x: 184, endPoint y: 108, distance: 47.2
click at [121, 93] on div "Post a message into a channel" at bounding box center [78, 89] width 143 height 8
type textarea "{ "json": { "ts": "1757010797.674809", "channel": "C03RQ9D857B", "username": nu…"
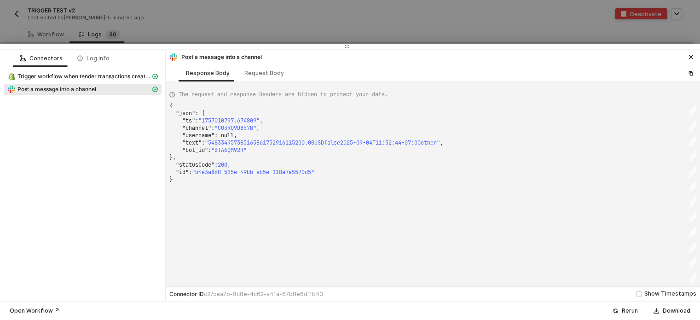
scroll to position [0, 0]
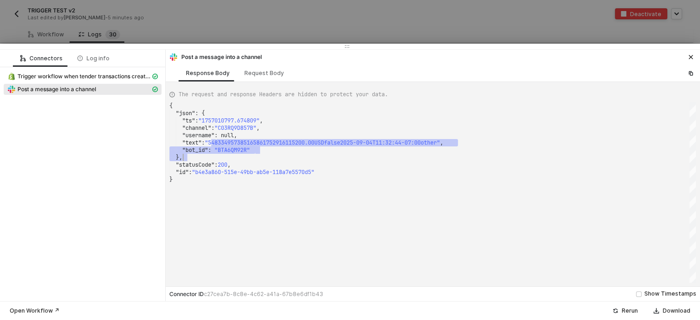
drag, startPoint x: 215, startPoint y: 139, endPoint x: 386, endPoint y: 145, distance: 171.8
